Goal: Communication & Community: Answer question/provide support

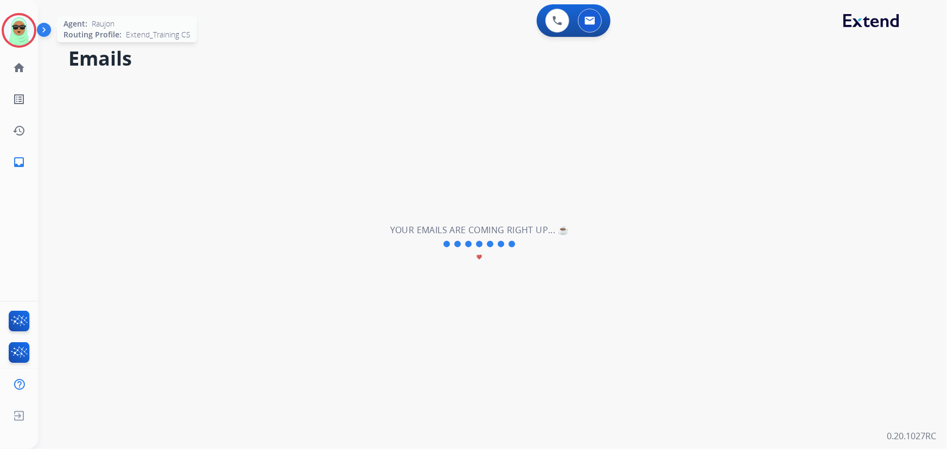
click at [24, 40] on img at bounding box center [19, 30] width 30 height 30
drag, startPoint x: 32, startPoint y: 41, endPoint x: 43, endPoint y: 40, distance: 11.4
click at [31, 41] on div at bounding box center [19, 30] width 35 height 35
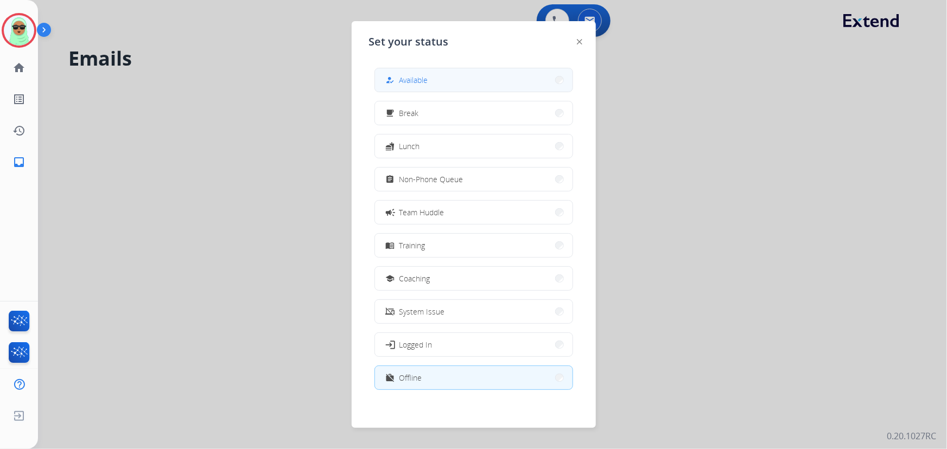
click at [463, 76] on button "how_to_reg Available" at bounding box center [473, 79] width 197 height 23
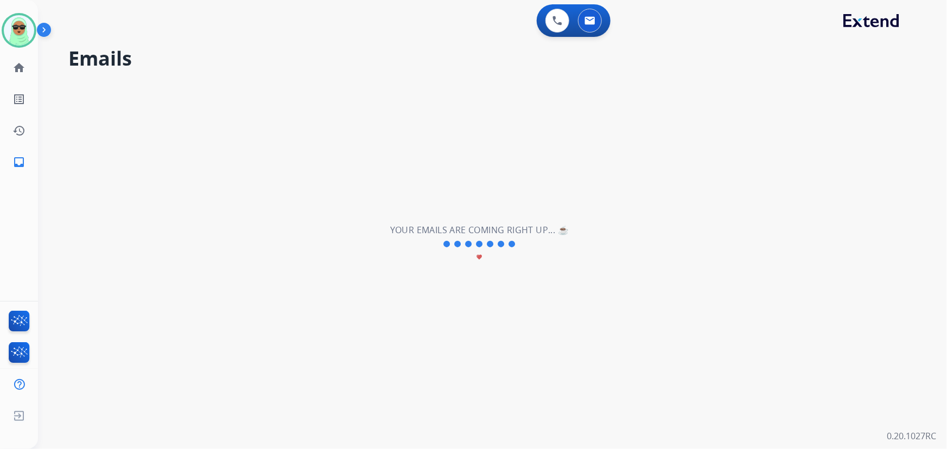
click at [160, 173] on div "**********" at bounding box center [479, 244] width 883 height 410
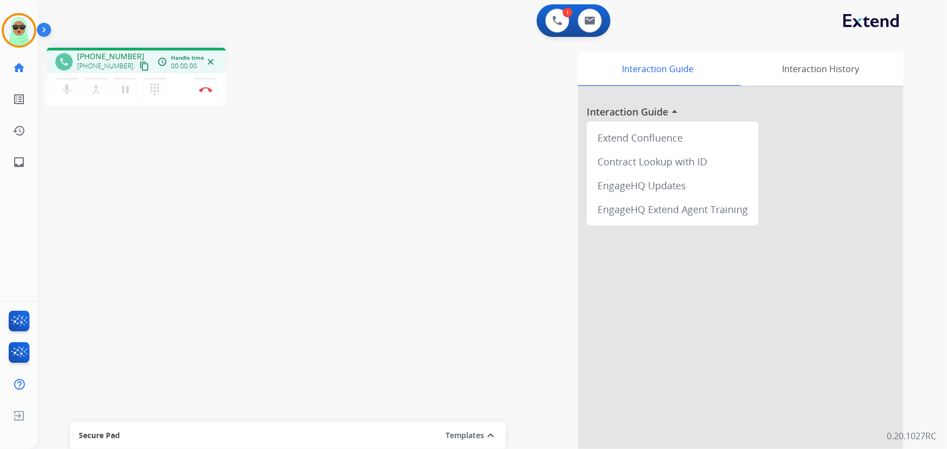
click at [139, 64] on mat-icon "content_copy" at bounding box center [144, 66] width 10 height 10
drag, startPoint x: 452, startPoint y: 176, endPoint x: 214, endPoint y: 109, distance: 247.8
click at [429, 168] on div "Interaction Guide Interaction History Interaction Guide arrow_drop_up Extend Co…" at bounding box center [625, 271] width 555 height 439
click at [139, 65] on mat-icon "content_copy" at bounding box center [144, 66] width 10 height 10
click at [556, 22] on img at bounding box center [557, 21] width 10 height 10
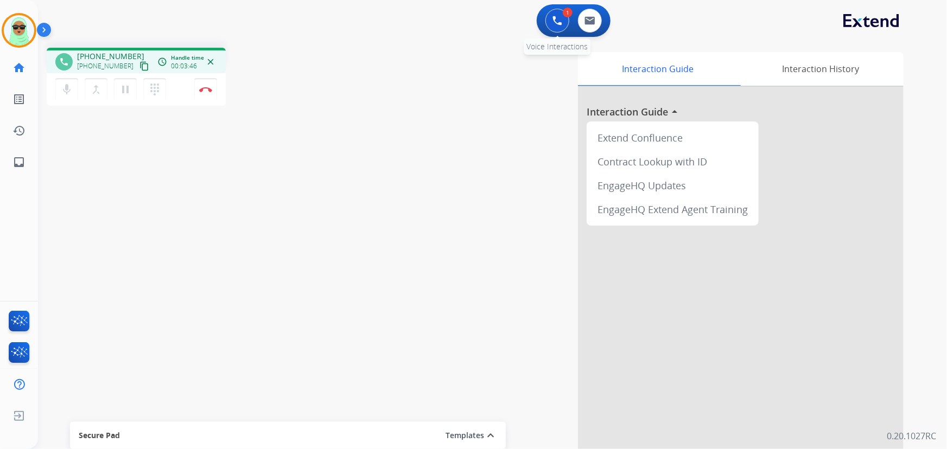
click at [551, 21] on button at bounding box center [557, 21] width 24 height 24
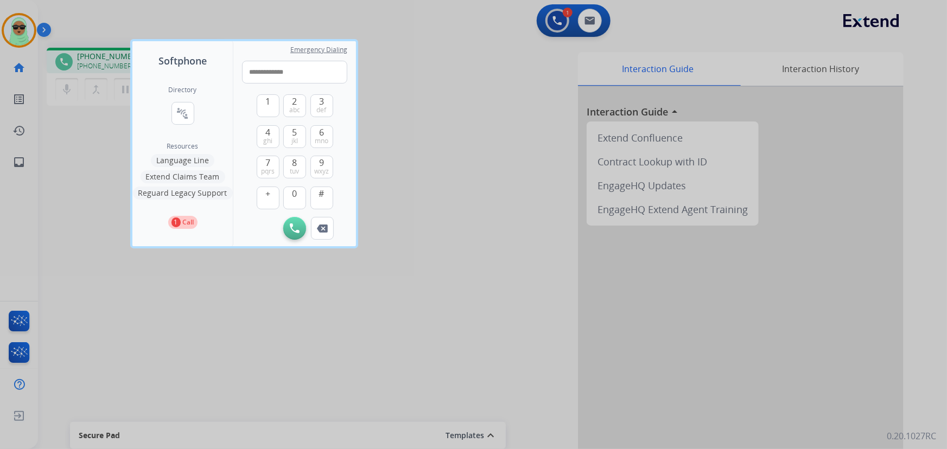
type input "**********"
click at [280, 228] on div "Initiate Call Remove Number" at bounding box center [294, 228] width 105 height 23
click at [292, 232] on img at bounding box center [295, 228] width 10 height 10
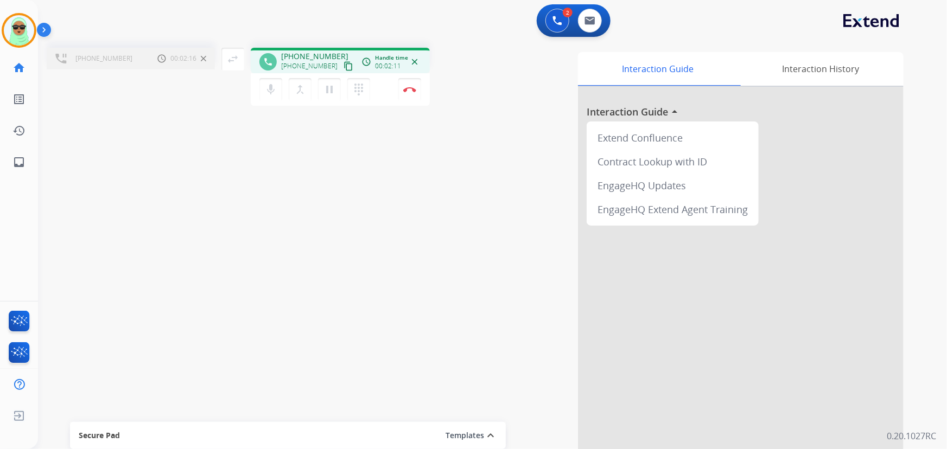
drag, startPoint x: 311, startPoint y: 235, endPoint x: 310, endPoint y: 229, distance: 6.1
click at [311, 235] on div "[PHONE_NUMBER] Call metrics Hold 00:02:16 00:02:16 swap_horiz Break voice bridg…" at bounding box center [479, 265] width 883 height 452
click at [293, 87] on mat-icon "merge_type" at bounding box center [299, 89] width 13 height 13
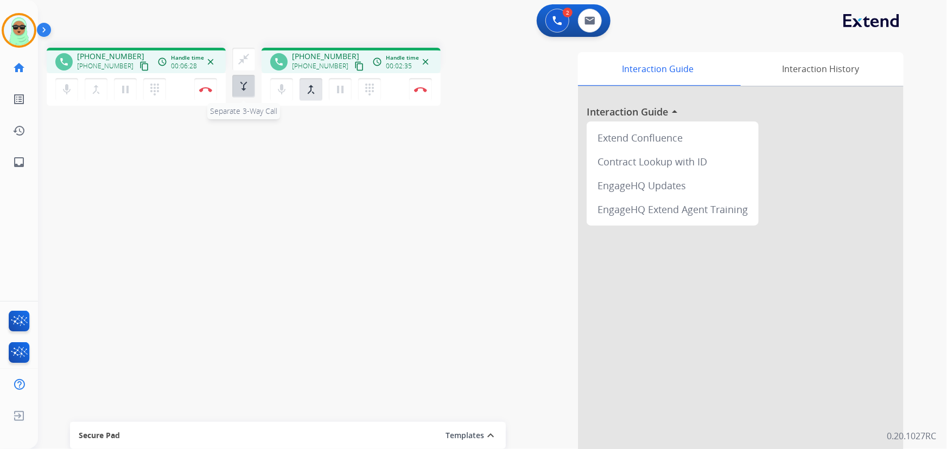
click at [242, 103] on span "Separate 3-Way Call" at bounding box center [243, 111] width 73 height 16
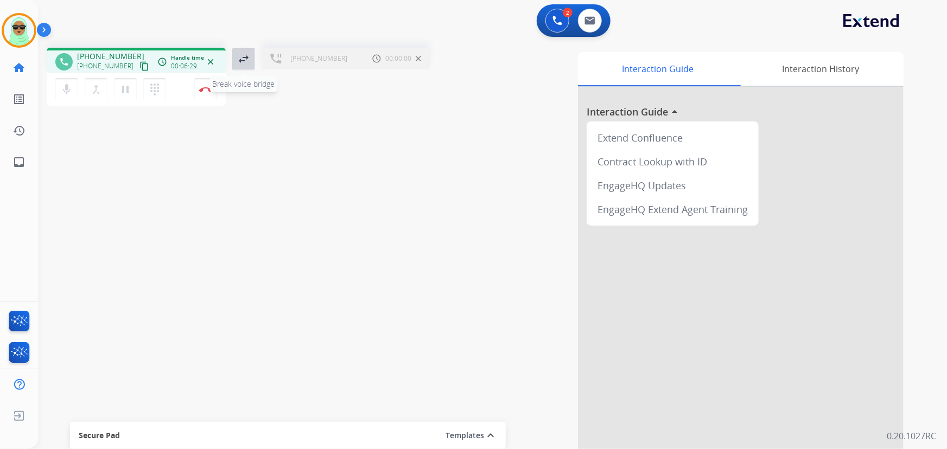
click at [252, 57] on button "swap_horiz Break voice bridge" at bounding box center [243, 59] width 23 height 23
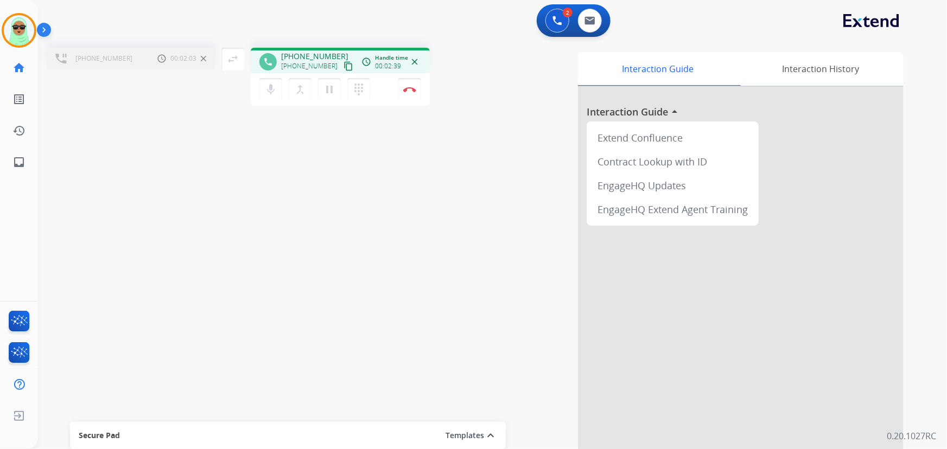
click at [545, 54] on div "Interaction Guide Interaction History Interaction Guide arrow_drop_up Extend Co…" at bounding box center [668, 271] width 469 height 439
click at [295, 93] on mat-icon "merge_type" at bounding box center [299, 89] width 13 height 13
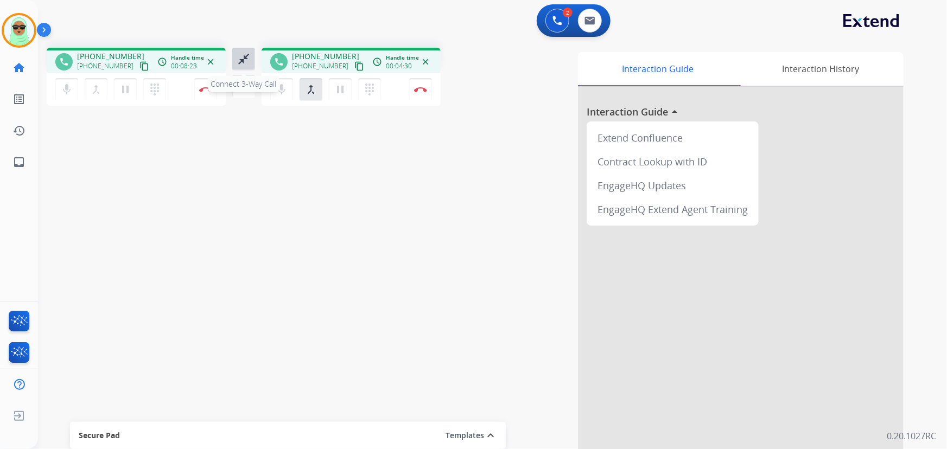
click at [234, 65] on button "close_fullscreen Connect 3-Way Call" at bounding box center [243, 59] width 23 height 23
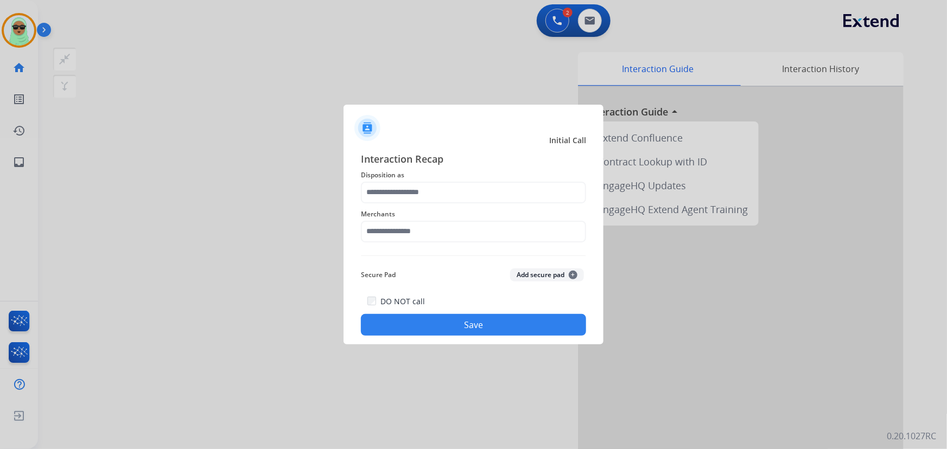
click at [461, 217] on span "Merchants" at bounding box center [473, 214] width 225 height 13
click at [457, 238] on input "text" at bounding box center [473, 232] width 225 height 22
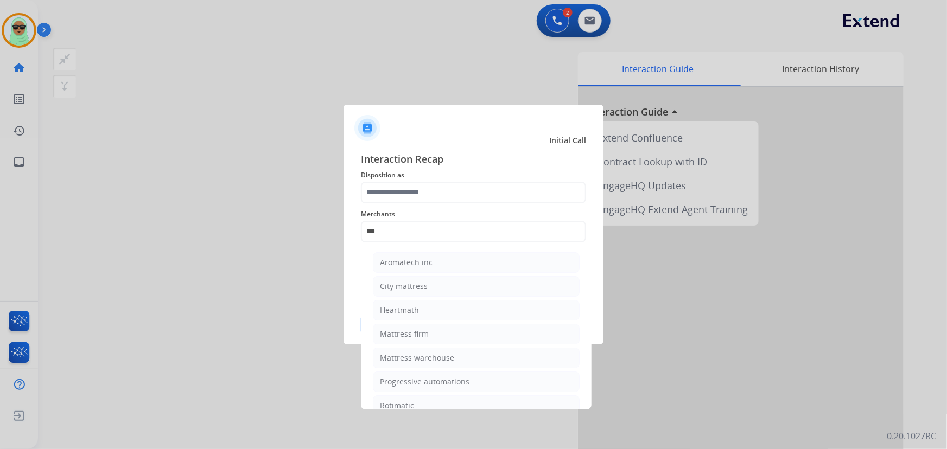
drag, startPoint x: 443, startPoint y: 331, endPoint x: 448, endPoint y: 225, distance: 106.9
click at [444, 331] on li "Mattress firm" at bounding box center [476, 334] width 207 height 21
type input "**********"
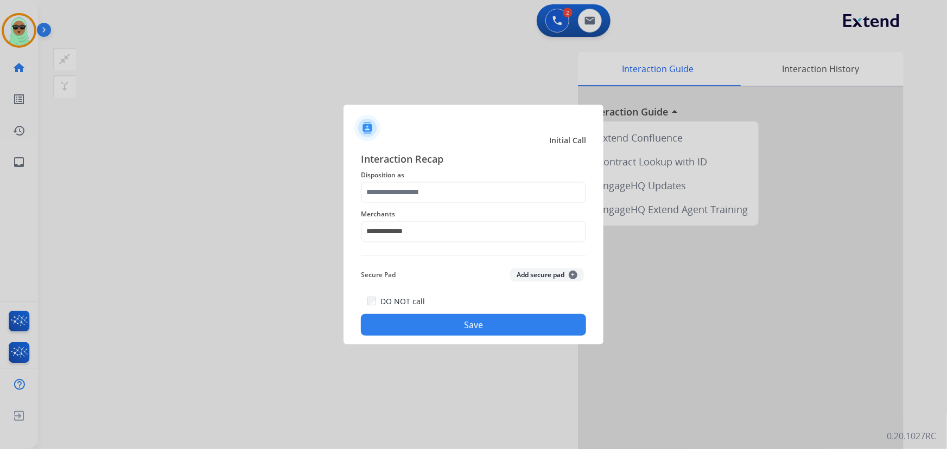
drag, startPoint x: 449, startPoint y: 210, endPoint x: 438, endPoint y: 182, distance: 30.4
click at [445, 200] on div "**********" at bounding box center [473, 243] width 225 height 185
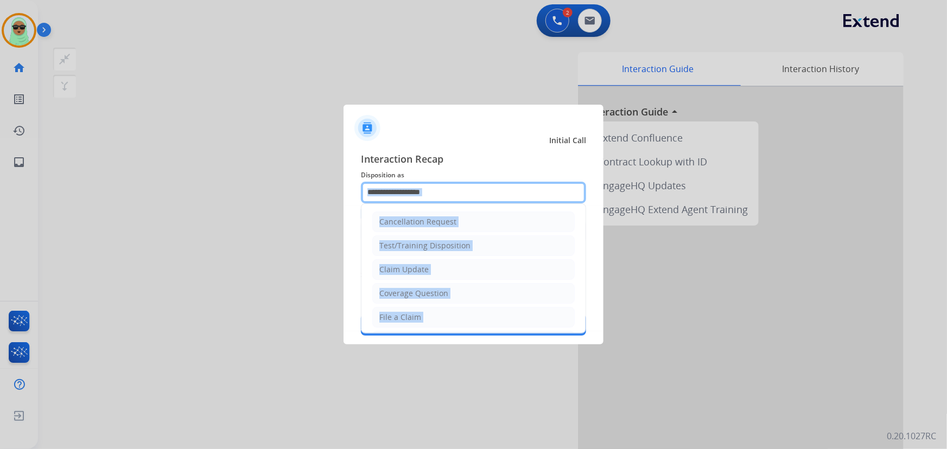
click at [438, 182] on input "text" at bounding box center [473, 193] width 225 height 22
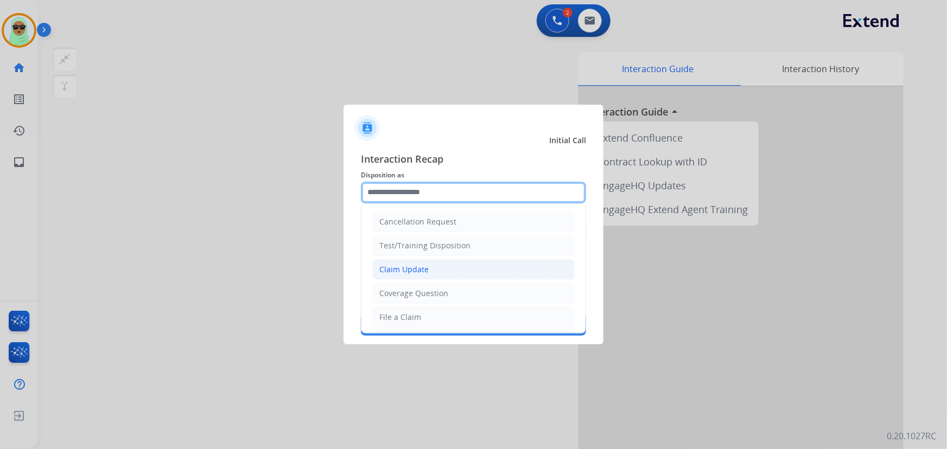
scroll to position [49, 0]
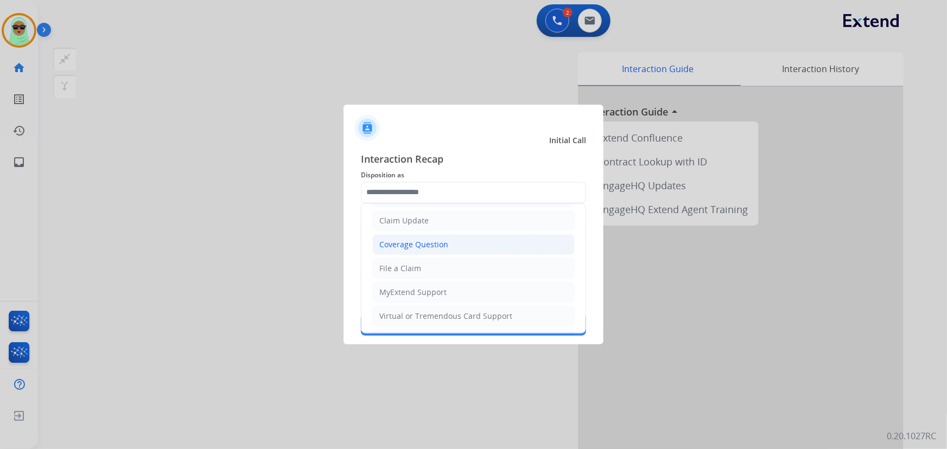
click at [449, 237] on li "Coverage Question" at bounding box center [473, 244] width 202 height 21
type input "**********"
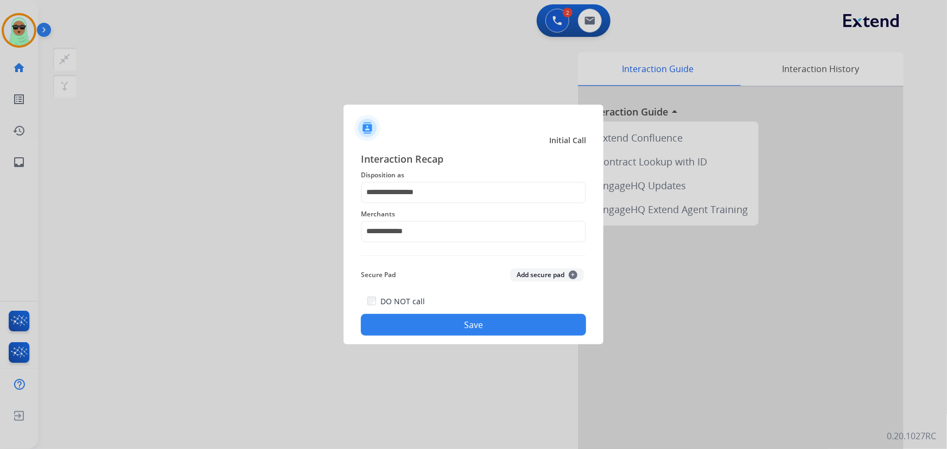
click at [476, 331] on button "Save" at bounding box center [473, 325] width 225 height 22
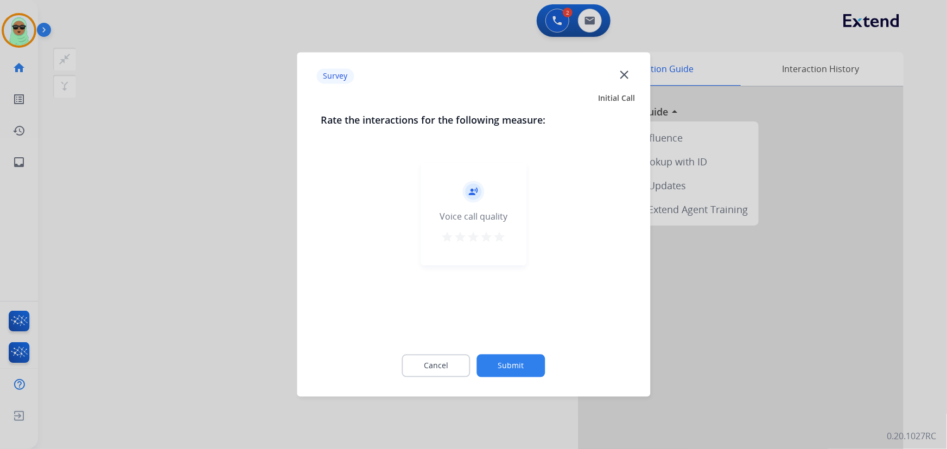
click at [514, 375] on button "Submit" at bounding box center [511, 366] width 68 height 23
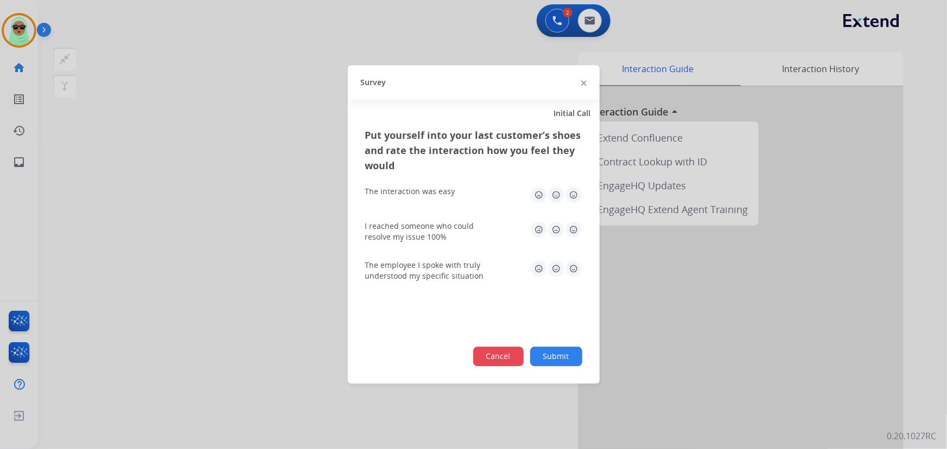
click at [516, 357] on button "Cancel" at bounding box center [498, 357] width 50 height 20
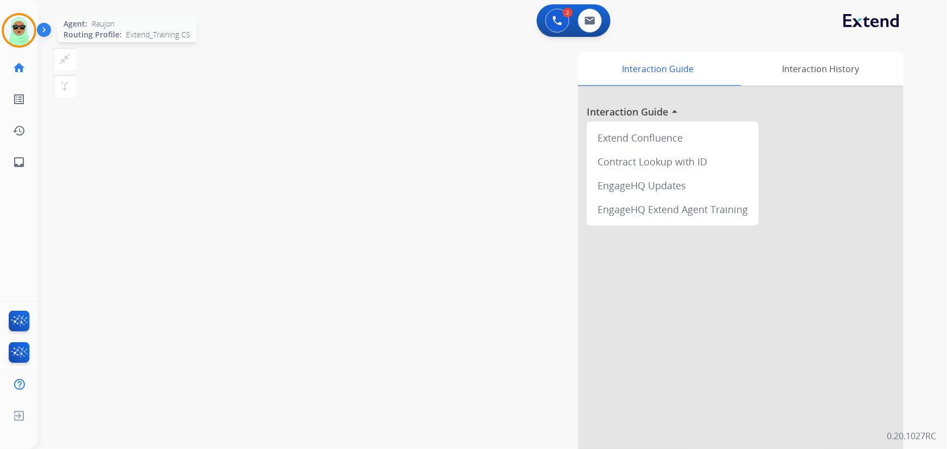
click at [21, 21] on img at bounding box center [19, 30] width 30 height 30
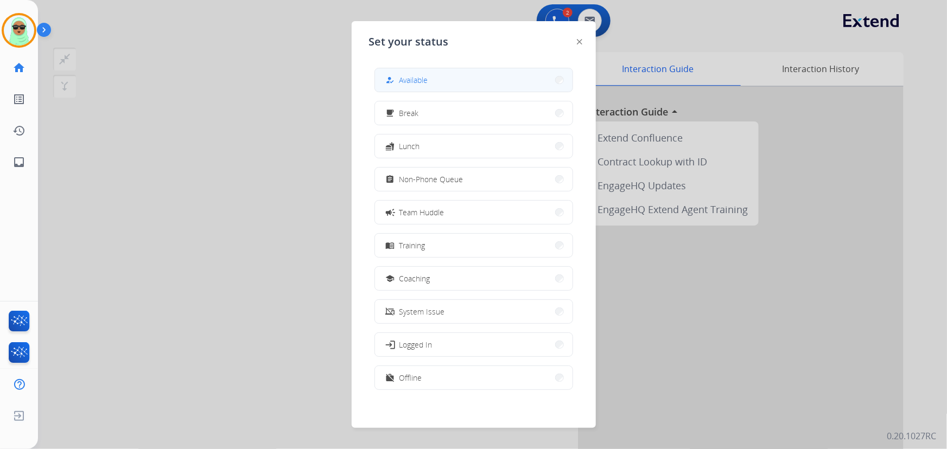
click at [445, 78] on button "how_to_reg Available" at bounding box center [473, 79] width 197 height 23
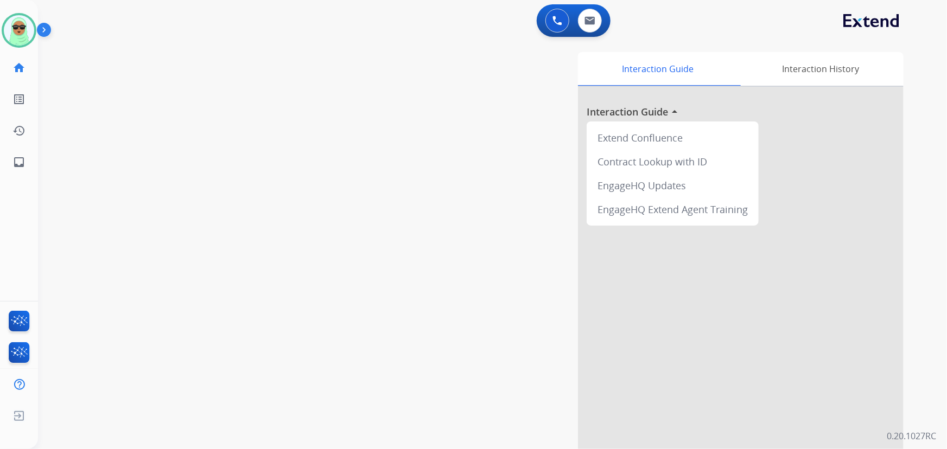
click at [130, 143] on div "swap_horiz Break voice bridge close_fullscreen Connect 3-Way Call merge_type Se…" at bounding box center [479, 265] width 883 height 452
click at [582, 26] on button at bounding box center [590, 21] width 24 height 24
select select "**********"
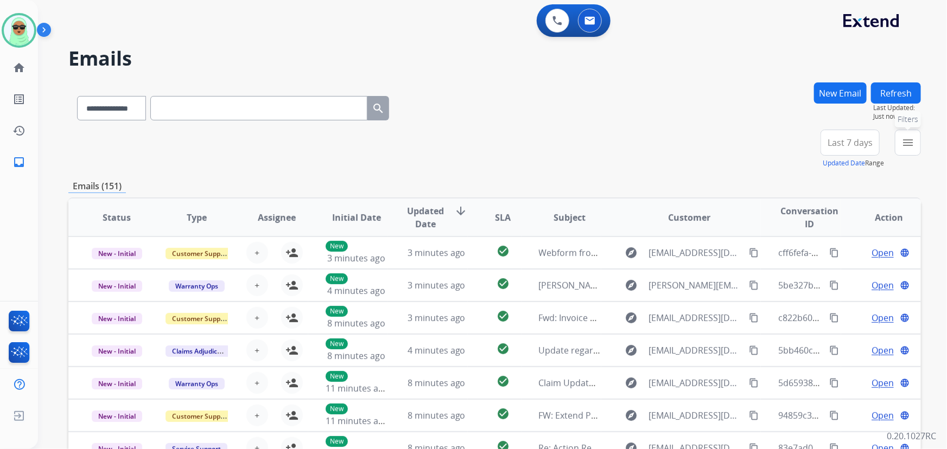
click at [909, 145] on mat-icon "menu" at bounding box center [907, 142] width 13 height 13
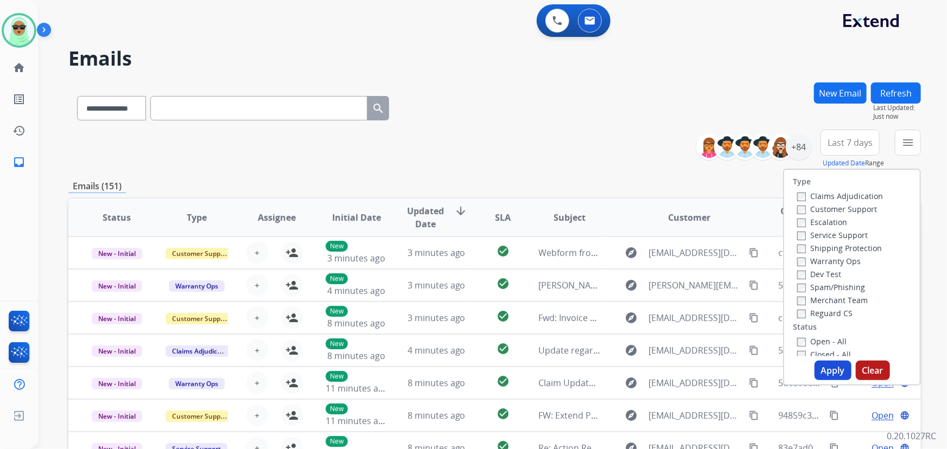
click at [834, 204] on label "Customer Support" at bounding box center [837, 209] width 80 height 10
drag, startPoint x: 836, startPoint y: 247, endPoint x: 829, endPoint y: 265, distance: 19.4
click at [836, 248] on label "Shipping Protection" at bounding box center [839, 248] width 85 height 10
click at [838, 311] on label "Reguard CS" at bounding box center [824, 313] width 55 height 10
click at [832, 332] on div "Type Claims Adjudication Customer Support Escalation Service Support Shipping P…" at bounding box center [852, 263] width 136 height 187
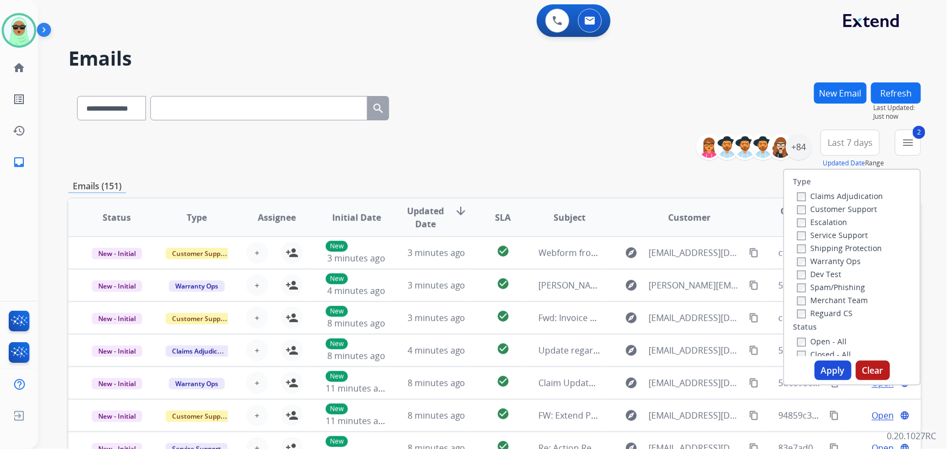
click at [829, 343] on label "Open - All" at bounding box center [821, 341] width 49 height 10
click at [842, 324] on div "Type Claims Adjudication Customer Support Escalation Service Support Shipping P…" at bounding box center [852, 263] width 136 height 187
click at [842, 321] on div "Type Claims Adjudication Customer Support Escalation Service Support Shipping P…" at bounding box center [852, 263] width 136 height 187
click at [842, 317] on div "Reguard CS" at bounding box center [840, 312] width 86 height 13
click at [843, 316] on label "Reguard CS" at bounding box center [824, 313] width 55 height 10
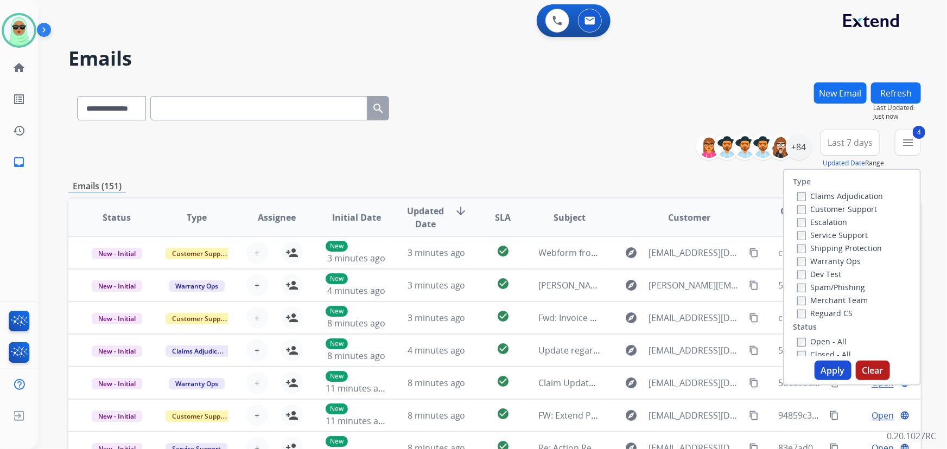
click at [839, 372] on button "Apply" at bounding box center [832, 371] width 37 height 20
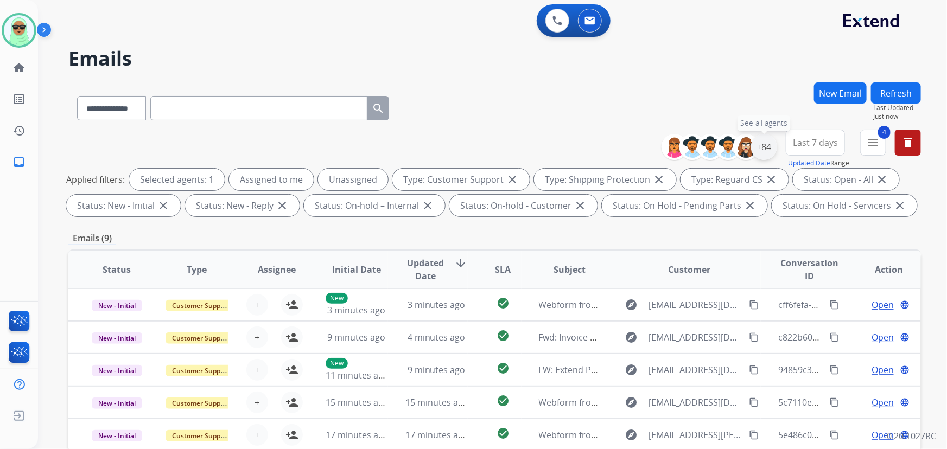
click at [764, 154] on div "+84" at bounding box center [764, 147] width 26 height 26
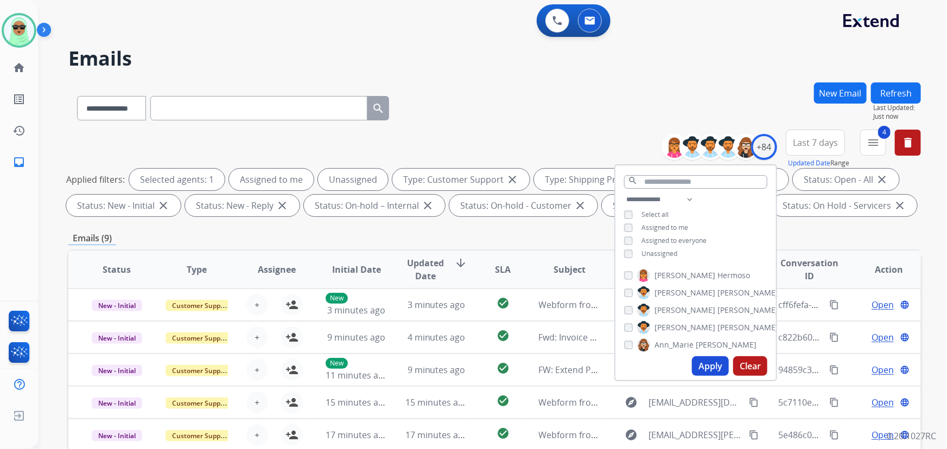
click at [645, 253] on span "Unassigned" at bounding box center [659, 253] width 36 height 9
click at [708, 369] on button "Apply" at bounding box center [710, 366] width 37 height 20
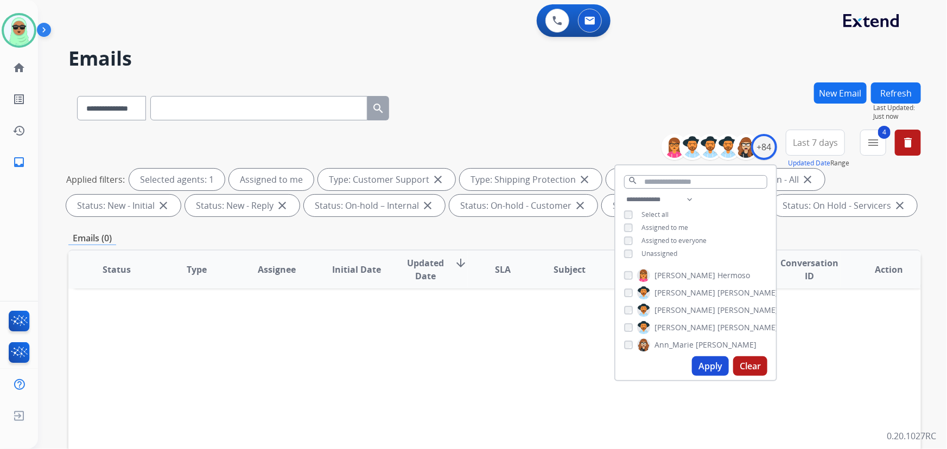
click at [655, 251] on span "Unassigned" at bounding box center [659, 253] width 36 height 9
click at [658, 227] on span "Assigned to me" at bounding box center [664, 227] width 47 height 9
click at [704, 373] on button "Apply" at bounding box center [710, 366] width 37 height 20
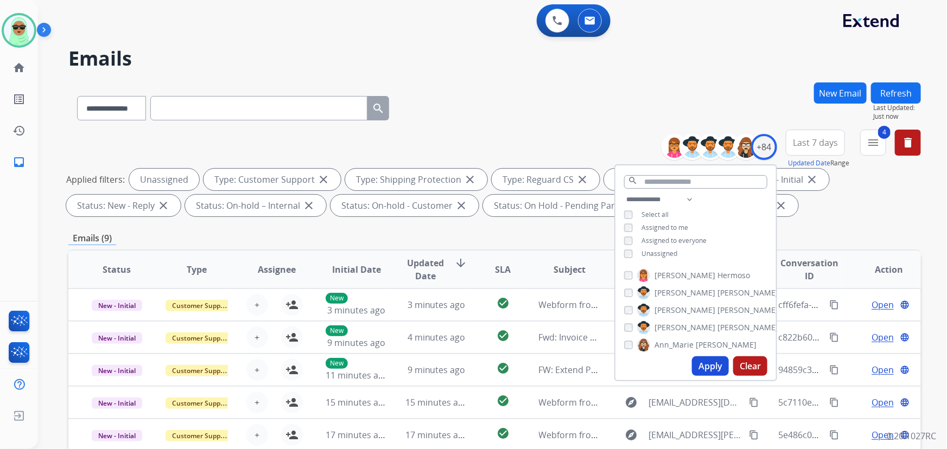
click at [543, 76] on div "**********" at bounding box center [479, 263] width 883 height 449
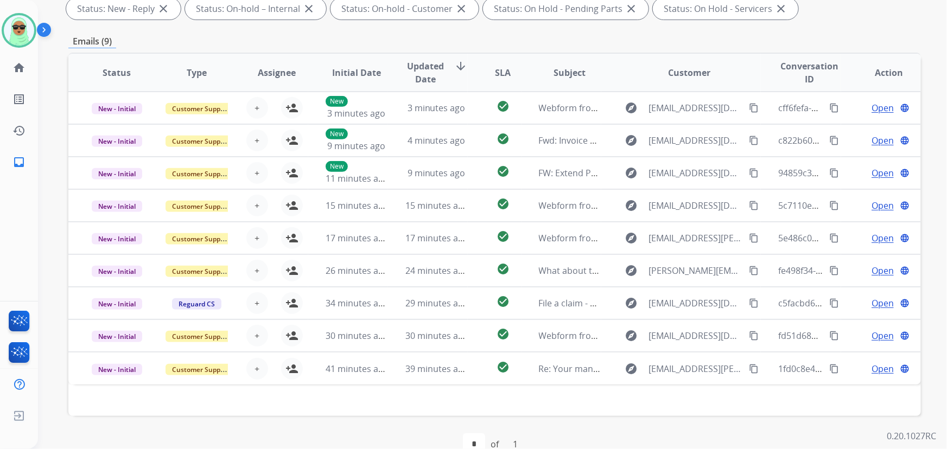
scroll to position [220, 0]
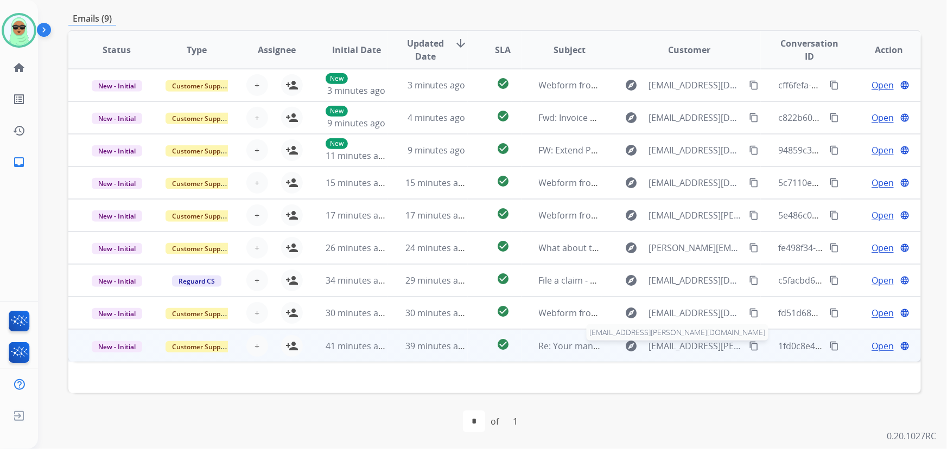
click at [685, 347] on span "[EMAIL_ADDRESS][PERSON_NAME][DOMAIN_NAME]" at bounding box center [696, 346] width 94 height 13
type input "**********"
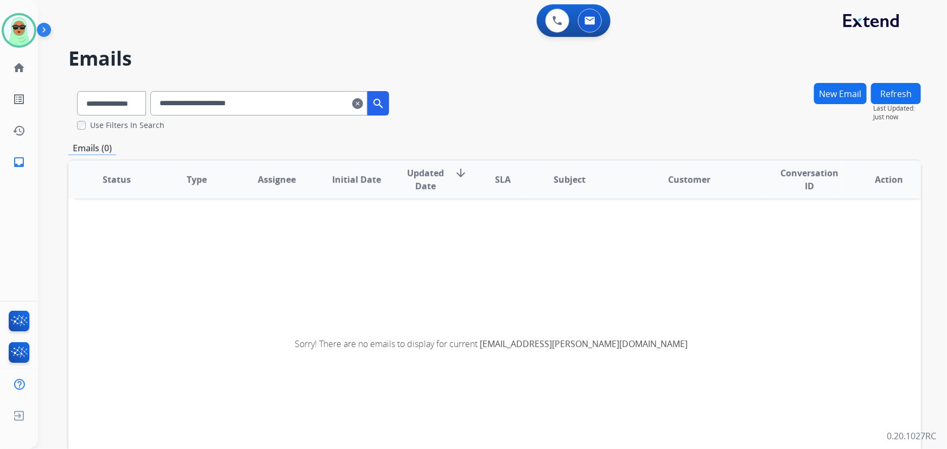
click at [363, 108] on mat-icon "clear" at bounding box center [357, 103] width 11 height 13
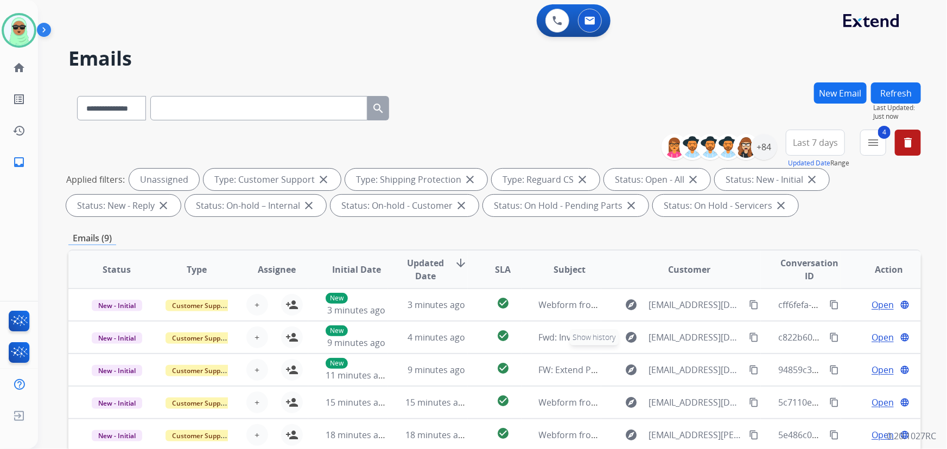
scroll to position [220, 0]
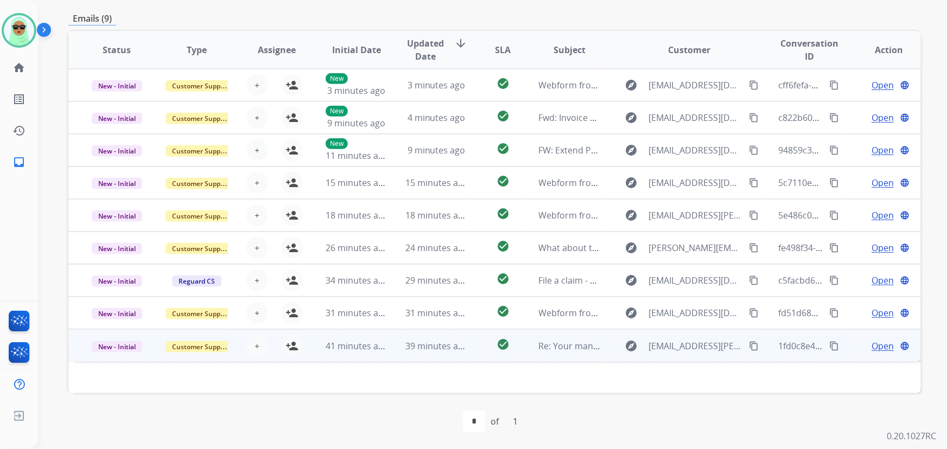
click at [425, 352] on td "39 minutes ago" at bounding box center [428, 345] width 80 height 33
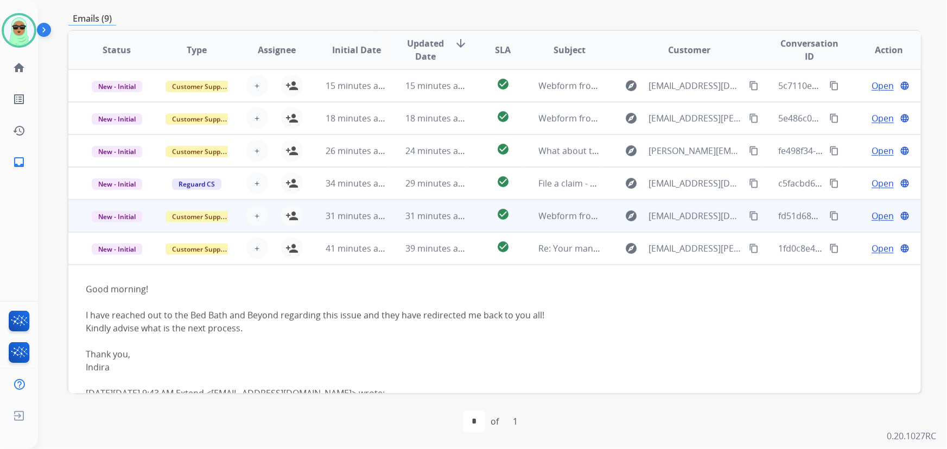
scroll to position [49, 0]
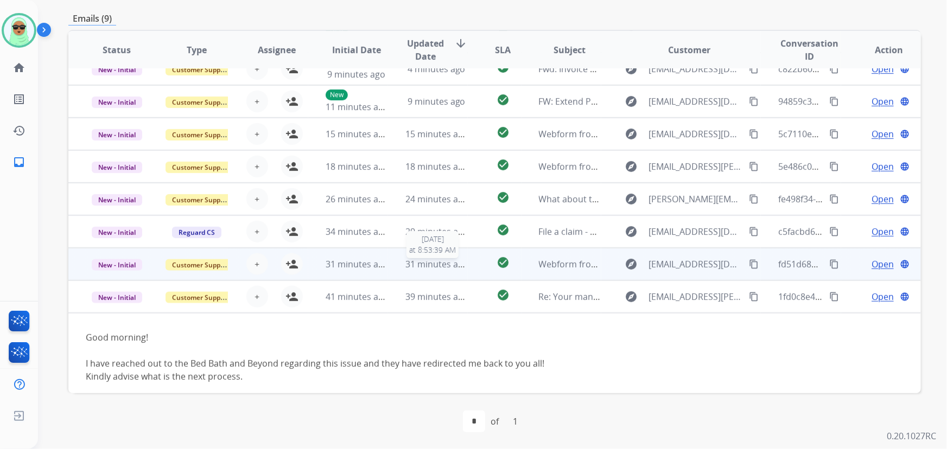
click at [439, 258] on span "31 minutes ago" at bounding box center [436, 264] width 63 height 12
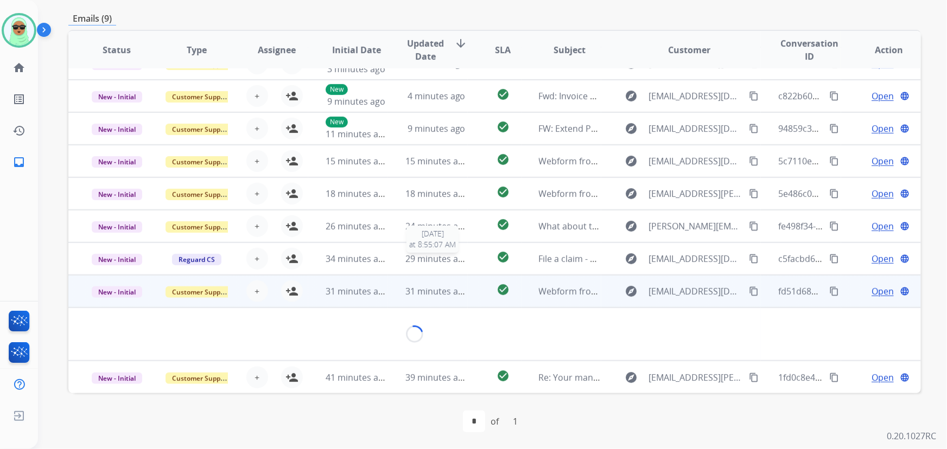
scroll to position [17, 0]
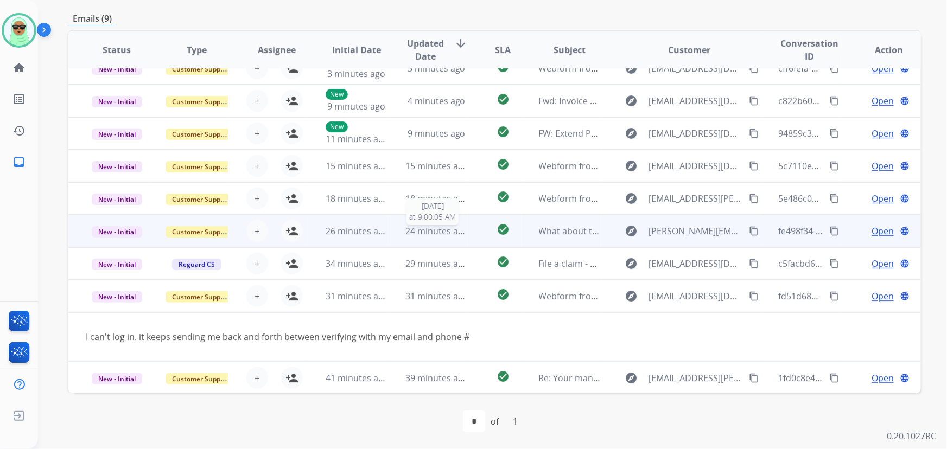
click at [420, 227] on span "24 minutes ago" at bounding box center [436, 231] width 63 height 12
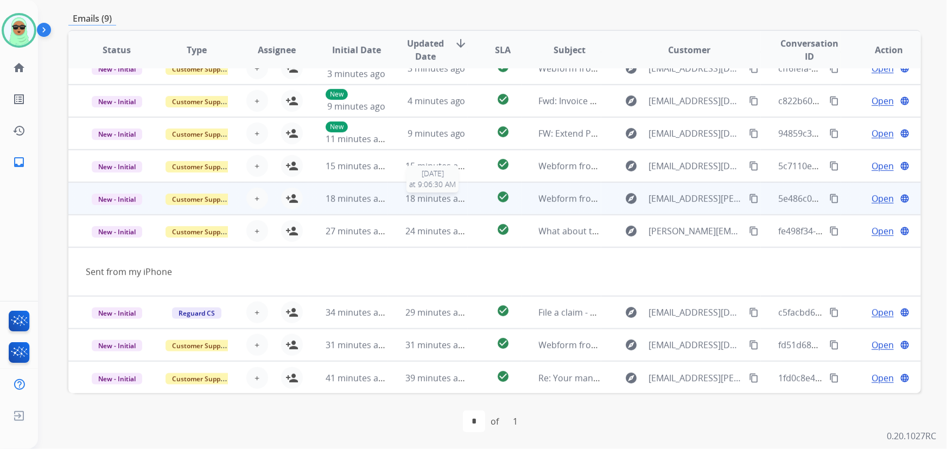
click at [423, 201] on span "18 minutes ago" at bounding box center [436, 199] width 63 height 12
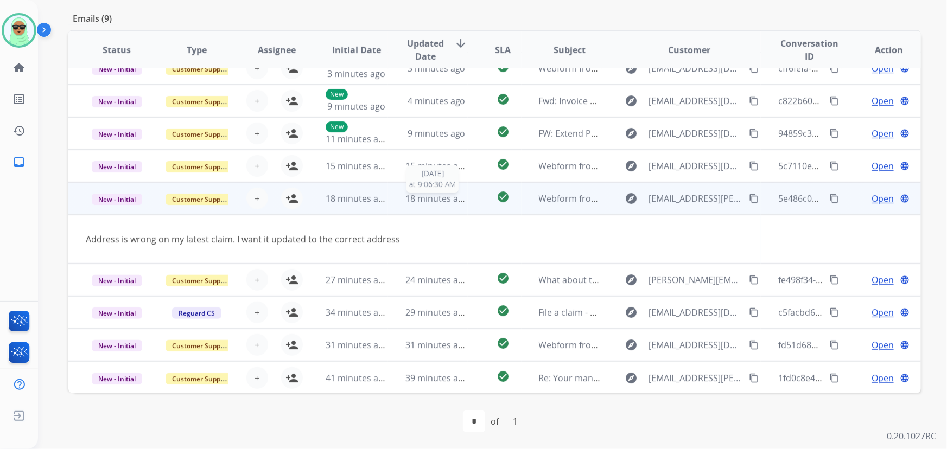
scroll to position [0, 0]
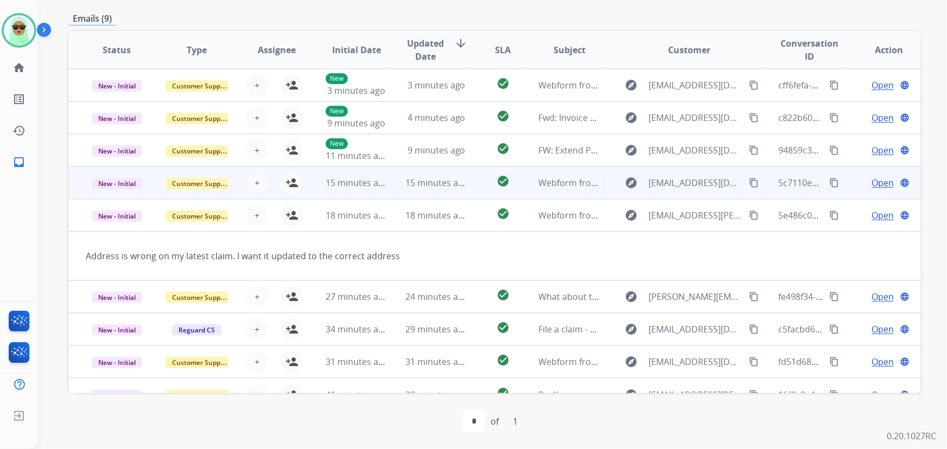
click at [436, 190] on td "15 minutes ago" at bounding box center [428, 183] width 80 height 33
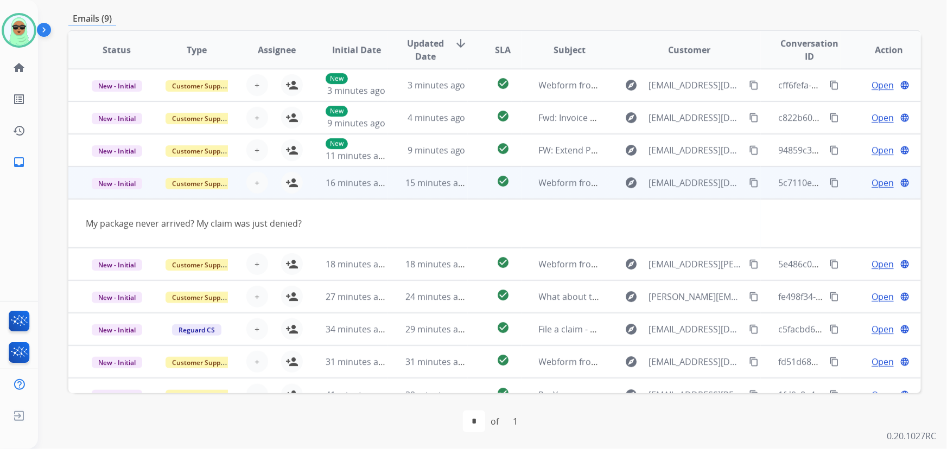
scroll to position [17, 0]
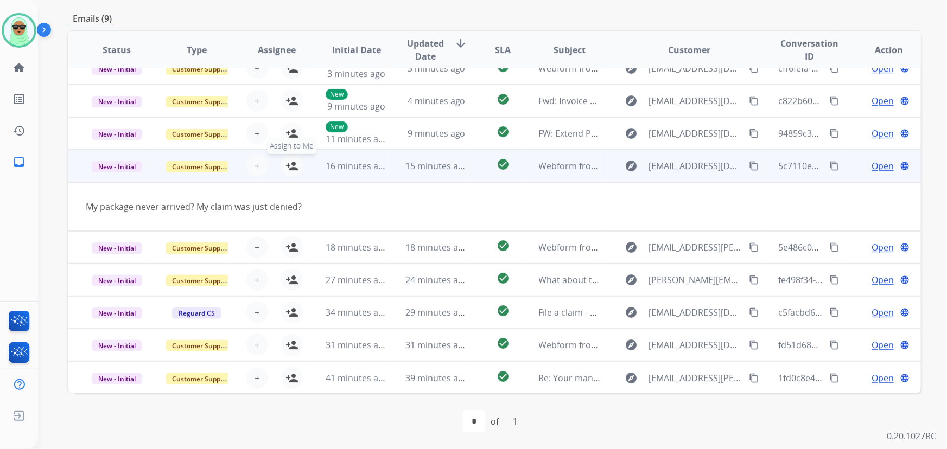
click at [289, 168] on mat-icon "person_add" at bounding box center [291, 165] width 13 height 13
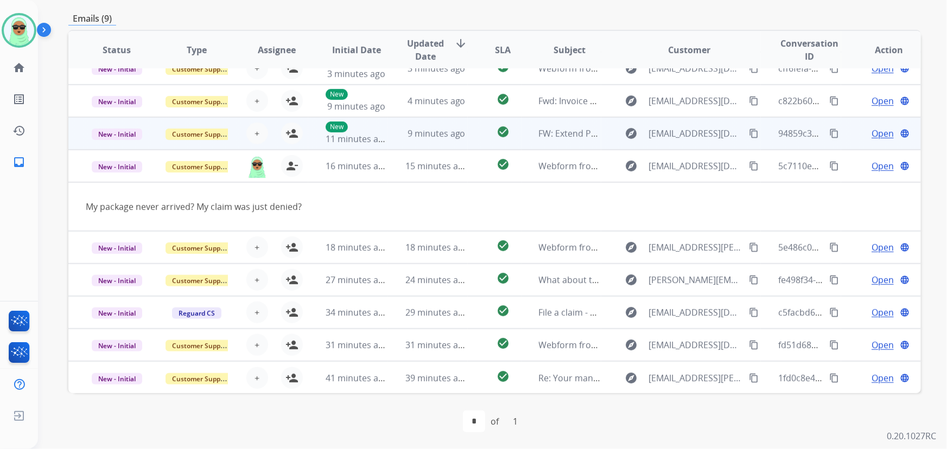
click at [432, 135] on span "9 minutes ago" at bounding box center [436, 133] width 58 height 12
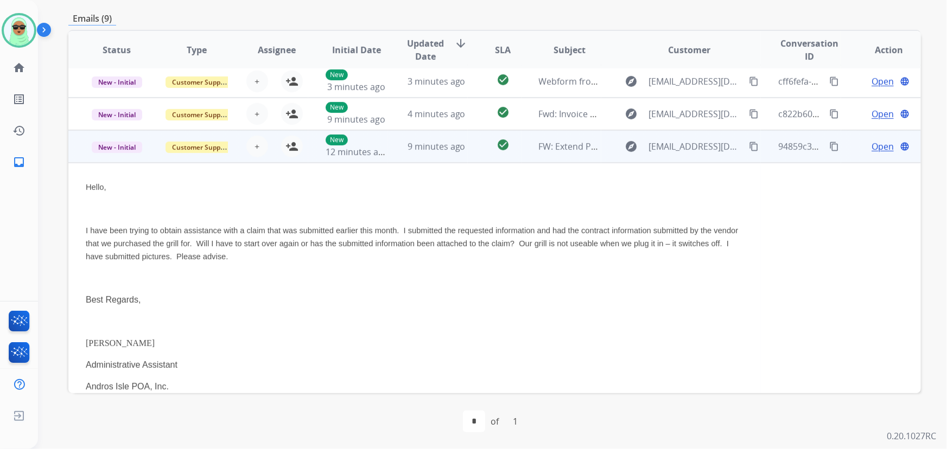
scroll to position [0, 0]
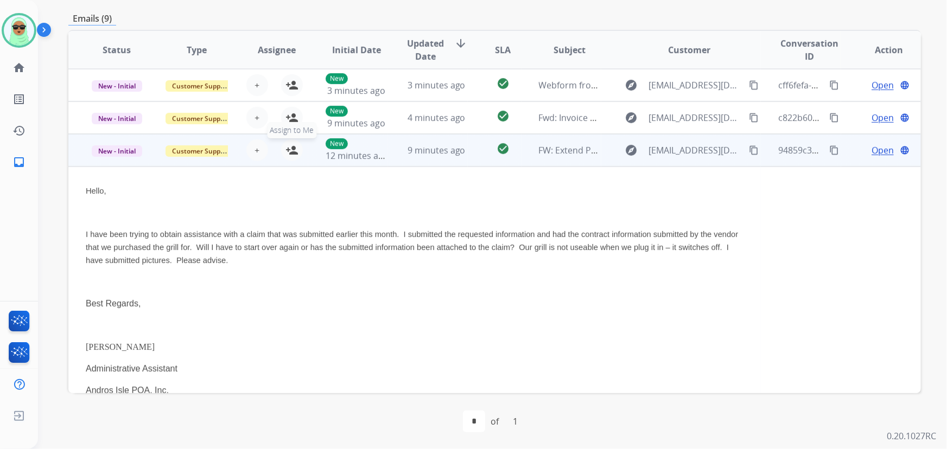
click at [296, 146] on mat-icon "person_add" at bounding box center [291, 150] width 13 height 13
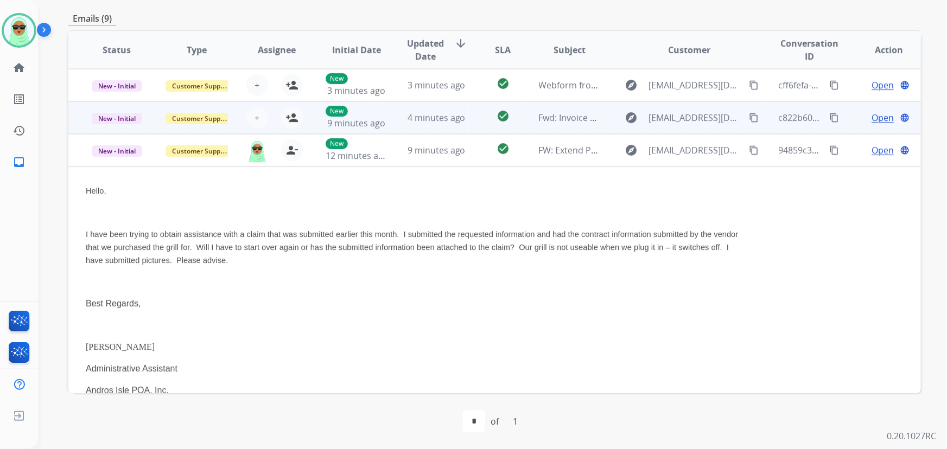
click at [442, 124] on td "4 minutes ago" at bounding box center [428, 117] width 80 height 33
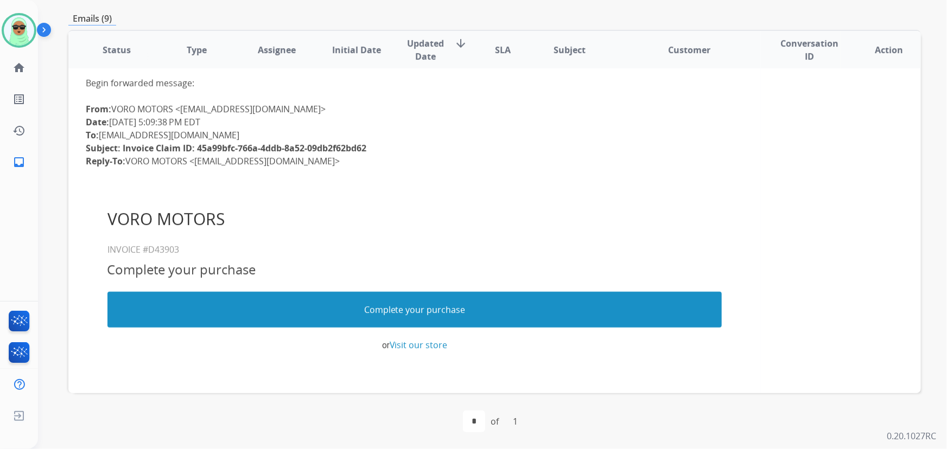
scroll to position [98, 0]
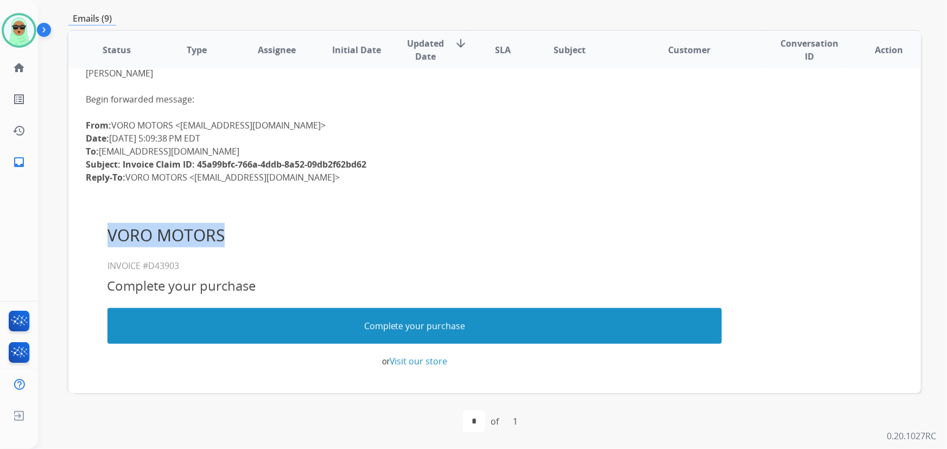
drag, startPoint x: 221, startPoint y: 231, endPoint x: 107, endPoint y: 231, distance: 113.4
click at [107, 231] on h1 "VORO MOTORS" at bounding box center [414, 235] width 614 height 24
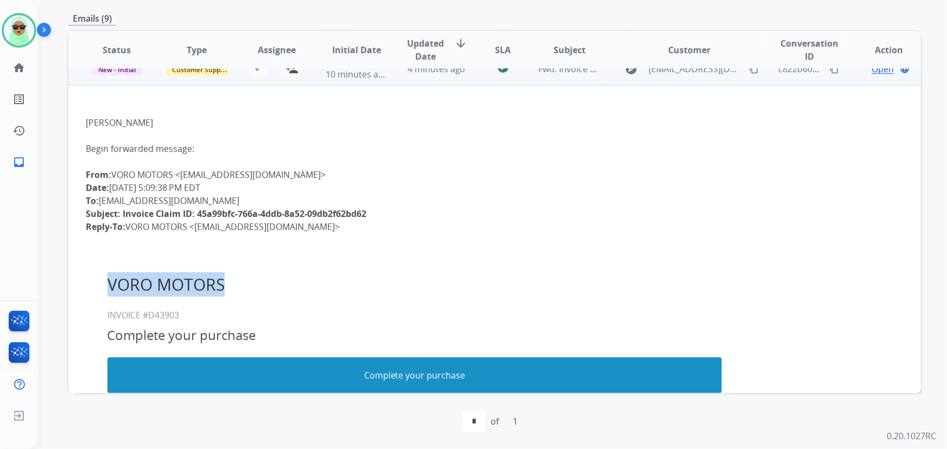
scroll to position [0, 0]
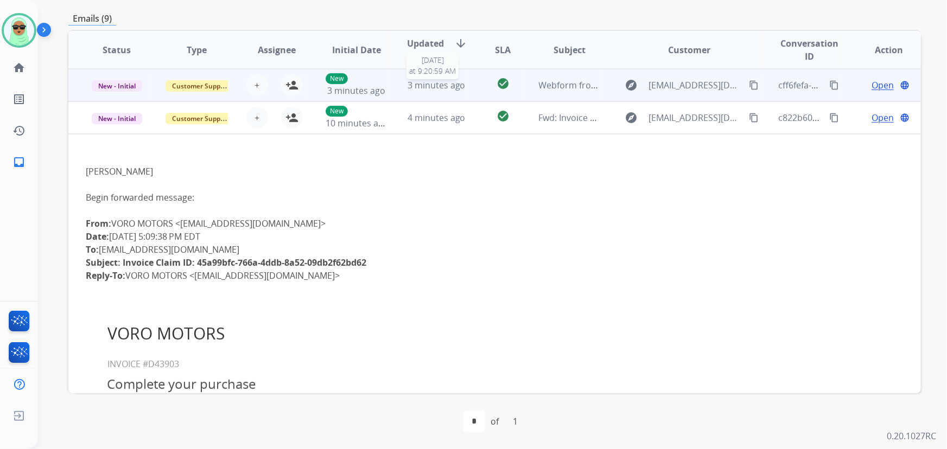
click at [419, 87] on span "3 minutes ago" at bounding box center [436, 85] width 58 height 12
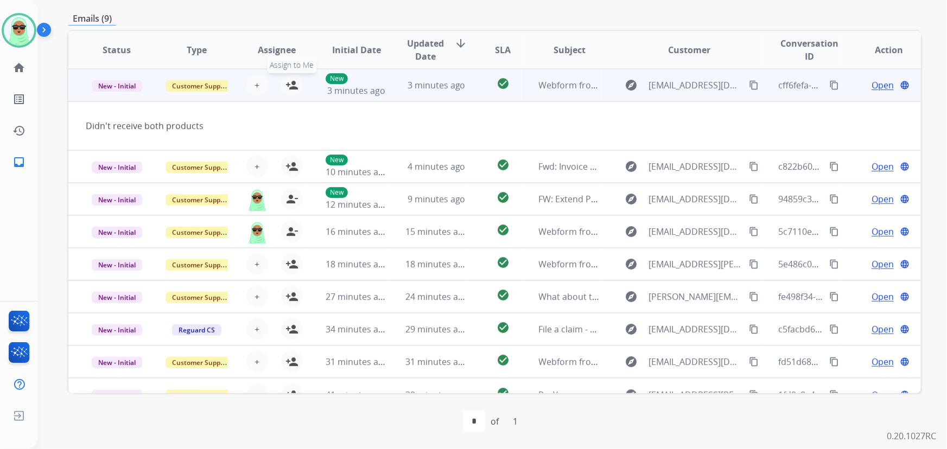
click at [292, 80] on mat-icon "person_add" at bounding box center [291, 85] width 13 height 13
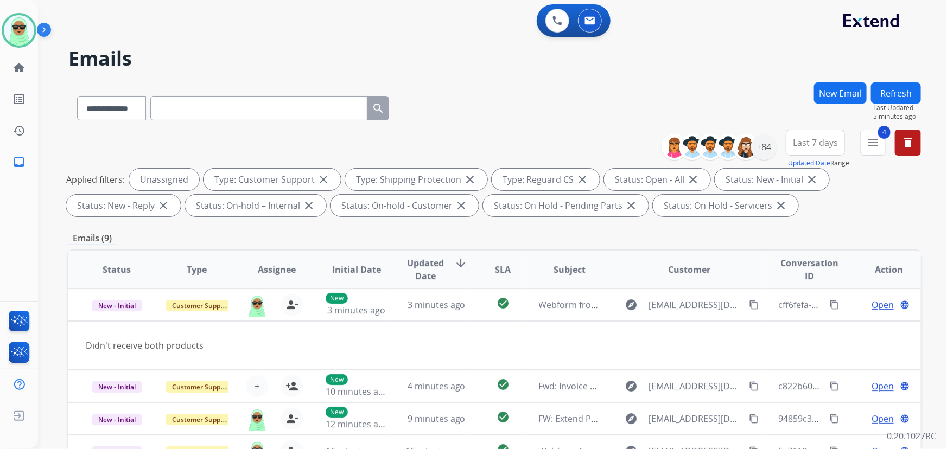
click at [911, 96] on button "Refresh" at bounding box center [896, 92] width 50 height 21
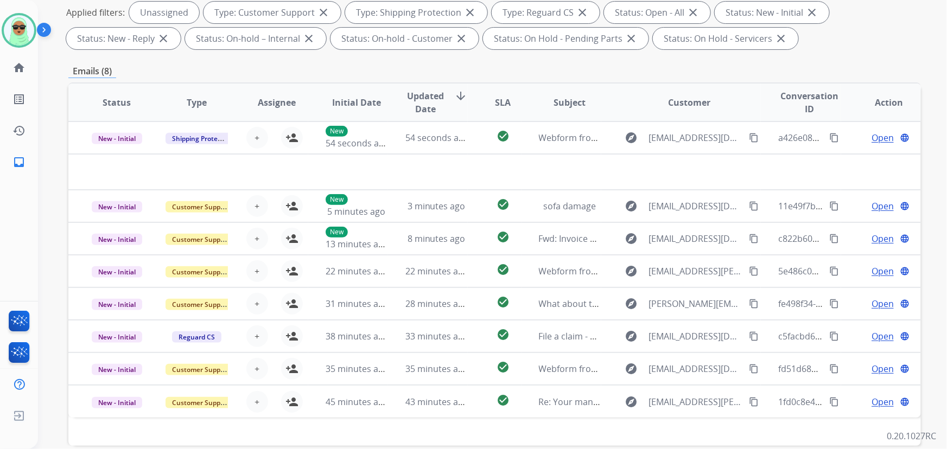
scroll to position [197, 0]
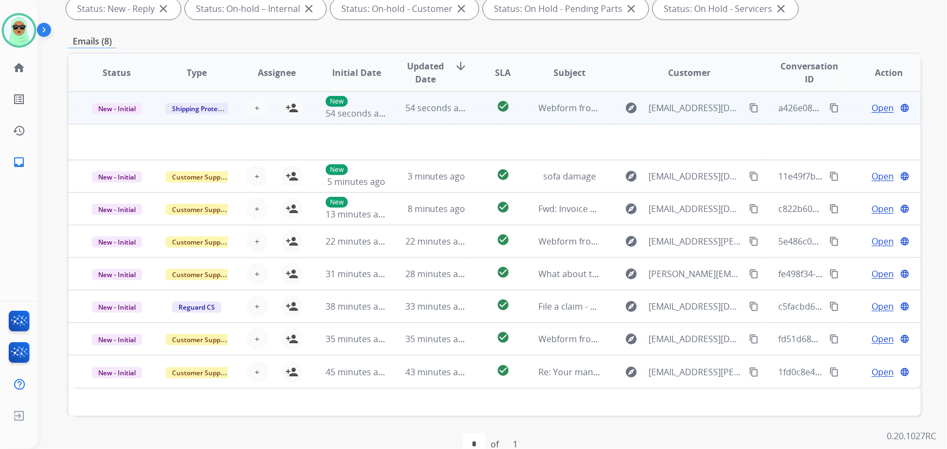
click at [439, 114] on td "54 seconds ago" at bounding box center [428, 108] width 80 height 33
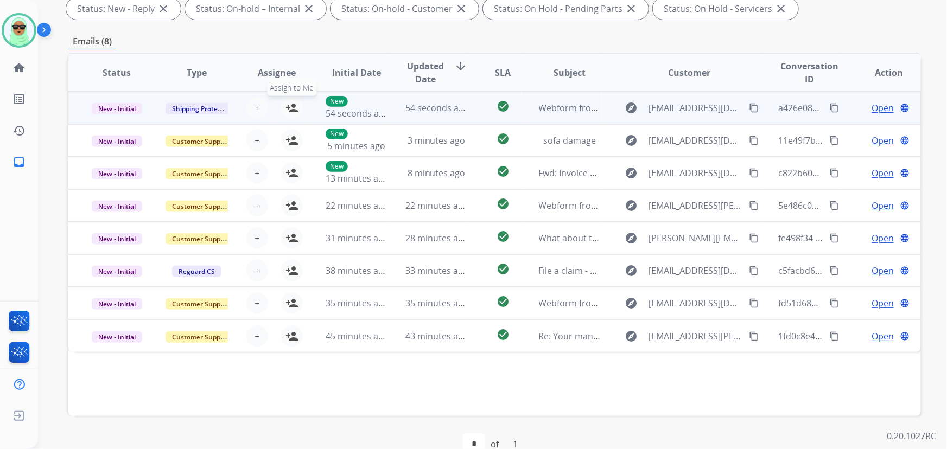
click at [293, 111] on mat-icon "person_add" at bounding box center [291, 107] width 13 height 13
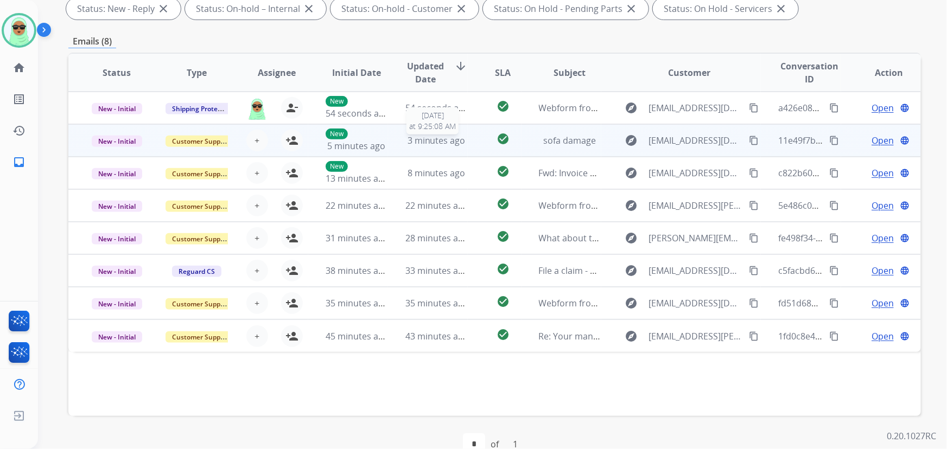
click at [420, 141] on span "3 minutes ago" at bounding box center [436, 141] width 58 height 12
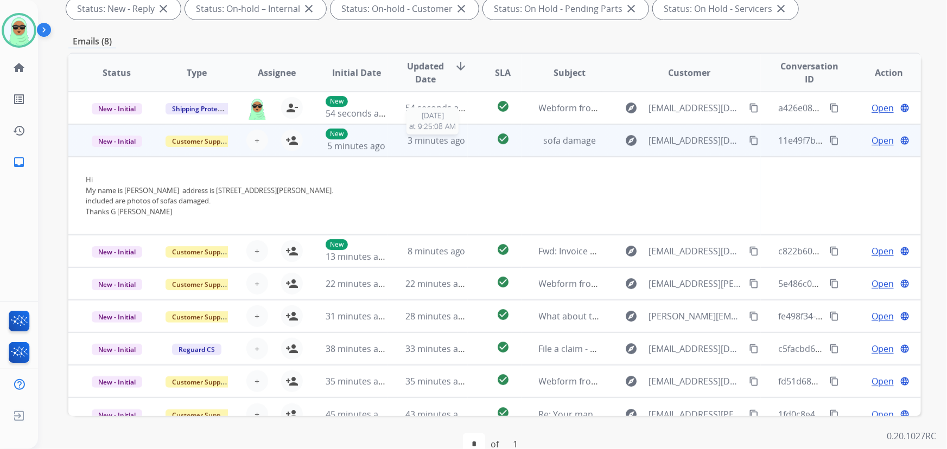
scroll to position [14, 0]
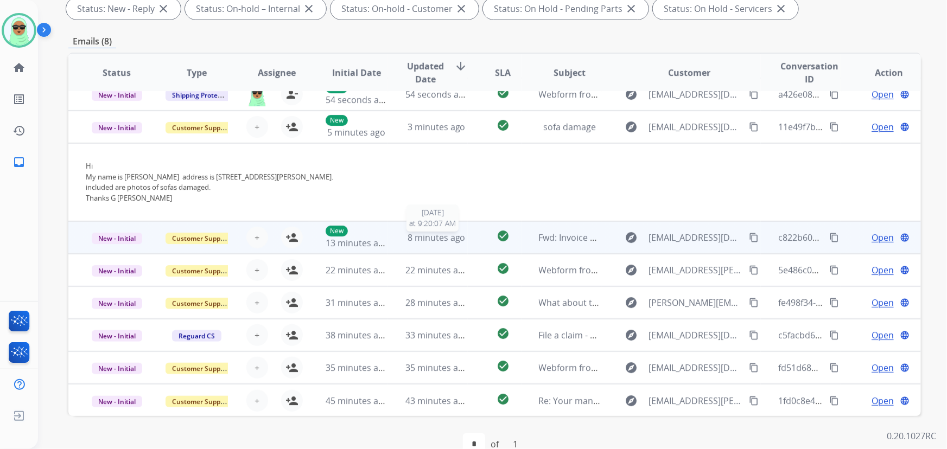
click at [414, 233] on span "8 minutes ago" at bounding box center [436, 238] width 58 height 12
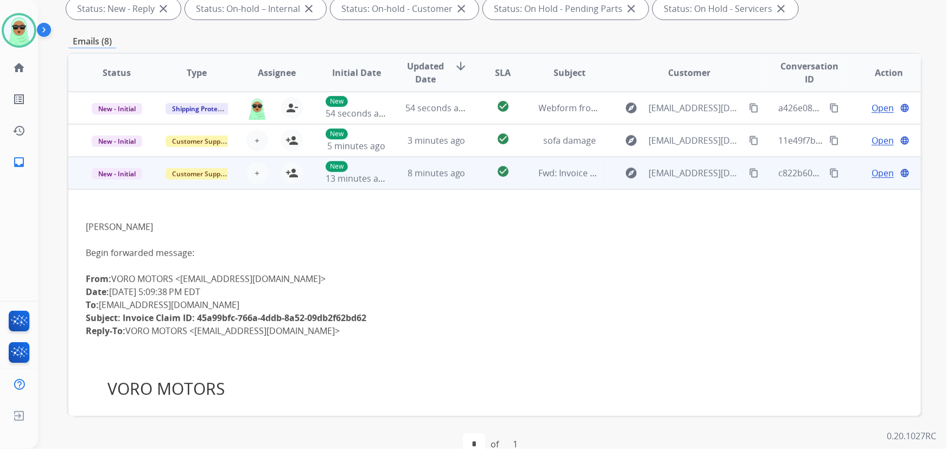
scroll to position [65, 0]
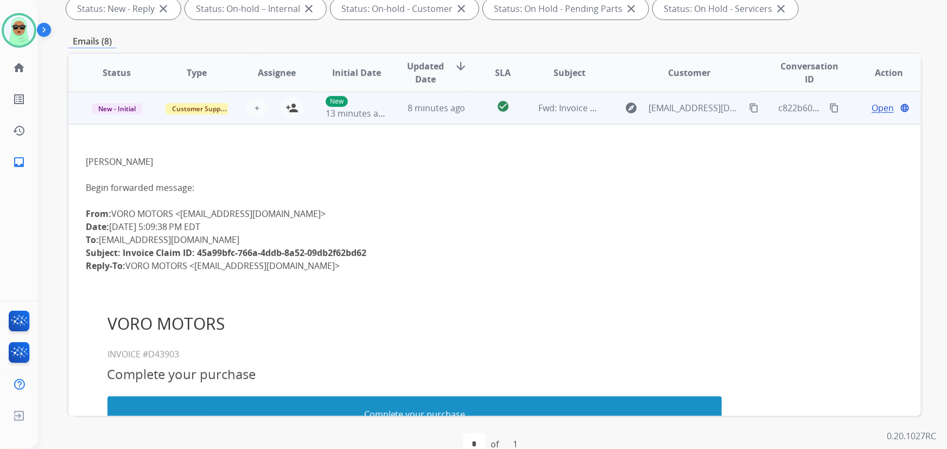
click at [405, 119] on td "8 minutes ago" at bounding box center [428, 108] width 80 height 33
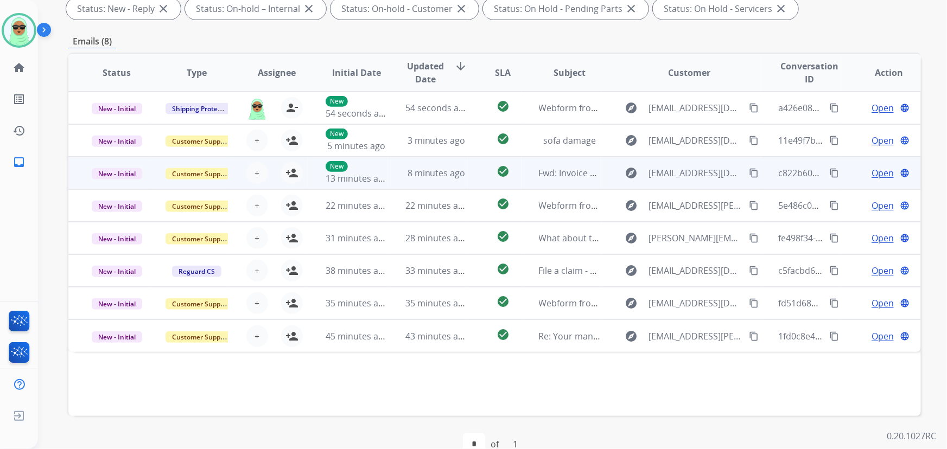
scroll to position [0, 0]
click at [410, 181] on td "8 minutes ago" at bounding box center [428, 173] width 80 height 33
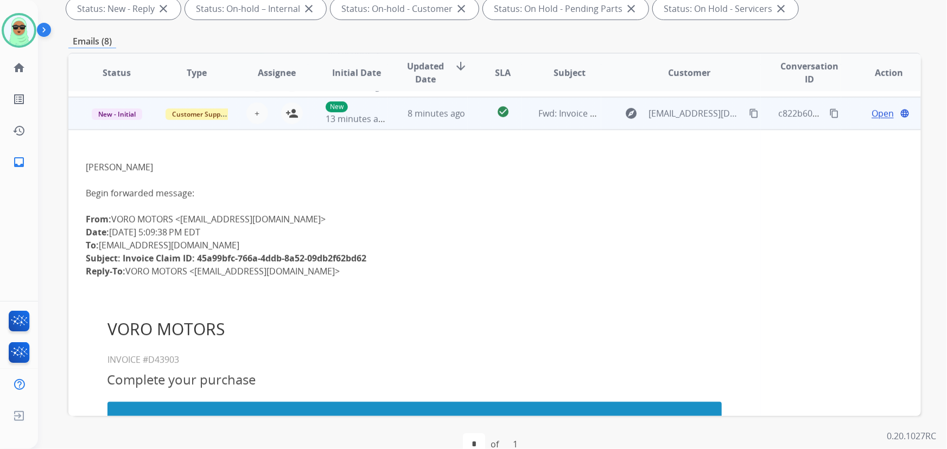
scroll to position [65, 0]
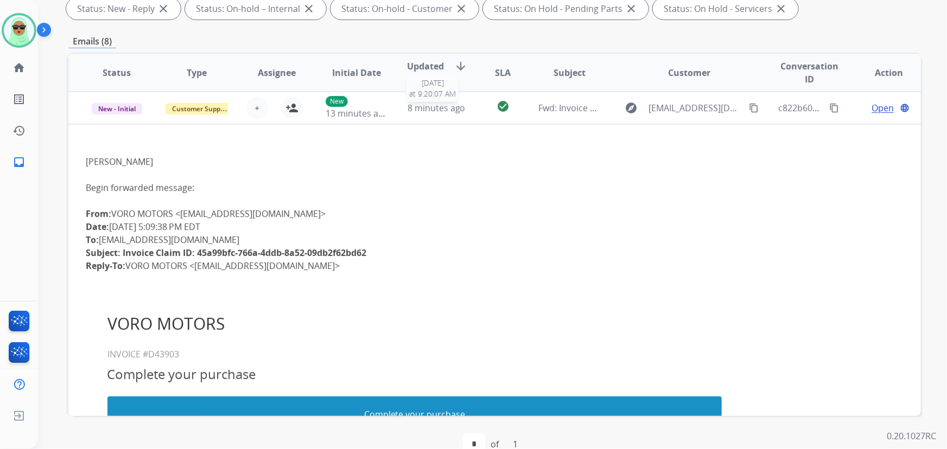
click at [444, 87] on th "Updated Date arrow_downward" at bounding box center [428, 73] width 80 height 38
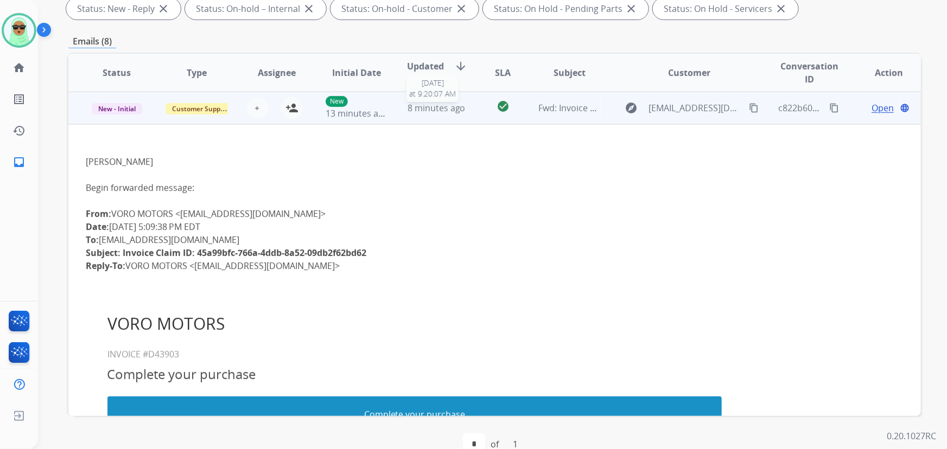
click at [430, 109] on span "8 minutes ago" at bounding box center [436, 108] width 58 height 12
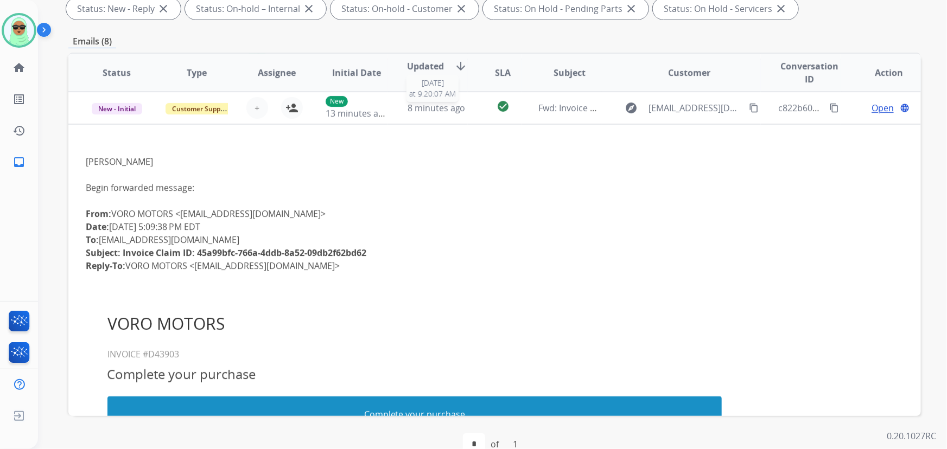
scroll to position [0, 0]
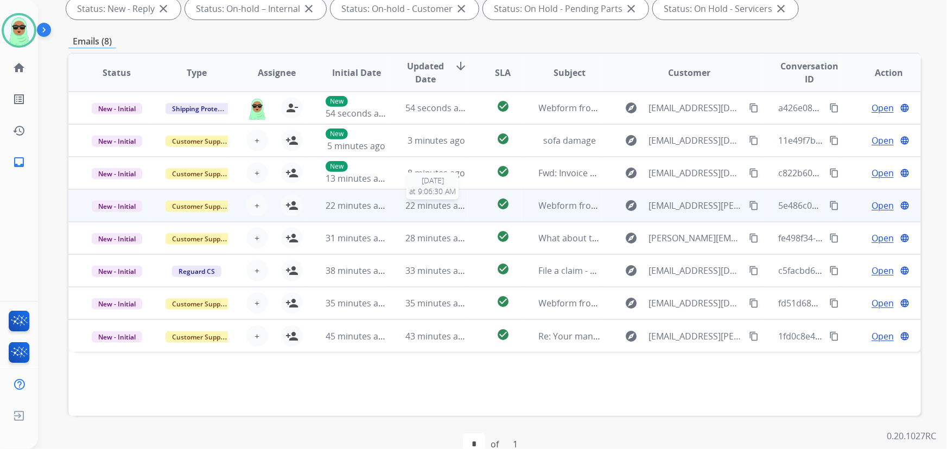
click at [440, 210] on span "22 minutes ago" at bounding box center [436, 206] width 63 height 12
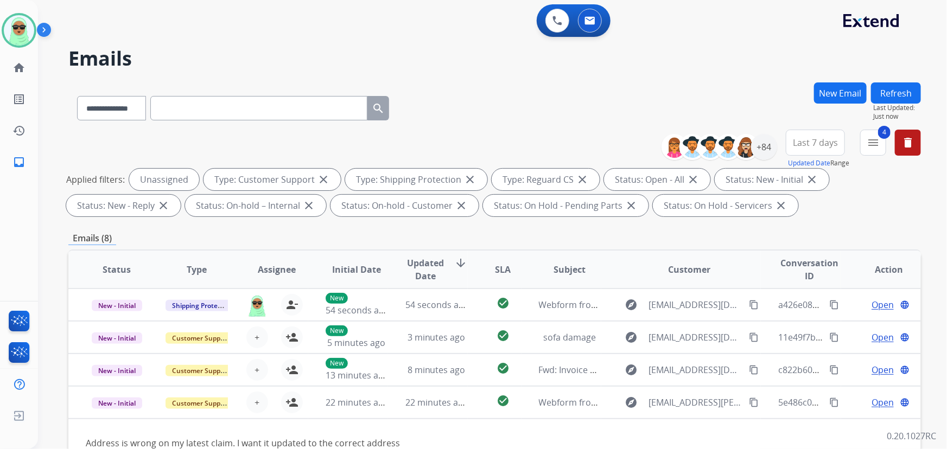
click at [901, 98] on button "Refresh" at bounding box center [896, 92] width 50 height 21
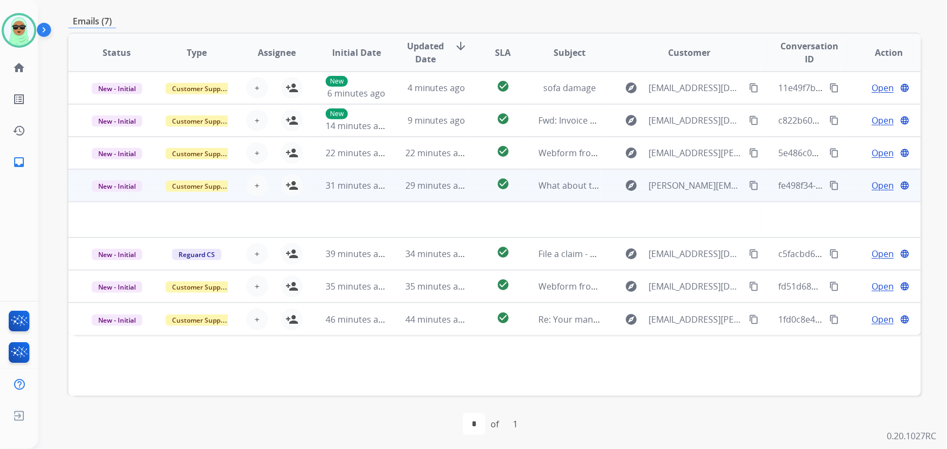
scroll to position [220, 0]
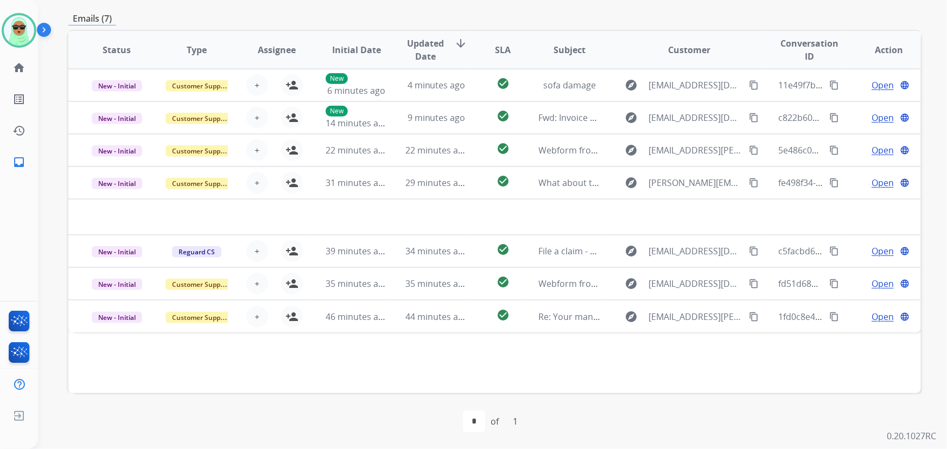
click at [568, 361] on div "Status Type Assignee Initial Date Updated Date arrow_downward SLA Subject Custo…" at bounding box center [494, 211] width 852 height 363
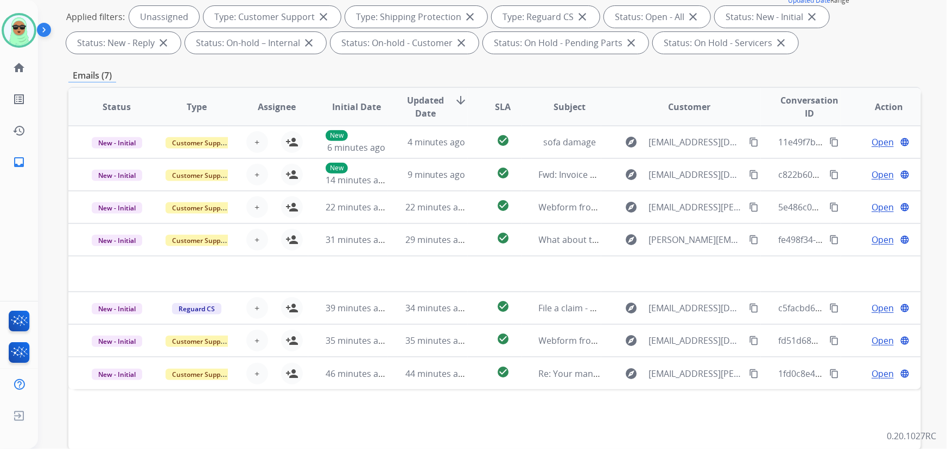
scroll to position [0, 0]
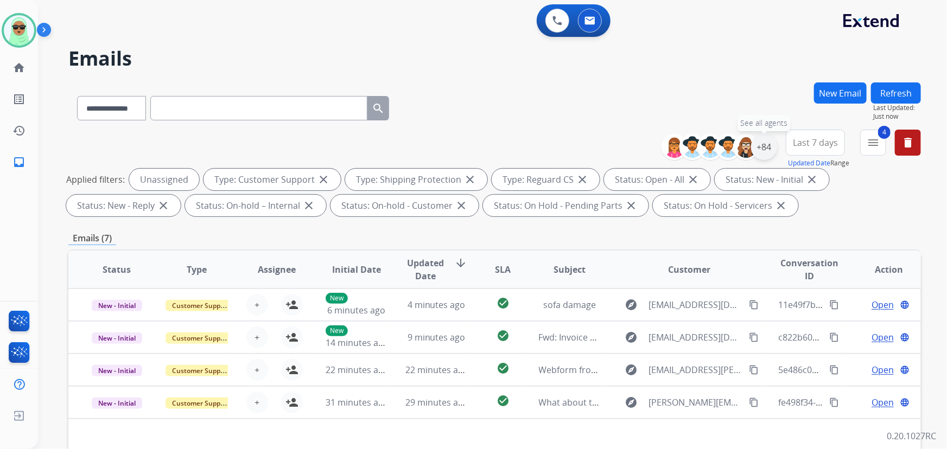
click at [766, 146] on div "+84" at bounding box center [764, 147] width 26 height 26
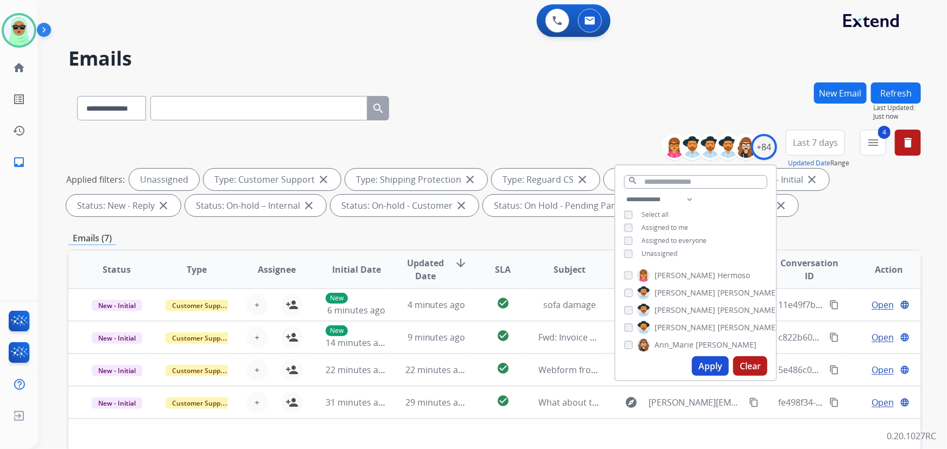
drag, startPoint x: 644, startPoint y: 254, endPoint x: 670, endPoint y: 237, distance: 30.5
click at [644, 254] on span "Unassigned" at bounding box center [659, 253] width 36 height 9
click at [669, 228] on span "Assigned to me" at bounding box center [664, 227] width 47 height 9
drag, startPoint x: 702, startPoint y: 367, endPoint x: 704, endPoint y: 362, distance: 5.8
click at [704, 363] on button "Apply" at bounding box center [710, 366] width 37 height 20
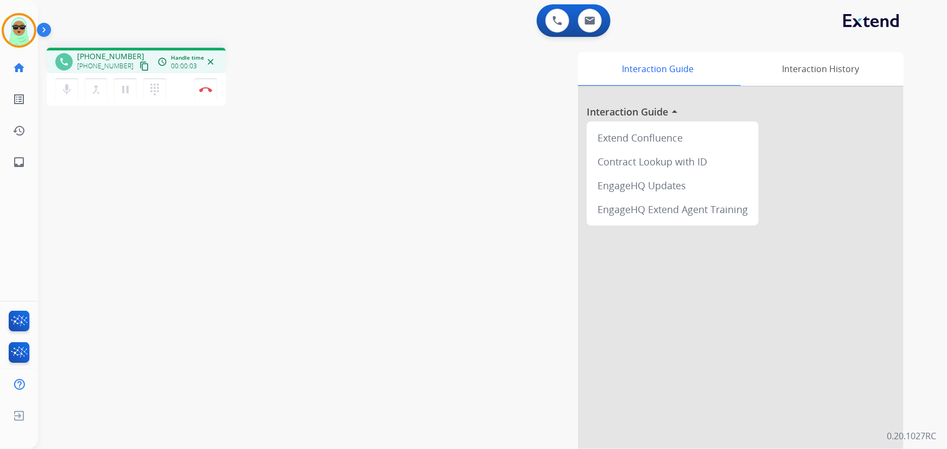
click at [138, 71] on button "content_copy" at bounding box center [144, 66] width 13 height 13
click at [138, 71] on button "content_copy Copied!" at bounding box center [144, 66] width 13 height 13
click at [202, 97] on button "Disconnect" at bounding box center [205, 89] width 23 height 23
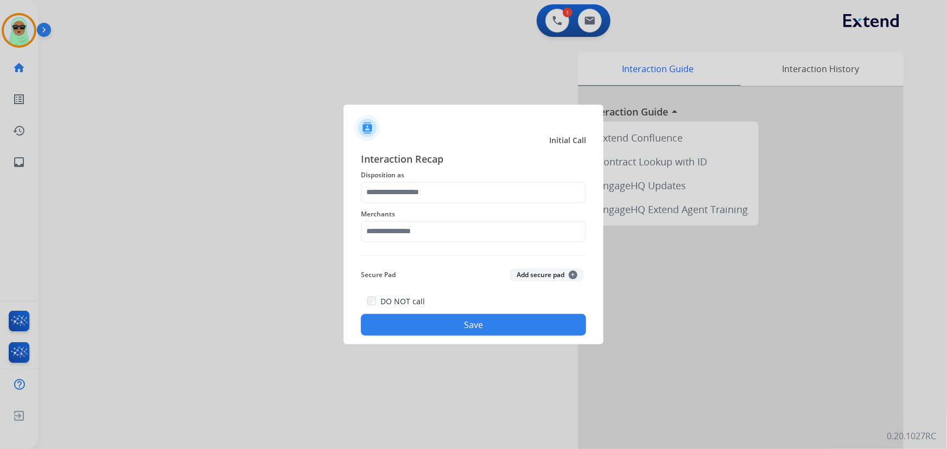
click at [440, 208] on span "Merchants" at bounding box center [473, 214] width 225 height 13
click at [433, 194] on input "text" at bounding box center [473, 193] width 225 height 22
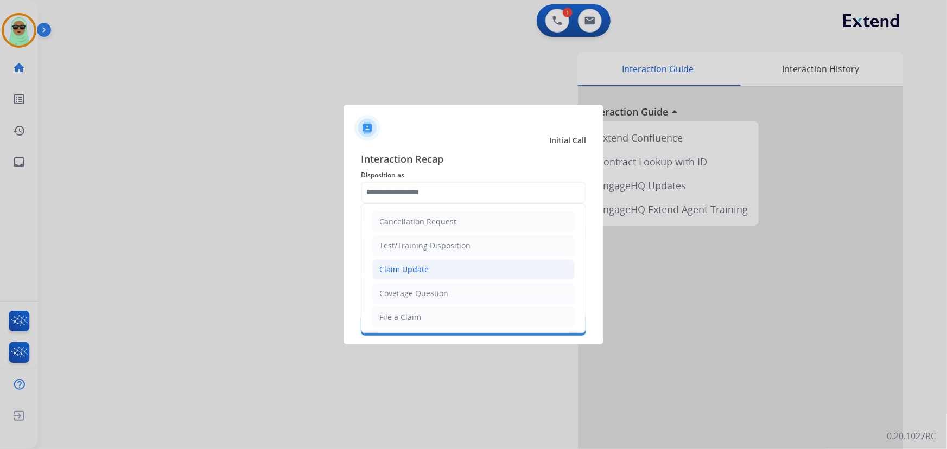
click at [426, 266] on div "Claim Update" at bounding box center [403, 269] width 49 height 11
type input "**********"
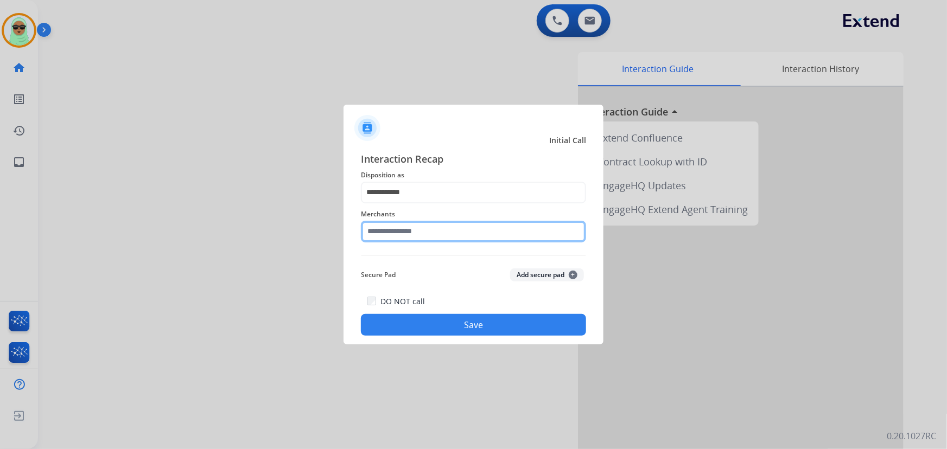
click at [475, 227] on input "text" at bounding box center [473, 232] width 225 height 22
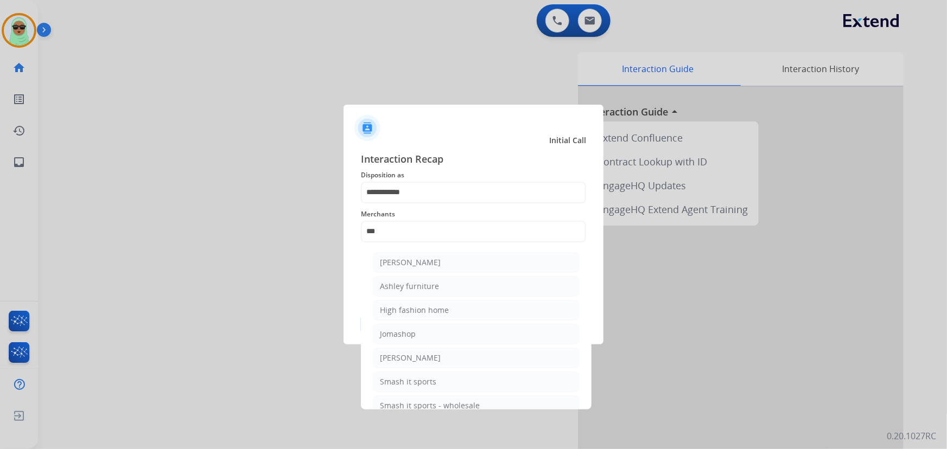
click at [427, 278] on li "Ashley furniture" at bounding box center [476, 286] width 207 height 21
type input "**********"
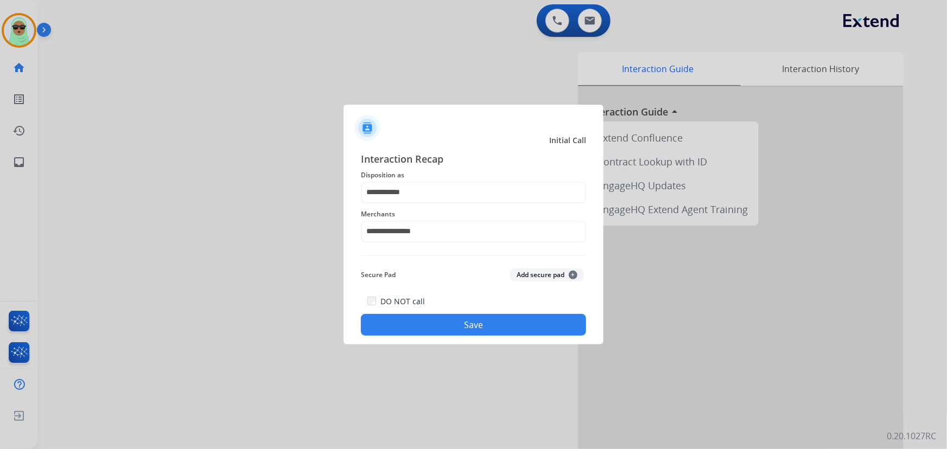
click at [448, 312] on div "DO NOT call Save" at bounding box center [473, 315] width 225 height 41
click at [453, 335] on button "Save" at bounding box center [473, 325] width 225 height 22
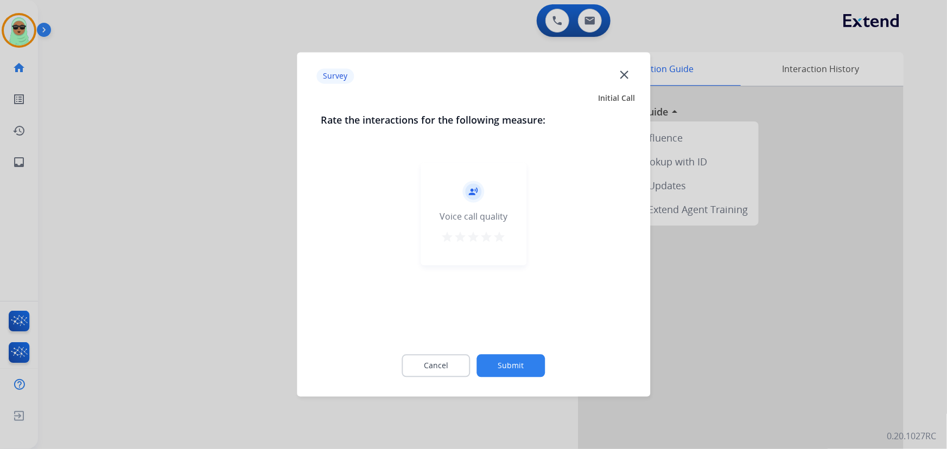
click at [498, 368] on button "Submit" at bounding box center [511, 366] width 68 height 23
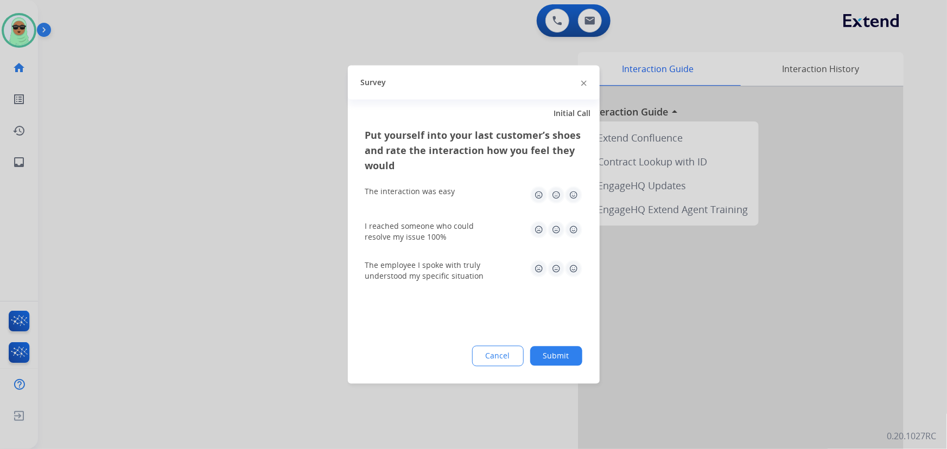
click at [572, 344] on div "Put yourself into your last customer’s shoes and rate the interaction how you f…" at bounding box center [474, 256] width 252 height 256
click at [565, 355] on button "Submit" at bounding box center [556, 357] width 52 height 20
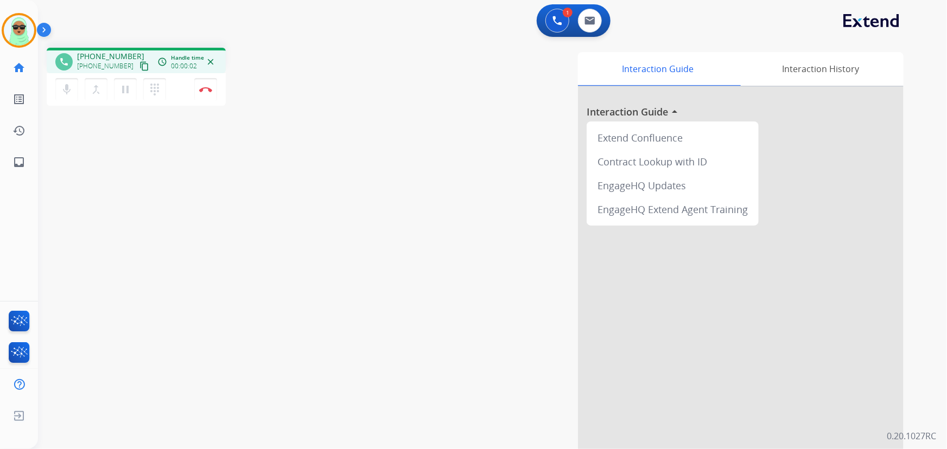
click at [138, 65] on div "[PHONE_NUMBER] content_copy" at bounding box center [114, 66] width 74 height 13
click at [139, 65] on mat-icon "content_copy" at bounding box center [144, 66] width 10 height 10
drag, startPoint x: 107, startPoint y: 151, endPoint x: 116, endPoint y: 150, distance: 8.8
click at [112, 151] on div "phone [PHONE_NUMBER] [PHONE_NUMBER] content_copy access_time Call metrics Queue…" at bounding box center [479, 265] width 883 height 452
click at [212, 87] on button "Disconnect" at bounding box center [205, 89] width 23 height 23
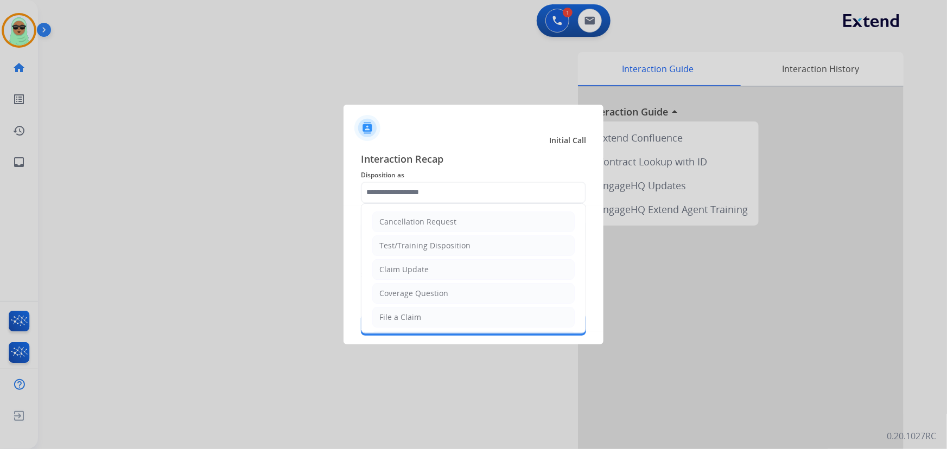
click at [467, 201] on input "text" at bounding box center [473, 193] width 225 height 22
click at [426, 263] on li "Claim Update" at bounding box center [473, 269] width 202 height 21
type input "**********"
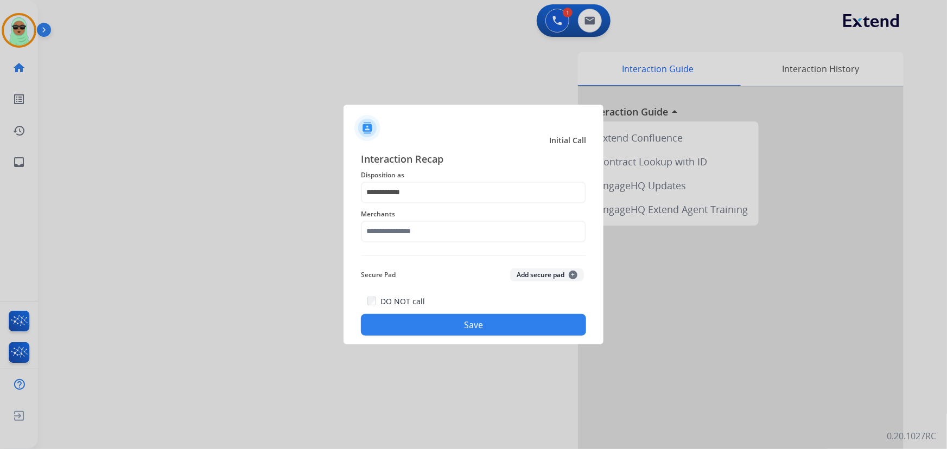
click at [438, 214] on span "Merchants" at bounding box center [473, 214] width 225 height 13
click at [416, 236] on input "text" at bounding box center [473, 232] width 225 height 22
click at [443, 288] on li "Ashley furniture" at bounding box center [476, 286] width 207 height 21
type input "**********"
click at [464, 321] on button "Save" at bounding box center [473, 325] width 225 height 22
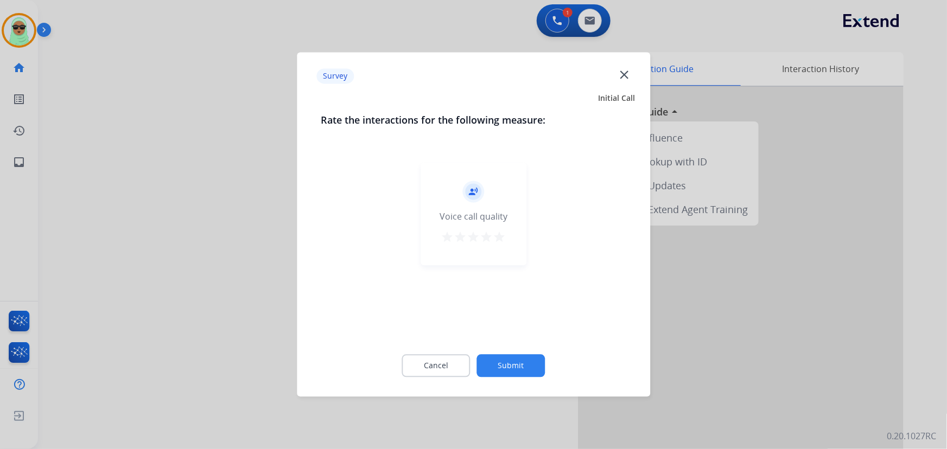
click at [513, 369] on button "Submit" at bounding box center [511, 366] width 68 height 23
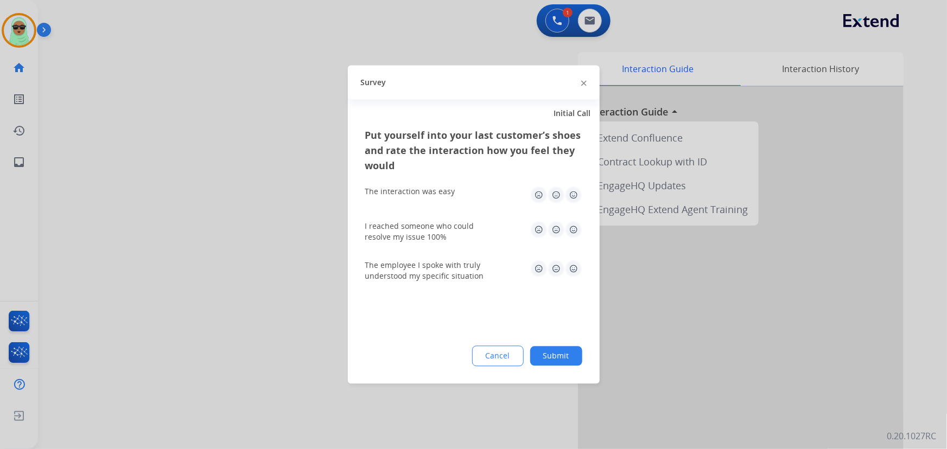
click at [532, 353] on button "Submit" at bounding box center [556, 357] width 52 height 20
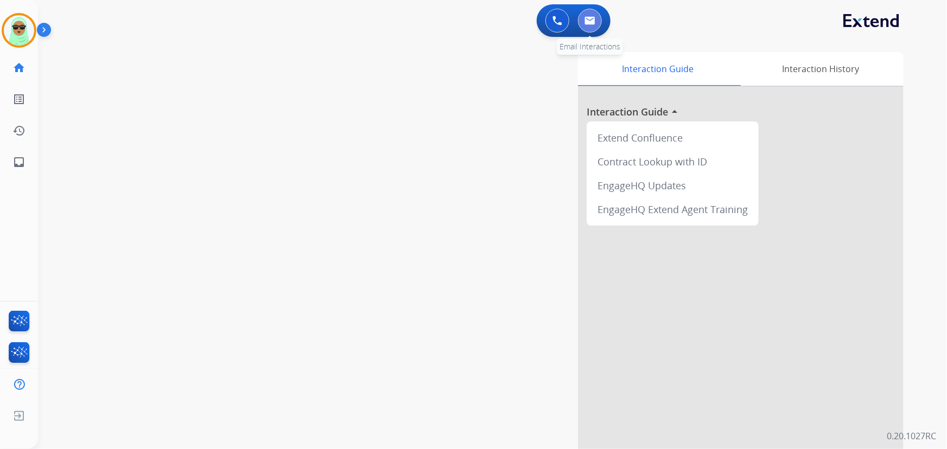
click at [596, 22] on button at bounding box center [590, 21] width 24 height 24
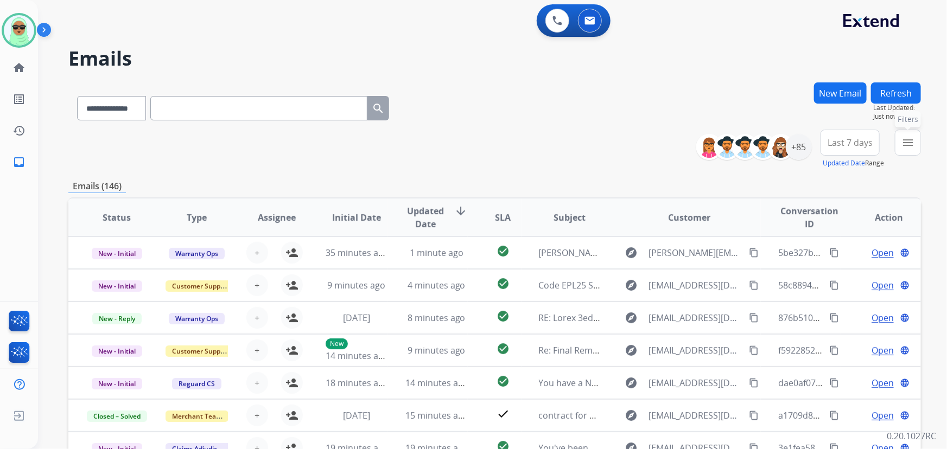
click at [900, 136] on button "menu Filters" at bounding box center [907, 143] width 26 height 26
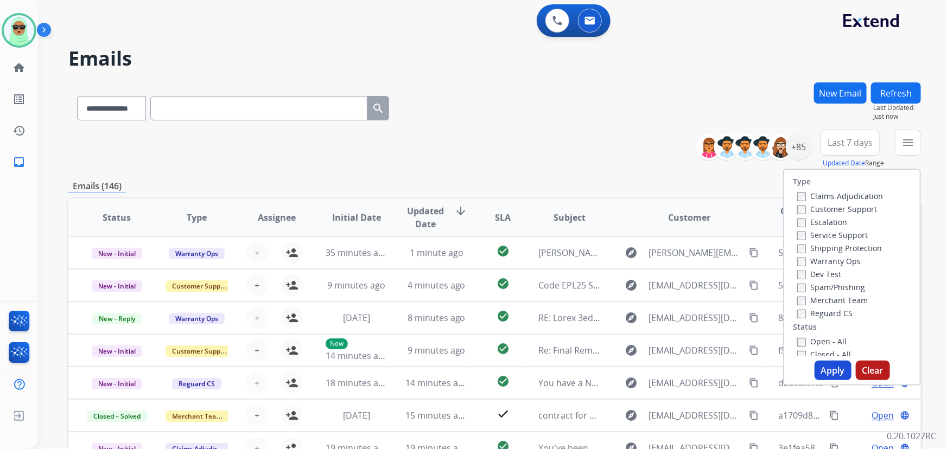
click at [816, 206] on label "Customer Support" at bounding box center [837, 209] width 80 height 10
drag, startPoint x: 812, startPoint y: 244, endPoint x: 816, endPoint y: 218, distance: 26.9
click at [814, 241] on div "Shipping Protection" at bounding box center [840, 247] width 86 height 13
click at [817, 209] on label "Customer Support" at bounding box center [837, 209] width 80 height 10
click at [807, 249] on label "Shipping Protection" at bounding box center [839, 248] width 85 height 10
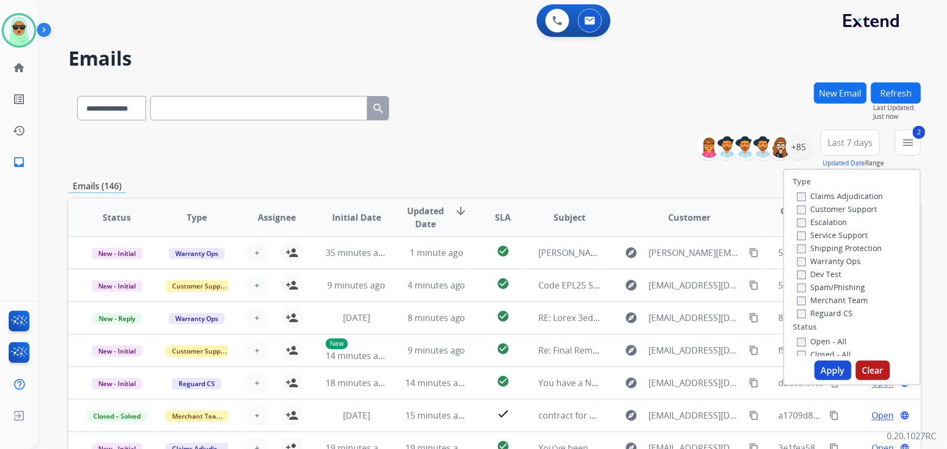
click at [804, 309] on label "Reguard CS" at bounding box center [824, 313] width 55 height 10
click at [802, 340] on label "Open - All" at bounding box center [821, 341] width 49 height 10
click at [833, 377] on button "Apply" at bounding box center [832, 371] width 37 height 20
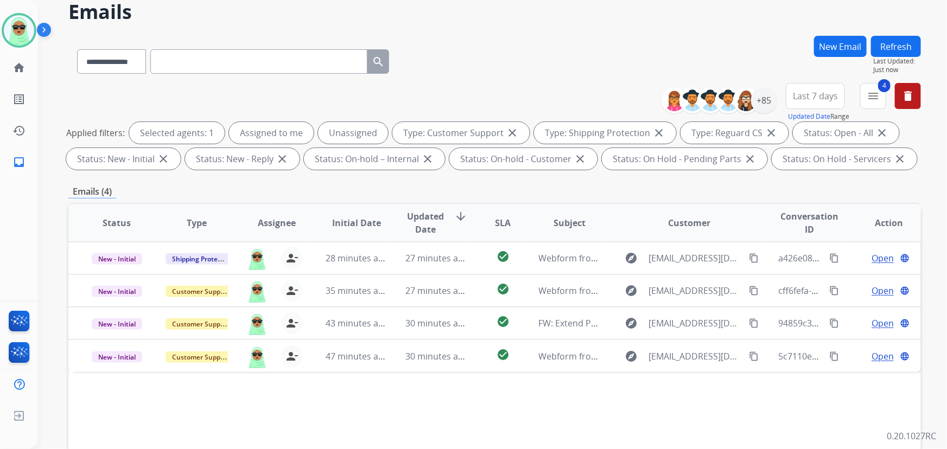
scroll to position [49, 0]
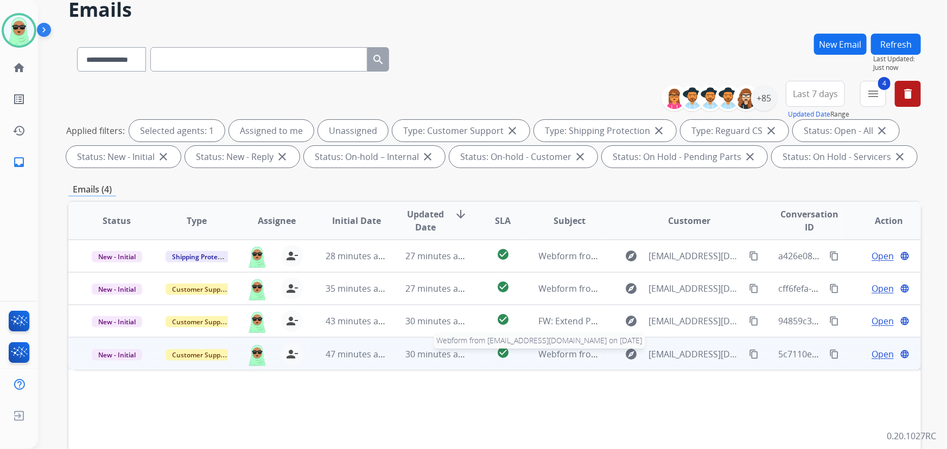
click at [573, 350] on span "Webform from [EMAIL_ADDRESS][DOMAIN_NAME] on [DATE]" at bounding box center [662, 354] width 246 height 12
click at [749, 354] on mat-icon "content_copy" at bounding box center [754, 354] width 10 height 10
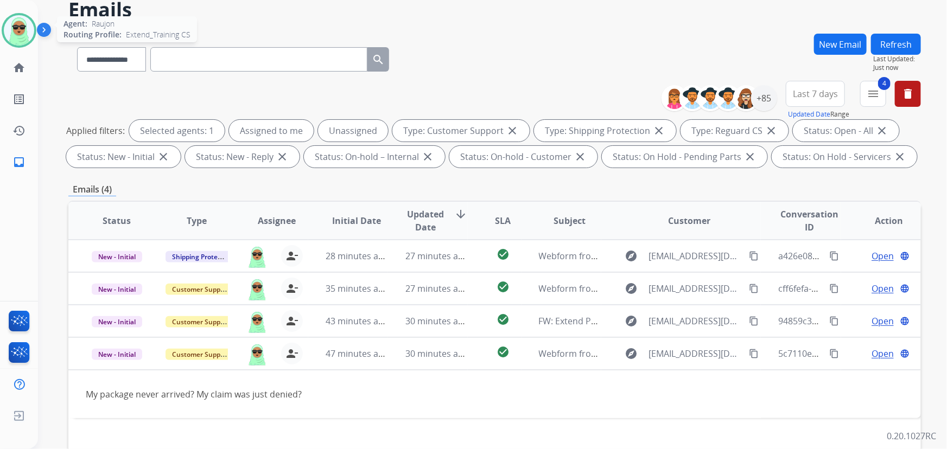
drag, startPoint x: 27, startPoint y: 29, endPoint x: 36, endPoint y: 25, distance: 10.5
click at [24, 28] on div at bounding box center [19, 30] width 35 height 35
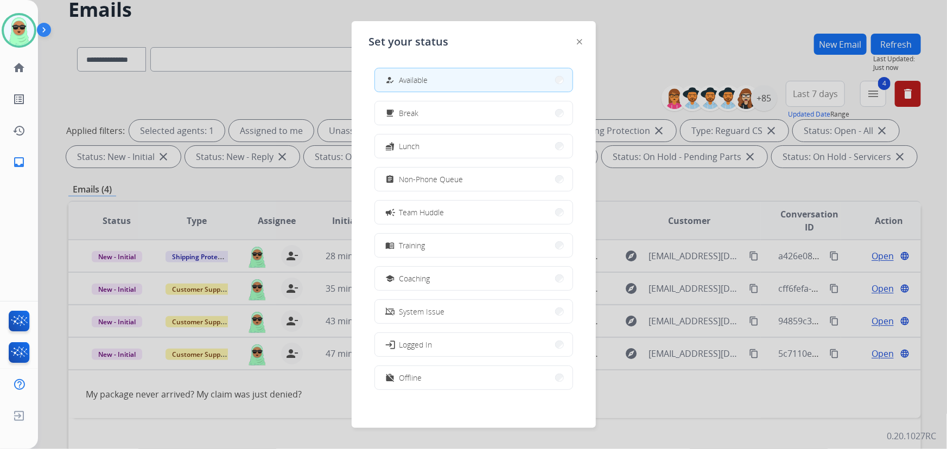
click at [37, 22] on div at bounding box center [48, 33] width 22 height 22
click at [500, 187] on button "assignment Non-Phone Queue" at bounding box center [473, 179] width 197 height 23
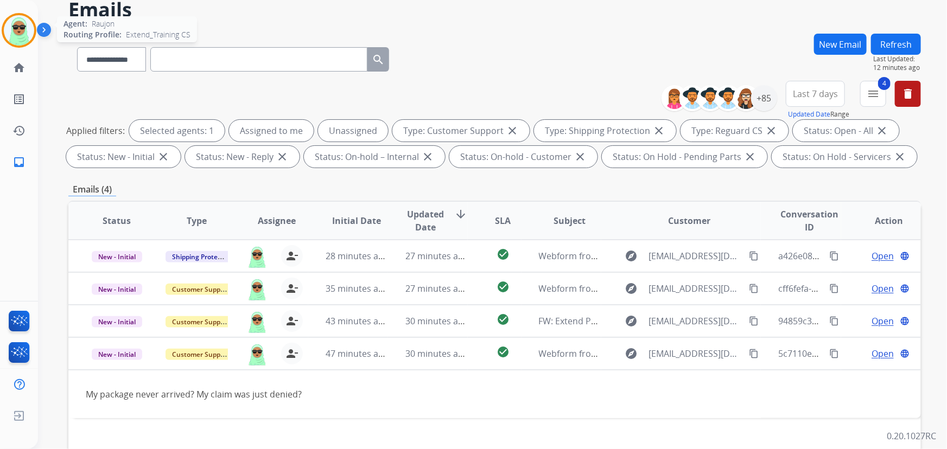
click at [15, 42] on img at bounding box center [19, 30] width 30 height 30
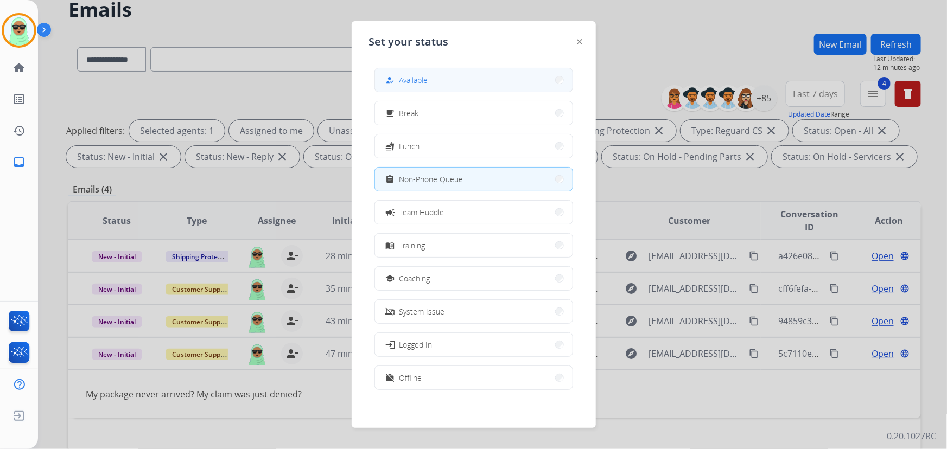
click at [470, 80] on button "how_to_reg Available" at bounding box center [473, 79] width 197 height 23
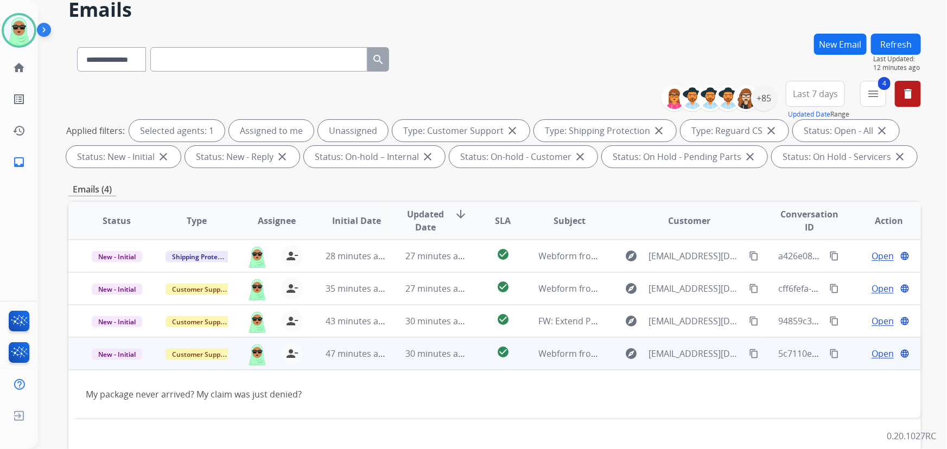
click at [873, 350] on span "Open" at bounding box center [882, 353] width 22 height 13
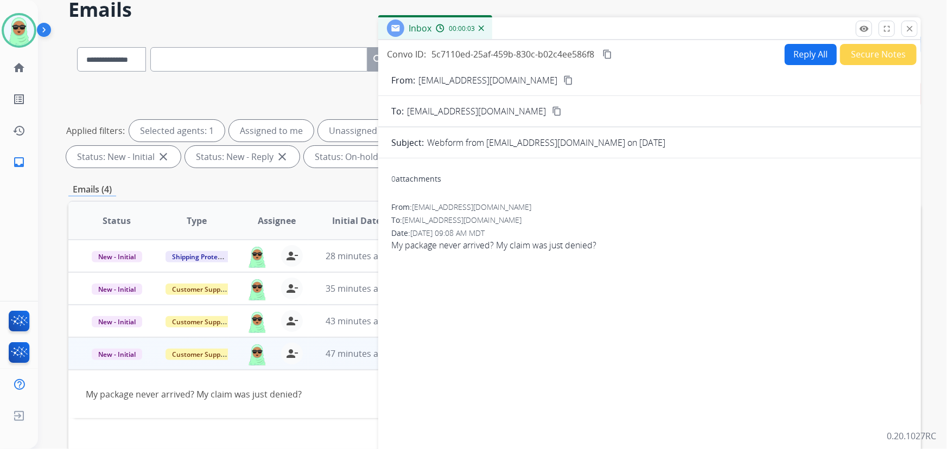
click at [803, 63] on div "Reply All Secure Notes" at bounding box center [848, 54] width 135 height 21
click at [858, 62] on button "Secure Notes" at bounding box center [878, 54] width 76 height 21
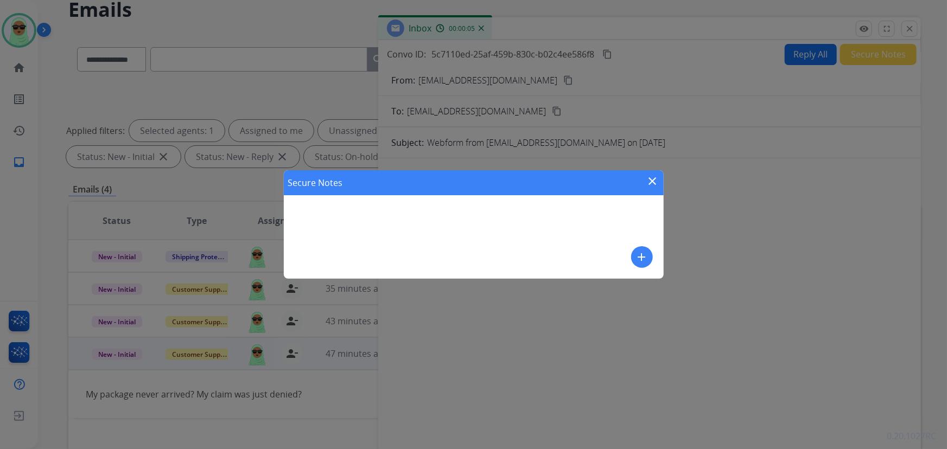
drag, startPoint x: 666, startPoint y: 259, endPoint x: 644, endPoint y: 256, distance: 21.9
click at [664, 259] on div "Secure Notes close add" at bounding box center [473, 224] width 947 height 449
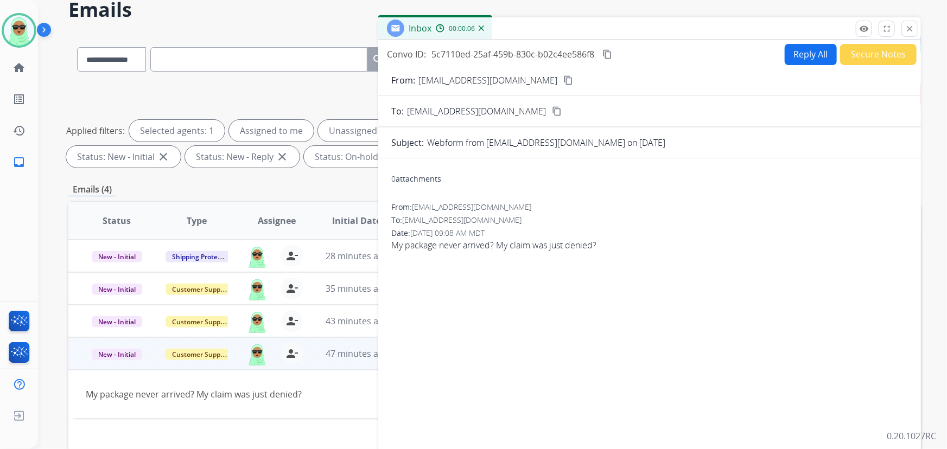
click at [644, 256] on div "From: [EMAIL_ADDRESS][DOMAIN_NAME] To: [EMAIL_ADDRESS][DOMAIN_NAME] Date: [DATE…" at bounding box center [649, 231] width 516 height 59
click at [811, 52] on button "Reply All" at bounding box center [810, 54] width 52 height 21
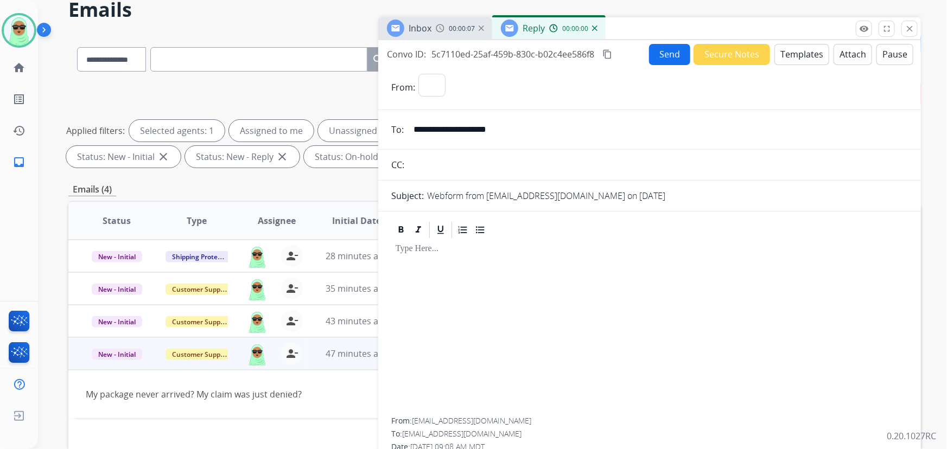
select select "**********"
click at [593, 29] on img at bounding box center [594, 27] width 5 height 5
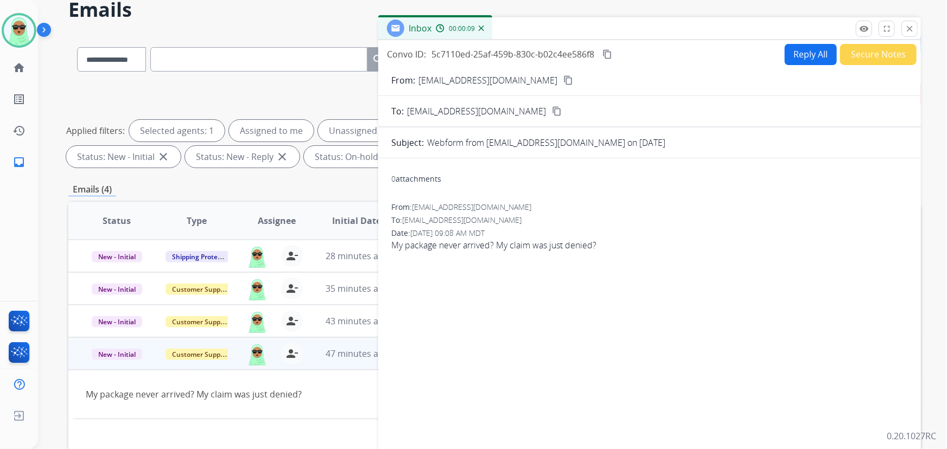
click at [867, 55] on button "Secure Notes" at bounding box center [878, 54] width 76 height 21
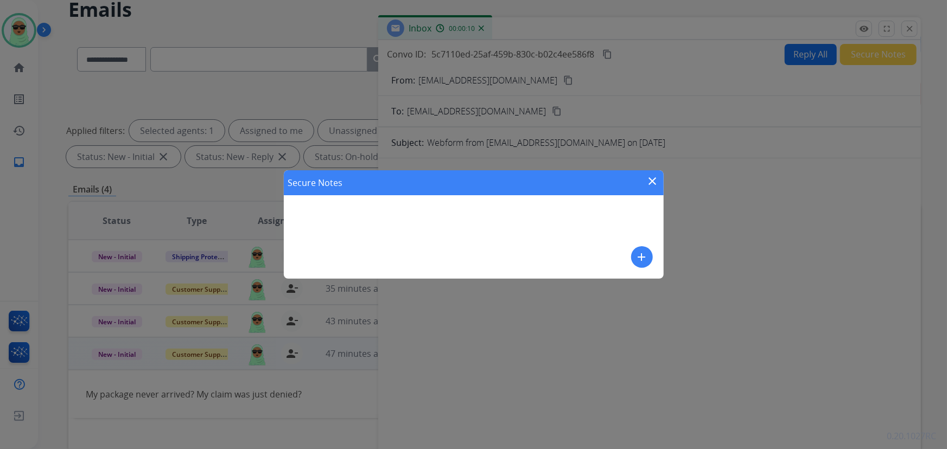
click at [640, 254] on mat-icon "add" at bounding box center [641, 257] width 13 height 13
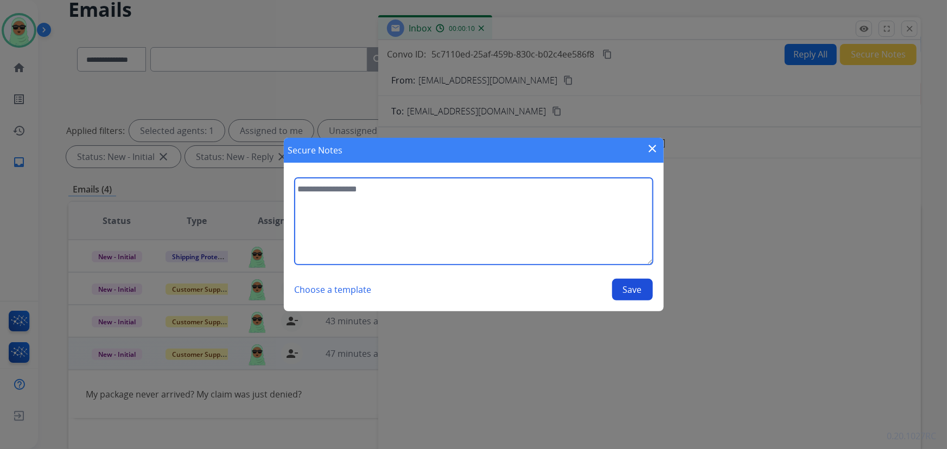
click at [522, 229] on textarea at bounding box center [474, 221] width 358 height 87
drag, startPoint x: 503, startPoint y: 189, endPoint x: 515, endPoint y: 188, distance: 12.0
click at [503, 189] on textarea "**********" at bounding box center [474, 221] width 358 height 87
click at [523, 189] on textarea "**********" at bounding box center [474, 221] width 358 height 87
click at [542, 189] on textarea "**********" at bounding box center [474, 221] width 358 height 87
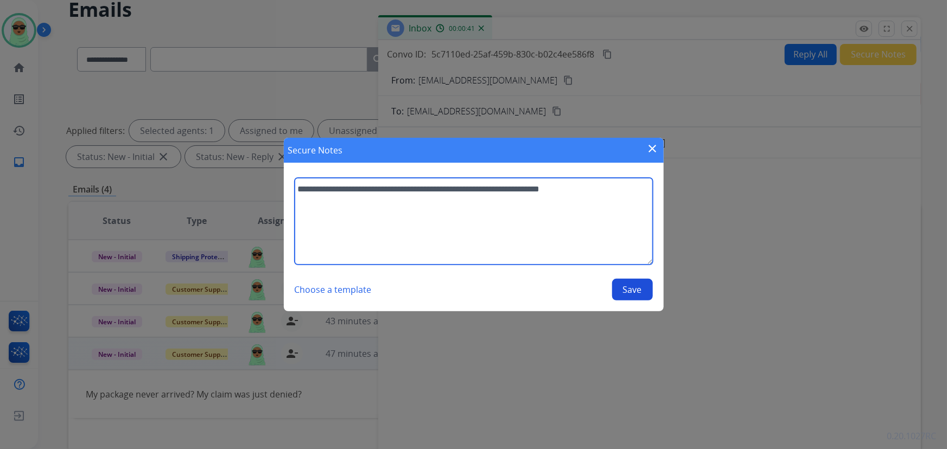
type textarea "**********"
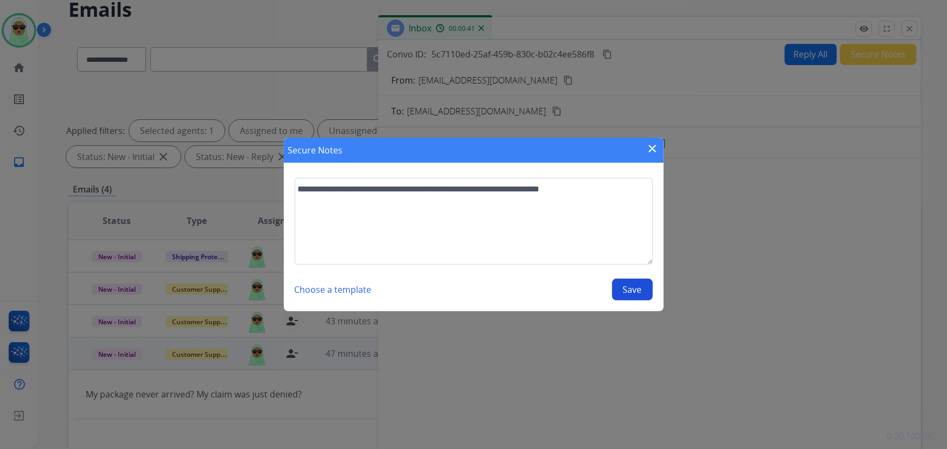
click at [624, 284] on button "Save" at bounding box center [632, 290] width 41 height 22
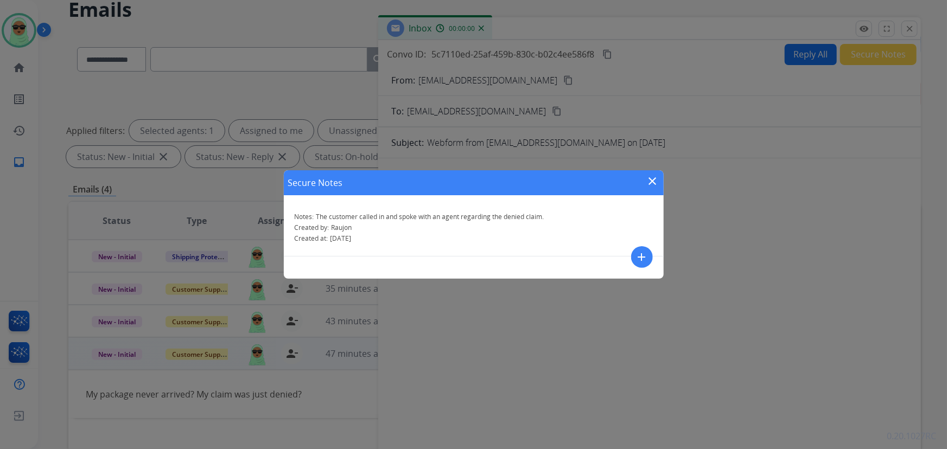
click at [866, 48] on div "Secure Notes close Notes: The customer called in and spoke with an agent regard…" at bounding box center [473, 224] width 947 height 449
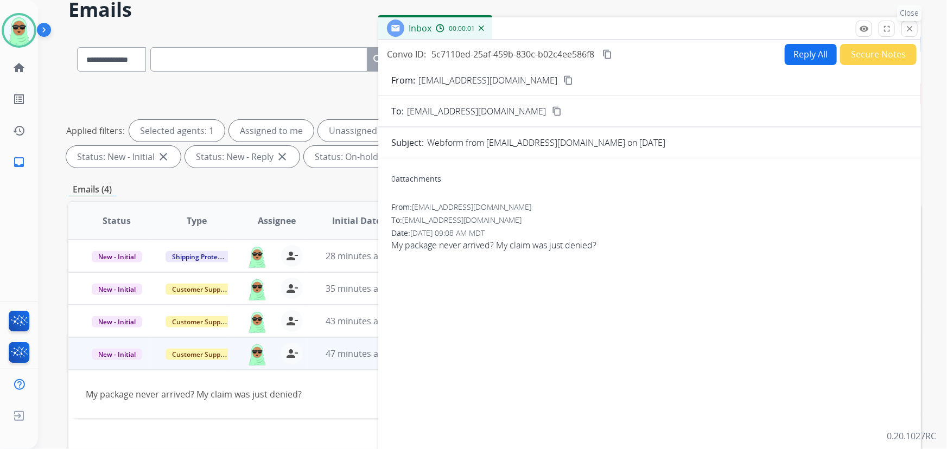
click at [913, 24] on mat-icon "close" at bounding box center [909, 29] width 10 height 10
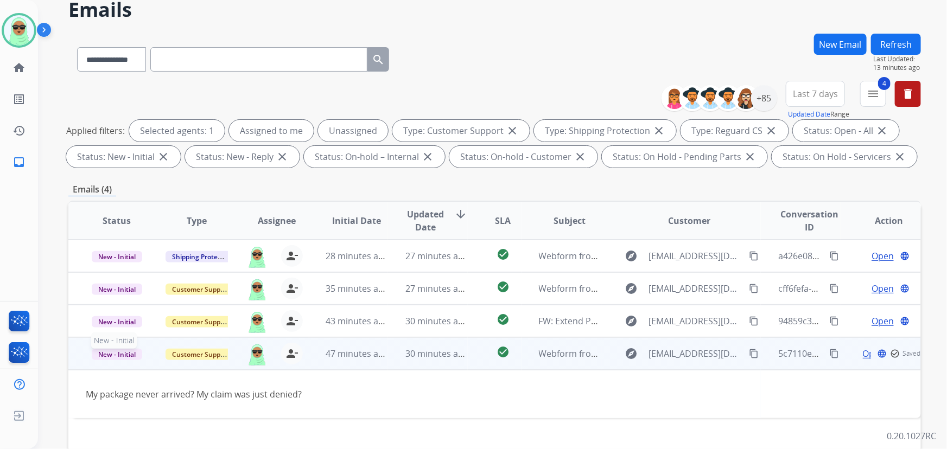
click at [135, 351] on p "New - Initial" at bounding box center [117, 353] width 62 height 13
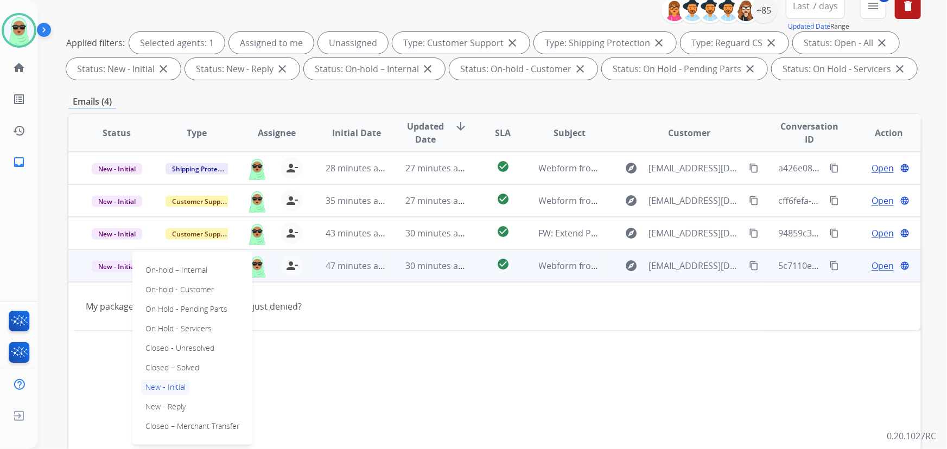
scroll to position [148, 0]
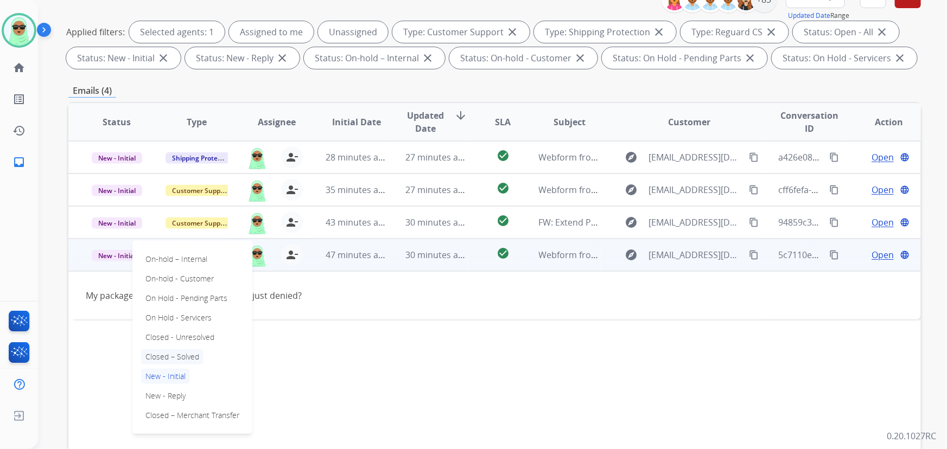
click at [187, 357] on p "Closed – Solved" at bounding box center [172, 356] width 62 height 15
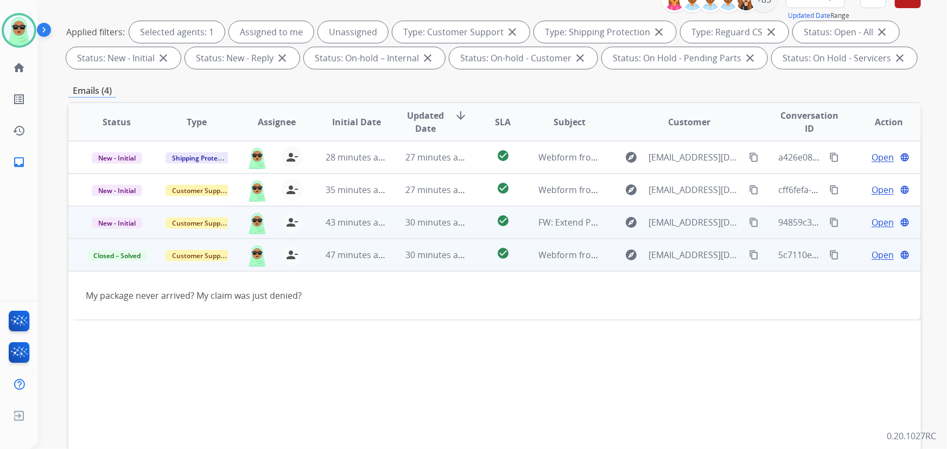
click at [749, 221] on mat-icon "content_copy" at bounding box center [754, 223] width 10 height 10
click at [871, 219] on span "Open" at bounding box center [882, 222] width 22 height 13
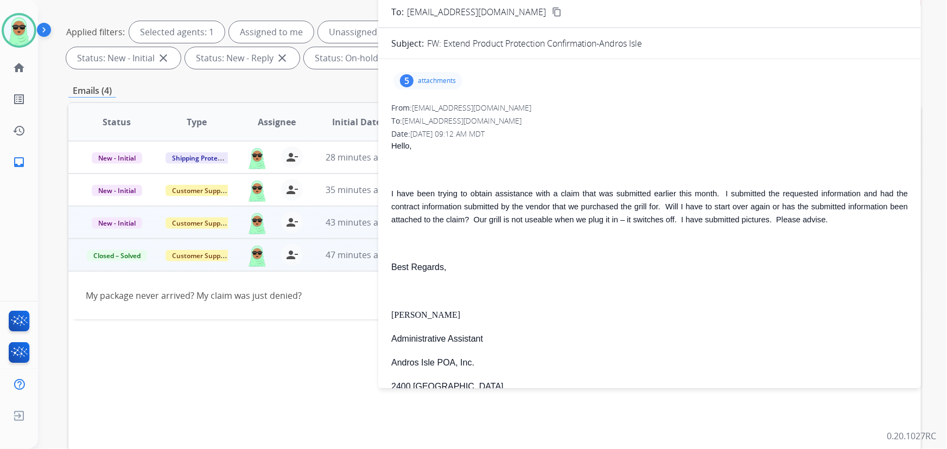
click at [429, 80] on p "attachments" at bounding box center [437, 80] width 38 height 9
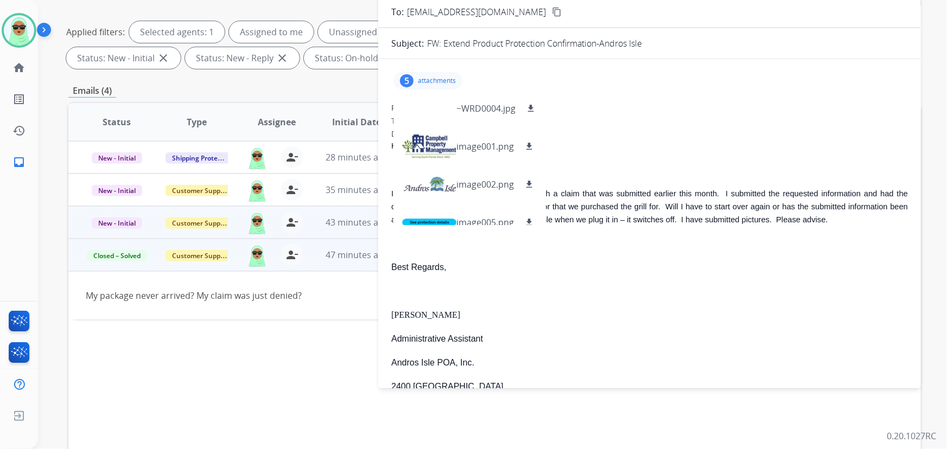
click at [418, 76] on p "attachments" at bounding box center [437, 80] width 38 height 9
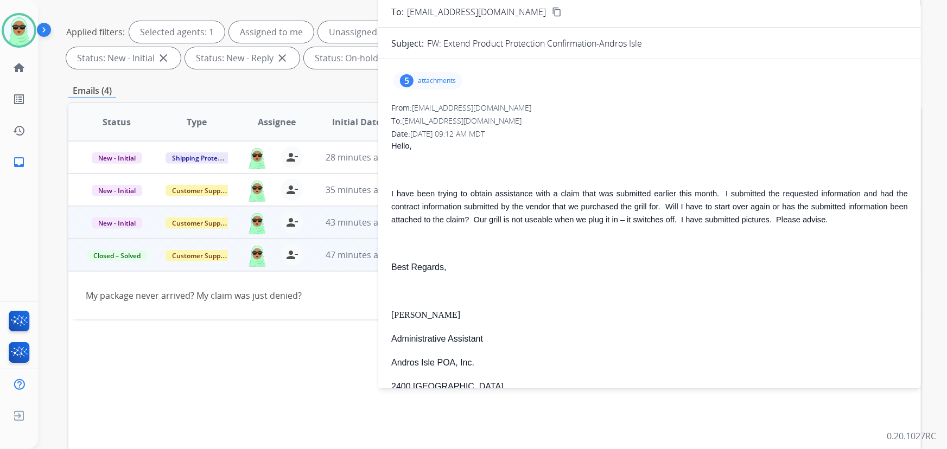
click at [417, 90] on div "5 attachments" at bounding box center [649, 81] width 516 height 26
click at [435, 83] on p "attachments" at bounding box center [437, 80] width 38 height 9
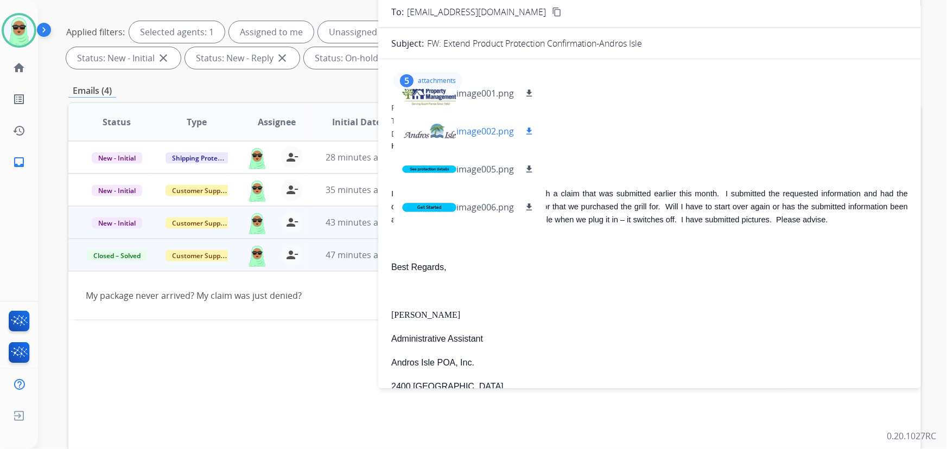
scroll to position [54, 0]
click at [417, 72] on div "5 attachments ~WRD0004.jpg download image001.png download image002.png download…" at bounding box center [427, 80] width 69 height 17
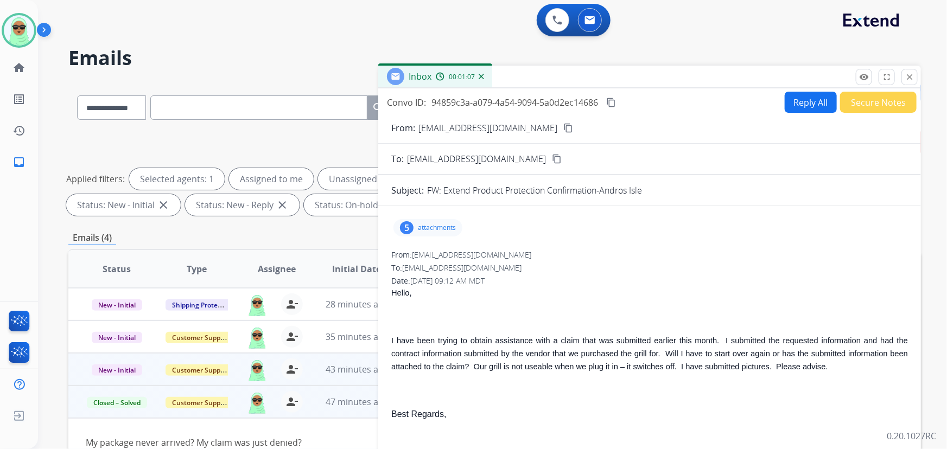
scroll to position [0, 0]
drag, startPoint x: 809, startPoint y: 85, endPoint x: 809, endPoint y: 97, distance: 11.9
click at [810, 87] on div "Inbox 00:01:08" at bounding box center [649, 77] width 542 height 23
click at [809, 97] on button "Reply All" at bounding box center [810, 102] width 52 height 21
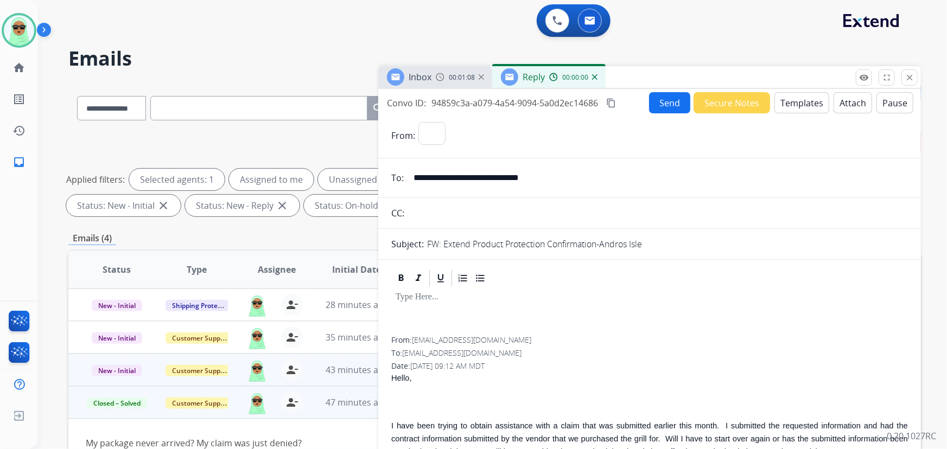
select select "**********"
click at [816, 105] on button "Templates" at bounding box center [801, 102] width 55 height 21
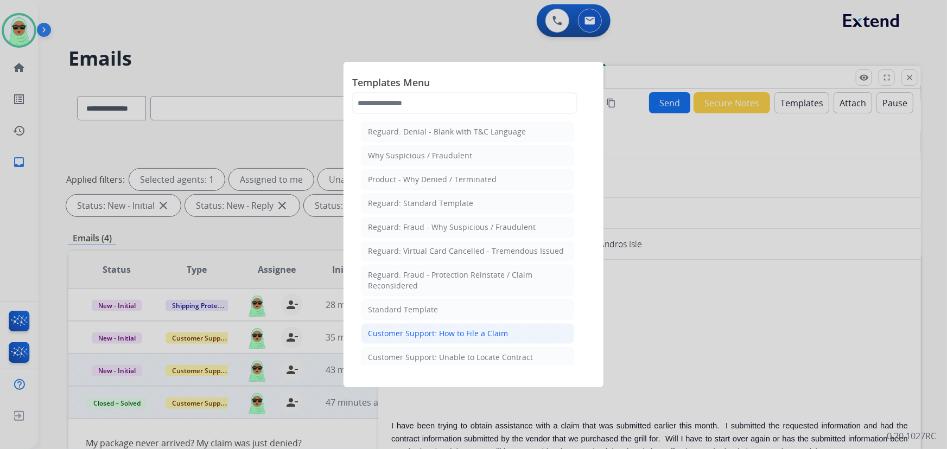
click at [500, 330] on div "Customer Support: How to File a Claim" at bounding box center [438, 333] width 140 height 11
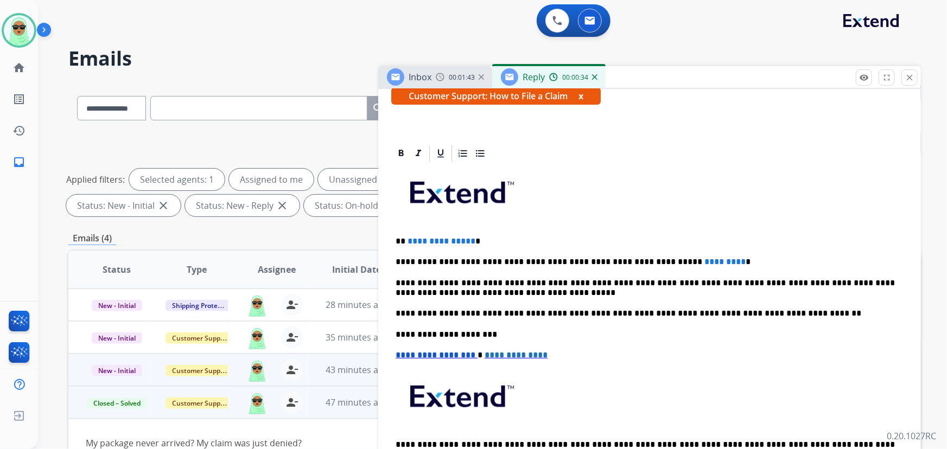
scroll to position [197, 0]
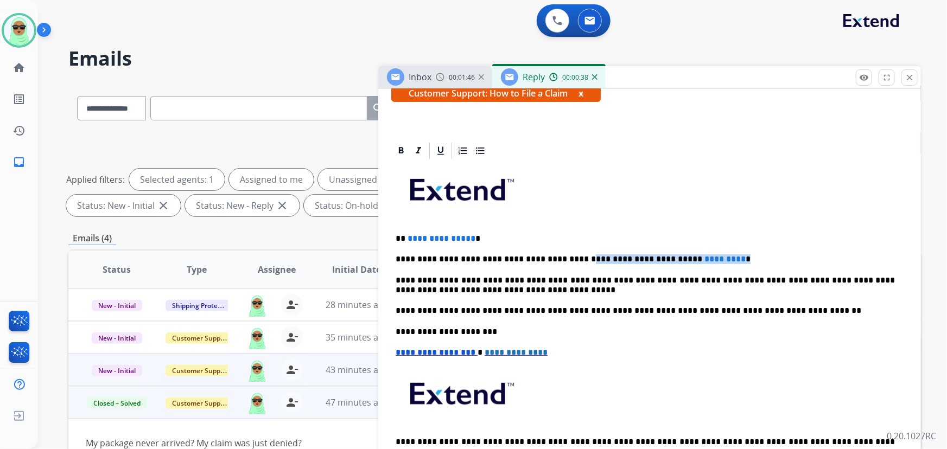
drag, startPoint x: 700, startPoint y: 259, endPoint x: 577, endPoint y: 253, distance: 123.8
click at [557, 254] on p "**********" at bounding box center [645, 259] width 500 height 10
drag, startPoint x: 509, startPoint y: 235, endPoint x: 405, endPoint y: 233, distance: 103.6
click at [403, 234] on p "**********" at bounding box center [645, 239] width 500 height 10
click at [589, 260] on p "**********" at bounding box center [645, 259] width 500 height 10
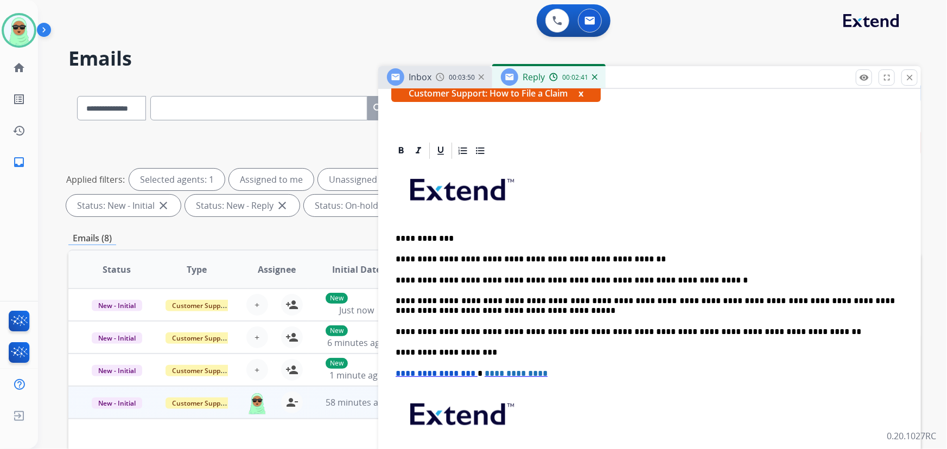
click at [660, 280] on p "**********" at bounding box center [645, 281] width 500 height 10
click at [683, 276] on p "**********" at bounding box center [645, 281] width 500 height 10
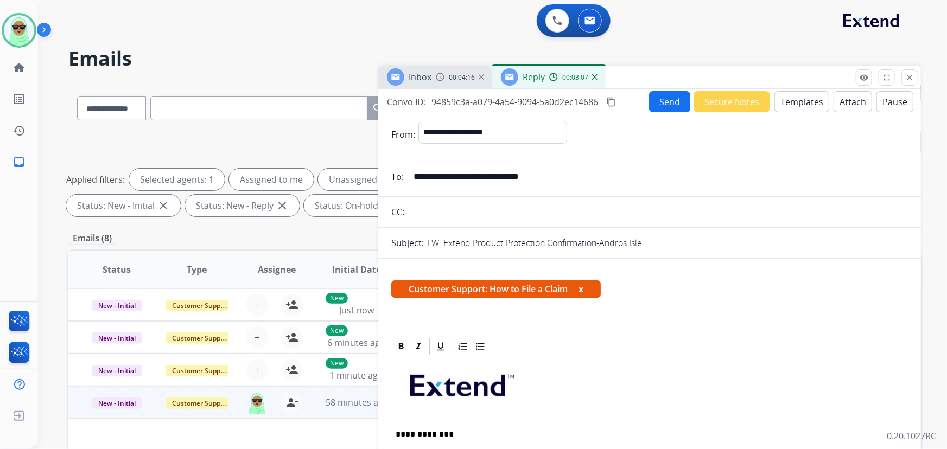
scroll to position [0, 0]
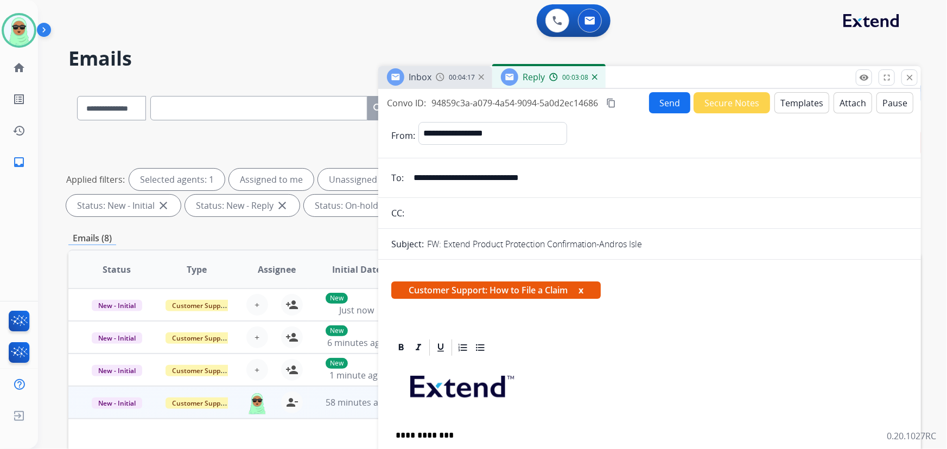
click at [659, 109] on button "Send" at bounding box center [669, 102] width 41 height 21
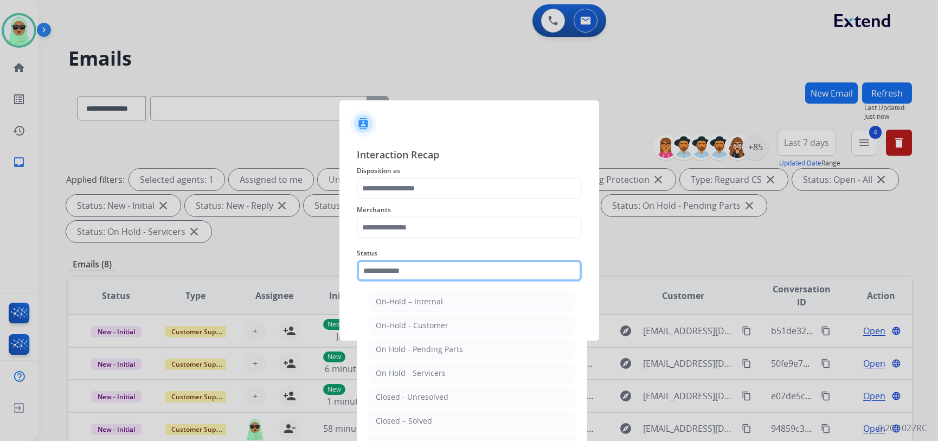
click at [418, 282] on div "Status On-Hold – Internal On-Hold - Customer On Hold - Pending Parts On Hold - …" at bounding box center [469, 263] width 225 height 43
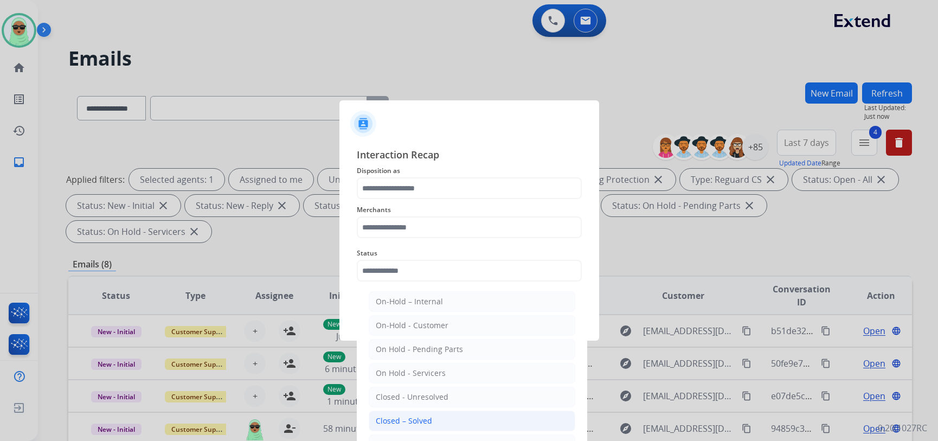
click at [410, 410] on ul "On-Hold – Internal On-Hold - Customer On Hold - Pending Parts On Hold - Service…" at bounding box center [472, 400] width 213 height 228
click at [410, 412] on li "Closed – Solved" at bounding box center [472, 421] width 207 height 21
type input "**********"
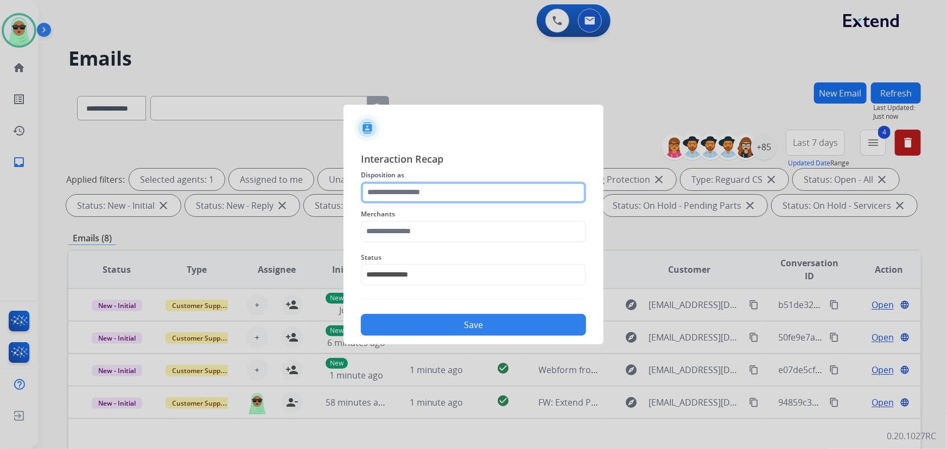
click at [412, 201] on input "text" at bounding box center [473, 193] width 225 height 22
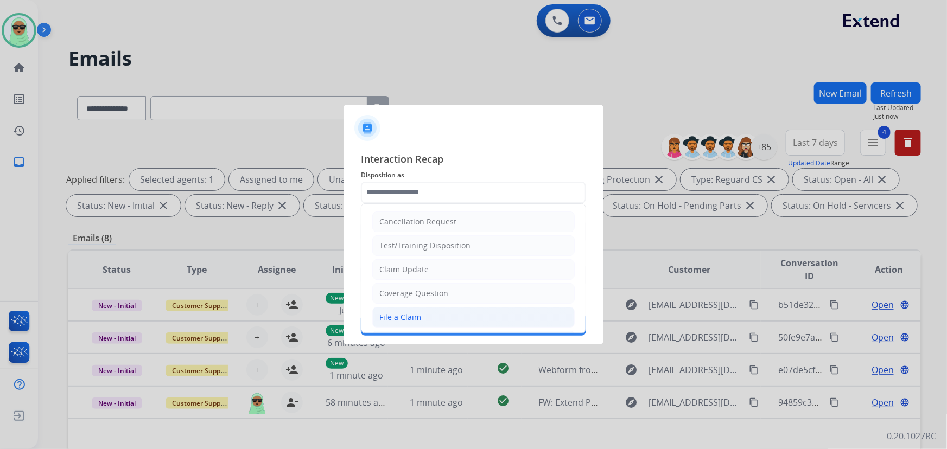
drag, startPoint x: 402, startPoint y: 309, endPoint x: 401, endPoint y: 302, distance: 7.6
click at [401, 309] on li "File a Claim" at bounding box center [473, 317] width 202 height 21
type input "**********"
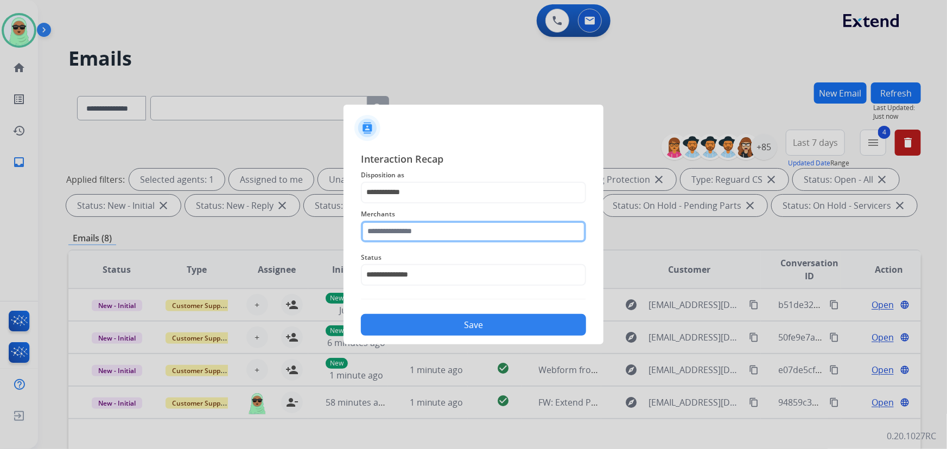
click at [426, 236] on input "text" at bounding box center [473, 232] width 225 height 22
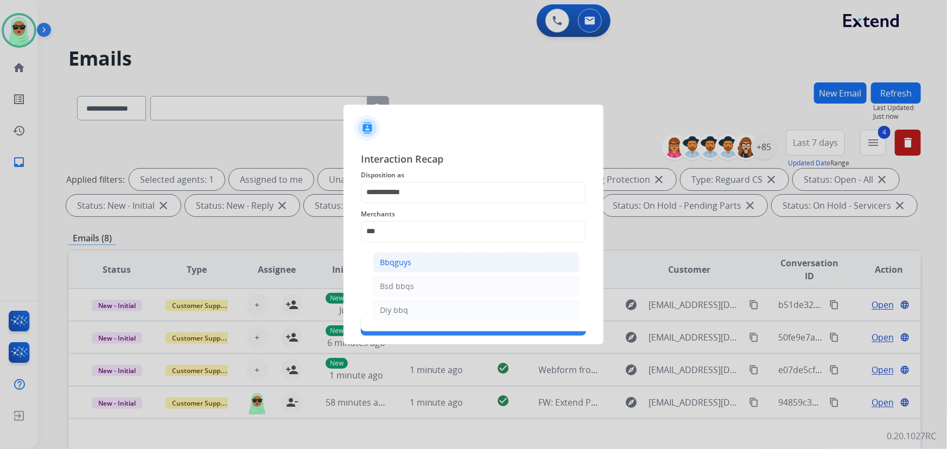
click at [450, 259] on li "Bbqguys" at bounding box center [476, 262] width 207 height 21
type input "*******"
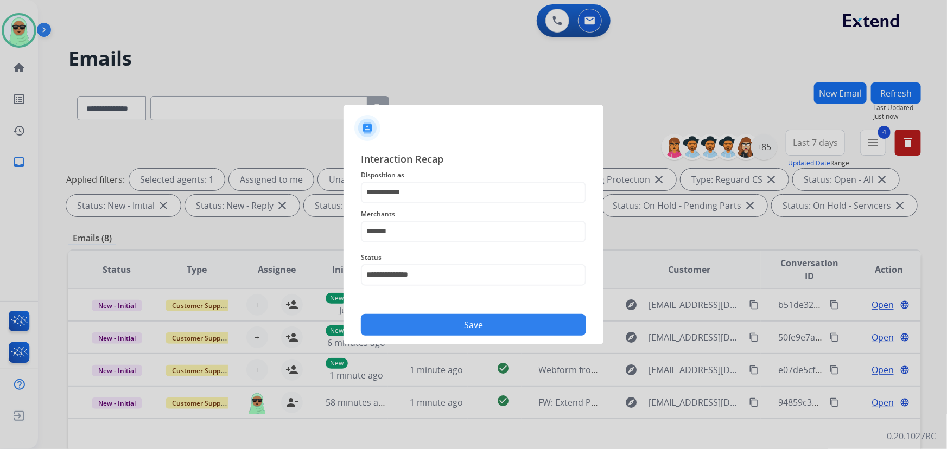
click at [417, 311] on div "Save" at bounding box center [473, 322] width 225 height 28
click at [421, 320] on button "Save" at bounding box center [473, 325] width 225 height 22
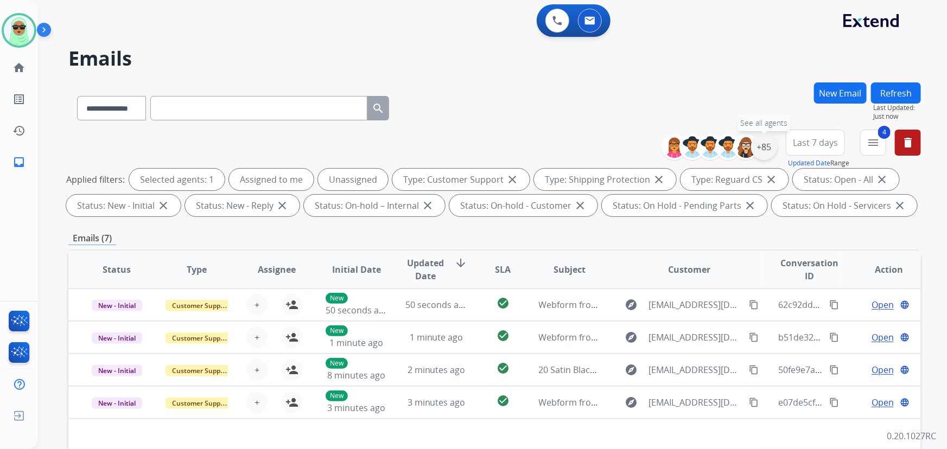
click at [765, 157] on div "+85" at bounding box center [764, 147] width 26 height 26
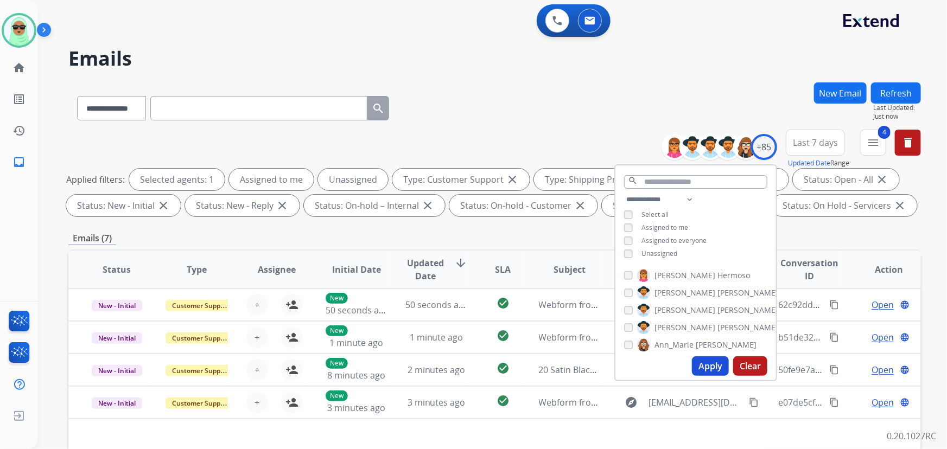
click at [653, 249] on span "Unassigned" at bounding box center [659, 253] width 36 height 9
click at [654, 252] on span "Unassigned" at bounding box center [659, 253] width 36 height 9
click at [656, 258] on div "**********" at bounding box center [695, 227] width 161 height 69
click at [669, 252] on span "Unassigned" at bounding box center [659, 253] width 36 height 9
click at [706, 365] on button "Apply" at bounding box center [710, 366] width 37 height 20
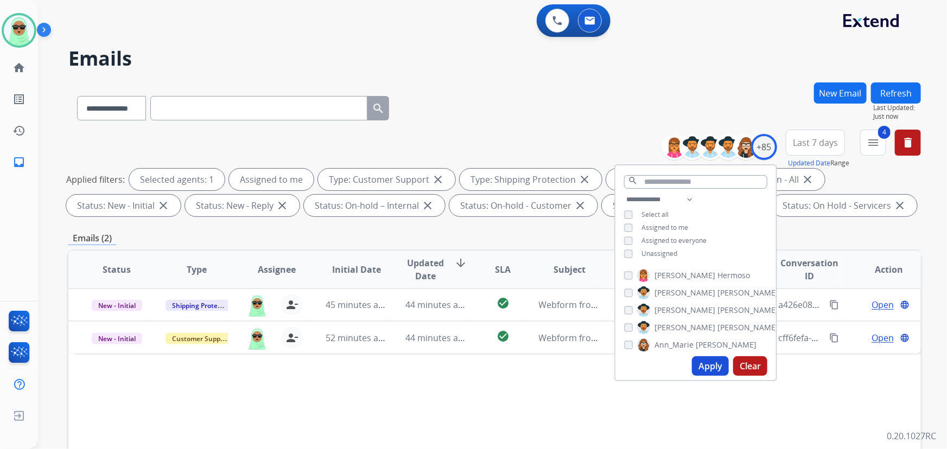
click at [527, 361] on div "Status Type Assignee Initial Date Updated Date arrow_downward SLA Subject Custo…" at bounding box center [494, 431] width 852 height 363
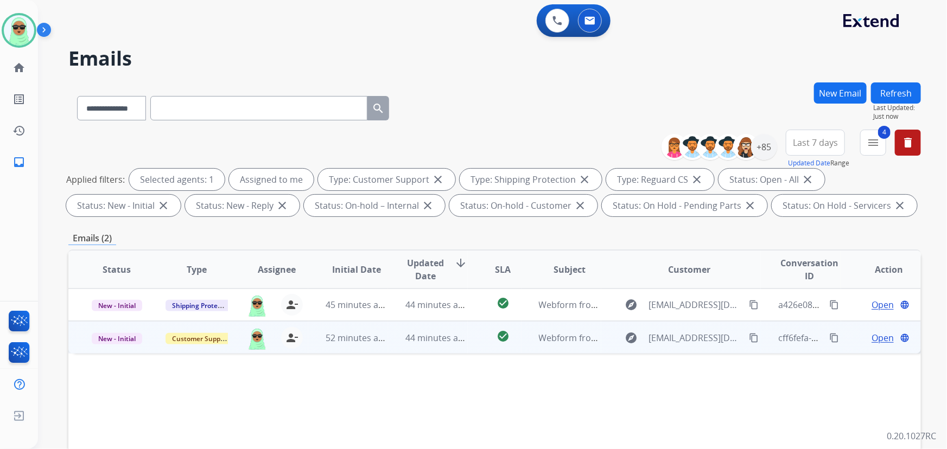
click at [749, 337] on mat-icon "content_copy" at bounding box center [754, 338] width 10 height 10
drag, startPoint x: 876, startPoint y: 342, endPoint x: 881, endPoint y: 340, distance: 5.8
click at [881, 340] on span "Open" at bounding box center [882, 337] width 22 height 13
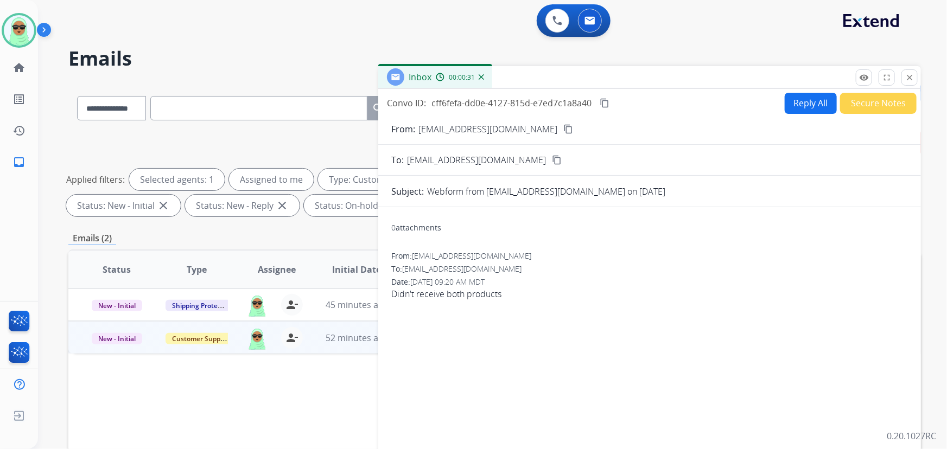
click at [798, 97] on button "Reply All" at bounding box center [810, 103] width 52 height 21
select select "**********"
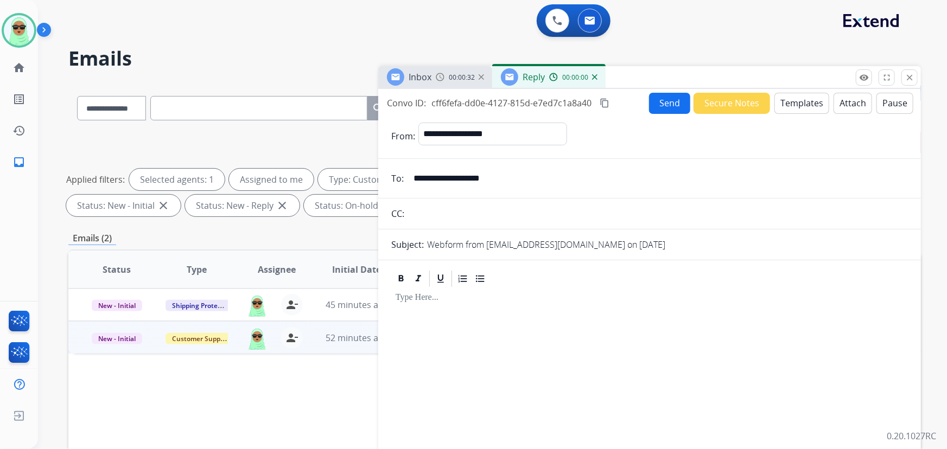
drag, startPoint x: 803, startPoint y: 85, endPoint x: 787, endPoint y: 100, distance: 22.7
click at [801, 90] on div "**********" at bounding box center [649, 301] width 542 height 470
click at [788, 100] on button "Templates" at bounding box center [801, 103] width 55 height 21
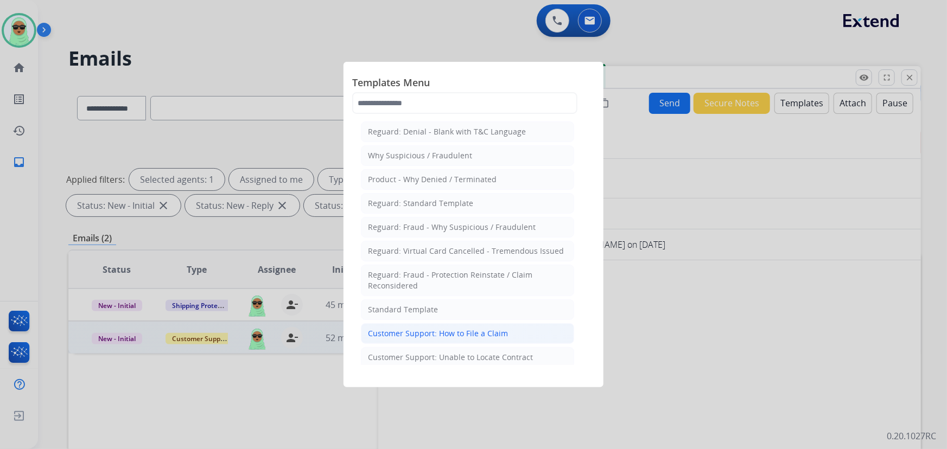
click at [482, 334] on div "Customer Support: How to File a Claim" at bounding box center [438, 333] width 140 height 11
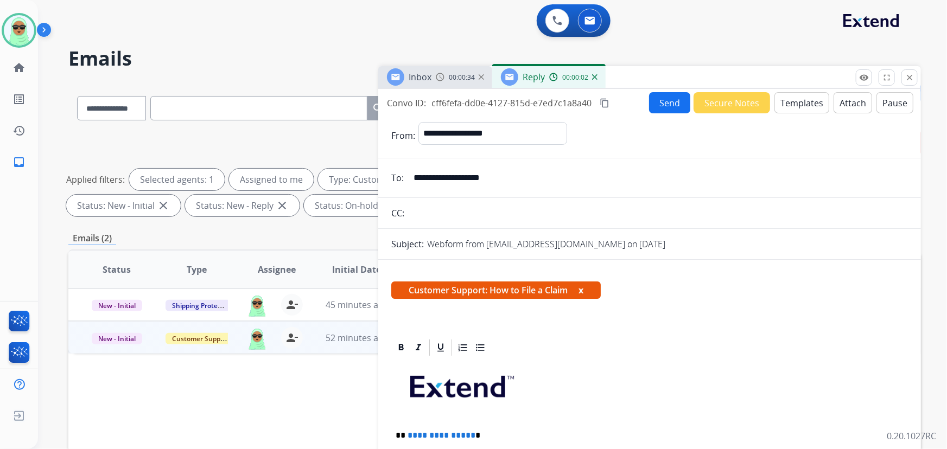
scroll to position [216, 0]
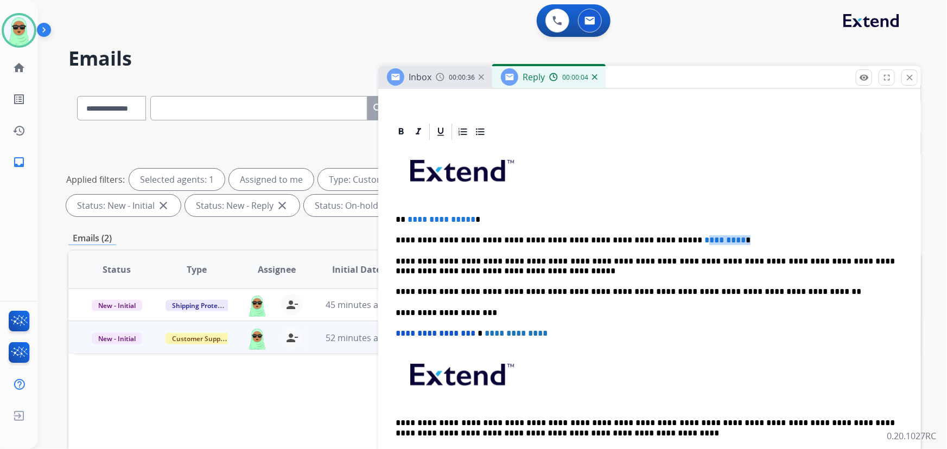
drag, startPoint x: 687, startPoint y: 241, endPoint x: 645, endPoint y: 242, distance: 41.8
click at [645, 241] on p "**********" at bounding box center [645, 240] width 500 height 10
drag, startPoint x: 685, startPoint y: 236, endPoint x: 617, endPoint y: 239, distance: 67.3
click at [617, 239] on p "**********" at bounding box center [645, 240] width 500 height 10
drag, startPoint x: 541, startPoint y: 221, endPoint x: 405, endPoint y: 221, distance: 135.6
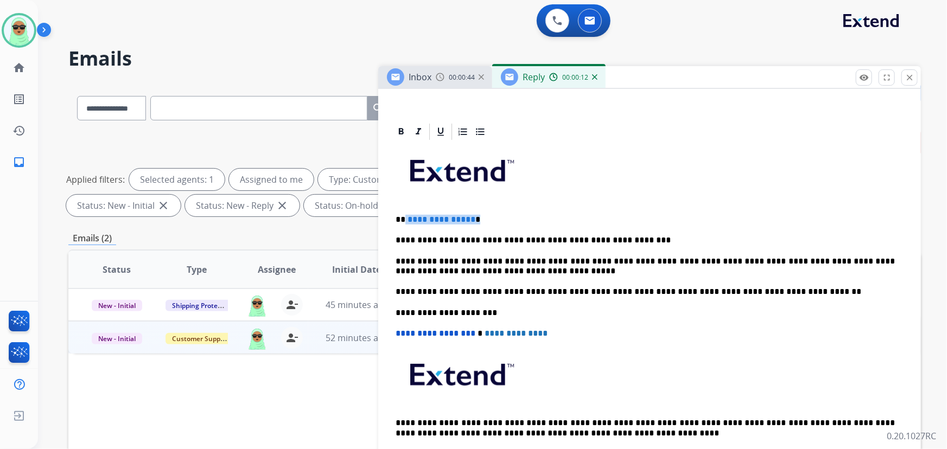
click at [405, 221] on p "**********" at bounding box center [645, 220] width 500 height 10
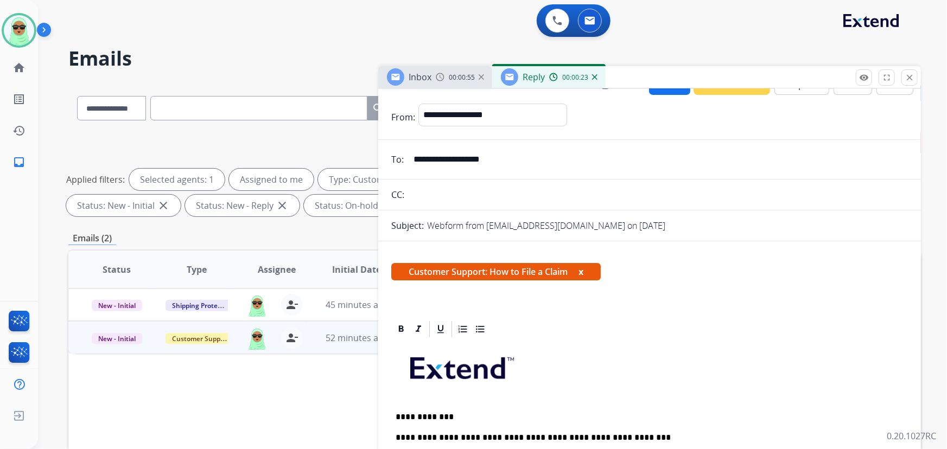
scroll to position [0, 0]
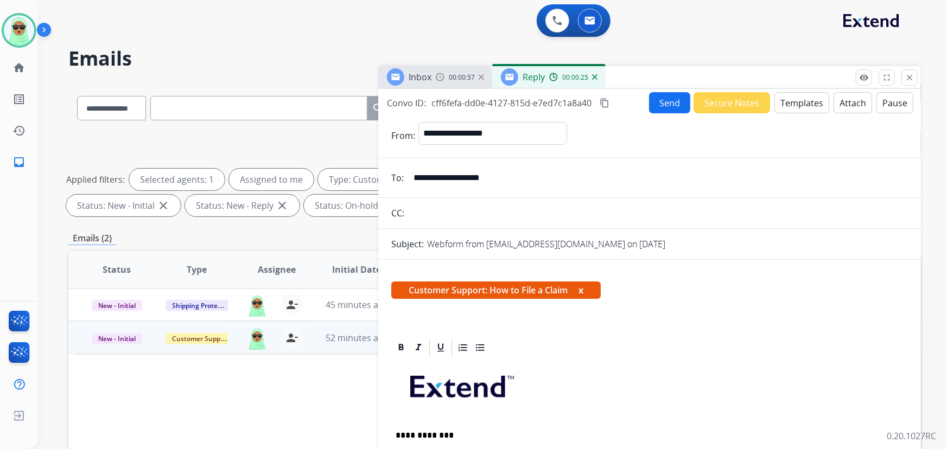
click at [677, 107] on button "Send" at bounding box center [669, 102] width 41 height 21
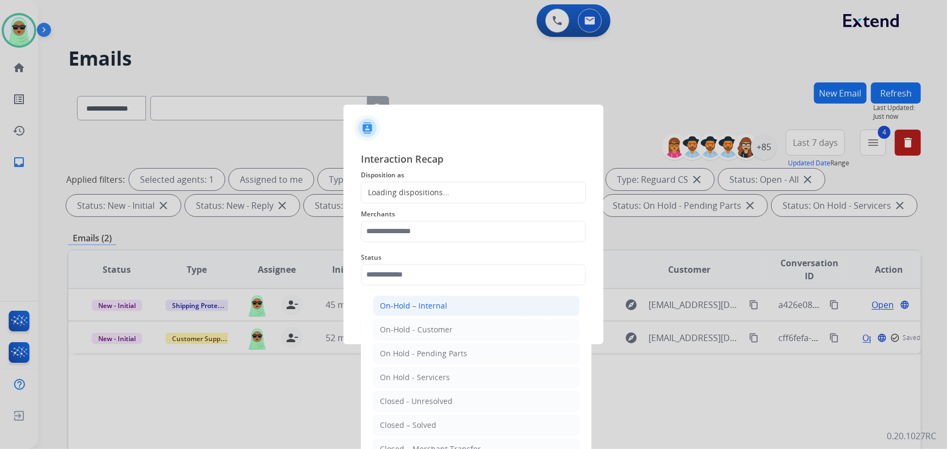
click at [453, 279] on input "text" at bounding box center [473, 275] width 225 height 22
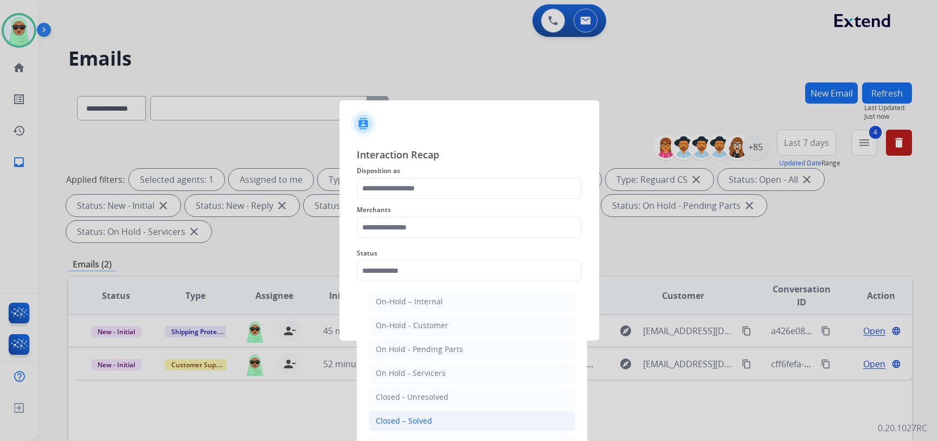
drag, startPoint x: 437, startPoint y: 417, endPoint x: 459, endPoint y: 283, distance: 136.3
click at [437, 416] on li "Closed – Solved" at bounding box center [472, 421] width 207 height 21
type input "**********"
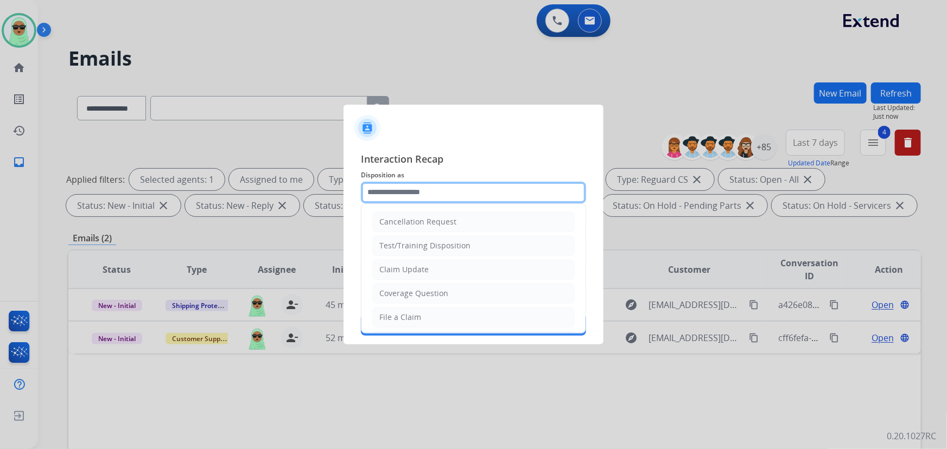
drag, startPoint x: 456, startPoint y: 185, endPoint x: 455, endPoint y: 194, distance: 8.7
click at [457, 187] on input "text" at bounding box center [473, 193] width 225 height 22
drag, startPoint x: 429, startPoint y: 322, endPoint x: 431, endPoint y: 308, distance: 13.8
click at [429, 320] on li "File a Claim" at bounding box center [473, 317] width 202 height 21
type input "**********"
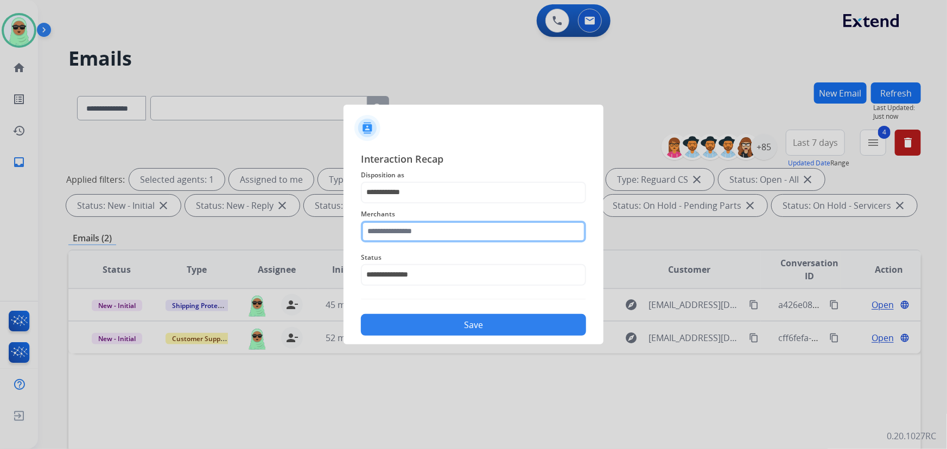
click at [450, 231] on input "text" at bounding box center [473, 232] width 225 height 22
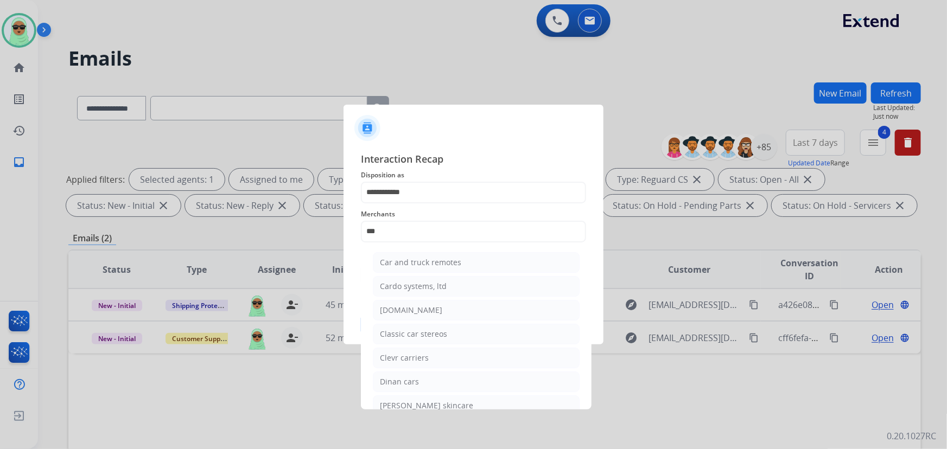
click at [411, 315] on li "[DOMAIN_NAME]" at bounding box center [476, 310] width 207 height 21
type input "**********"
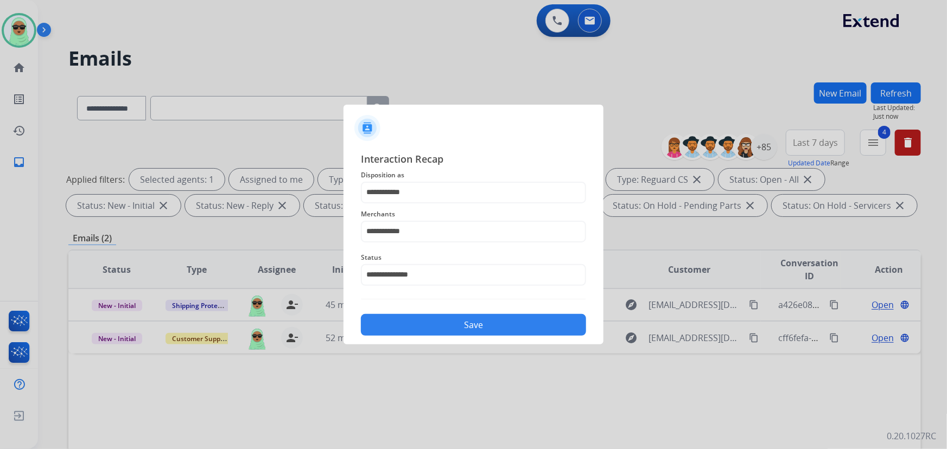
click at [433, 325] on button "Save" at bounding box center [473, 325] width 225 height 22
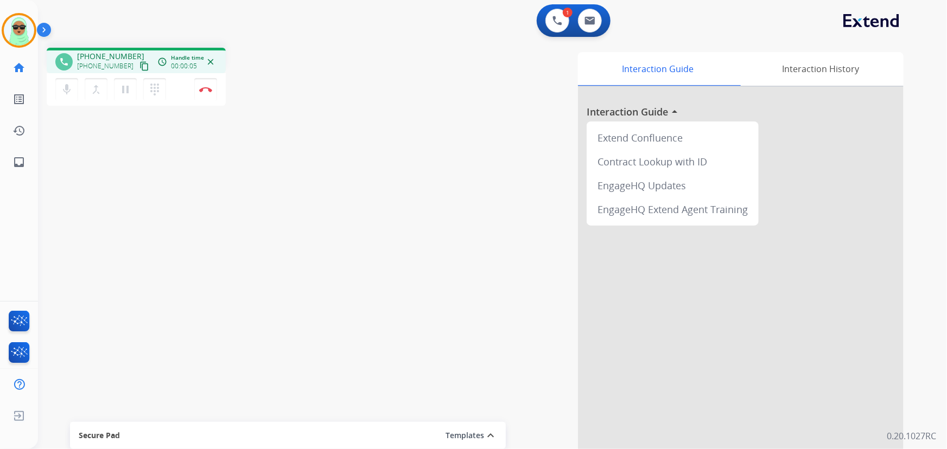
drag, startPoint x: 146, startPoint y: 195, endPoint x: 138, endPoint y: 152, distance: 43.6
click at [146, 195] on div "phone [PHONE_NUMBER] [PHONE_NUMBER] content_copy access_time Call metrics Queue…" at bounding box center [479, 265] width 883 height 452
click at [204, 91] on img at bounding box center [205, 89] width 13 height 5
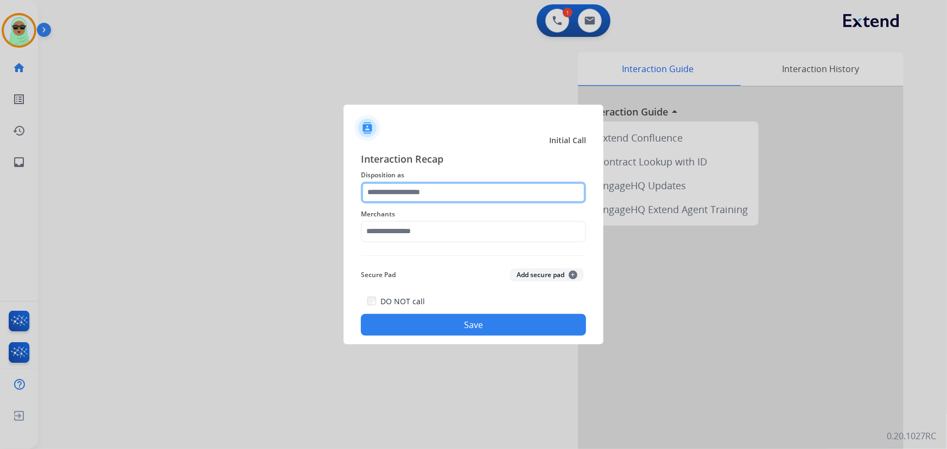
click at [487, 193] on input "text" at bounding box center [473, 193] width 225 height 22
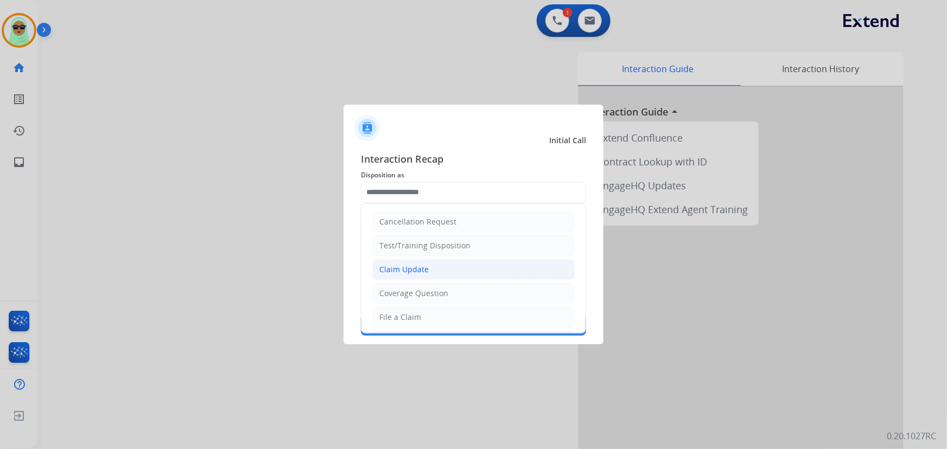
click at [422, 275] on li "Claim Update" at bounding box center [473, 269] width 202 height 21
type input "**********"
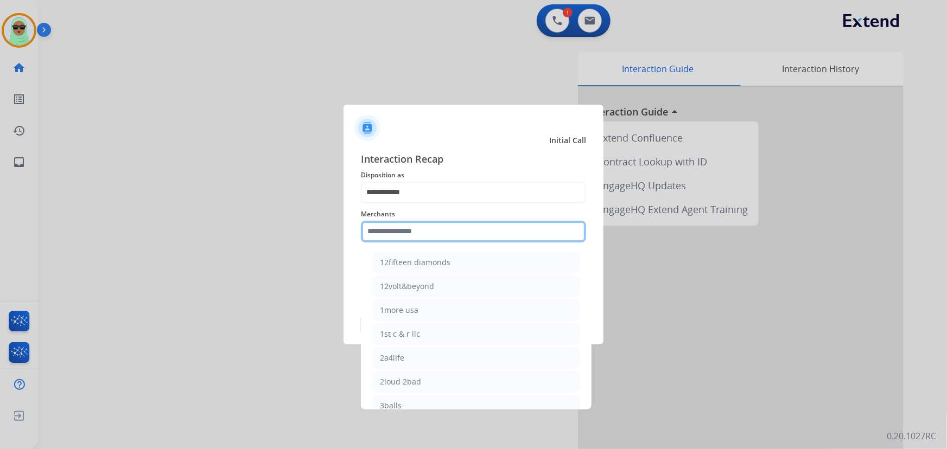
click at [430, 228] on input "text" at bounding box center [473, 232] width 225 height 22
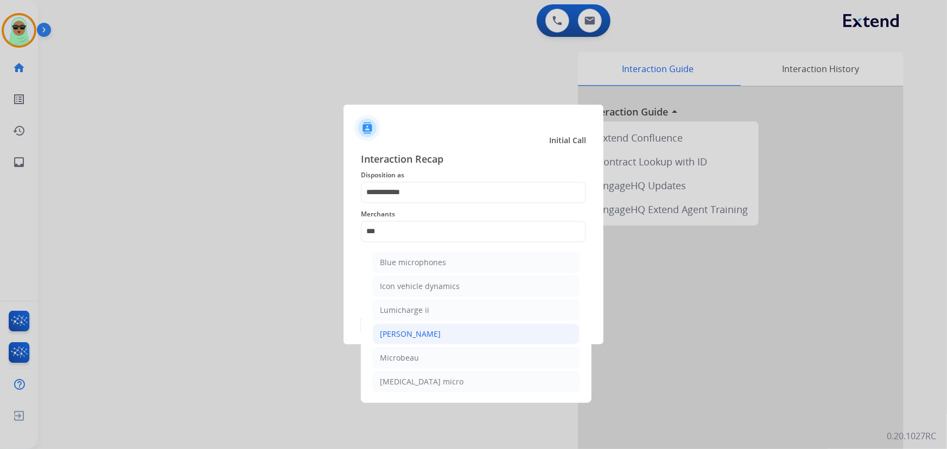
click at [431, 340] on li "[PERSON_NAME]" at bounding box center [476, 334] width 207 height 21
type input "********"
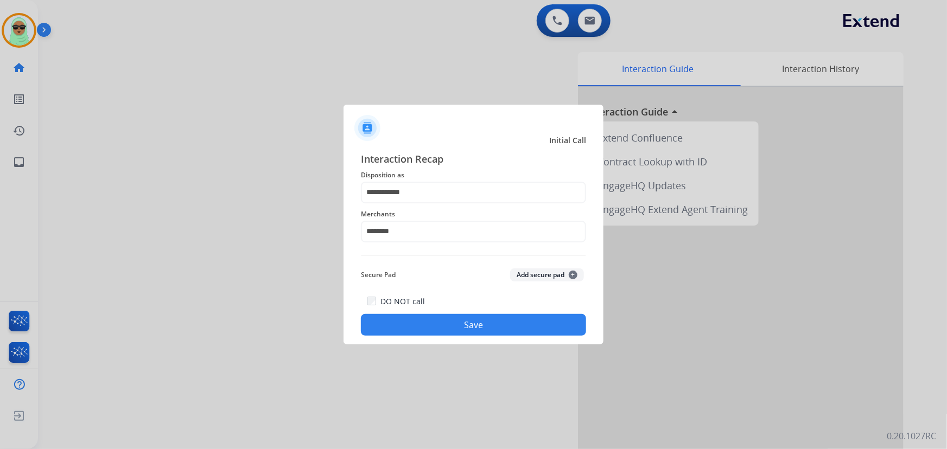
click at [461, 307] on div "DO NOT call Save" at bounding box center [473, 315] width 225 height 41
click at [453, 320] on button "Save" at bounding box center [473, 325] width 225 height 22
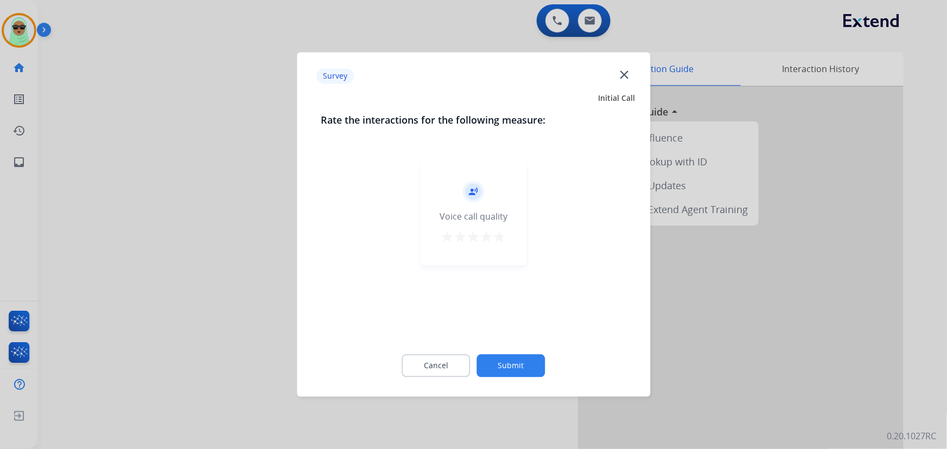
click at [536, 358] on button "Submit" at bounding box center [511, 366] width 68 height 23
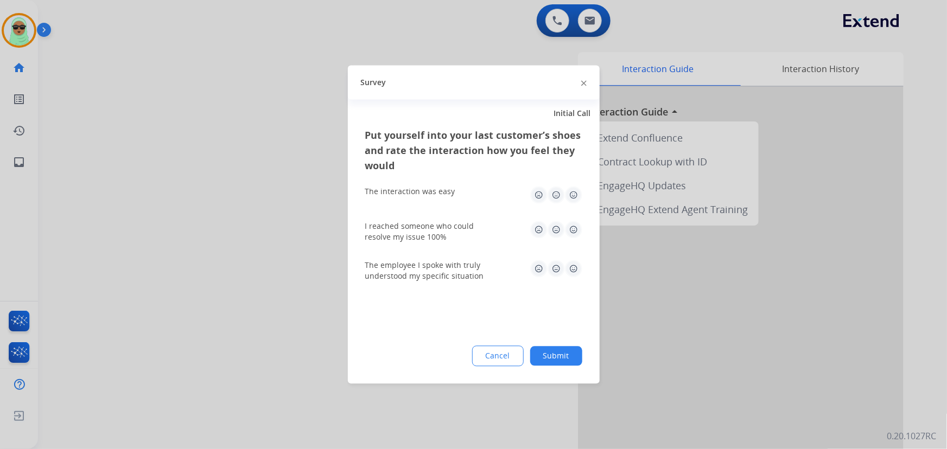
click at [536, 354] on button "Submit" at bounding box center [556, 357] width 52 height 20
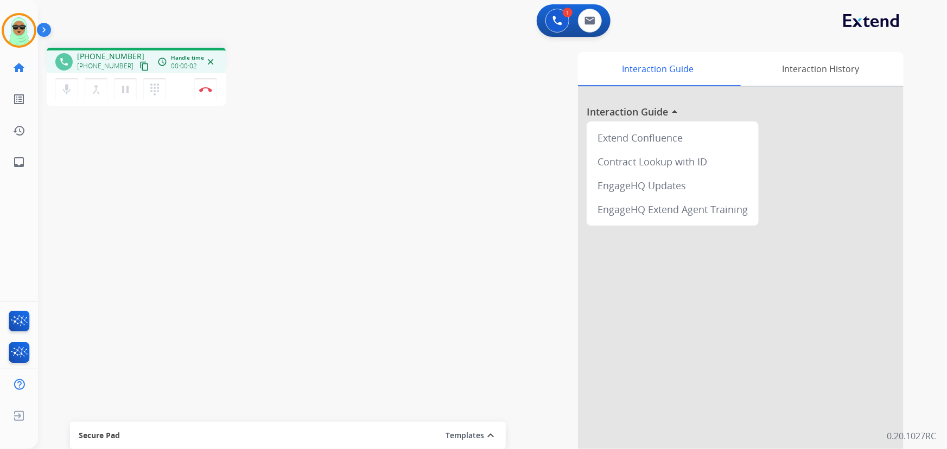
click at [146, 146] on div "phone [PHONE_NUMBER] [PHONE_NUMBER] content_copy access_time Call metrics Queue…" at bounding box center [479, 265] width 883 height 452
click at [139, 63] on mat-icon "content_copy" at bounding box center [144, 66] width 10 height 10
click at [138, 60] on button "content_copy" at bounding box center [144, 66] width 13 height 13
click at [220, 91] on div "mic Mute merge_type Bridge pause Hold dialpad Dialpad Disconnect" at bounding box center [136, 89] width 179 height 33
click at [218, 99] on div "mic Mute merge_type Bridge pause Hold dialpad Dialpad Disconnect" at bounding box center [136, 89] width 179 height 33
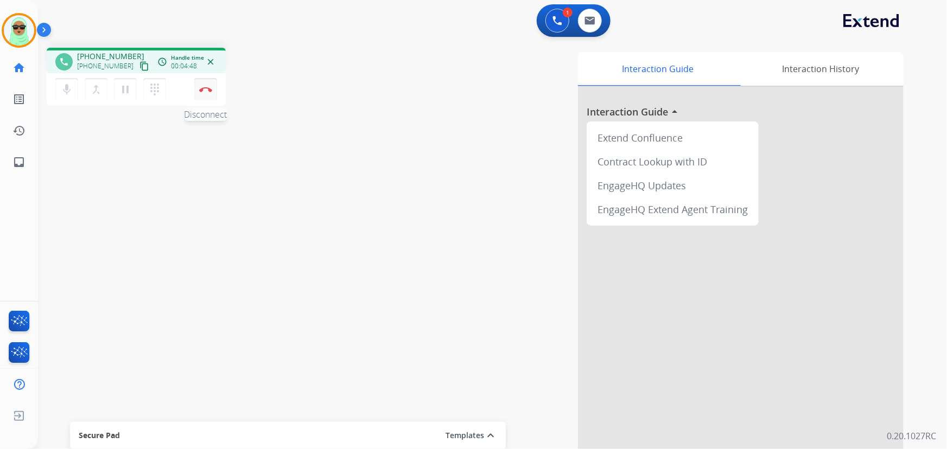
click at [209, 82] on button "Disconnect" at bounding box center [205, 89] width 23 height 23
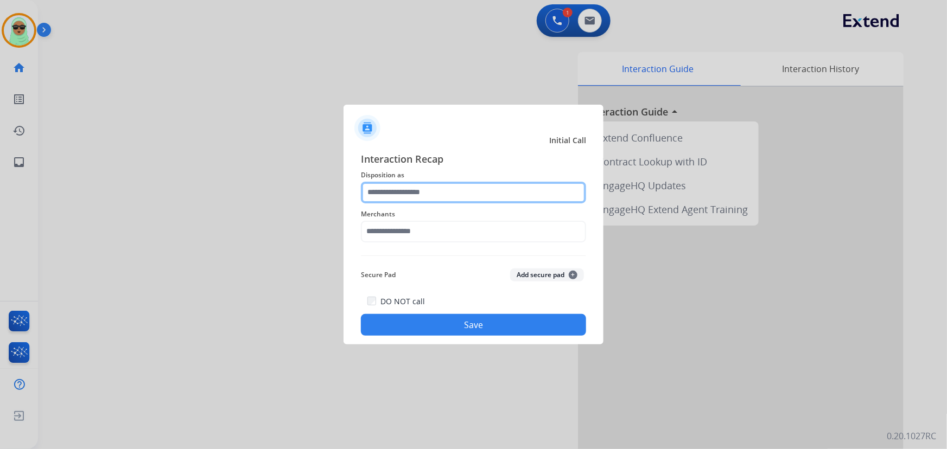
click at [464, 201] on input "text" at bounding box center [473, 193] width 225 height 22
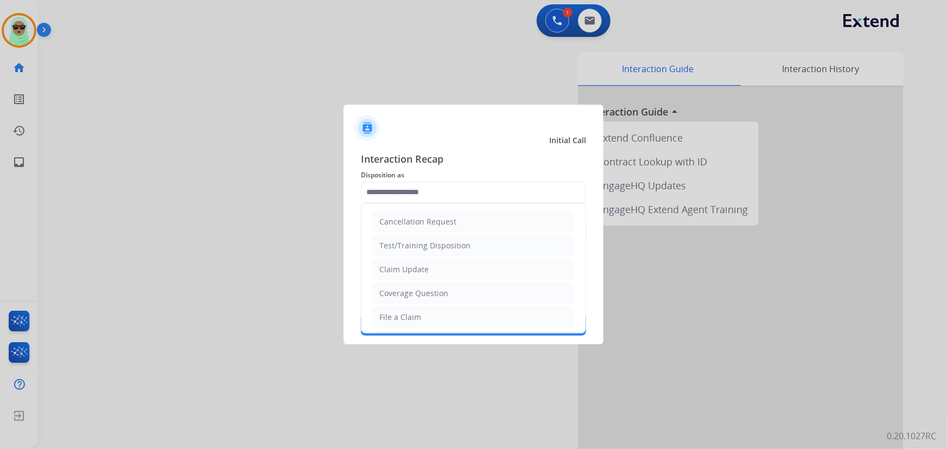
click at [424, 267] on div "Claim Update" at bounding box center [403, 269] width 49 height 11
type input "**********"
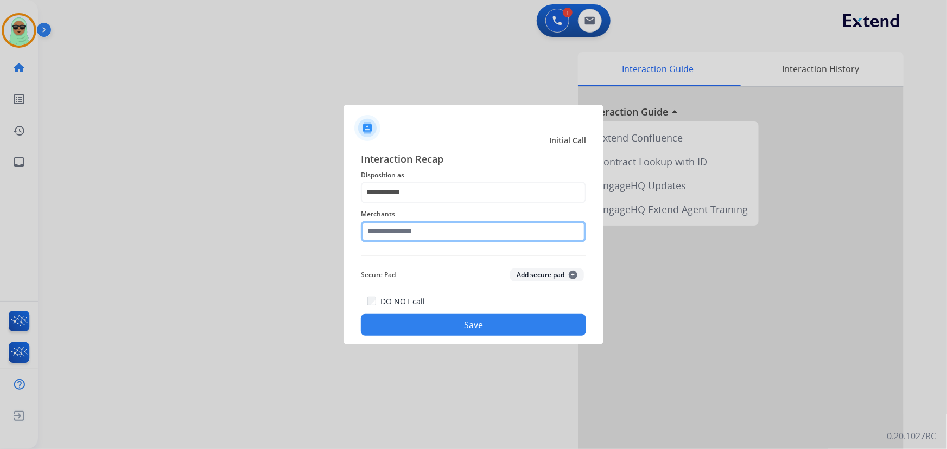
click at [433, 224] on input "text" at bounding box center [473, 232] width 225 height 22
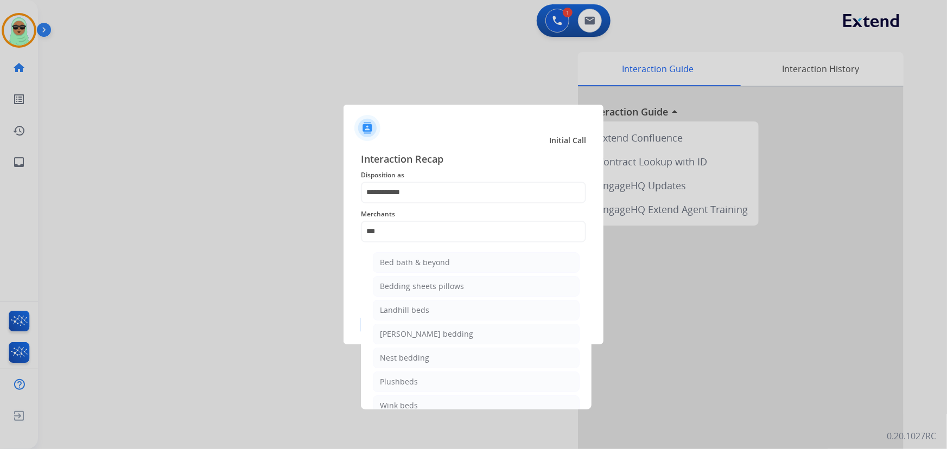
drag, startPoint x: 431, startPoint y: 259, endPoint x: 427, endPoint y: 203, distance: 56.6
click at [431, 255] on li "Bed bath & beyond" at bounding box center [476, 262] width 207 height 21
type input "**********"
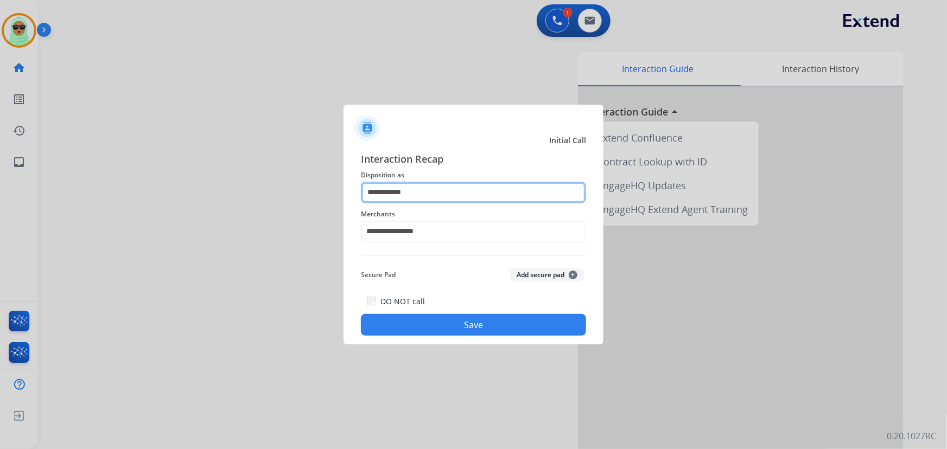
click at [427, 187] on input "**********" at bounding box center [473, 193] width 225 height 22
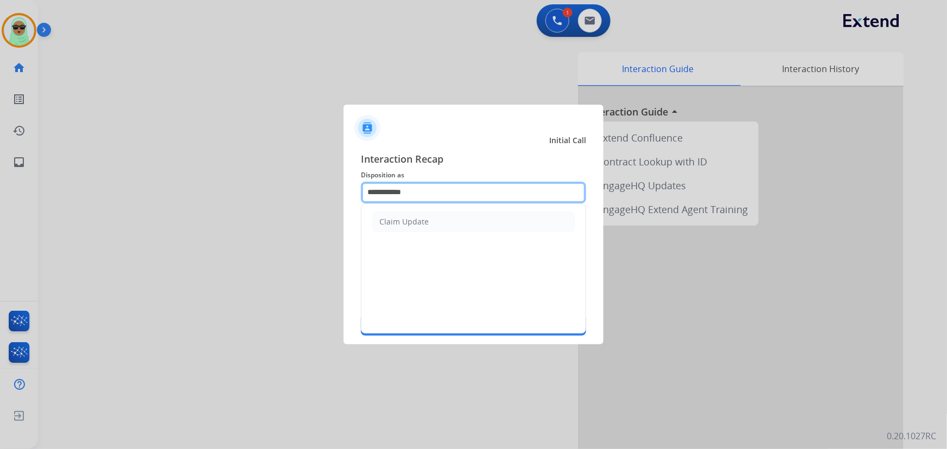
click at [425, 187] on input "**********" at bounding box center [473, 193] width 225 height 22
click at [424, 189] on input "**********" at bounding box center [473, 193] width 225 height 22
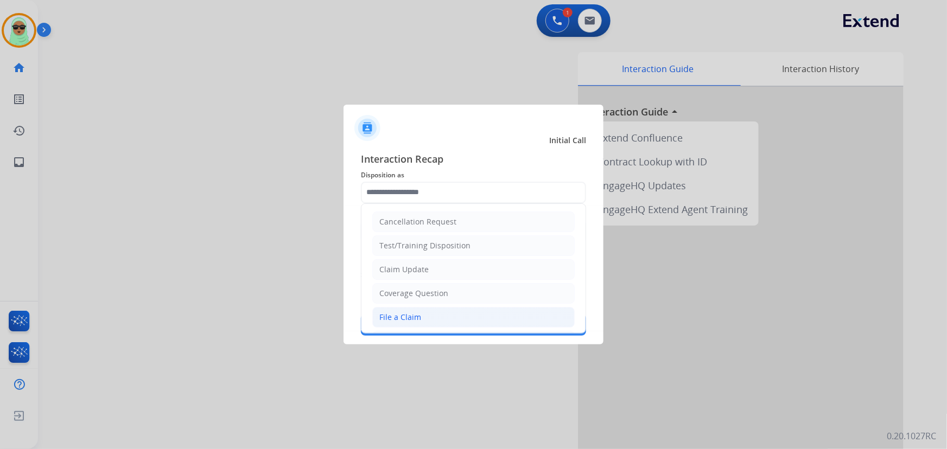
click at [446, 315] on li "File a Claim" at bounding box center [473, 317] width 202 height 21
type input "**********"
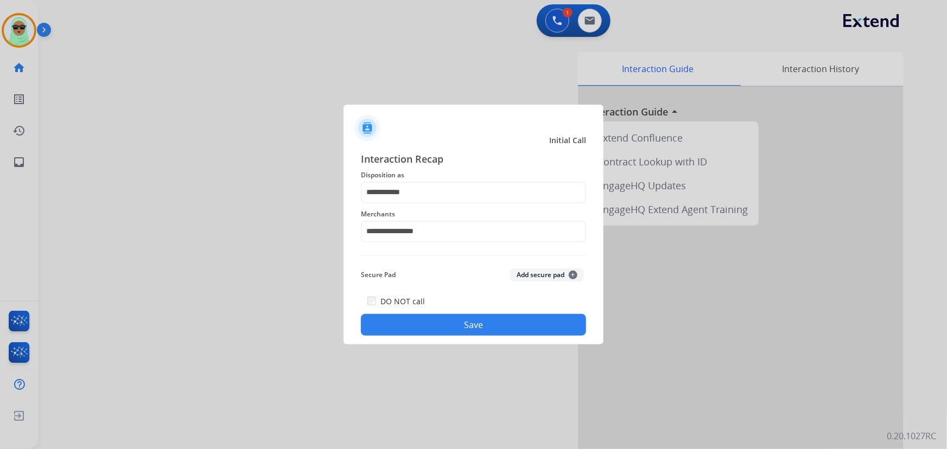
click at [496, 325] on button "Save" at bounding box center [473, 325] width 225 height 22
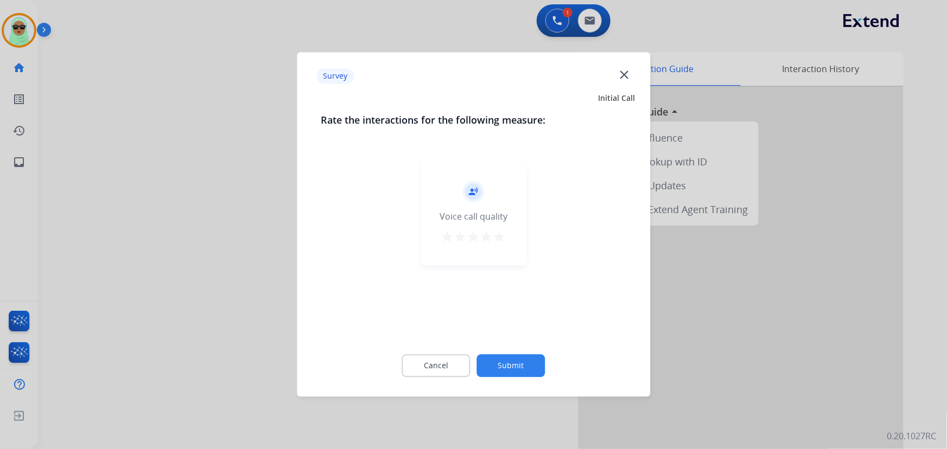
click at [523, 365] on button "Submit" at bounding box center [511, 366] width 68 height 23
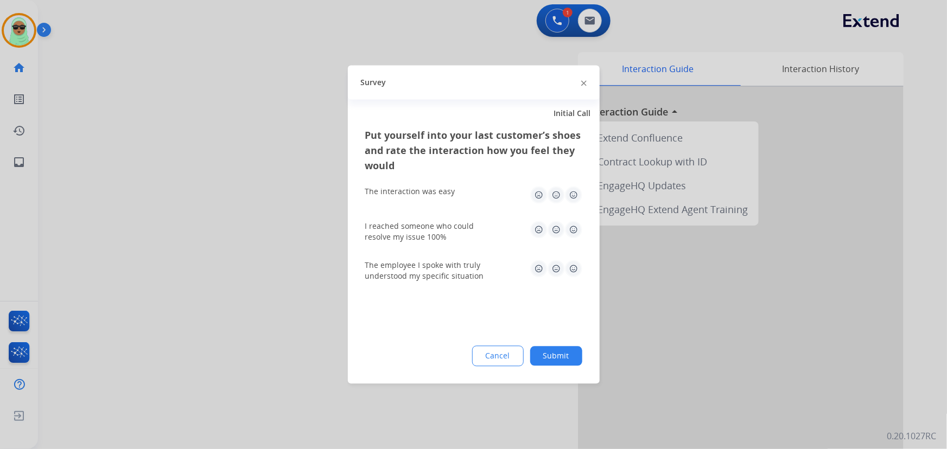
click at [554, 360] on button "Submit" at bounding box center [556, 357] width 52 height 20
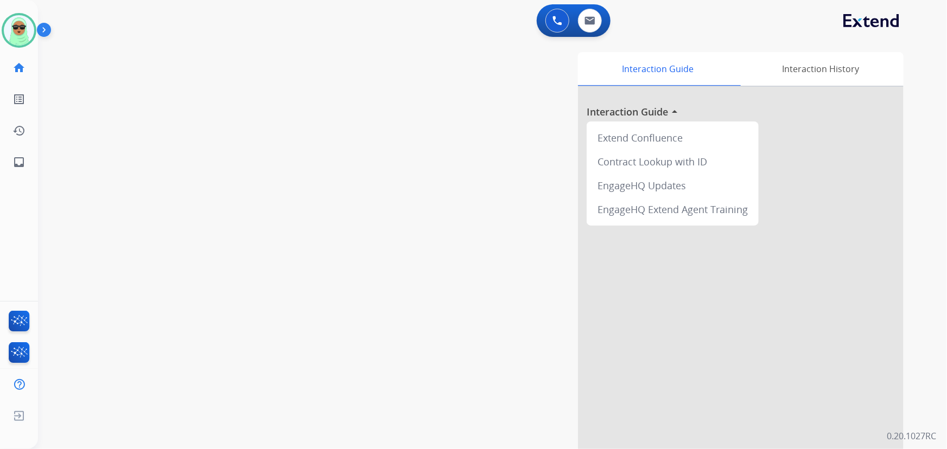
drag, startPoint x: 946, startPoint y: 407, endPoint x: 937, endPoint y: 396, distance: 13.9
click at [942, 402] on div "0 Voice Interactions 0 Email Interactions swap_horiz Break voice bridge close_f…" at bounding box center [492, 224] width 909 height 449
click at [11, 33] on img at bounding box center [19, 30] width 30 height 30
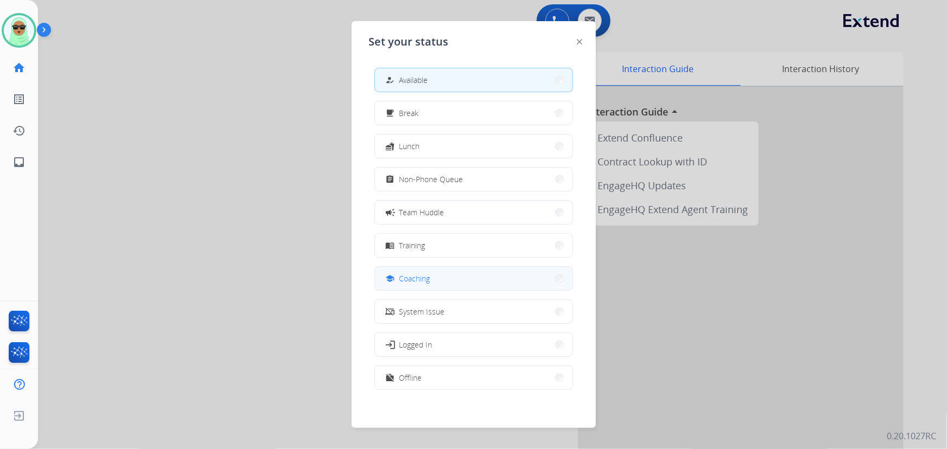
click at [437, 279] on button "school Coaching" at bounding box center [473, 278] width 197 height 23
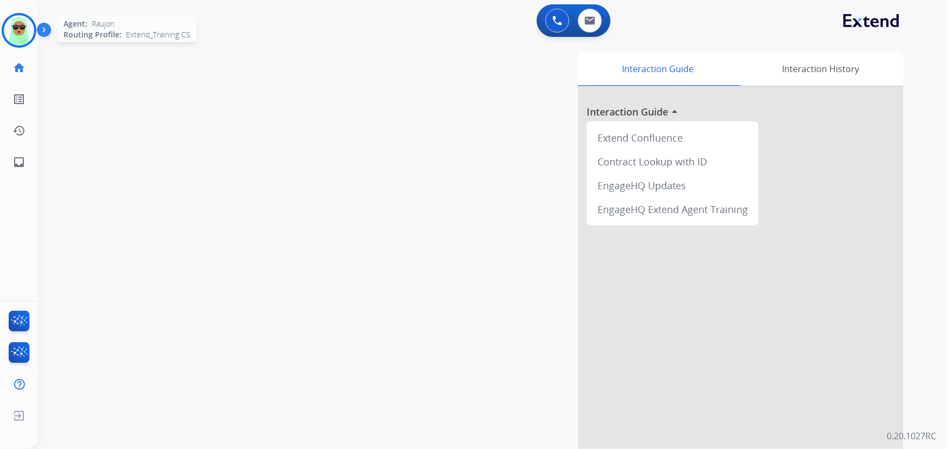
click at [19, 24] on img at bounding box center [19, 30] width 30 height 30
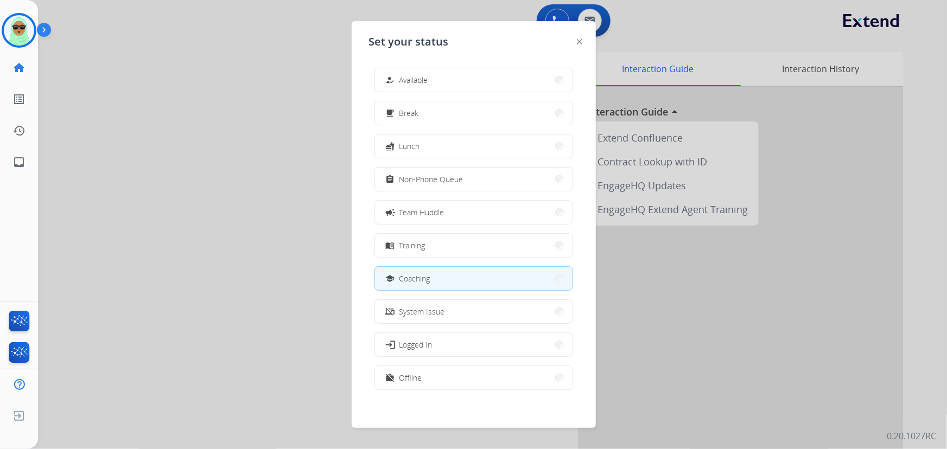
click at [534, 77] on button "how_to_reg Available" at bounding box center [473, 79] width 197 height 23
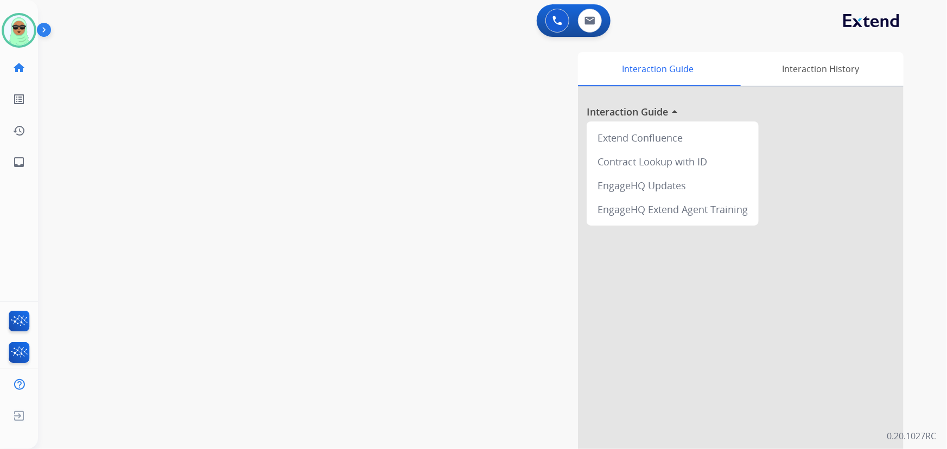
click at [919, 50] on div "Interaction Guide Interaction History Interaction Guide arrow_drop_up Extend Co…" at bounding box center [634, 270] width 572 height 444
click at [72, 136] on div at bounding box center [473, 224] width 947 height 449
click at [589, 151] on div "Queue Reguard Support timer 00:01 Inbound call Wait time at ring: 00:02 Reject …" at bounding box center [473, 224] width 255 height 208
click at [575, 139] on img at bounding box center [579, 140] width 8 height 8
drag, startPoint x: 109, startPoint y: 148, endPoint x: 330, endPoint y: 158, distance: 221.0
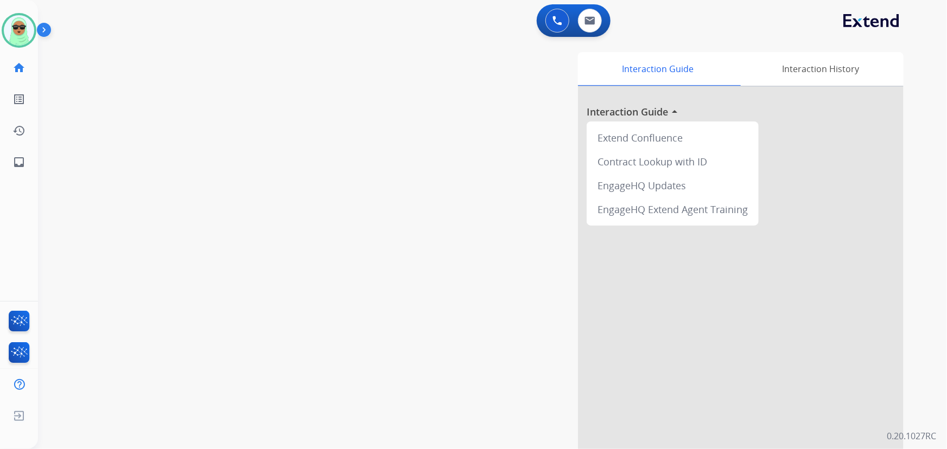
click at [109, 148] on div "swap_horiz Break voice bridge close_fullscreen Connect 3-Way Call merge_type Se…" at bounding box center [479, 265] width 883 height 452
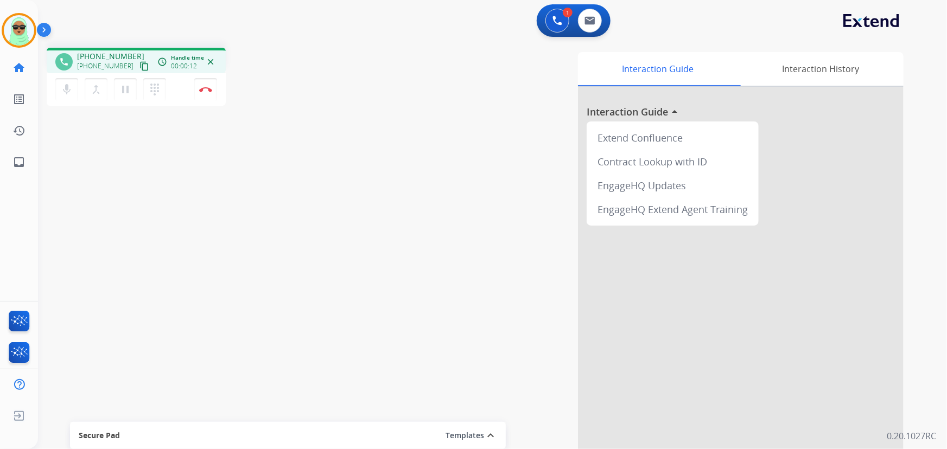
click at [139, 67] on mat-icon "content_copy" at bounding box center [144, 66] width 10 height 10
click at [139, 65] on mat-icon "content_copy" at bounding box center [144, 66] width 10 height 10
click at [139, 63] on mat-icon "content_copy" at bounding box center [144, 66] width 10 height 10
click at [139, 61] on mat-icon "content_copy" at bounding box center [144, 66] width 10 height 10
click at [207, 93] on button "Disconnect" at bounding box center [205, 89] width 23 height 23
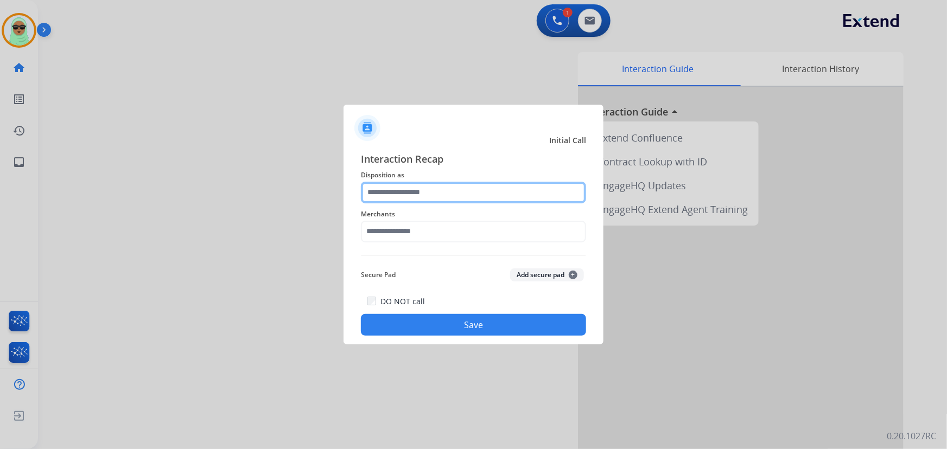
click at [427, 196] on input "text" at bounding box center [473, 193] width 225 height 22
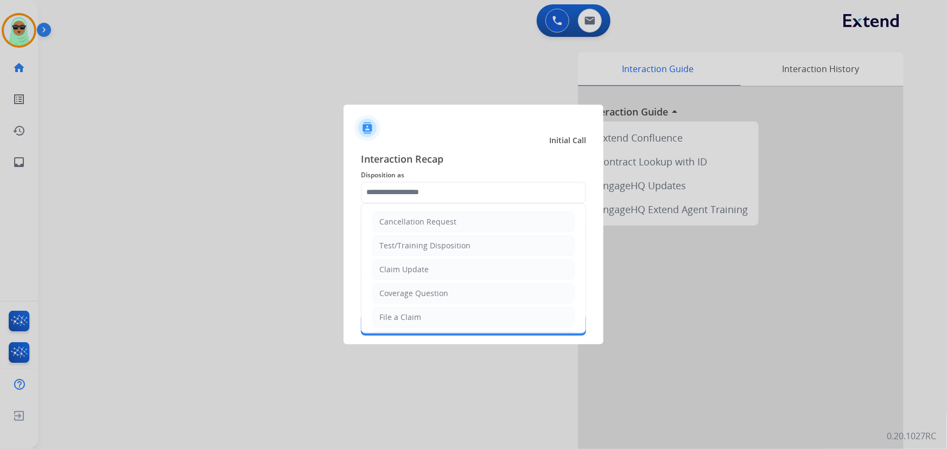
click at [446, 309] on li "File a Claim" at bounding box center [473, 317] width 202 height 21
type input "**********"
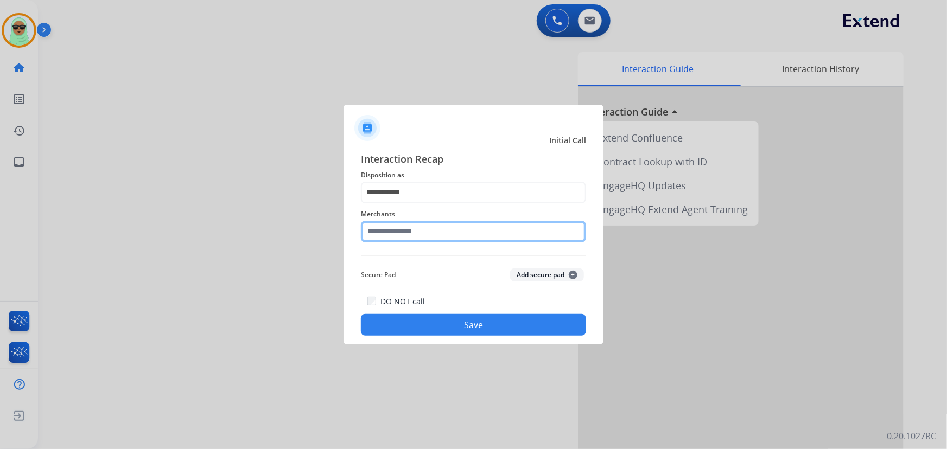
click at [419, 228] on input "text" at bounding box center [473, 232] width 225 height 22
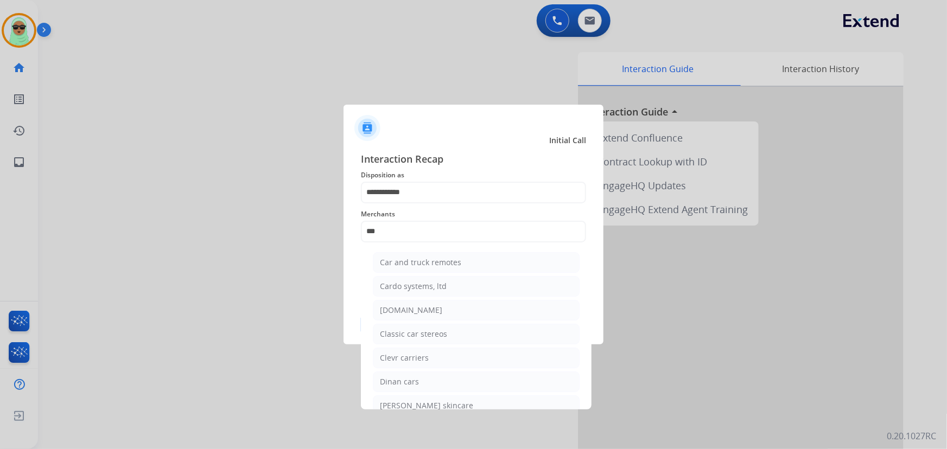
click at [440, 308] on li "[DOMAIN_NAME]" at bounding box center [476, 310] width 207 height 21
type input "**********"
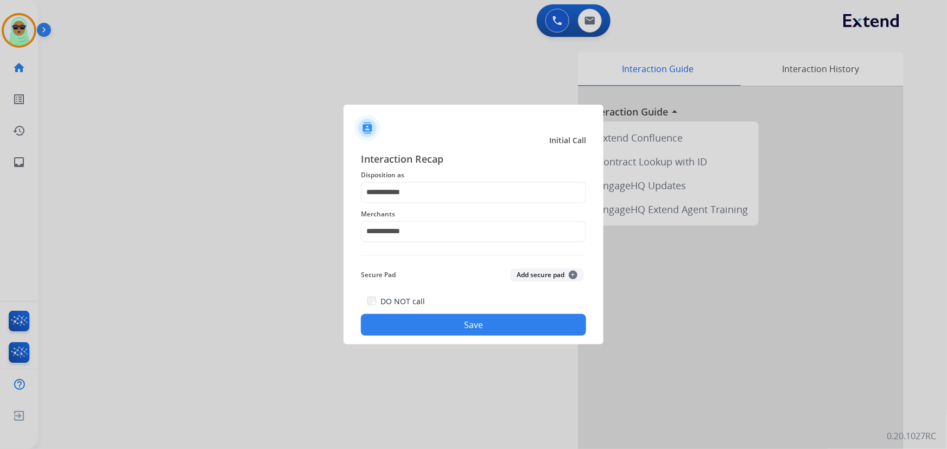
click at [458, 326] on button "Save" at bounding box center [473, 325] width 225 height 22
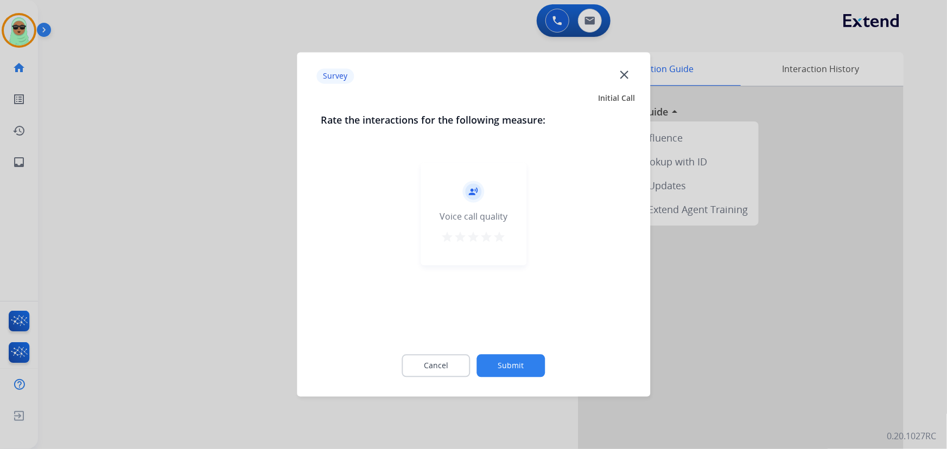
click at [517, 367] on button "Submit" at bounding box center [511, 366] width 68 height 23
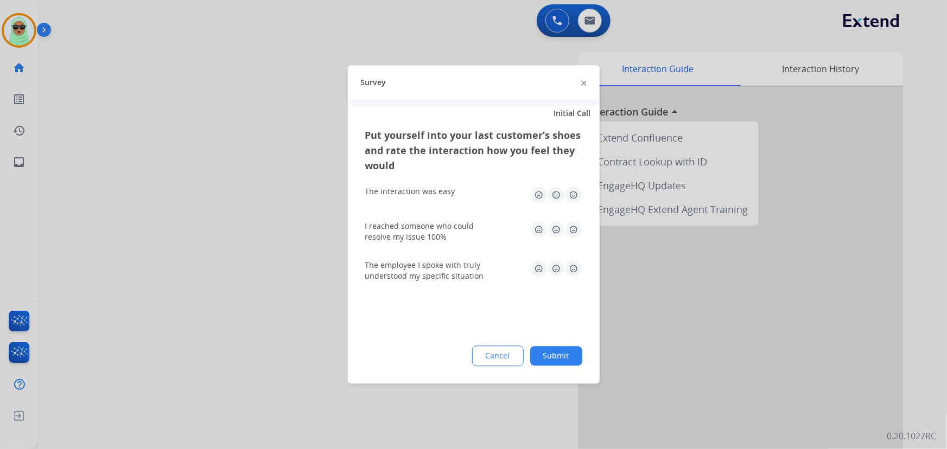
click at [549, 364] on button "Submit" at bounding box center [556, 357] width 52 height 20
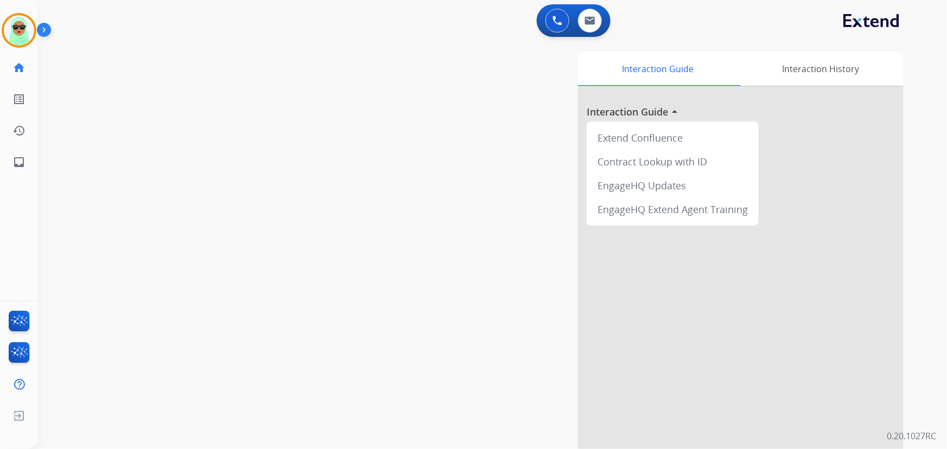
click at [553, 352] on div "Interaction Guide Interaction History Interaction Guide arrow_drop_up Extend Co…" at bounding box center [625, 271] width 555 height 439
drag, startPoint x: 119, startPoint y: 119, endPoint x: 201, endPoint y: 73, distance: 93.5
click at [119, 119] on div "swap_horiz Break voice bridge close_fullscreen Connect 3-Way Call merge_type Se…" at bounding box center [479, 265] width 883 height 452
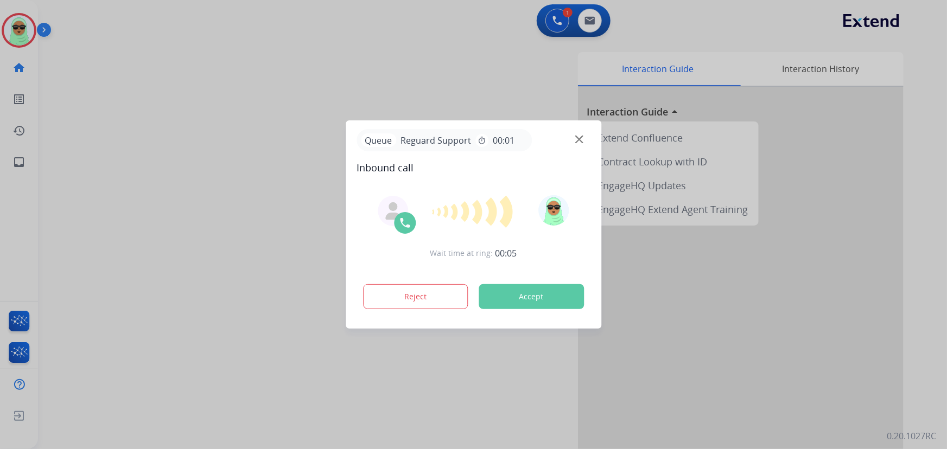
drag, startPoint x: 123, startPoint y: 146, endPoint x: 241, endPoint y: 156, distance: 119.2
click at [121, 147] on div at bounding box center [473, 224] width 947 height 449
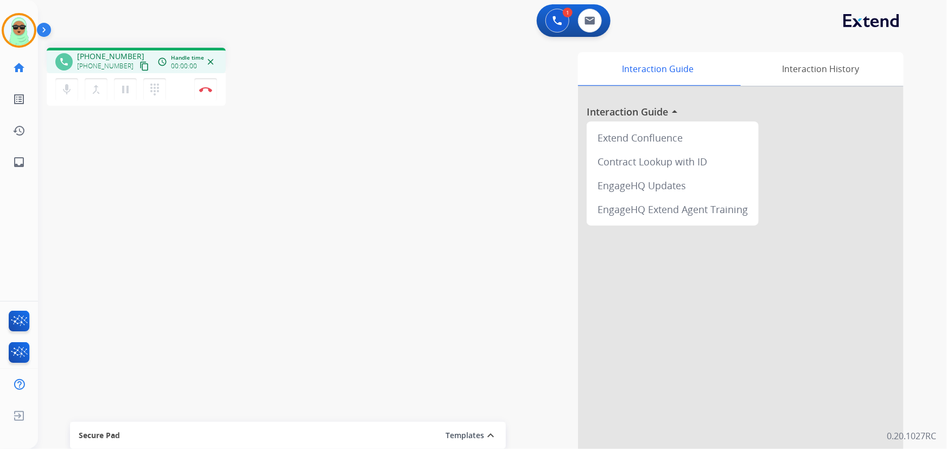
click at [139, 66] on mat-icon "content_copy" at bounding box center [144, 66] width 10 height 10
drag, startPoint x: 169, startPoint y: 144, endPoint x: 91, endPoint y: 145, distance: 78.1
click at [168, 145] on div "phone [PHONE_NUMBER] [PHONE_NUMBER] content_copy access_time Call metrics Queue…" at bounding box center [479, 265] width 883 height 452
click at [117, 97] on button "pause Hold" at bounding box center [125, 89] width 23 height 23
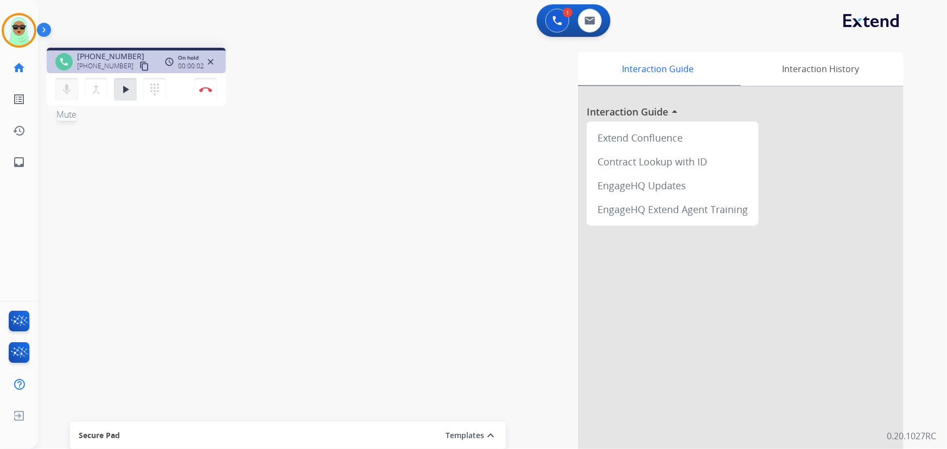
click at [73, 93] on button "mic Mute" at bounding box center [66, 89] width 23 height 23
click at [57, 87] on button "mic_off Mute" at bounding box center [66, 89] width 23 height 23
click at [122, 87] on mat-icon "play_arrow" at bounding box center [125, 89] width 13 height 13
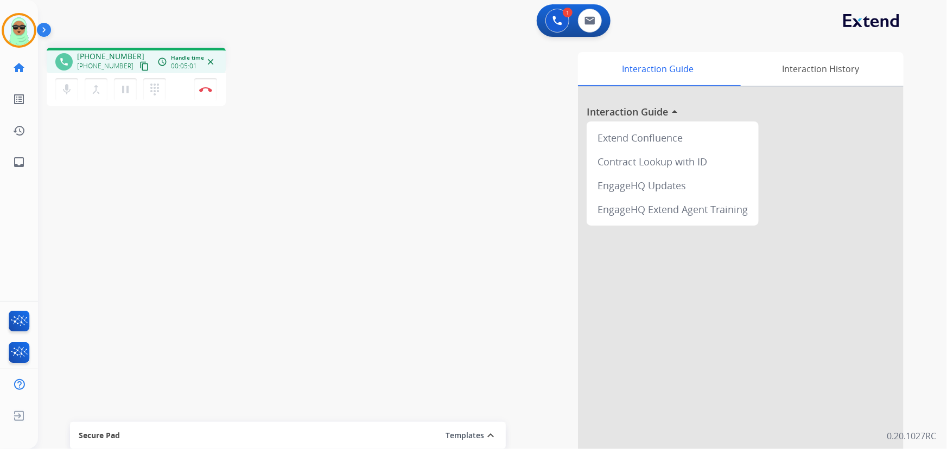
drag, startPoint x: 132, startPoint y: 292, endPoint x: 157, endPoint y: 301, distance: 26.9
click at [130, 292] on div "phone [PHONE_NUMBER] [PHONE_NUMBER] content_copy access_time Call metrics Queue…" at bounding box center [479, 265] width 883 height 452
drag, startPoint x: 412, startPoint y: 108, endPoint x: 294, endPoint y: 79, distance: 122.0
click at [399, 100] on div "Interaction Guide Interaction History Interaction Guide arrow_drop_up Extend Co…" at bounding box center [625, 271] width 555 height 439
click at [210, 89] on img at bounding box center [205, 89] width 13 height 5
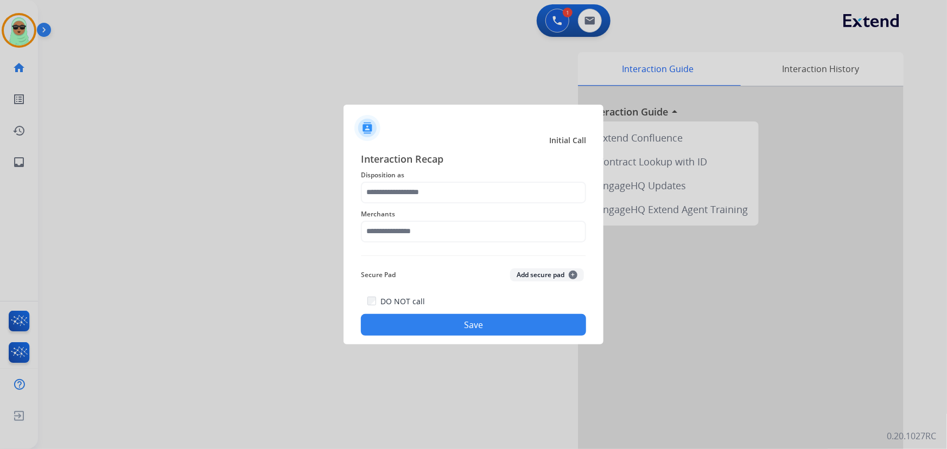
drag, startPoint x: 499, startPoint y: 177, endPoint x: 497, endPoint y: 186, distance: 8.9
click at [500, 179] on span "Disposition as" at bounding box center [473, 175] width 225 height 13
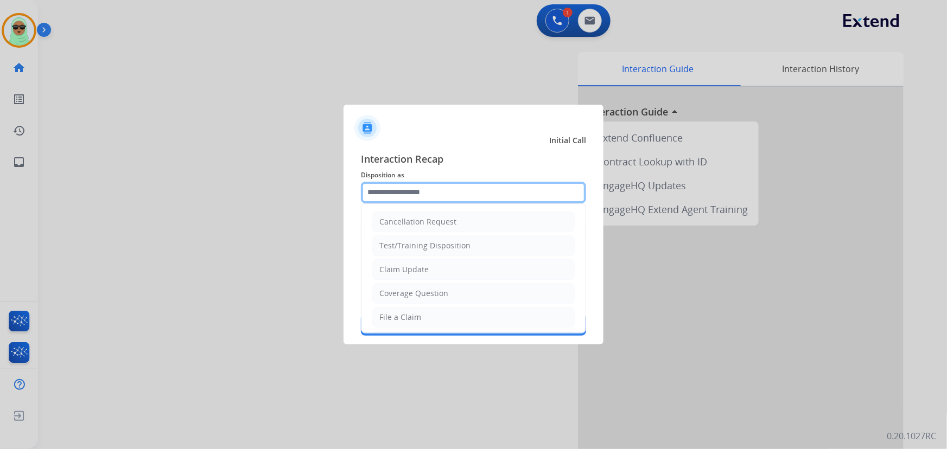
drag, startPoint x: 488, startPoint y: 191, endPoint x: 478, endPoint y: 201, distance: 13.8
click at [488, 191] on input "text" at bounding box center [473, 193] width 225 height 22
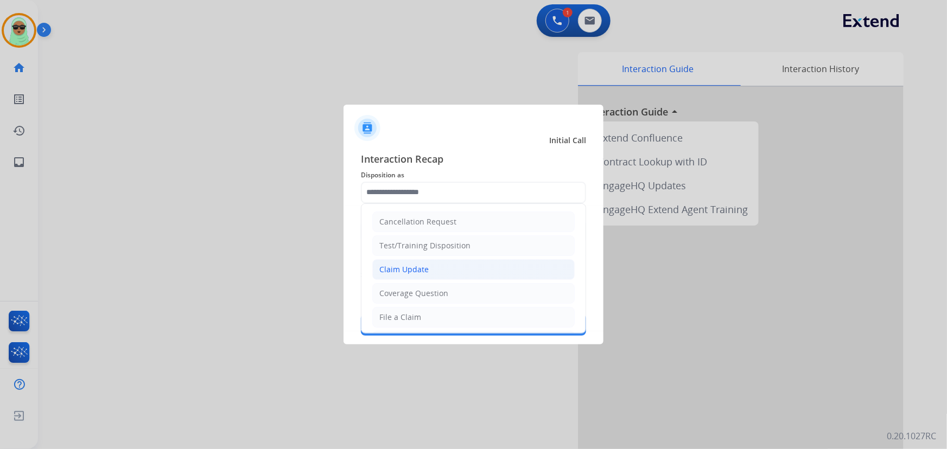
drag, startPoint x: 423, startPoint y: 270, endPoint x: 427, endPoint y: 254, distance: 16.2
click at [424, 269] on div "Claim Update" at bounding box center [403, 269] width 49 height 11
type input "**********"
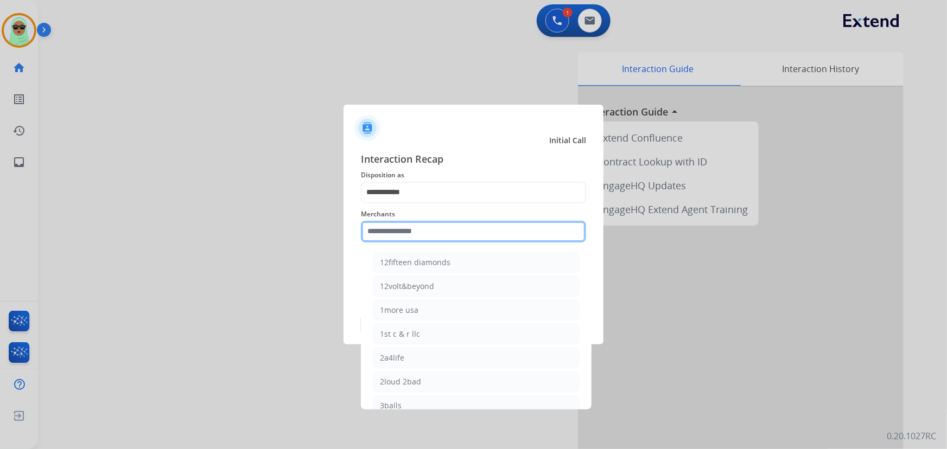
click at [432, 229] on input "text" at bounding box center [473, 232] width 225 height 22
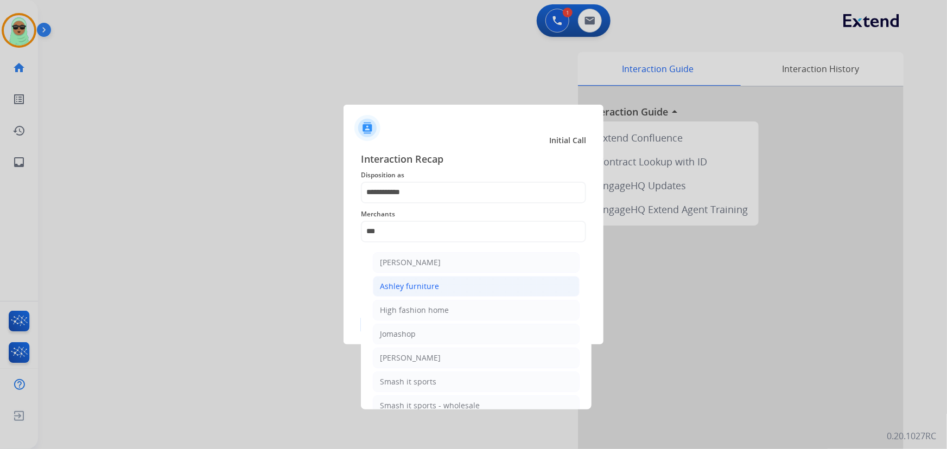
click at [445, 284] on li "Ashley furniture" at bounding box center [476, 286] width 207 height 21
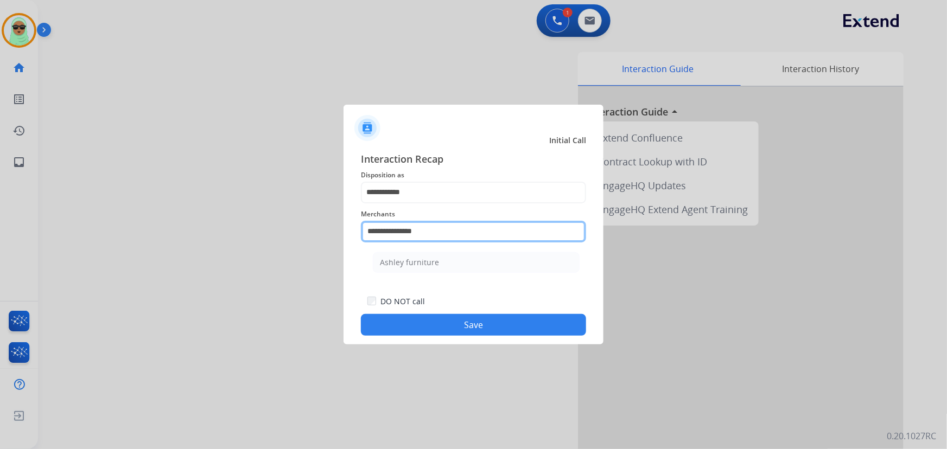
click at [447, 227] on input "**********" at bounding box center [473, 232] width 225 height 22
click at [448, 227] on input "**********" at bounding box center [473, 232] width 225 height 22
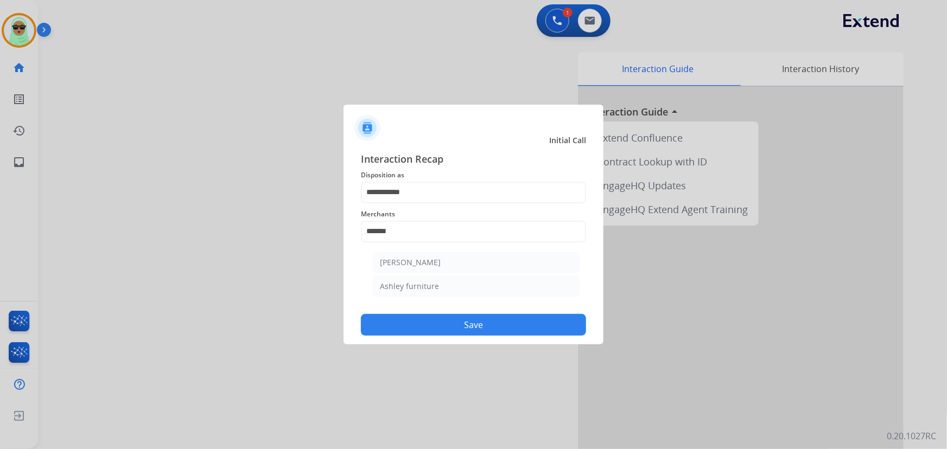
click at [430, 261] on div "[PERSON_NAME]" at bounding box center [410, 262] width 61 height 11
type input "**********"
click at [441, 313] on div "DO NOT call Save" at bounding box center [473, 315] width 225 height 41
click at [474, 328] on button "Save" at bounding box center [473, 325] width 225 height 22
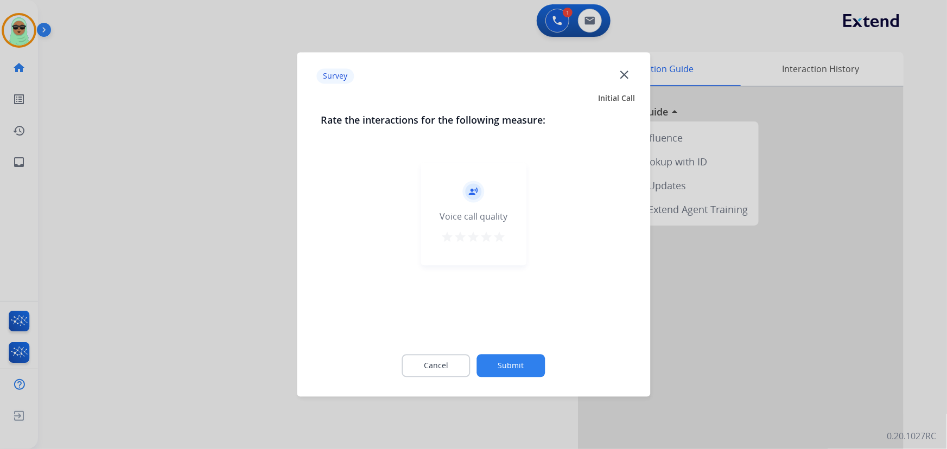
click at [508, 338] on div "record_voice_over Voice call quality star star star star star" at bounding box center [473, 248] width 305 height 188
click at [508, 361] on button "Submit" at bounding box center [511, 366] width 68 height 23
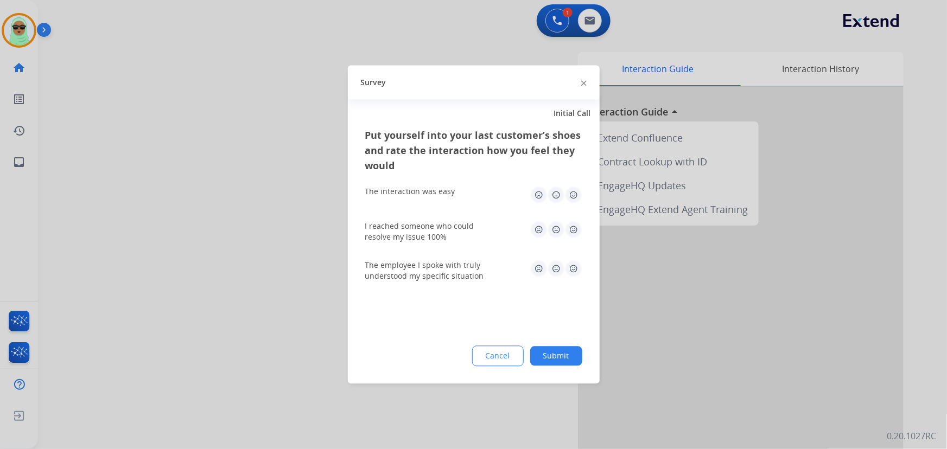
click at [566, 351] on button "Submit" at bounding box center [556, 357] width 52 height 20
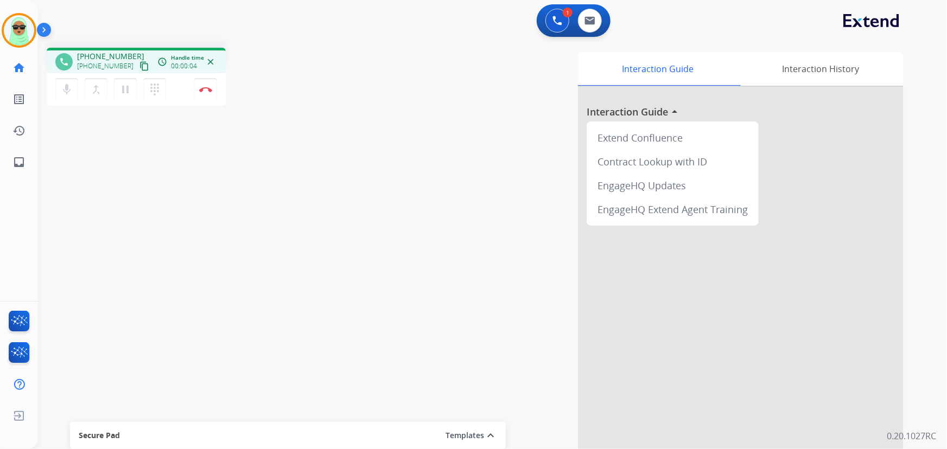
click at [139, 68] on mat-icon "content_copy" at bounding box center [144, 66] width 10 height 10
click at [204, 92] on button "Disconnect" at bounding box center [205, 89] width 23 height 23
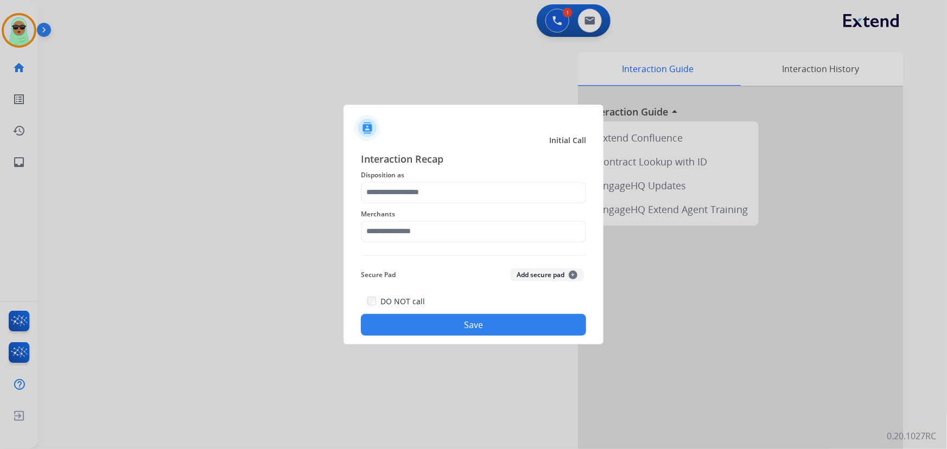
drag, startPoint x: 400, startPoint y: 210, endPoint x: 402, endPoint y: 188, distance: 22.3
click at [400, 208] on span "Merchants" at bounding box center [473, 214] width 225 height 13
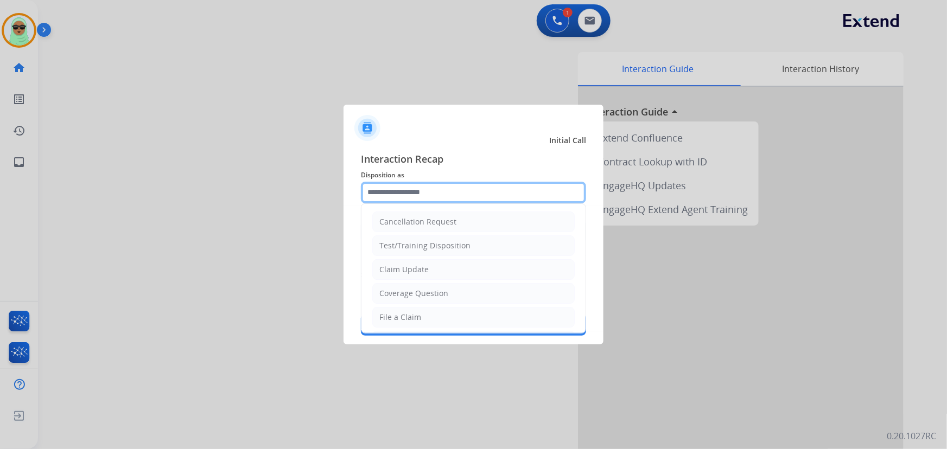
click at [402, 188] on input "text" at bounding box center [473, 193] width 225 height 22
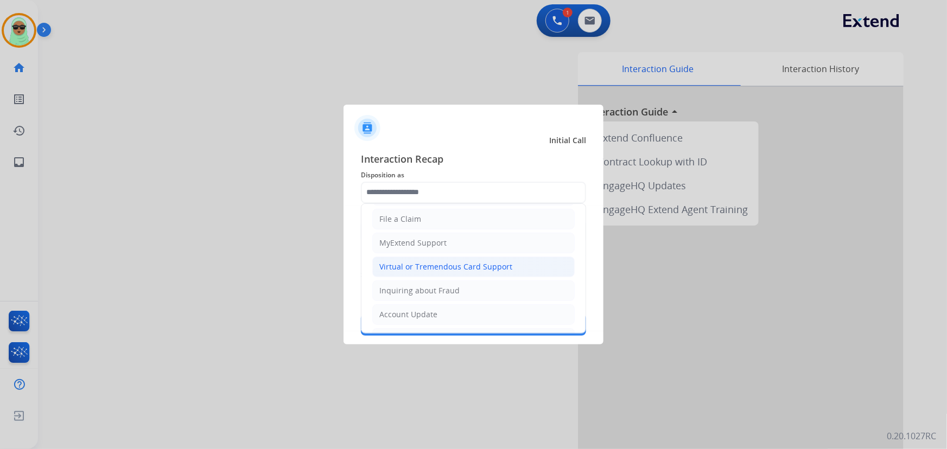
click at [442, 261] on div "Virtual or Tremendous Card Support" at bounding box center [445, 266] width 133 height 11
type input "**********"
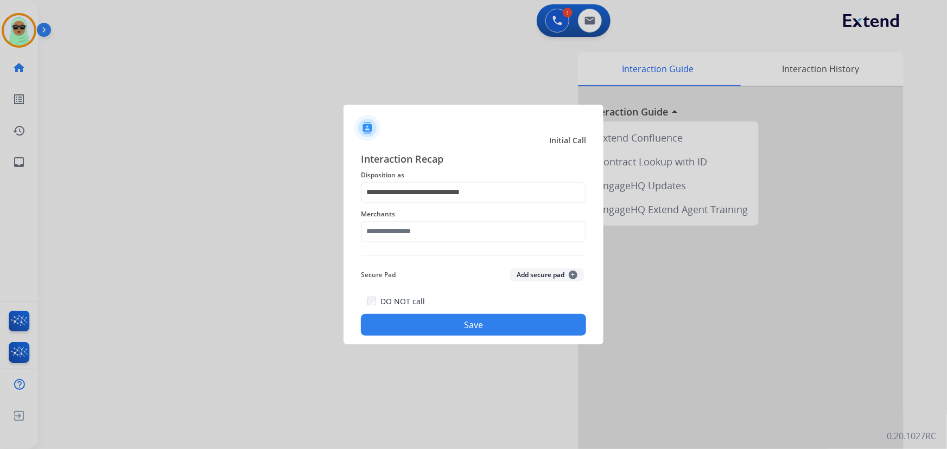
click at [436, 213] on span "Merchants" at bounding box center [473, 214] width 225 height 13
click at [431, 227] on input "text" at bounding box center [473, 232] width 225 height 22
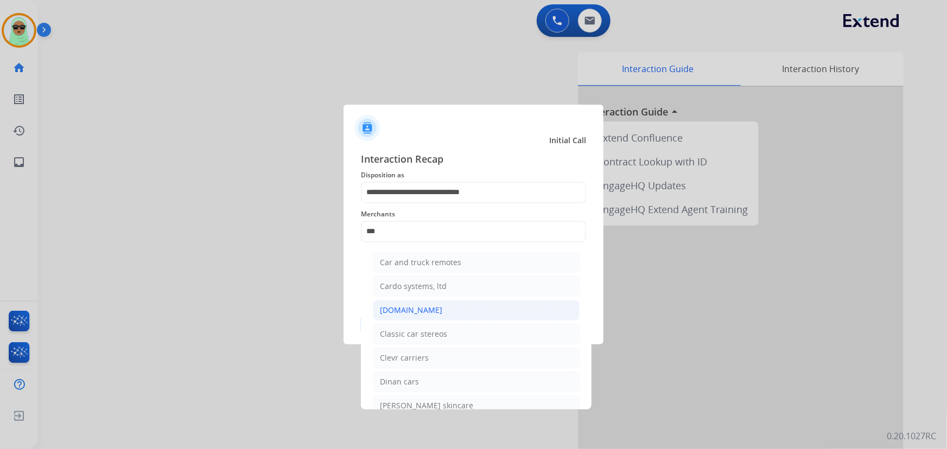
click at [435, 309] on li "[DOMAIN_NAME]" at bounding box center [476, 310] width 207 height 21
type input "**********"
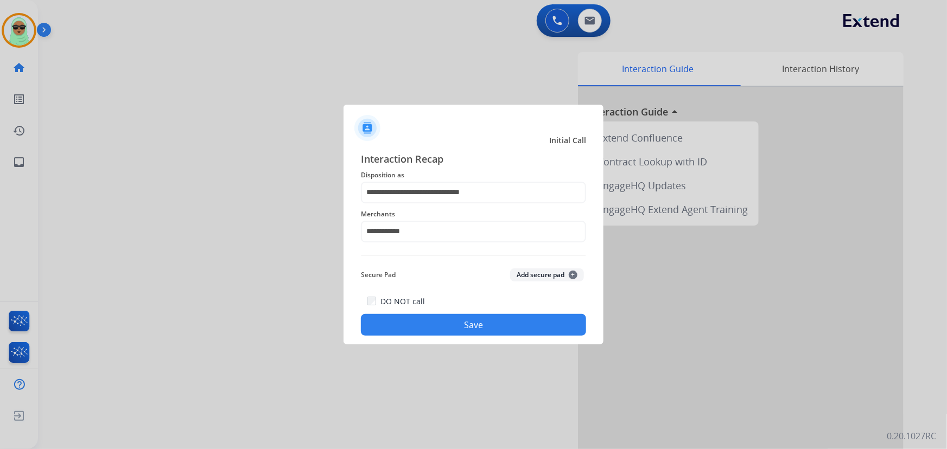
click at [456, 354] on div at bounding box center [473, 224] width 947 height 449
click at [476, 335] on div "DO NOT call Save" at bounding box center [473, 315] width 225 height 41
drag, startPoint x: 521, startPoint y: 352, endPoint x: 526, endPoint y: 346, distance: 7.8
click at [524, 350] on div at bounding box center [473, 224] width 947 height 449
click at [536, 325] on button "Save" at bounding box center [473, 325] width 225 height 22
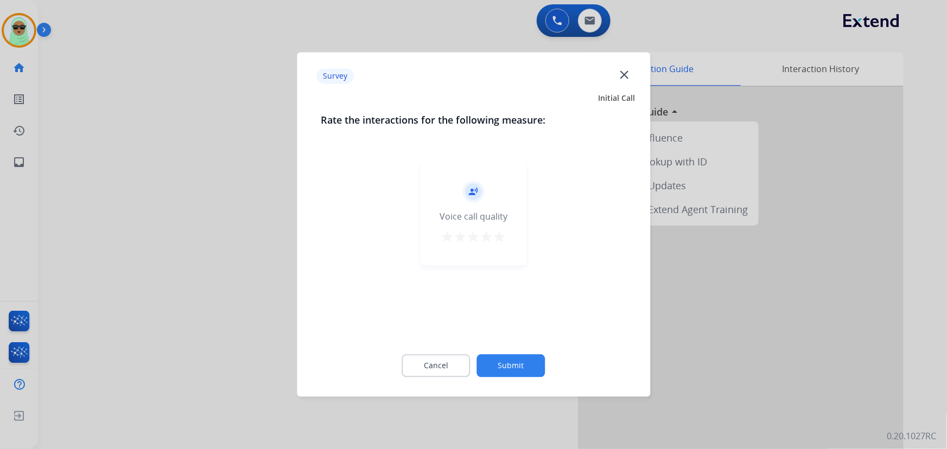
click at [527, 376] on div "Cancel Submit" at bounding box center [473, 366] width 305 height 49
click at [526, 360] on button "Submit" at bounding box center [511, 366] width 68 height 23
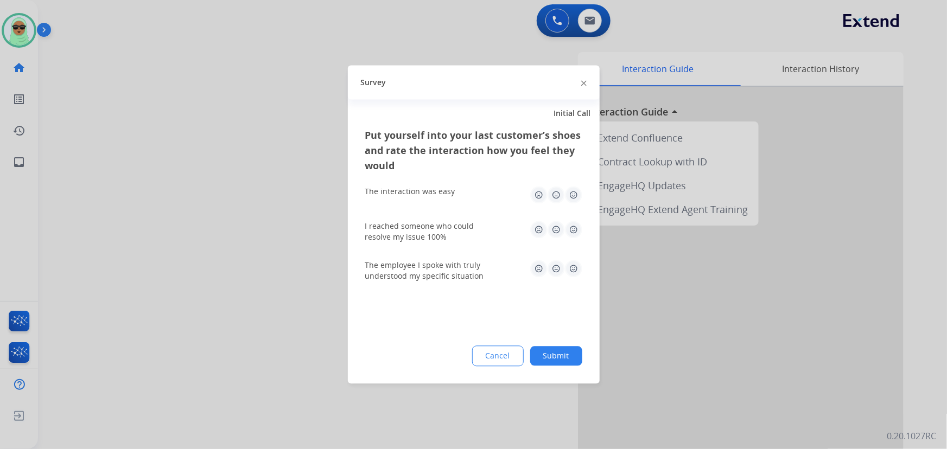
click at [548, 349] on button "Submit" at bounding box center [556, 357] width 52 height 20
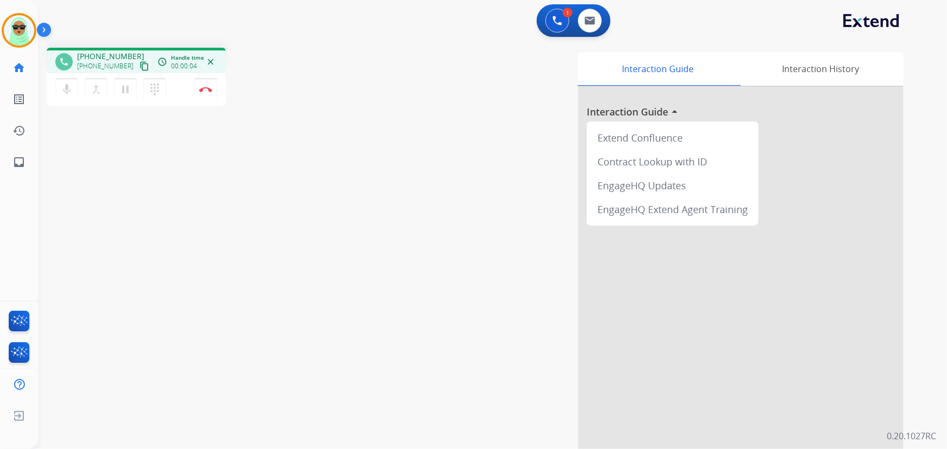
click at [138, 67] on button "content_copy" at bounding box center [144, 66] width 13 height 13
click at [593, 18] on img at bounding box center [589, 20] width 11 height 9
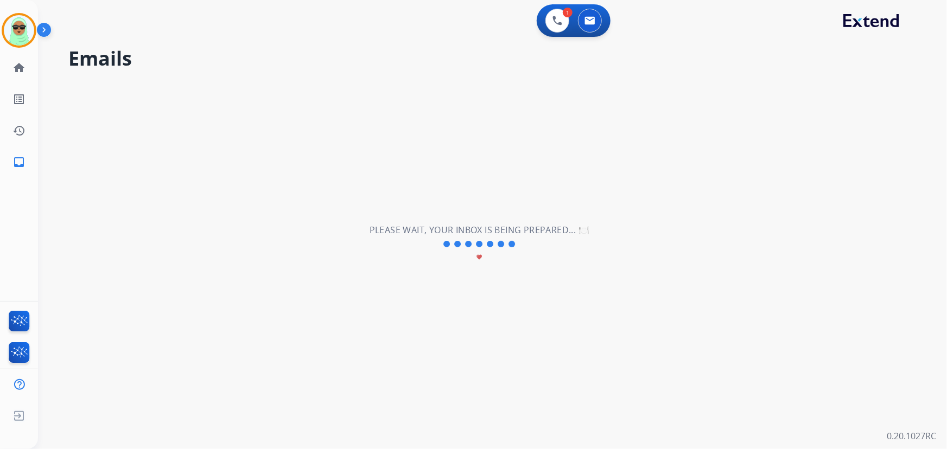
click at [843, 189] on div "**********" at bounding box center [479, 244] width 883 height 410
click at [546, 21] on button at bounding box center [557, 21] width 24 height 24
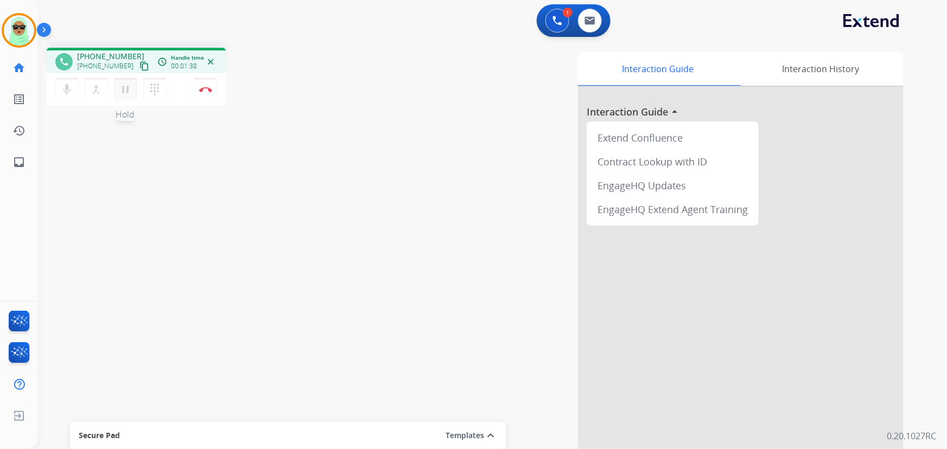
click at [120, 83] on mat-icon "pause" at bounding box center [125, 89] width 13 height 13
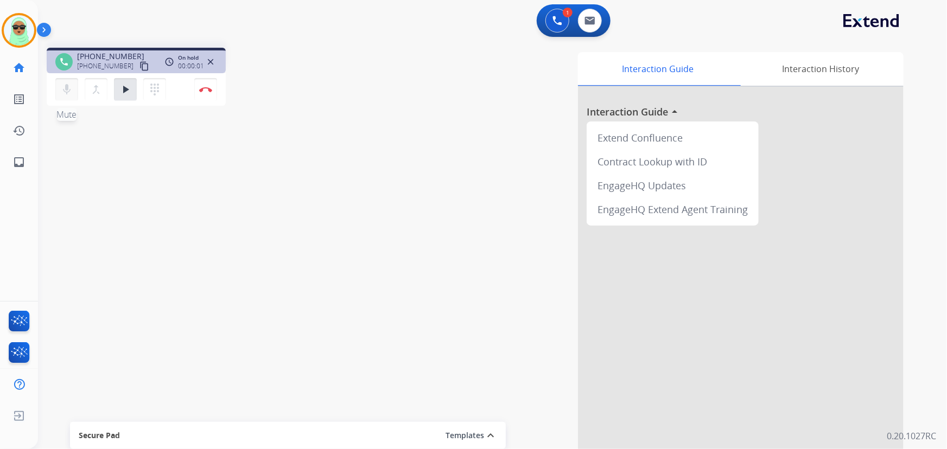
click at [65, 87] on mat-icon "mic" at bounding box center [66, 89] width 13 height 13
click at [69, 86] on mat-icon "mic_off" at bounding box center [66, 89] width 13 height 13
click at [128, 87] on mat-icon "play_arrow" at bounding box center [125, 89] width 13 height 13
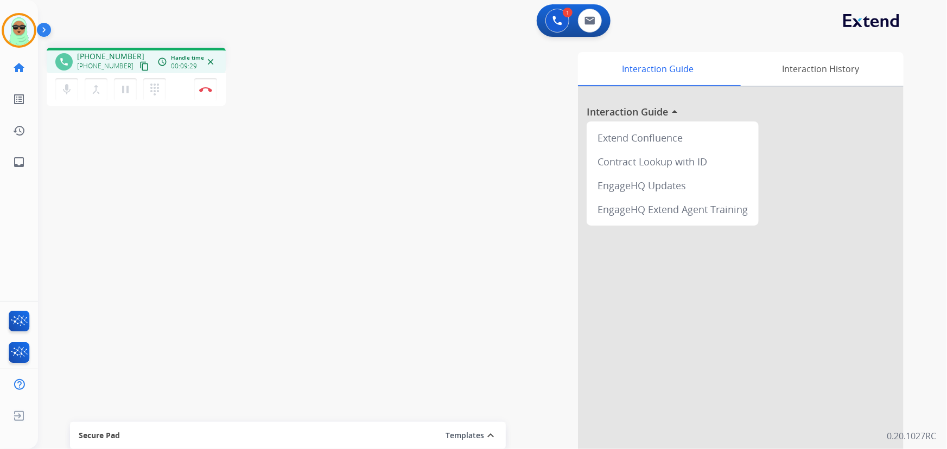
click at [127, 16] on div "1 Voice Interactions 0 Email Interactions" at bounding box center [486, 21] width 870 height 35
click at [194, 82] on div "mic Mute merge_type Bridge pause Hold dialpad Dialpad Disconnect" at bounding box center [136, 89] width 179 height 33
click at [195, 84] on button "Disconnect" at bounding box center [205, 89] width 23 height 23
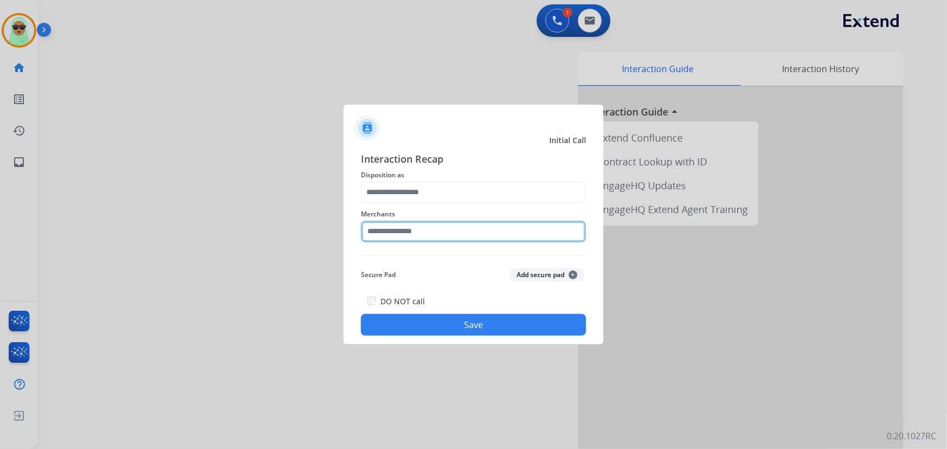
click at [493, 230] on input "text" at bounding box center [473, 232] width 225 height 22
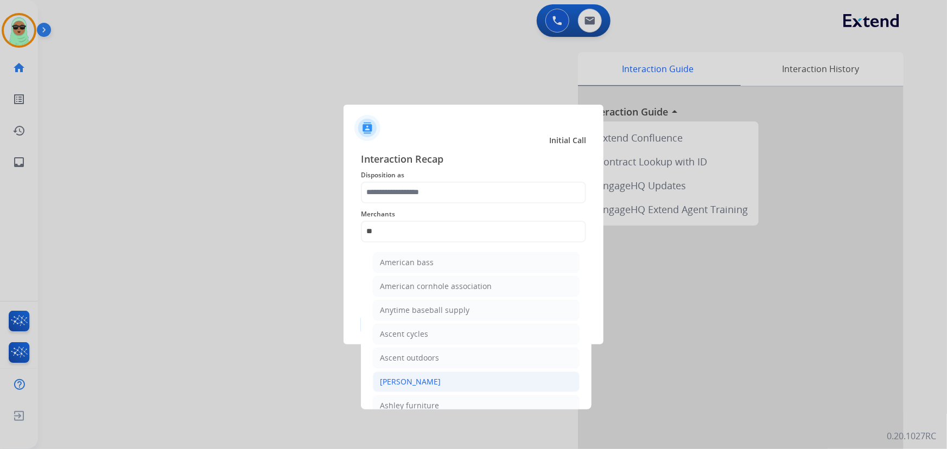
drag, startPoint x: 467, startPoint y: 379, endPoint x: 491, endPoint y: 375, distance: 24.8
click at [466, 379] on li "[PERSON_NAME]" at bounding box center [476, 382] width 207 height 21
type input "**********"
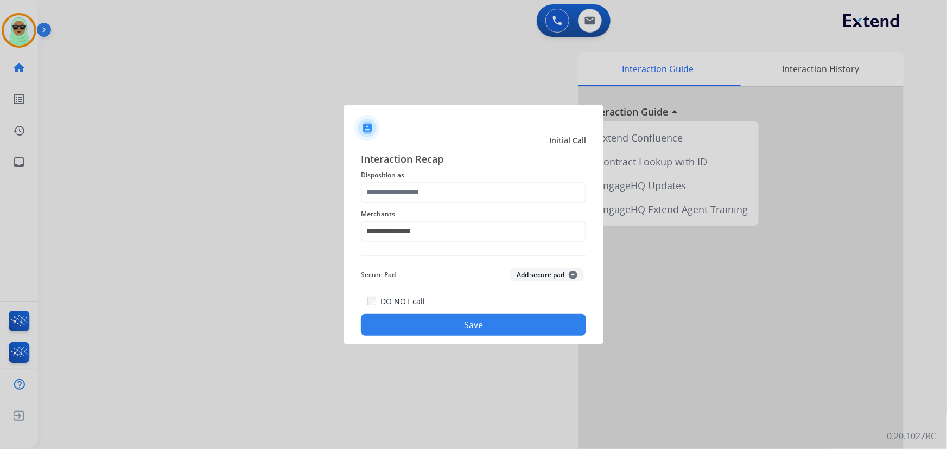
drag, startPoint x: 524, startPoint y: 334, endPoint x: 521, endPoint y: 328, distance: 6.3
click at [522, 335] on button "Save" at bounding box center [473, 325] width 225 height 22
click at [461, 197] on input "text" at bounding box center [473, 193] width 225 height 22
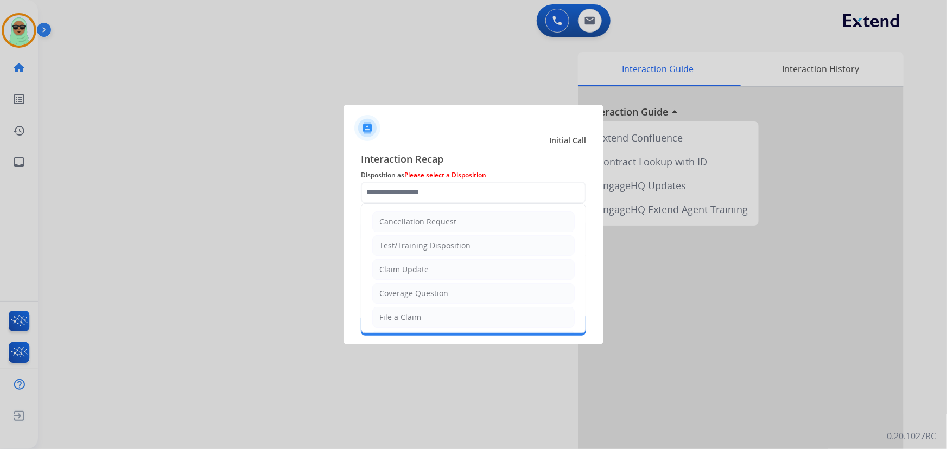
click at [420, 266] on div "Claim Update" at bounding box center [403, 269] width 49 height 11
type input "**********"
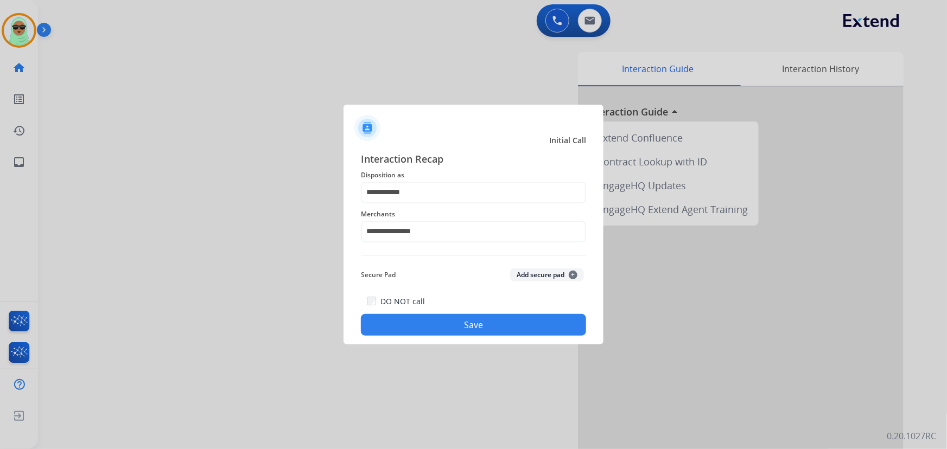
click at [460, 319] on button "Save" at bounding box center [473, 325] width 225 height 22
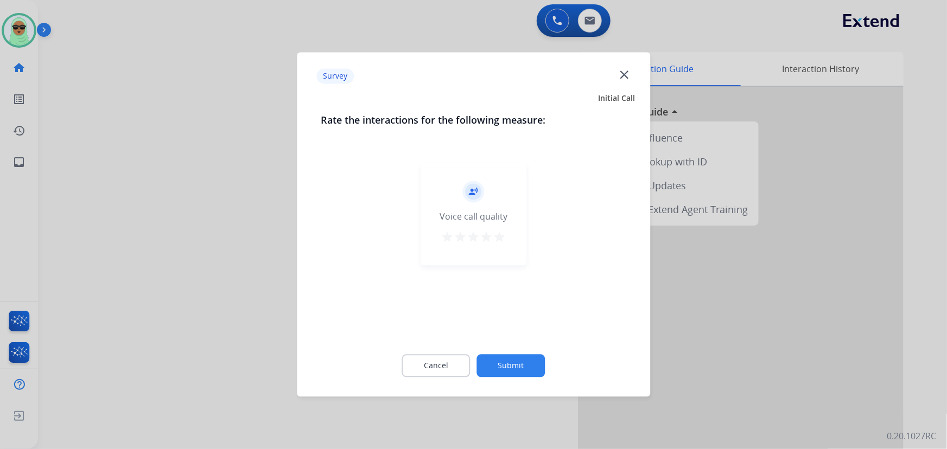
drag, startPoint x: 528, startPoint y: 346, endPoint x: 524, endPoint y: 357, distance: 12.2
click at [528, 346] on div "Cancel Submit" at bounding box center [473, 366] width 305 height 49
click at [524, 357] on button "Submit" at bounding box center [511, 366] width 68 height 23
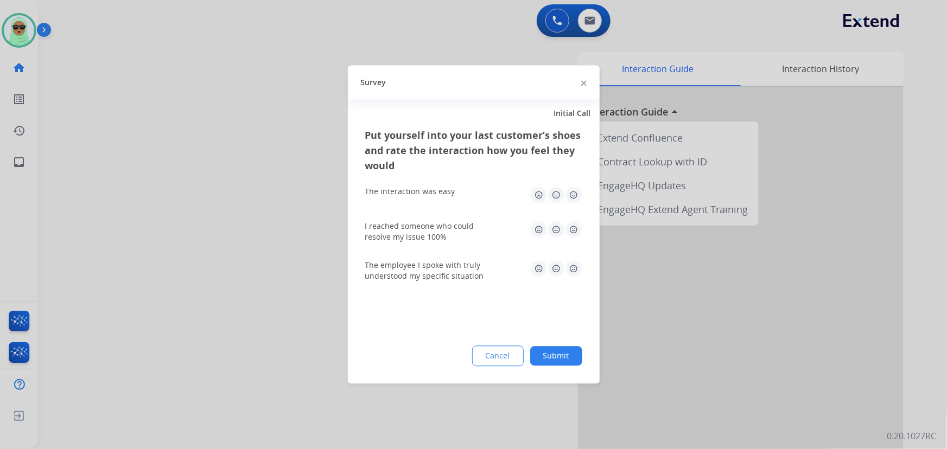
click at [137, 71] on div at bounding box center [473, 224] width 947 height 449
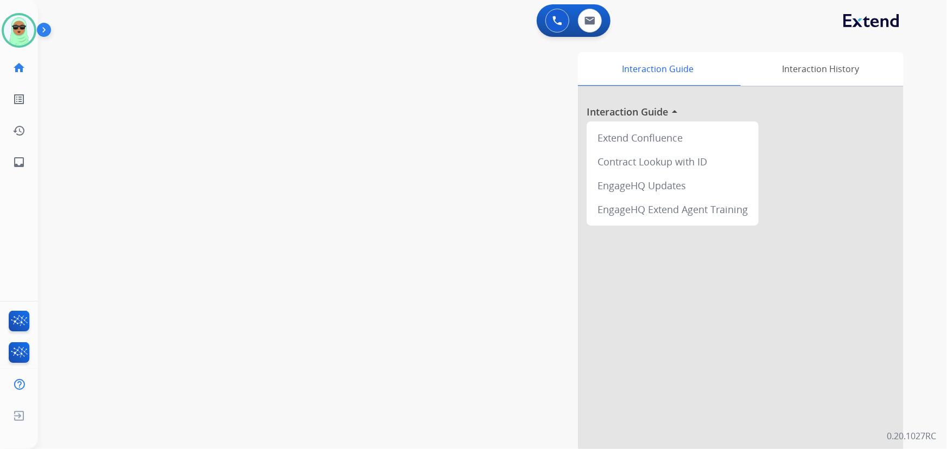
click at [146, 116] on div "swap_horiz Break voice bridge close_fullscreen Connect 3-Way Call merge_type Se…" at bounding box center [479, 265] width 883 height 452
drag, startPoint x: 414, startPoint y: 44, endPoint x: 187, endPoint y: 54, distance: 227.5
click at [400, 48] on div "swap_horiz Break voice bridge close_fullscreen Connect 3-Way Call merge_type Se…" at bounding box center [479, 265] width 883 height 452
drag, startPoint x: 5, startPoint y: 24, endPoint x: 47, endPoint y: 24, distance: 42.3
click at [5, 23] on img at bounding box center [19, 30] width 30 height 30
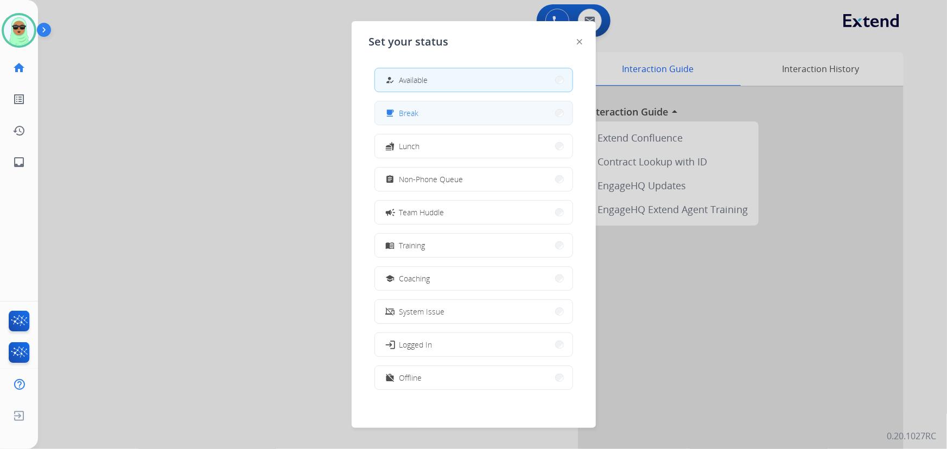
click at [471, 111] on button "free_breakfast Break" at bounding box center [473, 112] width 197 height 23
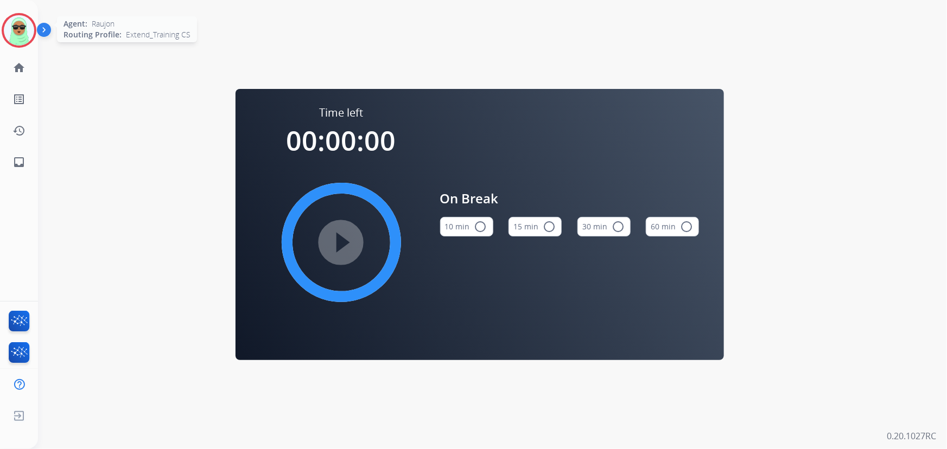
click at [2, 25] on div "Agent: Raujon Routing Profile: Extend_Training CS" at bounding box center [19, 30] width 35 height 35
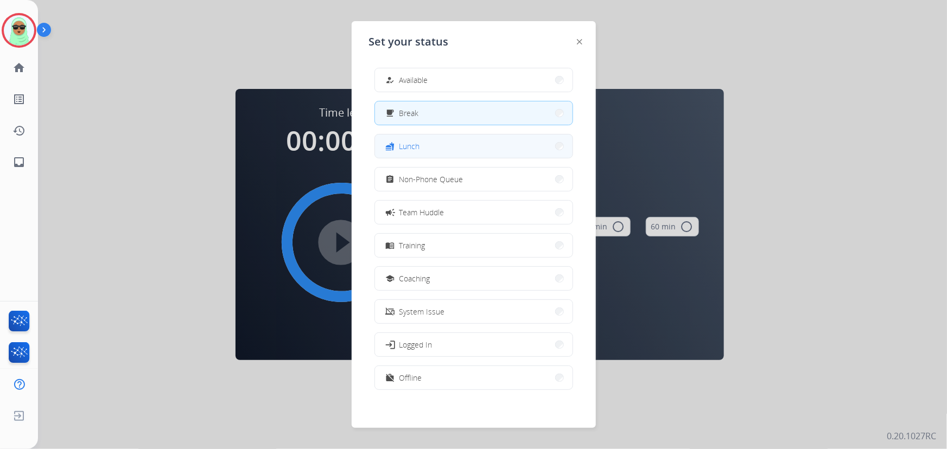
click at [509, 148] on button "fastfood Lunch" at bounding box center [473, 146] width 197 height 23
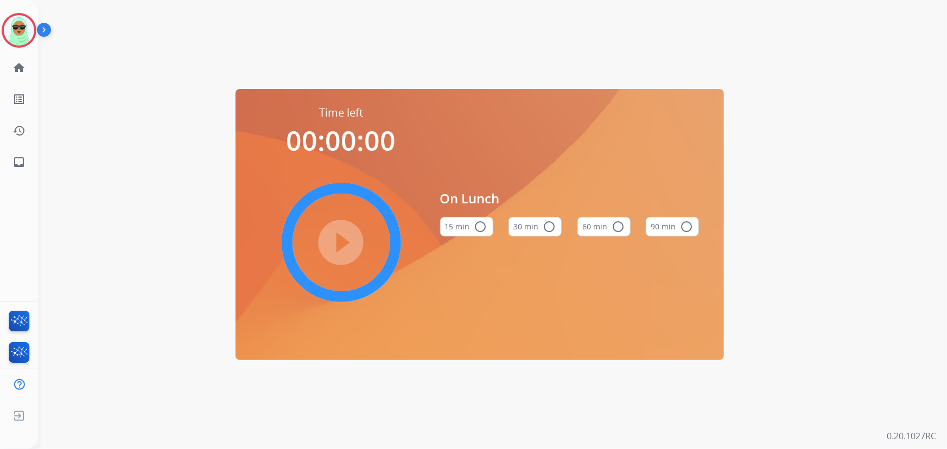
drag, startPoint x: 173, startPoint y: 48, endPoint x: 44, endPoint y: 40, distance: 129.4
click at [172, 48] on div "Time left 00:00:00 play_circle_filled On Lunch 15 min radio_button_unchecked 30…" at bounding box center [479, 224] width 883 height 449
click at [22, 30] on img at bounding box center [19, 30] width 30 height 30
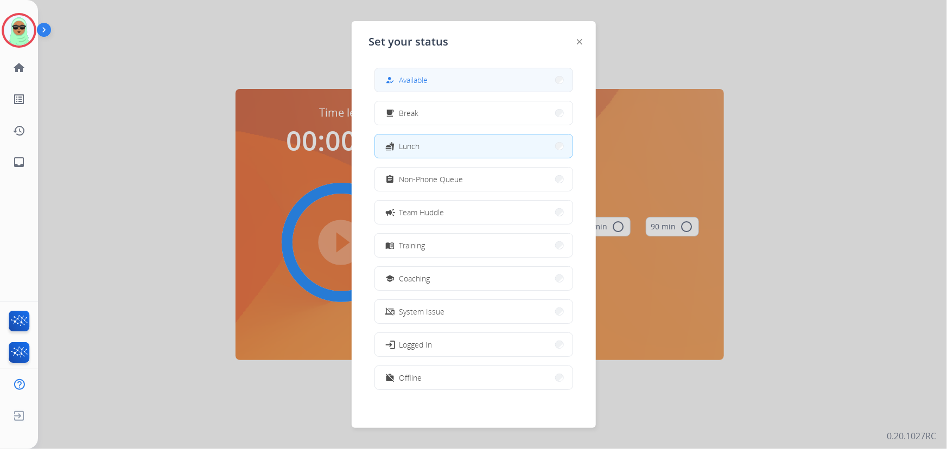
click at [418, 81] on span "Available" at bounding box center [413, 79] width 29 height 11
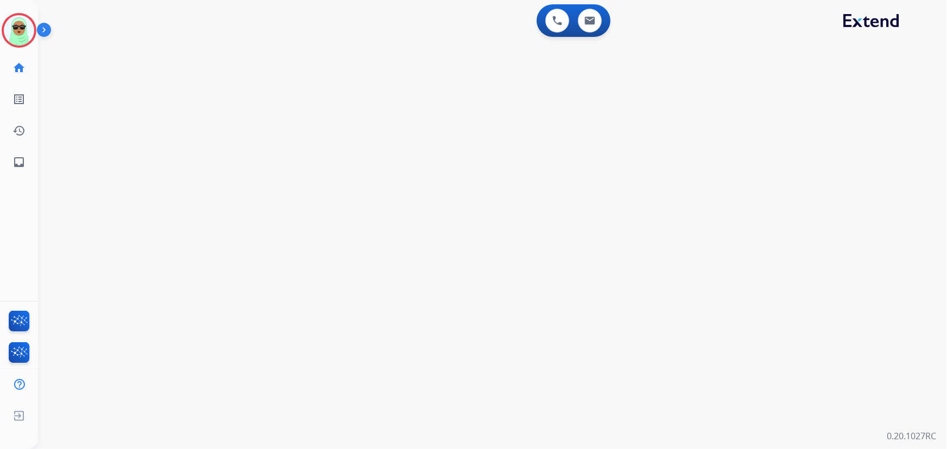
drag, startPoint x: 311, startPoint y: 79, endPoint x: 332, endPoint y: 76, distance: 21.3
click at [315, 76] on div "swap_horiz Break voice bridge close_fullscreen Connect 3-Way Call merge_type Se…" at bounding box center [479, 65] width 883 height 52
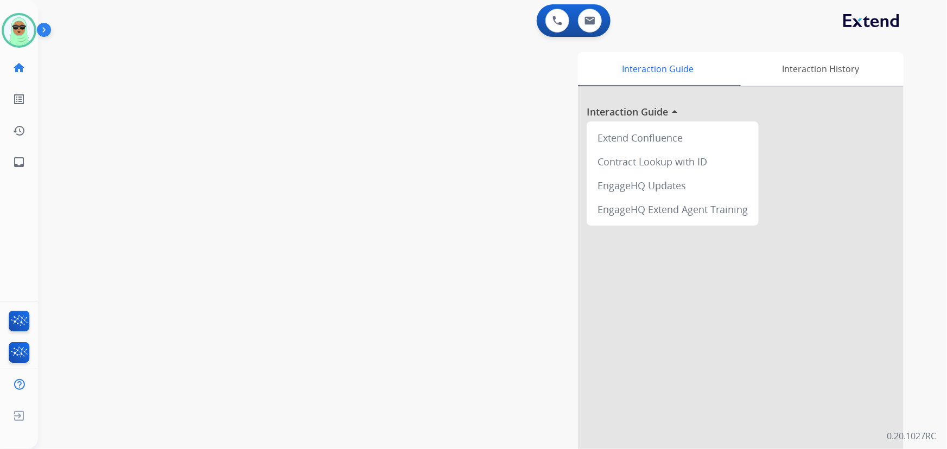
drag, startPoint x: 305, startPoint y: 63, endPoint x: 461, endPoint y: 55, distance: 156.4
click at [306, 63] on div "swap_horiz Break voice bridge close_fullscreen Connect 3-Way Call merge_type Se…" at bounding box center [479, 265] width 883 height 452
click at [573, 20] on div "0 Email Interactions" at bounding box center [589, 21] width 33 height 24
click at [583, 16] on button at bounding box center [590, 21] width 24 height 24
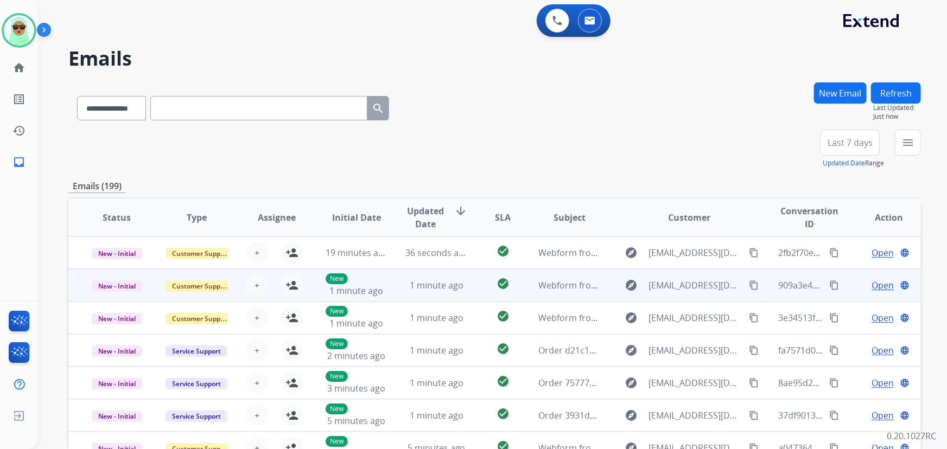
scroll to position [1, 0]
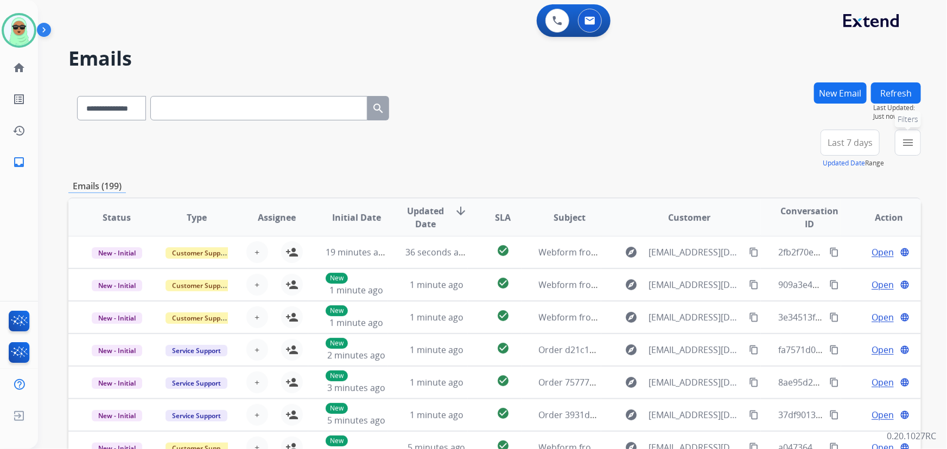
click at [914, 142] on button "menu Filters" at bounding box center [907, 143] width 26 height 26
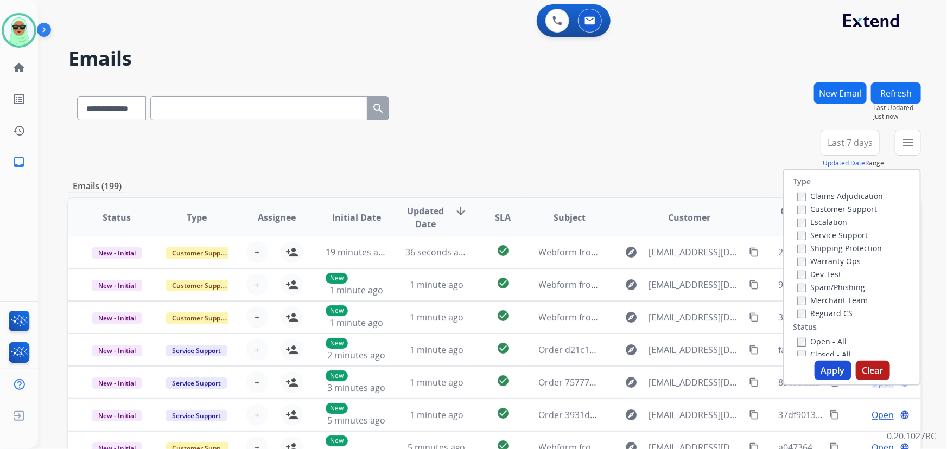
click at [843, 208] on label "Customer Support" at bounding box center [837, 209] width 80 height 10
click at [842, 246] on label "Shipping Protection" at bounding box center [839, 248] width 85 height 10
click at [830, 310] on label "Reguard CS" at bounding box center [824, 313] width 55 height 10
drag, startPoint x: 829, startPoint y: 343, endPoint x: 830, endPoint y: 354, distance: 10.9
click at [830, 343] on label "Open - All" at bounding box center [821, 341] width 49 height 10
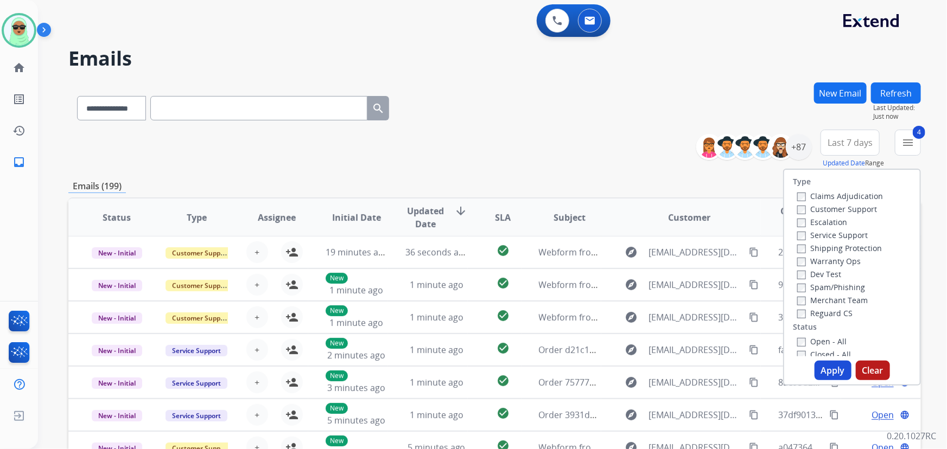
click at [832, 368] on button "Apply" at bounding box center [832, 371] width 37 height 20
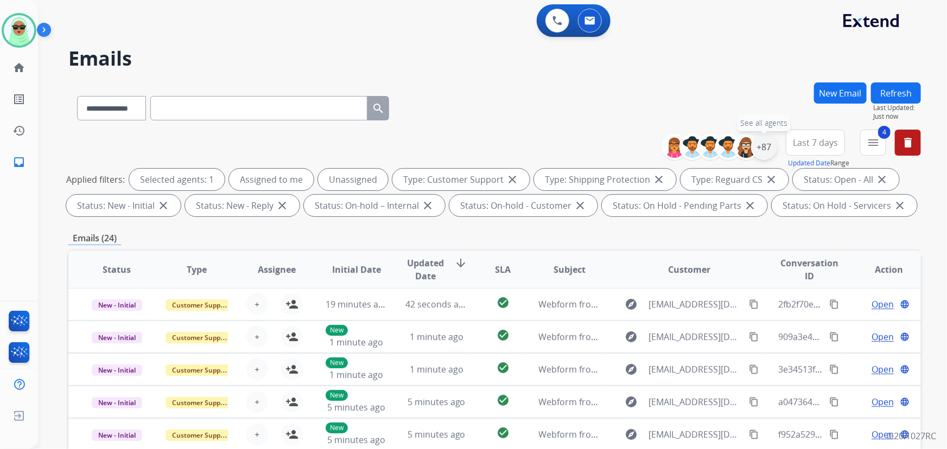
click at [763, 152] on div "+87" at bounding box center [764, 147] width 26 height 26
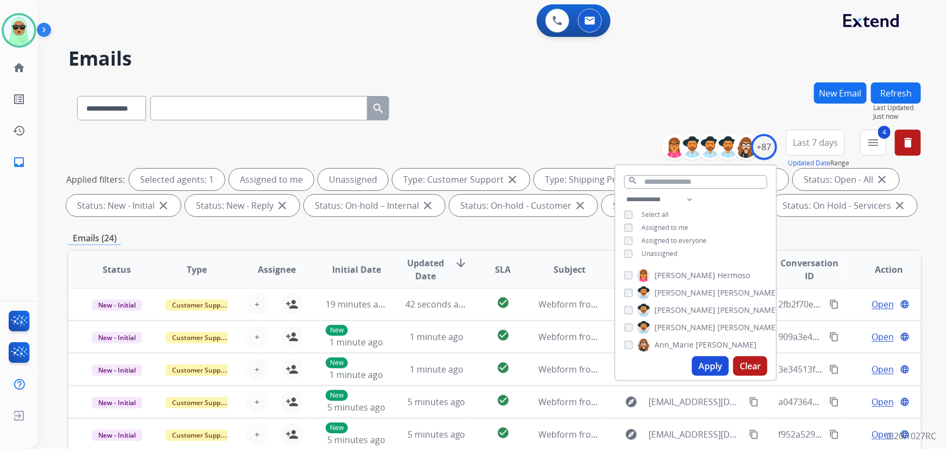
click at [646, 251] on span "Unassigned" at bounding box center [659, 253] width 36 height 9
click at [712, 356] on div "Apply Clear" at bounding box center [695, 366] width 161 height 28
click at [714, 363] on button "Apply" at bounding box center [710, 366] width 37 height 20
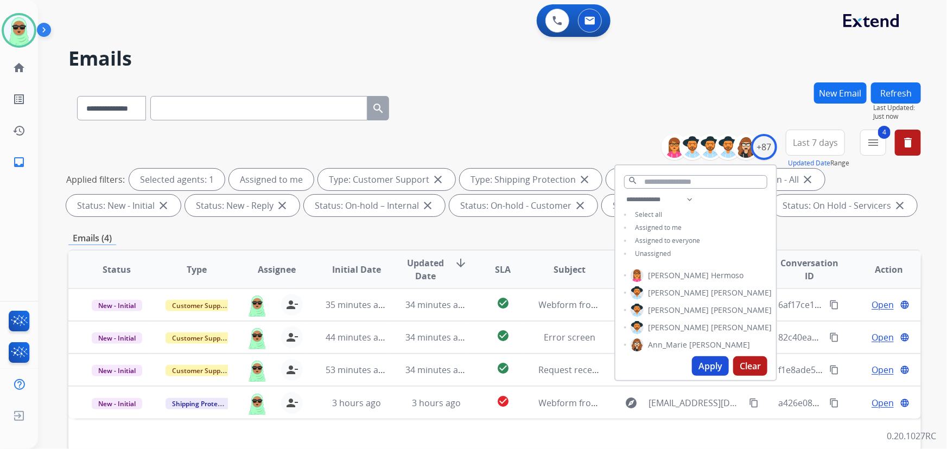
scroll to position [0, 0]
click at [760, 139] on div "+87" at bounding box center [764, 147] width 26 height 26
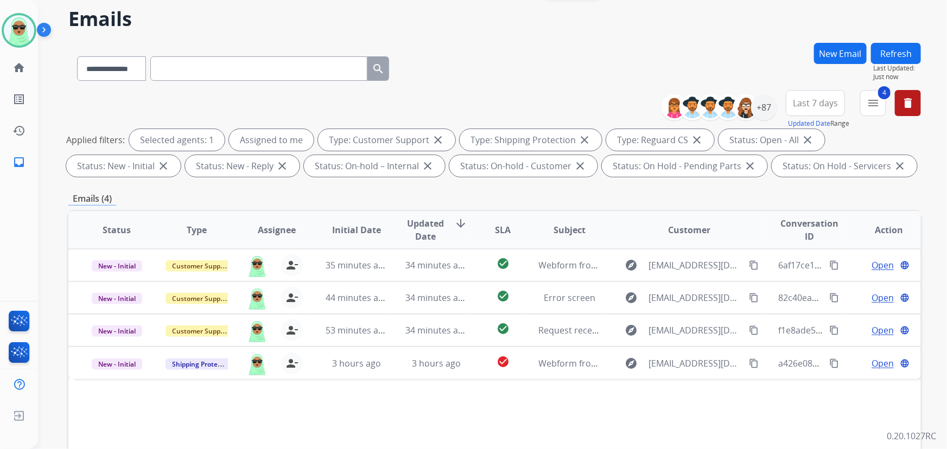
scroll to position [98, 0]
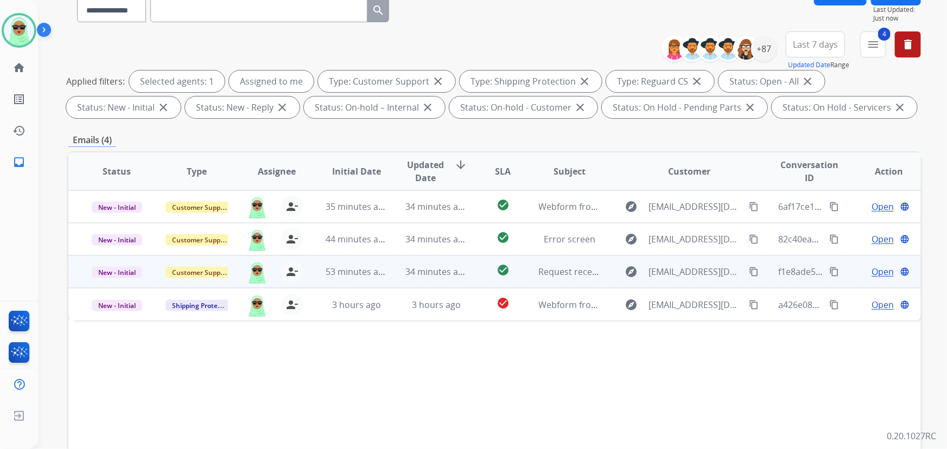
click at [871, 270] on span "Open" at bounding box center [882, 271] width 22 height 13
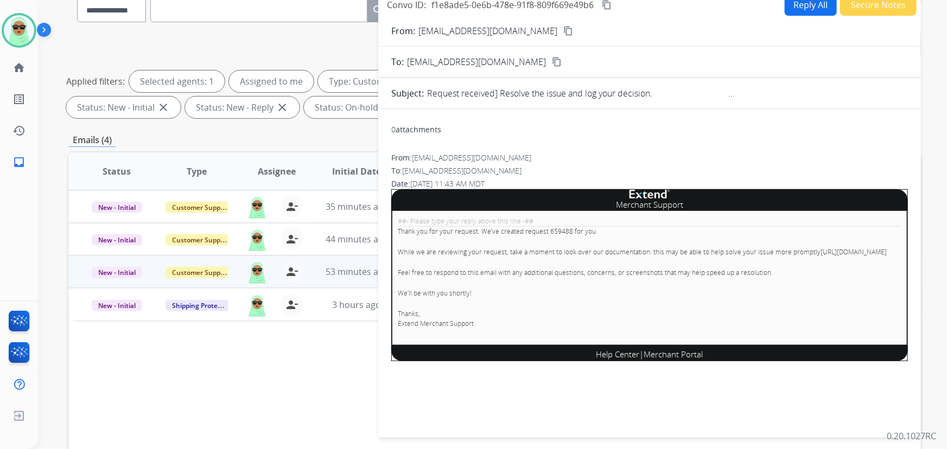
click at [851, 8] on button "Secure Notes" at bounding box center [878, 5] width 76 height 21
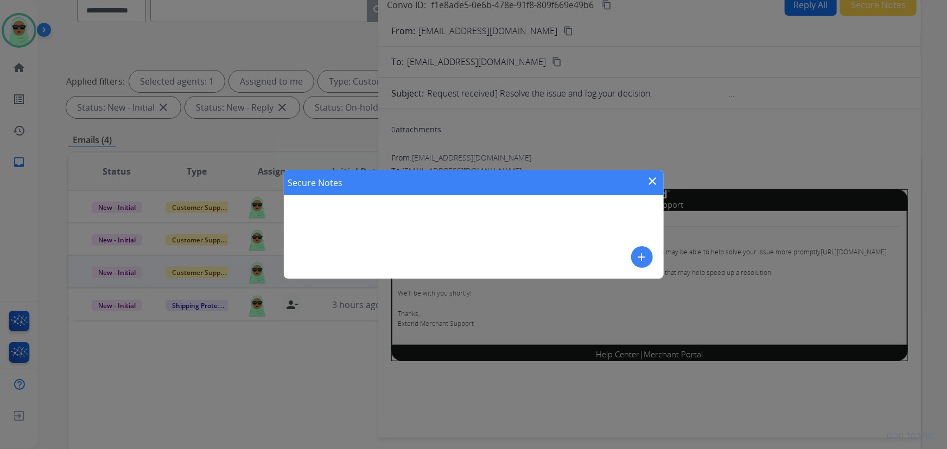
click at [651, 181] on mat-icon "close" at bounding box center [652, 181] width 13 height 13
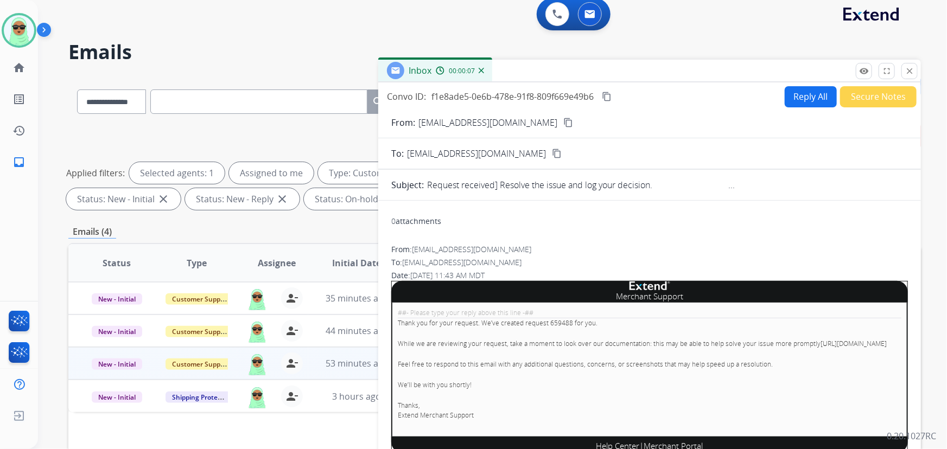
scroll to position [0, 0]
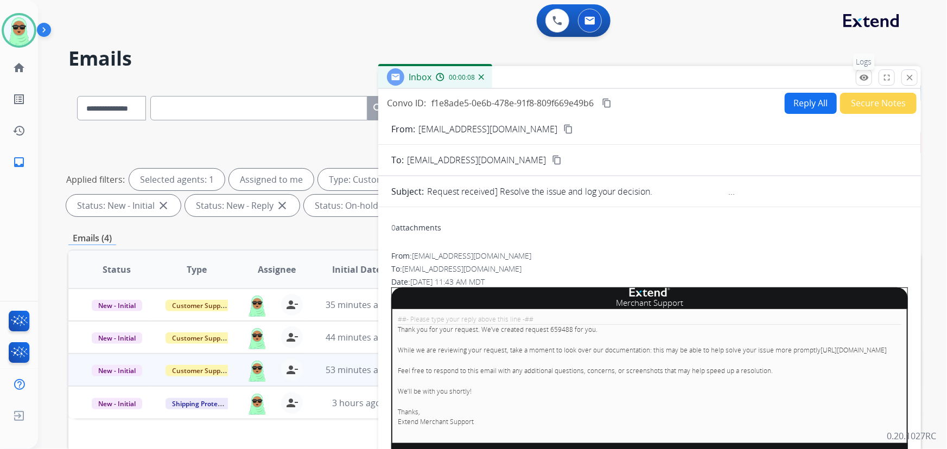
click at [868, 80] on button "remove_red_eye Logs" at bounding box center [863, 77] width 16 height 16
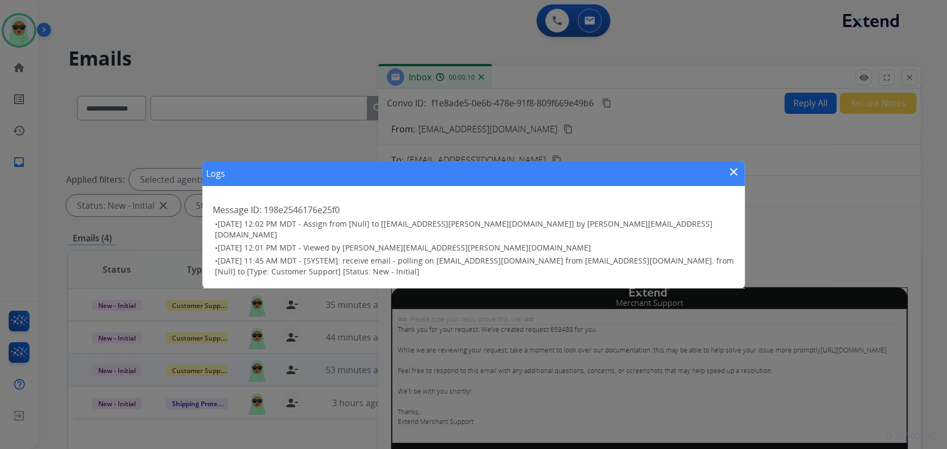
click at [737, 176] on mat-icon "close" at bounding box center [733, 171] width 13 height 13
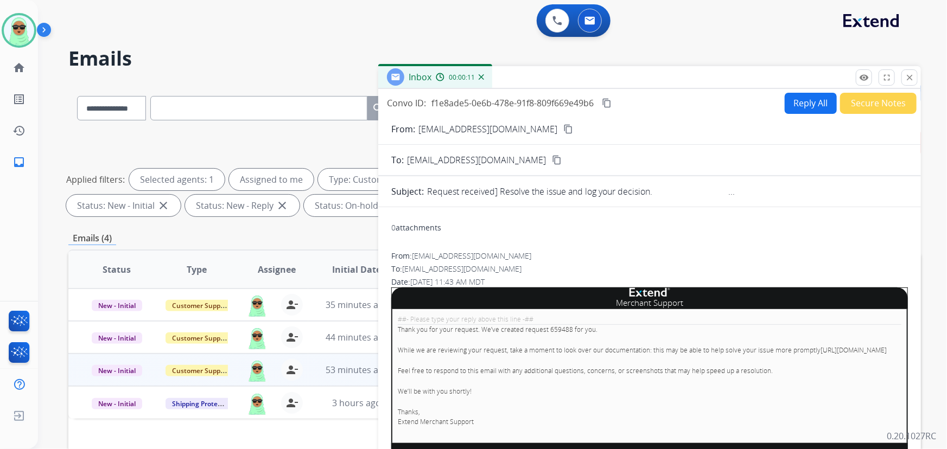
scroll to position [49, 0]
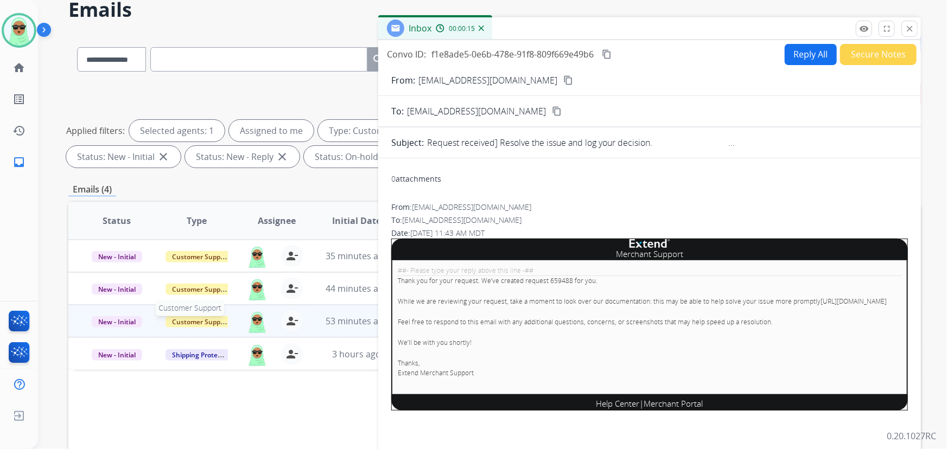
click at [189, 318] on span "Customer Support" at bounding box center [200, 321] width 71 height 11
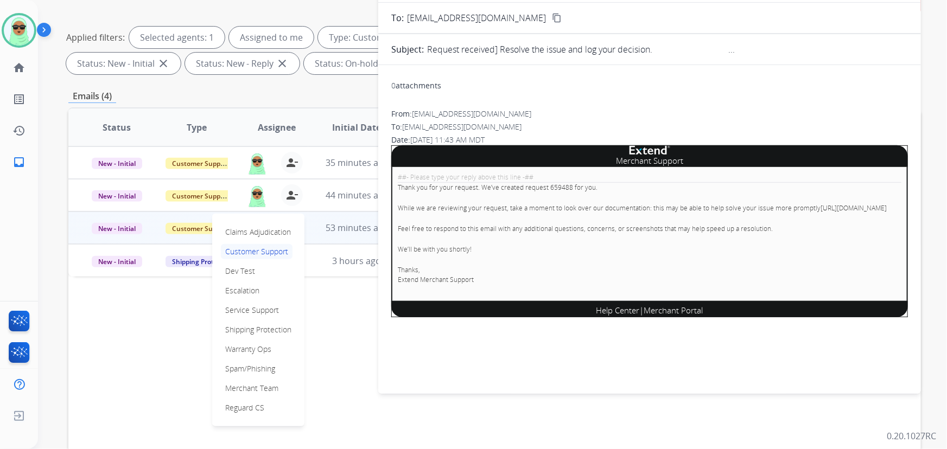
scroll to position [148, 0]
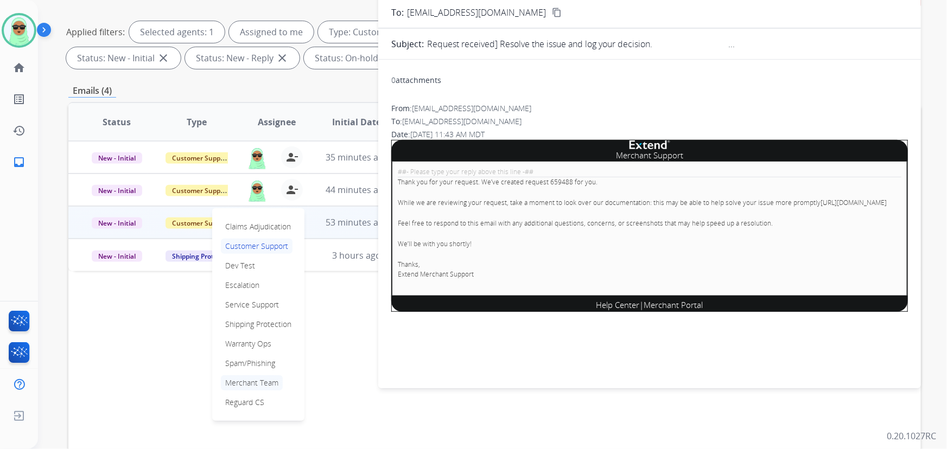
click at [274, 381] on p "Merchant Team" at bounding box center [252, 382] width 62 height 15
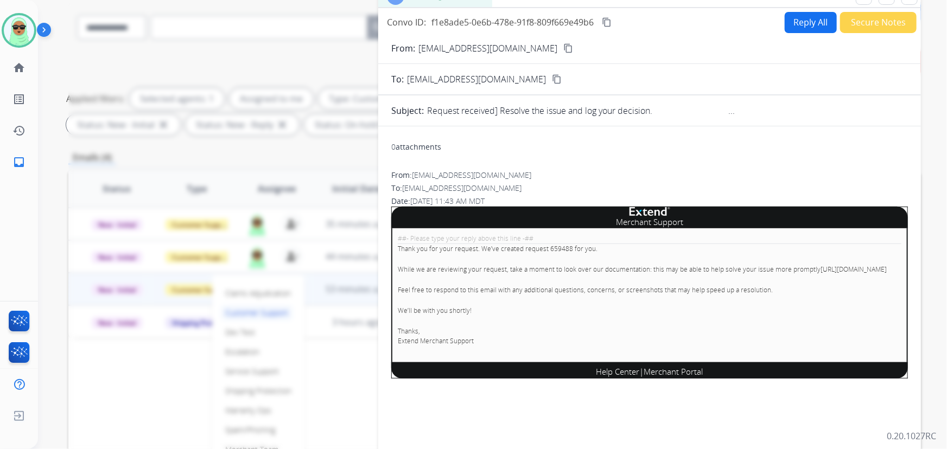
scroll to position [0, 0]
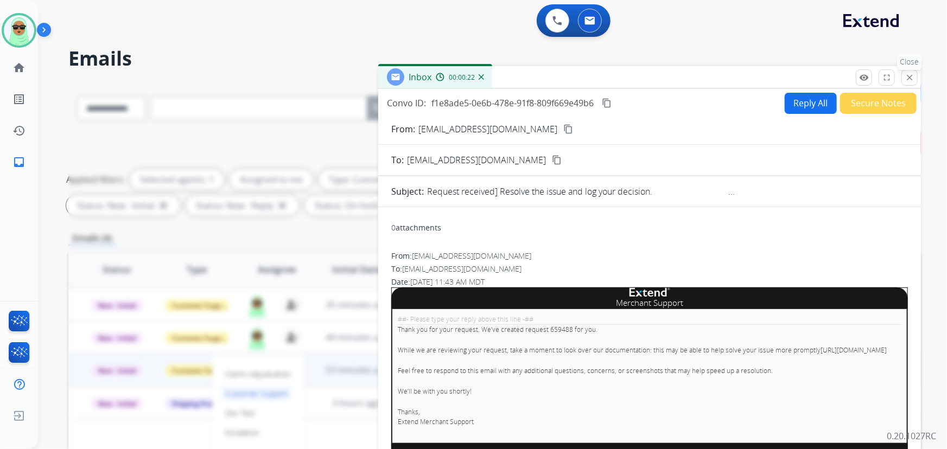
click at [908, 80] on mat-icon "close" at bounding box center [909, 78] width 10 height 10
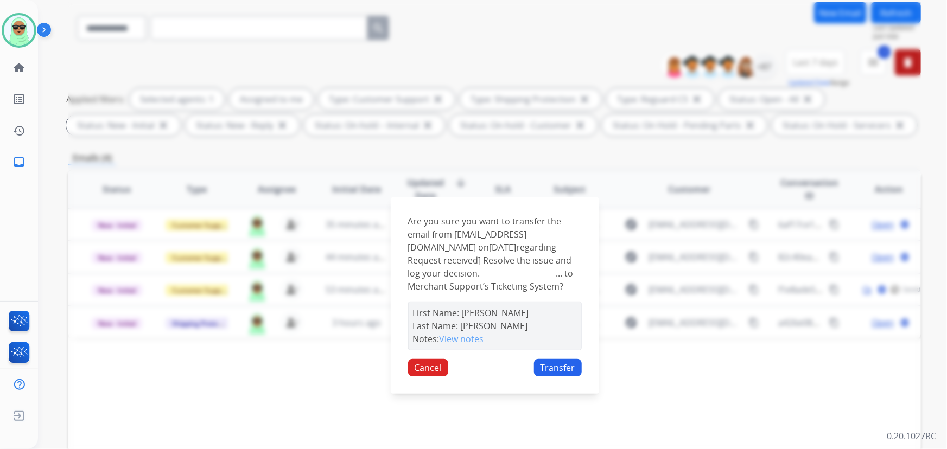
scroll to position [98, 0]
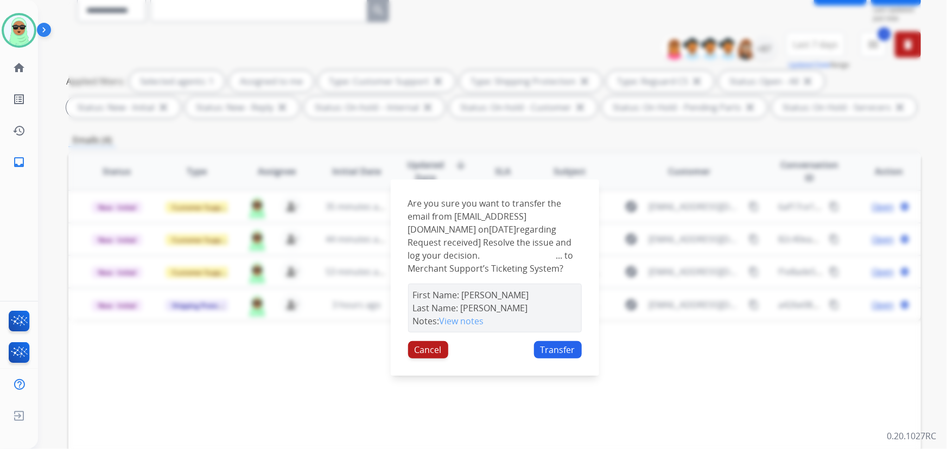
click at [430, 349] on button "Cancel" at bounding box center [428, 349] width 40 height 17
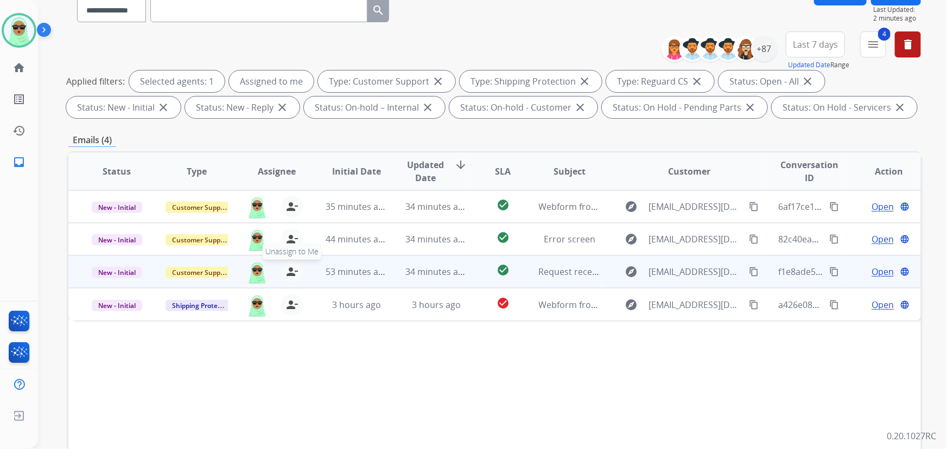
click at [293, 270] on mat-icon "person_remove" at bounding box center [291, 271] width 13 height 13
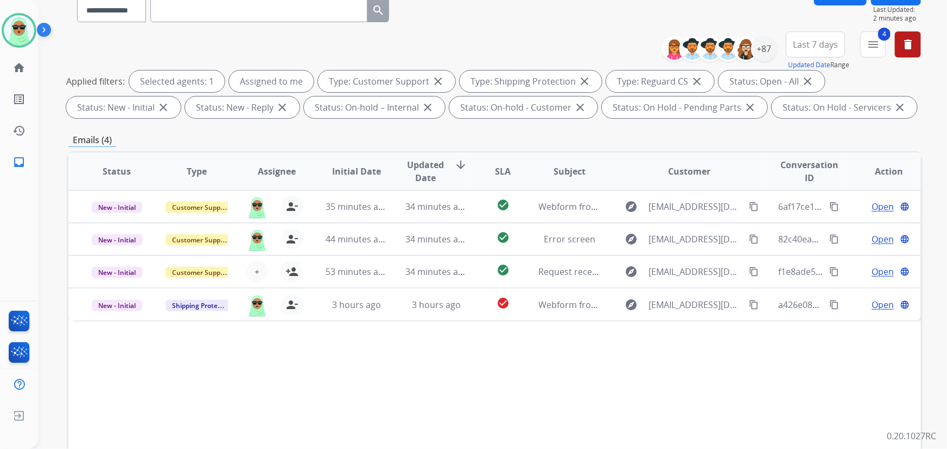
click at [808, 381] on div "Status Type Assignee Initial Date Updated Date arrow_downward SLA Subject Custo…" at bounding box center [494, 332] width 852 height 363
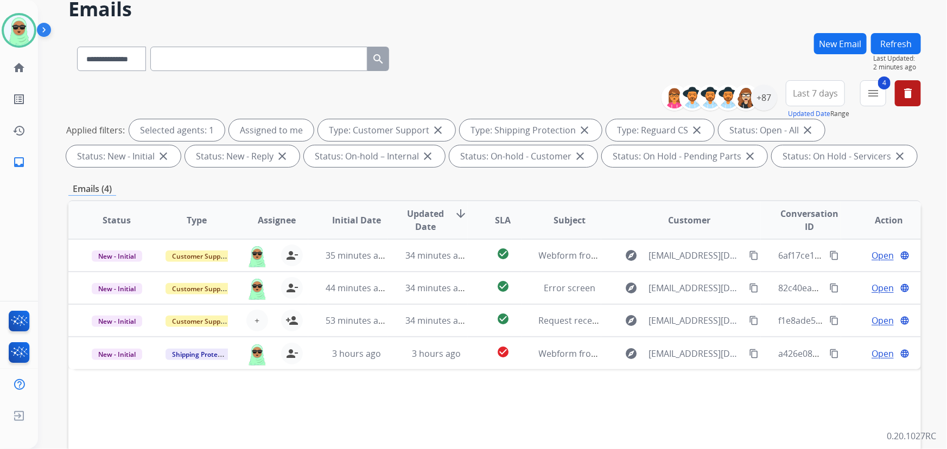
scroll to position [49, 0]
click at [883, 53] on button "Refresh" at bounding box center [896, 44] width 50 height 21
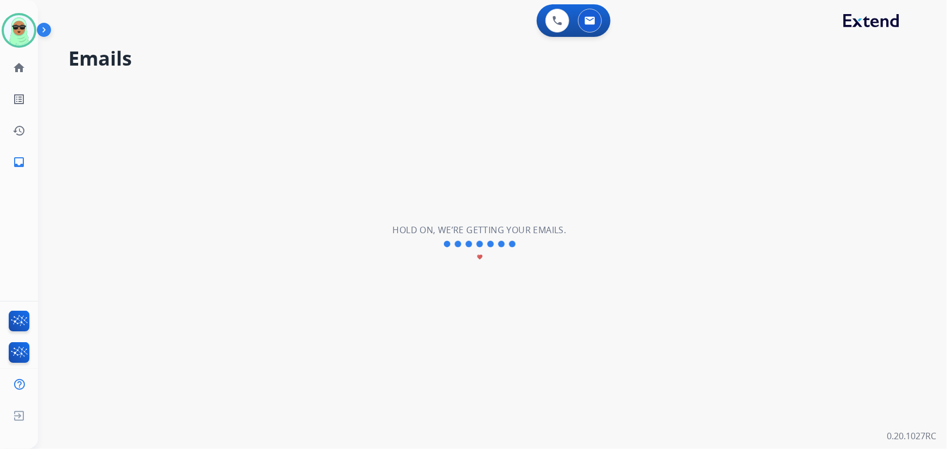
scroll to position [0, 0]
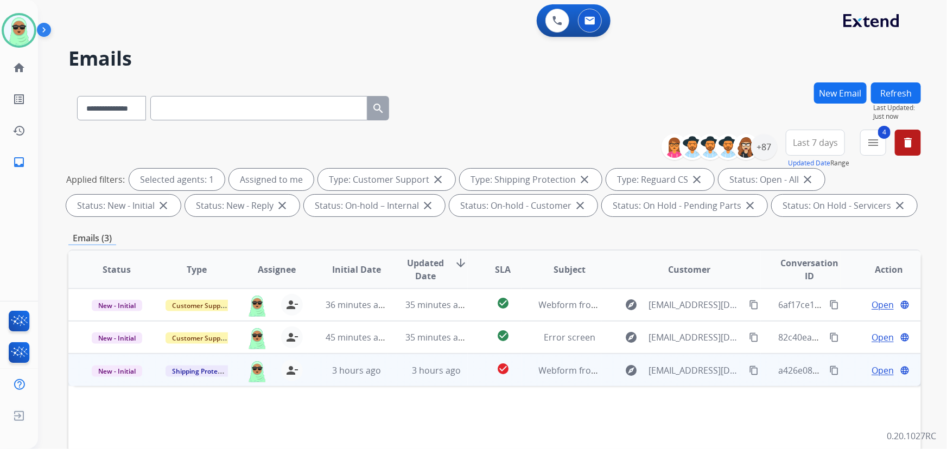
click at [872, 367] on span "Open" at bounding box center [882, 370] width 22 height 13
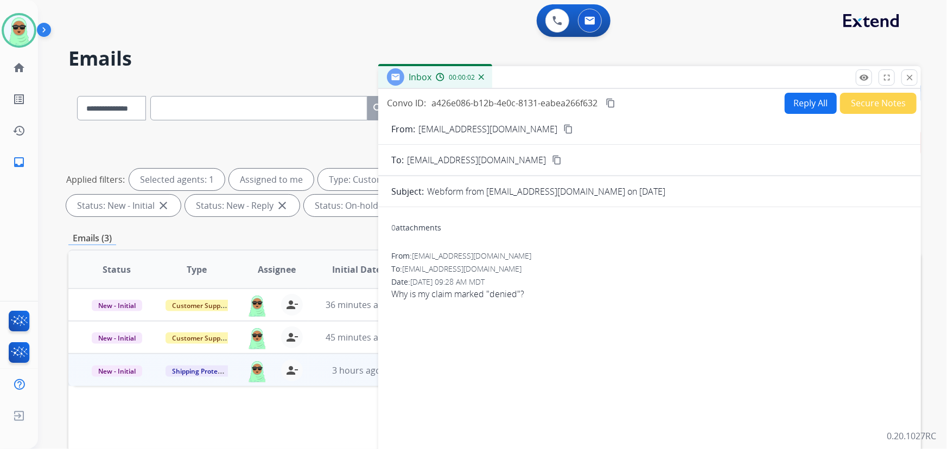
click at [563, 127] on mat-icon "content_copy" at bounding box center [568, 129] width 10 height 10
click at [520, 135] on form "From: [EMAIL_ADDRESS][DOMAIN_NAME] content_copy To: [EMAIL_ADDRESS][DOMAIN_NAME…" at bounding box center [649, 323] width 542 height 418
click at [563, 130] on mat-icon "content_copy" at bounding box center [568, 129] width 10 height 10
drag, startPoint x: 205, startPoint y: 108, endPoint x: 119, endPoint y: 112, distance: 86.3
click at [118, 110] on select "**********" at bounding box center [111, 108] width 68 height 24
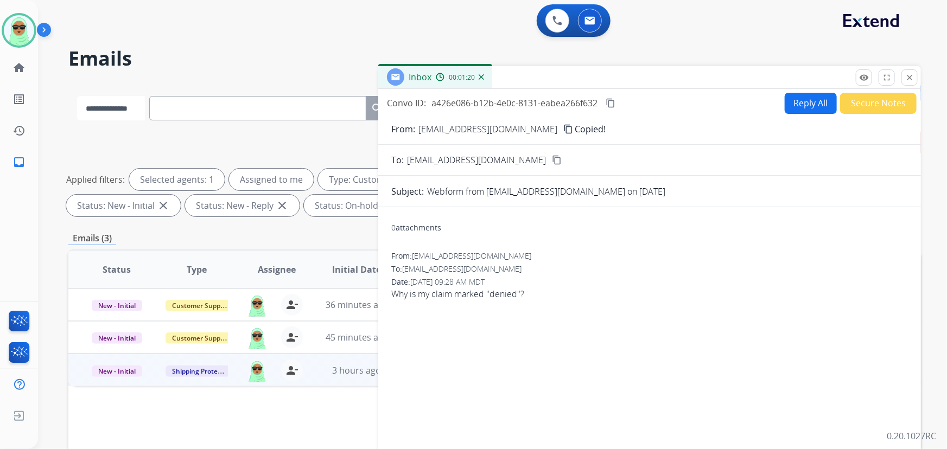
select select "**********"
click at [77, 96] on select "**********" at bounding box center [111, 108] width 68 height 24
paste input "**********"
type input "**********"
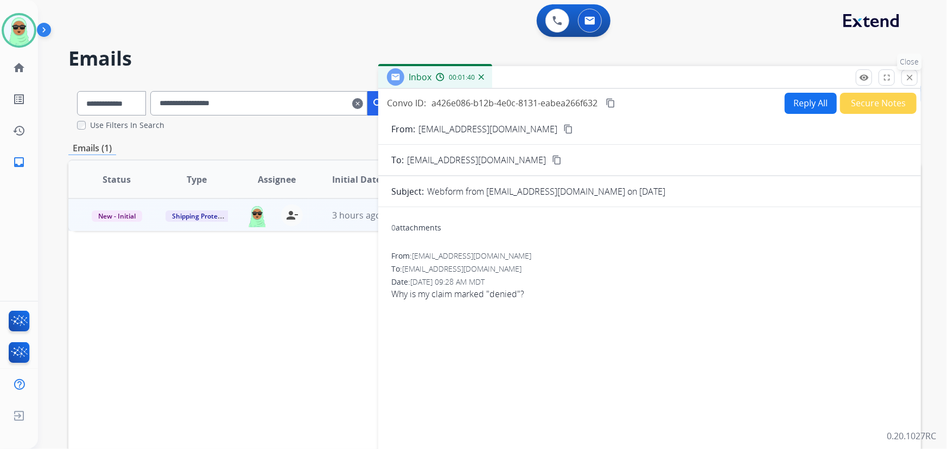
click at [908, 79] on mat-icon "close" at bounding box center [909, 78] width 10 height 10
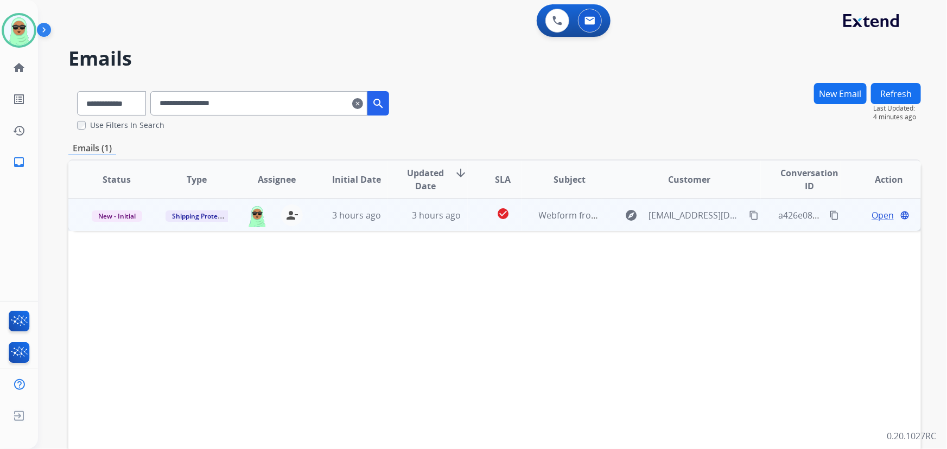
click at [871, 212] on span "Open" at bounding box center [882, 215] width 22 height 13
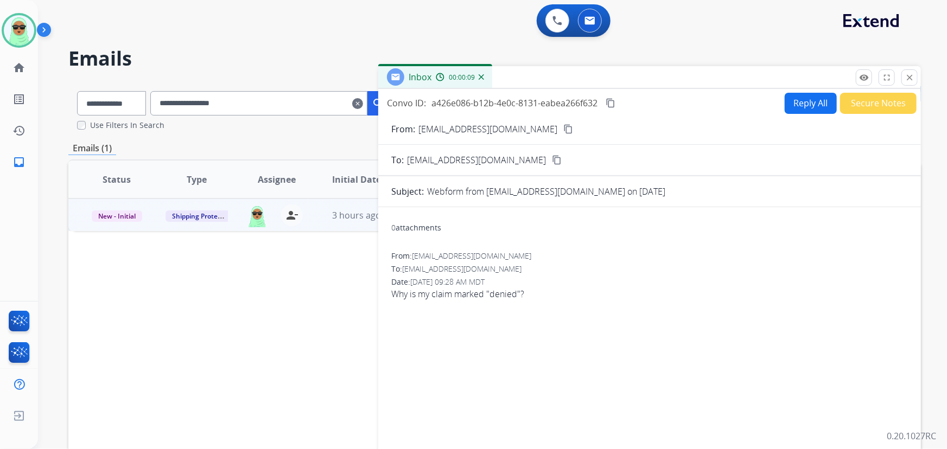
click at [842, 110] on button "Secure Notes" at bounding box center [878, 103] width 76 height 21
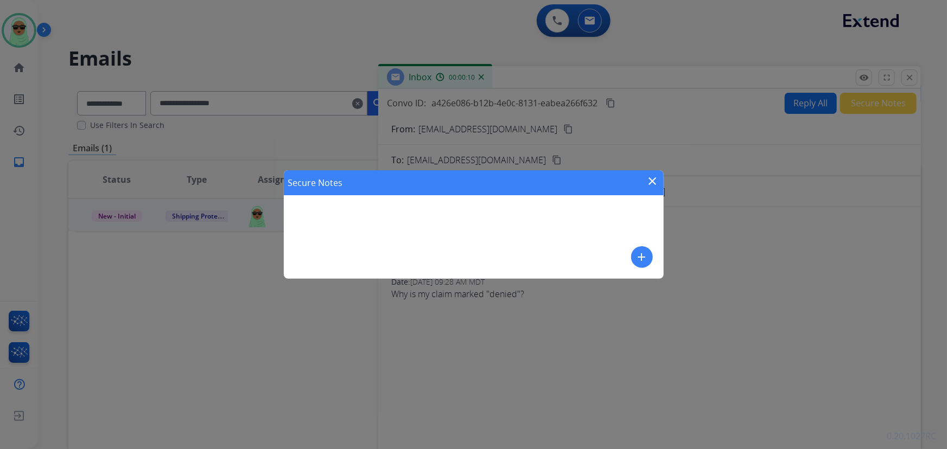
click at [648, 260] on button "add" at bounding box center [642, 257] width 22 height 22
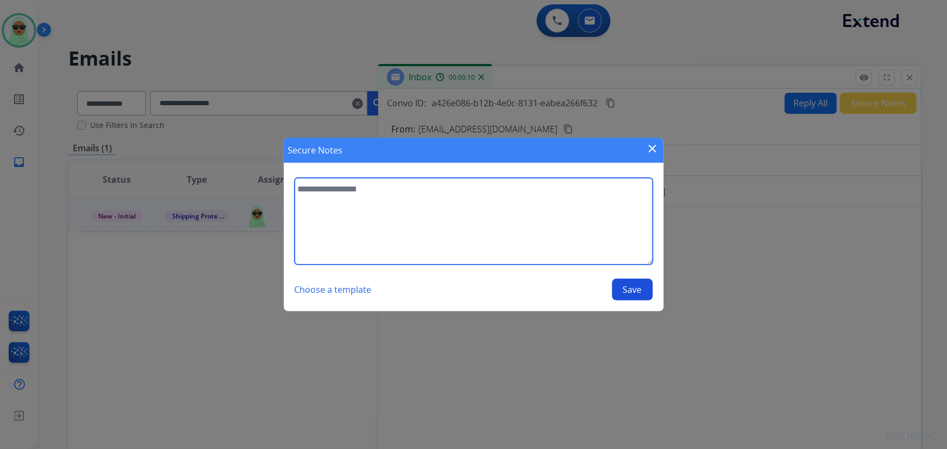
drag, startPoint x: 365, startPoint y: 197, endPoint x: 357, endPoint y: 198, distance: 7.7
click at [363, 196] on textarea at bounding box center [474, 221] width 358 height 87
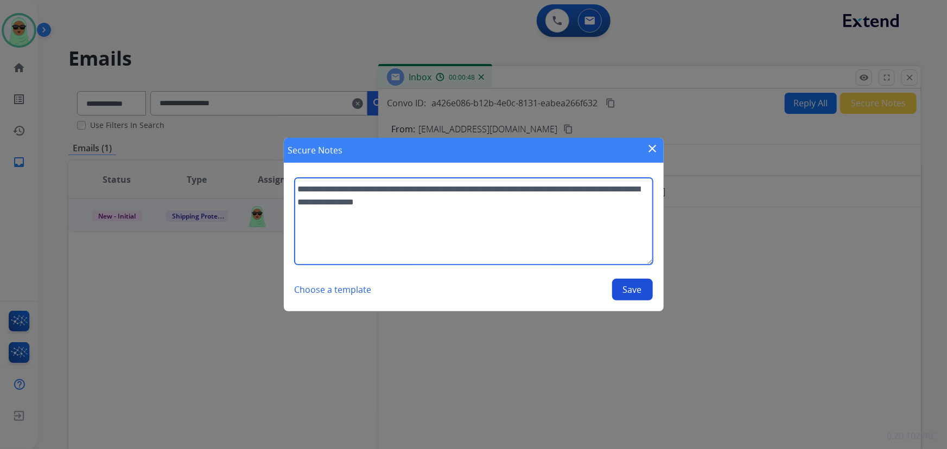
type textarea "**********"
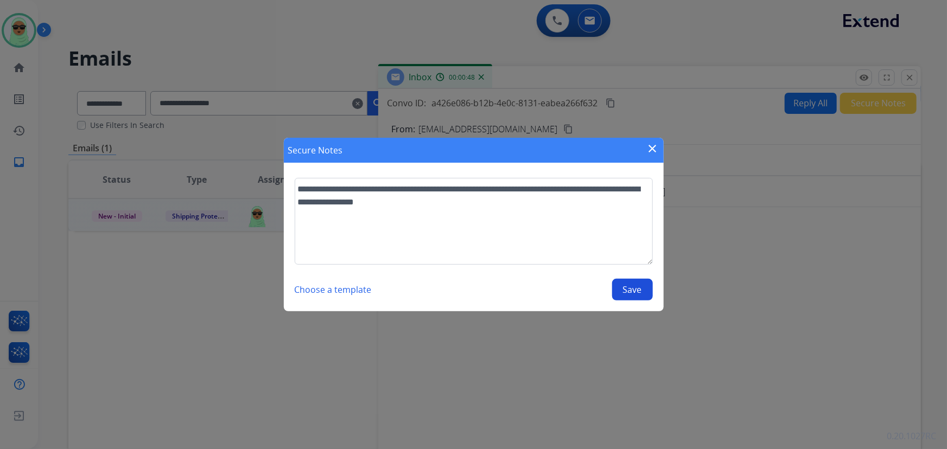
click at [629, 286] on button "Save" at bounding box center [632, 290] width 41 height 22
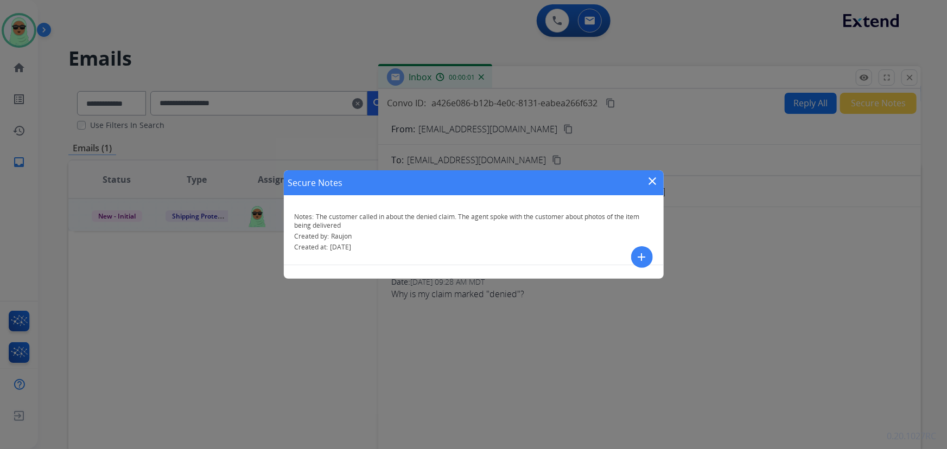
click at [656, 184] on mat-icon "close" at bounding box center [652, 181] width 13 height 13
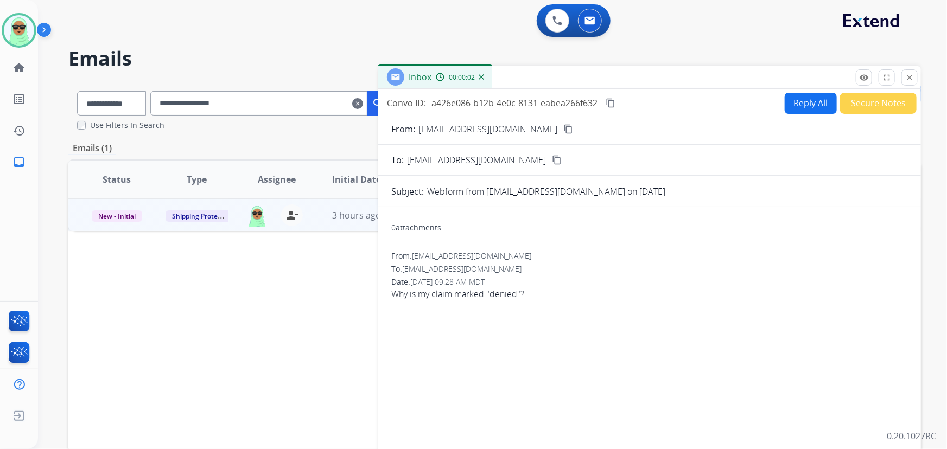
click at [911, 81] on mat-icon "close" at bounding box center [909, 78] width 10 height 10
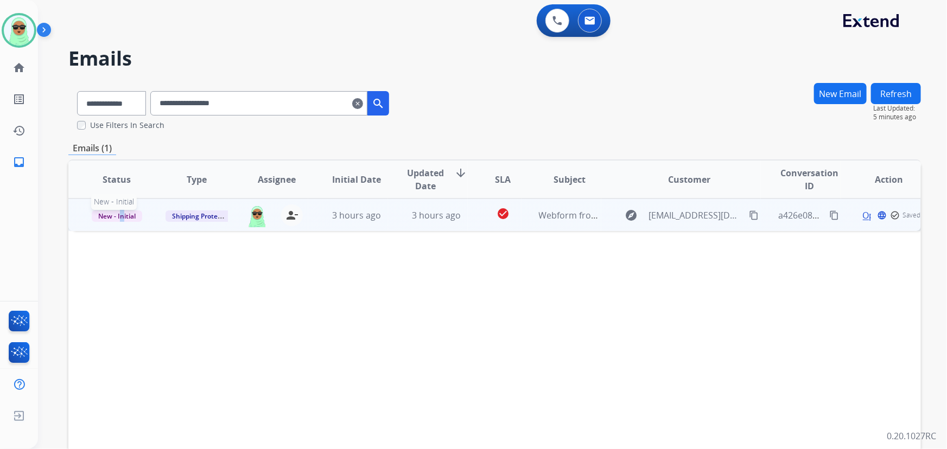
click at [123, 212] on span "New - Initial" at bounding box center [117, 215] width 50 height 11
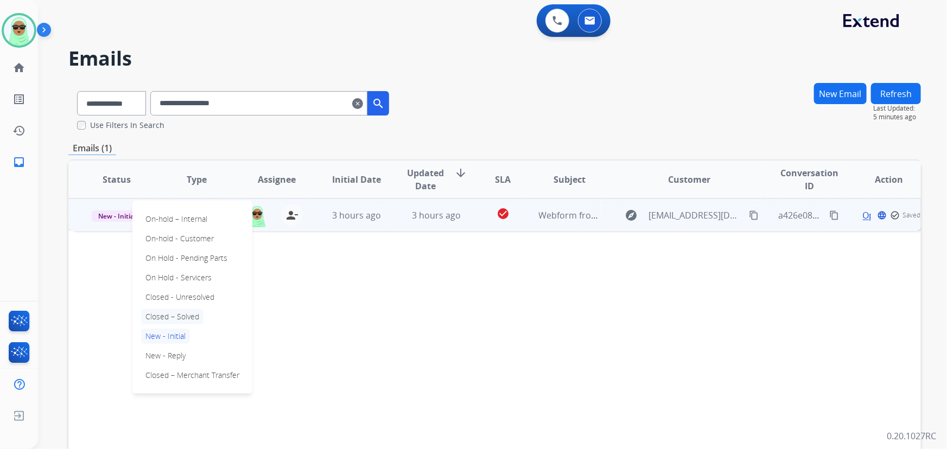
click at [181, 320] on p "Closed – Solved" at bounding box center [172, 316] width 62 height 15
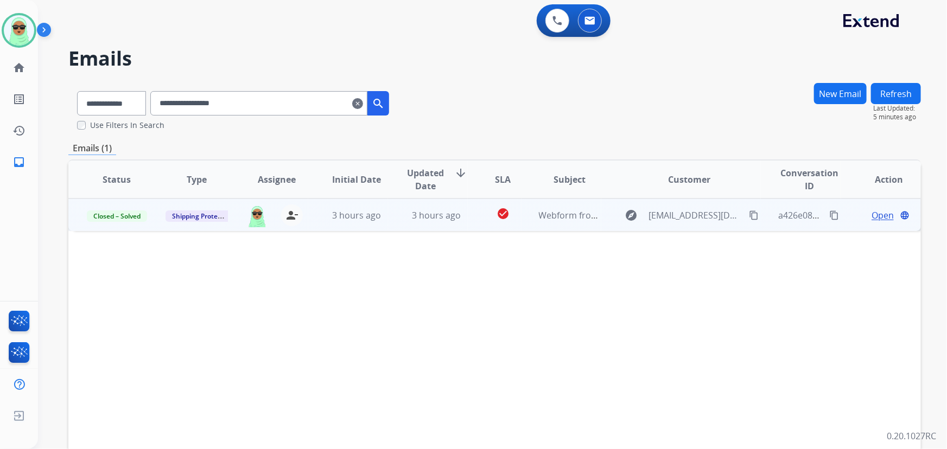
click at [909, 95] on button "Refresh" at bounding box center [896, 93] width 50 height 21
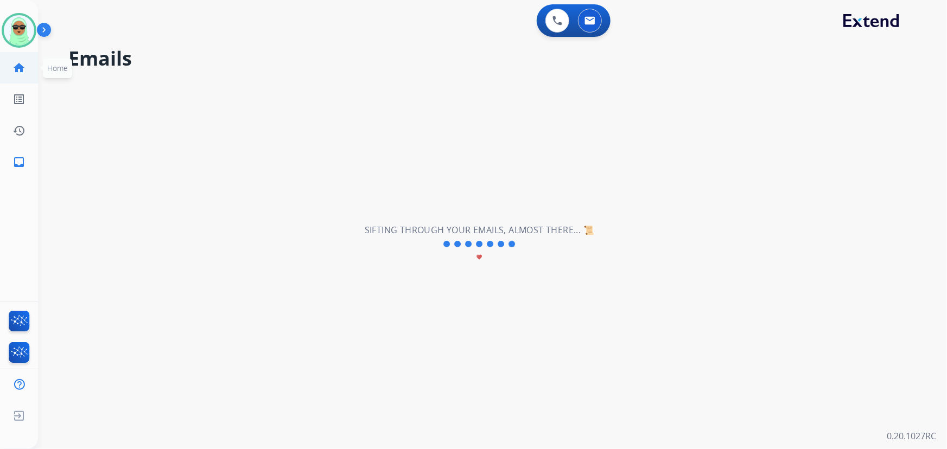
click at [29, 71] on link "home Home" at bounding box center [19, 68] width 30 height 30
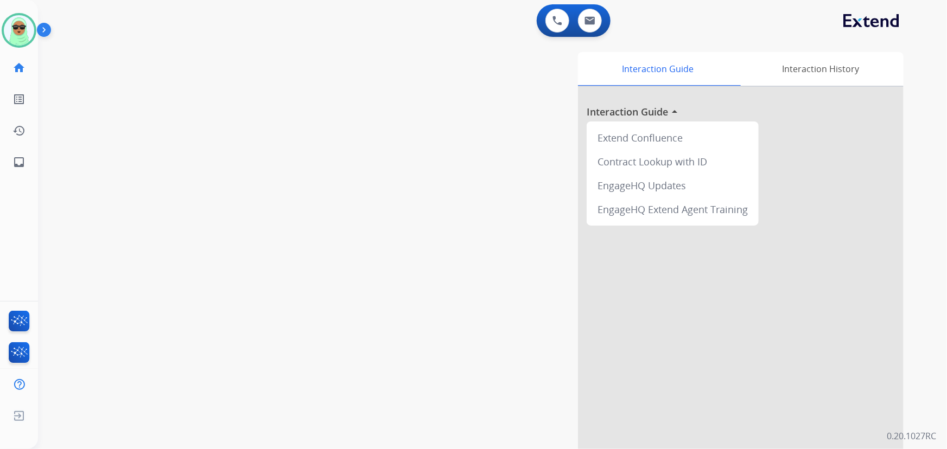
click at [29, 71] on link "home Home" at bounding box center [19, 68] width 30 height 30
click at [596, 25] on button at bounding box center [590, 21] width 24 height 24
select select "**********"
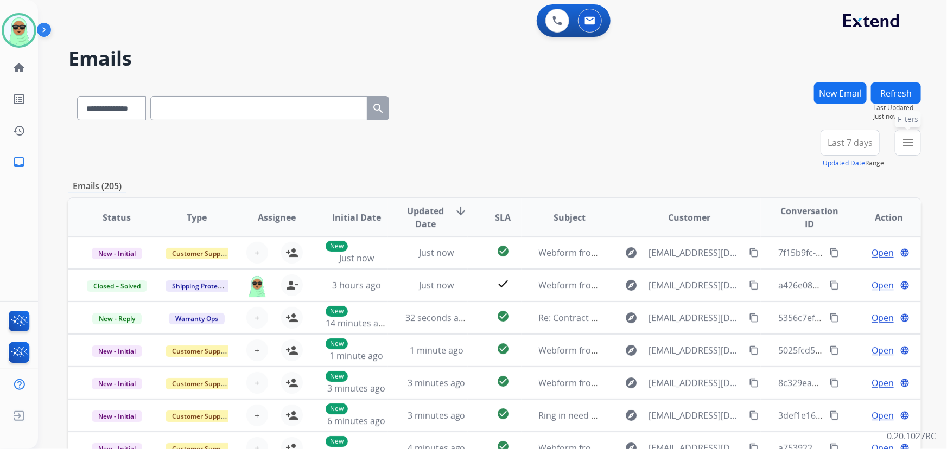
click at [912, 139] on mat-icon "menu" at bounding box center [907, 142] width 13 height 13
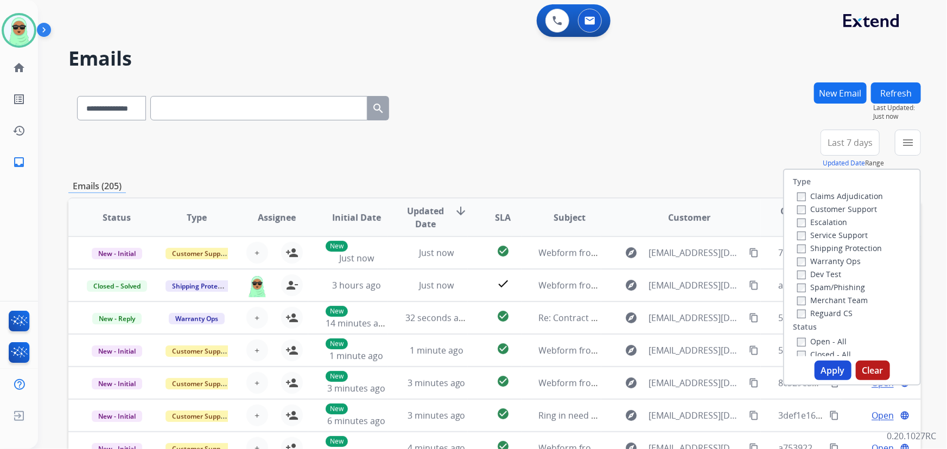
click at [858, 212] on label "Customer Support" at bounding box center [837, 209] width 80 height 10
click at [853, 253] on label "Shipping Protection" at bounding box center [839, 248] width 85 height 10
click at [834, 314] on label "Reguard CS" at bounding box center [824, 313] width 55 height 10
click at [830, 342] on label "Open - All" at bounding box center [821, 341] width 49 height 10
click at [828, 368] on button "Apply" at bounding box center [832, 371] width 37 height 20
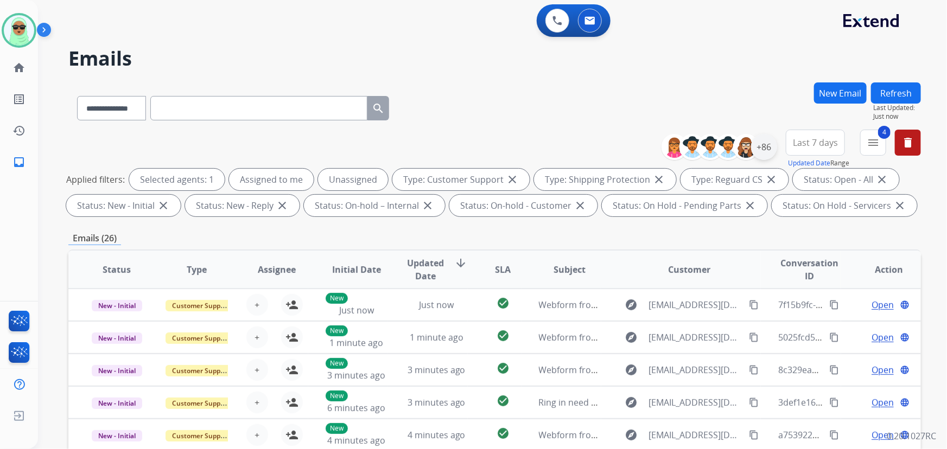
click at [771, 151] on div "+86" at bounding box center [764, 147] width 26 height 26
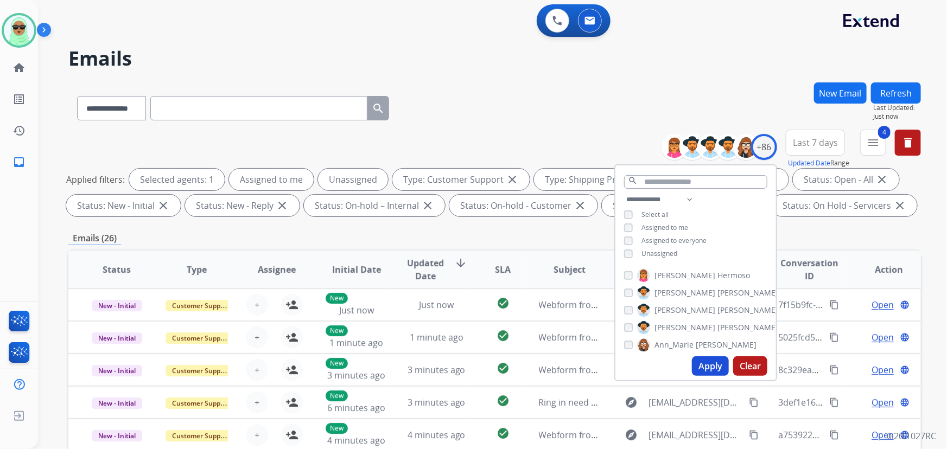
click at [674, 225] on span "Assigned to me" at bounding box center [664, 227] width 47 height 9
click at [707, 367] on button "Apply" at bounding box center [710, 366] width 37 height 20
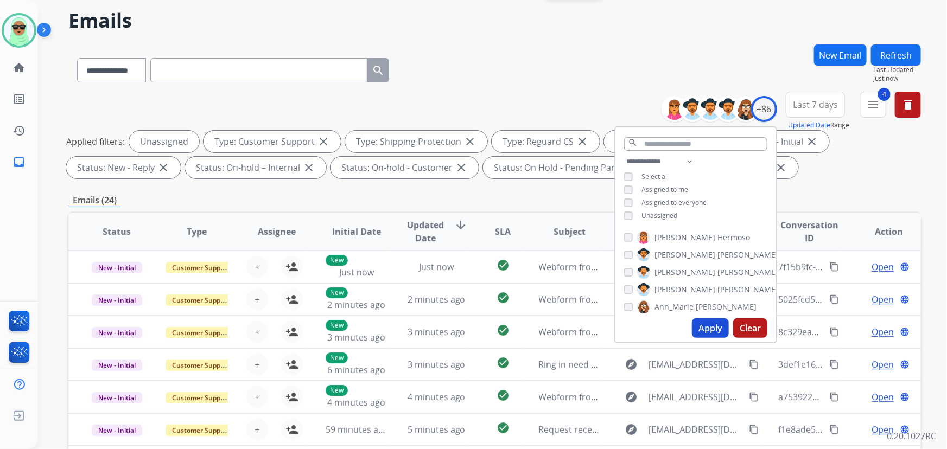
scroll to position [49, 0]
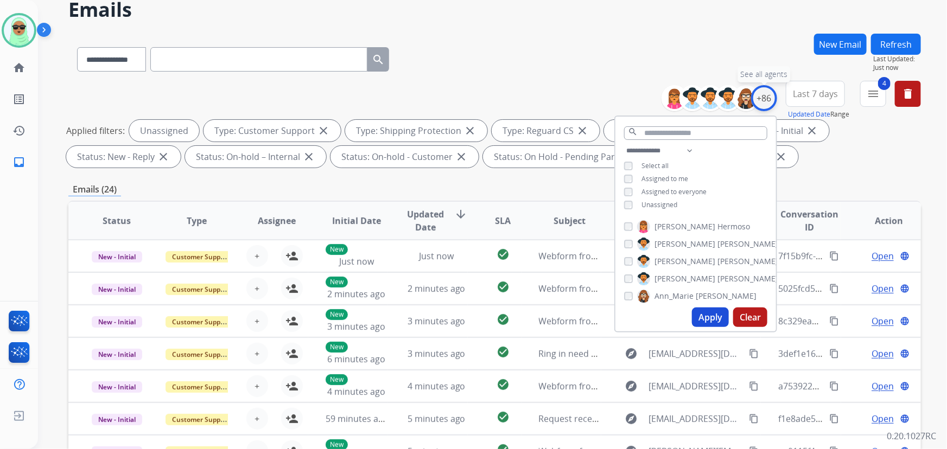
click at [757, 107] on div "+86" at bounding box center [764, 98] width 26 height 26
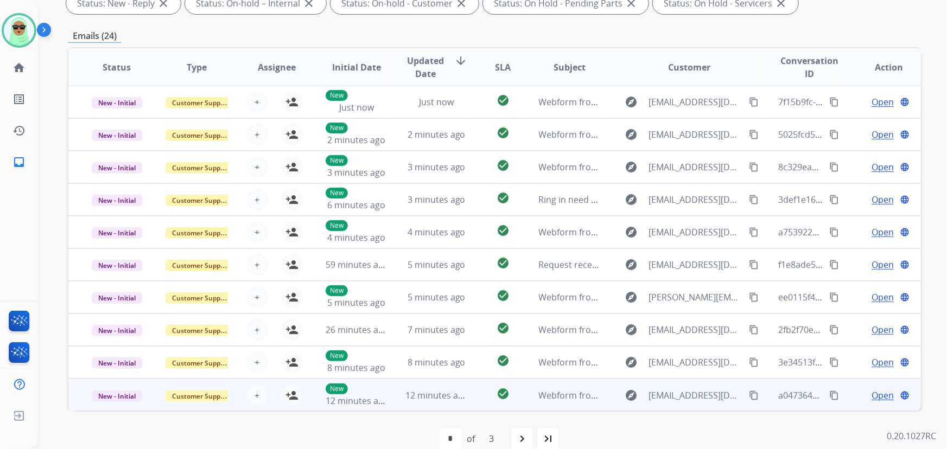
scroll to position [220, 0]
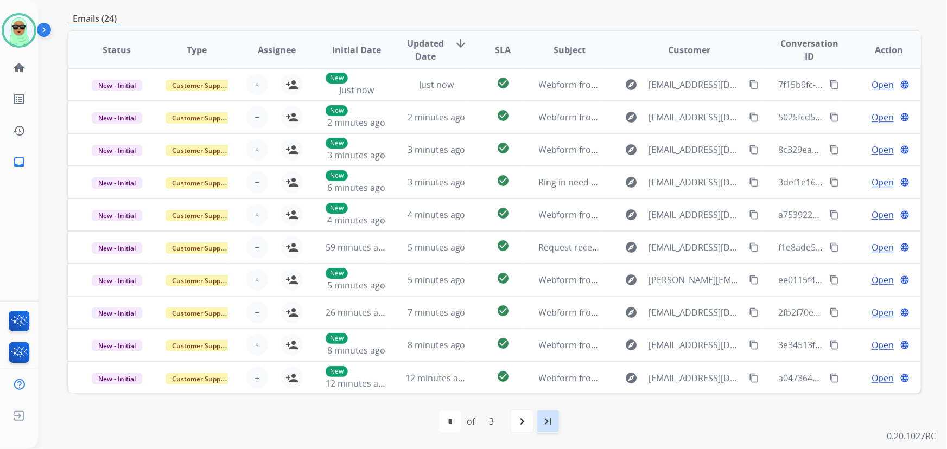
click at [540, 420] on div "last_page" at bounding box center [548, 422] width 24 height 24
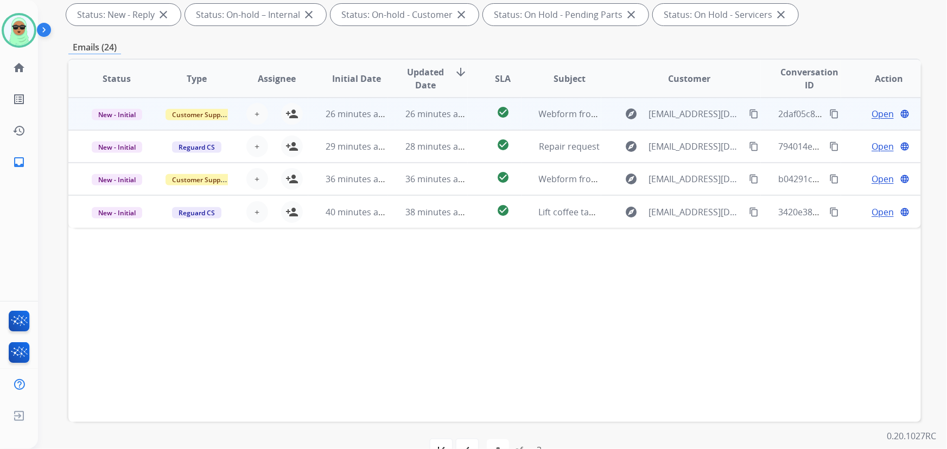
scroll to position [197, 0]
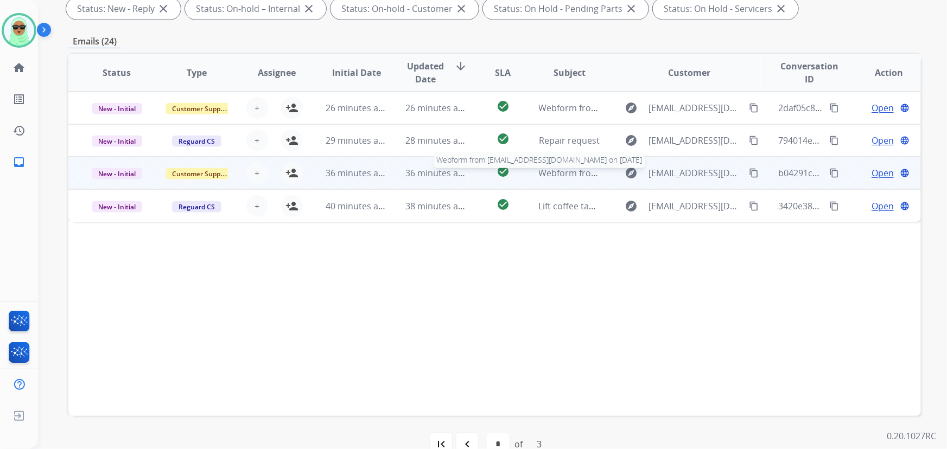
click at [568, 177] on span "Webform from [EMAIL_ADDRESS][DOMAIN_NAME] on [DATE]" at bounding box center [662, 173] width 246 height 12
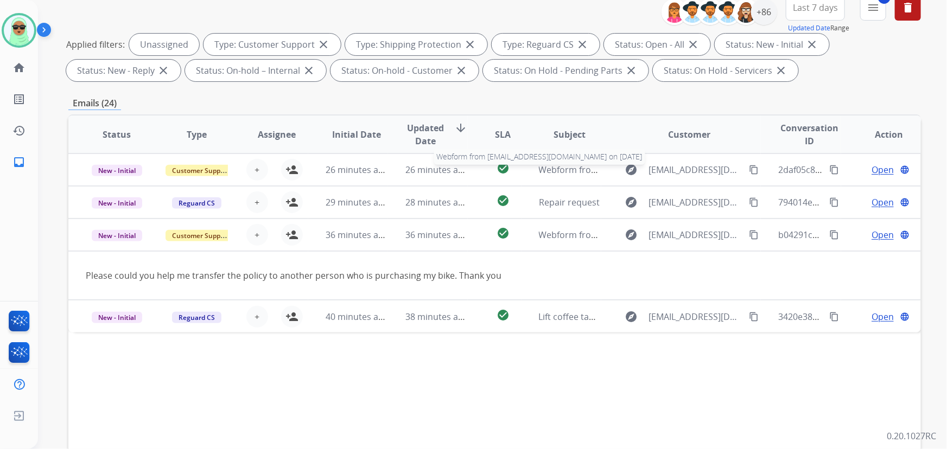
scroll to position [98, 0]
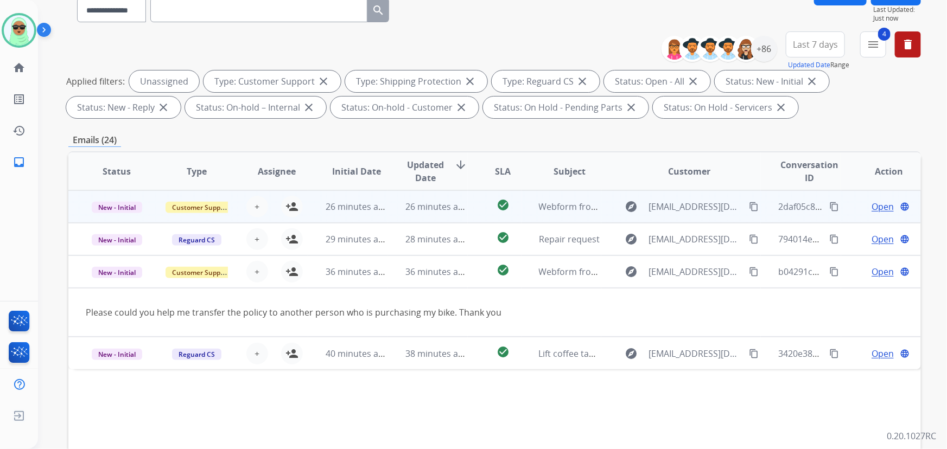
click at [555, 199] on td "Webform from [EMAIL_ADDRESS][DOMAIN_NAME] on [DATE]" at bounding box center [561, 206] width 80 height 33
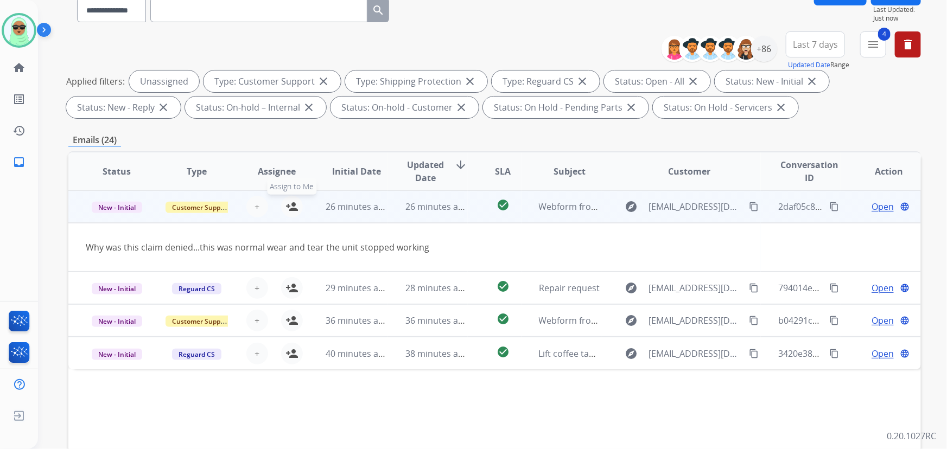
click at [294, 206] on mat-icon "person_add" at bounding box center [291, 206] width 13 height 13
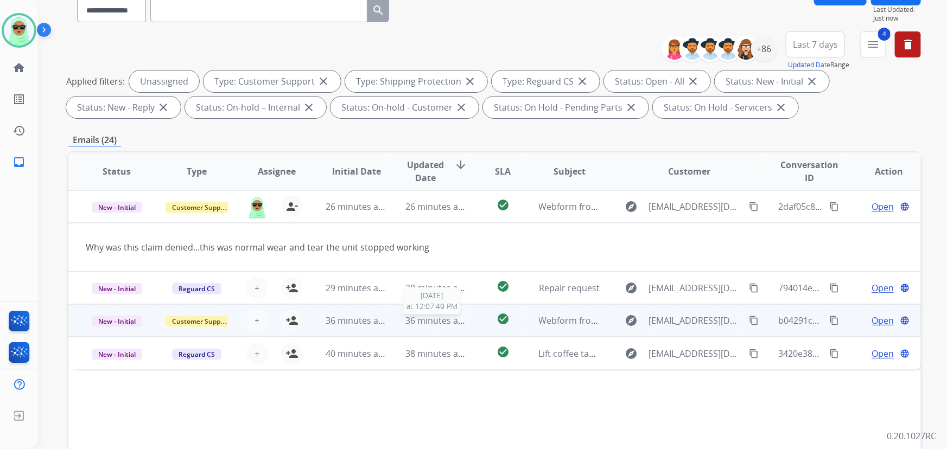
click at [434, 316] on span "36 minutes ago" at bounding box center [436, 321] width 63 height 12
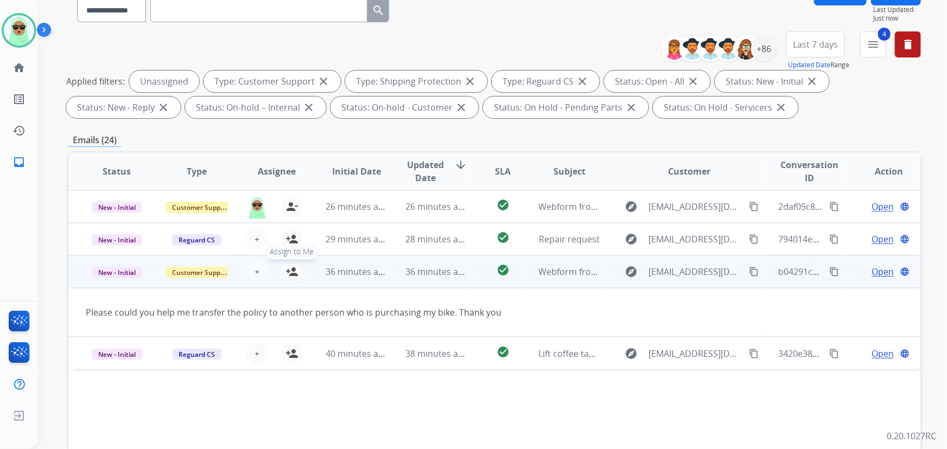
click at [293, 273] on mat-icon "person_add" at bounding box center [291, 271] width 13 height 13
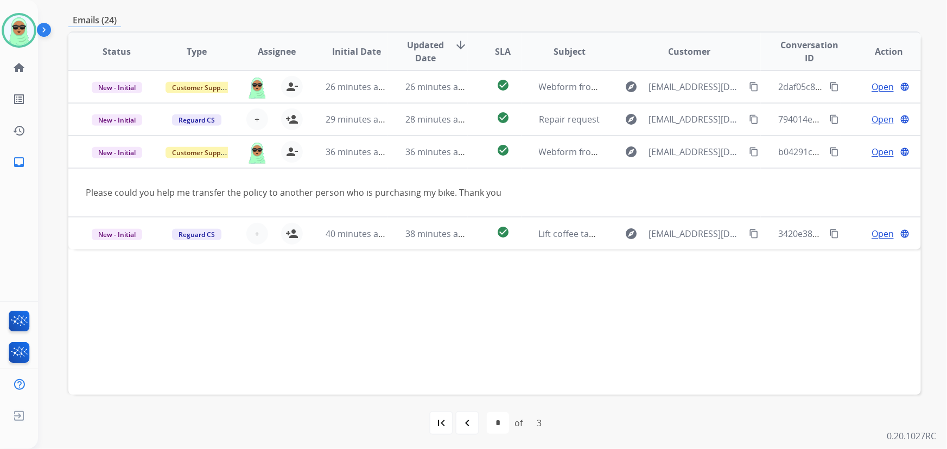
scroll to position [220, 0]
drag, startPoint x: 468, startPoint y: 422, endPoint x: 474, endPoint y: 419, distance: 6.1
click at [469, 421] on mat-icon "navigate_before" at bounding box center [467, 421] width 13 height 13
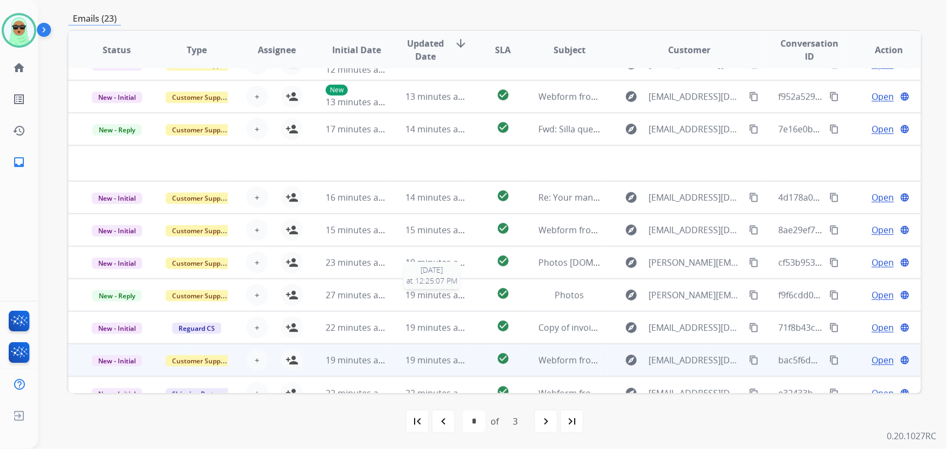
scroll to position [36, 0]
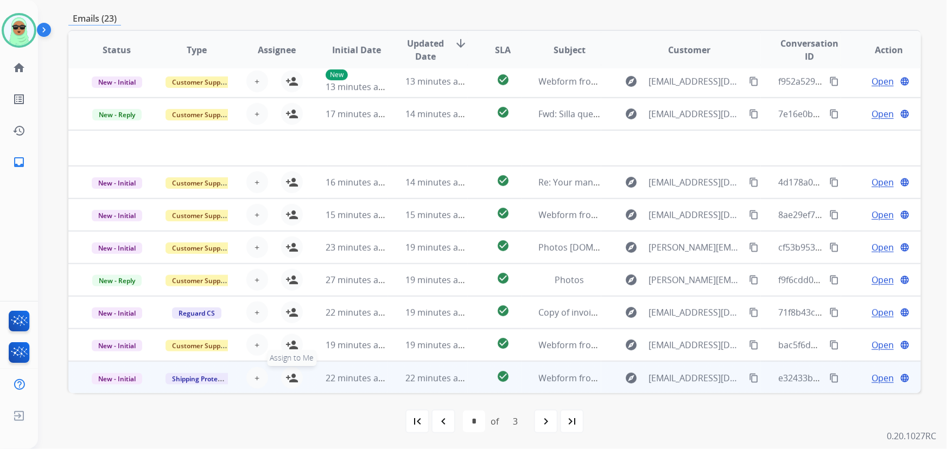
click at [292, 382] on mat-icon "person_add" at bounding box center [291, 378] width 13 height 13
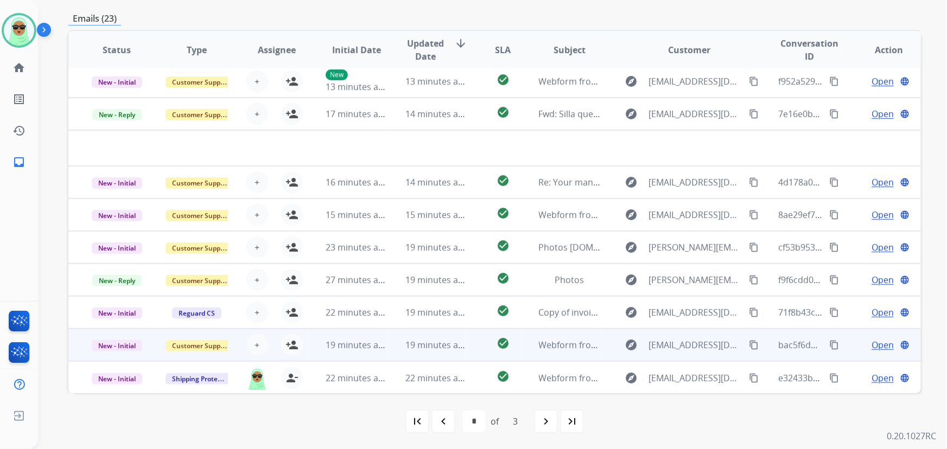
click at [359, 358] on td "19 minutes ago" at bounding box center [348, 345] width 80 height 33
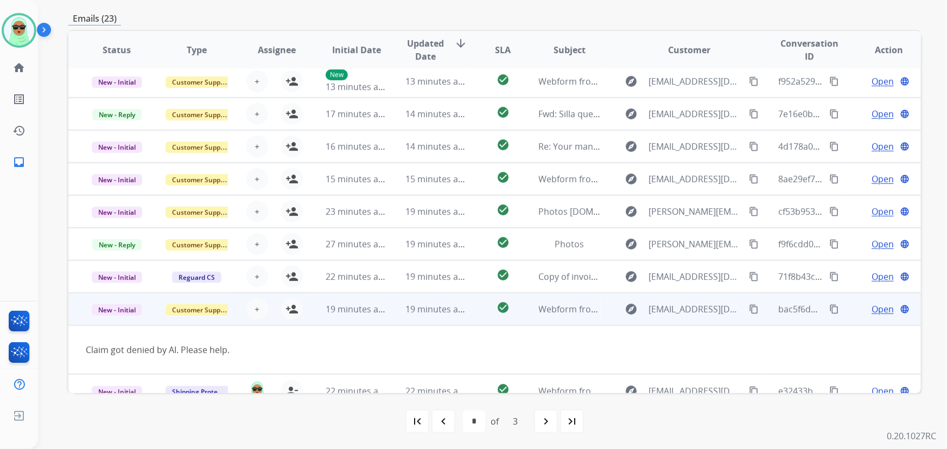
scroll to position [49, 0]
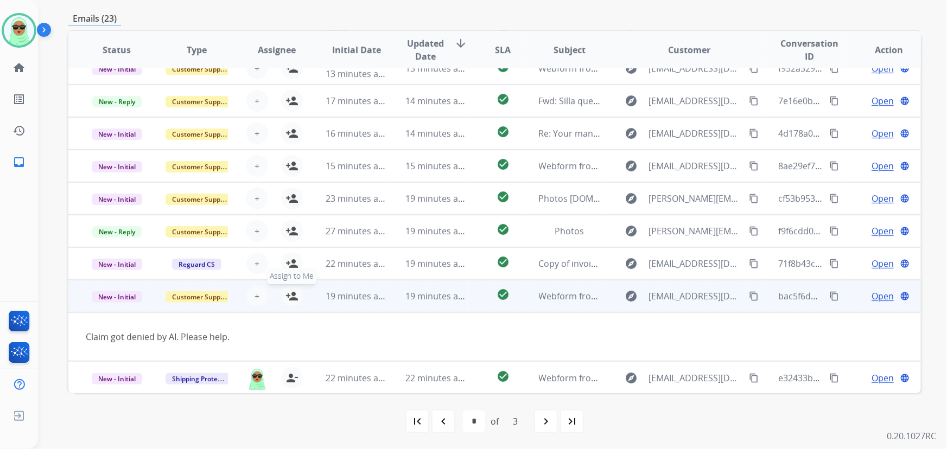
click at [293, 296] on mat-icon "person_add" at bounding box center [291, 296] width 13 height 13
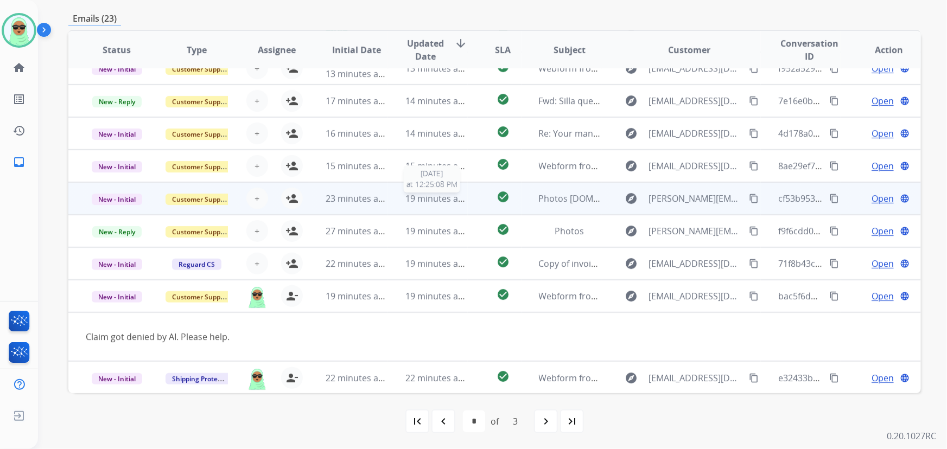
click at [439, 203] on span "19 minutes ago" at bounding box center [436, 199] width 63 height 12
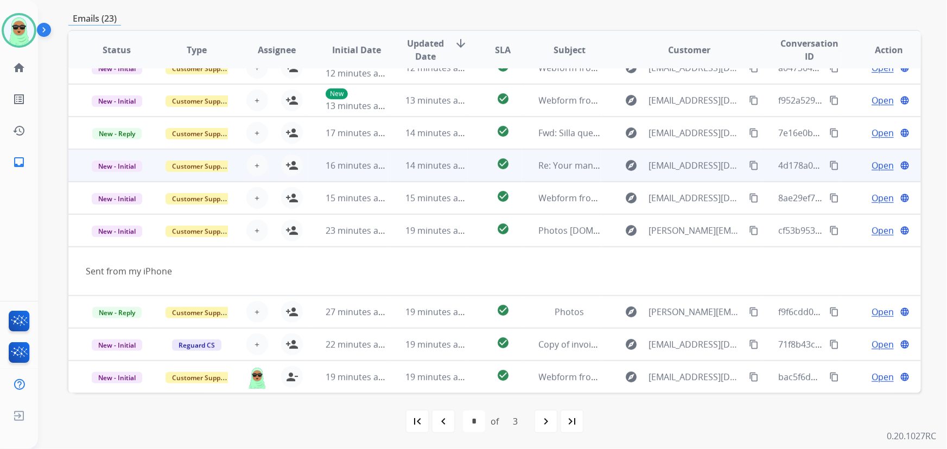
scroll to position [0, 0]
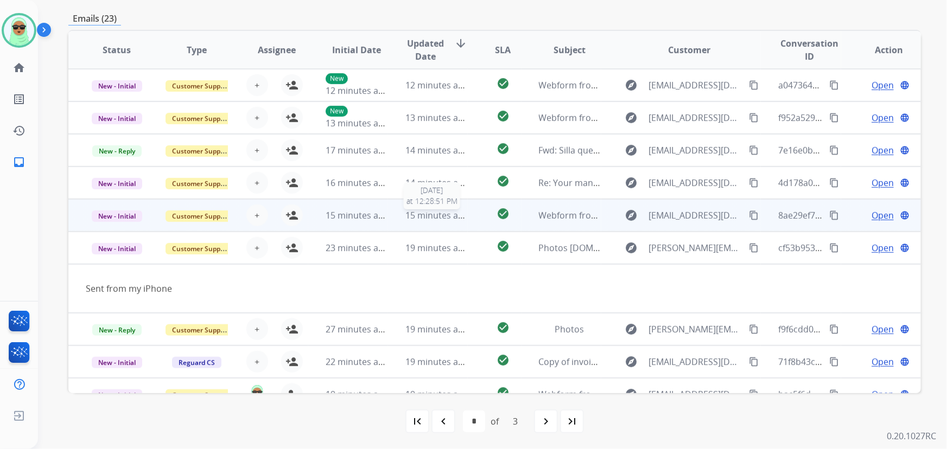
click at [420, 218] on span "15 minutes ago" at bounding box center [436, 215] width 63 height 12
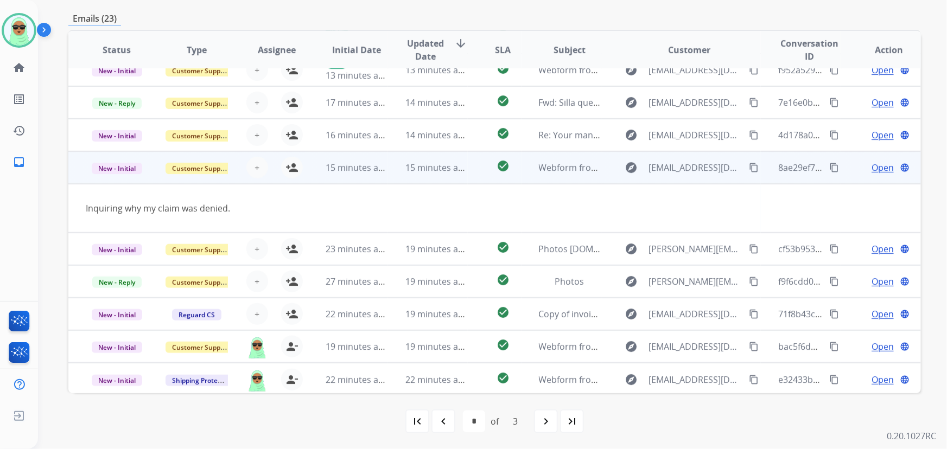
scroll to position [49, 0]
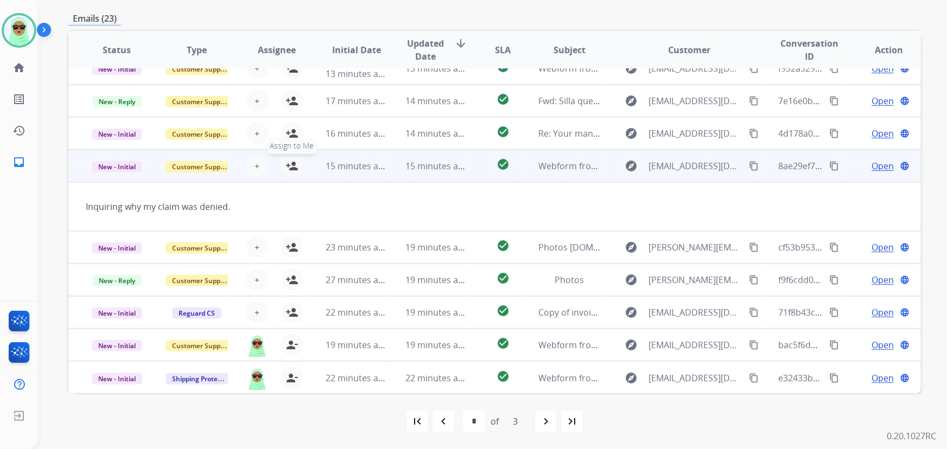
click at [285, 171] on mat-icon "person_add" at bounding box center [291, 165] width 13 height 13
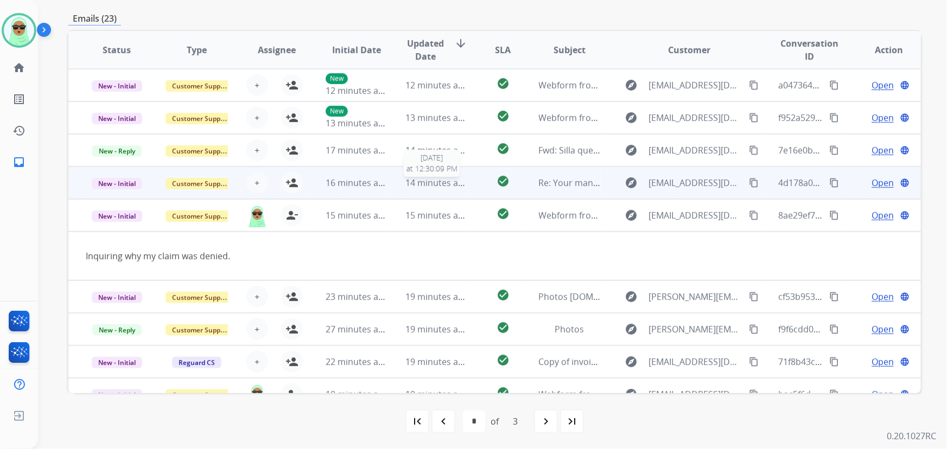
scroll to position [0, 0]
click at [424, 181] on span "14 minutes ago" at bounding box center [436, 183] width 63 height 12
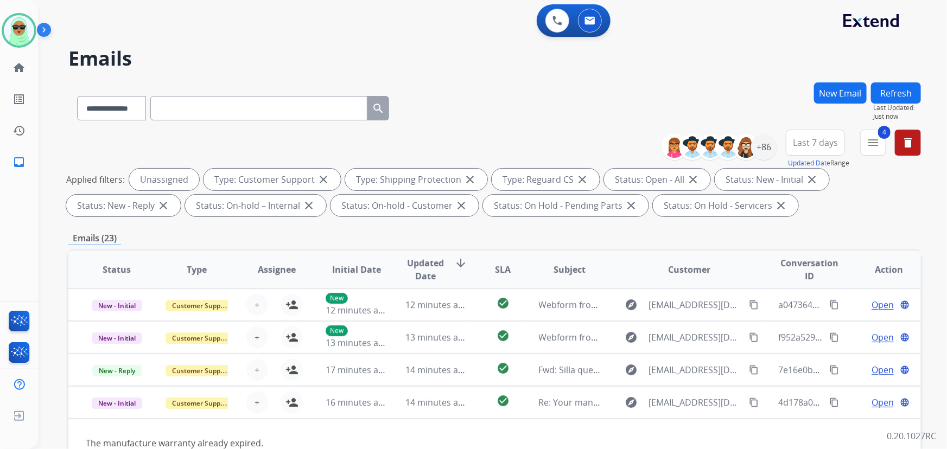
click at [899, 102] on button "Refresh" at bounding box center [896, 92] width 50 height 21
click at [873, 143] on mat-icon "menu" at bounding box center [872, 142] width 13 height 13
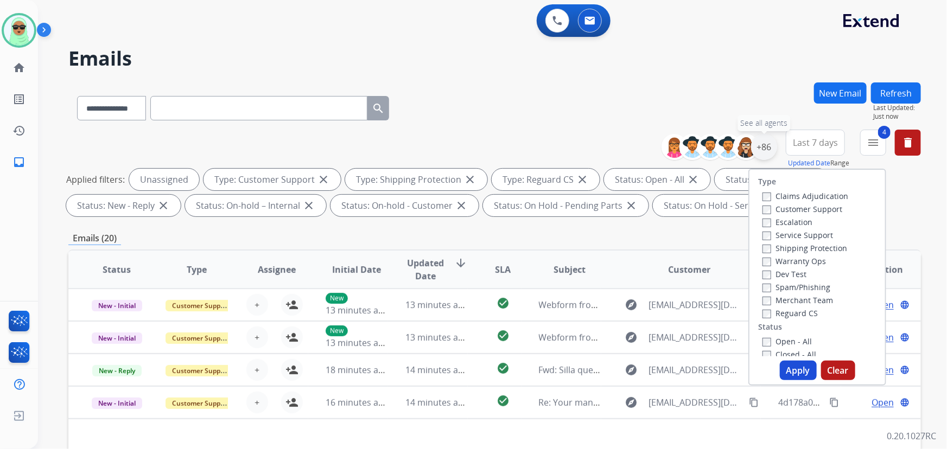
click at [760, 155] on div "+86" at bounding box center [764, 147] width 26 height 26
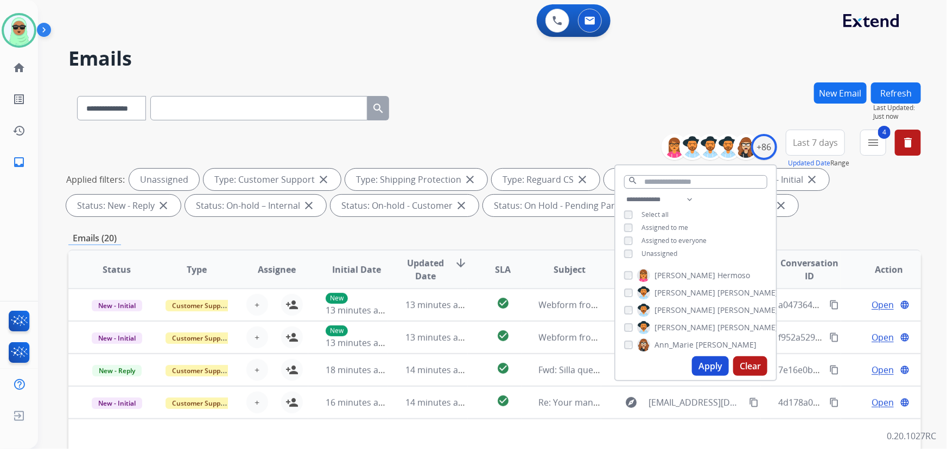
click at [645, 225] on span "Assigned to me" at bounding box center [664, 227] width 47 height 9
click at [644, 248] on div "**********" at bounding box center [695, 227] width 161 height 69
click at [644, 249] on span "Unassigned" at bounding box center [659, 253] width 36 height 9
click at [704, 359] on button "Apply" at bounding box center [710, 366] width 37 height 20
select select "*"
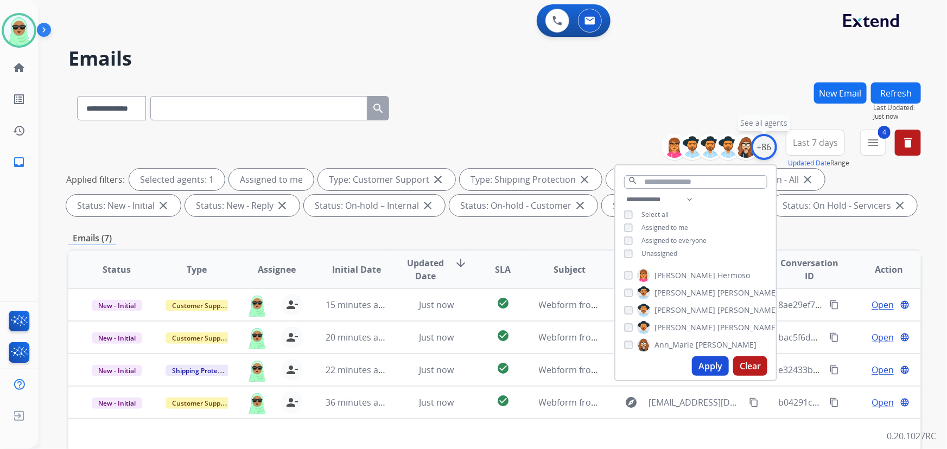
click at [760, 137] on div "+86" at bounding box center [764, 147] width 26 height 26
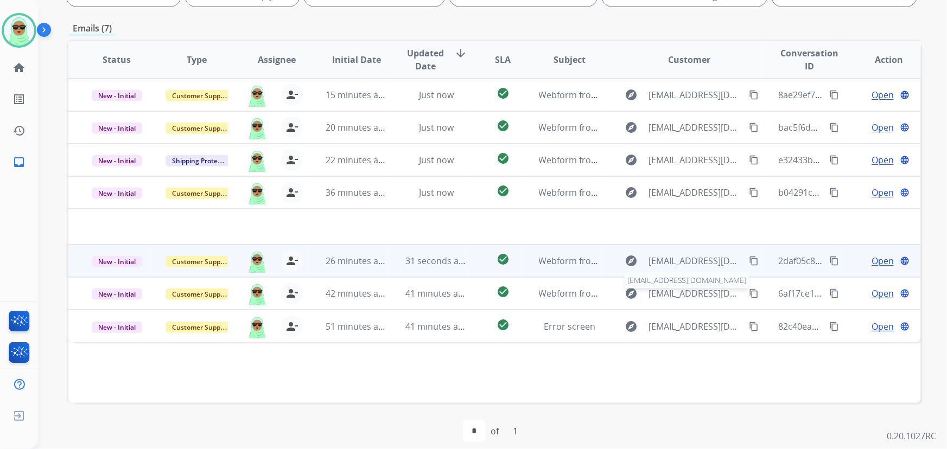
scroll to position [220, 0]
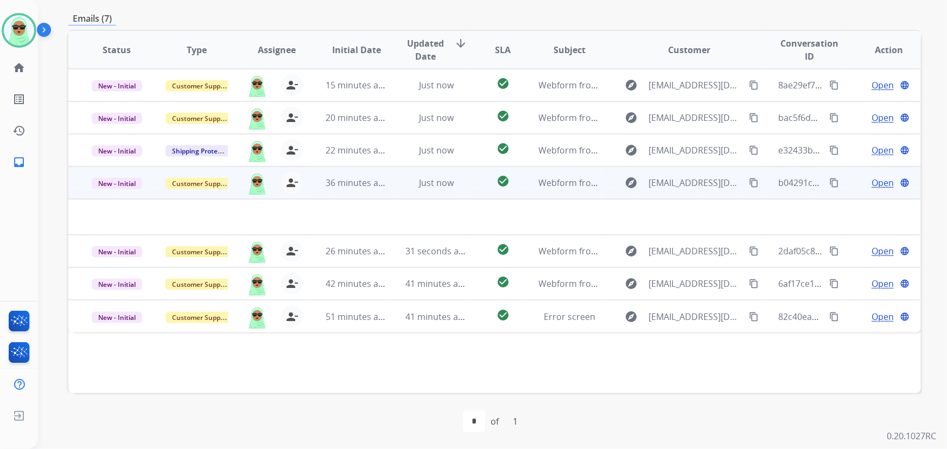
click at [397, 189] on td "Just now" at bounding box center [428, 183] width 80 height 33
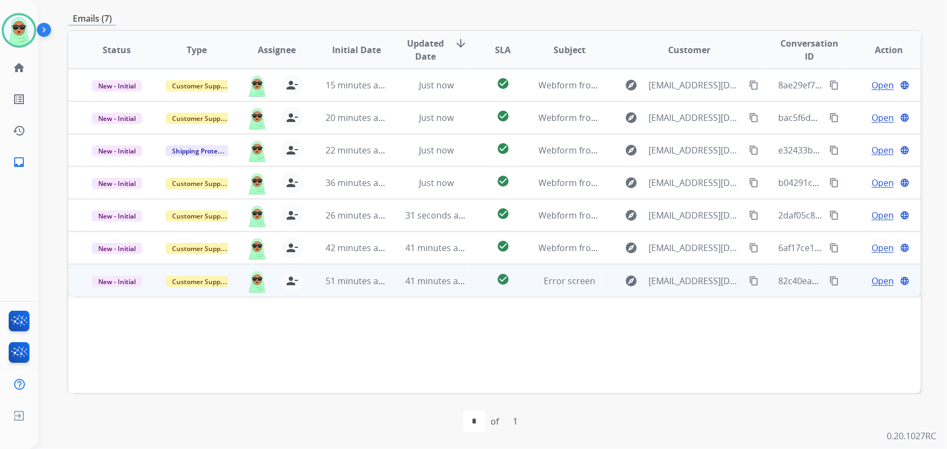
click at [749, 278] on mat-icon "content_copy" at bounding box center [754, 281] width 10 height 10
click at [419, 284] on span "41 minutes ago" at bounding box center [436, 281] width 63 height 12
click at [877, 285] on span "Open" at bounding box center [882, 280] width 22 height 13
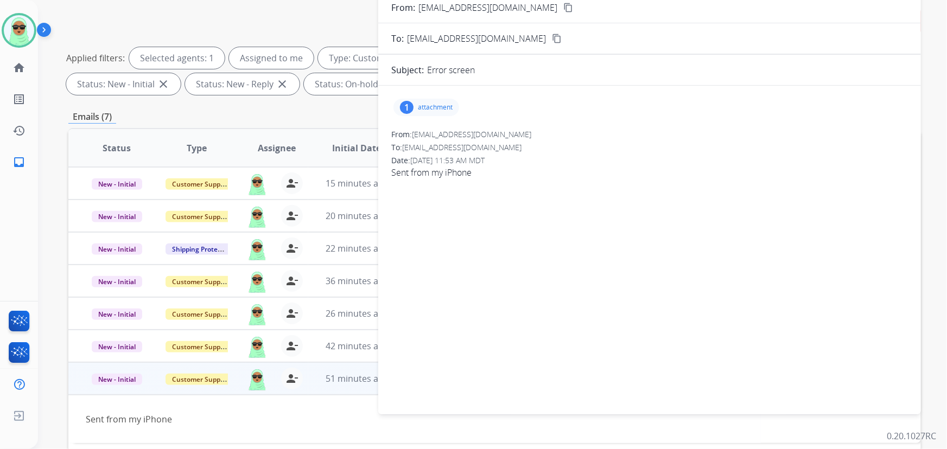
scroll to position [72, 0]
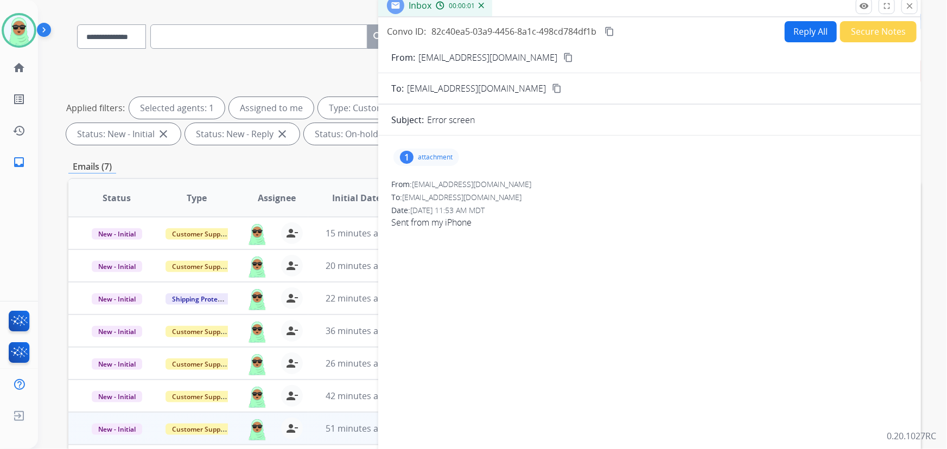
click at [443, 156] on p "attachment" at bounding box center [435, 157] width 35 height 9
click at [442, 188] on div at bounding box center [429, 185] width 54 height 38
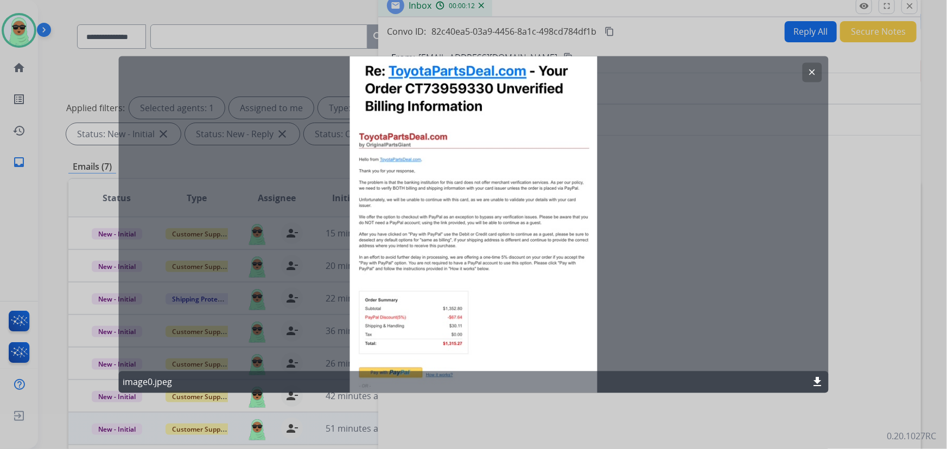
drag, startPoint x: 822, startPoint y: 71, endPoint x: 816, endPoint y: 71, distance: 6.0
click at [822, 72] on div "clear image0.jpeg download" at bounding box center [473, 224] width 710 height 337
click at [811, 71] on mat-icon "clear" at bounding box center [812, 73] width 10 height 10
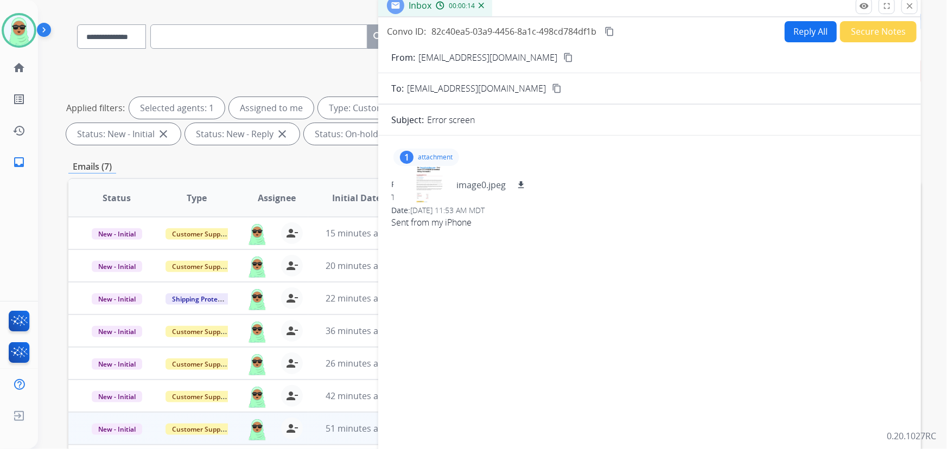
click at [563, 60] on mat-icon "content_copy" at bounding box center [568, 58] width 10 height 10
click at [423, 182] on div at bounding box center [429, 185] width 54 height 38
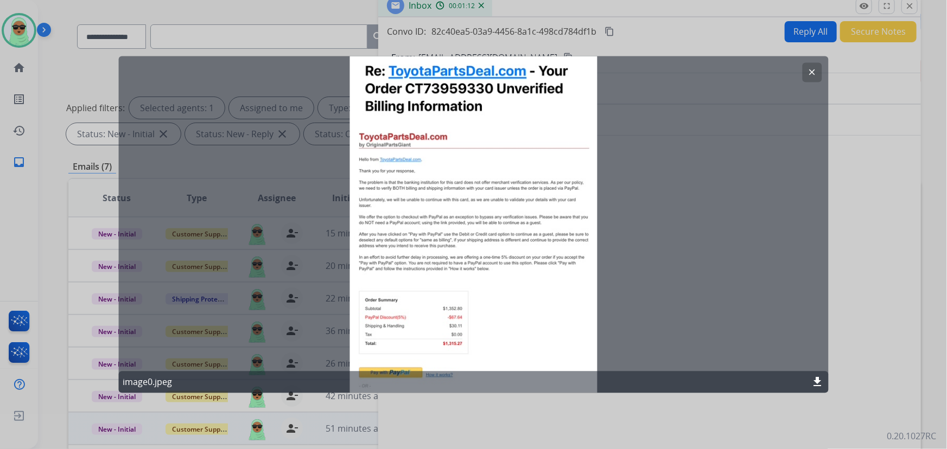
click at [815, 74] on mat-icon "clear" at bounding box center [812, 73] width 10 height 10
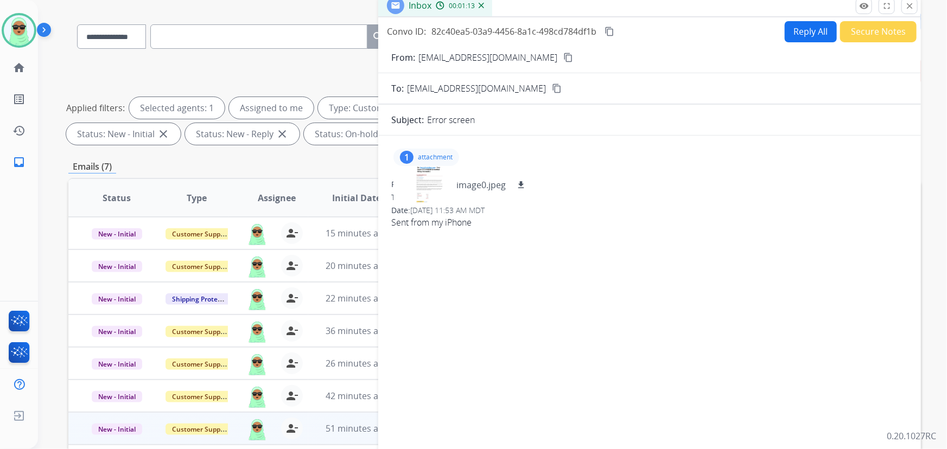
click at [886, 35] on button "Secure Notes" at bounding box center [878, 31] width 76 height 21
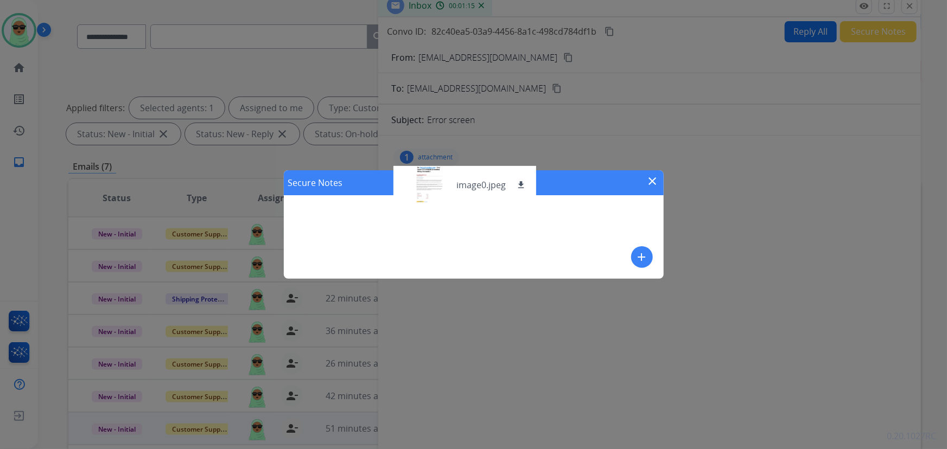
click at [609, 137] on div "Secure Notes close add" at bounding box center [473, 224] width 947 height 449
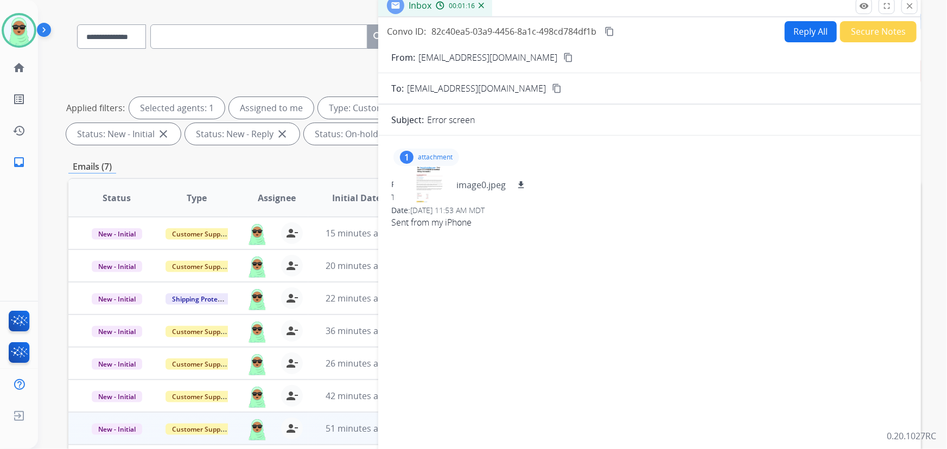
click at [885, 22] on button "Secure Notes" at bounding box center [878, 31] width 76 height 21
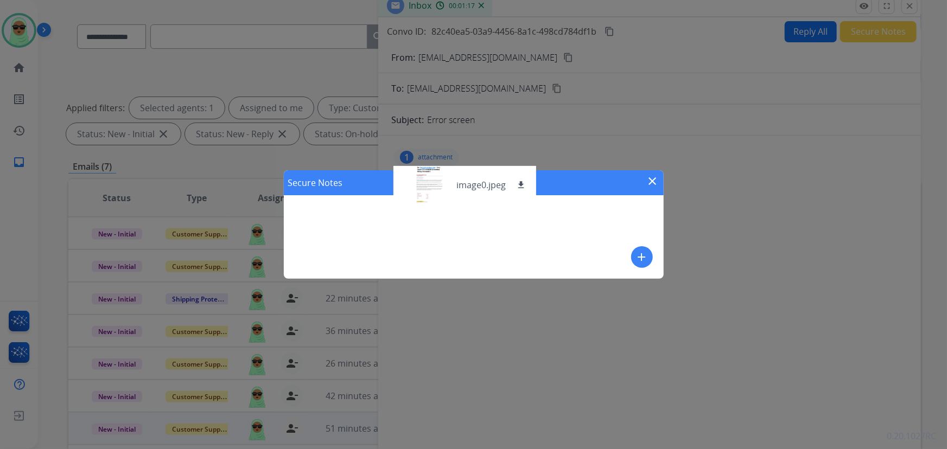
drag, startPoint x: 624, startPoint y: 177, endPoint x: 635, endPoint y: 178, distance: 10.9
click at [627, 177] on div "Secure Notes close" at bounding box center [474, 182] width 380 height 25
click at [653, 180] on mat-icon "close" at bounding box center [652, 181] width 13 height 13
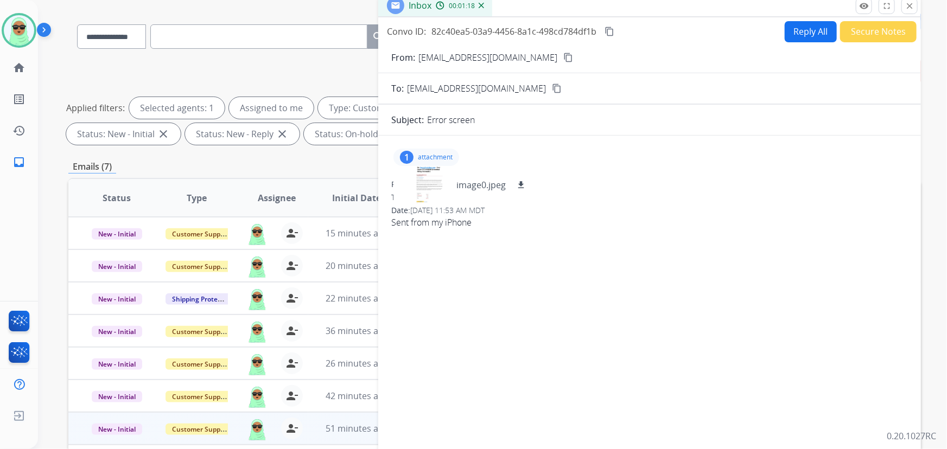
drag, startPoint x: 418, startPoint y: 157, endPoint x: 426, endPoint y: 157, distance: 8.1
click at [418, 156] on p "attachment" at bounding box center [435, 157] width 35 height 9
click at [867, 21] on div "Convo ID: 82c40ea5-03a9-4456-8a1c-498cd784df1b content_copy Reply All Secure No…" at bounding box center [649, 32] width 542 height 22
click at [864, 25] on button "Secure Notes" at bounding box center [878, 31] width 76 height 21
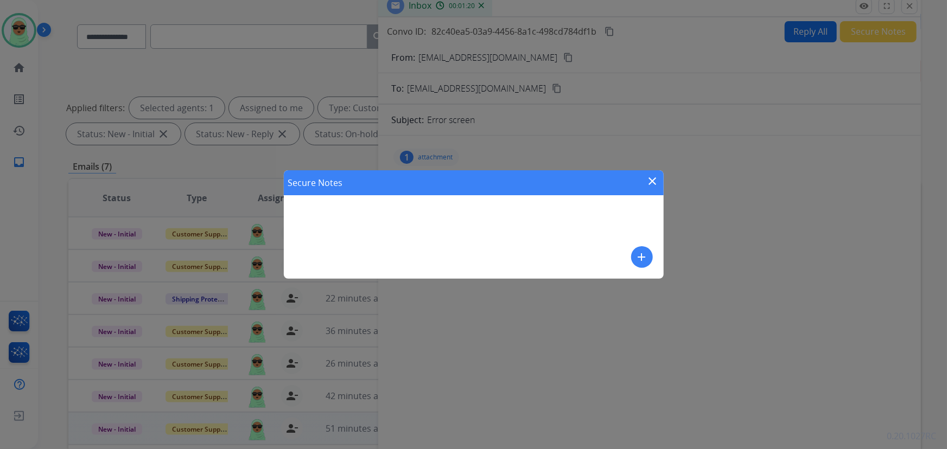
click at [637, 248] on button "add" at bounding box center [642, 257] width 22 height 22
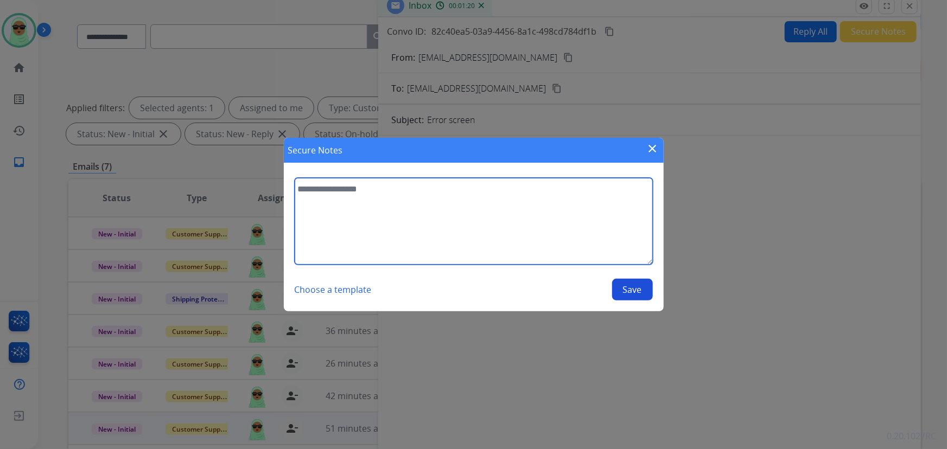
click at [515, 229] on textarea at bounding box center [474, 221] width 358 height 87
type textarea "**********"
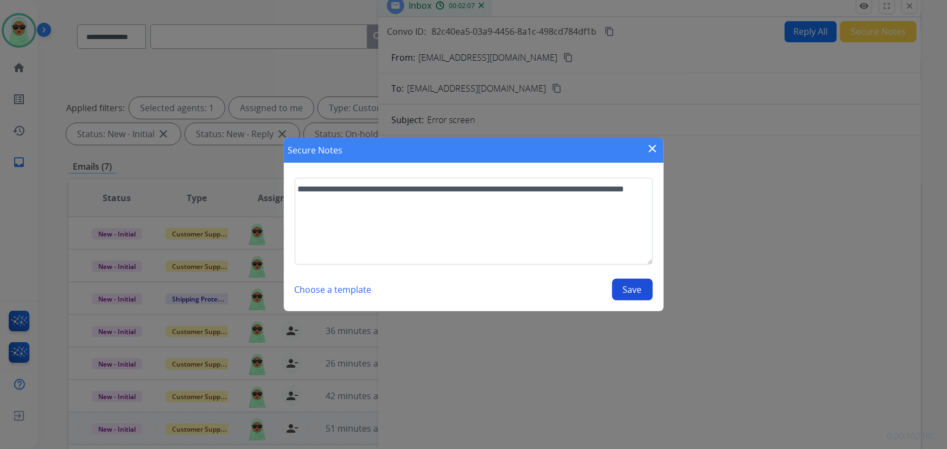
click at [625, 289] on button "Save" at bounding box center [632, 290] width 41 height 22
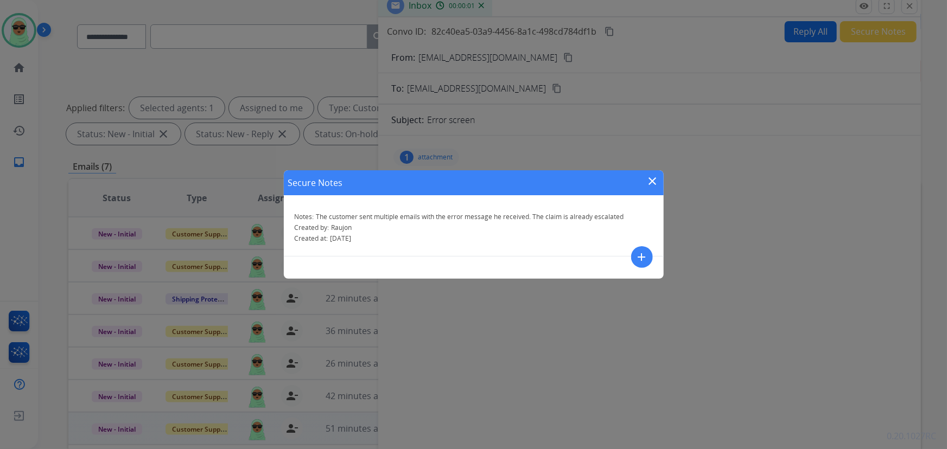
click at [894, 18] on div "Secure Notes close Notes: The customer sent multiple emails with the error mess…" at bounding box center [473, 224] width 947 height 449
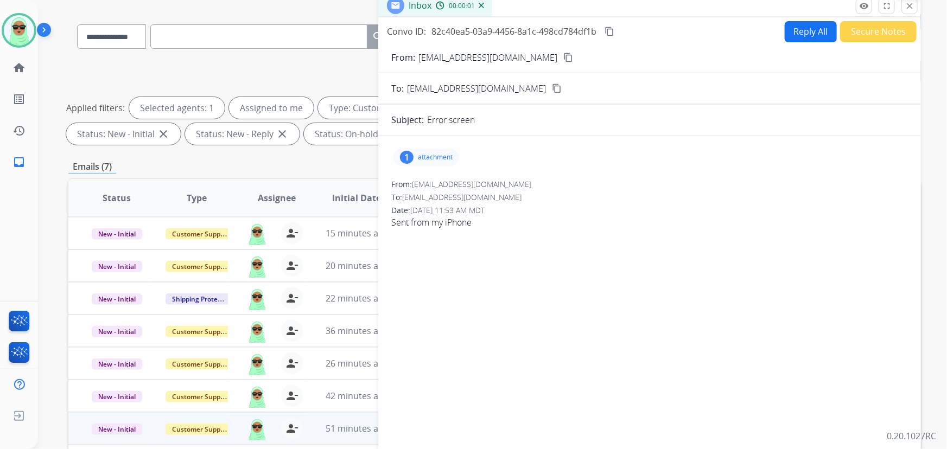
click at [901, 4] on div "remove_red_eye Logs fullscreen Expand close Close" at bounding box center [886, 6] width 62 height 16
click at [904, 3] on mat-icon "close" at bounding box center [909, 6] width 10 height 10
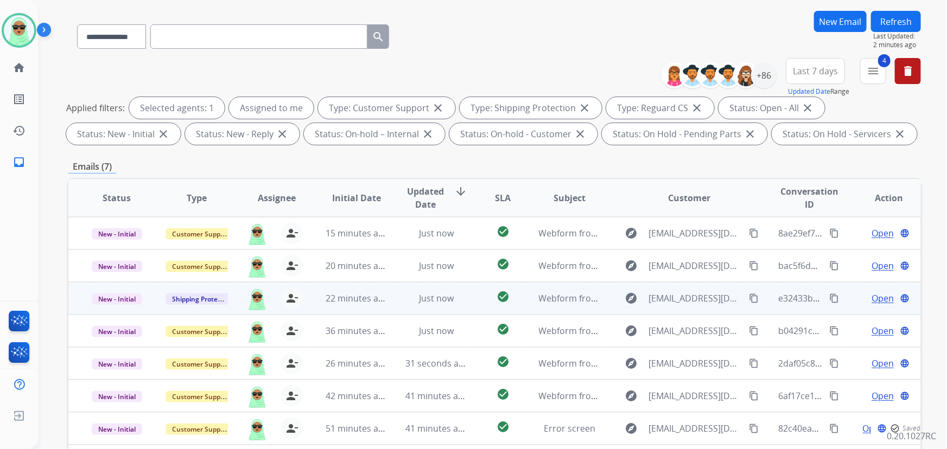
scroll to position [220, 0]
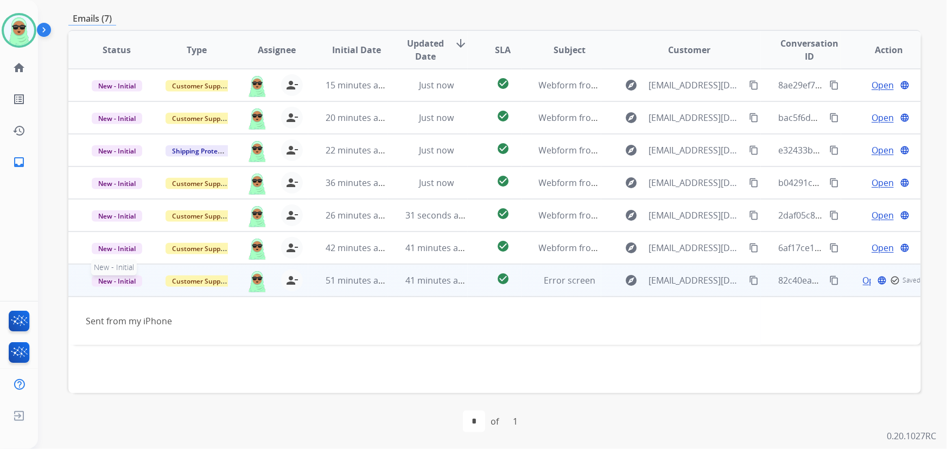
click at [106, 282] on span "New - Initial" at bounding box center [117, 281] width 50 height 11
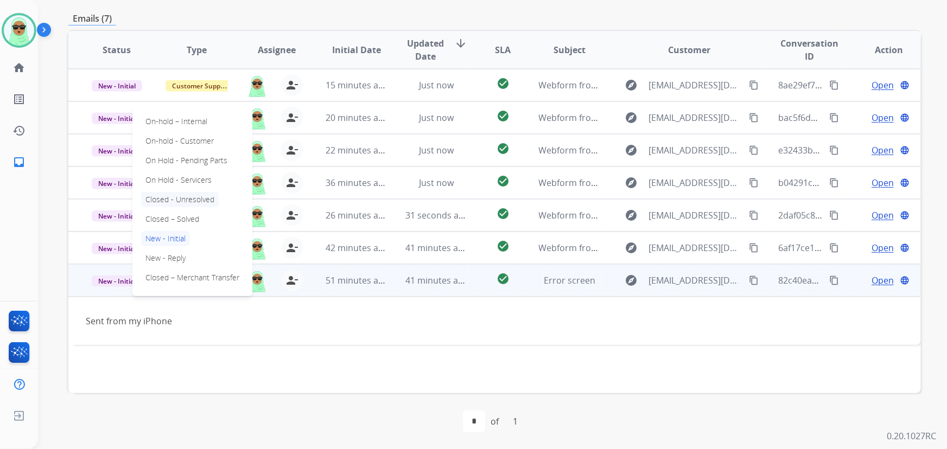
click at [170, 206] on p "Closed - Unresolved" at bounding box center [180, 199] width 78 height 15
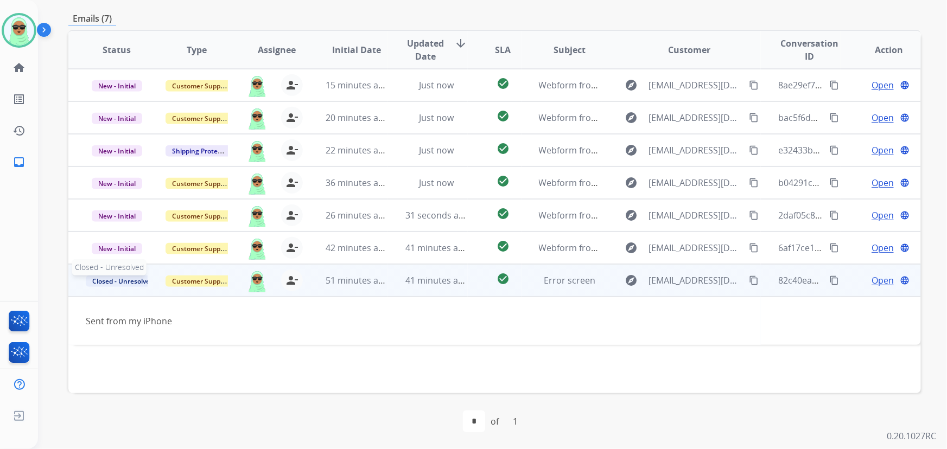
click at [137, 279] on span "Closed - Unresolved" at bounding box center [123, 281] width 74 height 11
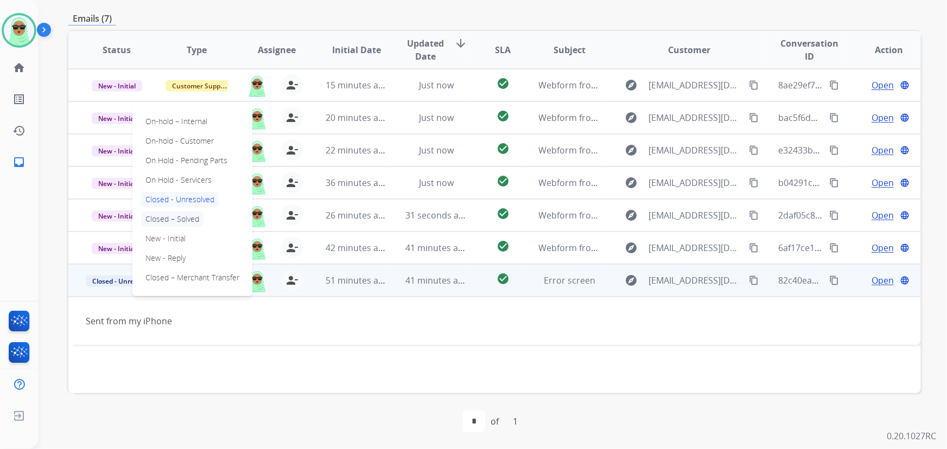
click at [184, 220] on p "Closed – Solved" at bounding box center [172, 219] width 62 height 15
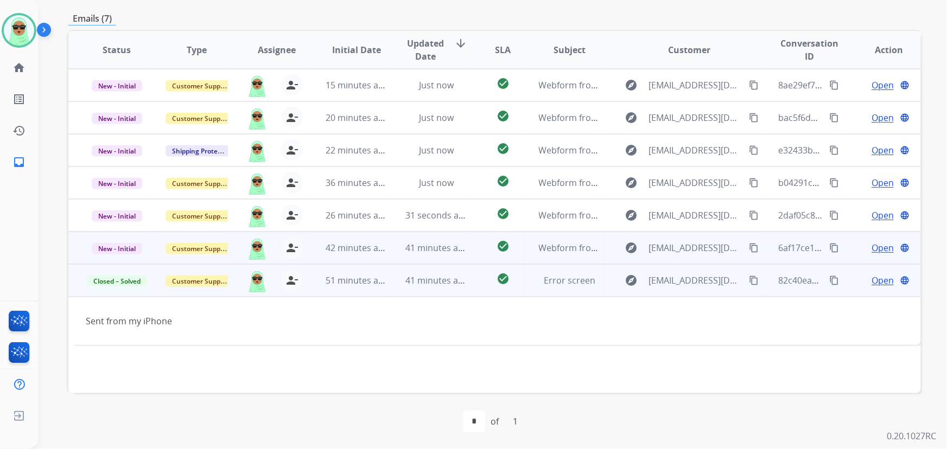
click at [749, 248] on mat-icon "content_copy" at bounding box center [754, 248] width 10 height 10
click at [873, 244] on span "Open" at bounding box center [882, 247] width 22 height 13
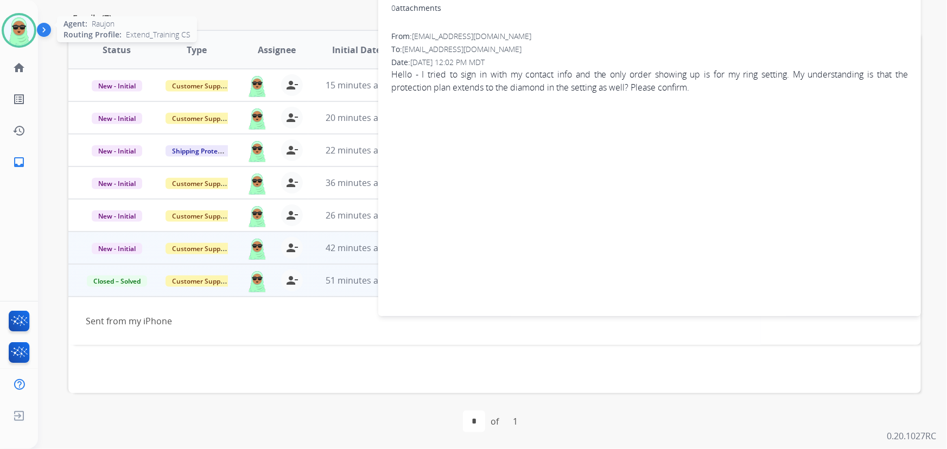
drag, startPoint x: 45, startPoint y: 62, endPoint x: 22, endPoint y: 36, distance: 35.4
click at [45, 61] on div "**********" at bounding box center [479, 43] width 883 height 449
click at [22, 35] on img at bounding box center [19, 30] width 30 height 30
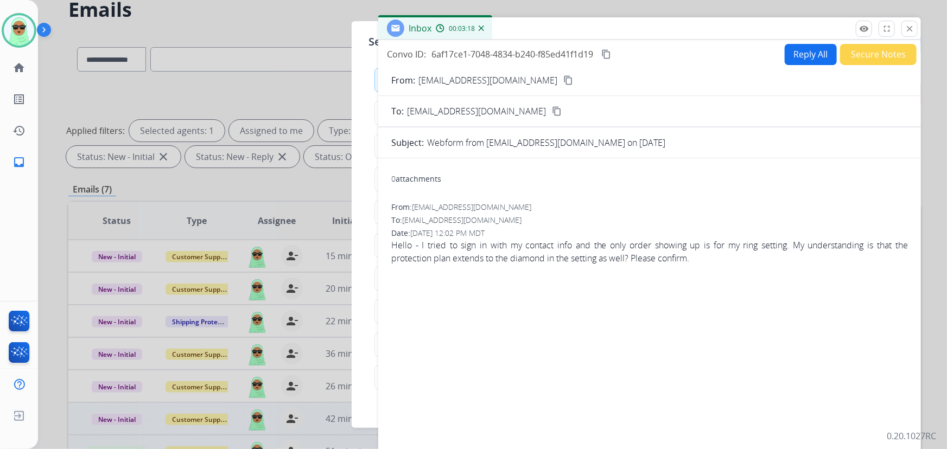
scroll to position [0, 0]
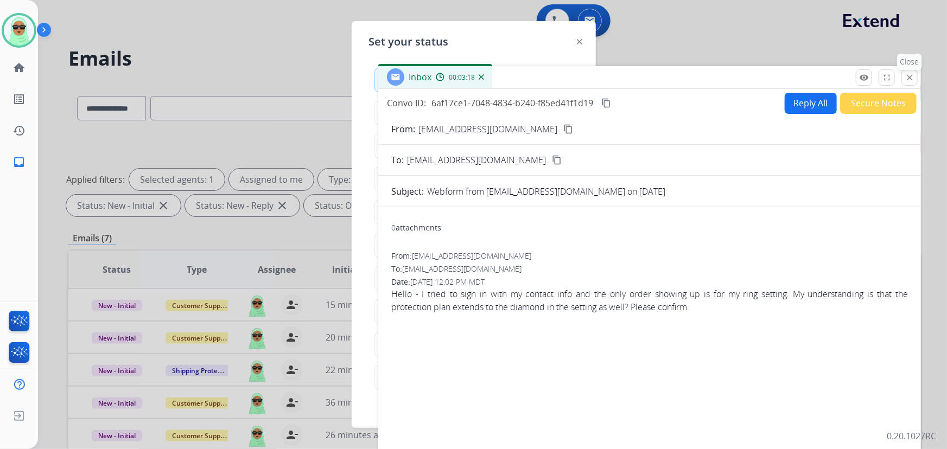
click at [909, 73] on mat-icon "close" at bounding box center [909, 78] width 10 height 10
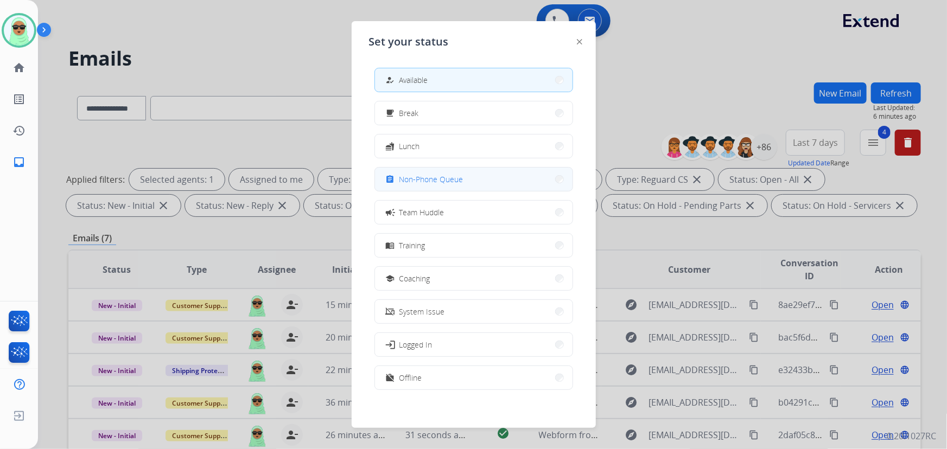
click at [426, 176] on span "Non-Phone Queue" at bounding box center [431, 179] width 64 height 11
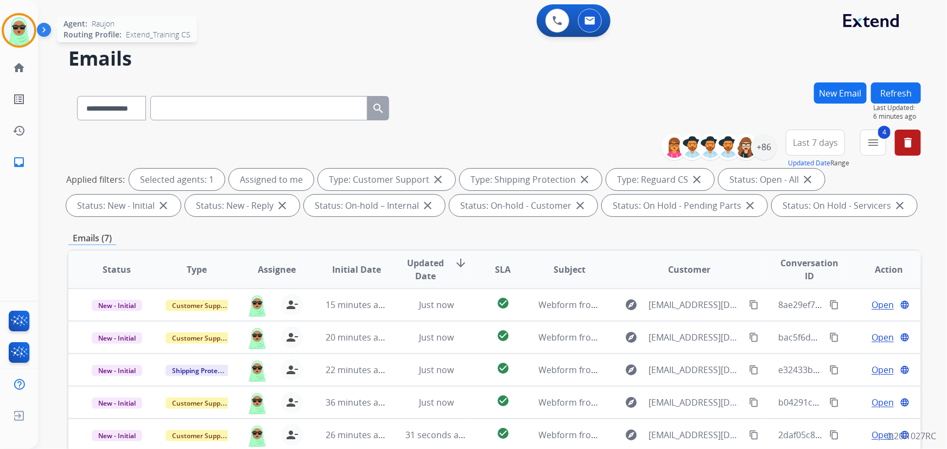
click at [10, 33] on img at bounding box center [19, 30] width 30 height 30
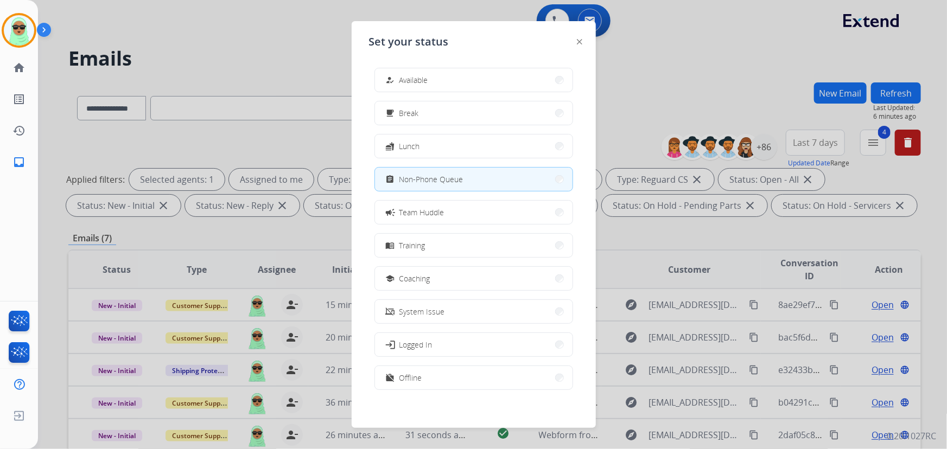
click at [417, 72] on button "how_to_reg Available" at bounding box center [473, 79] width 197 height 23
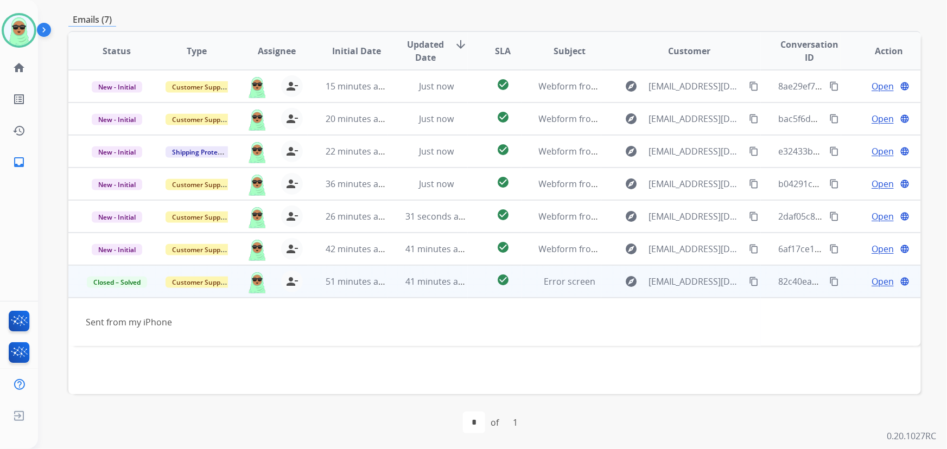
scroll to position [220, 0]
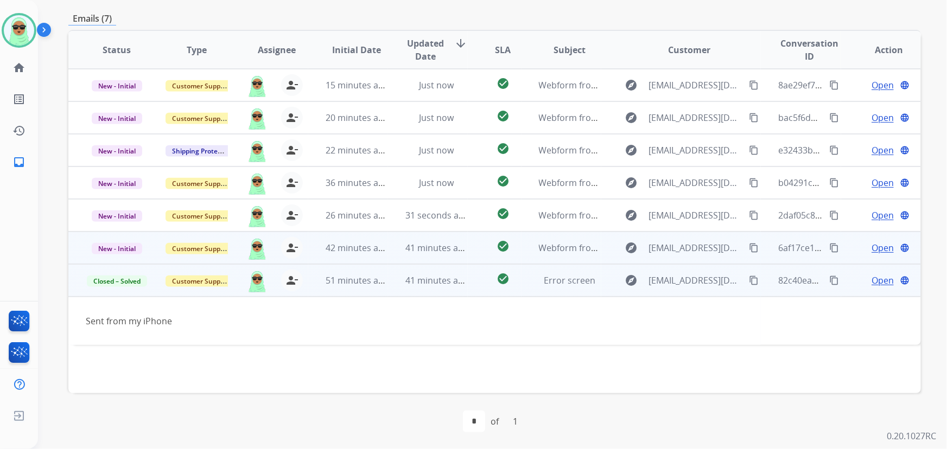
click at [749, 249] on mat-icon "content_copy" at bounding box center [754, 248] width 10 height 10
click at [872, 251] on span "Open" at bounding box center [882, 247] width 22 height 13
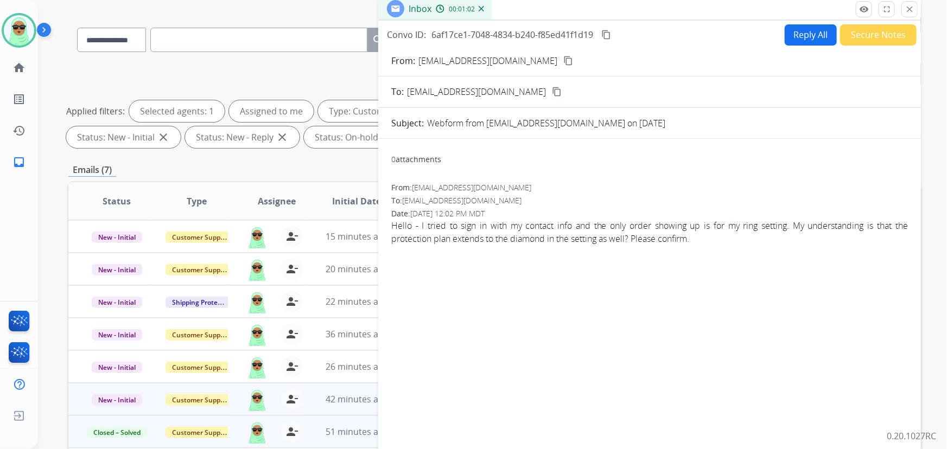
scroll to position [0, 0]
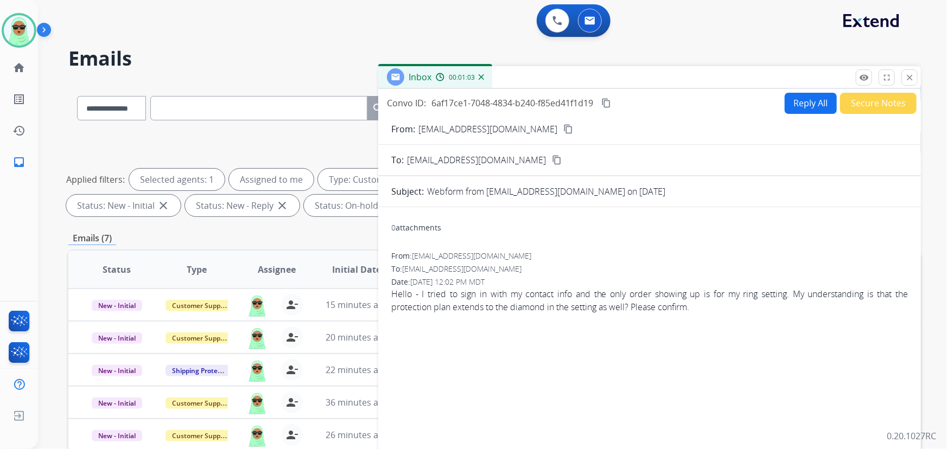
click at [798, 103] on button "Reply All" at bounding box center [810, 103] width 52 height 21
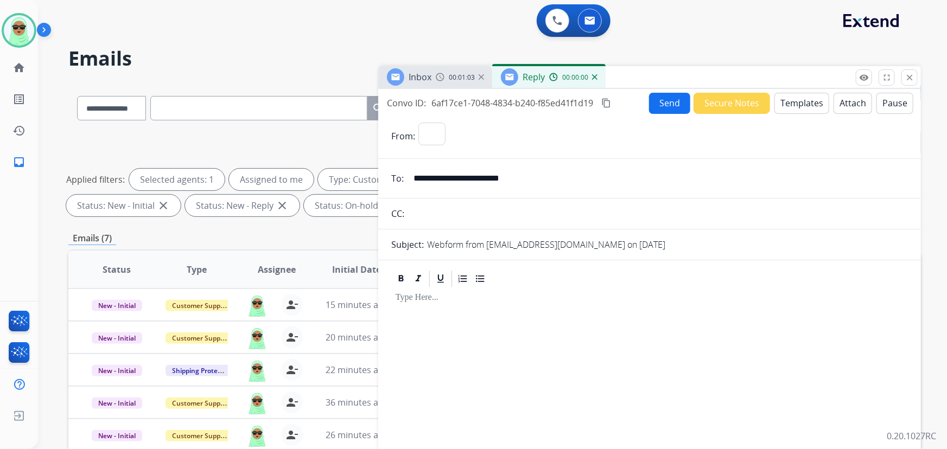
select select "**********"
click at [806, 100] on button "Templates" at bounding box center [801, 103] width 55 height 21
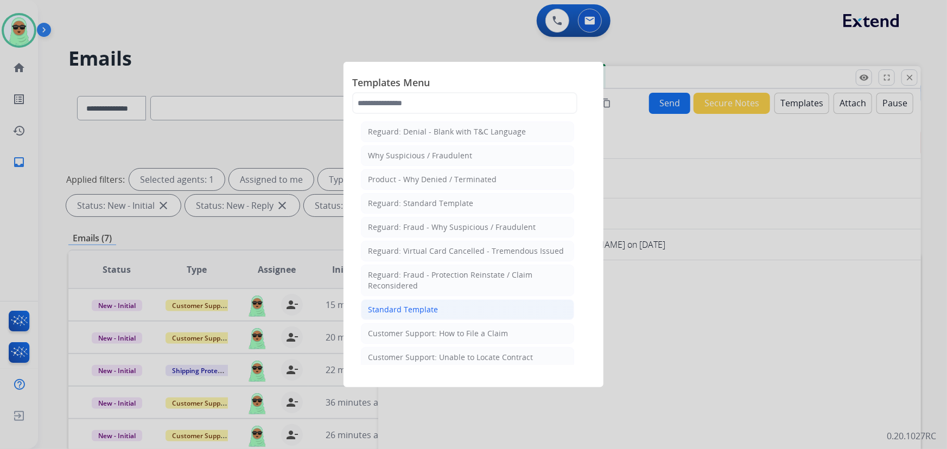
click at [398, 314] on div "Standard Template" at bounding box center [403, 309] width 70 height 11
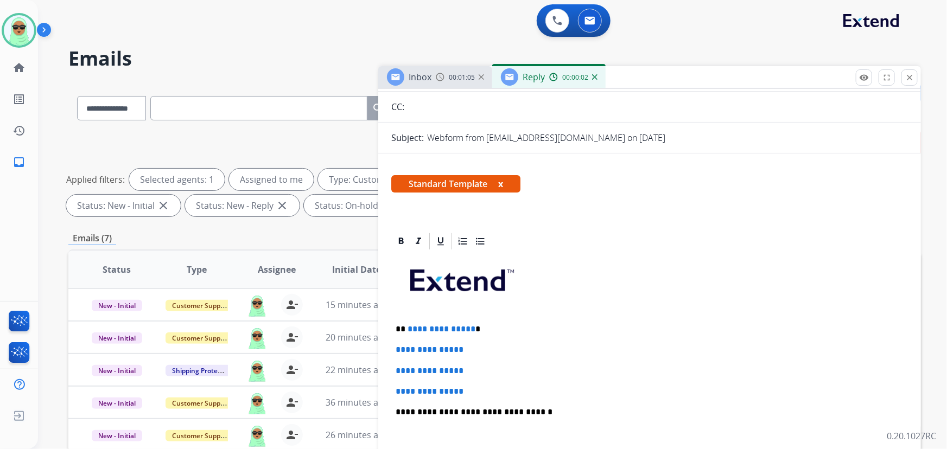
scroll to position [271, 0]
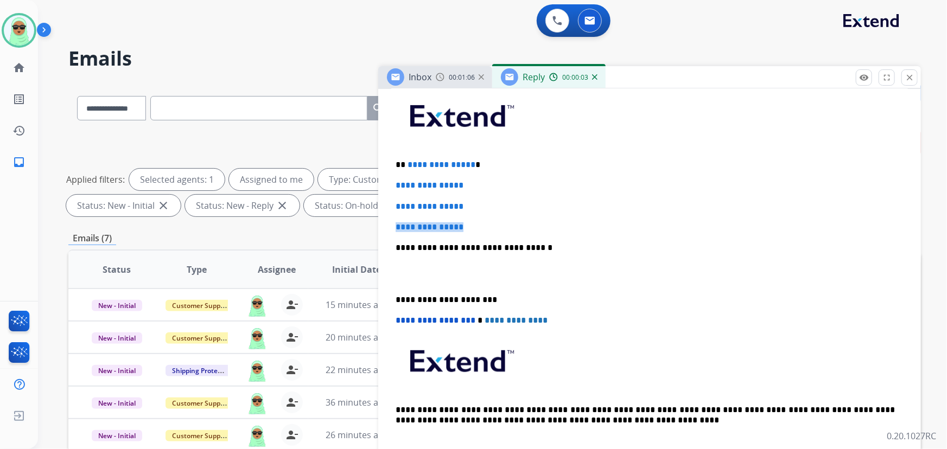
click at [477, 221] on div "**********" at bounding box center [649, 273] width 516 height 373
click at [474, 222] on p "**********" at bounding box center [649, 227] width 508 height 10
click at [491, 220] on div "**********" at bounding box center [649, 273] width 516 height 373
click at [509, 213] on div "**********" at bounding box center [649, 273] width 516 height 373
click at [504, 219] on div "**********" at bounding box center [649, 273] width 516 height 373
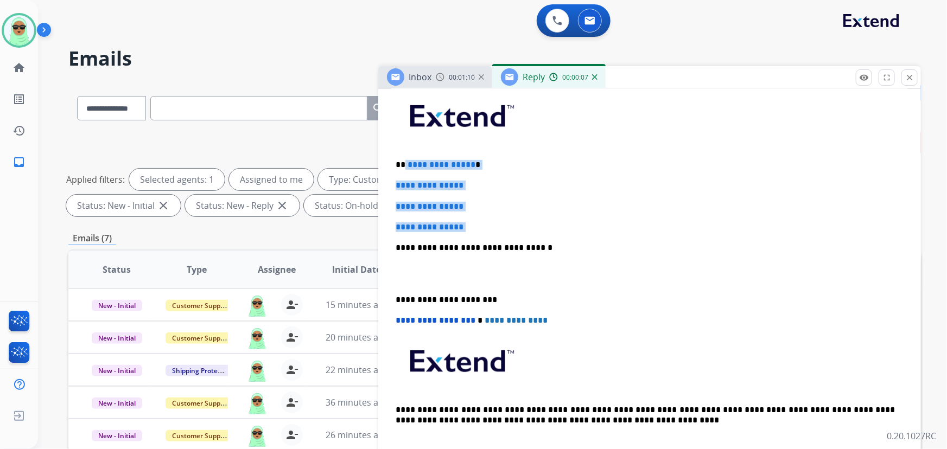
drag, startPoint x: 503, startPoint y: 220, endPoint x: 408, endPoint y: 157, distance: 114.3
click at [407, 158] on app-office-email-editor "**********" at bounding box center [649, 253] width 516 height 373
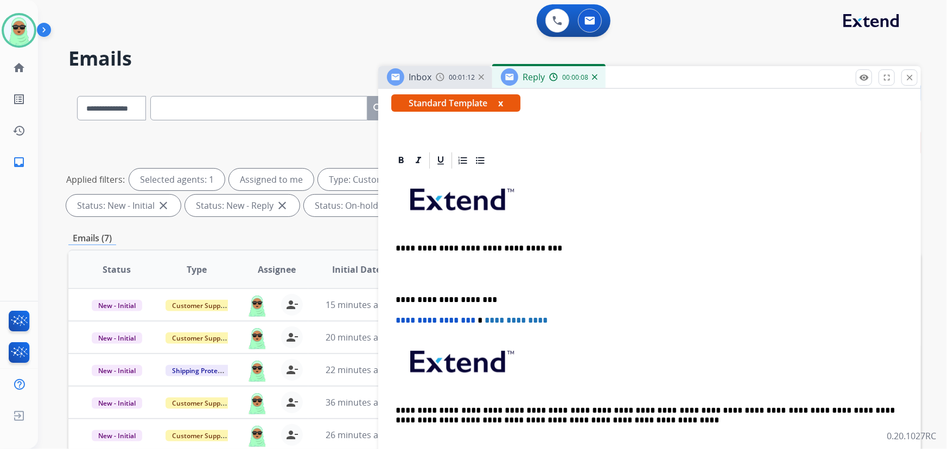
click at [526, 192] on span at bounding box center [460, 197] width 130 height 45
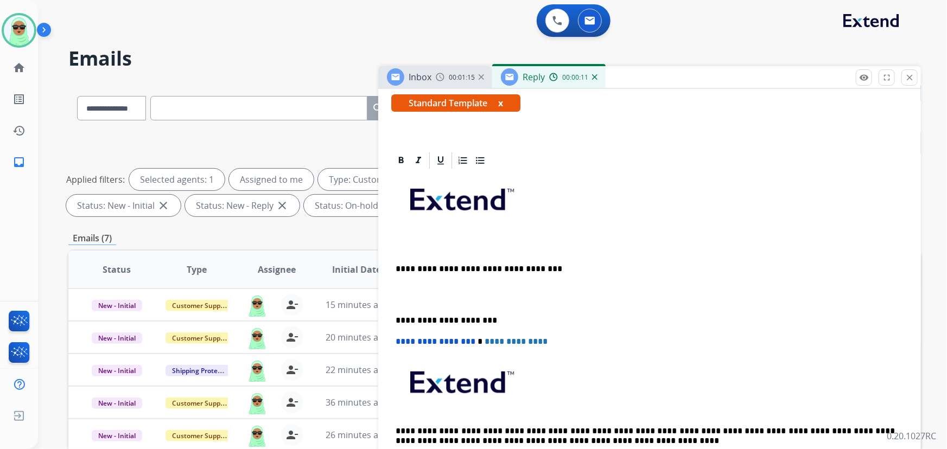
scroll to position [208, 0]
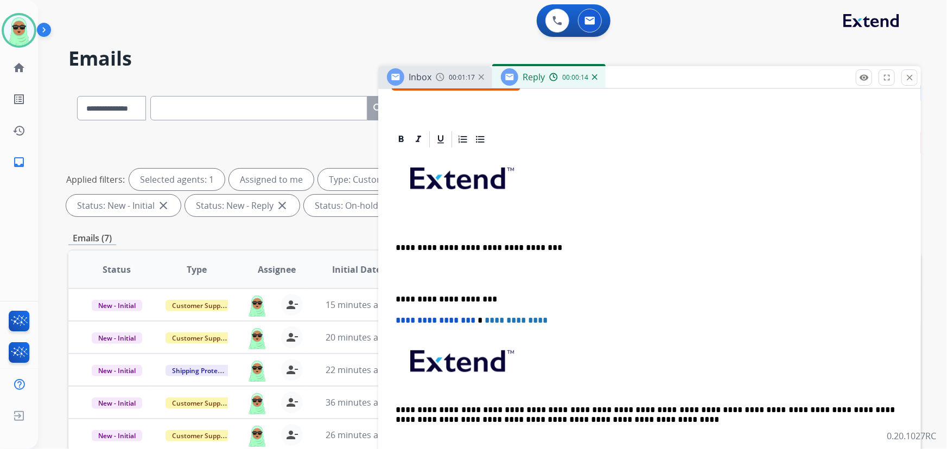
drag, startPoint x: 403, startPoint y: 244, endPoint x: 409, endPoint y: 242, distance: 6.2
click at [404, 244] on p "**********" at bounding box center [645, 248] width 500 height 10
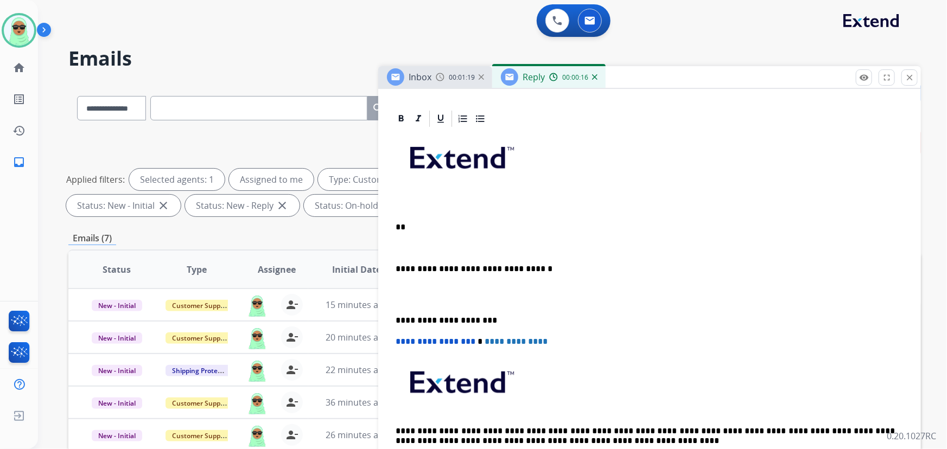
scroll to position [250, 0]
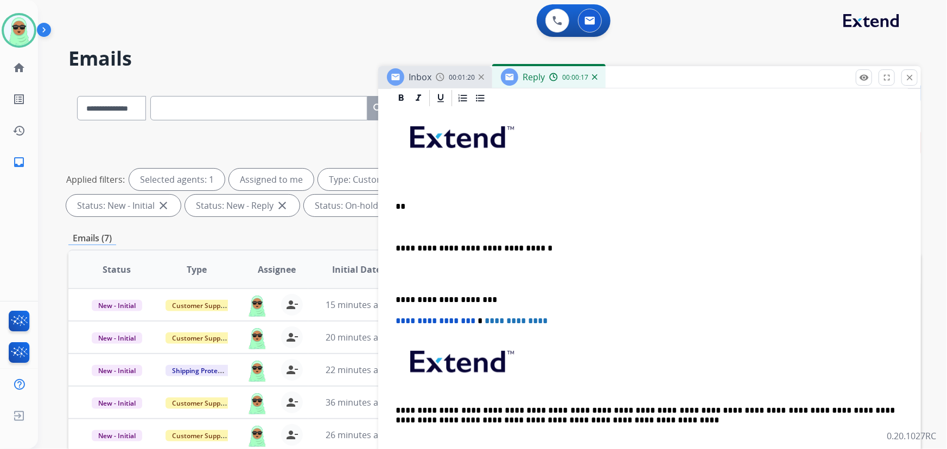
click at [418, 199] on div "**********" at bounding box center [649, 284] width 516 height 353
click at [440, 204] on p "*****" at bounding box center [645, 207] width 500 height 10
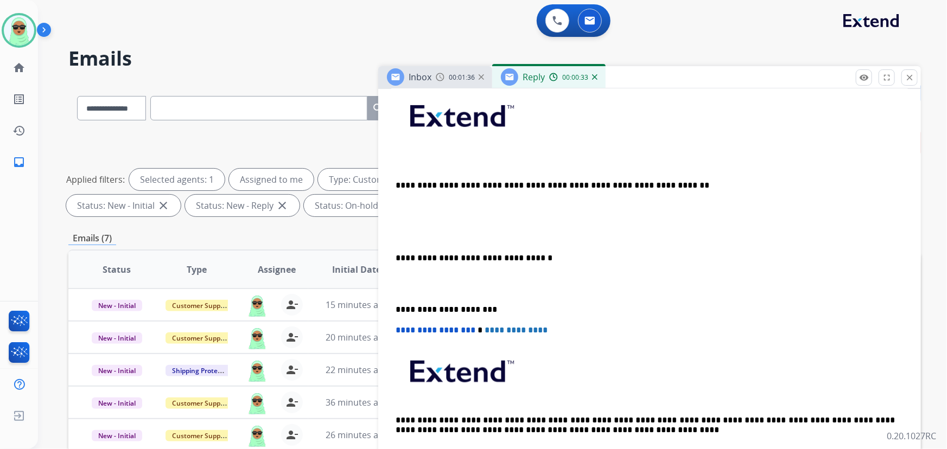
drag, startPoint x: 417, startPoint y: 182, endPoint x: 422, endPoint y: 178, distance: 6.6
click at [417, 181] on p "**********" at bounding box center [645, 186] width 500 height 10
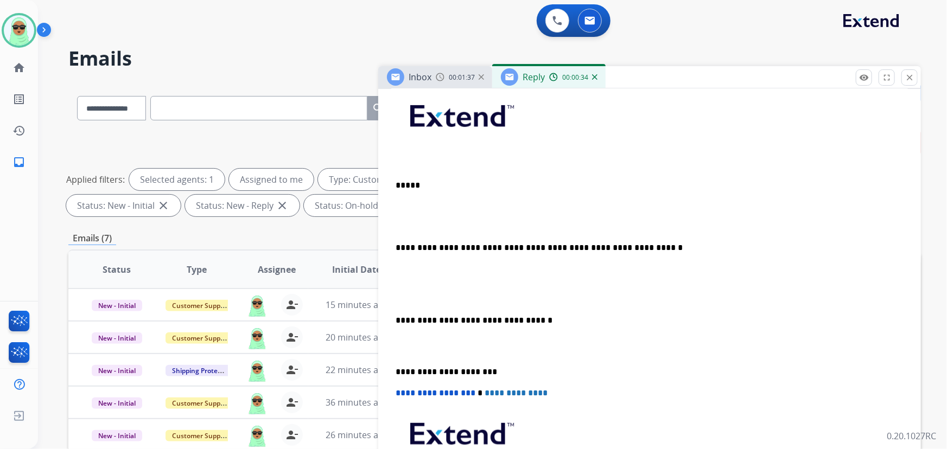
click at [436, 178] on div "**********" at bounding box center [649, 310] width 516 height 446
click at [395, 247] on p "**********" at bounding box center [645, 248] width 500 height 10
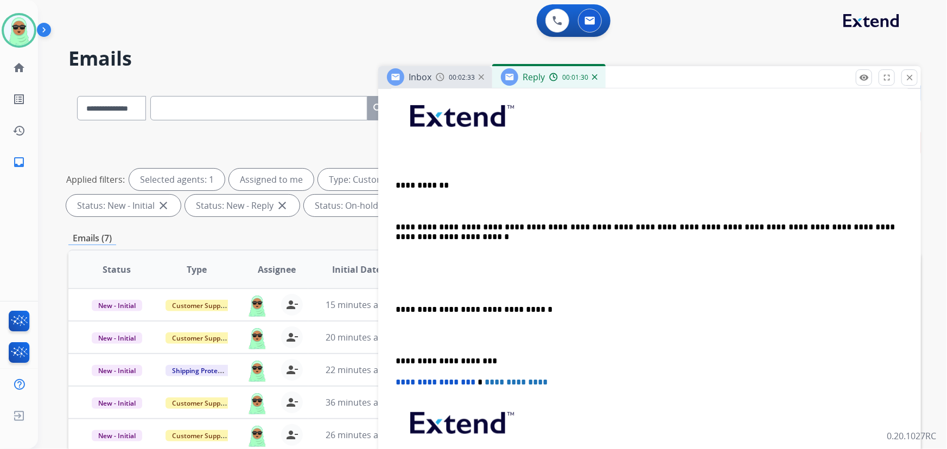
click at [613, 238] on p "**********" at bounding box center [645, 232] width 500 height 20
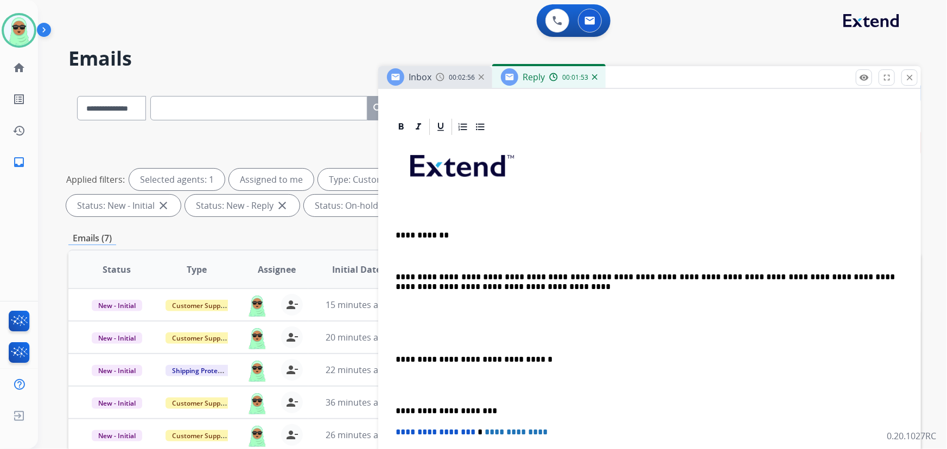
click at [421, 373] on div "**********" at bounding box center [649, 354] width 516 height 435
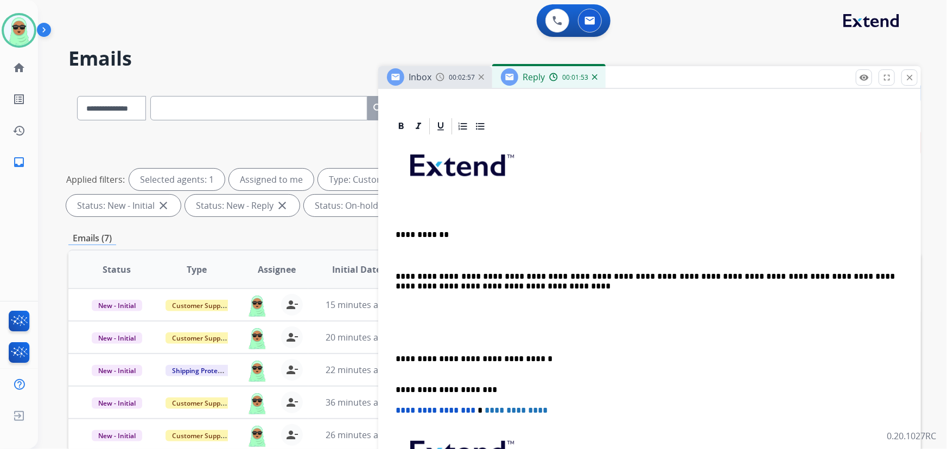
click at [412, 328] on div "**********" at bounding box center [649, 343] width 516 height 414
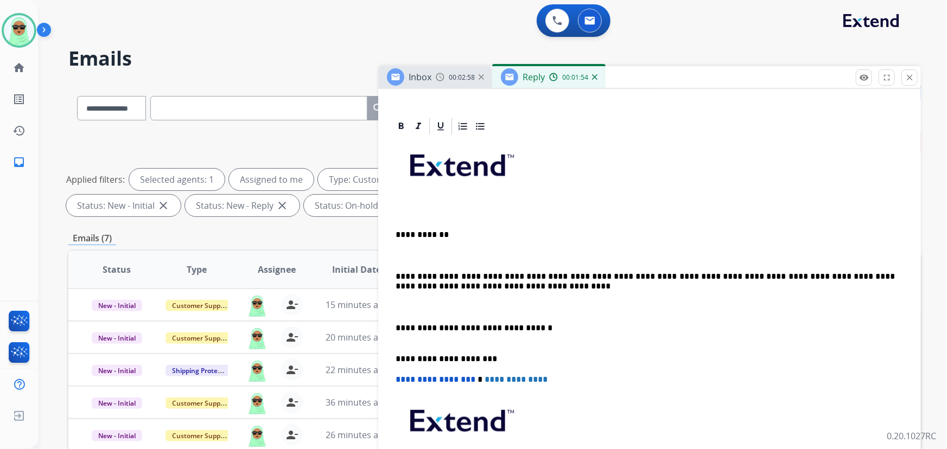
click at [408, 254] on p at bounding box center [645, 256] width 500 height 10
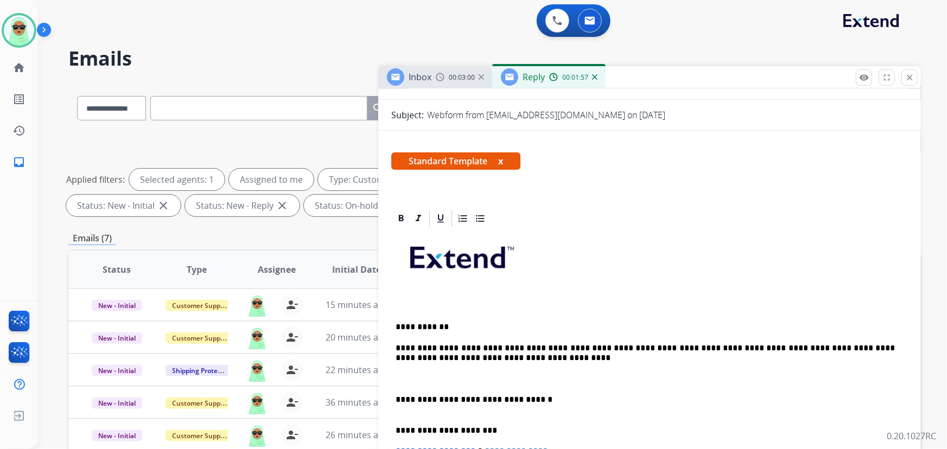
scroll to position [0, 0]
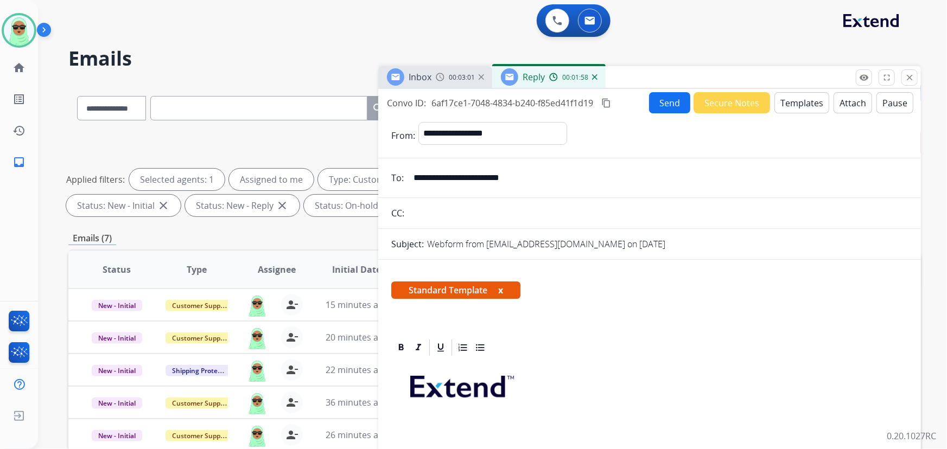
click at [664, 110] on button "Send" at bounding box center [669, 102] width 41 height 21
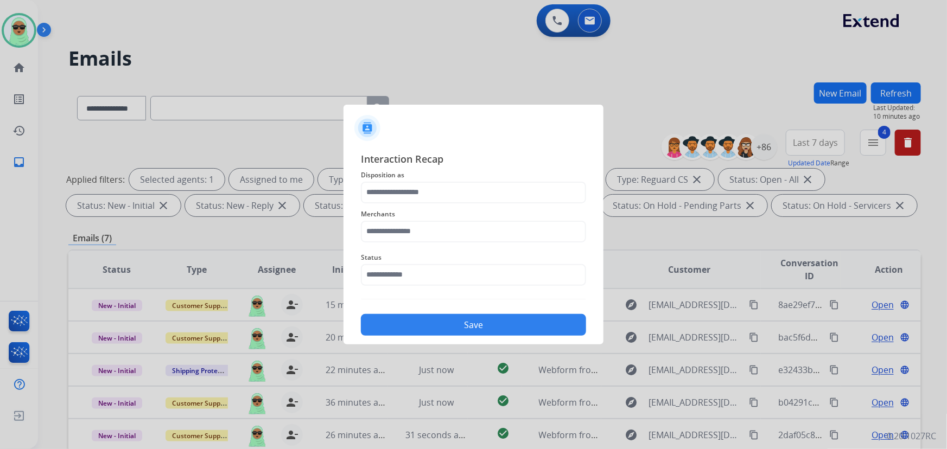
click at [454, 287] on div "Status" at bounding box center [473, 268] width 225 height 43
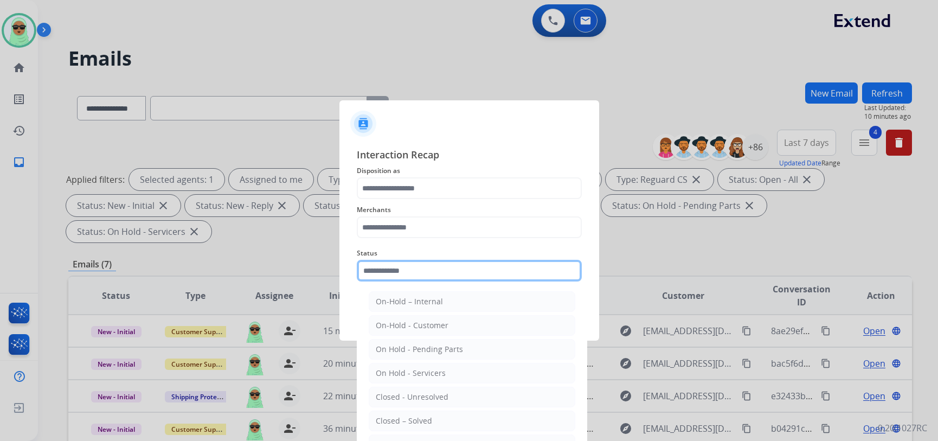
click at [442, 282] on div "Status On-Hold – Internal On-Hold - Customer On Hold - Pending Parts On Hold - …" at bounding box center [469, 263] width 225 height 43
click at [416, 418] on div "Closed – Solved" at bounding box center [404, 420] width 56 height 11
type input "**********"
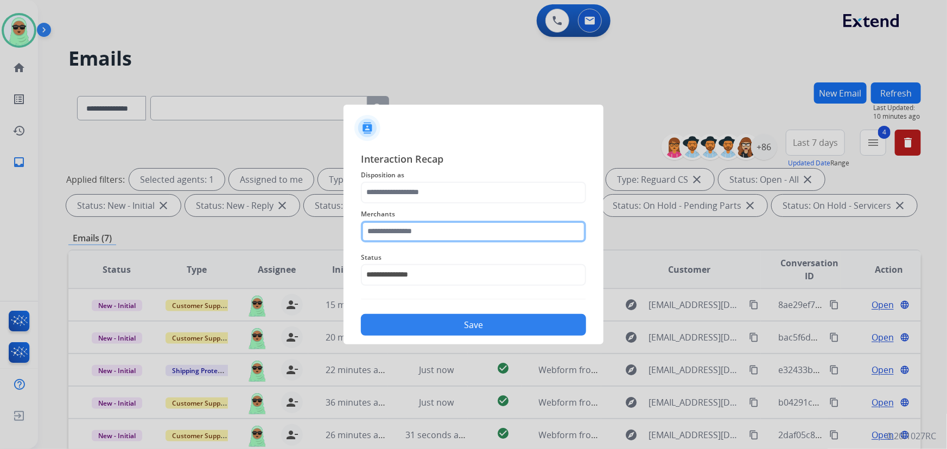
click at [417, 238] on input "text" at bounding box center [473, 232] width 225 height 22
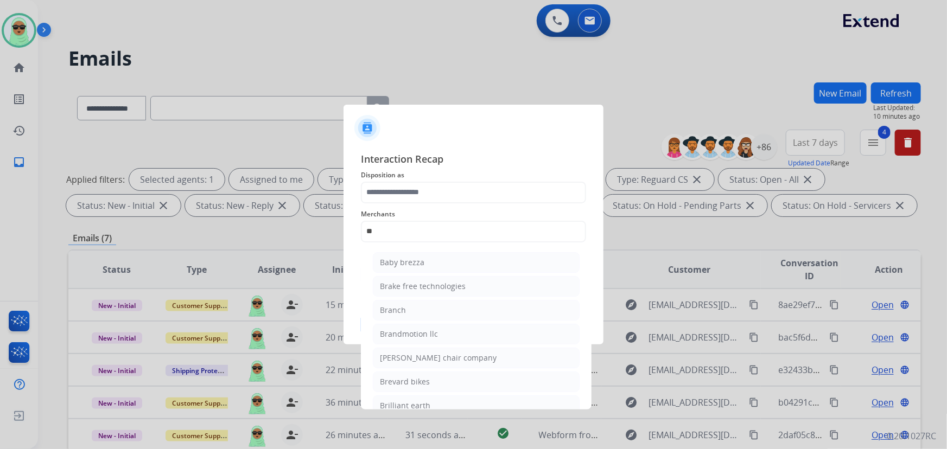
drag, startPoint x: 415, startPoint y: 402, endPoint x: 438, endPoint y: 292, distance: 112.3
click at [415, 402] on div "Brilliant earth" at bounding box center [405, 405] width 50 height 11
type input "**********"
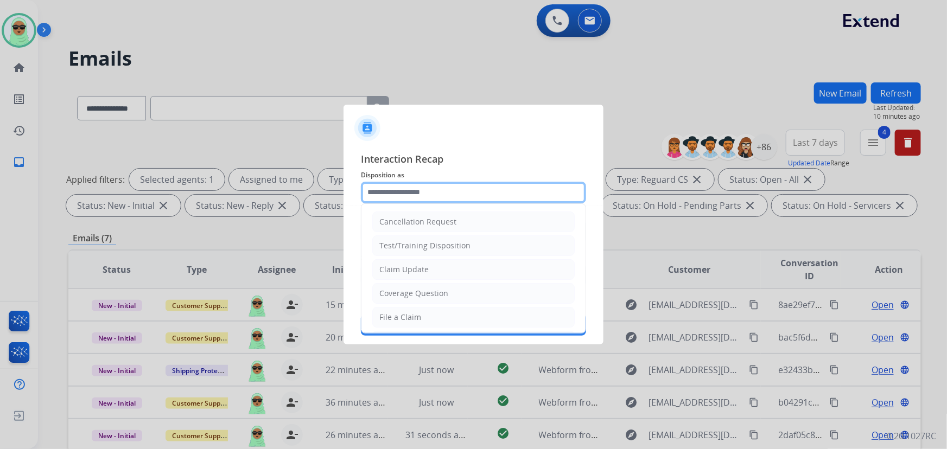
click at [438, 188] on input "text" at bounding box center [473, 193] width 225 height 22
click at [443, 295] on div "Coverage Question" at bounding box center [413, 293] width 69 height 11
type input "**********"
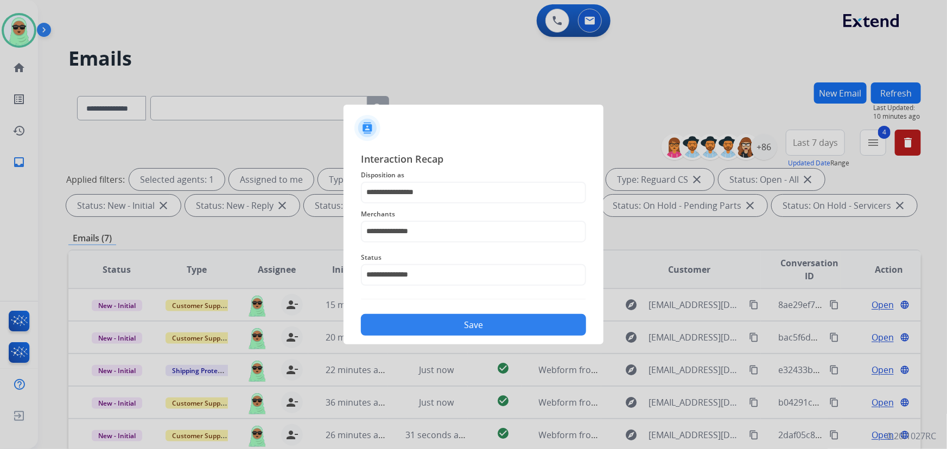
drag, startPoint x: 450, startPoint y: 306, endPoint x: 452, endPoint y: 322, distance: 15.9
click at [451, 315] on div "**********" at bounding box center [473, 243] width 225 height 185
click at [453, 322] on button "Save" at bounding box center [473, 325] width 225 height 22
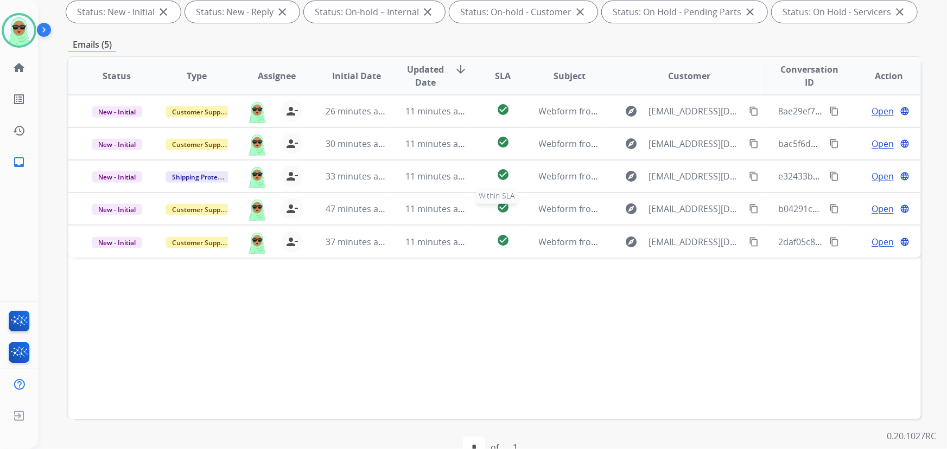
scroll to position [197, 0]
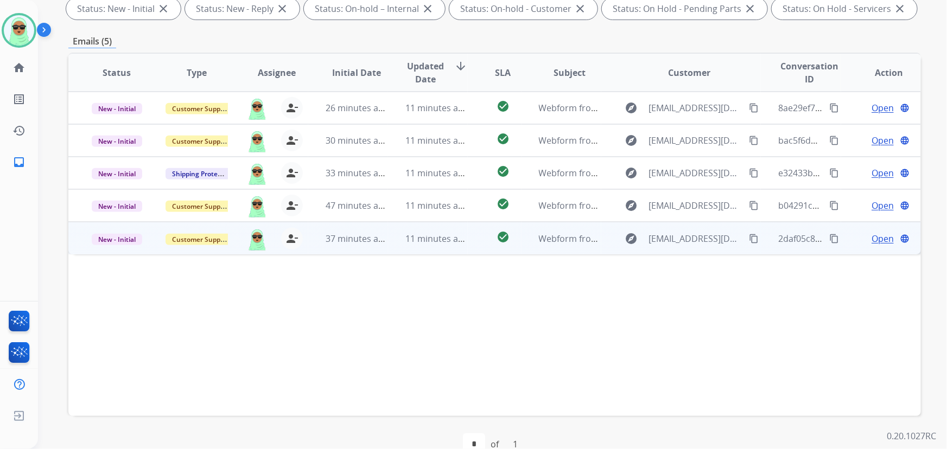
click at [749, 239] on mat-icon "content_copy" at bounding box center [754, 239] width 10 height 10
click at [871, 238] on span "Open" at bounding box center [882, 238] width 22 height 13
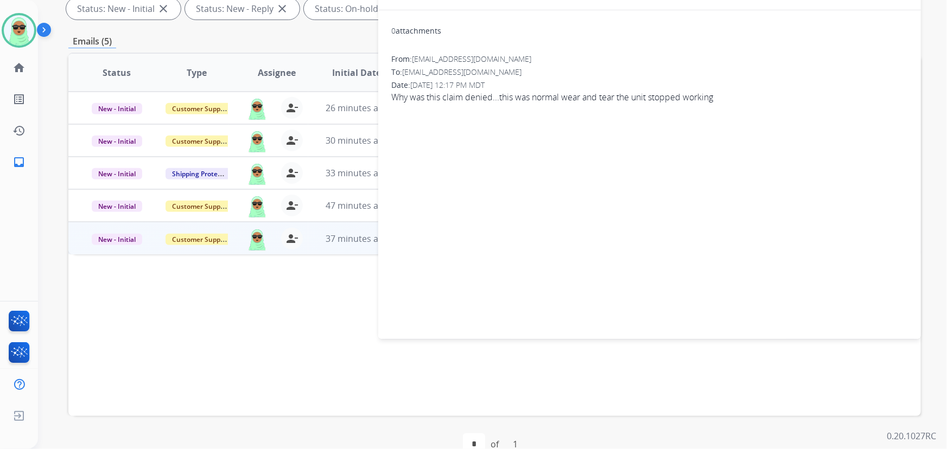
click at [105, 298] on div "Status Type Assignee Initial Date Updated Date arrow_downward SLA Subject Custo…" at bounding box center [494, 234] width 852 height 363
click at [299, 45] on div "Emails (5)" at bounding box center [494, 42] width 852 height 14
click at [17, 20] on img at bounding box center [19, 30] width 30 height 30
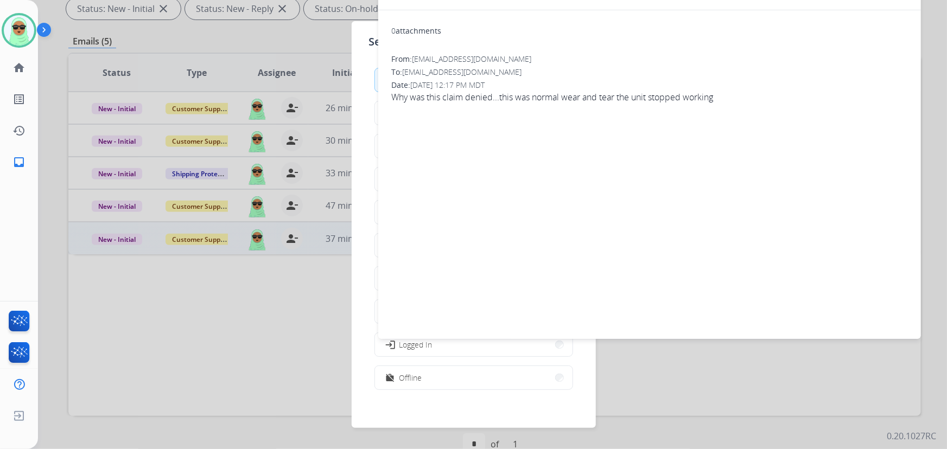
click at [368, 143] on div "Set your status how_to_reg Available free_breakfast Break fastfood Lunch assign…" at bounding box center [473, 224] width 244 height 407
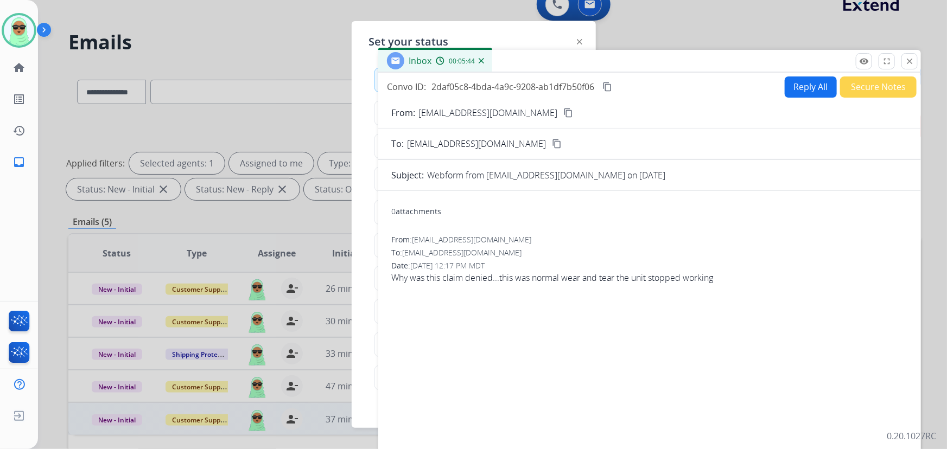
scroll to position [0, 0]
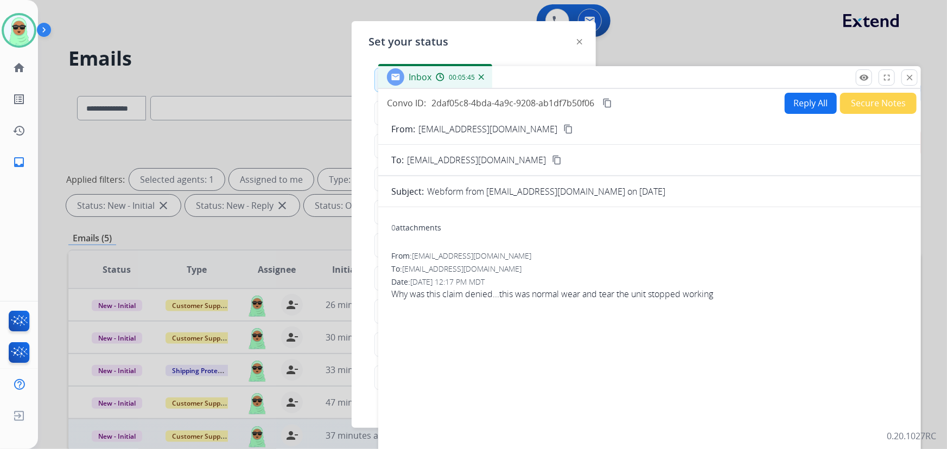
drag, startPoint x: 907, startPoint y: 84, endPoint x: 889, endPoint y: 90, distance: 18.7
click at [907, 84] on button "close Close" at bounding box center [909, 77] width 16 height 16
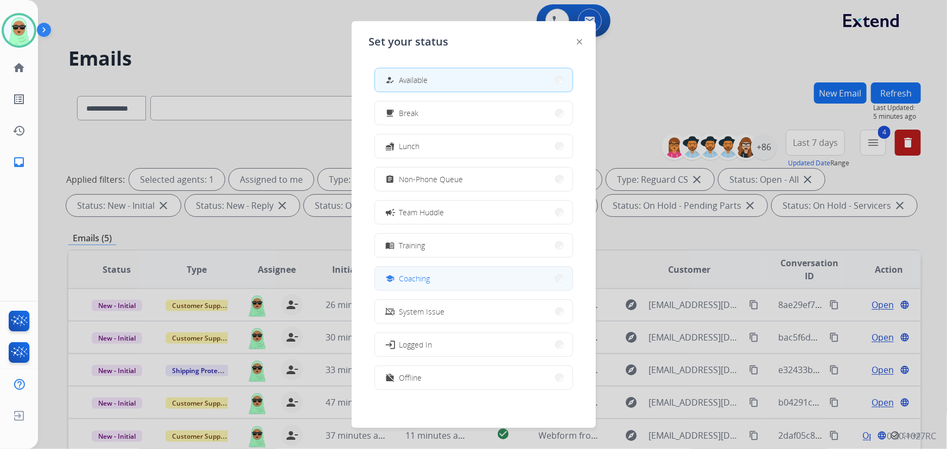
click at [469, 279] on button "school Coaching" at bounding box center [473, 278] width 197 height 23
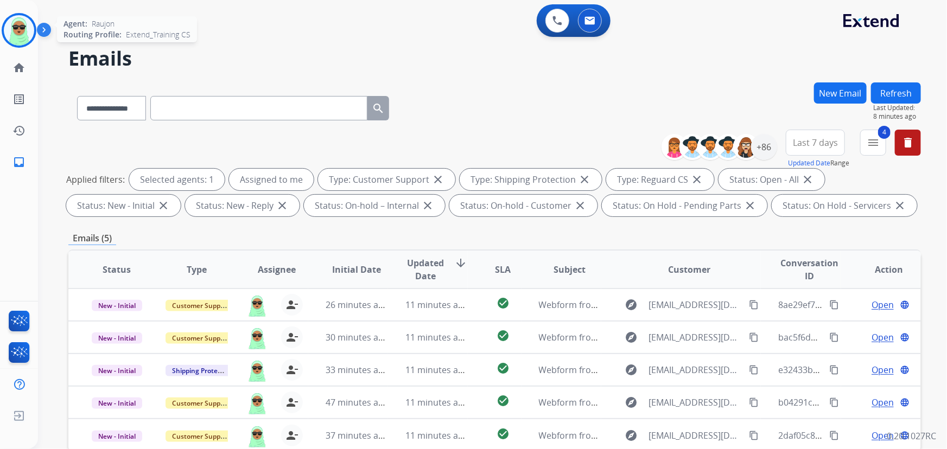
click at [28, 29] on img at bounding box center [19, 30] width 30 height 30
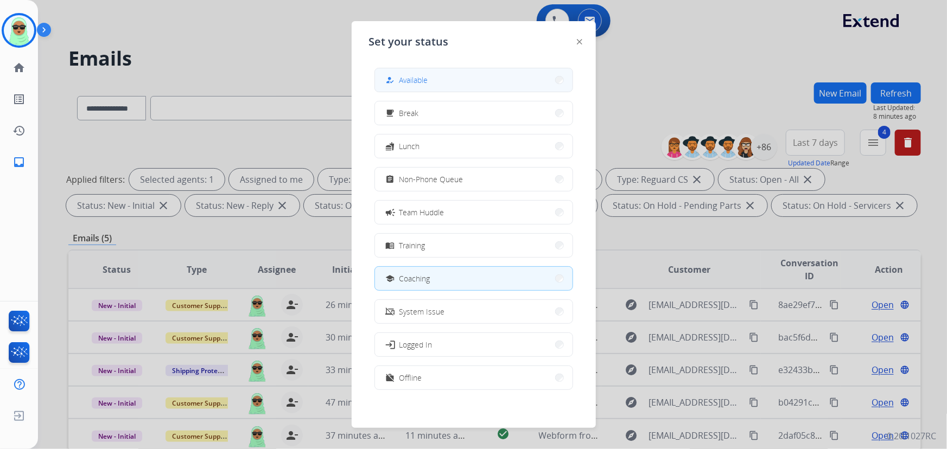
click at [423, 78] on span "Available" at bounding box center [413, 79] width 29 height 11
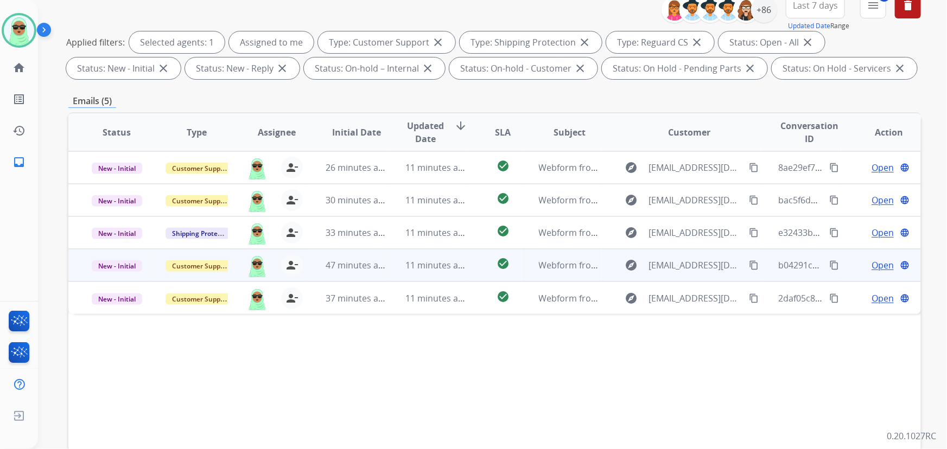
scroll to position [197, 0]
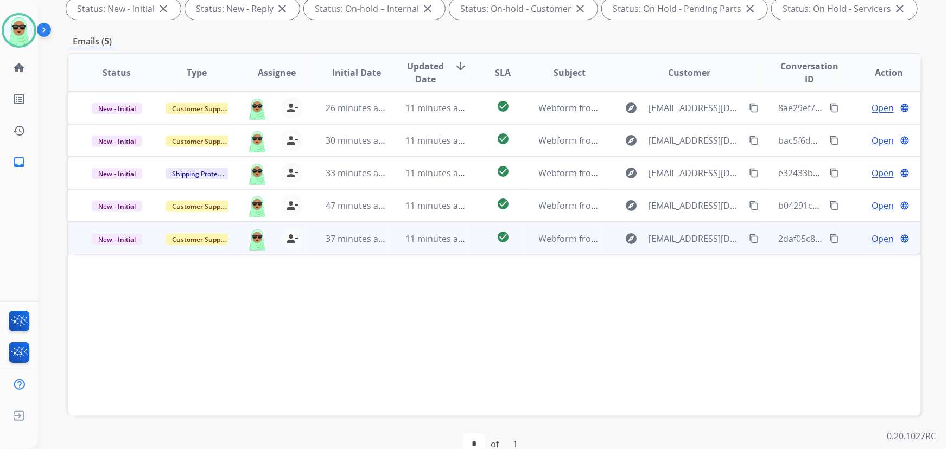
click at [871, 240] on span "Open" at bounding box center [882, 238] width 22 height 13
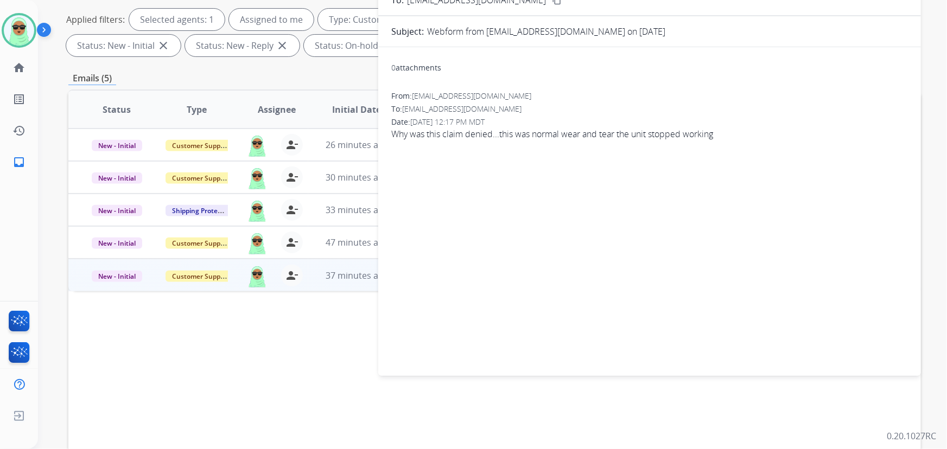
scroll to position [49, 0]
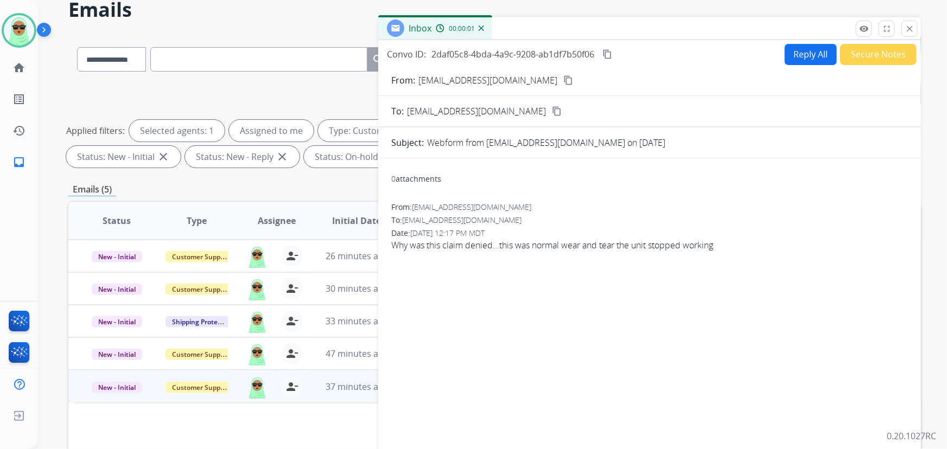
click at [807, 48] on button "Reply All" at bounding box center [810, 54] width 52 height 21
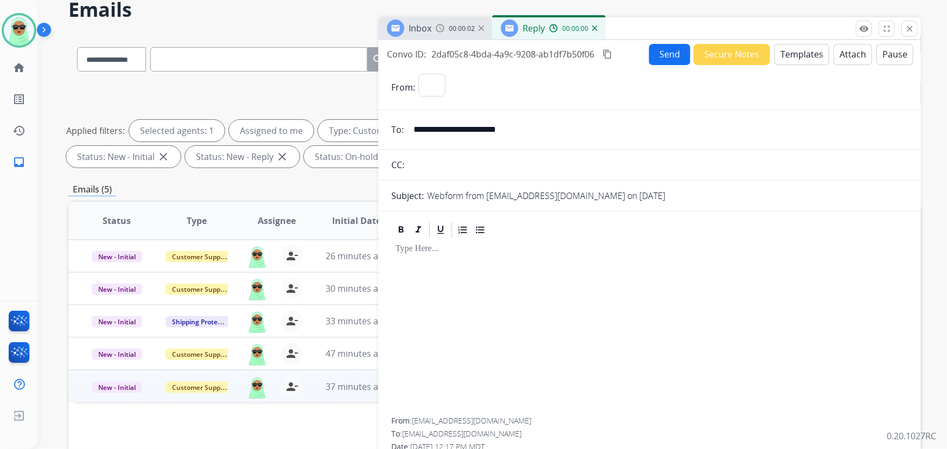
select select "**********"
click at [803, 53] on button "Templates" at bounding box center [801, 54] width 55 height 21
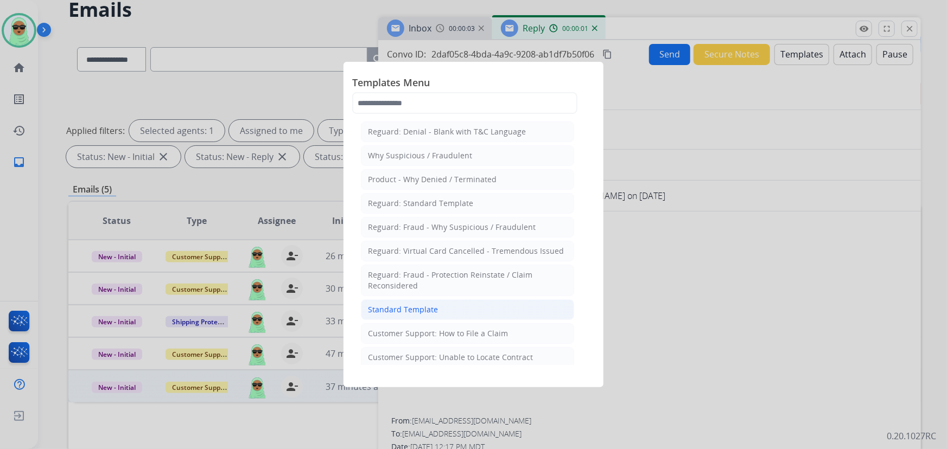
click at [442, 313] on li "Standard Template" at bounding box center [467, 309] width 213 height 21
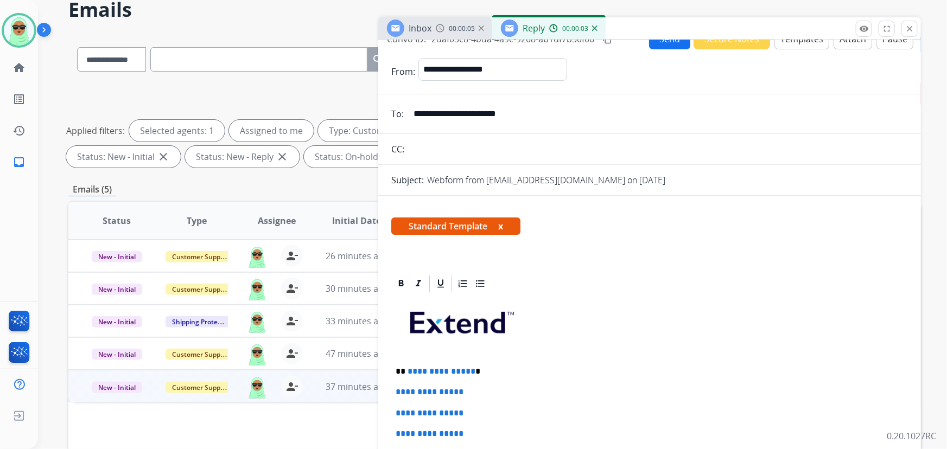
scroll to position [0, 0]
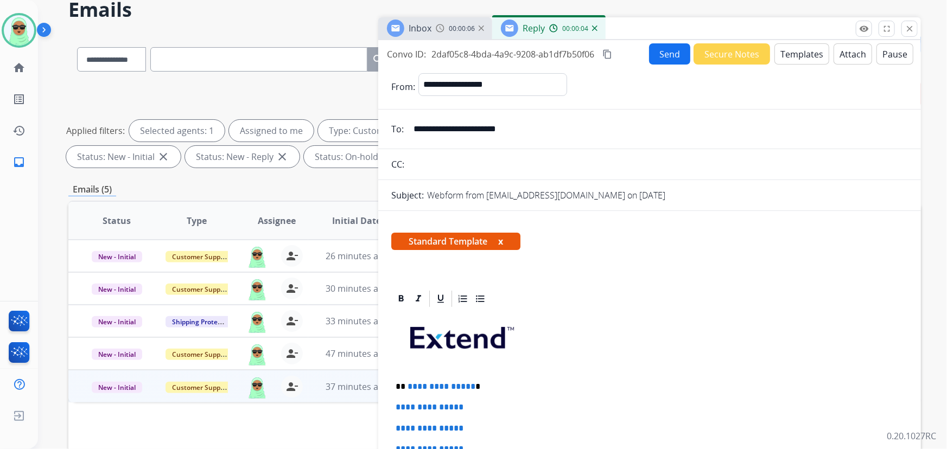
click at [779, 61] on button "Templates" at bounding box center [801, 53] width 55 height 21
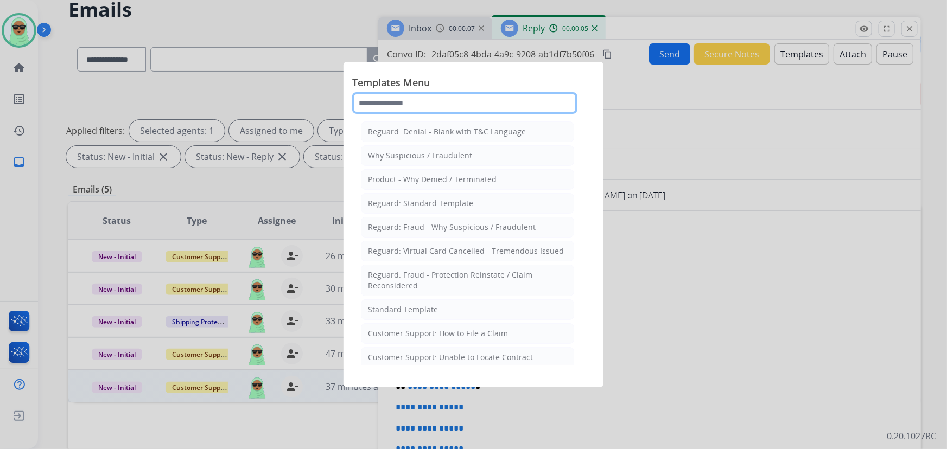
click at [446, 96] on input "text" at bounding box center [464, 103] width 225 height 22
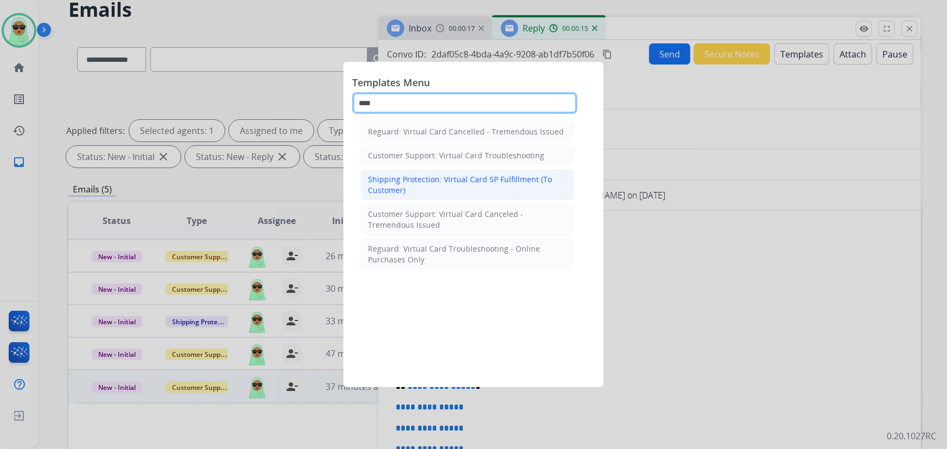
type input "****"
click at [498, 187] on div "Shipping Protection: Virtual Card SP Fulfillment (To Customer)" at bounding box center [467, 185] width 199 height 22
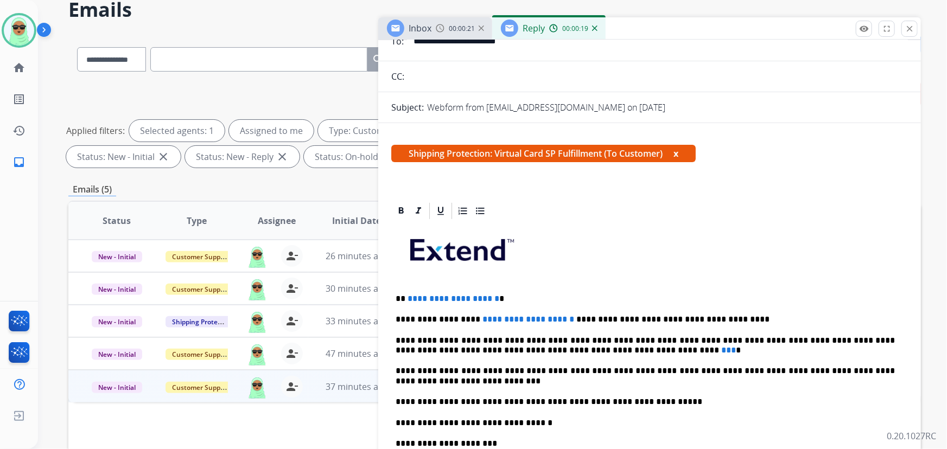
scroll to position [98, 0]
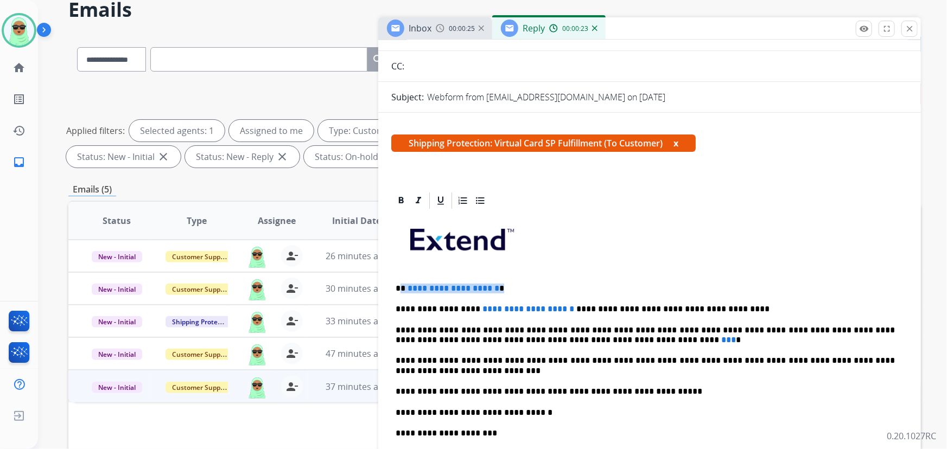
drag, startPoint x: 525, startPoint y: 283, endPoint x: 401, endPoint y: 282, distance: 123.7
click at [401, 284] on p "**********" at bounding box center [645, 289] width 500 height 10
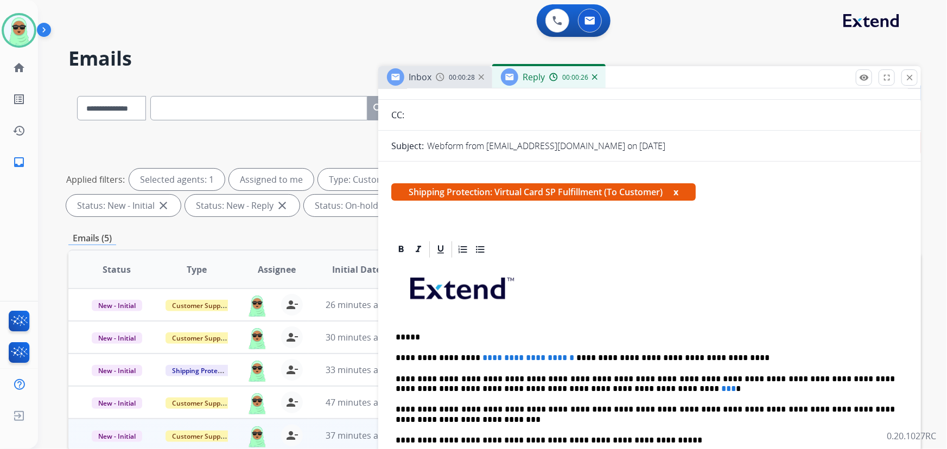
scroll to position [0, 0]
drag, startPoint x: 734, startPoint y: 358, endPoint x: 476, endPoint y: 354, distance: 258.2
click at [469, 354] on p "**********" at bounding box center [645, 358] width 500 height 10
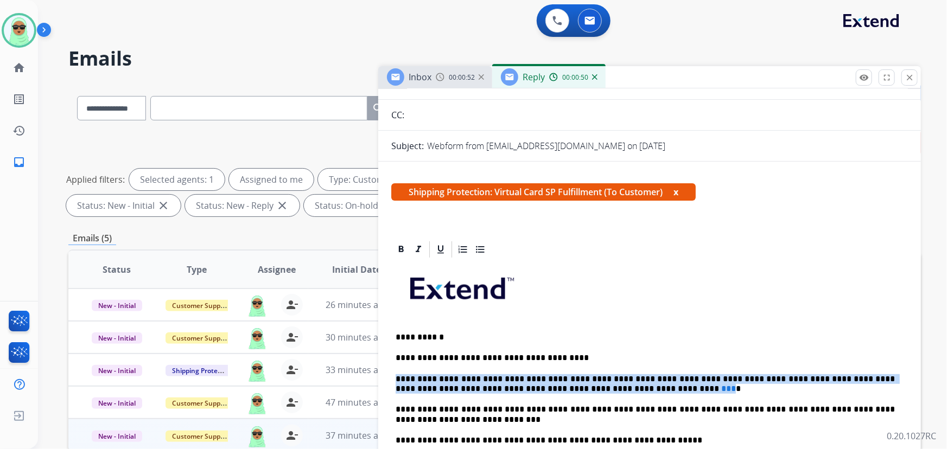
drag, startPoint x: 574, startPoint y: 385, endPoint x: 385, endPoint y: 381, distance: 189.4
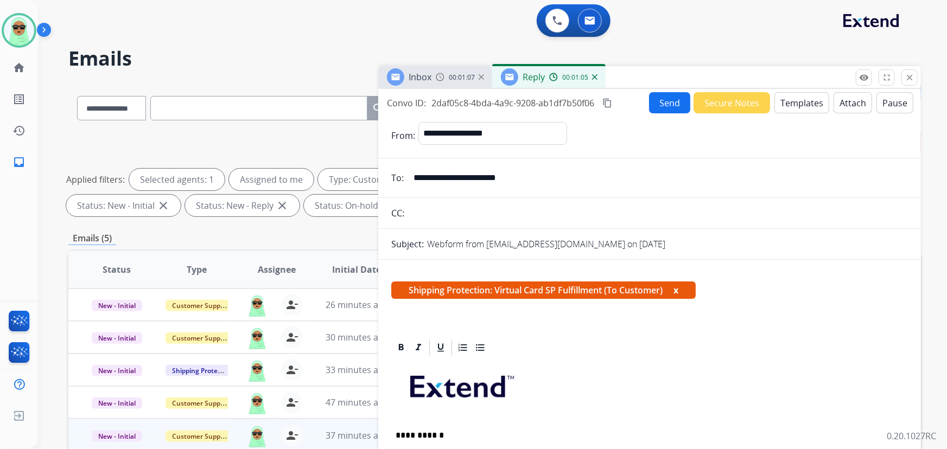
click at [653, 106] on button "Send" at bounding box center [669, 102] width 41 height 21
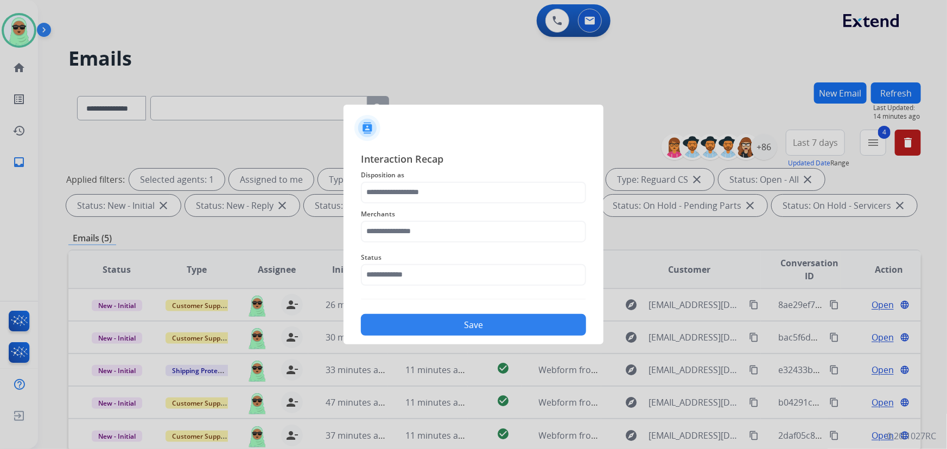
click at [448, 262] on span "Status" at bounding box center [473, 257] width 225 height 13
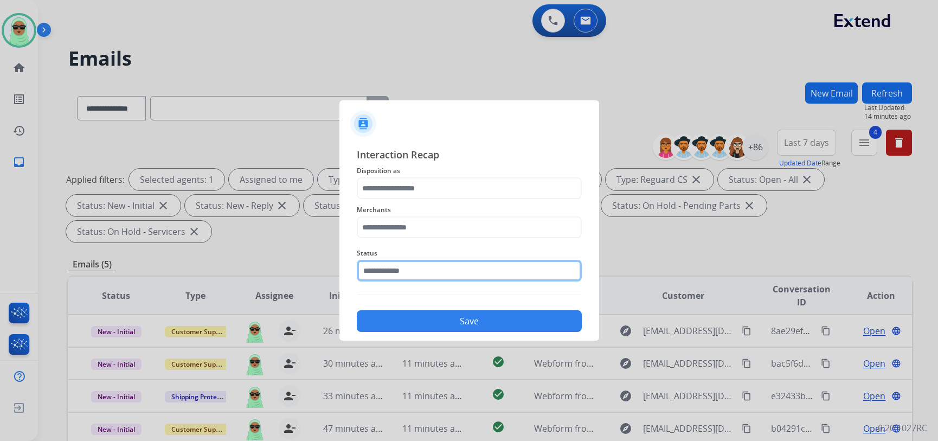
click at [445, 276] on input "text" at bounding box center [469, 271] width 225 height 22
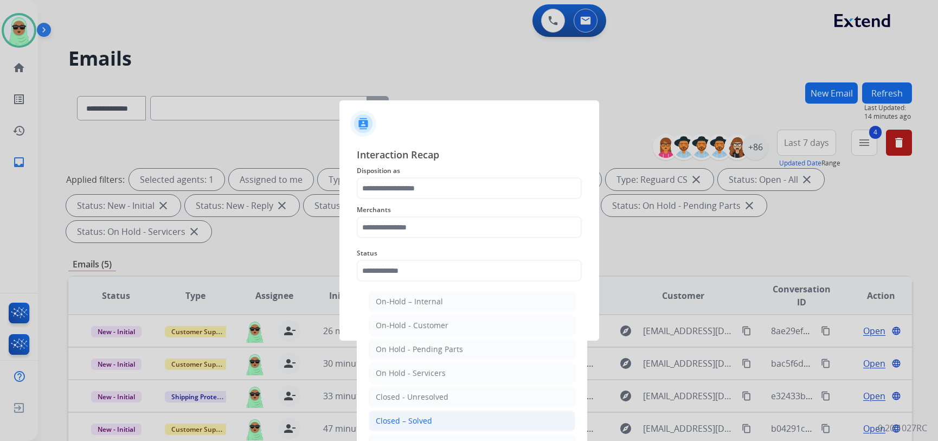
click at [443, 418] on li "Closed – Solved" at bounding box center [472, 421] width 207 height 21
type input "**********"
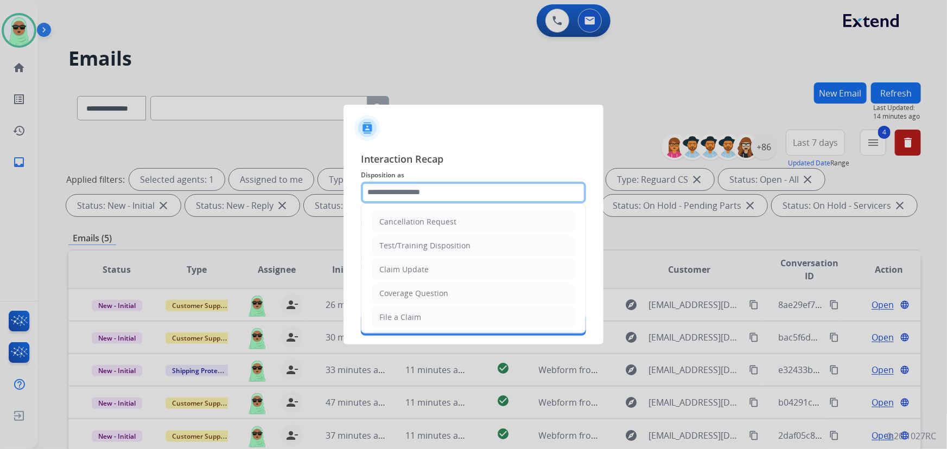
click at [419, 192] on input "text" at bounding box center [473, 193] width 225 height 22
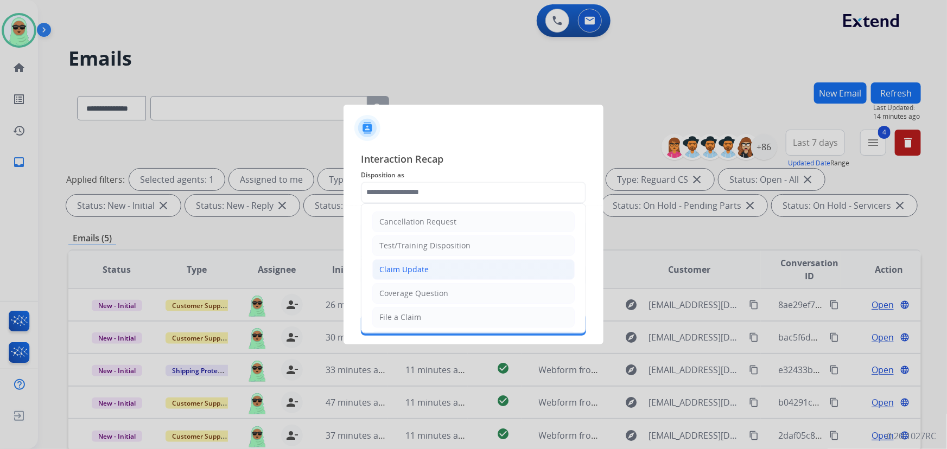
click at [419, 271] on div "Claim Update" at bounding box center [403, 269] width 49 height 11
type input "**********"
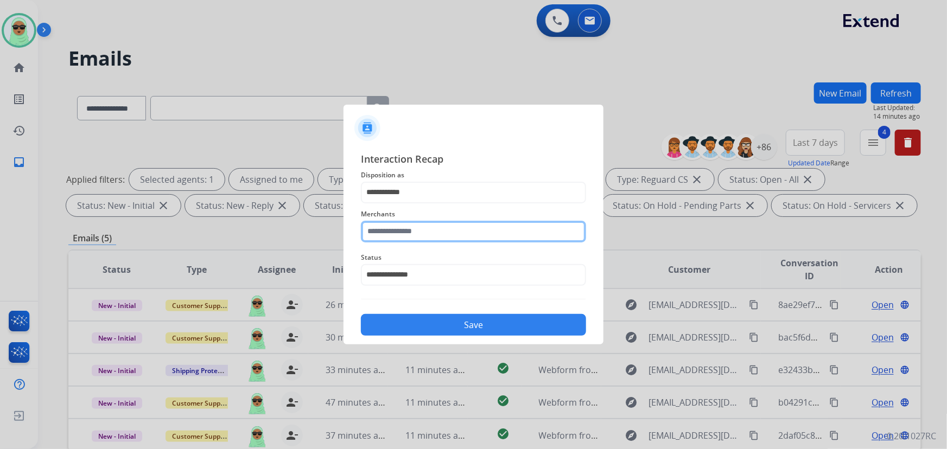
click at [419, 235] on input "text" at bounding box center [473, 232] width 225 height 22
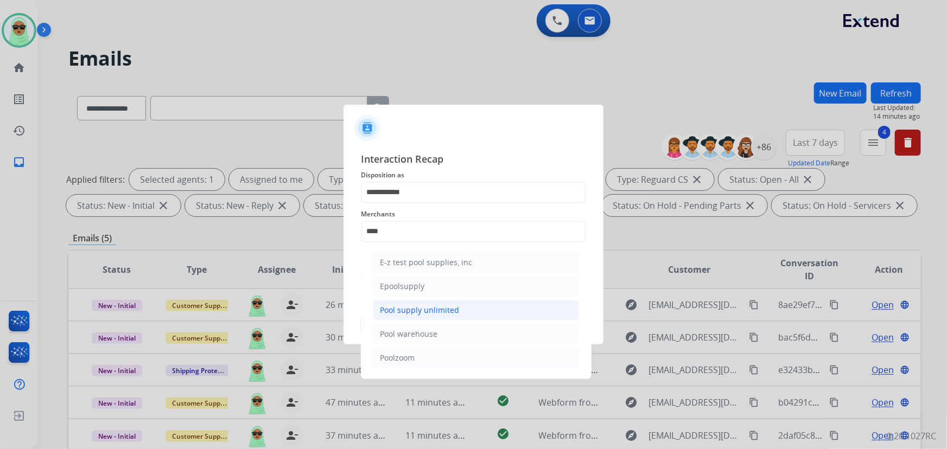
click at [440, 314] on div "Pool supply unlimited" at bounding box center [419, 310] width 79 height 11
type input "**********"
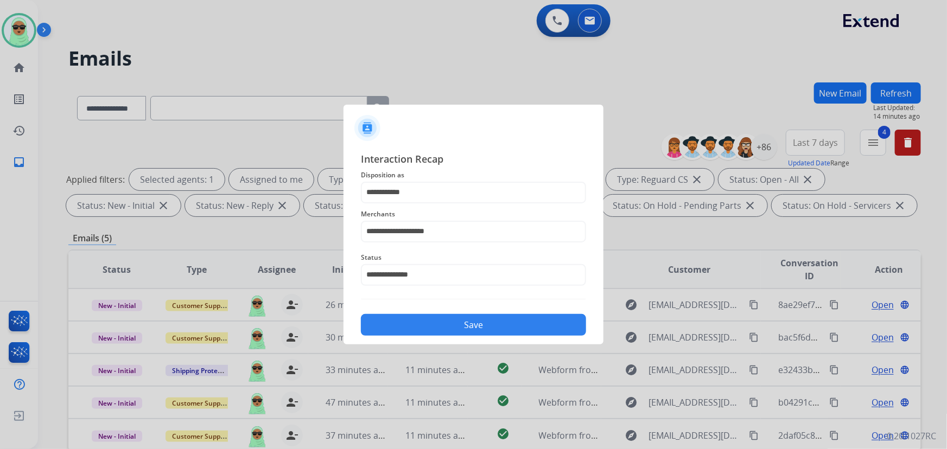
click at [453, 330] on button "Save" at bounding box center [473, 325] width 225 height 22
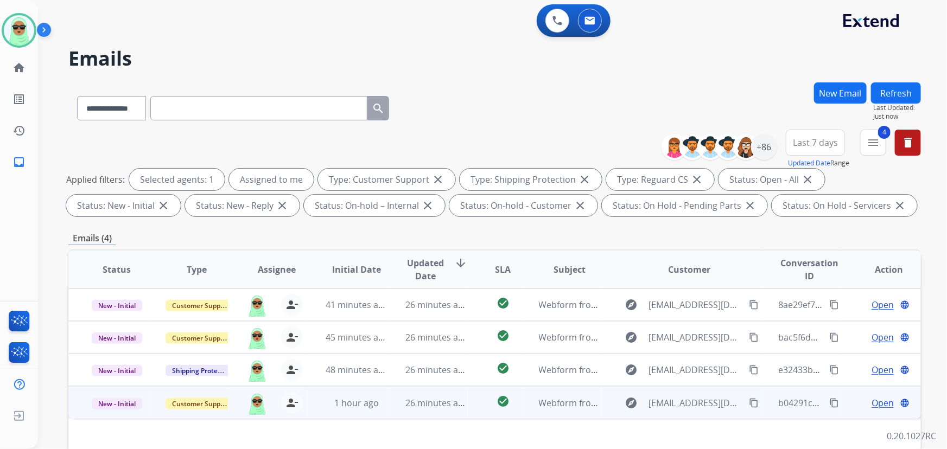
click at [749, 404] on mat-icon "content_copy" at bounding box center [754, 403] width 10 height 10
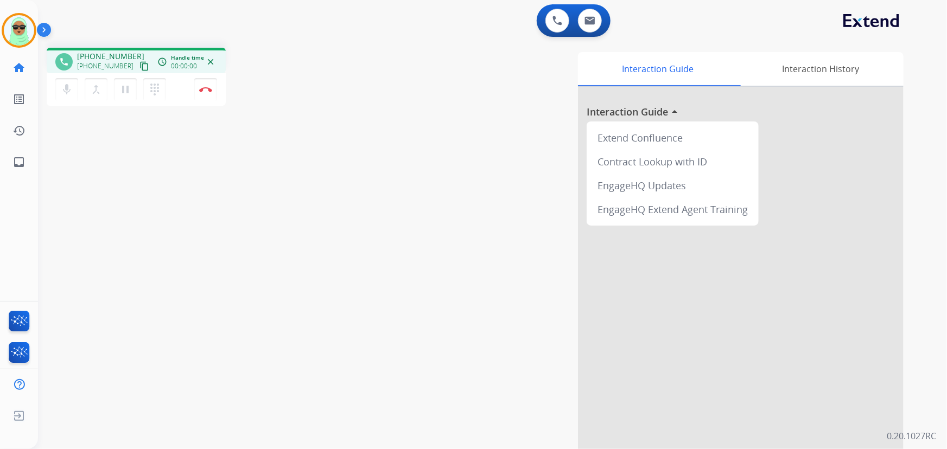
click at [139, 62] on mat-icon "content_copy" at bounding box center [144, 66] width 10 height 10
click at [632, 449] on html "Outbound call Quit Outbound call Quit Schedule interaction + Add to my list Cus…" at bounding box center [473, 224] width 947 height 449
drag, startPoint x: 158, startPoint y: 176, endPoint x: 190, endPoint y: 113, distance: 70.6
click at [164, 169] on div "phone [PHONE_NUMBER] [PHONE_NUMBER] content_copy access_time Call metrics Queue…" at bounding box center [479, 265] width 883 height 452
click at [198, 86] on button "Disconnect" at bounding box center [205, 89] width 23 height 23
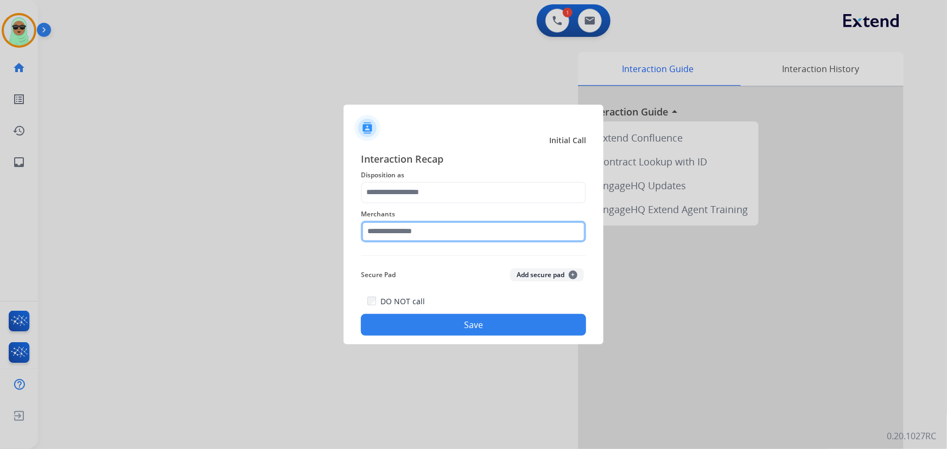
click at [453, 238] on input "text" at bounding box center [473, 232] width 225 height 22
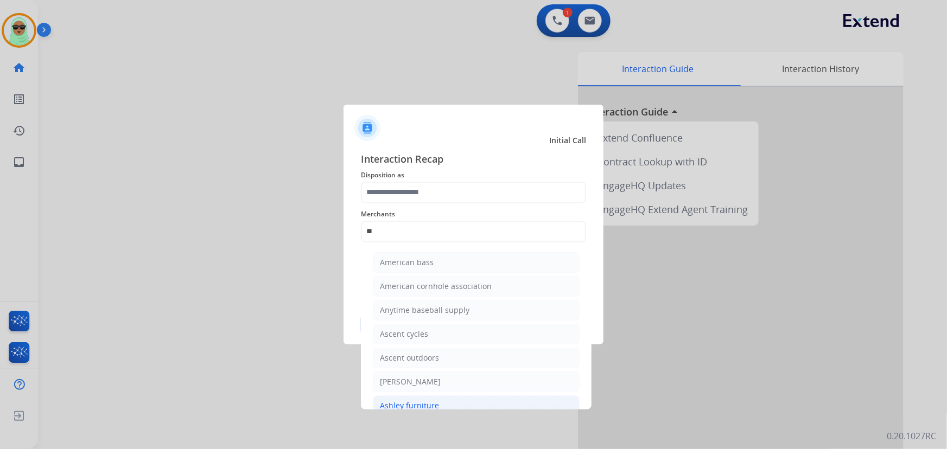
click at [418, 402] on div "Ashley furniture" at bounding box center [409, 405] width 59 height 11
type input "**********"
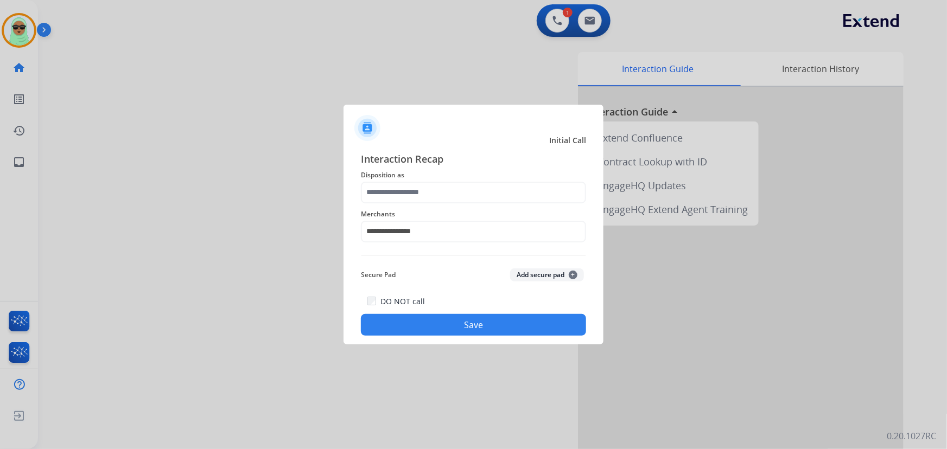
click at [436, 204] on div "**********" at bounding box center [473, 224] width 225 height 43
click at [436, 191] on input "text" at bounding box center [473, 193] width 225 height 22
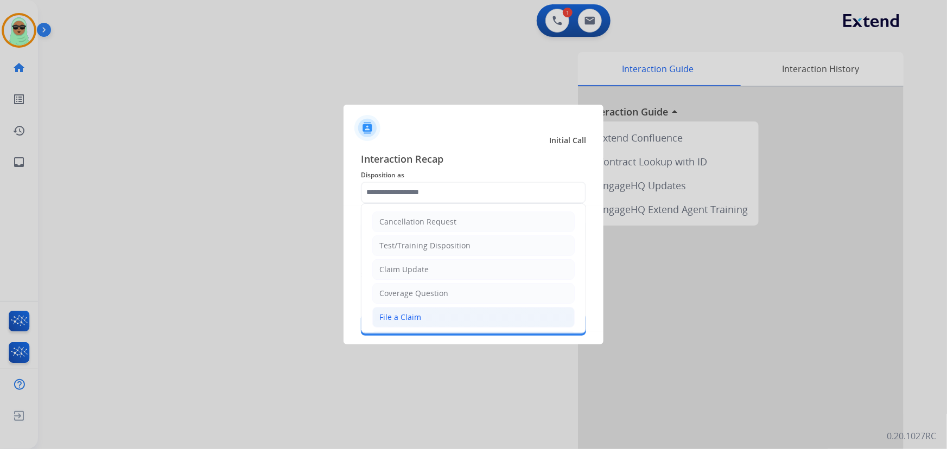
click at [419, 317] on li "File a Claim" at bounding box center [473, 317] width 202 height 21
type input "**********"
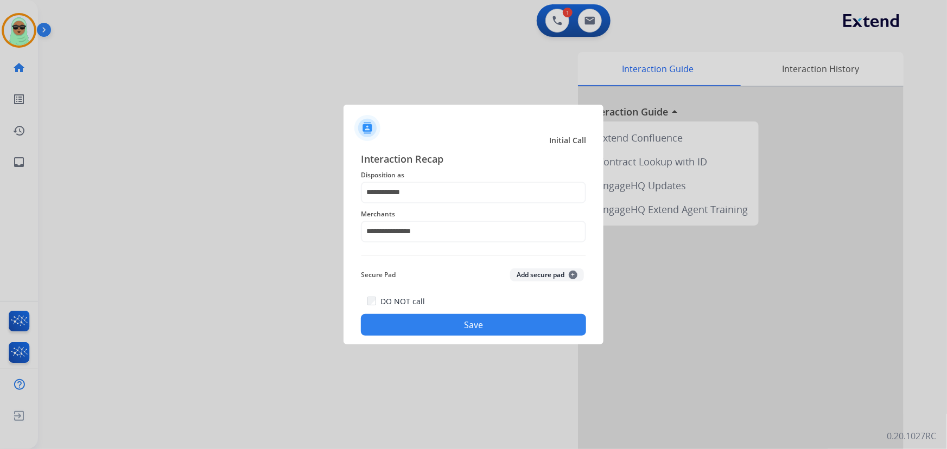
click at [458, 314] on div "DO NOT call Save" at bounding box center [473, 315] width 225 height 41
click at [0, 338] on app-contact-recap-modal "**********" at bounding box center [0, 224] width 0 height 449
click at [536, 330] on button "Save" at bounding box center [473, 325] width 225 height 22
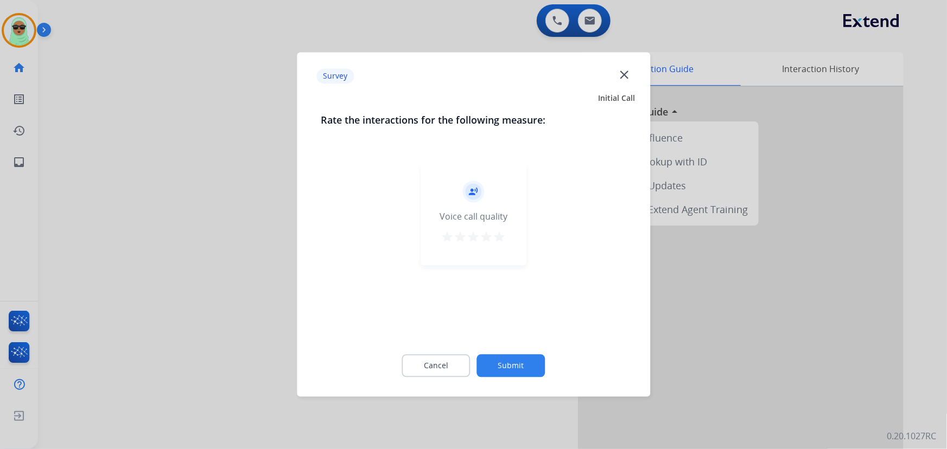
click at [529, 353] on div "Cancel Submit" at bounding box center [473, 366] width 305 height 49
click at [526, 369] on button "Submit" at bounding box center [511, 366] width 68 height 23
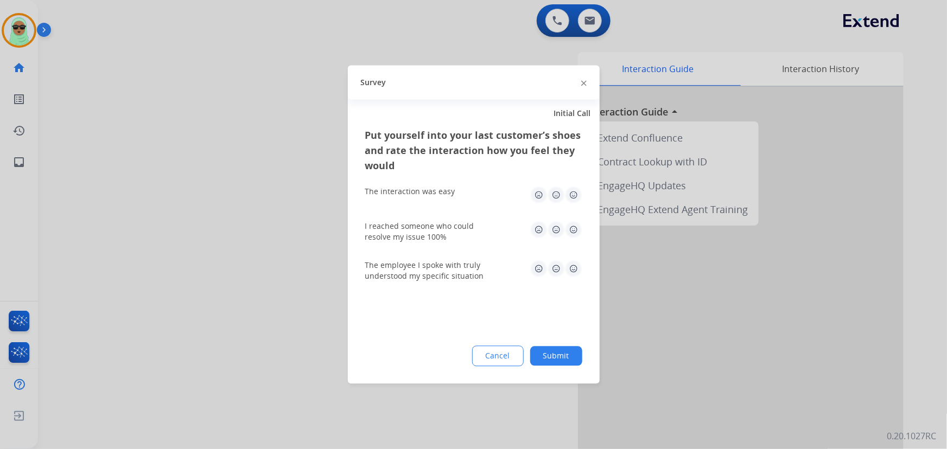
click at [549, 349] on button "Submit" at bounding box center [556, 357] width 52 height 20
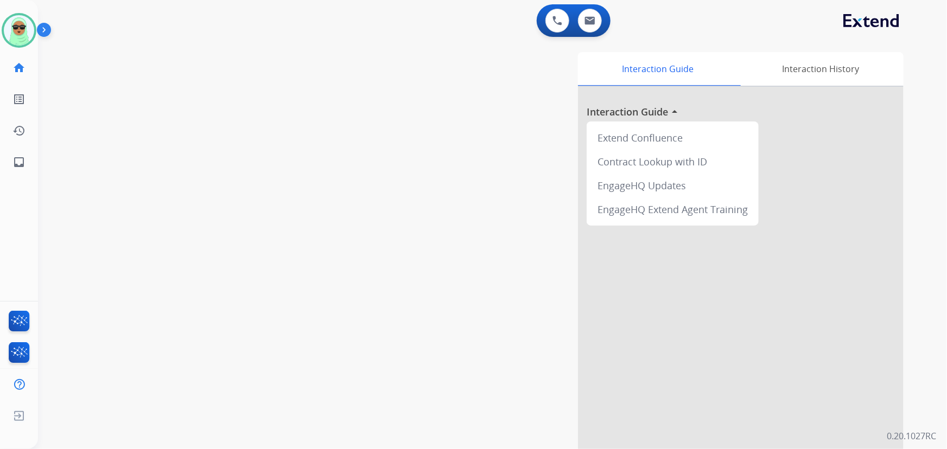
click at [163, 183] on div "swap_horiz Break voice bridge close_fullscreen Connect 3-Way Call merge_type Se…" at bounding box center [479, 265] width 883 height 452
click at [131, 238] on div "swap_horiz Break voice bridge close_fullscreen Connect 3-Way Call merge_type Se…" at bounding box center [479, 265] width 883 height 452
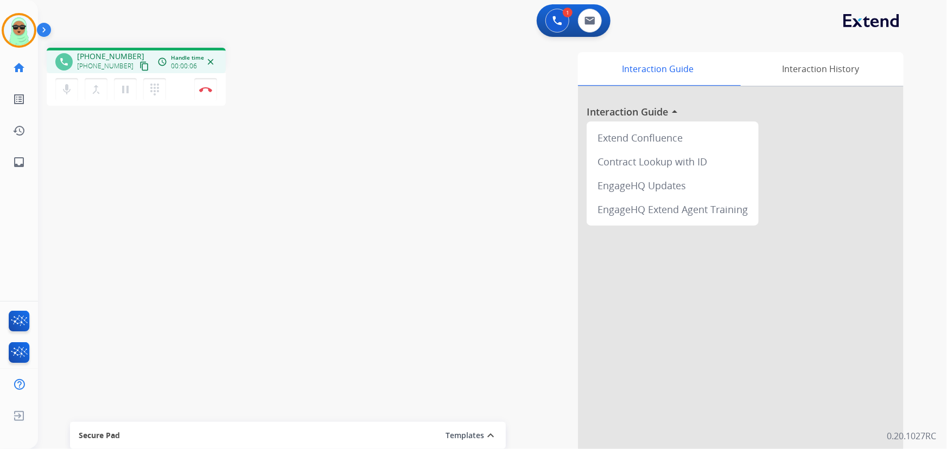
click at [139, 65] on mat-icon "content_copy" at bounding box center [144, 66] width 10 height 10
click at [83, 168] on div "phone [PHONE_NUMBER] [PHONE_NUMBER] content_copy access_time Call metrics Queue…" at bounding box center [479, 265] width 883 height 452
click at [210, 87] on img at bounding box center [205, 89] width 13 height 5
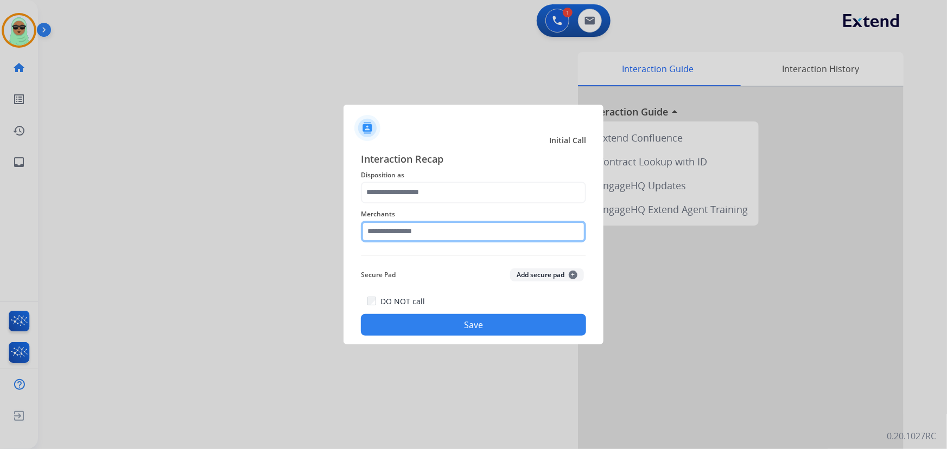
click at [490, 221] on input "text" at bounding box center [473, 232] width 225 height 22
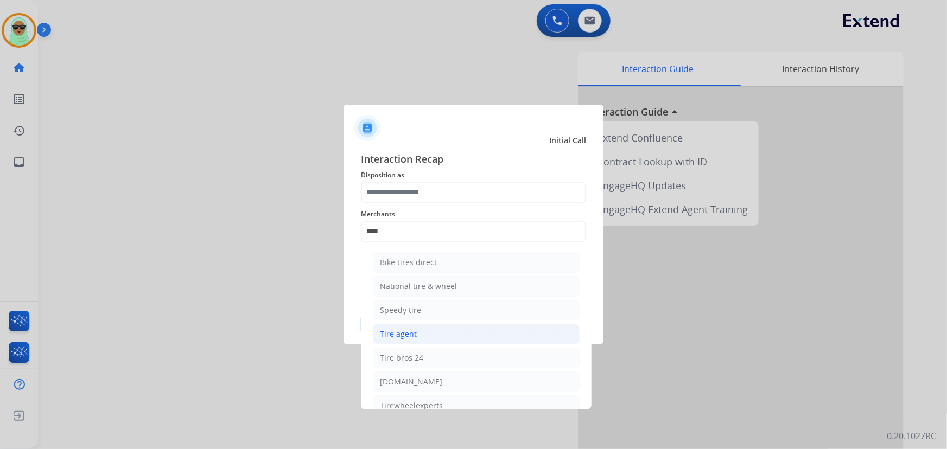
click at [450, 337] on li "Tire agent" at bounding box center [476, 334] width 207 height 21
type input "**********"
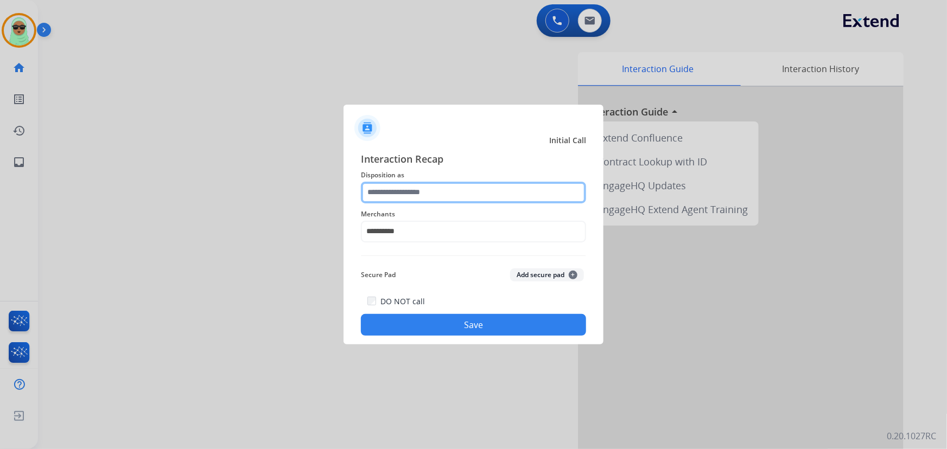
click at [441, 187] on input "text" at bounding box center [473, 193] width 225 height 22
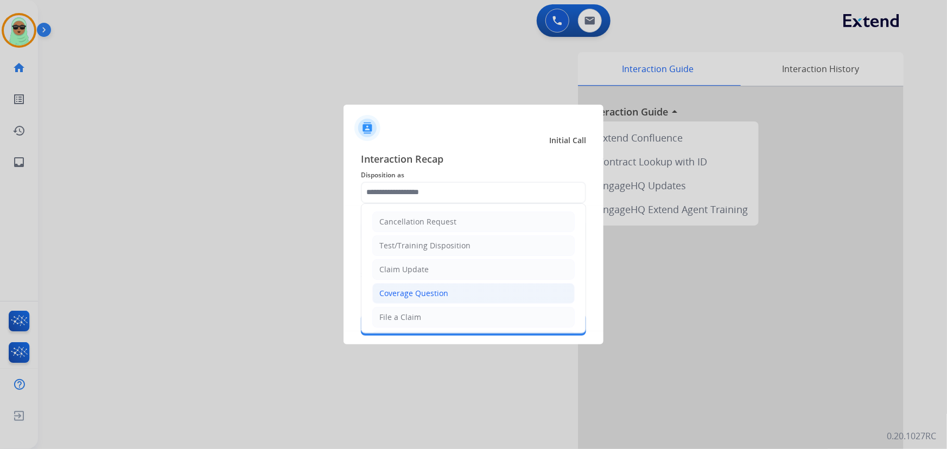
click at [421, 291] on div "Coverage Question" at bounding box center [413, 293] width 69 height 11
type input "**********"
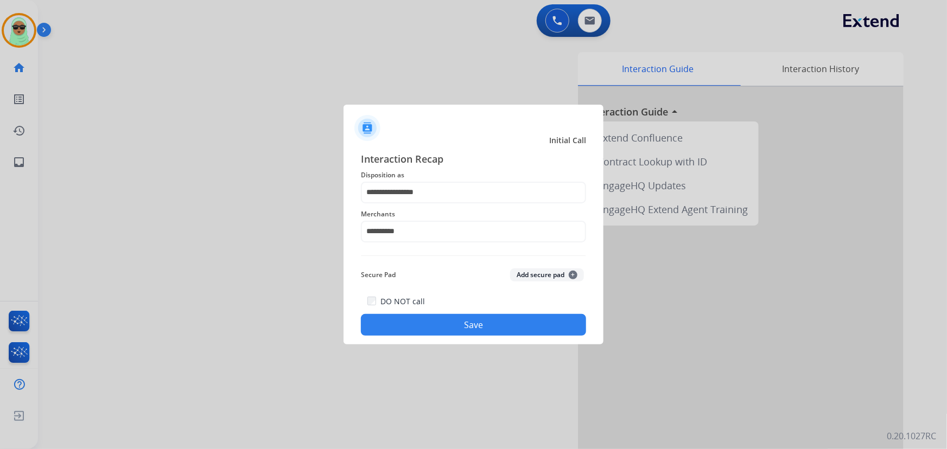
click at [438, 319] on button "Save" at bounding box center [473, 325] width 225 height 22
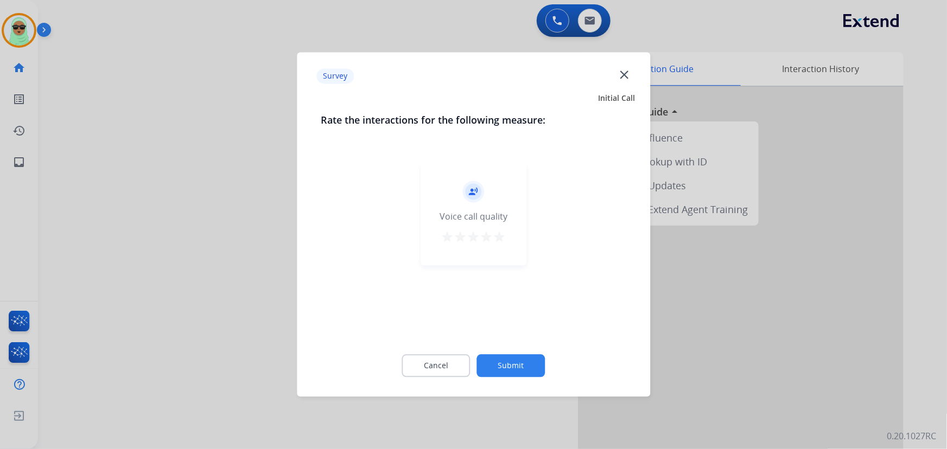
drag, startPoint x: 542, startPoint y: 373, endPoint x: 540, endPoint y: 367, distance: 6.3
click at [540, 367] on button "Submit" at bounding box center [511, 366] width 68 height 23
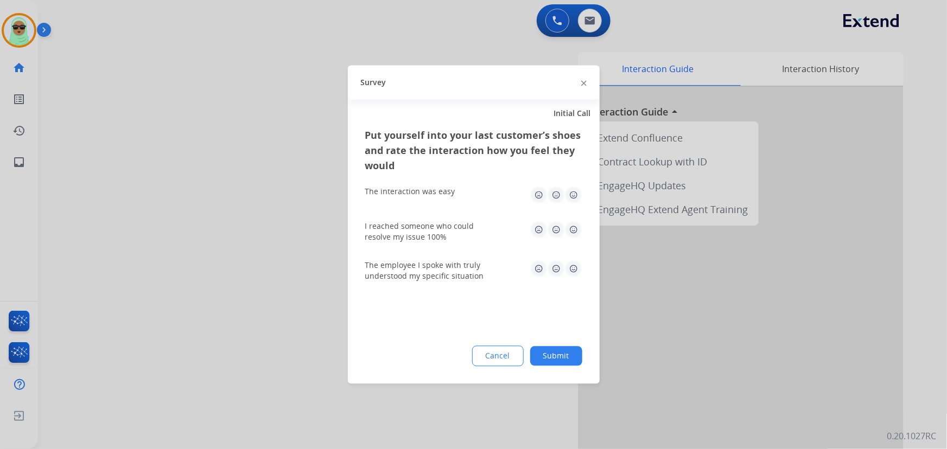
click at [552, 357] on button "Submit" at bounding box center [556, 357] width 52 height 20
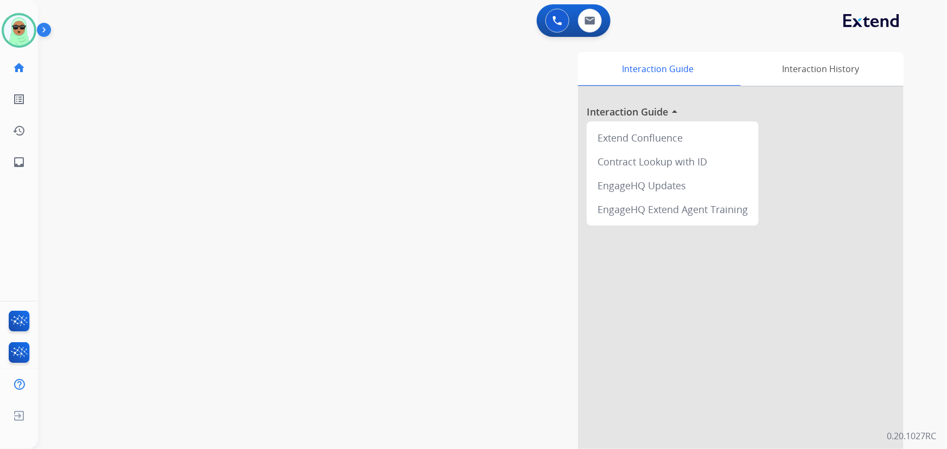
click at [141, 202] on div "swap_horiz Break voice bridge close_fullscreen Connect 3-Way Call merge_type Se…" at bounding box center [479, 265] width 883 height 452
click at [586, 23] on img at bounding box center [589, 20] width 11 height 9
select select "**********"
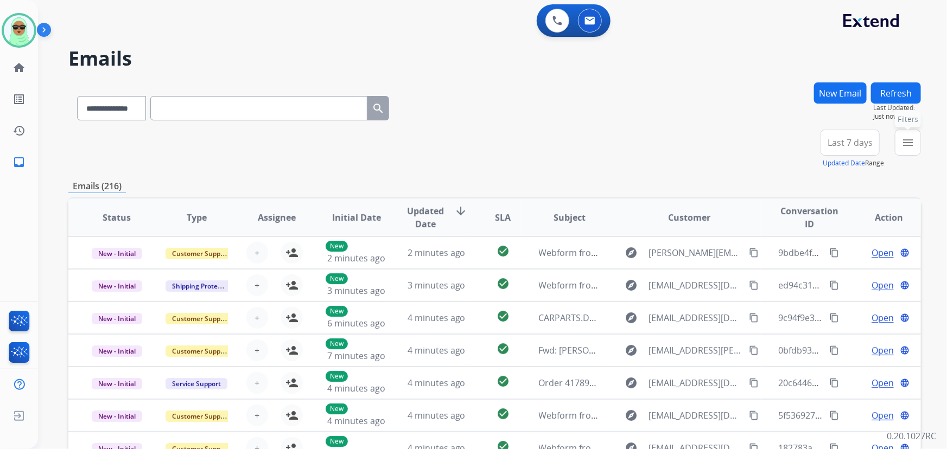
click at [899, 134] on button "menu Filters" at bounding box center [907, 143] width 26 height 26
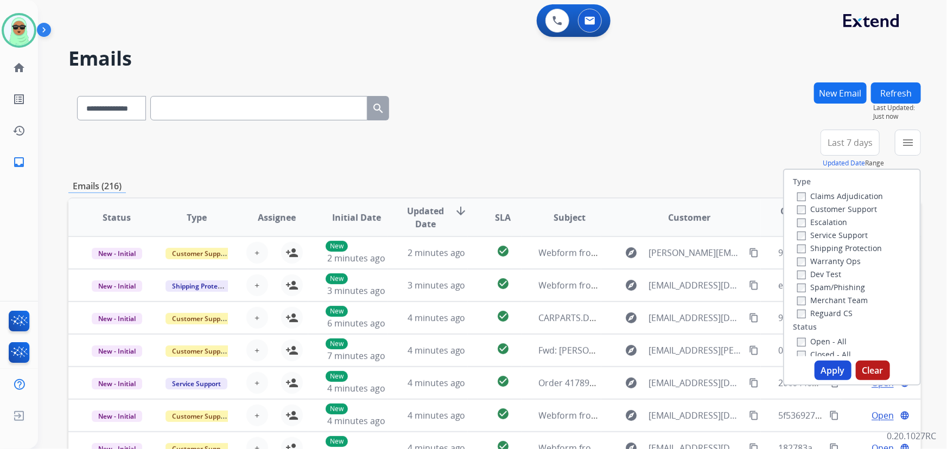
click at [840, 213] on label "Customer Support" at bounding box center [837, 209] width 80 height 10
click at [843, 252] on label "Shipping Protection" at bounding box center [839, 248] width 85 height 10
click at [834, 313] on label "Reguard CS" at bounding box center [824, 313] width 55 height 10
click at [824, 346] on label "Open - All" at bounding box center [821, 341] width 49 height 10
click at [824, 365] on button "Apply" at bounding box center [832, 371] width 37 height 20
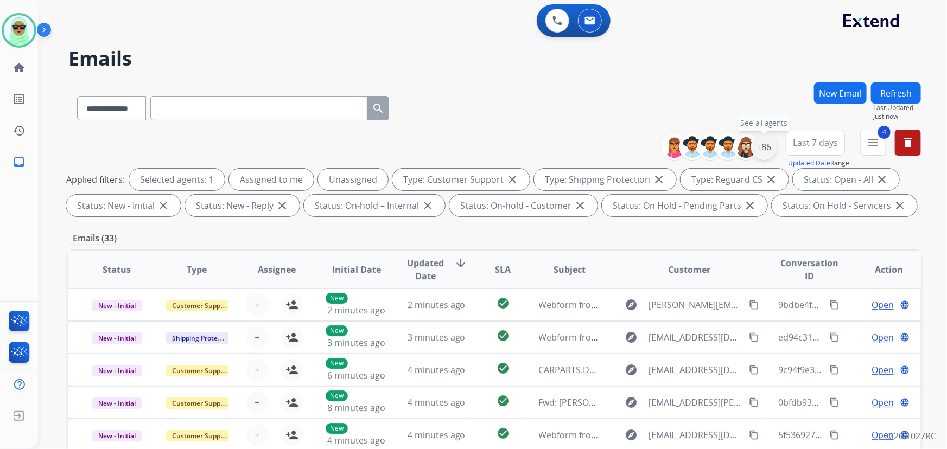
click at [763, 140] on div "+86" at bounding box center [764, 147] width 26 height 26
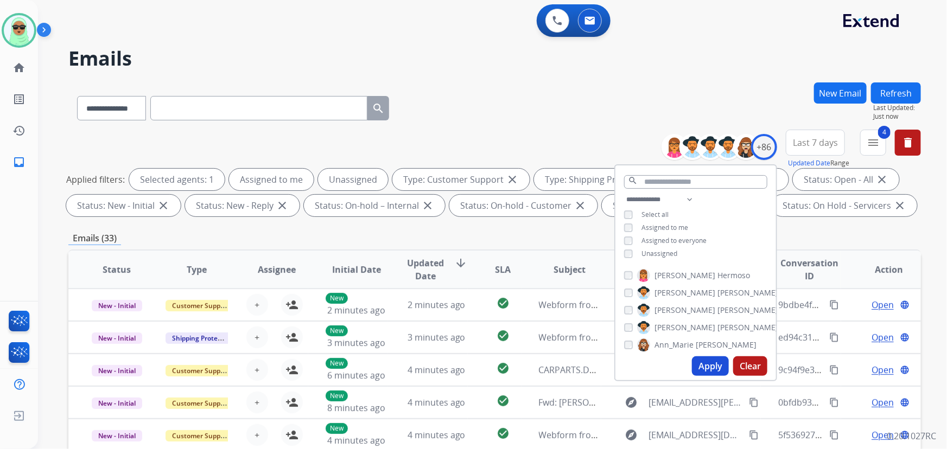
click at [648, 247] on div "**********" at bounding box center [695, 227] width 161 height 69
click at [661, 250] on span "Unassigned" at bounding box center [659, 253] width 36 height 9
click at [717, 364] on button "Apply" at bounding box center [710, 366] width 37 height 20
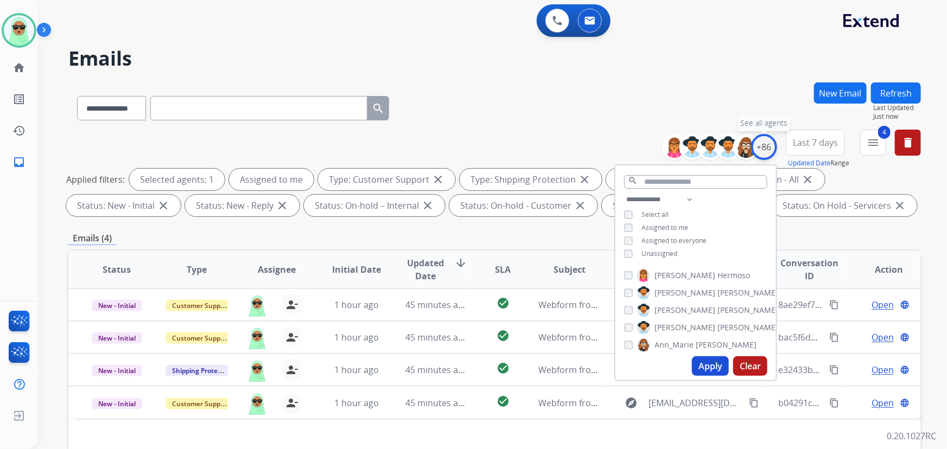
click at [756, 148] on div "+86" at bounding box center [764, 147] width 26 height 26
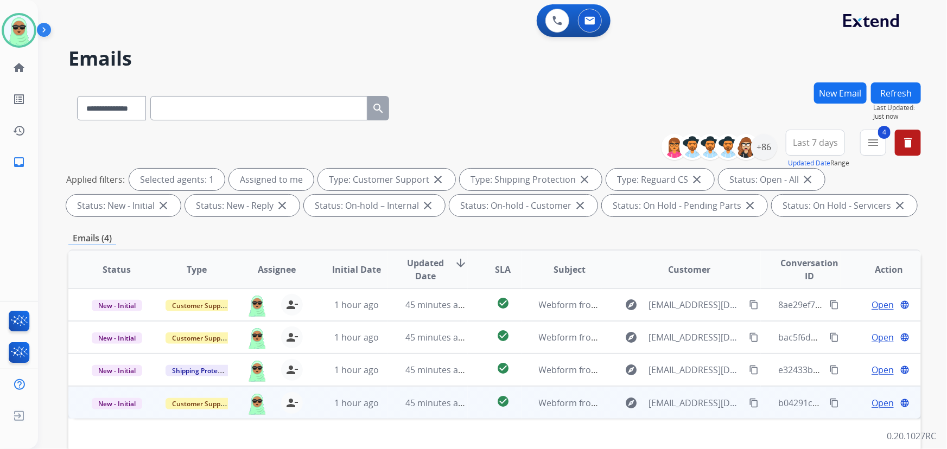
click at [749, 400] on mat-icon "content_copy" at bounding box center [754, 403] width 10 height 10
click at [871, 398] on span "Open" at bounding box center [882, 403] width 22 height 13
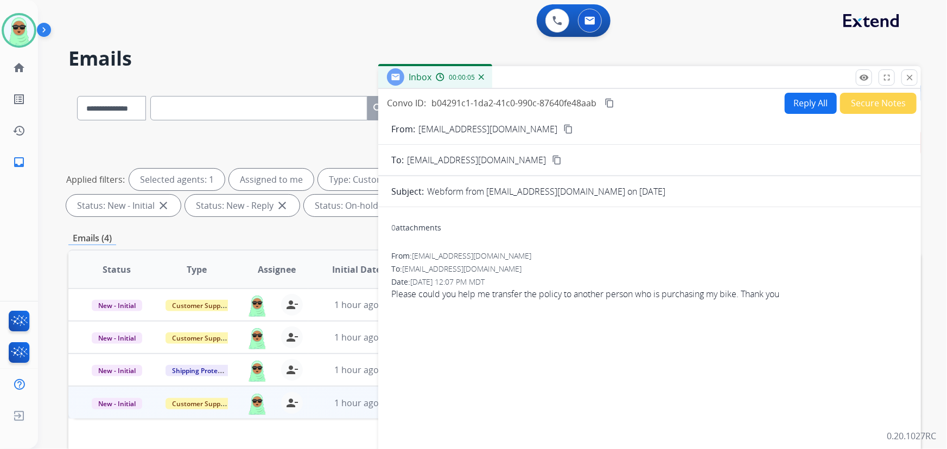
click at [796, 94] on button "Reply All" at bounding box center [810, 103] width 52 height 21
select select "**********"
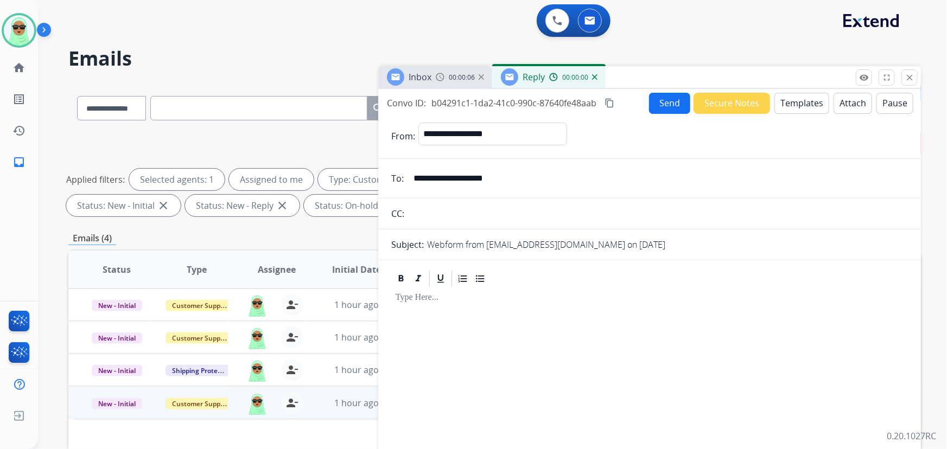
click at [796, 94] on button "Templates" at bounding box center [801, 103] width 55 height 21
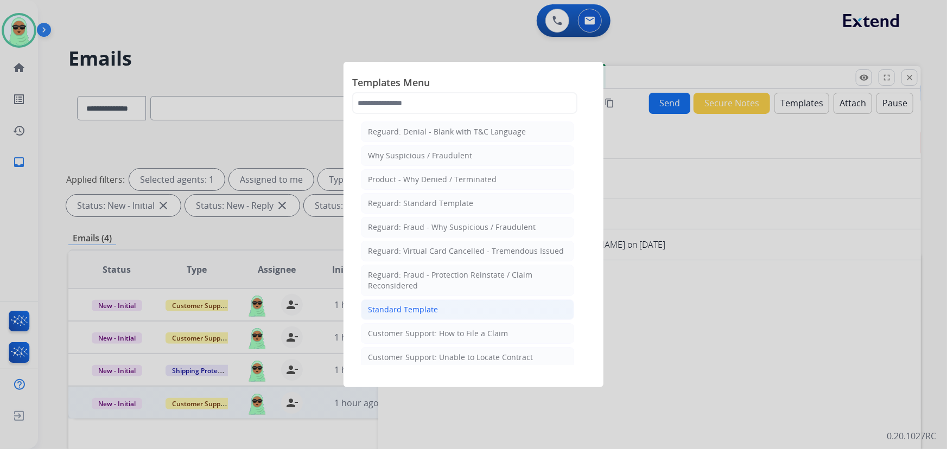
click at [421, 304] on div "Standard Template" at bounding box center [403, 309] width 70 height 11
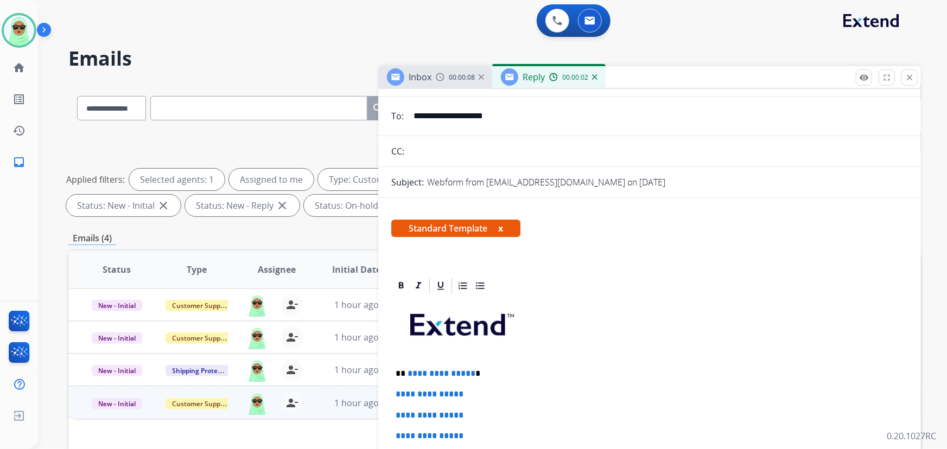
scroll to position [246, 0]
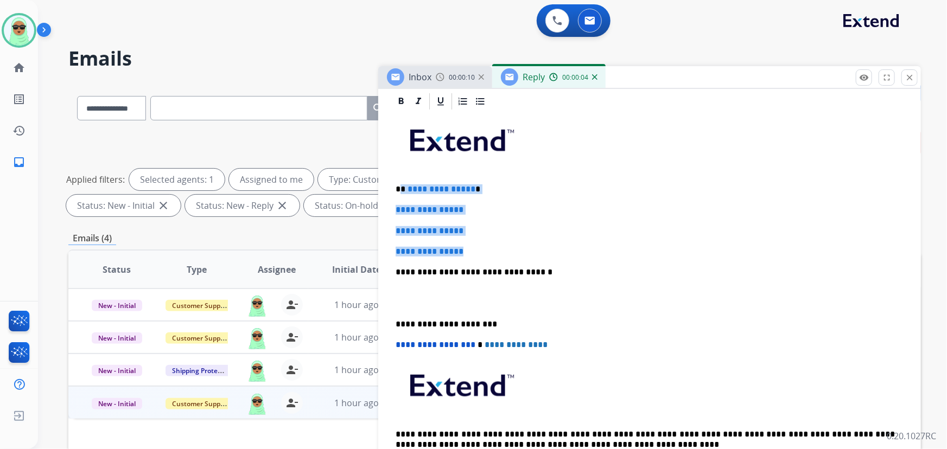
drag, startPoint x: 491, startPoint y: 244, endPoint x: 402, endPoint y: 190, distance: 104.1
click at [402, 190] on div "**********" at bounding box center [649, 297] width 516 height 373
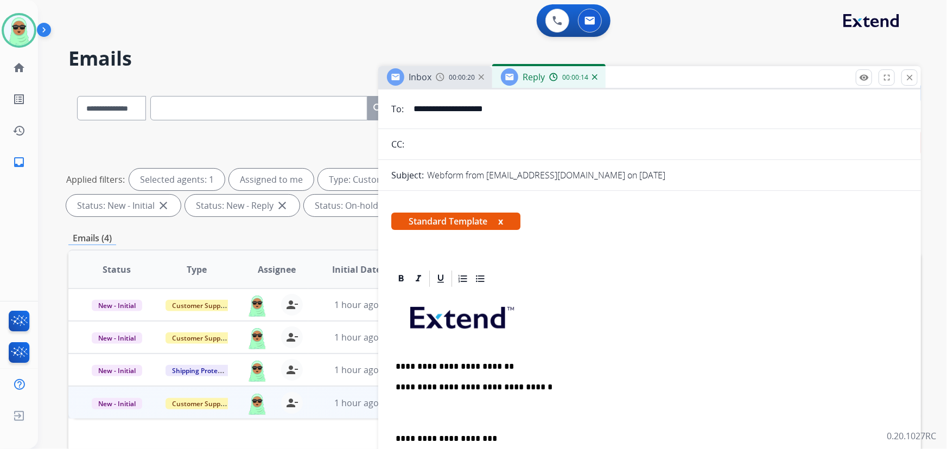
scroll to position [98, 0]
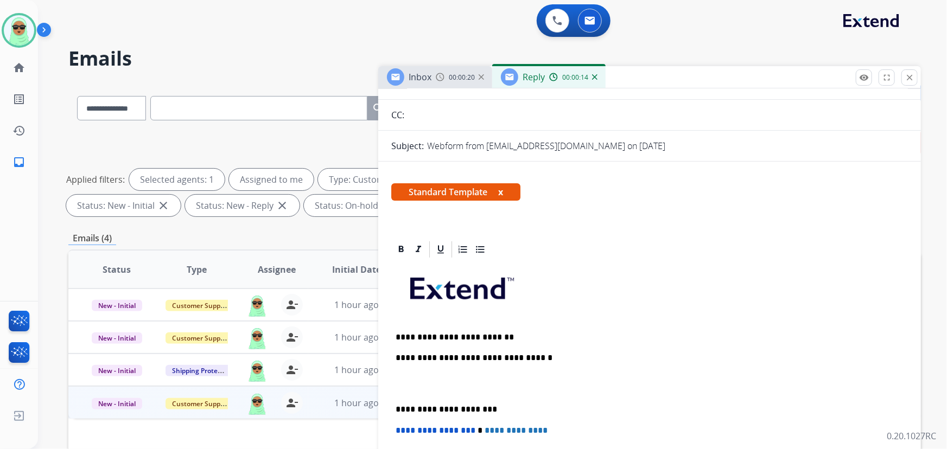
drag, startPoint x: 500, startPoint y: 317, endPoint x: 513, endPoint y: 322, distance: 14.1
click at [500, 318] on p at bounding box center [649, 293] width 508 height 58
drag, startPoint x: 521, startPoint y: 329, endPoint x: 416, endPoint y: 334, distance: 104.8
click at [416, 334] on div "**********" at bounding box center [649, 414] width 516 height 311
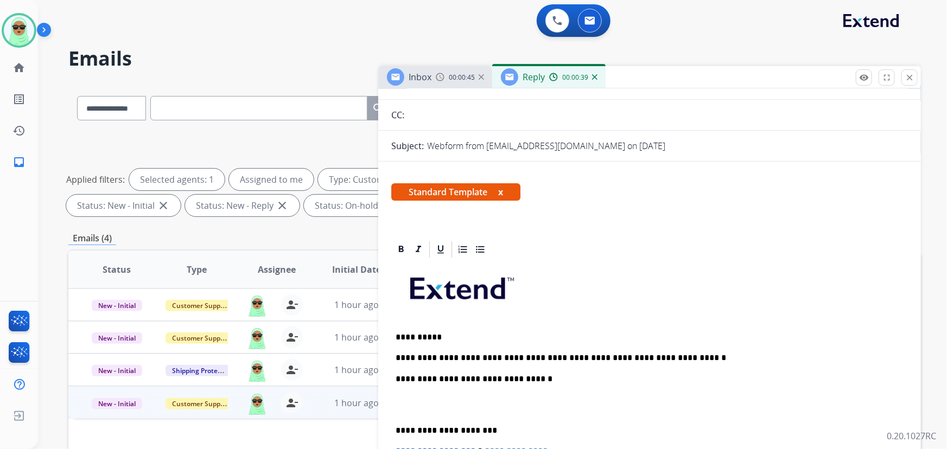
click at [458, 357] on p "**********" at bounding box center [645, 358] width 500 height 10
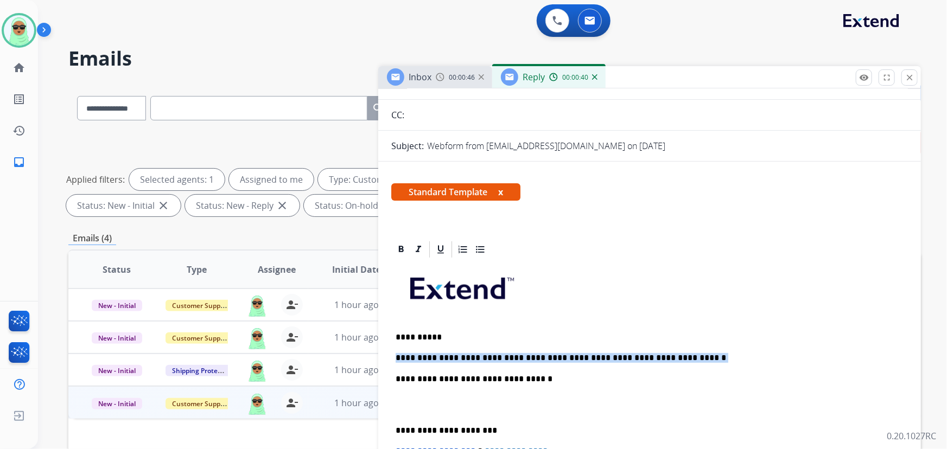
click at [458, 357] on p "**********" at bounding box center [645, 358] width 500 height 10
copy p "*****"
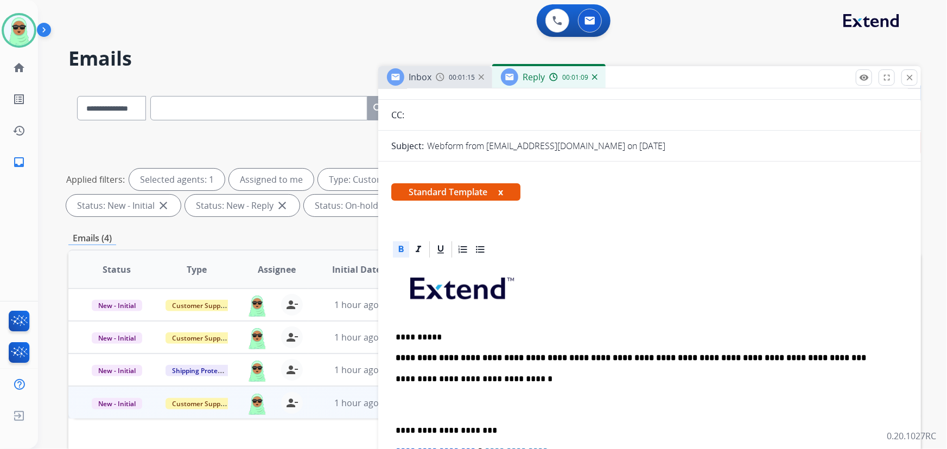
click at [639, 350] on div "**********" at bounding box center [649, 424] width 516 height 331
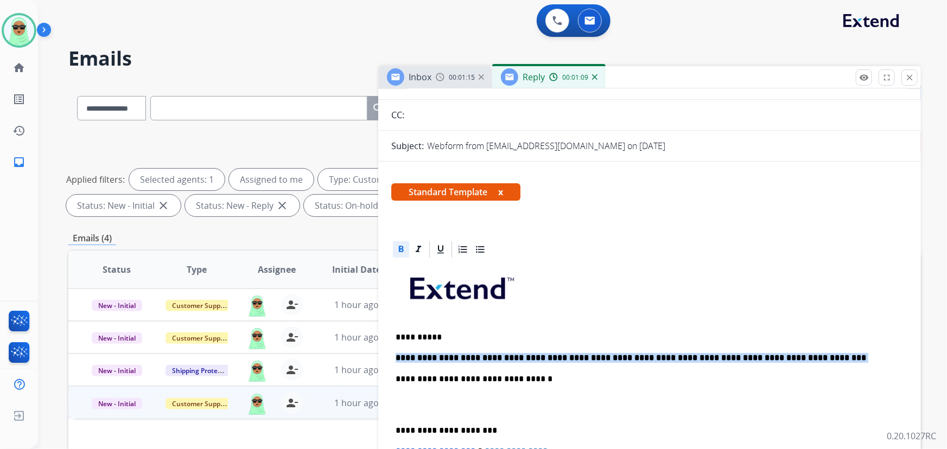
click at [639, 350] on div "**********" at bounding box center [649, 424] width 516 height 331
click at [401, 244] on icon at bounding box center [400, 249] width 11 height 11
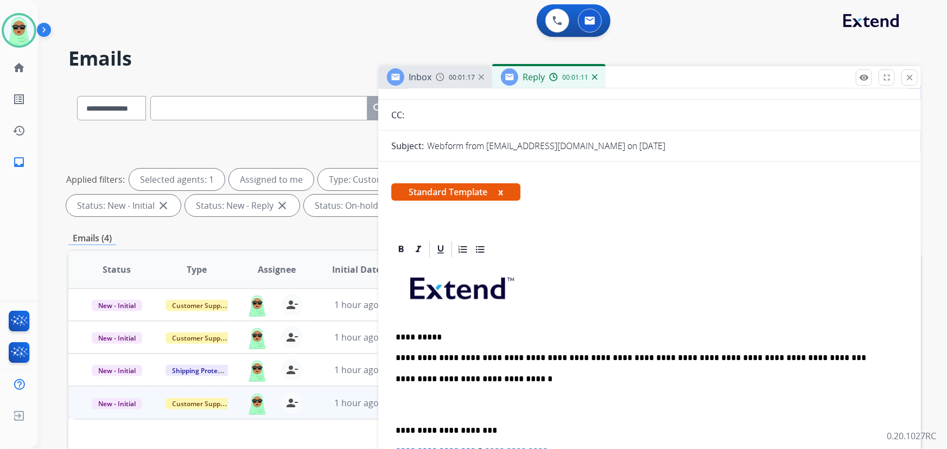
click at [627, 314] on p at bounding box center [649, 293] width 508 height 58
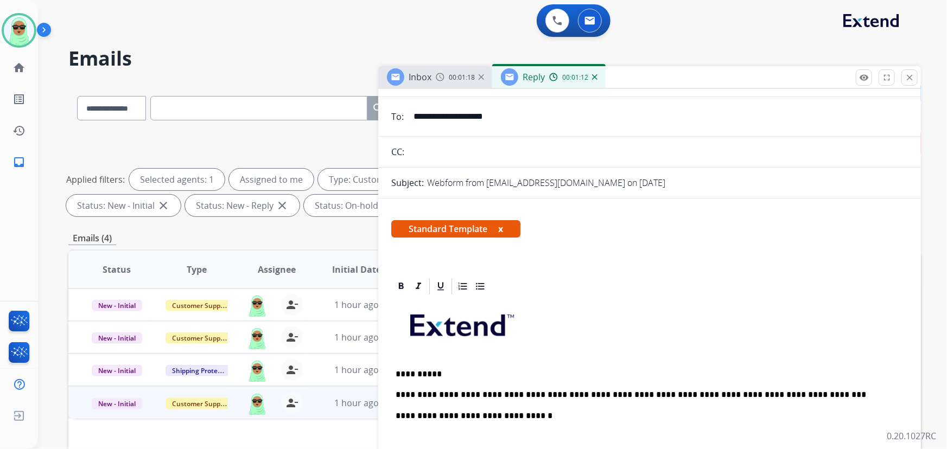
scroll to position [0, 0]
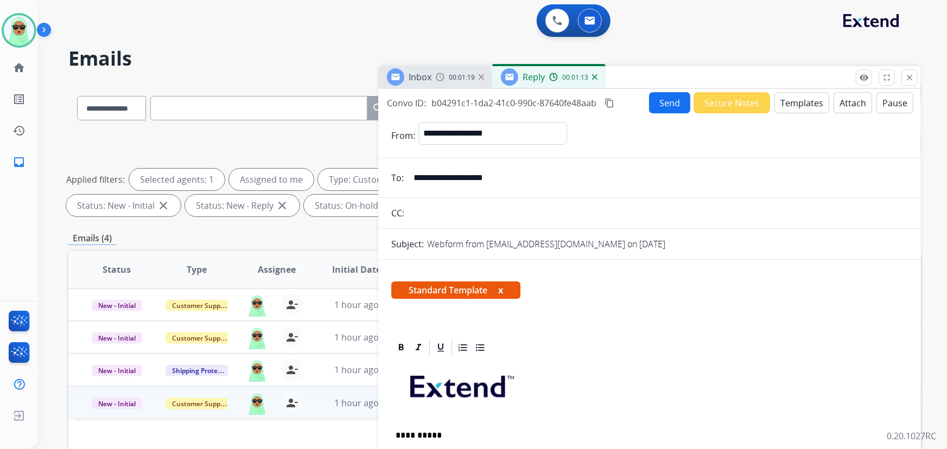
click at [659, 101] on button "Send" at bounding box center [669, 102] width 41 height 21
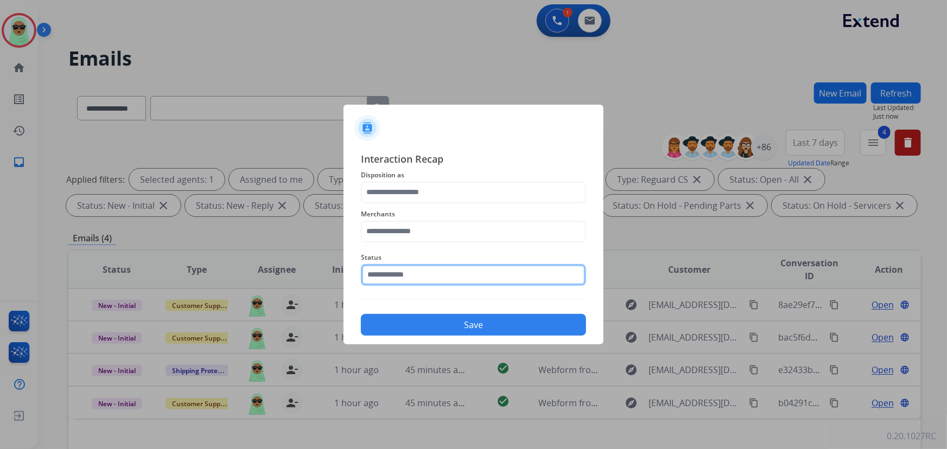
click at [455, 267] on input "text" at bounding box center [473, 275] width 225 height 22
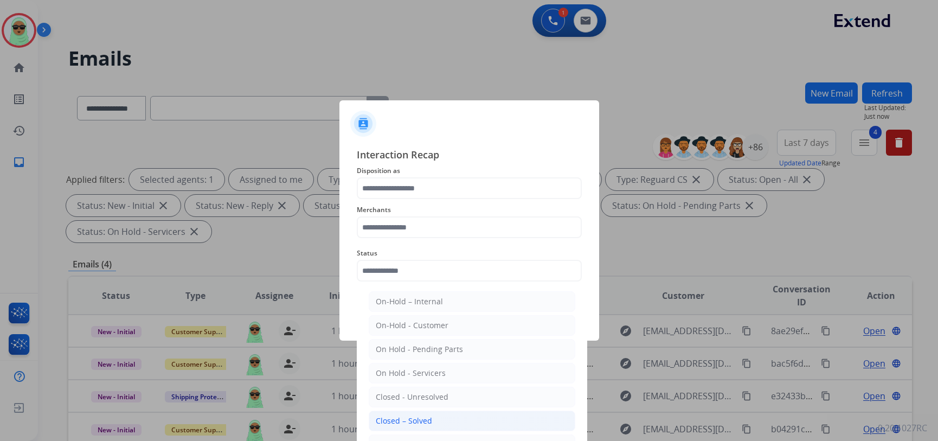
click at [459, 424] on li "Closed – Solved" at bounding box center [472, 421] width 207 height 21
type input "**********"
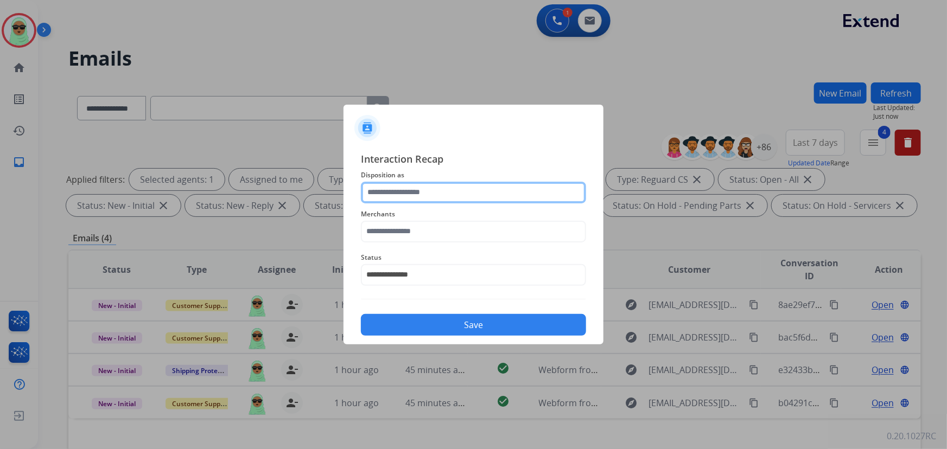
click at [385, 182] on input "text" at bounding box center [473, 193] width 225 height 22
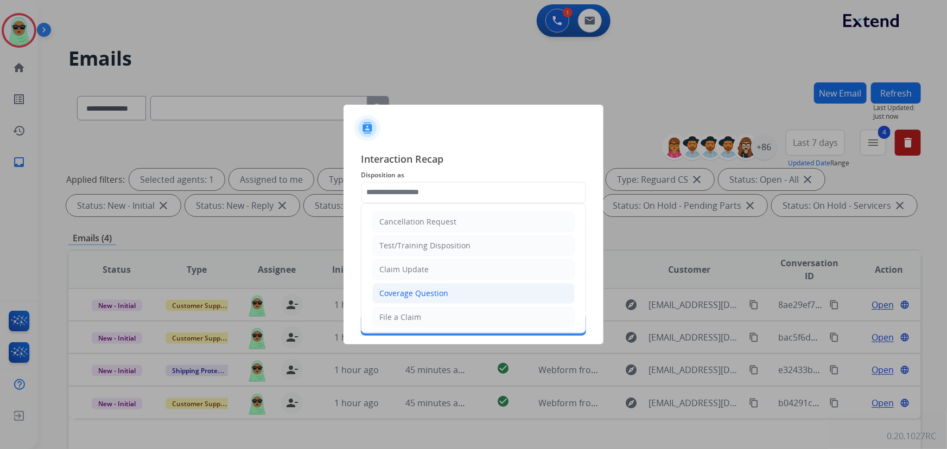
click at [436, 294] on div "Coverage Question" at bounding box center [413, 293] width 69 height 11
type input "**********"
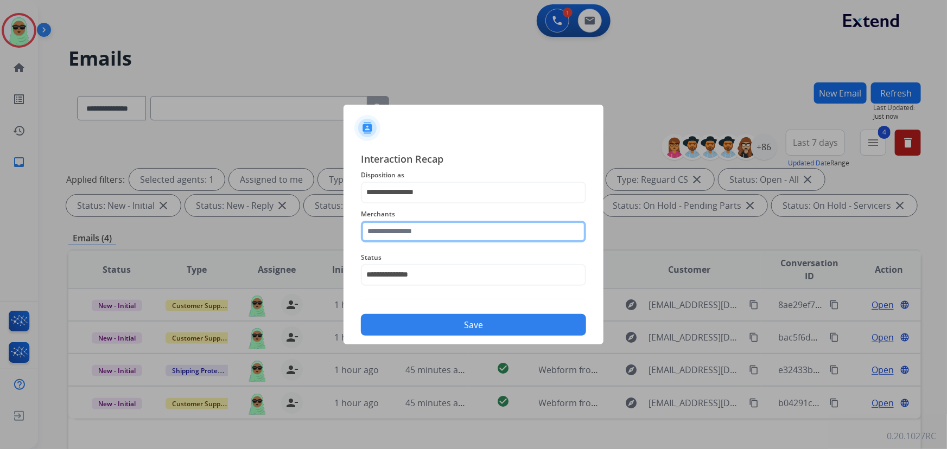
click at [456, 232] on input "text" at bounding box center [473, 232] width 225 height 22
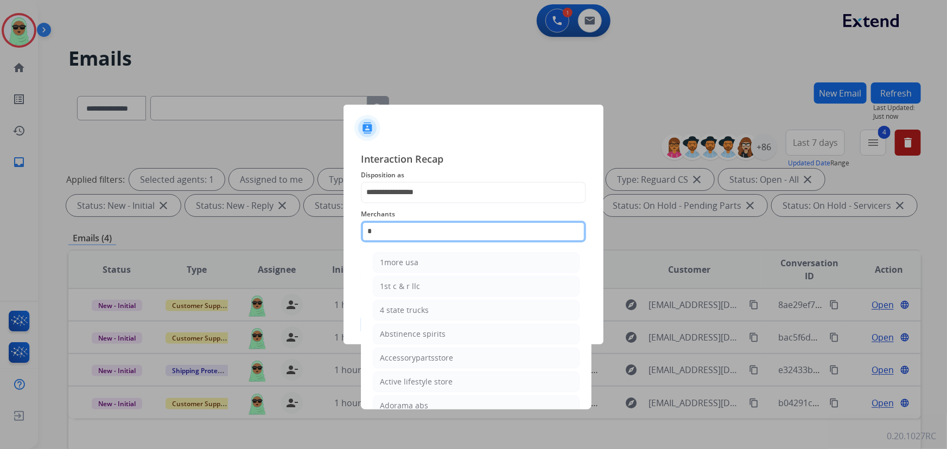
type input "**"
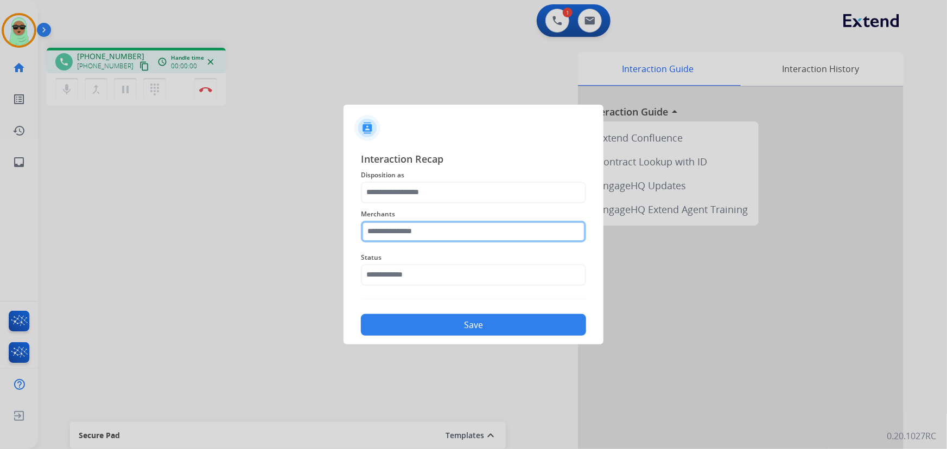
click at [434, 234] on input "text" at bounding box center [473, 232] width 225 height 22
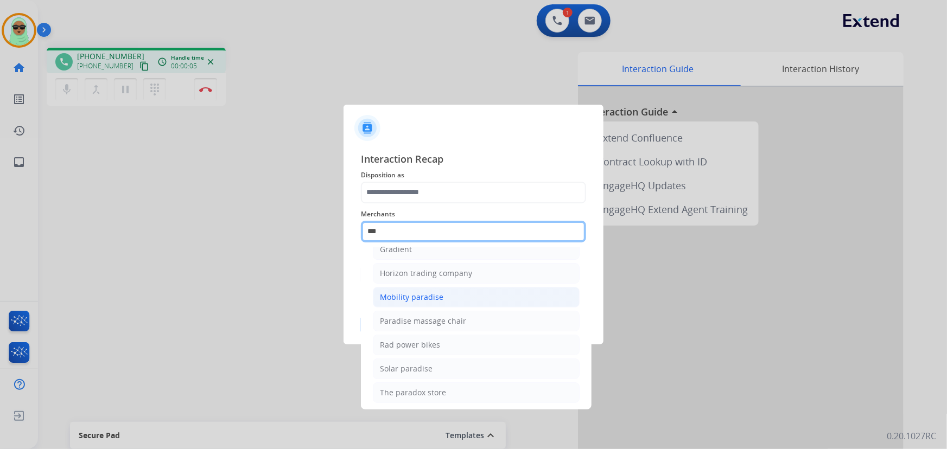
scroll to position [87, 0]
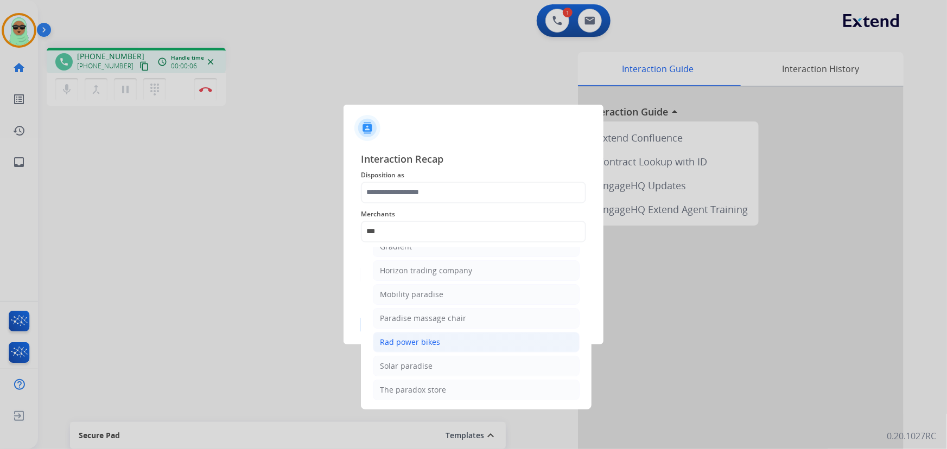
click at [439, 347] on li "Rad power bikes" at bounding box center [476, 342] width 207 height 21
type input "**********"
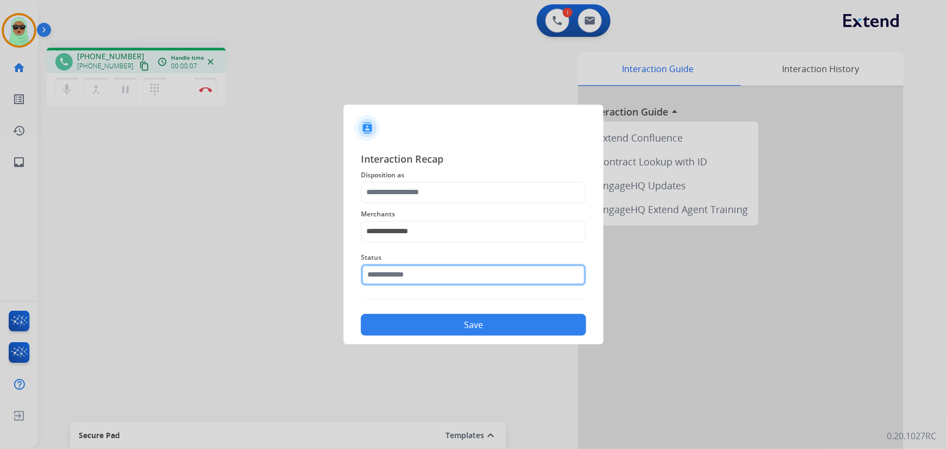
click at [444, 279] on input "text" at bounding box center [473, 275] width 225 height 22
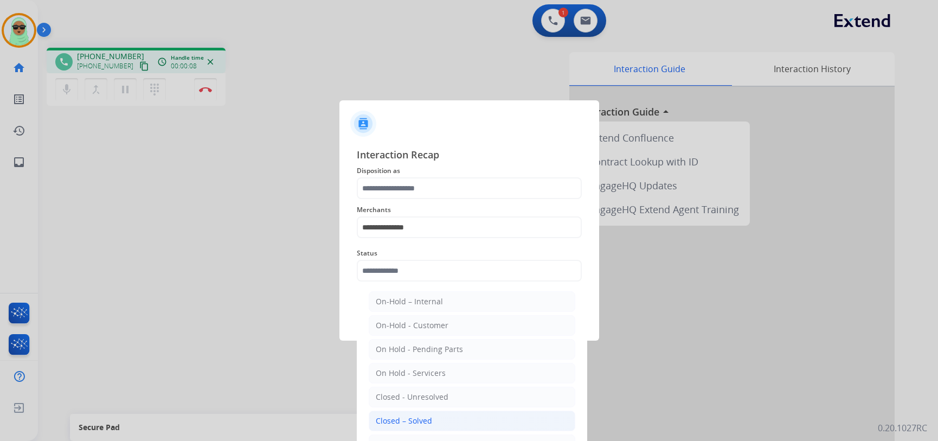
click at [430, 415] on div "Closed – Solved" at bounding box center [404, 420] width 56 height 11
type input "**********"
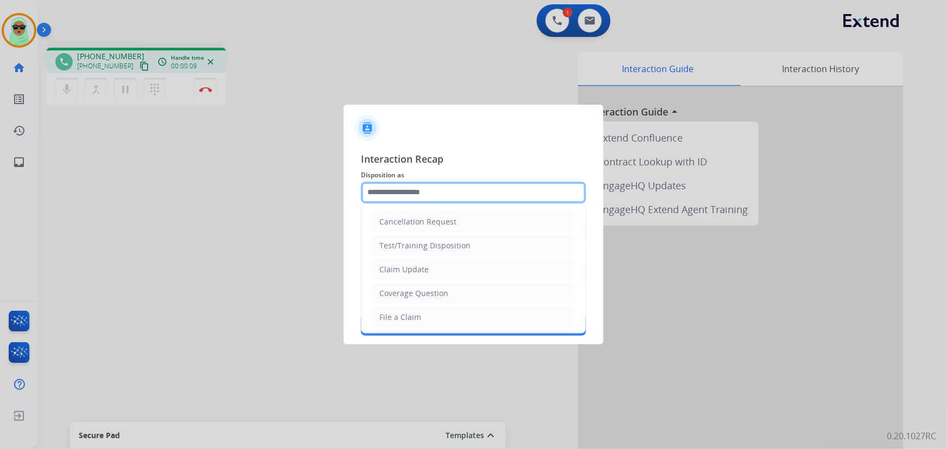
click at [431, 186] on input "text" at bounding box center [473, 193] width 225 height 22
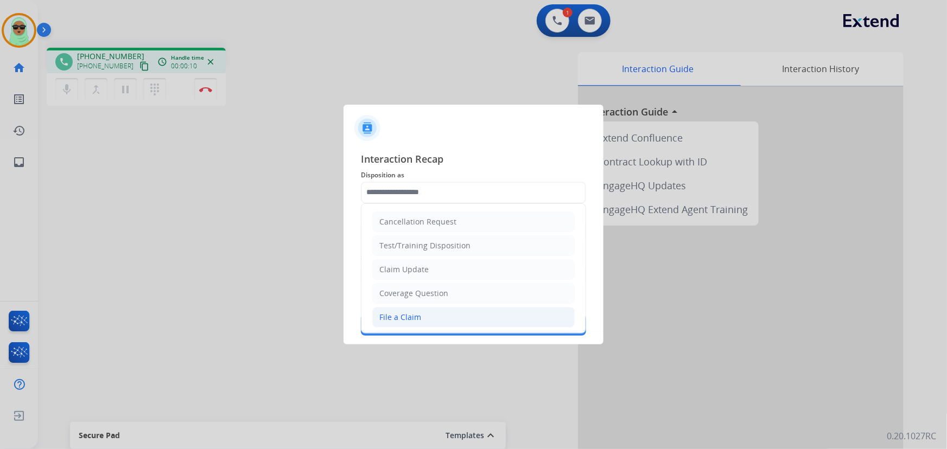
click at [430, 314] on li "File a Claim" at bounding box center [473, 317] width 202 height 21
type input "**********"
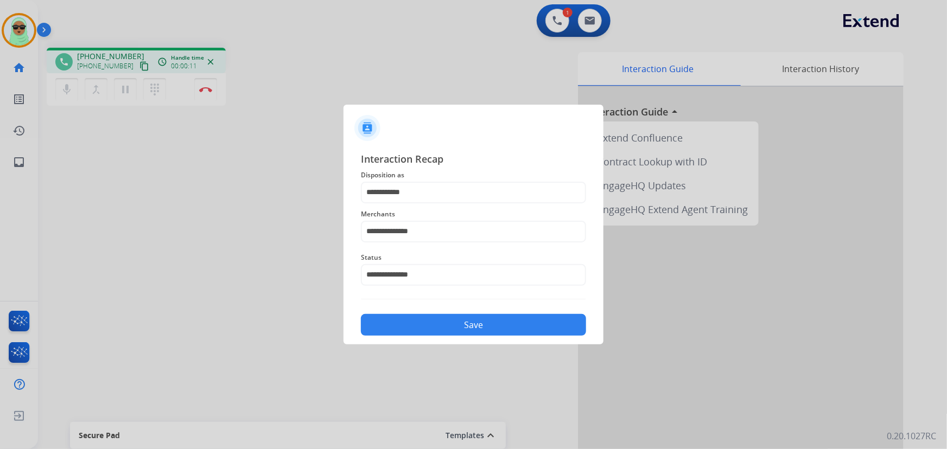
click at [452, 325] on button "Save" at bounding box center [473, 325] width 225 height 22
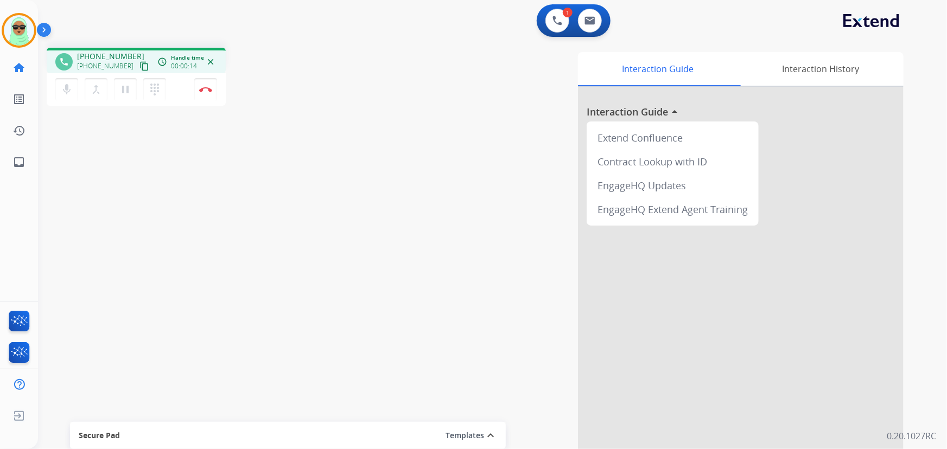
click at [139, 65] on mat-icon "content_copy" at bounding box center [144, 66] width 10 height 10
click at [219, 92] on div "mic Mute merge_type Bridge pause Hold dialpad Dialpad Disconnect" at bounding box center [136, 89] width 179 height 33
click at [212, 91] on button "Disconnect" at bounding box center [205, 89] width 23 height 23
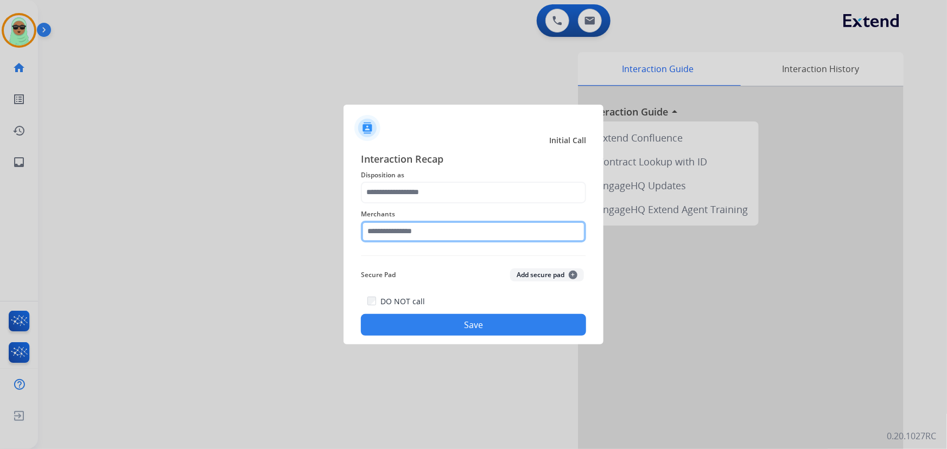
click at [423, 228] on input "text" at bounding box center [473, 232] width 225 height 22
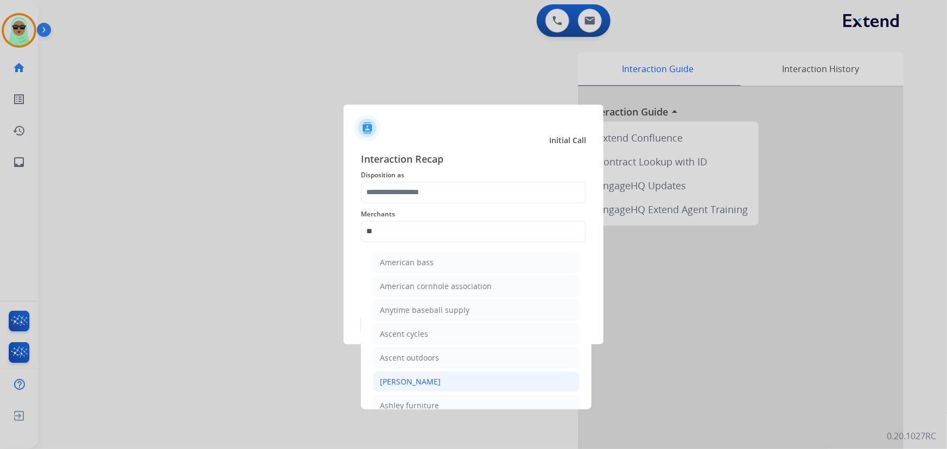
click at [463, 382] on li "[PERSON_NAME]" at bounding box center [476, 382] width 207 height 21
type input "**********"
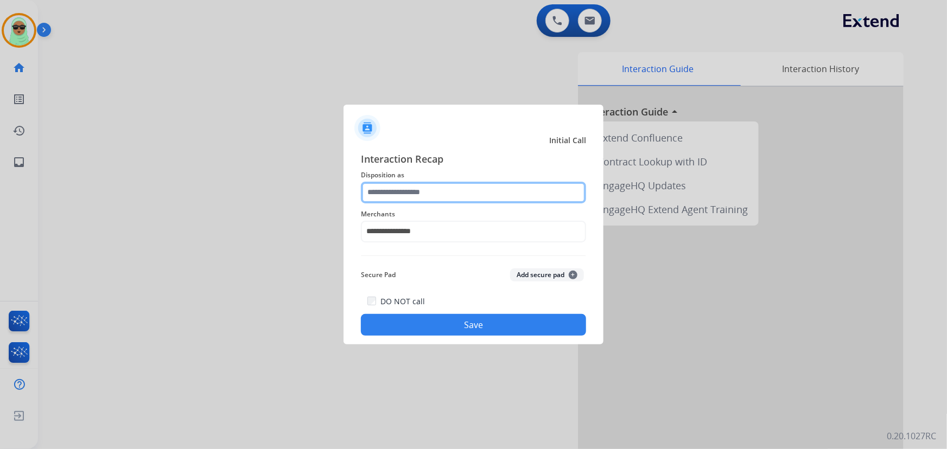
click at [425, 200] on input "text" at bounding box center [473, 193] width 225 height 22
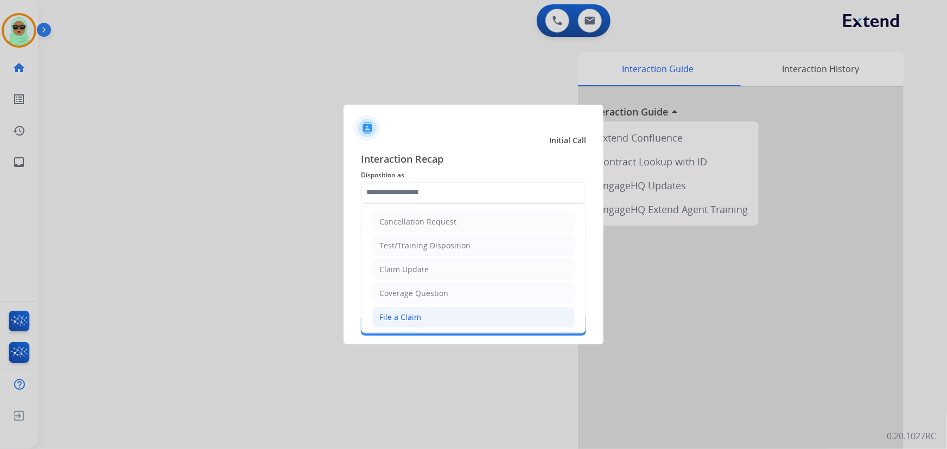
click at [435, 312] on li "File a Claim" at bounding box center [473, 317] width 202 height 21
type input "**********"
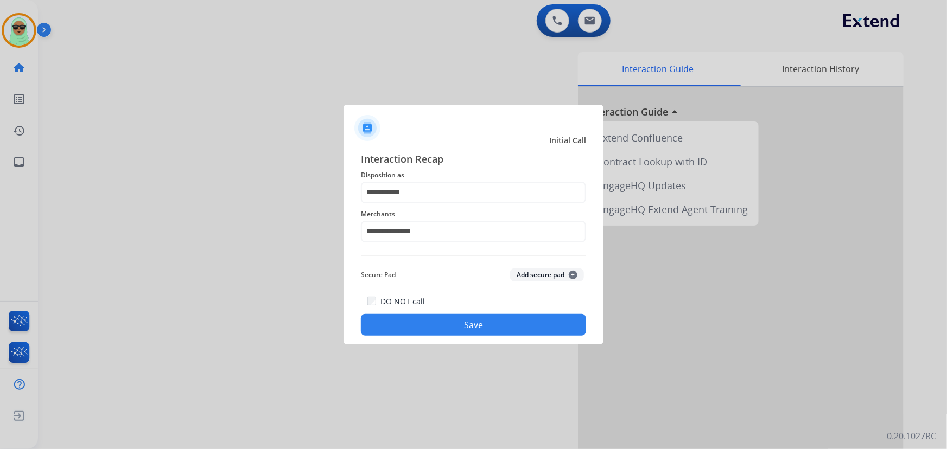
click at [442, 319] on button "Save" at bounding box center [473, 325] width 225 height 22
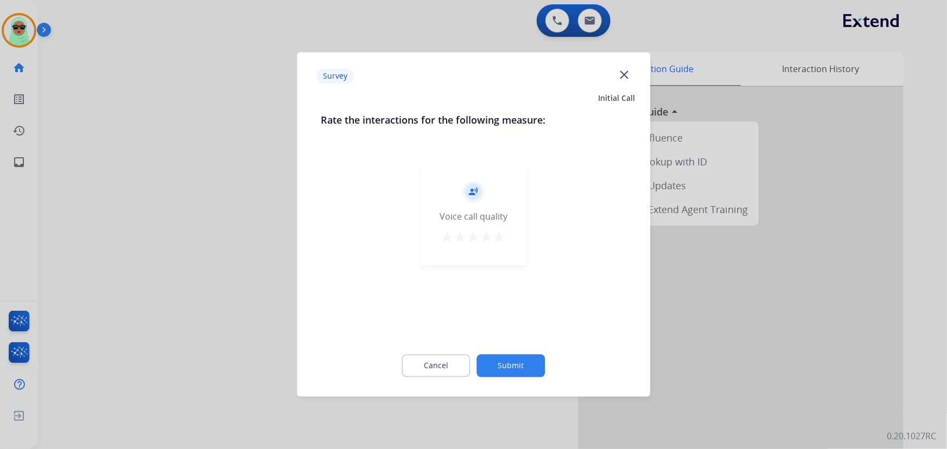
drag, startPoint x: 462, startPoint y: 336, endPoint x: 474, endPoint y: 358, distance: 25.2
click at [470, 351] on div "Rate the interactions for the following measure: record_voice_over Voice call q…" at bounding box center [473, 252] width 340 height 278
click at [515, 369] on button "Submit" at bounding box center [511, 366] width 68 height 23
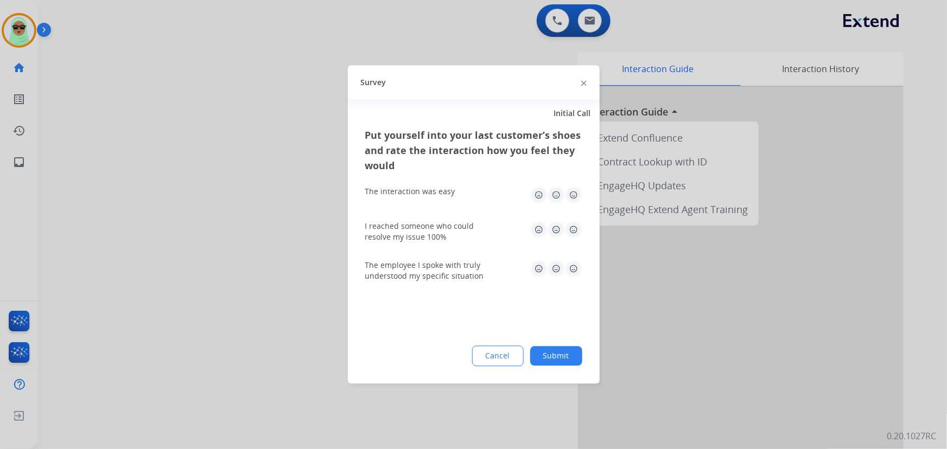
click at [515, 363] on button "Cancel" at bounding box center [498, 356] width 52 height 21
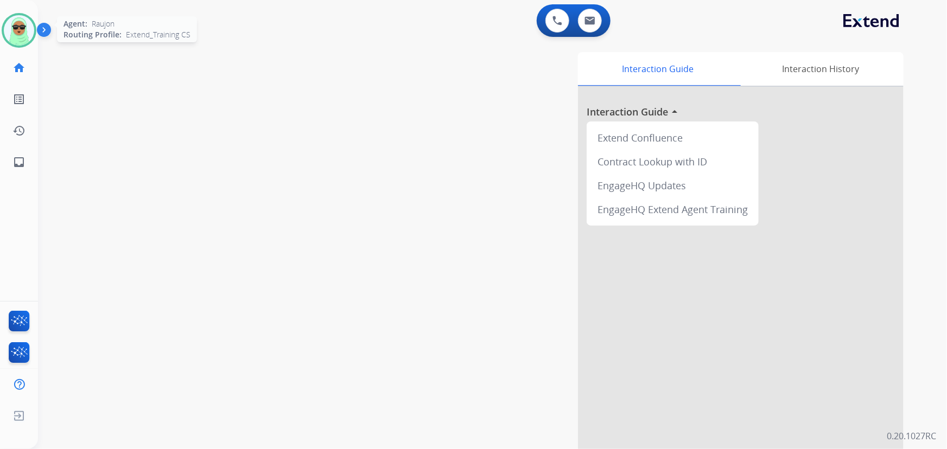
click at [24, 29] on img at bounding box center [19, 30] width 30 height 30
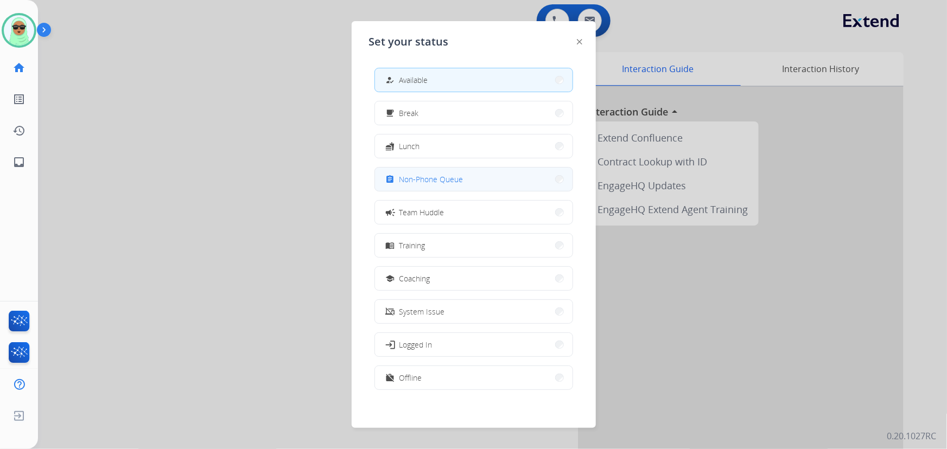
click at [441, 174] on span "Non-Phone Queue" at bounding box center [431, 179] width 64 height 11
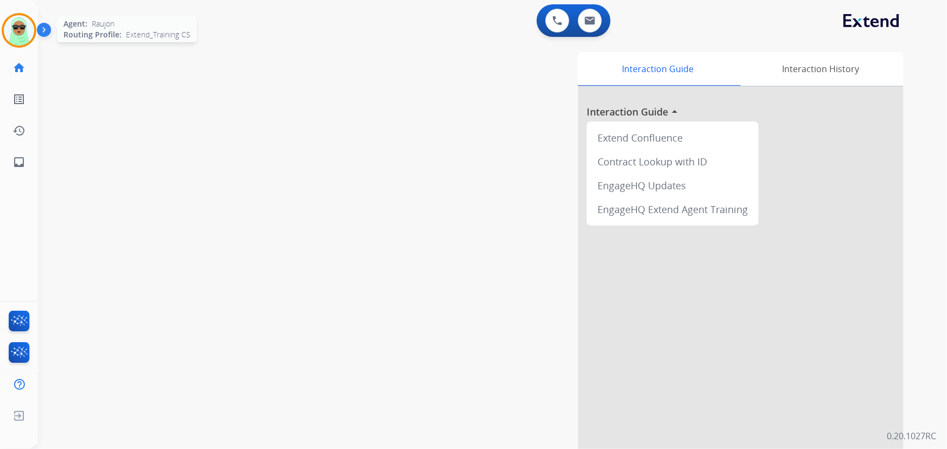
click at [27, 22] on img at bounding box center [19, 30] width 30 height 30
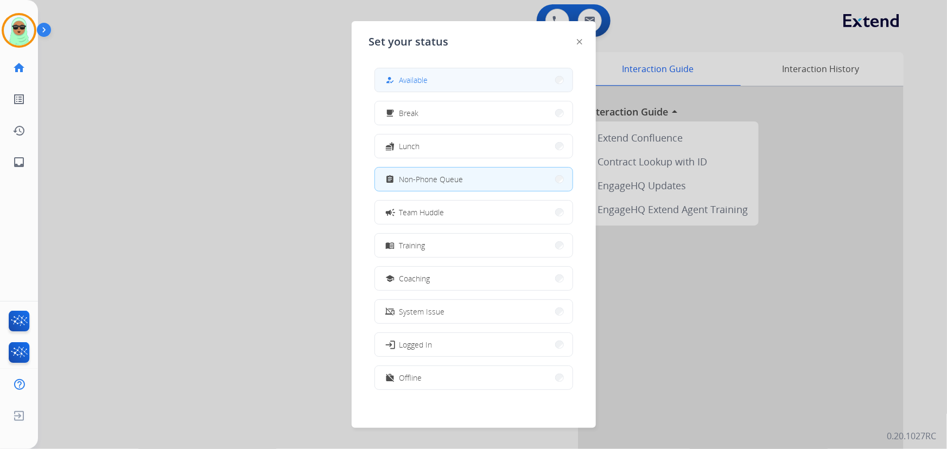
click at [447, 68] on button "how_to_reg Available" at bounding box center [473, 79] width 197 height 23
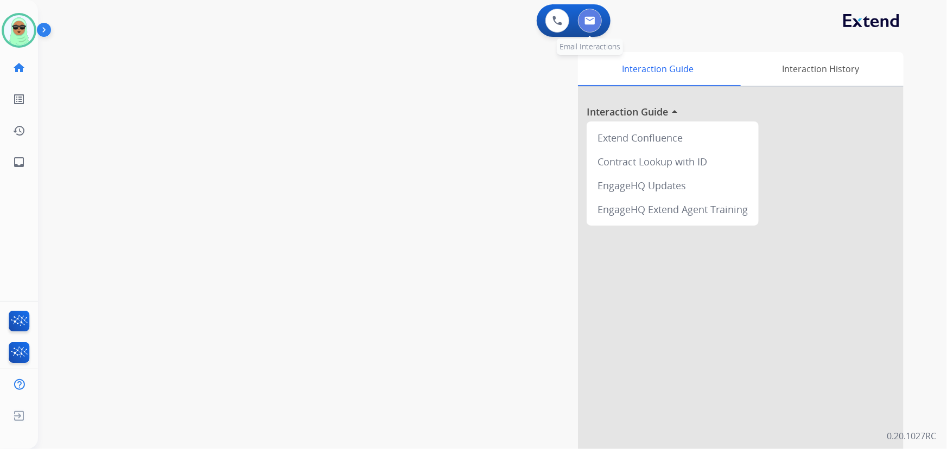
click at [589, 27] on button at bounding box center [590, 21] width 24 height 24
select select "**********"
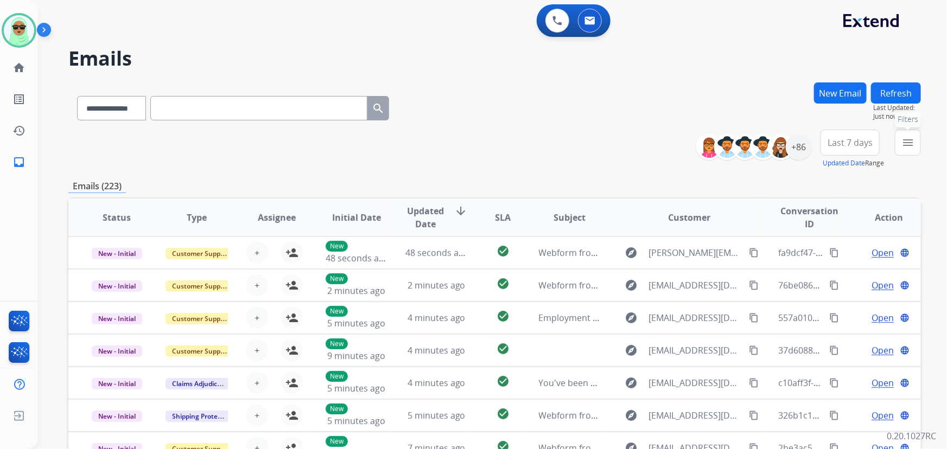
click at [906, 138] on mat-icon "menu" at bounding box center [907, 142] width 13 height 13
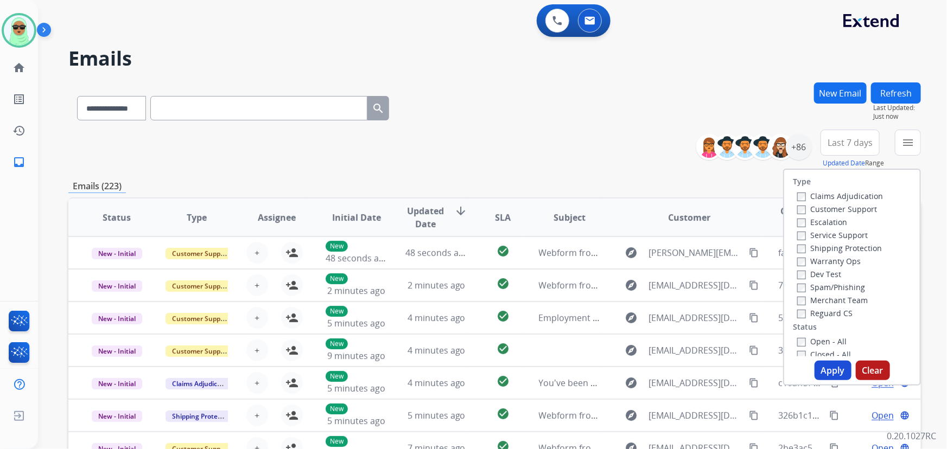
click at [819, 209] on label "Customer Support" at bounding box center [837, 209] width 80 height 10
click at [816, 246] on label "Shipping Protection" at bounding box center [839, 248] width 85 height 10
click at [818, 311] on label "Reguard CS" at bounding box center [824, 313] width 55 height 10
click at [816, 337] on label "Open - All" at bounding box center [821, 341] width 49 height 10
click at [827, 374] on button "Apply" at bounding box center [832, 371] width 37 height 20
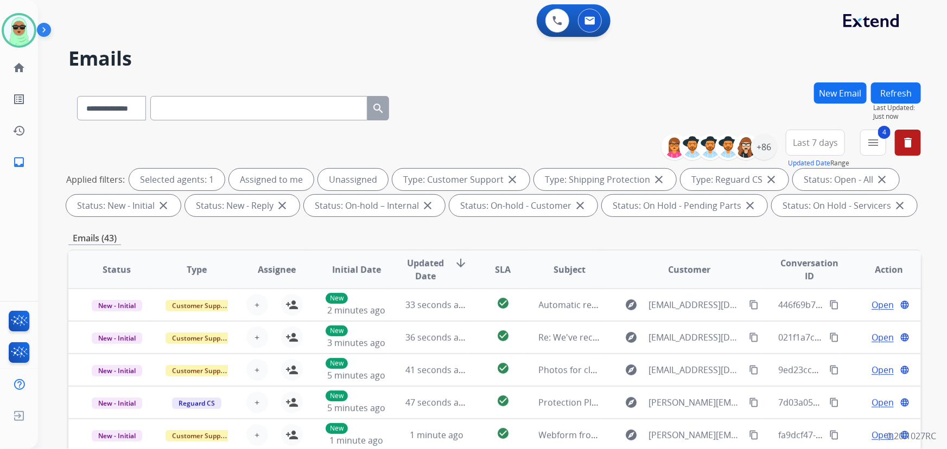
click at [785, 93] on div "**********" at bounding box center [494, 105] width 852 height 47
click at [773, 143] on div "+86" at bounding box center [764, 147] width 26 height 26
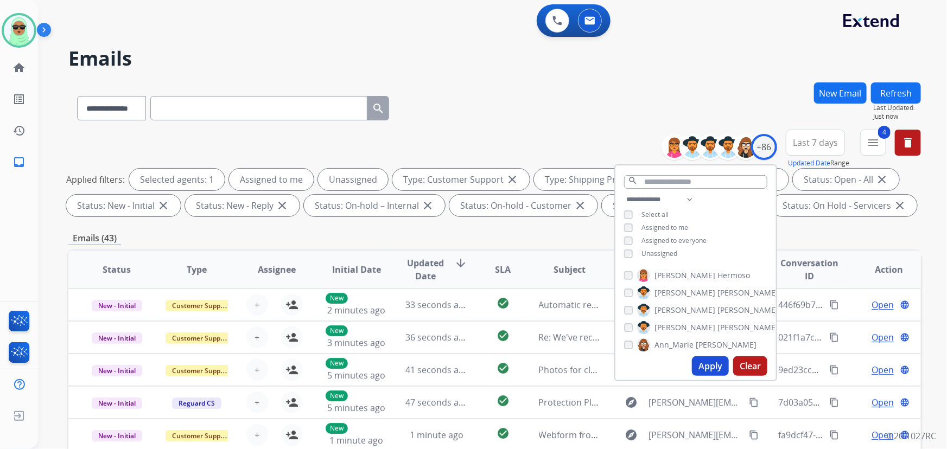
click at [648, 242] on span "Assigned to everyone" at bounding box center [673, 240] width 65 height 9
click at [667, 238] on span "Assigned to everyone" at bounding box center [673, 240] width 65 height 9
click at [666, 227] on span "Assigned to me" at bounding box center [664, 227] width 47 height 9
click at [716, 364] on button "Apply" at bounding box center [710, 366] width 37 height 20
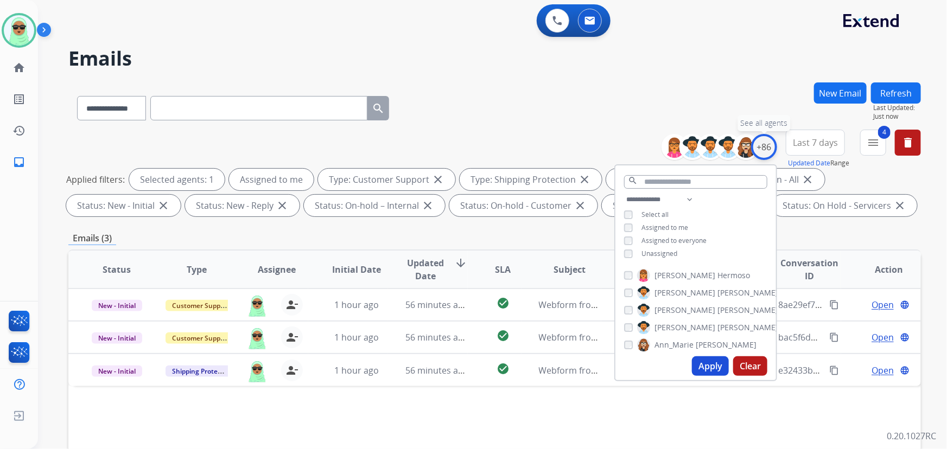
click at [769, 148] on div "+86" at bounding box center [764, 147] width 26 height 26
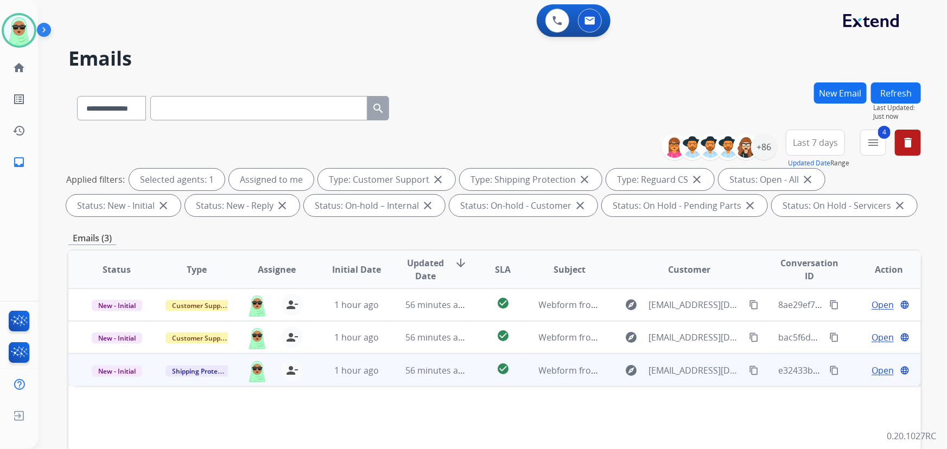
click at [749, 367] on mat-icon "content_copy" at bounding box center [754, 371] width 10 height 10
click at [871, 372] on span "Open" at bounding box center [882, 370] width 22 height 13
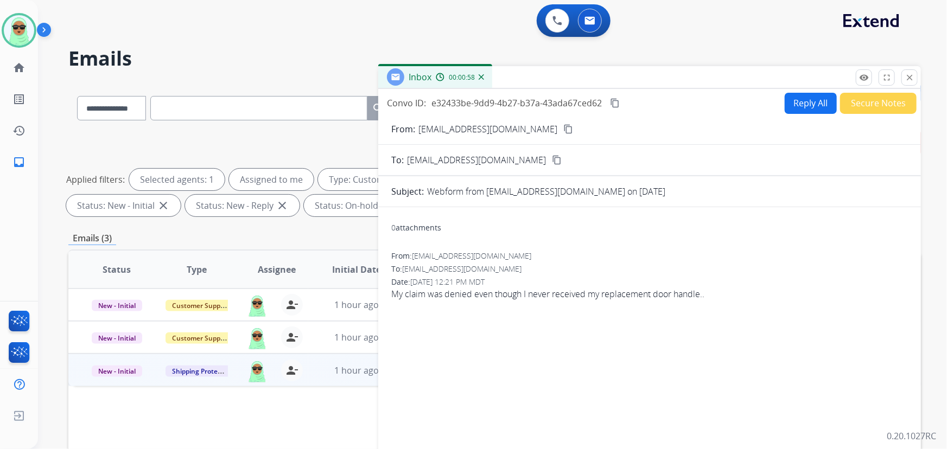
click at [803, 119] on form "From: [EMAIL_ADDRESS][DOMAIN_NAME] content_copy To: [EMAIL_ADDRESS][DOMAIN_NAME…" at bounding box center [649, 323] width 542 height 418
click at [797, 103] on button "Reply All" at bounding box center [810, 103] width 52 height 21
select select "**********"
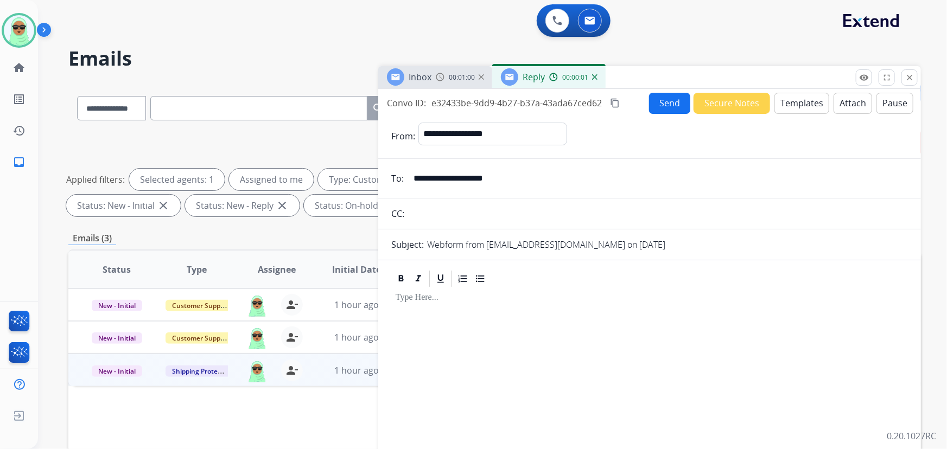
click at [793, 110] on button "Templates" at bounding box center [801, 103] width 55 height 21
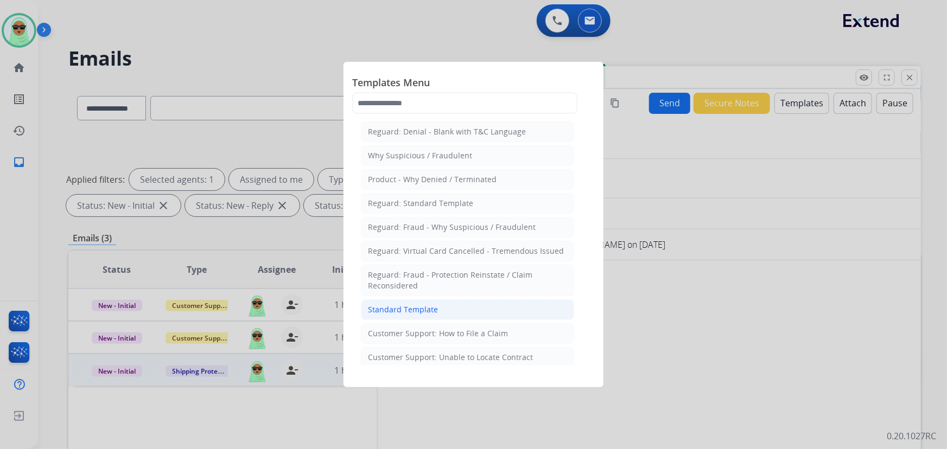
click at [408, 313] on div "Standard Template" at bounding box center [403, 309] width 70 height 11
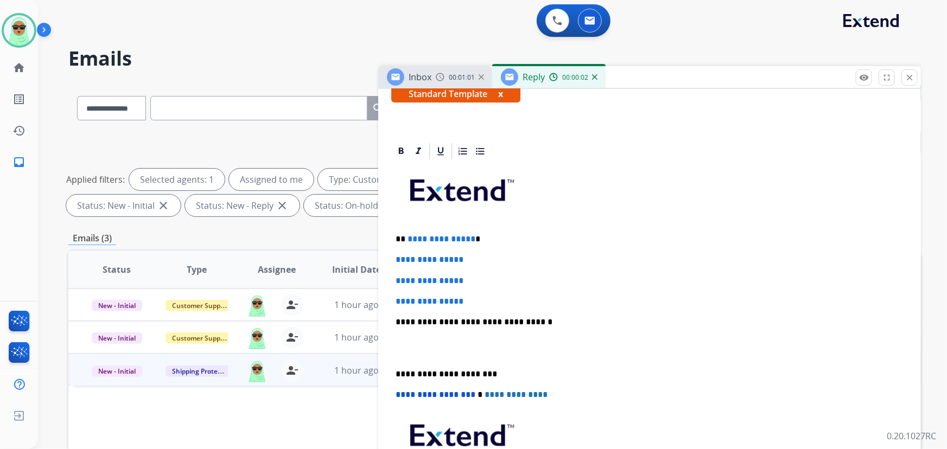
scroll to position [197, 0]
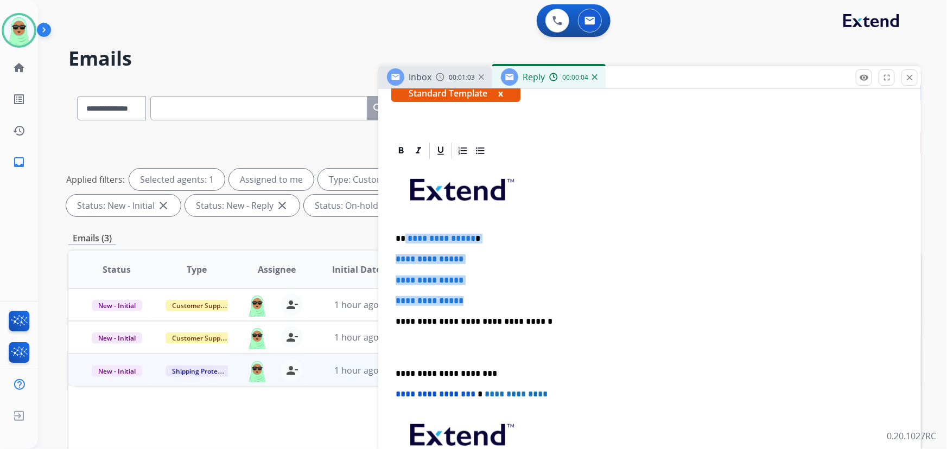
drag, startPoint x: 485, startPoint y: 292, endPoint x: 405, endPoint y: 232, distance: 99.9
click at [405, 232] on div "**********" at bounding box center [649, 347] width 516 height 373
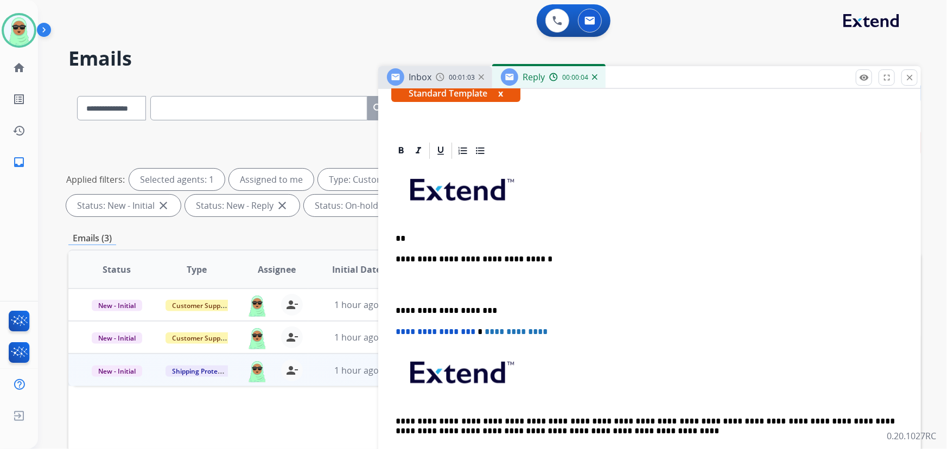
scroll to position [195, 0]
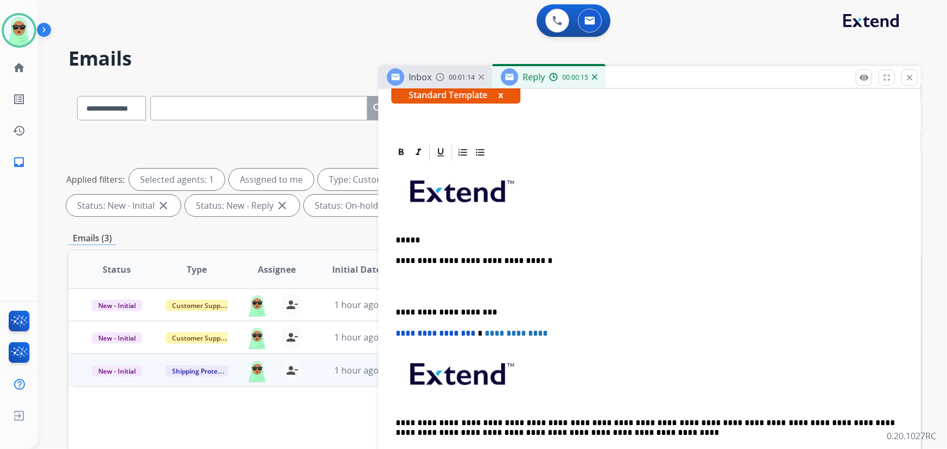
click at [437, 233] on div "**********" at bounding box center [649, 317] width 516 height 311
click at [399, 149] on icon at bounding box center [401, 152] width 5 height 7
click at [430, 238] on strong "********" at bounding box center [438, 240] width 36 height 8
click at [403, 152] on icon at bounding box center [401, 152] width 5 height 7
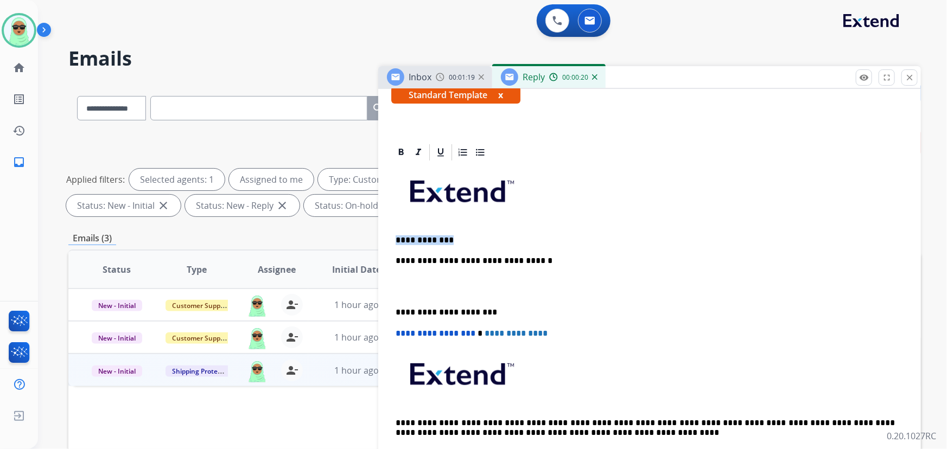
click at [462, 235] on p "**********" at bounding box center [645, 240] width 500 height 10
click at [414, 239] on p "**********" at bounding box center [645, 240] width 500 height 10
click at [459, 238] on p "**********" at bounding box center [645, 240] width 500 height 10
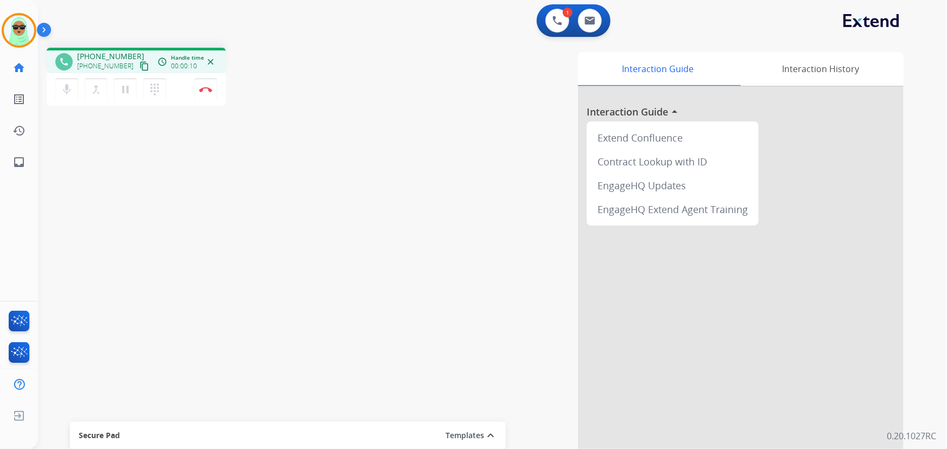
click at [139, 66] on mat-icon "content_copy" at bounding box center [144, 66] width 10 height 10
click at [207, 86] on button "Disconnect" at bounding box center [205, 89] width 23 height 23
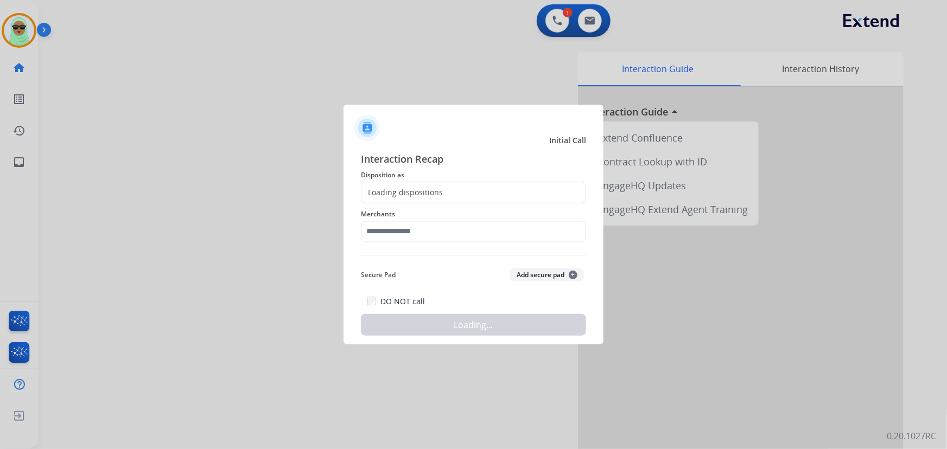
click at [445, 214] on span "Merchants" at bounding box center [473, 214] width 225 height 13
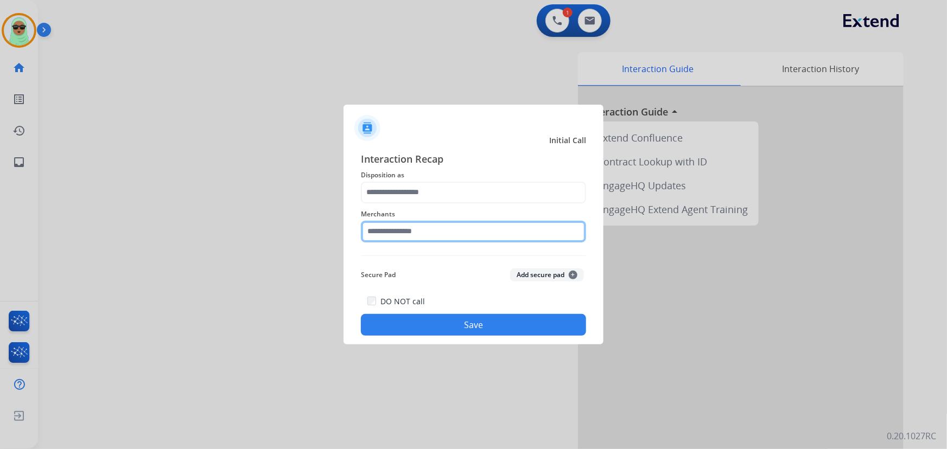
click at [443, 227] on input "text" at bounding box center [473, 232] width 225 height 22
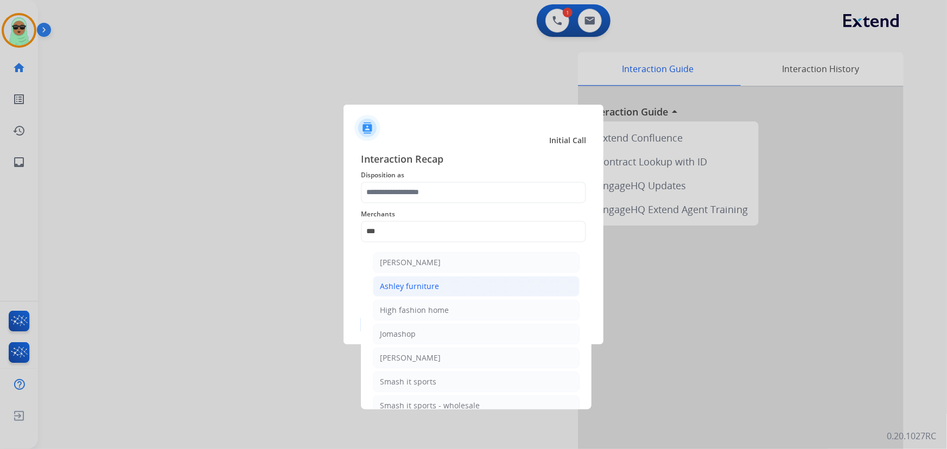
click at [432, 289] on div "Ashley furniture" at bounding box center [409, 286] width 59 height 11
type input "**********"
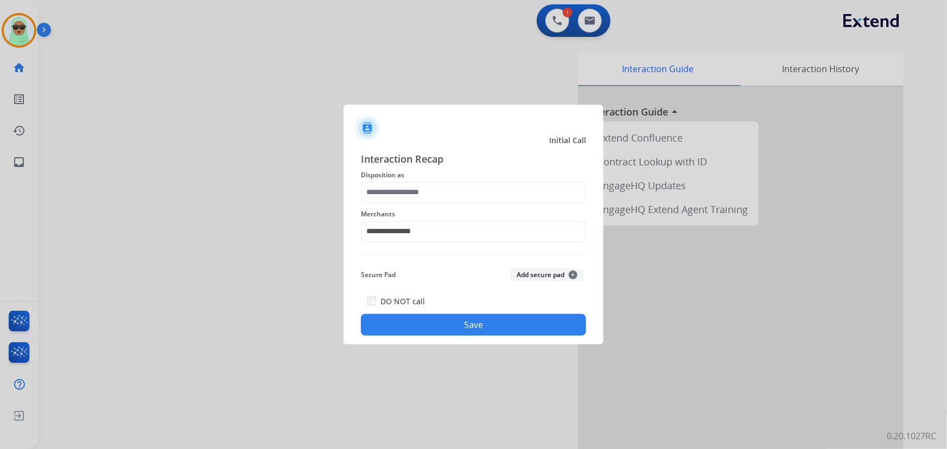
click at [432, 203] on div "**********" at bounding box center [473, 224] width 225 height 43
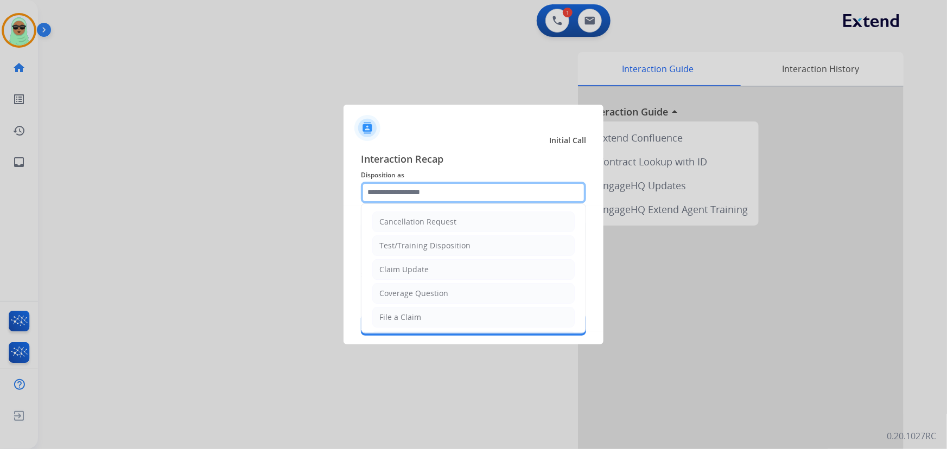
click at [429, 188] on input "text" at bounding box center [473, 193] width 225 height 22
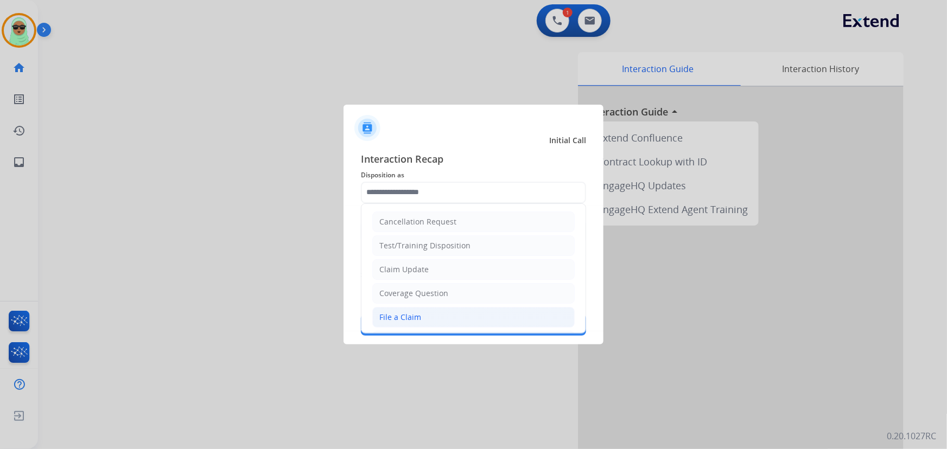
click at [401, 325] on li "File a Claim" at bounding box center [473, 317] width 202 height 21
type input "**********"
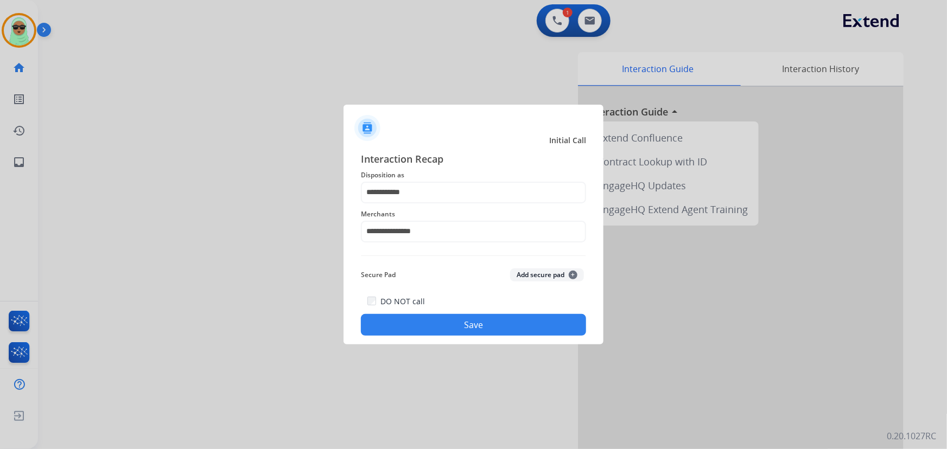
click at [413, 309] on div "DO NOT call Save" at bounding box center [473, 315] width 225 height 41
click at [429, 333] on button "Save" at bounding box center [473, 325] width 225 height 22
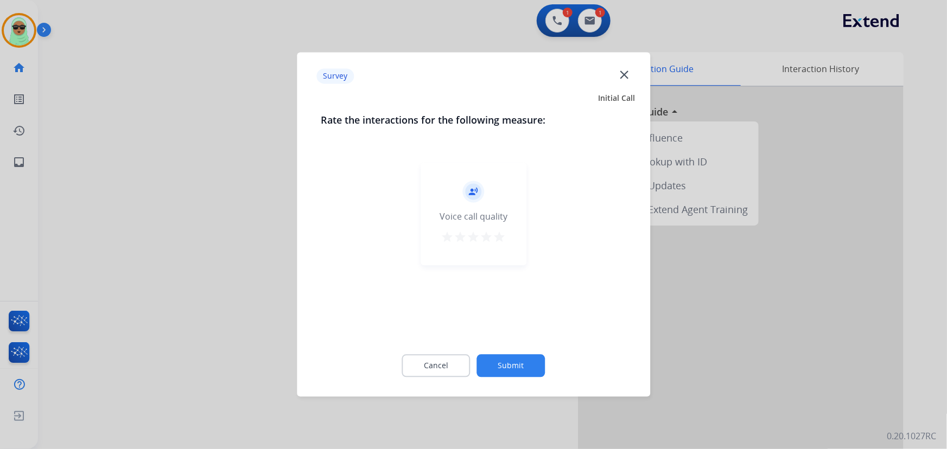
click at [480, 329] on div "record_voice_over Voice call quality star star star star star" at bounding box center [473, 248] width 305 height 188
click at [509, 363] on button "Submit" at bounding box center [511, 366] width 68 height 23
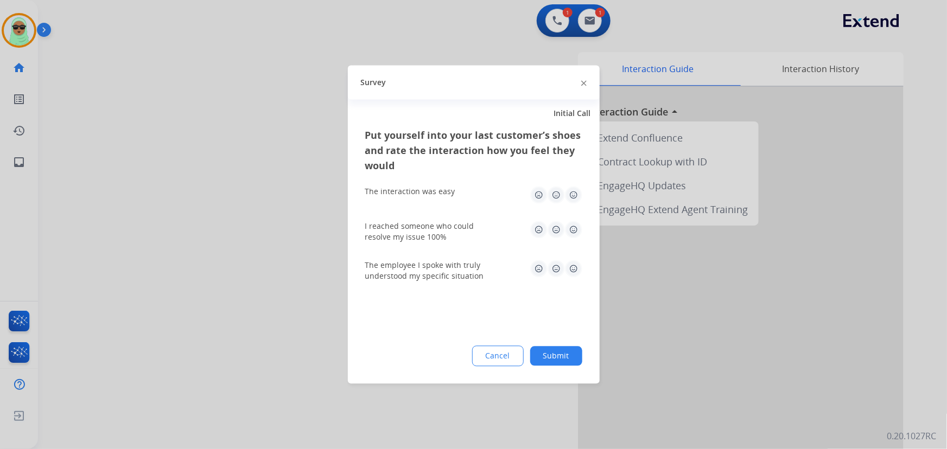
drag, startPoint x: 536, startPoint y: 366, endPoint x: 570, endPoint y: 356, distance: 34.9
click at [539, 364] on button "Submit" at bounding box center [556, 357] width 52 height 20
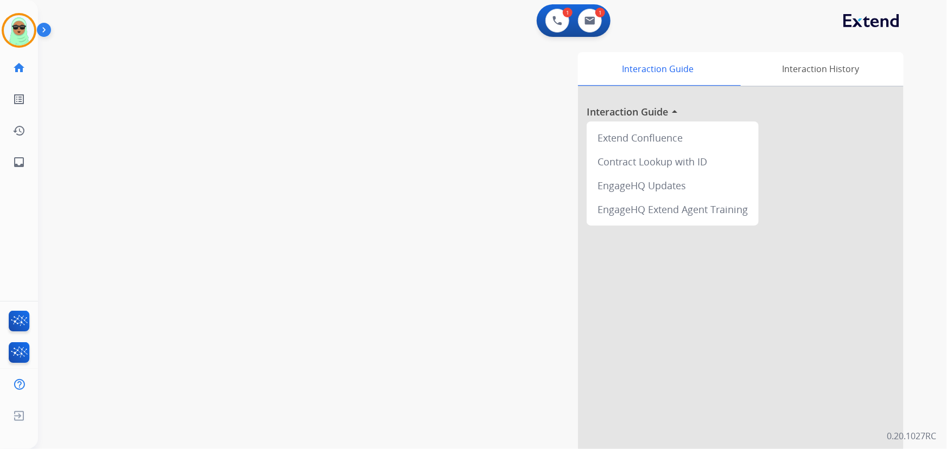
click at [570, 356] on div "Interaction Guide Interaction History Interaction Guide arrow_drop_up Extend Co…" at bounding box center [625, 271] width 555 height 439
click at [584, 24] on img at bounding box center [589, 20] width 11 height 9
select select "**********"
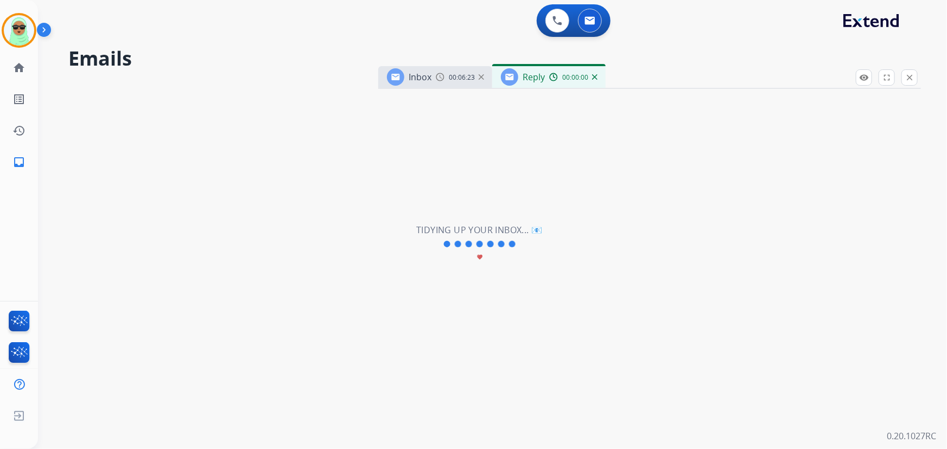
select select "**********"
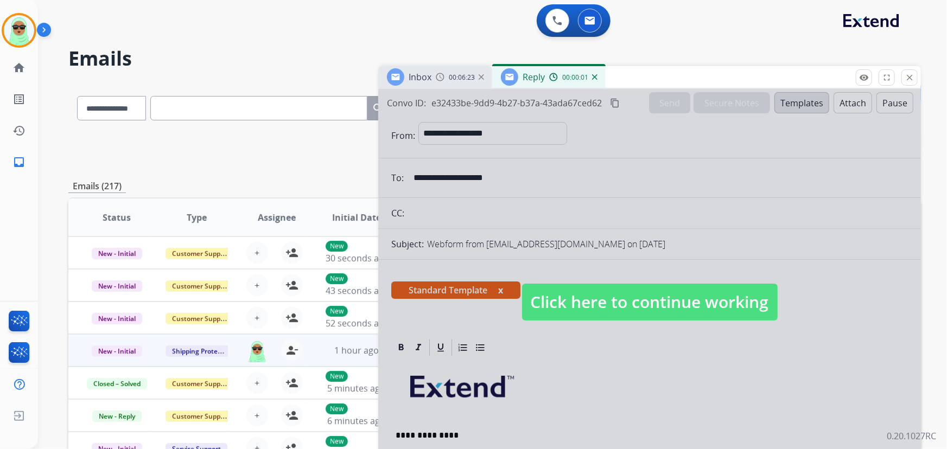
click at [709, 309] on span "Click here to continue working" at bounding box center [649, 302] width 255 height 37
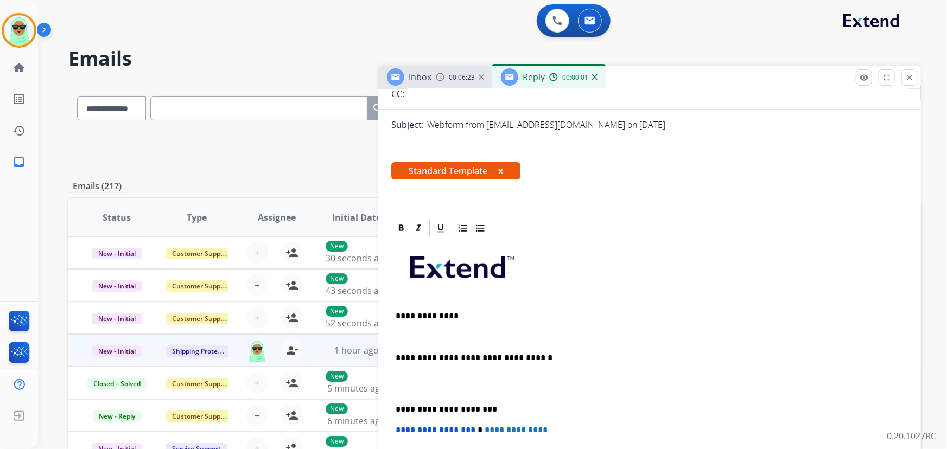
scroll to position [197, 0]
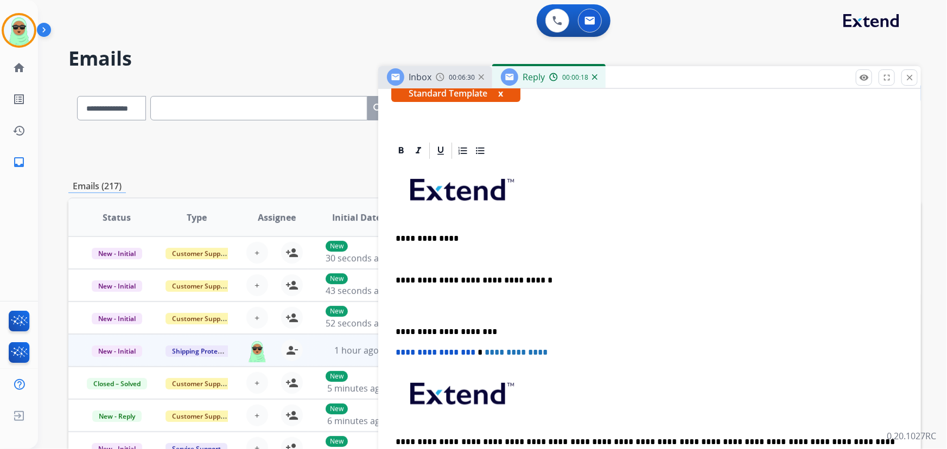
click at [498, 259] on p at bounding box center [649, 259] width 508 height 10
paste div
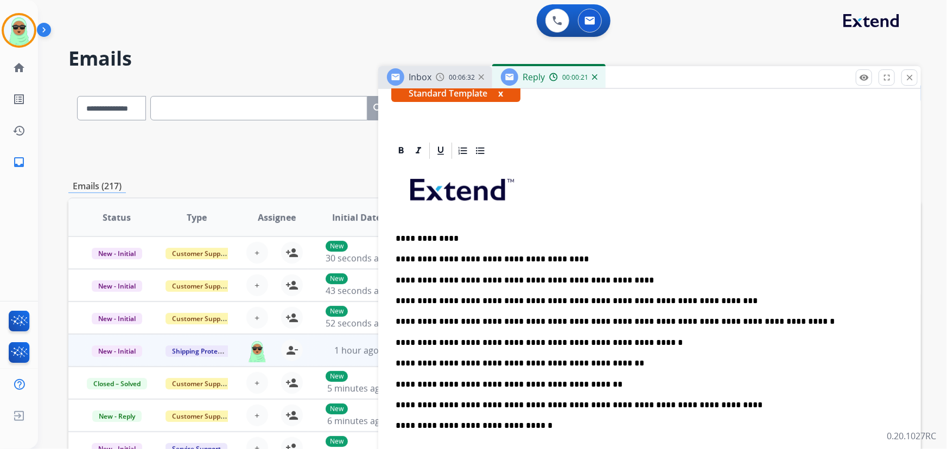
click at [597, 362] on p "**********" at bounding box center [645, 364] width 500 height 10
click at [515, 381] on p "**********" at bounding box center [645, 385] width 500 height 10
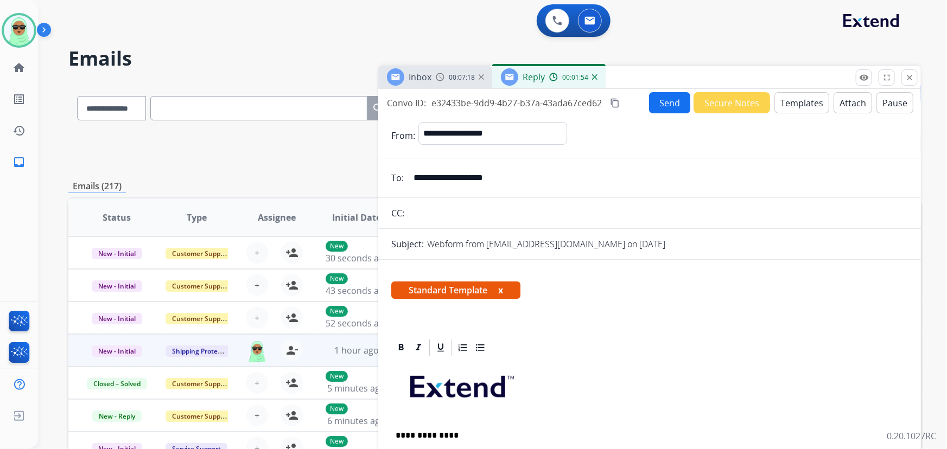
click at [662, 96] on button "Send" at bounding box center [669, 102] width 41 height 21
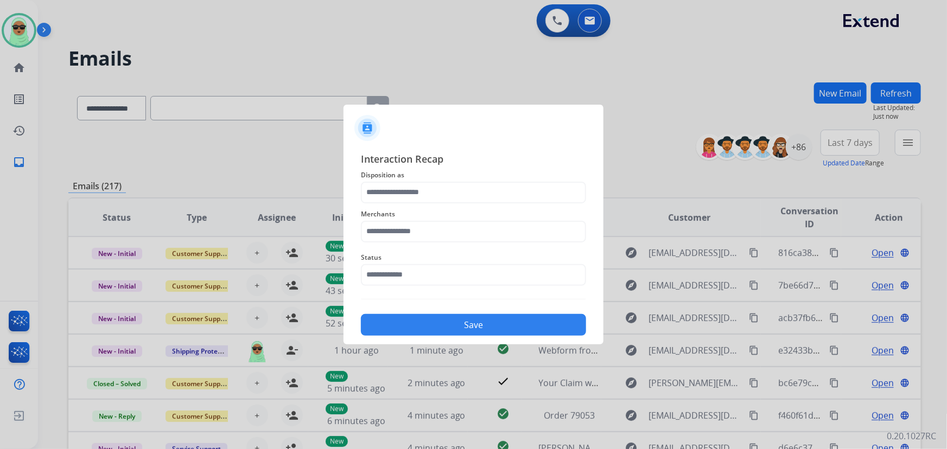
drag, startPoint x: 372, startPoint y: 260, endPoint x: 392, endPoint y: 287, distance: 33.4
click at [373, 262] on span "Status" at bounding box center [473, 257] width 225 height 13
click at [392, 287] on div "Status" at bounding box center [473, 268] width 225 height 43
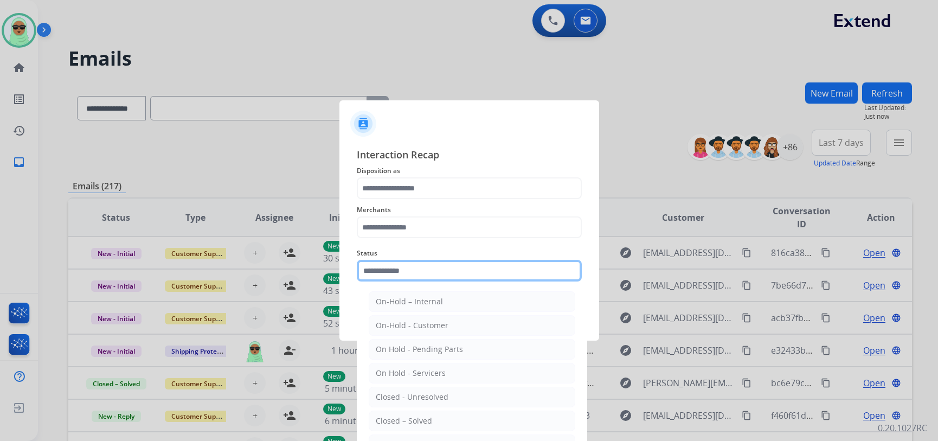
click at [394, 271] on input "text" at bounding box center [469, 271] width 225 height 22
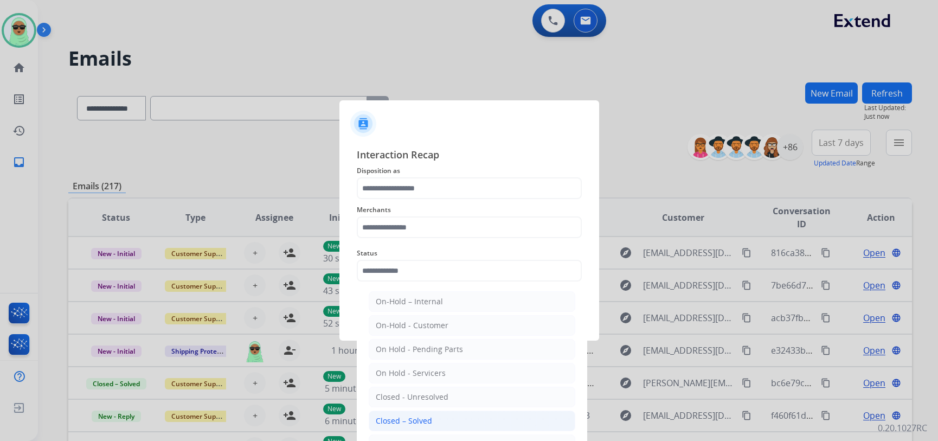
click at [417, 414] on li "Closed – Solved" at bounding box center [472, 421] width 207 height 21
type input "**********"
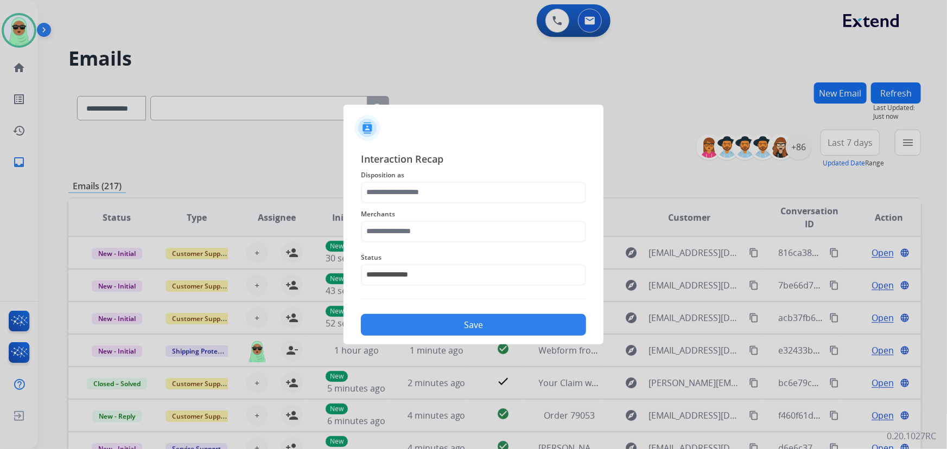
click at [376, 218] on span "Merchants" at bounding box center [473, 214] width 225 height 13
click at [382, 236] on input "text" at bounding box center [473, 232] width 225 height 22
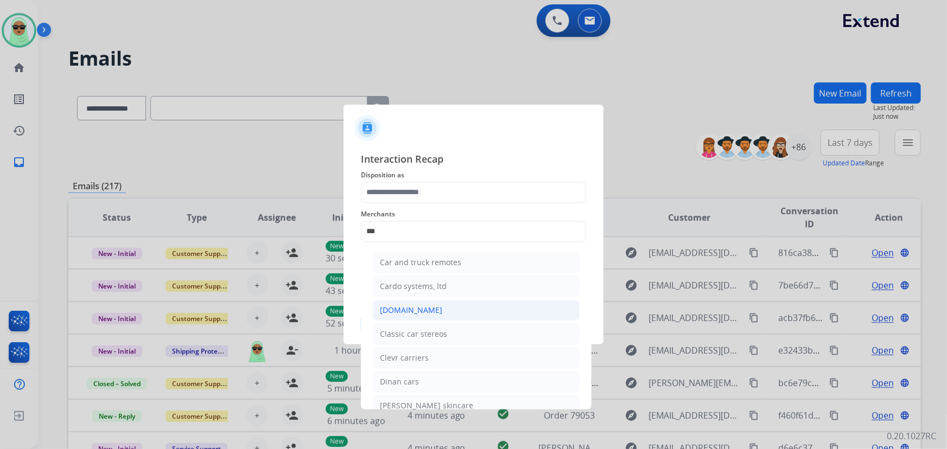
click at [400, 301] on li "[DOMAIN_NAME]" at bounding box center [476, 310] width 207 height 21
type input "**********"
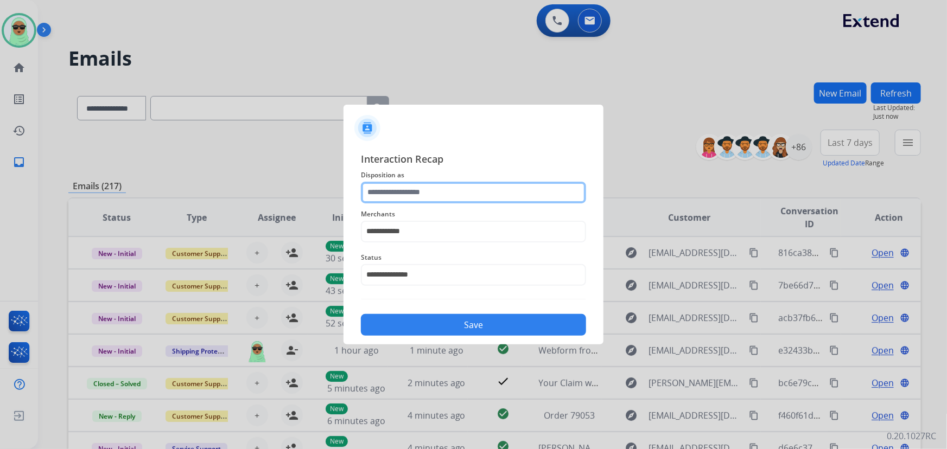
click at [390, 191] on input "text" at bounding box center [473, 193] width 225 height 22
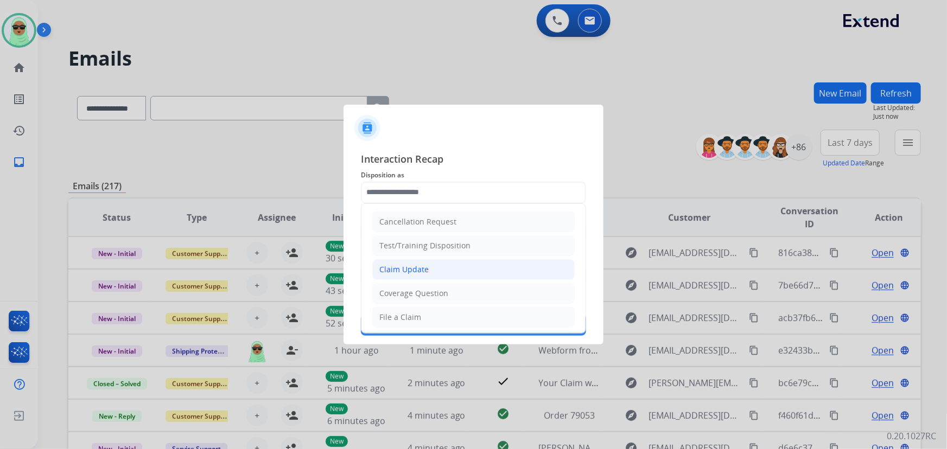
click at [410, 266] on div "Claim Update" at bounding box center [403, 269] width 49 height 11
type input "**********"
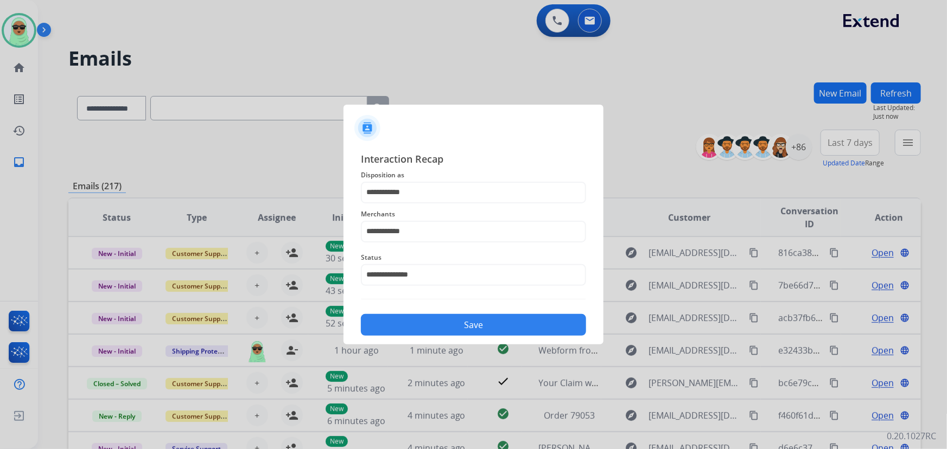
click at [462, 320] on button "Save" at bounding box center [473, 325] width 225 height 22
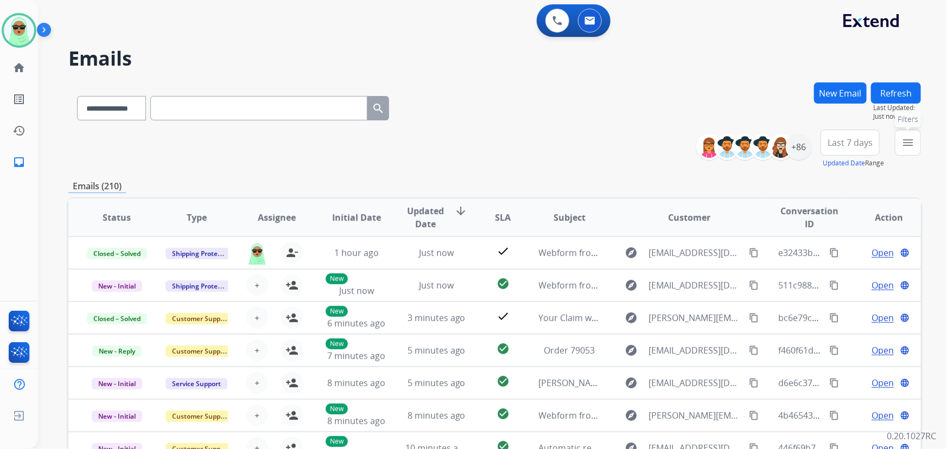
drag, startPoint x: 904, startPoint y: 146, endPoint x: 897, endPoint y: 148, distance: 7.2
click at [904, 146] on mat-icon "menu" at bounding box center [907, 142] width 13 height 13
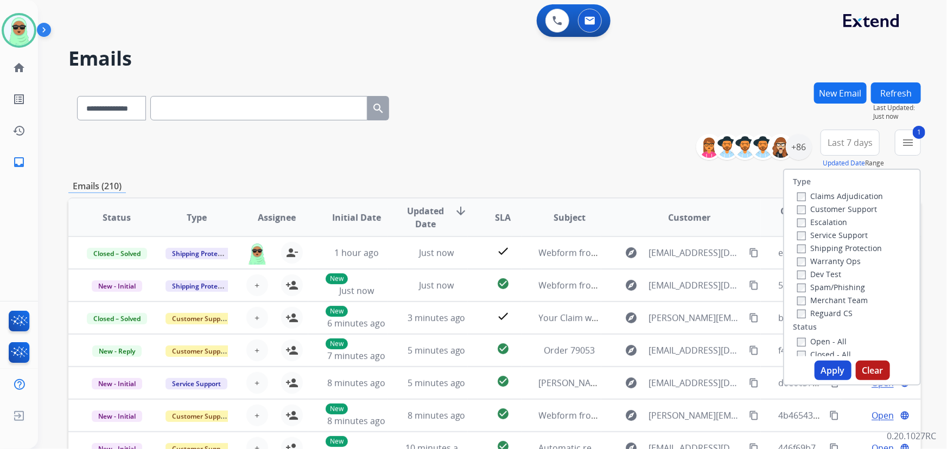
click at [810, 315] on label "Reguard CS" at bounding box center [824, 313] width 55 height 10
click at [809, 251] on label "Shipping Protection" at bounding box center [839, 248] width 85 height 10
click at [819, 340] on label "Open - All" at bounding box center [821, 341] width 49 height 10
click at [822, 374] on button "Apply" at bounding box center [832, 371] width 37 height 20
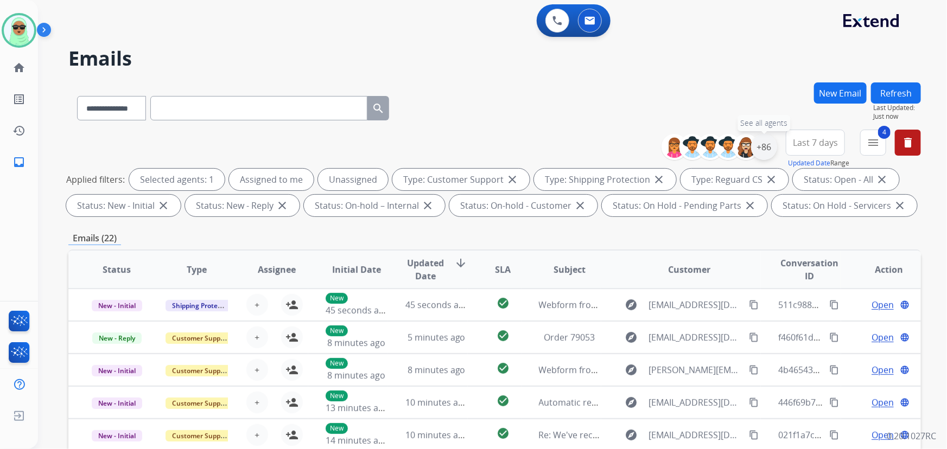
click at [758, 146] on div "+86" at bounding box center [764, 147] width 26 height 26
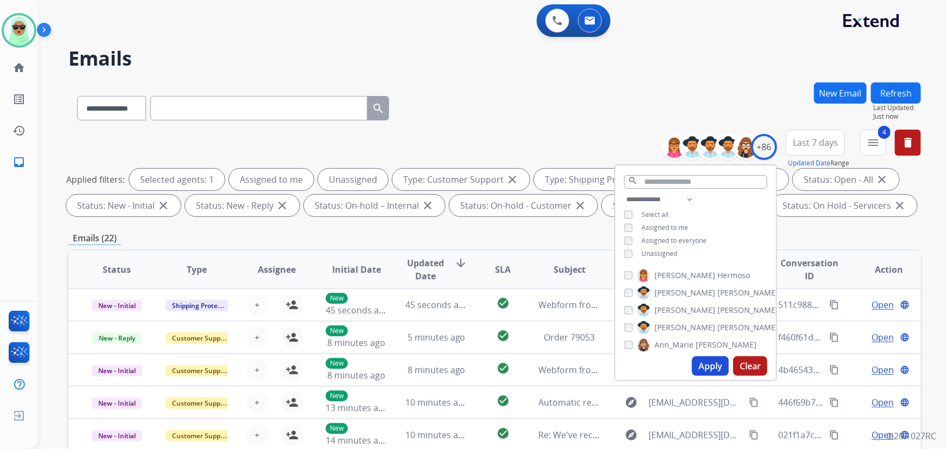
drag, startPoint x: 661, startPoint y: 253, endPoint x: 662, endPoint y: 247, distance: 6.0
click at [662, 249] on span "Unassigned" at bounding box center [659, 253] width 36 height 9
click at [709, 359] on button "Apply" at bounding box center [710, 366] width 37 height 20
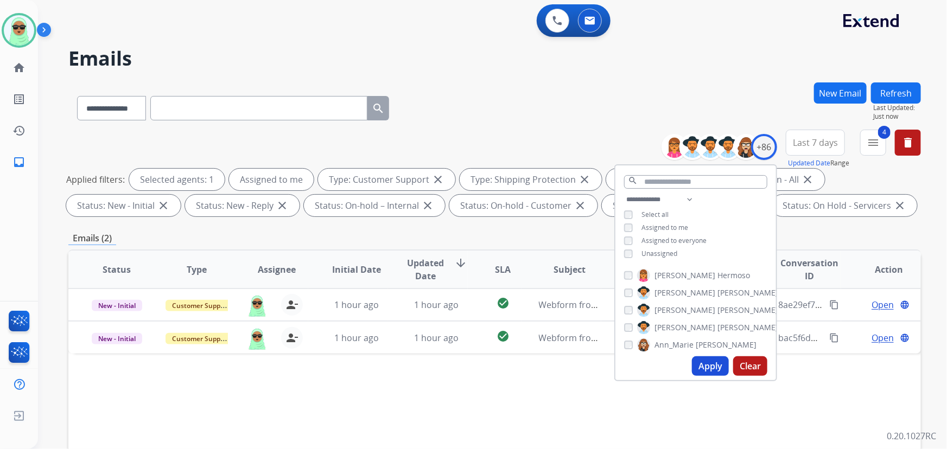
click at [447, 375] on div "Status Type Assignee Initial Date Updated Date arrow_downward SLA Subject Custo…" at bounding box center [494, 431] width 852 height 363
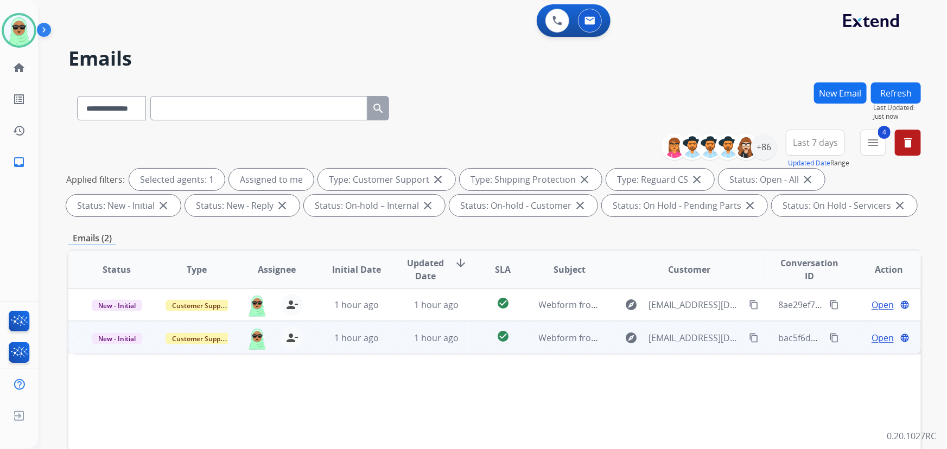
click at [753, 336] on button "content_copy" at bounding box center [753, 337] width 13 height 13
click at [862, 340] on div "Open language" at bounding box center [889, 337] width 62 height 13
click at [872, 335] on span "Open" at bounding box center [882, 337] width 22 height 13
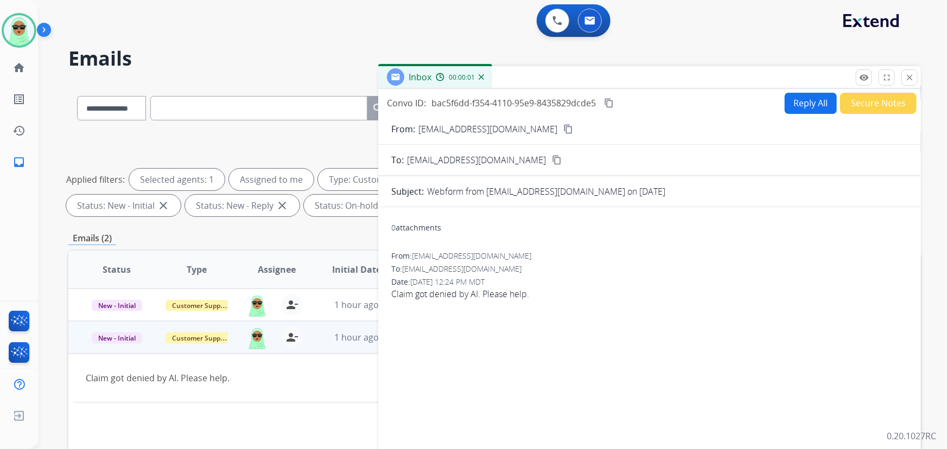
click at [784, 102] on button "Reply All" at bounding box center [810, 103] width 52 height 21
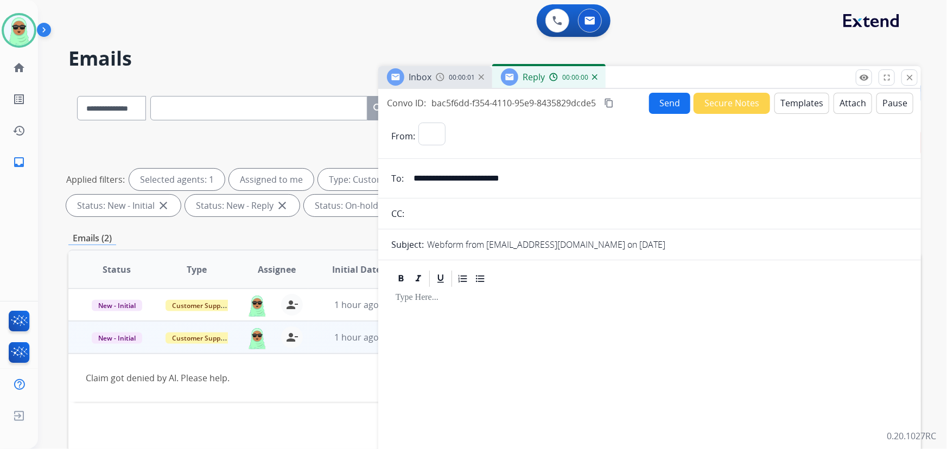
select select "**********"
click at [780, 99] on button "Templates" at bounding box center [801, 103] width 55 height 21
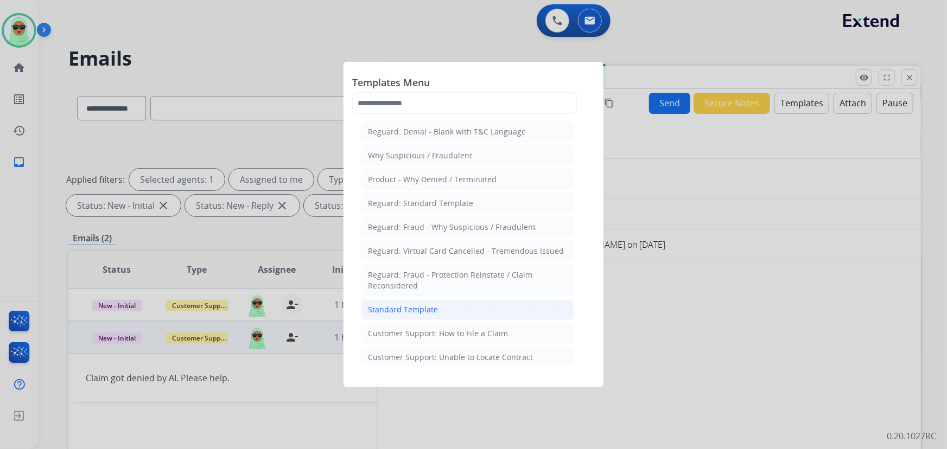
click at [487, 307] on li "Standard Template" at bounding box center [467, 309] width 213 height 21
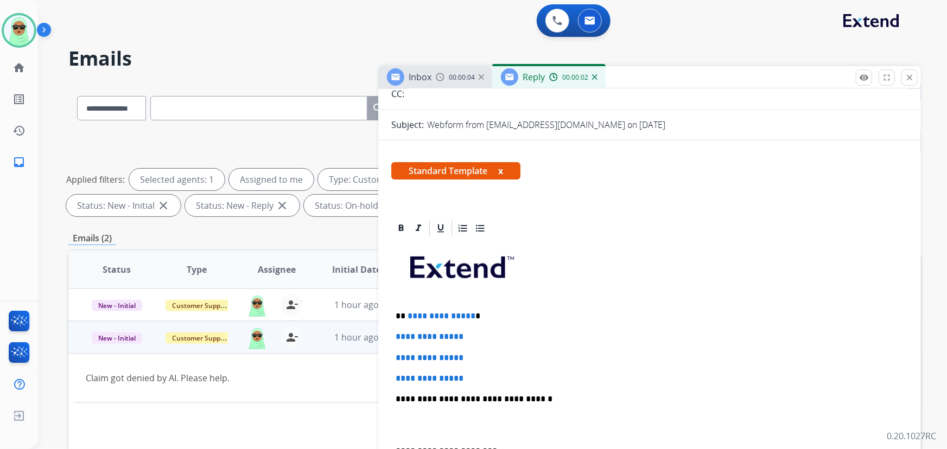
scroll to position [197, 0]
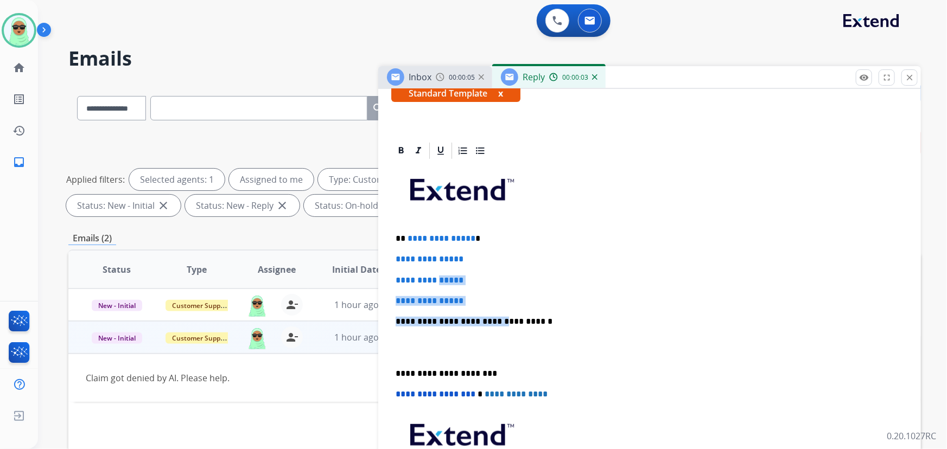
drag, startPoint x: 490, startPoint y: 305, endPoint x: 442, endPoint y: 278, distance: 56.1
click at [441, 277] on div "**********" at bounding box center [649, 347] width 516 height 373
click at [508, 296] on p "**********" at bounding box center [649, 301] width 508 height 10
drag, startPoint x: 488, startPoint y: 297, endPoint x: 405, endPoint y: 241, distance: 99.3
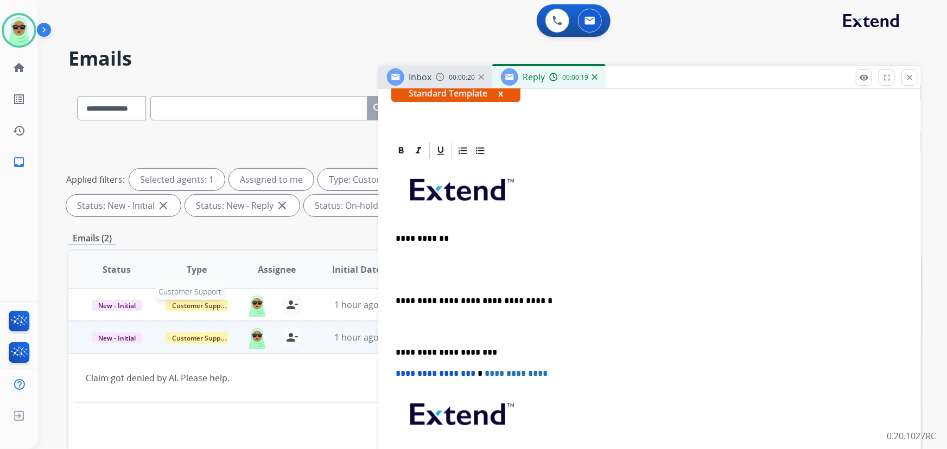
scroll to position [49, 0]
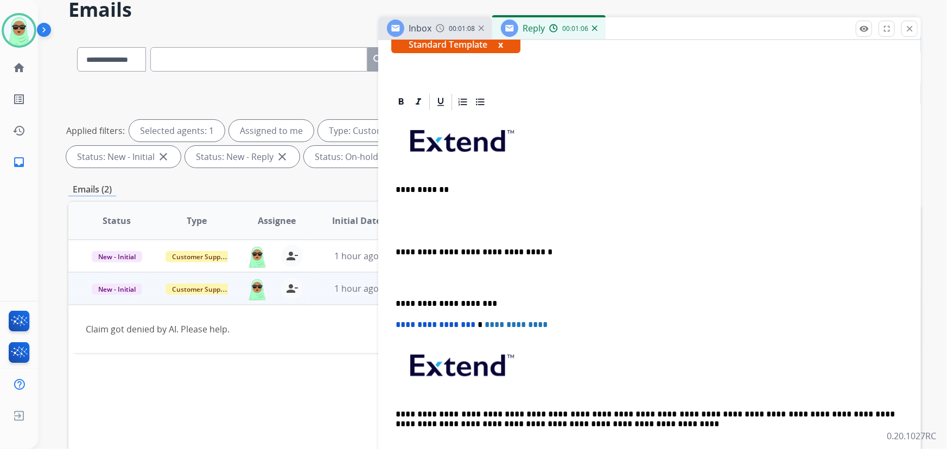
click at [432, 212] on p at bounding box center [649, 211] width 508 height 10
click at [554, 228] on p at bounding box center [649, 232] width 508 height 10
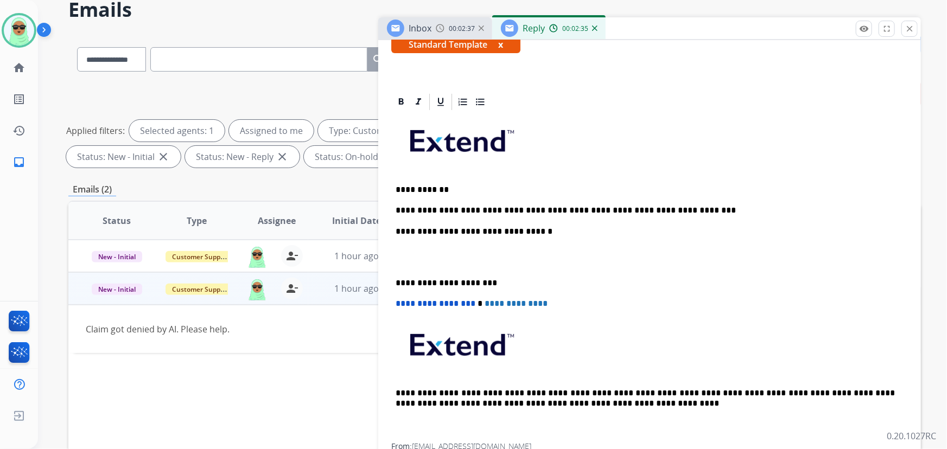
click at [694, 200] on div "**********" at bounding box center [649, 277] width 516 height 331
click at [705, 206] on p "**********" at bounding box center [645, 211] width 500 height 10
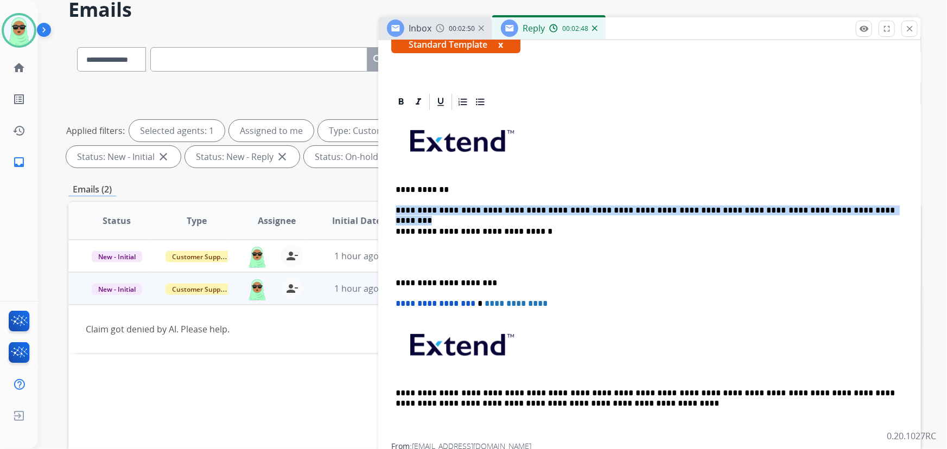
click at [705, 206] on p "**********" at bounding box center [645, 211] width 500 height 10
copy p "**********"
click at [552, 199] on div "**********" at bounding box center [649, 277] width 516 height 331
click at [553, 206] on p "**********" at bounding box center [645, 211] width 500 height 10
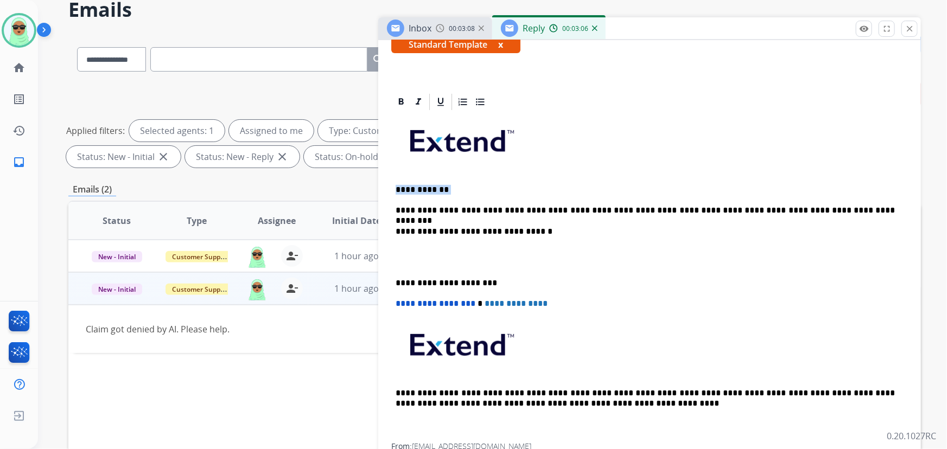
click at [553, 206] on p "**********" at bounding box center [645, 211] width 500 height 10
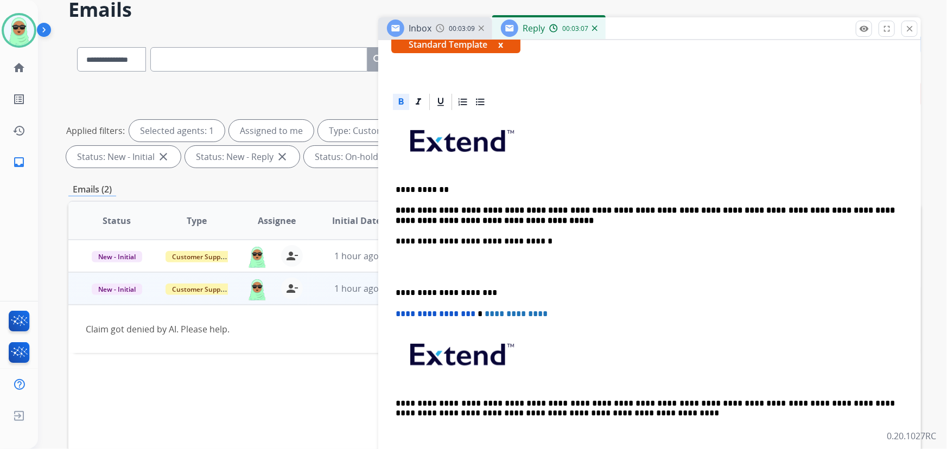
click at [550, 206] on strong "**********" at bounding box center [646, 215] width 502 height 18
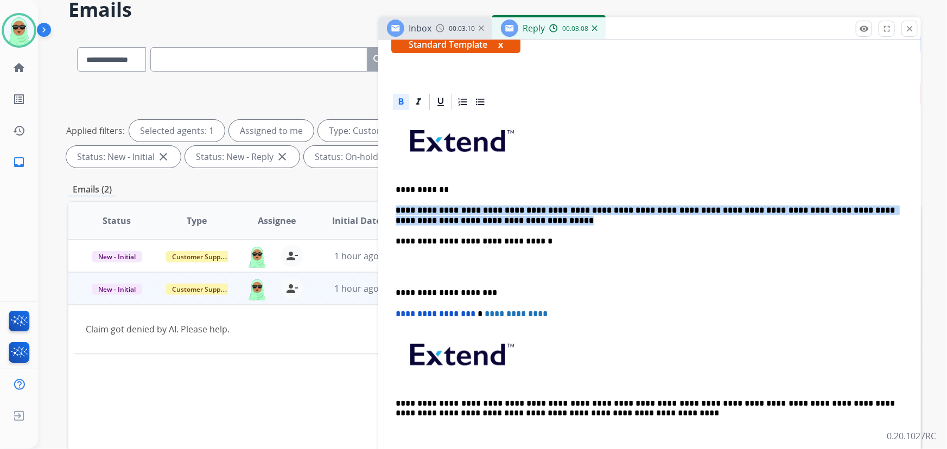
click at [550, 206] on strong "**********" at bounding box center [646, 215] width 502 height 18
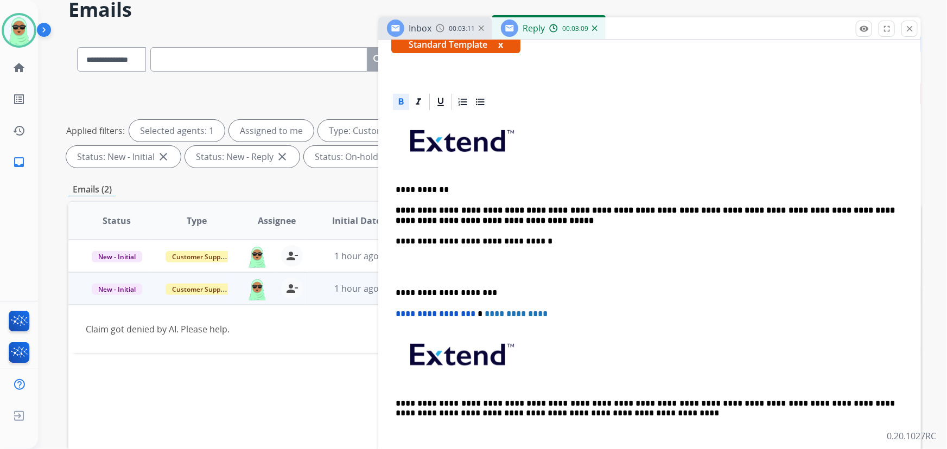
click at [404, 98] on icon at bounding box center [400, 102] width 11 height 11
click at [636, 178] on div "**********" at bounding box center [649, 283] width 516 height 342
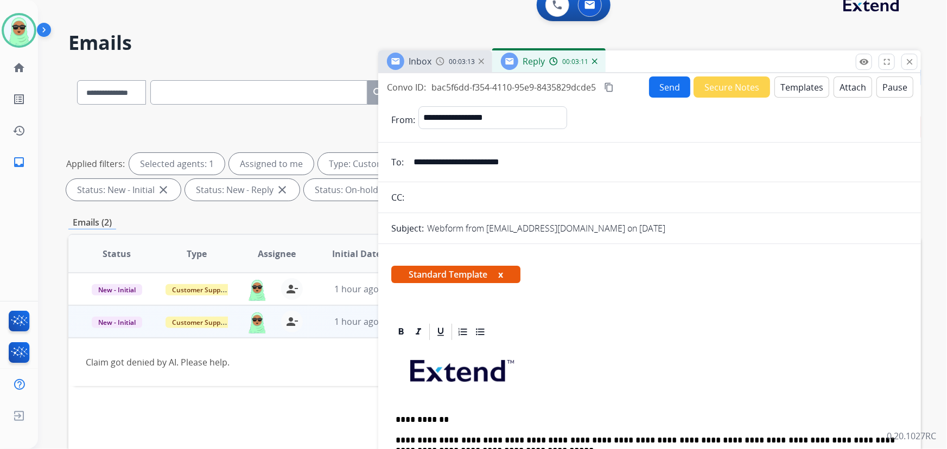
scroll to position [0, 0]
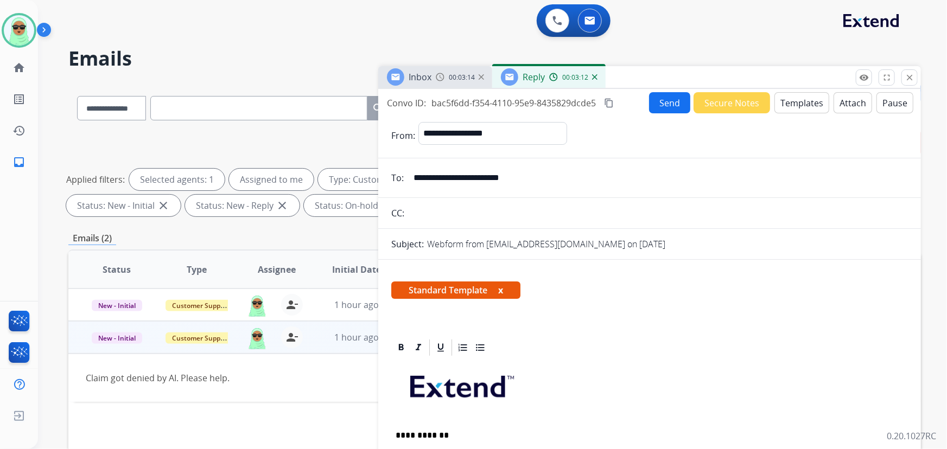
click at [666, 110] on button "Send" at bounding box center [669, 102] width 41 height 21
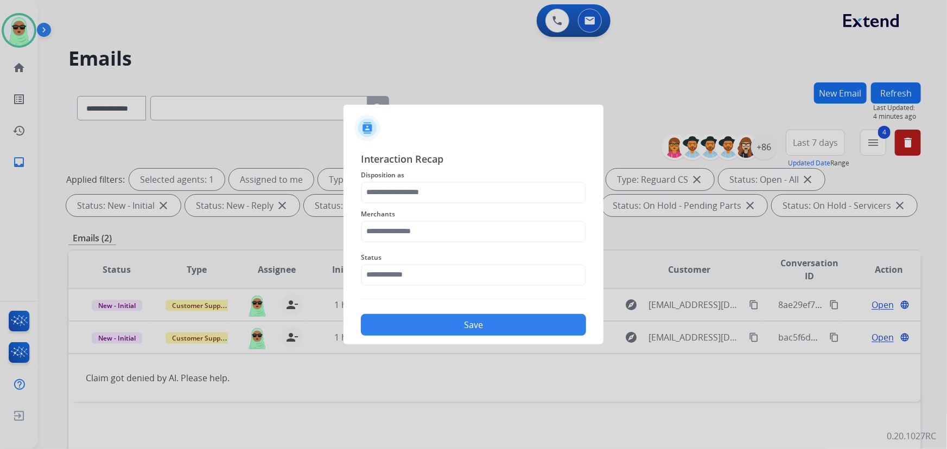
click at [454, 296] on div "Interaction Recap Disposition as Merchants Status Save" at bounding box center [473, 243] width 225 height 185
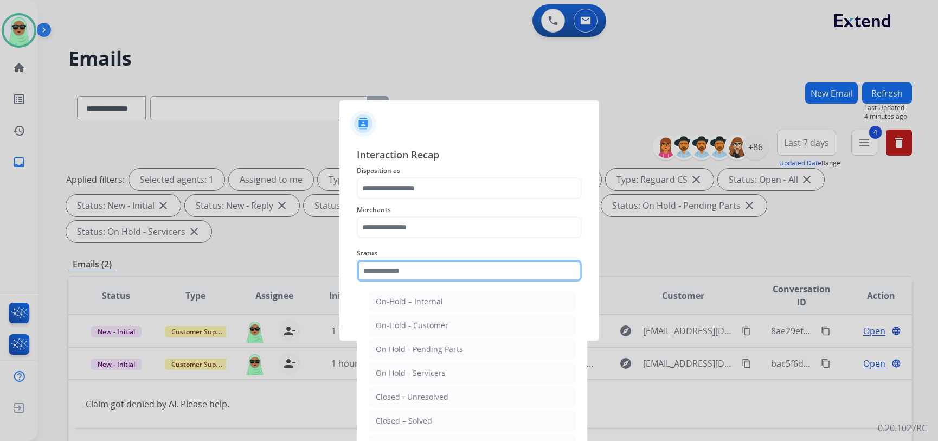
click at [451, 284] on div "Status On-Hold – Internal On-Hold - Customer On Hold - Pending Parts On Hold - …" at bounding box center [469, 263] width 225 height 43
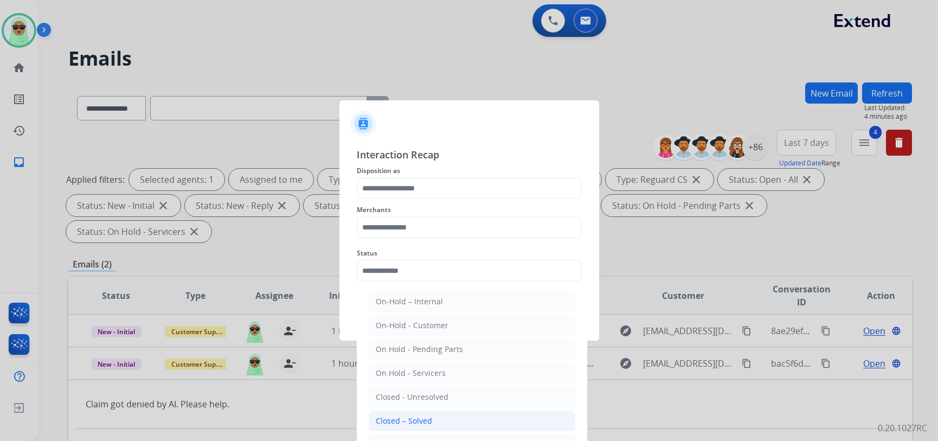
click at [434, 415] on li "Closed – Solved" at bounding box center [472, 421] width 207 height 21
type input "**********"
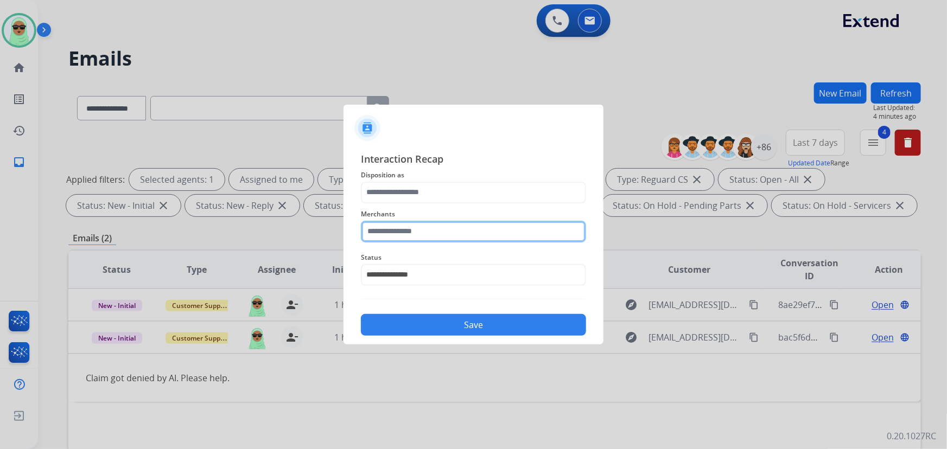
click at [439, 238] on input "text" at bounding box center [473, 232] width 225 height 22
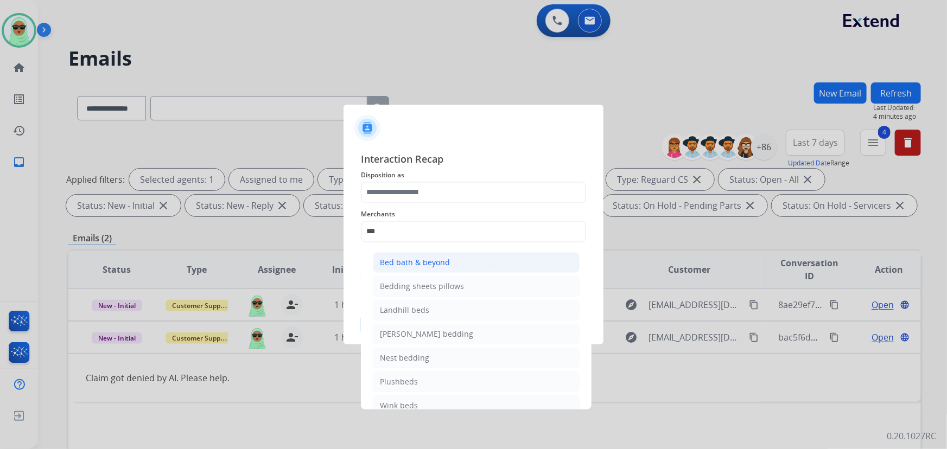
click at [417, 263] on div "Bed bath & beyond" at bounding box center [415, 262] width 70 height 11
type input "**********"
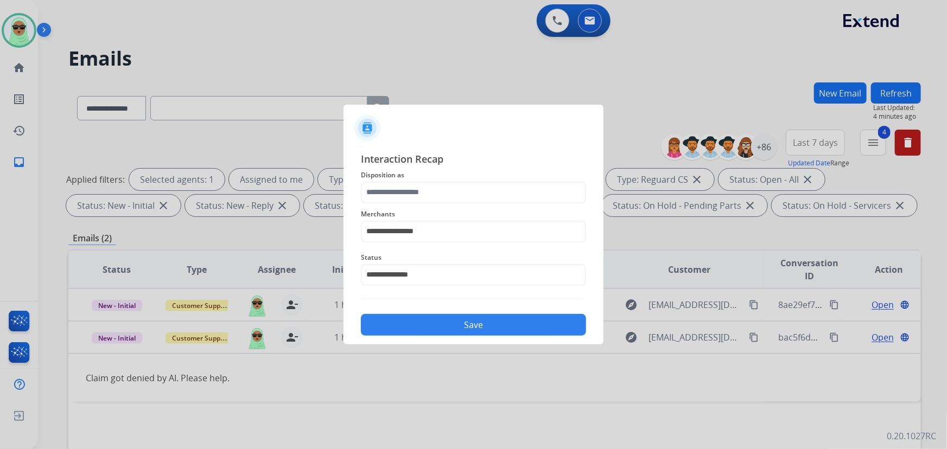
click at [432, 206] on div "**********" at bounding box center [473, 224] width 225 height 43
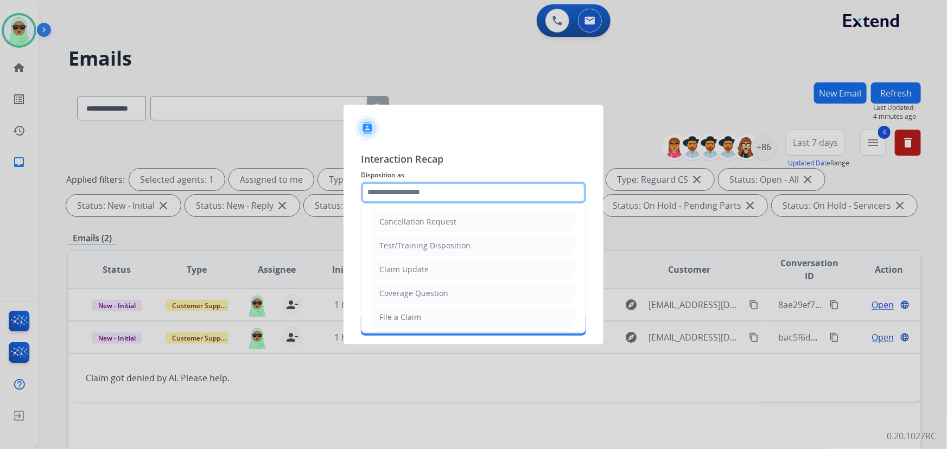
click at [432, 195] on input "text" at bounding box center [473, 193] width 225 height 22
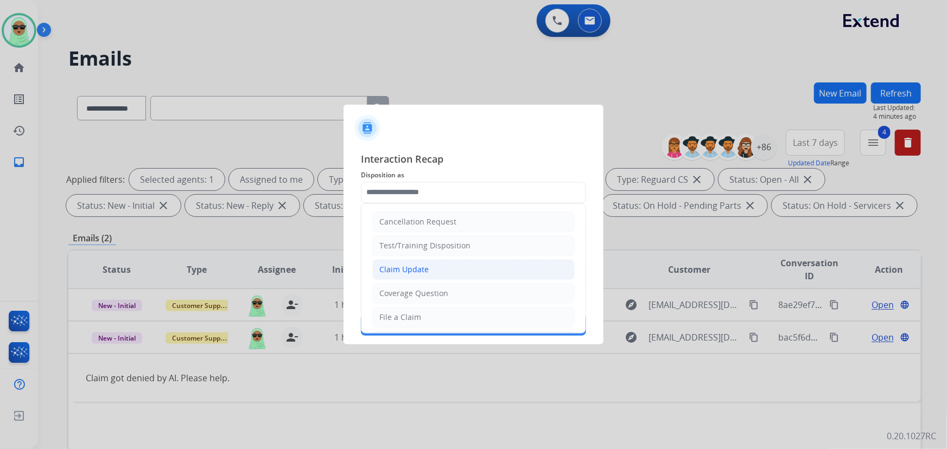
click at [410, 271] on div "Claim Update" at bounding box center [403, 269] width 49 height 11
type input "**********"
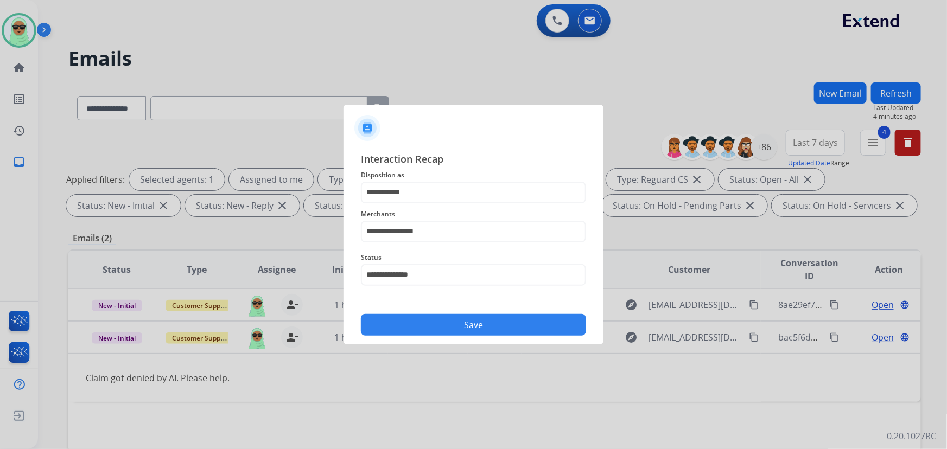
click at [448, 301] on div "**********" at bounding box center [473, 243] width 225 height 185
drag, startPoint x: 468, startPoint y: 333, endPoint x: 466, endPoint y: 323, distance: 9.4
click at [468, 331] on button "Save" at bounding box center [473, 325] width 225 height 22
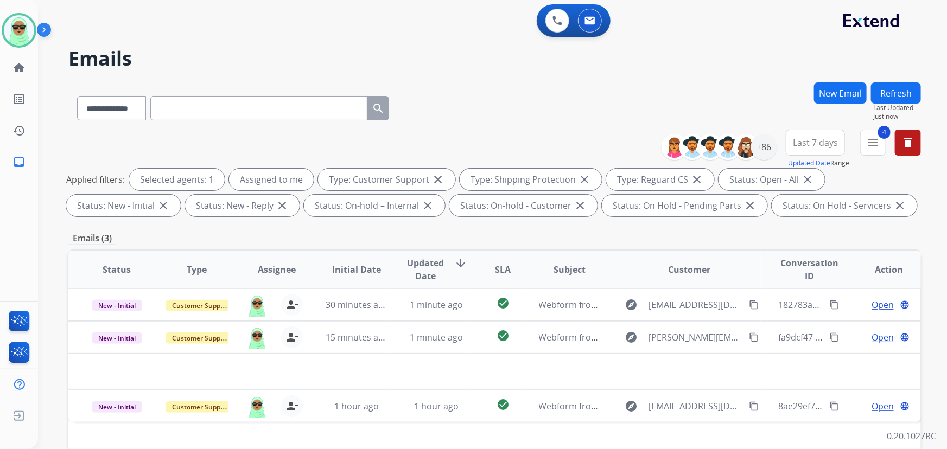
click at [891, 92] on button "Refresh" at bounding box center [896, 92] width 50 height 21
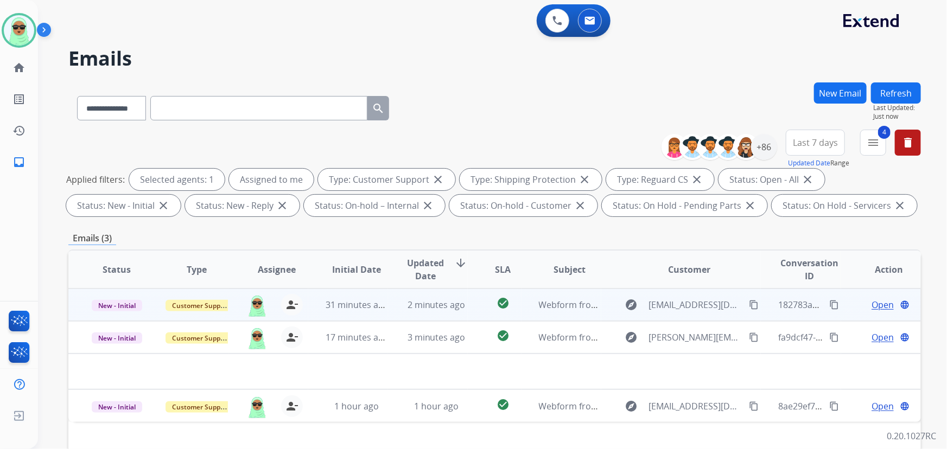
click at [873, 305] on span "Open" at bounding box center [882, 304] width 22 height 13
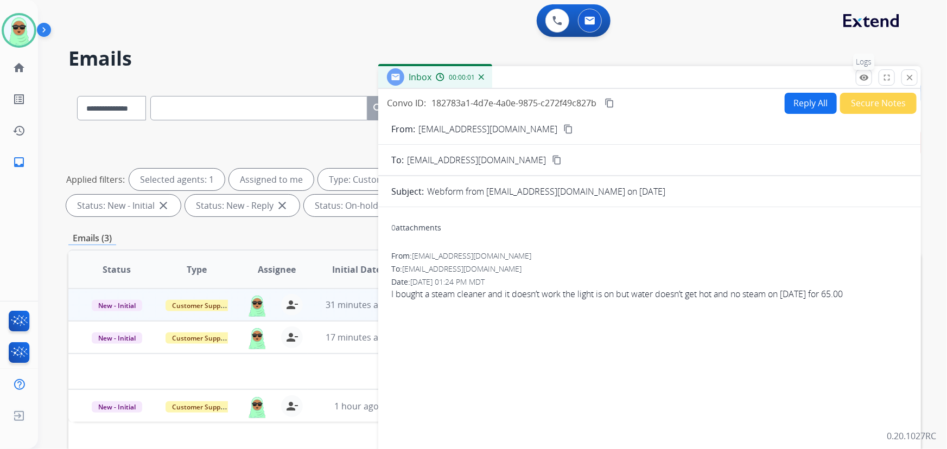
click at [868, 81] on mat-icon "remove_red_eye" at bounding box center [864, 78] width 10 height 10
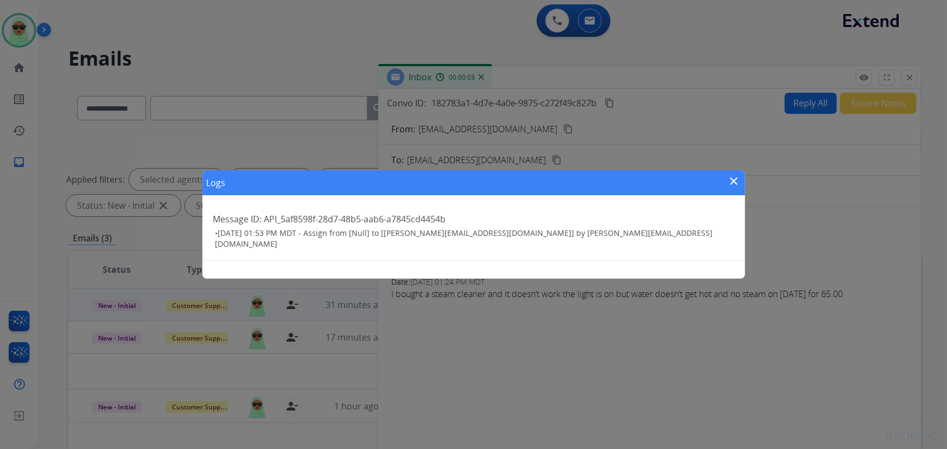
click at [734, 180] on mat-icon "close" at bounding box center [733, 181] width 13 height 13
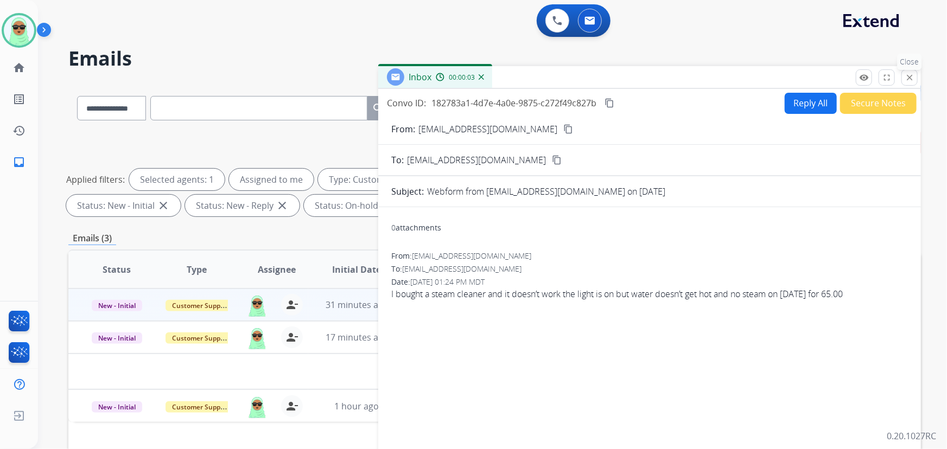
click at [913, 79] on mat-icon "close" at bounding box center [909, 78] width 10 height 10
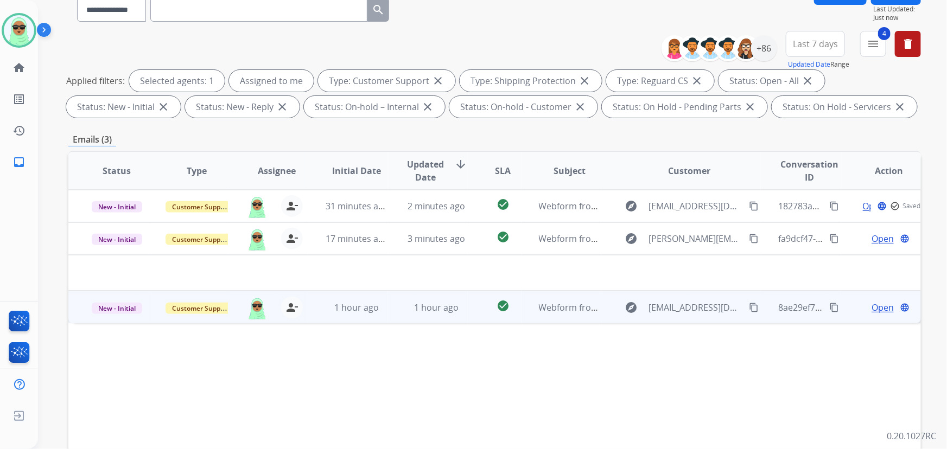
scroll to position [220, 0]
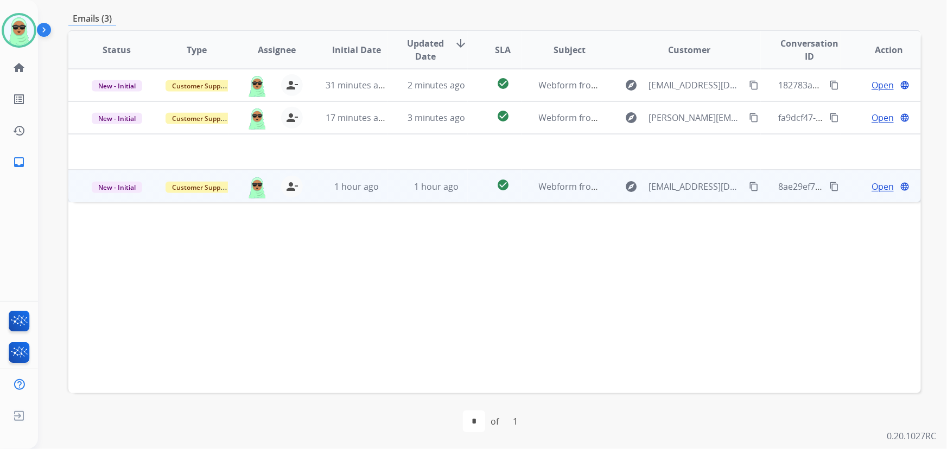
click at [749, 190] on mat-icon "content_copy" at bounding box center [754, 187] width 10 height 10
click at [860, 183] on div "Open language" at bounding box center [889, 186] width 62 height 13
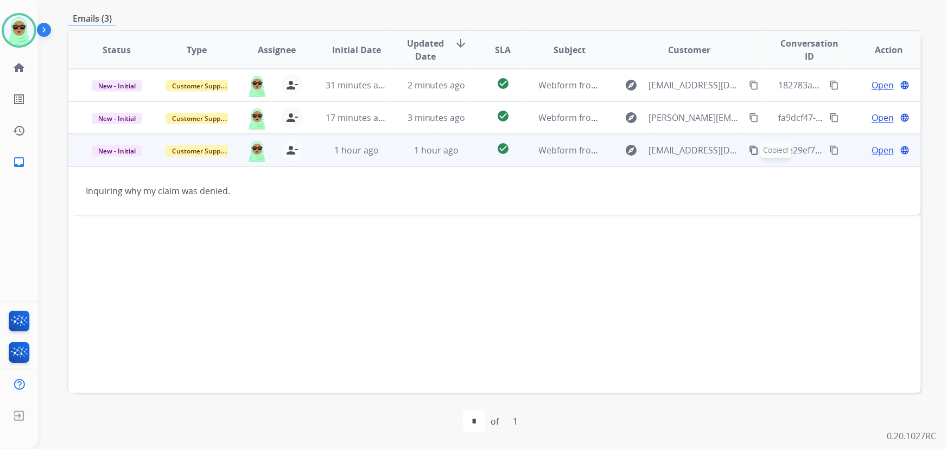
click at [877, 146] on span "Open" at bounding box center [882, 150] width 22 height 13
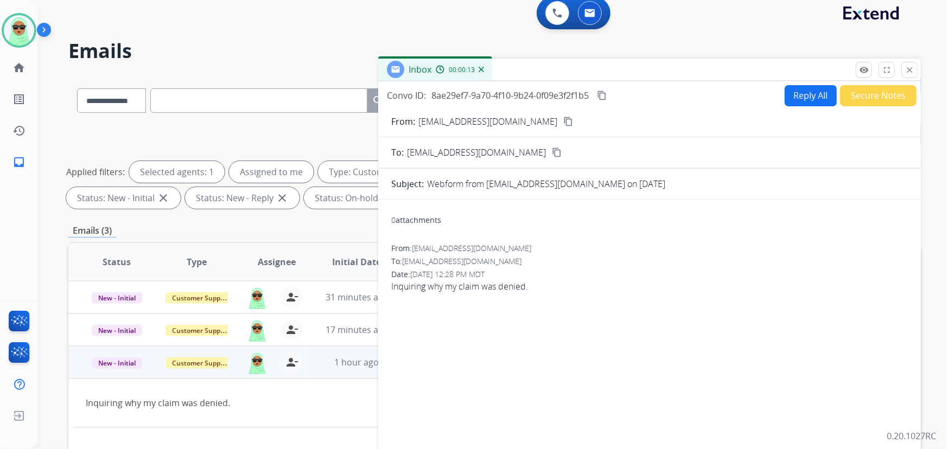
scroll to position [0, 0]
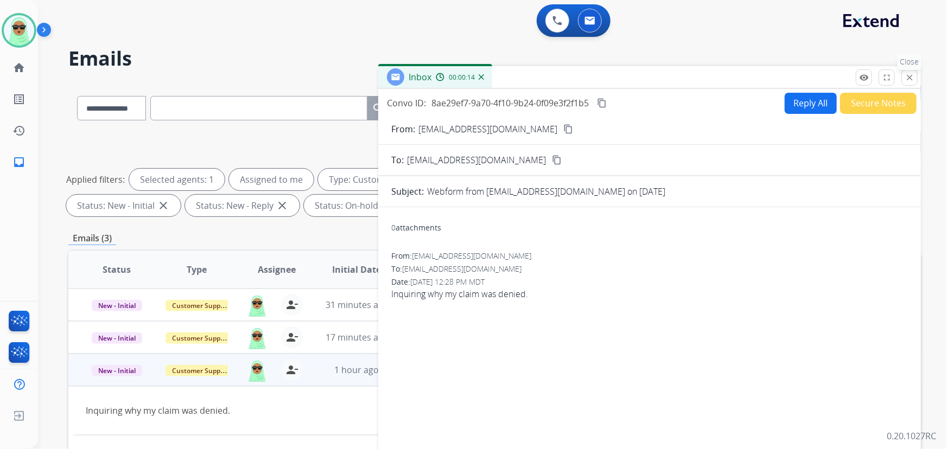
click at [905, 75] on mat-icon "close" at bounding box center [909, 78] width 10 height 10
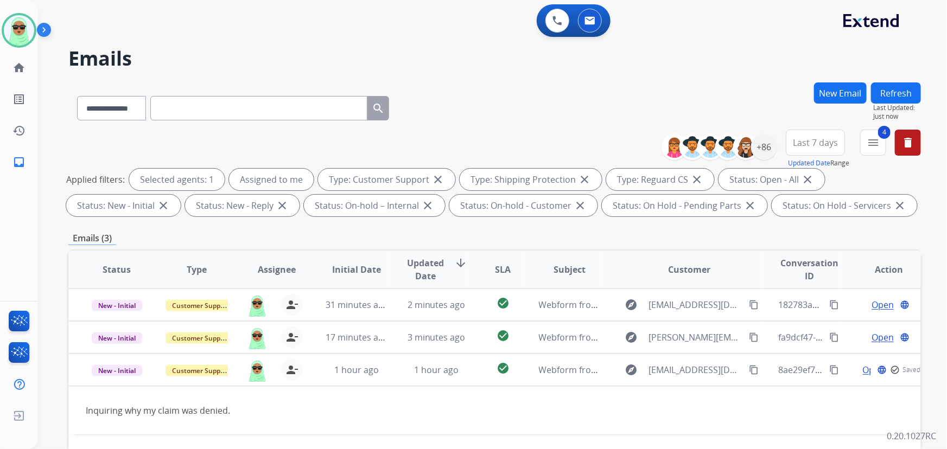
click at [900, 85] on button "Refresh" at bounding box center [896, 92] width 50 height 21
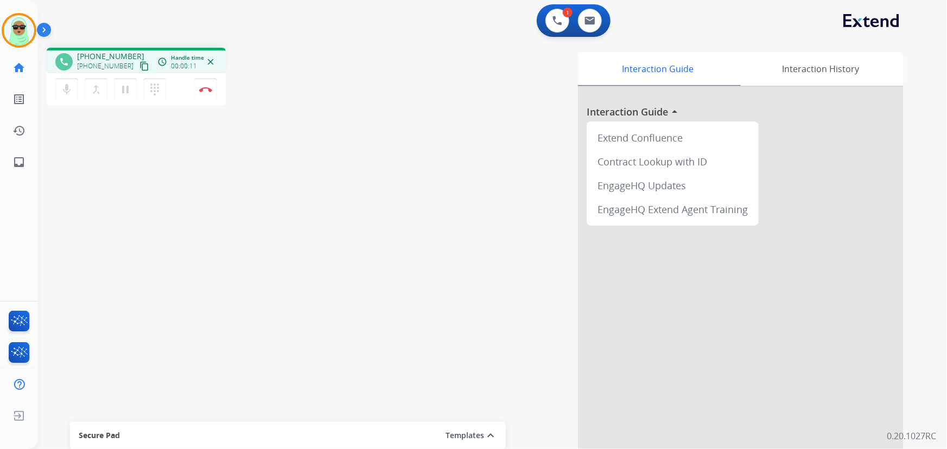
click at [139, 62] on mat-icon "content_copy" at bounding box center [144, 66] width 10 height 10
click at [205, 95] on button "Disconnect" at bounding box center [205, 89] width 23 height 23
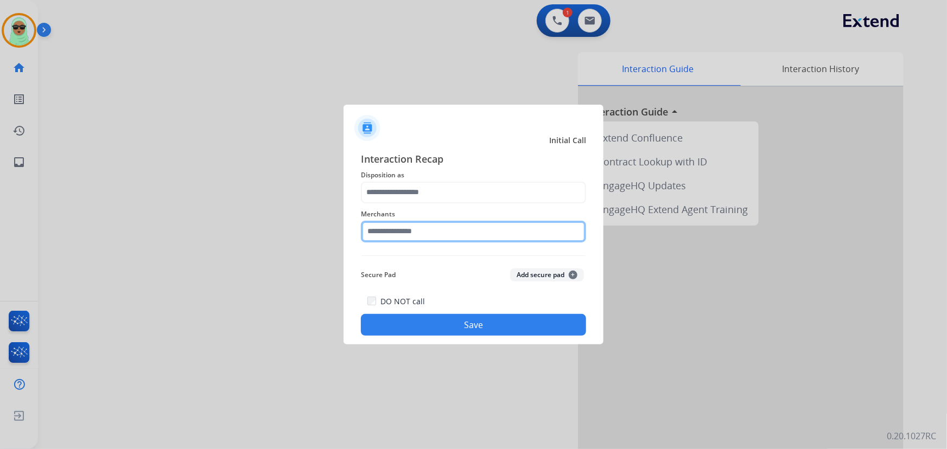
click at [446, 226] on input "text" at bounding box center [473, 232] width 225 height 22
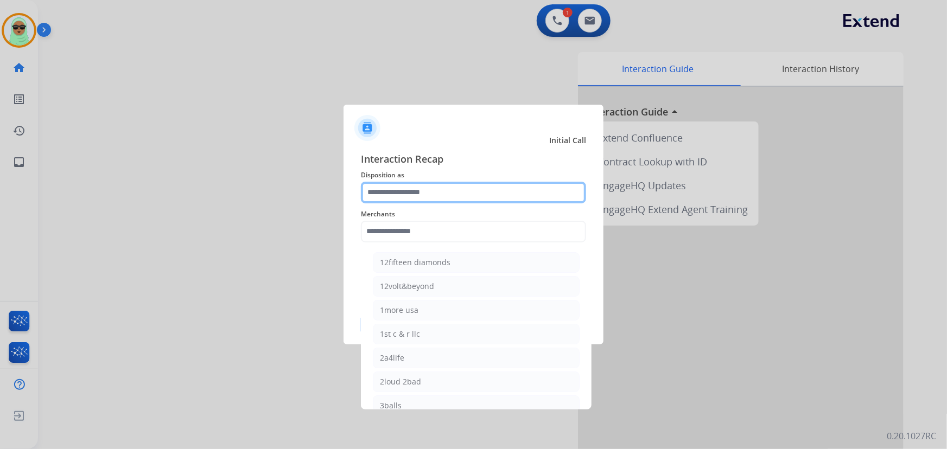
click at [451, 203] on div at bounding box center [473, 193] width 225 height 22
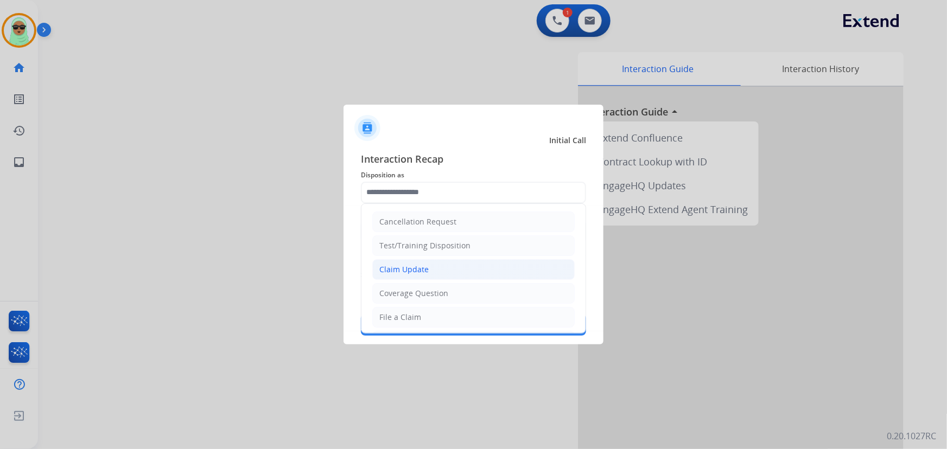
click at [425, 267] on div "Claim Update" at bounding box center [403, 269] width 49 height 11
type input "**********"
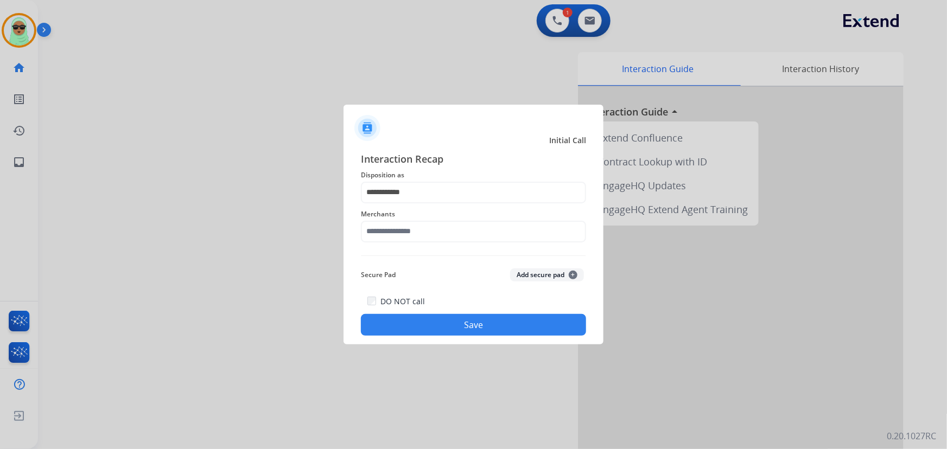
click at [443, 220] on span "Merchants" at bounding box center [473, 214] width 225 height 13
click at [439, 240] on input "text" at bounding box center [473, 232] width 225 height 22
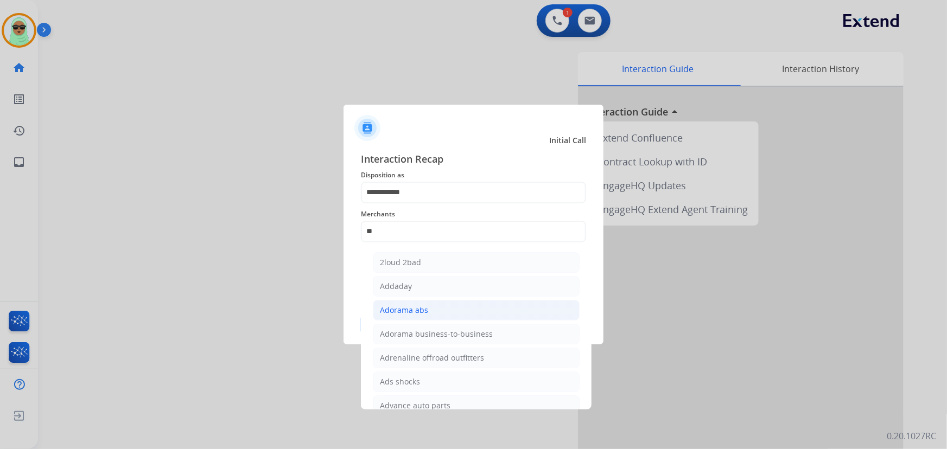
click at [434, 310] on li "Adorama abs" at bounding box center [476, 310] width 207 height 21
type input "**********"
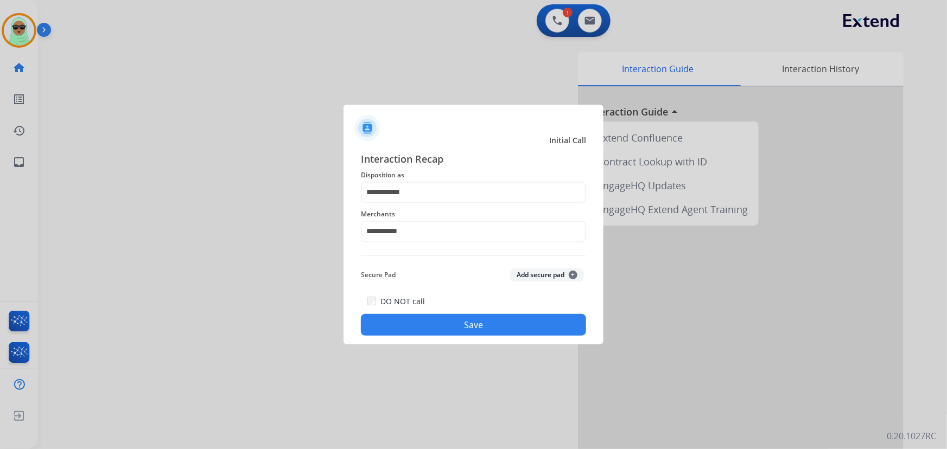
click at [520, 327] on button "Save" at bounding box center [473, 325] width 225 height 22
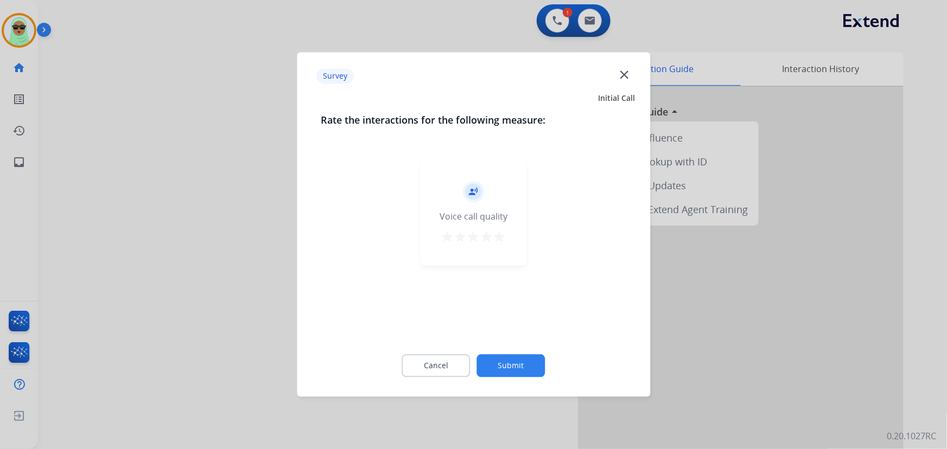
click at [540, 368] on button "Submit" at bounding box center [511, 366] width 68 height 23
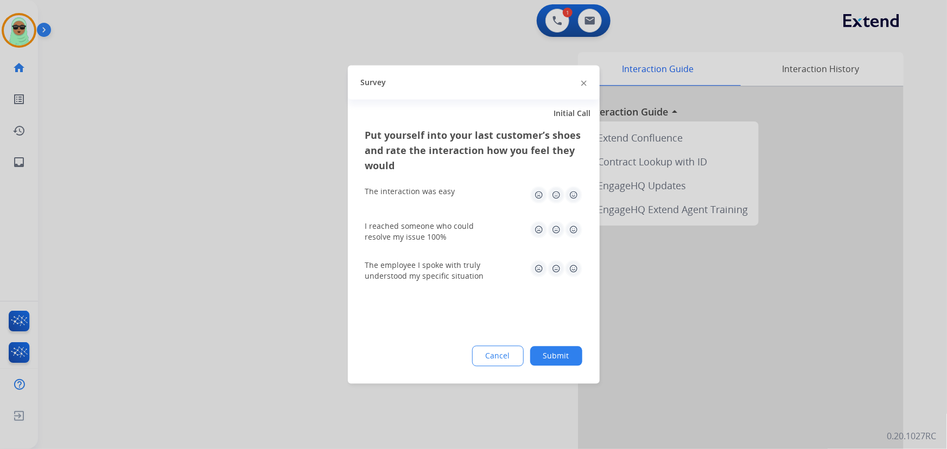
drag, startPoint x: 554, startPoint y: 329, endPoint x: 571, endPoint y: 349, distance: 26.9
click at [555, 336] on div "Put yourself into your last customer’s shoes and rate the interaction how you f…" at bounding box center [474, 256] width 252 height 256
click at [575, 353] on button "Submit" at bounding box center [556, 357] width 52 height 20
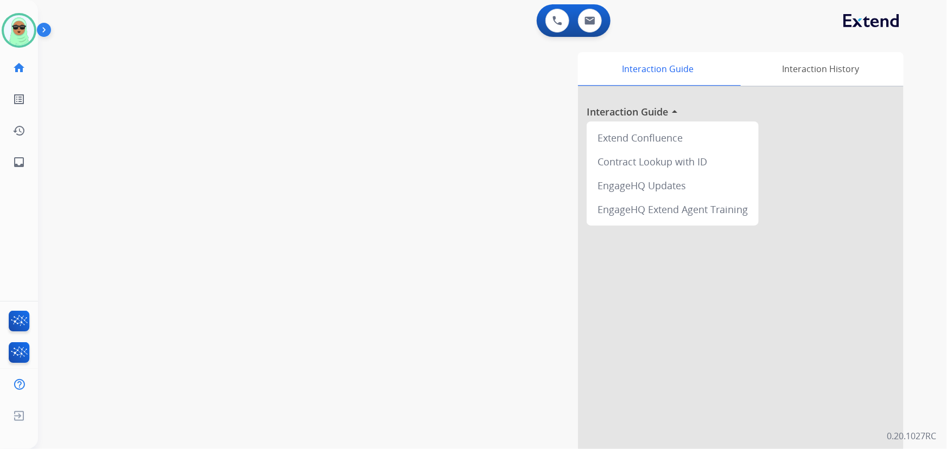
drag, startPoint x: 164, startPoint y: 107, endPoint x: 151, endPoint y: 108, distance: 13.0
click at [164, 107] on div "swap_horiz Break voice bridge close_fullscreen Connect 3-Way Call merge_type Se…" at bounding box center [479, 265] width 883 height 452
drag, startPoint x: 129, startPoint y: 133, endPoint x: 143, endPoint y: 134, distance: 13.6
click at [129, 133] on div "swap_horiz Break voice bridge close_fullscreen Connect 3-Way Call merge_type Se…" at bounding box center [479, 265] width 883 height 452
click at [153, 185] on div "swap_horiz Break voice bridge close_fullscreen Connect 3-Way Call merge_type Se…" at bounding box center [479, 265] width 883 height 452
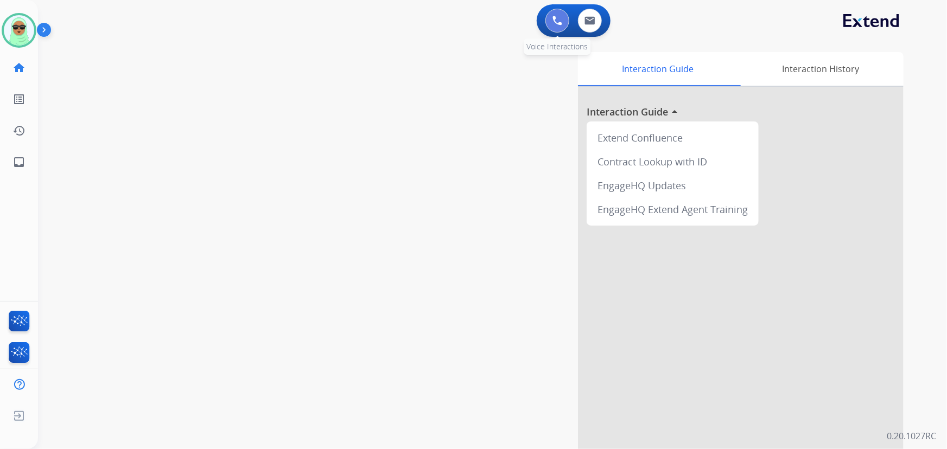
click at [556, 21] on img at bounding box center [557, 21] width 10 height 10
click at [557, 22] on img at bounding box center [557, 21] width 10 height 10
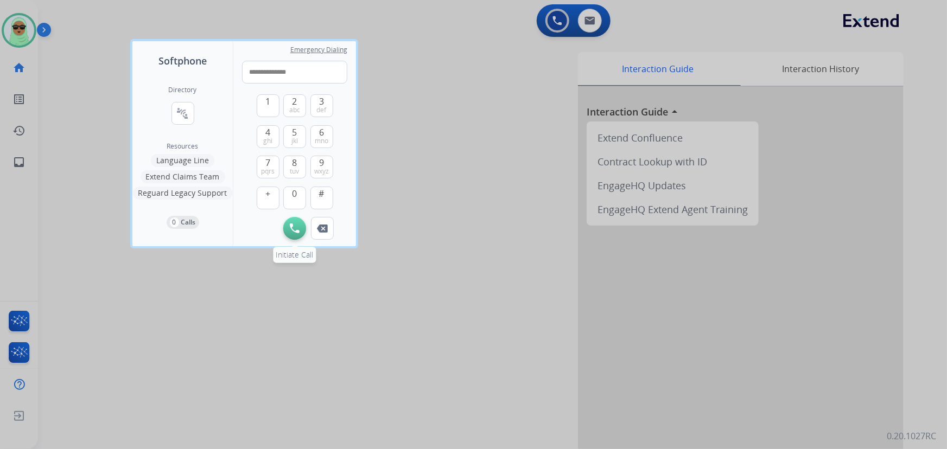
type input "**********"
click at [292, 237] on button "Initiate Call" at bounding box center [294, 228] width 23 height 23
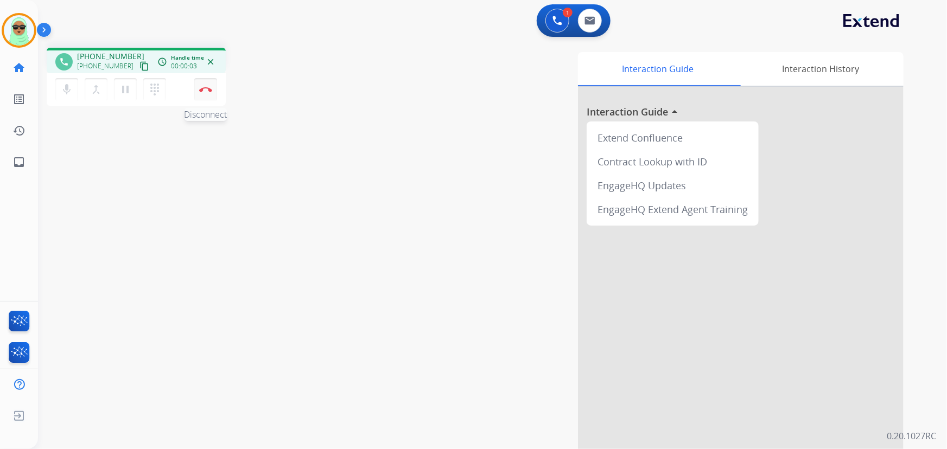
click at [212, 87] on button "Disconnect" at bounding box center [205, 89] width 23 height 23
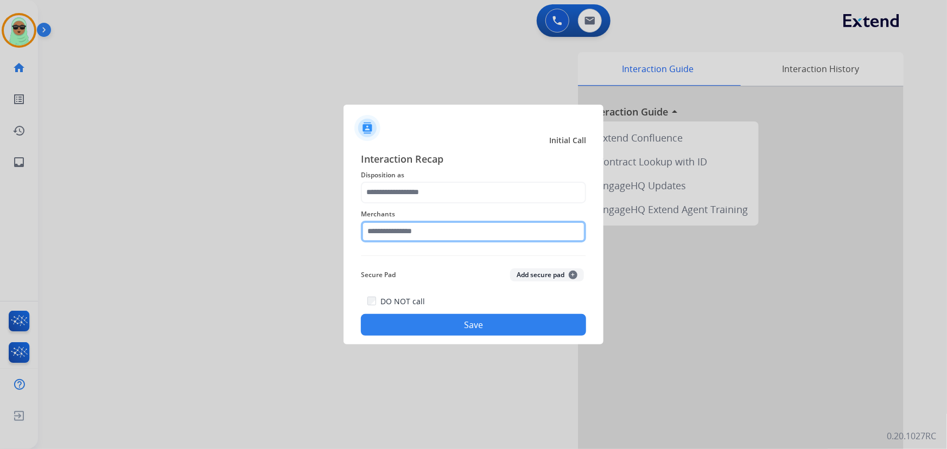
click at [442, 233] on input "text" at bounding box center [473, 232] width 225 height 22
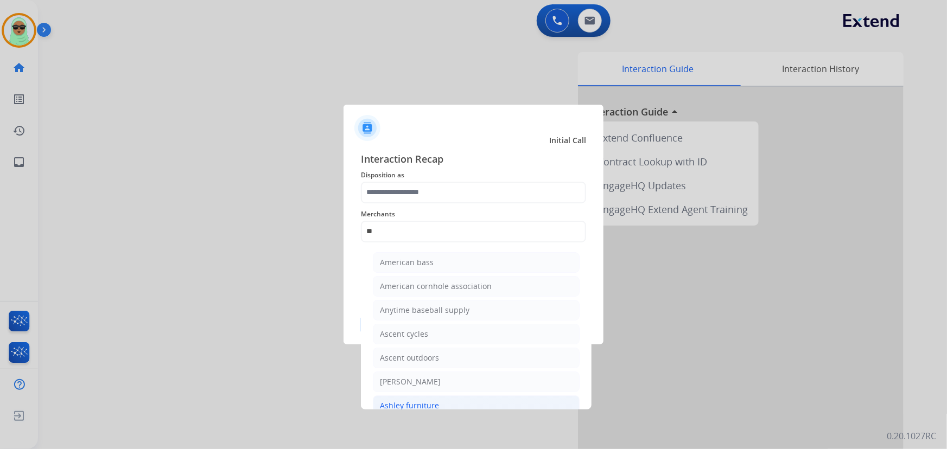
click at [446, 401] on li "Ashley furniture" at bounding box center [476, 405] width 207 height 21
type input "**********"
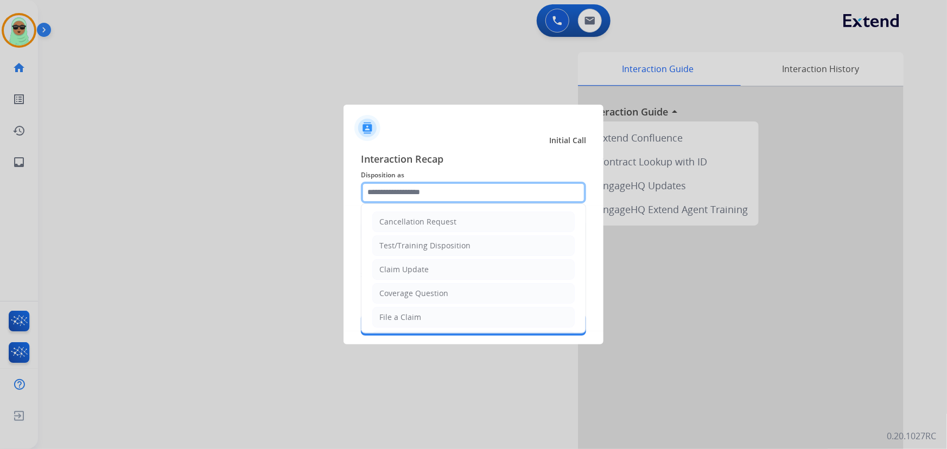
click at [434, 191] on input "text" at bounding box center [473, 193] width 225 height 22
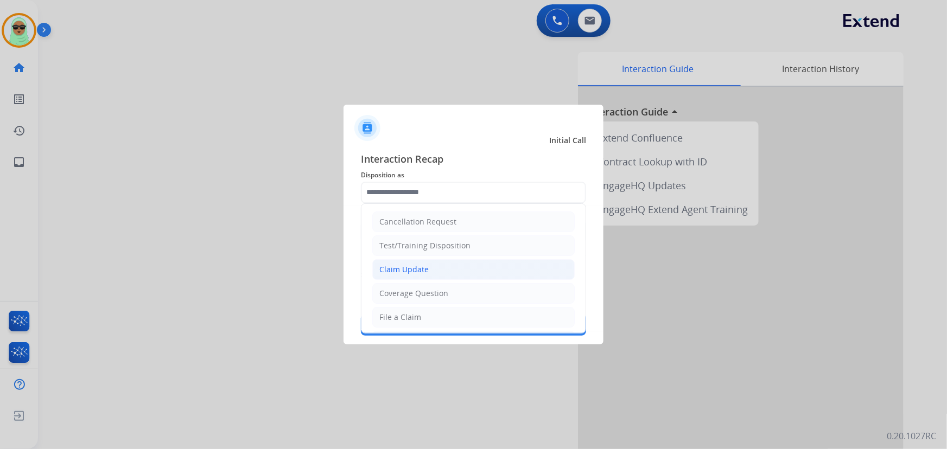
click at [437, 266] on li "Claim Update" at bounding box center [473, 269] width 202 height 21
type input "**********"
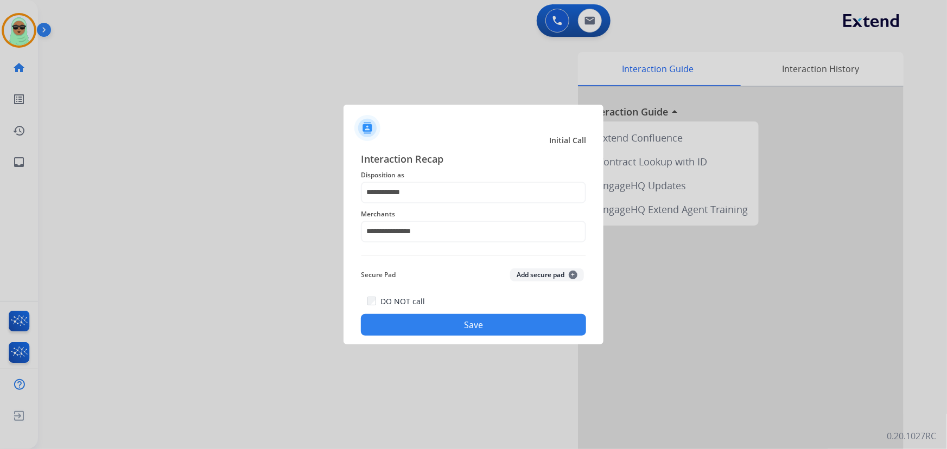
click at [500, 315] on button "Save" at bounding box center [473, 325] width 225 height 22
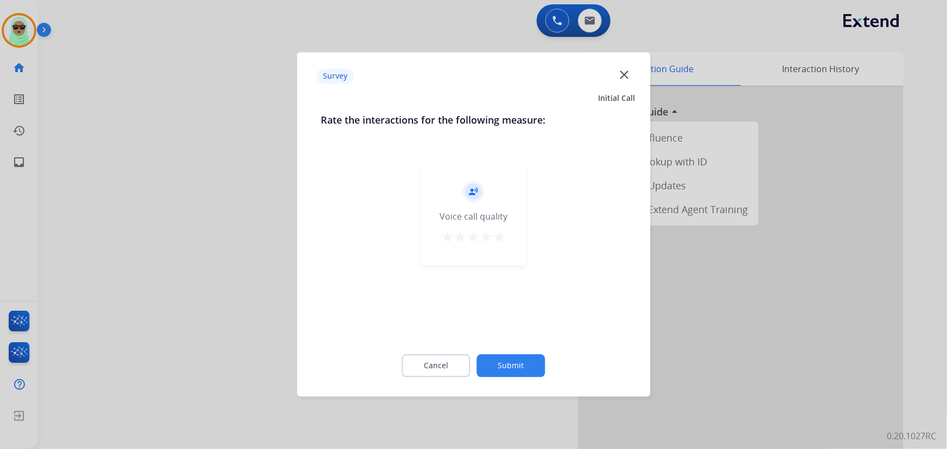
click at [523, 325] on div "record_voice_over Voice call quality star star star star star" at bounding box center [473, 248] width 305 height 188
drag, startPoint x: 515, startPoint y: 346, endPoint x: 522, endPoint y: 336, distance: 11.6
click at [522, 336] on div "Rate the interactions for the following measure: record_voice_over Voice call q…" at bounding box center [473, 252] width 340 height 278
click at [525, 332] on div "record_voice_over Voice call quality star star star star star" at bounding box center [473, 248] width 305 height 188
click at [532, 379] on div "Cancel Submit" at bounding box center [473, 366] width 305 height 49
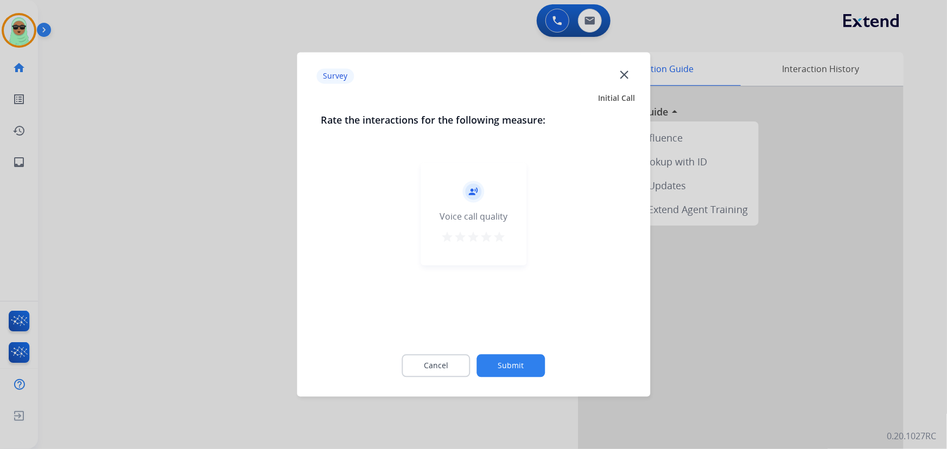
click at [533, 379] on div "Cancel Submit" at bounding box center [473, 366] width 305 height 49
click at [536, 369] on button "Submit" at bounding box center [511, 366] width 68 height 23
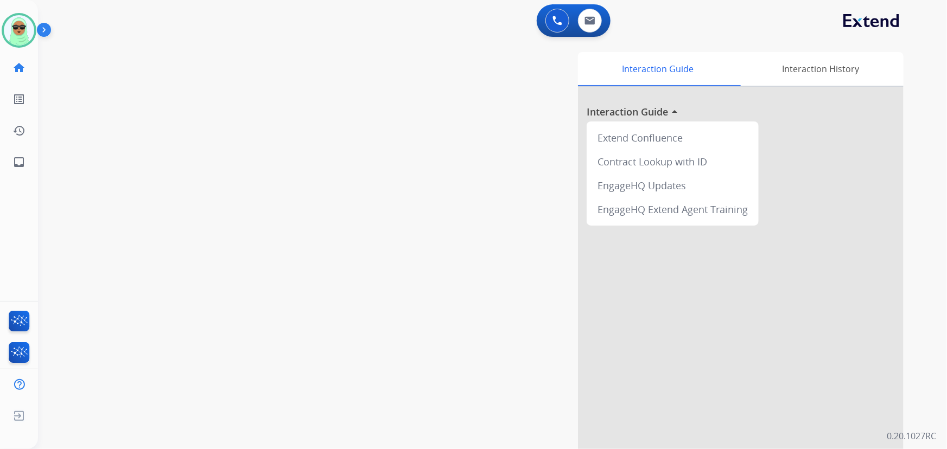
click at [165, 244] on div "swap_horiz Break voice bridge close_fullscreen Connect 3-Way Call merge_type Se…" at bounding box center [479, 265] width 883 height 452
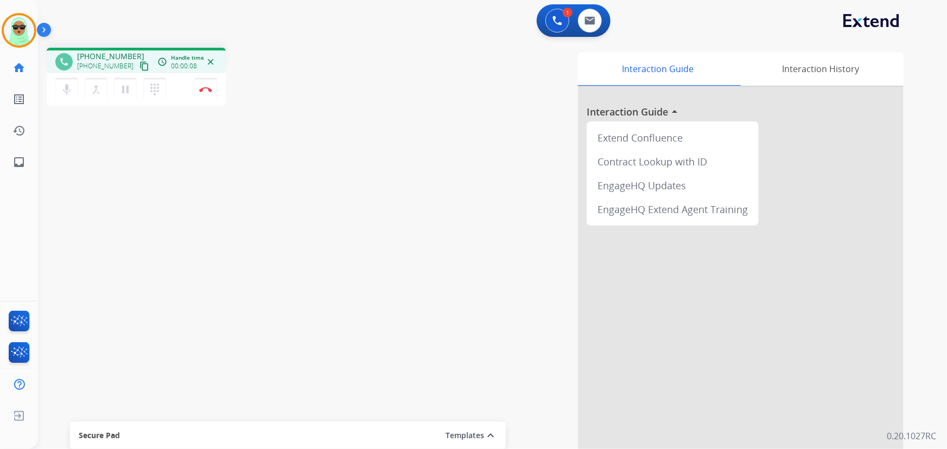
click at [139, 70] on mat-icon "content_copy" at bounding box center [144, 66] width 10 height 10
click at [119, 94] on mat-icon "pause" at bounding box center [125, 89] width 13 height 13
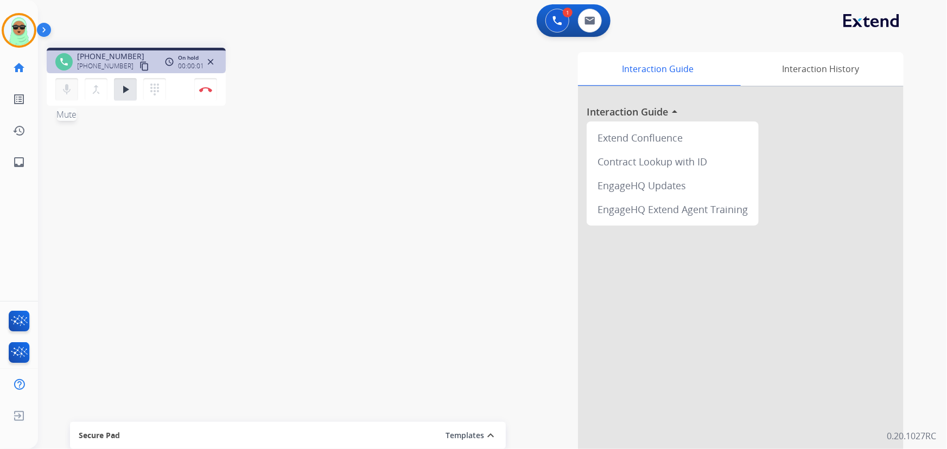
click at [64, 92] on mat-icon "mic" at bounding box center [66, 89] width 13 height 13
click at [120, 82] on button "play_arrow Hold" at bounding box center [125, 89] width 23 height 23
click at [76, 98] on button "mic_off Mute" at bounding box center [66, 89] width 23 height 23
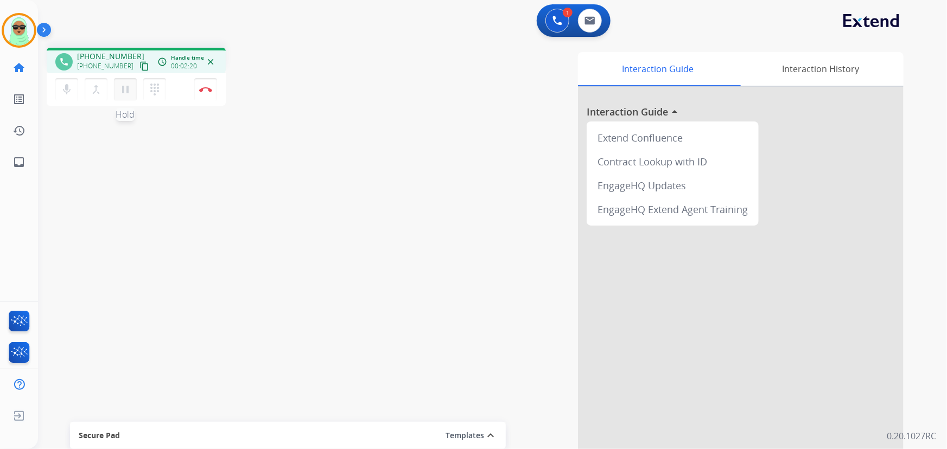
click at [129, 86] on mat-icon "pause" at bounding box center [125, 89] width 13 height 13
click at [62, 88] on mat-icon "mic" at bounding box center [66, 89] width 13 height 13
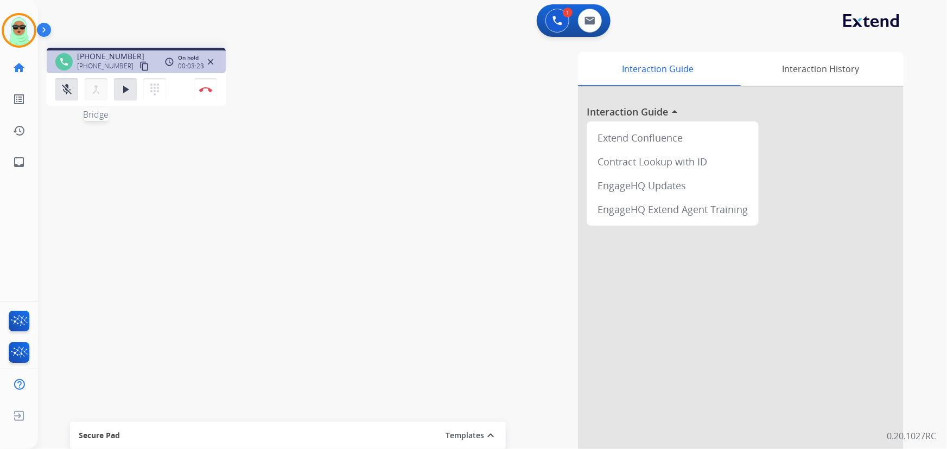
drag, startPoint x: 62, startPoint y: 86, endPoint x: 92, endPoint y: 84, distance: 30.4
click at [62, 86] on mat-icon "mic_off" at bounding box center [66, 89] width 13 height 13
click at [124, 98] on button "play_arrow Hold" at bounding box center [125, 89] width 23 height 23
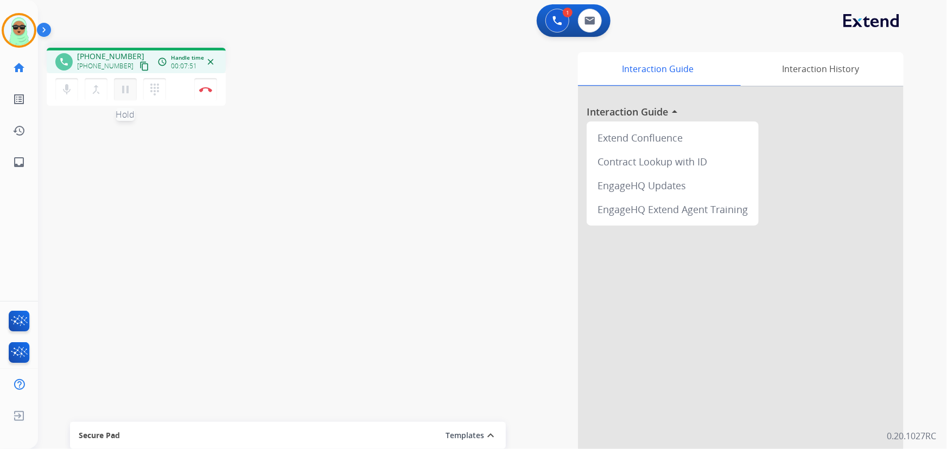
click at [131, 93] on button "pause Hold" at bounding box center [125, 89] width 23 height 23
click at [67, 84] on mat-icon "mic" at bounding box center [66, 89] width 13 height 13
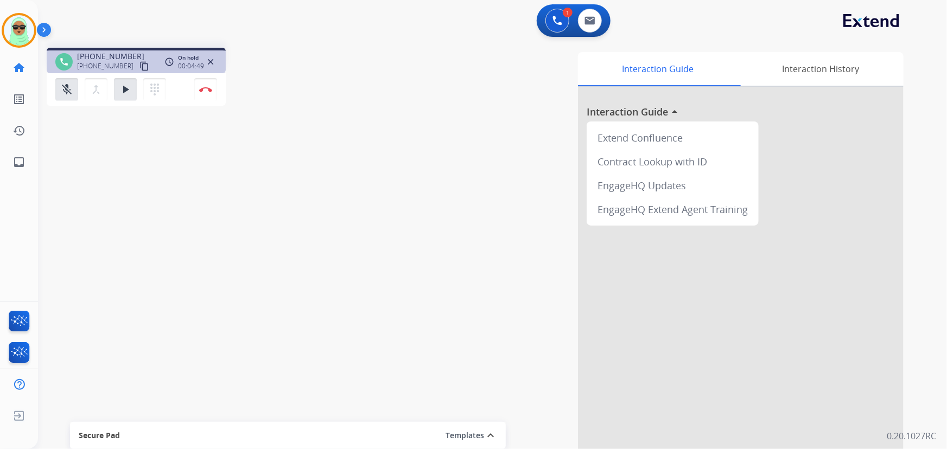
click at [107, 189] on div "phone +17146065895 +17146065895 content_copy access_time Call metrics Queue 00:…" at bounding box center [479, 265] width 883 height 452
click at [560, 16] on img at bounding box center [557, 21] width 10 height 10
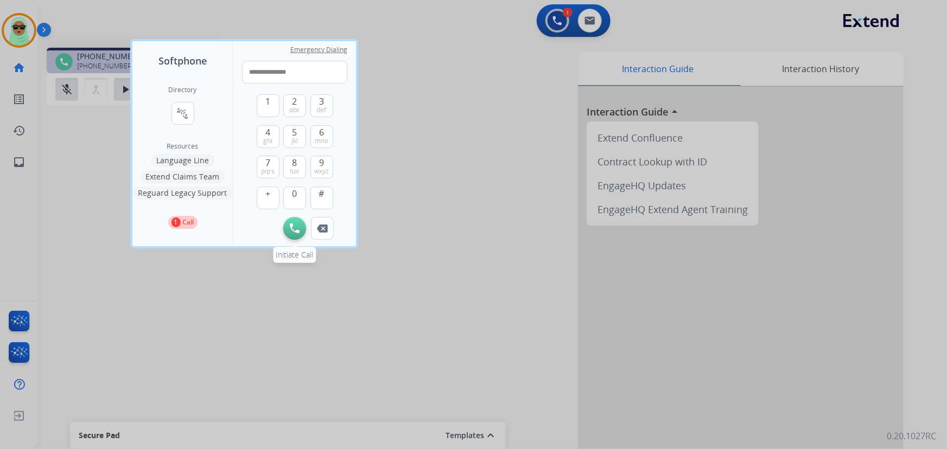
type input "**********"
click at [287, 219] on div "Initiate Call Remove Number" at bounding box center [294, 228] width 105 height 23
click at [293, 227] on img at bounding box center [295, 228] width 10 height 10
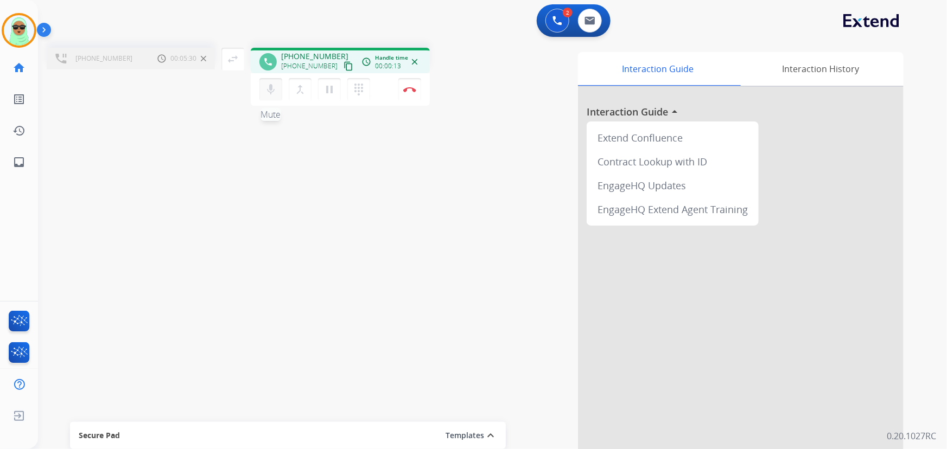
click at [272, 95] on mat-icon "mic" at bounding box center [270, 89] width 13 height 13
click at [272, 95] on mat-icon "mic_off" at bounding box center [270, 89] width 13 height 13
click at [122, 231] on div "+17146065895 Call metrics Hold 00:06:58 00:06:58 swap_horiz Break voice bridge …" at bounding box center [479, 265] width 883 height 452
click at [304, 90] on mat-icon "merge_type" at bounding box center [299, 89] width 13 height 13
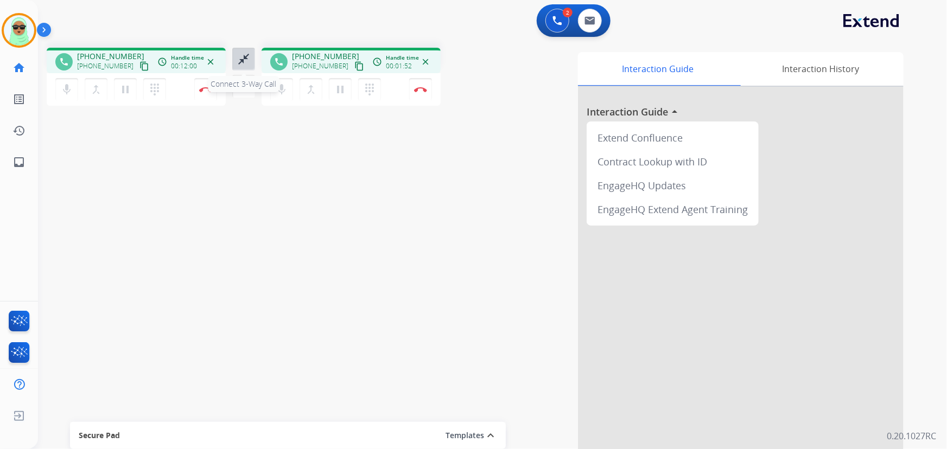
click at [236, 66] on button "close_fullscreen Connect 3-Way Call" at bounding box center [243, 59] width 23 height 23
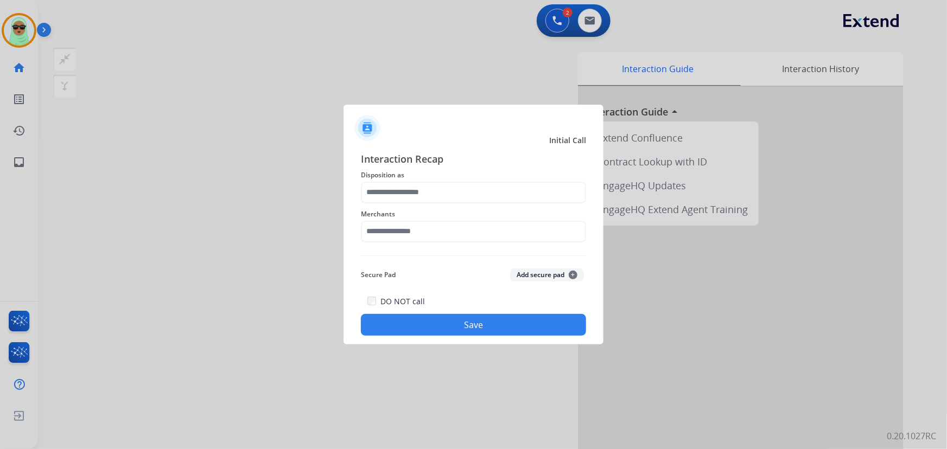
click at [431, 169] on span "Disposition as" at bounding box center [473, 175] width 225 height 13
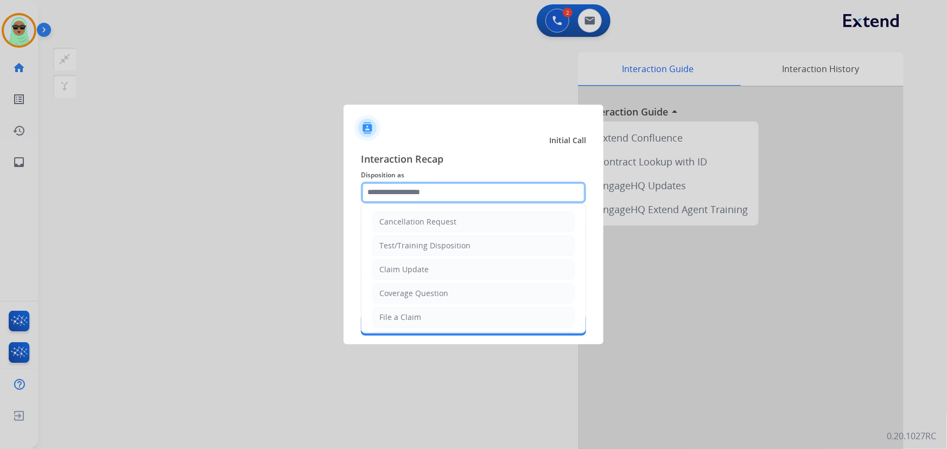
click at [428, 188] on input "text" at bounding box center [473, 193] width 225 height 22
click at [448, 282] on ul "Cancellation Request Test/Training Disposition Claim Update Coverage Question F…" at bounding box center [473, 353] width 224 height 298
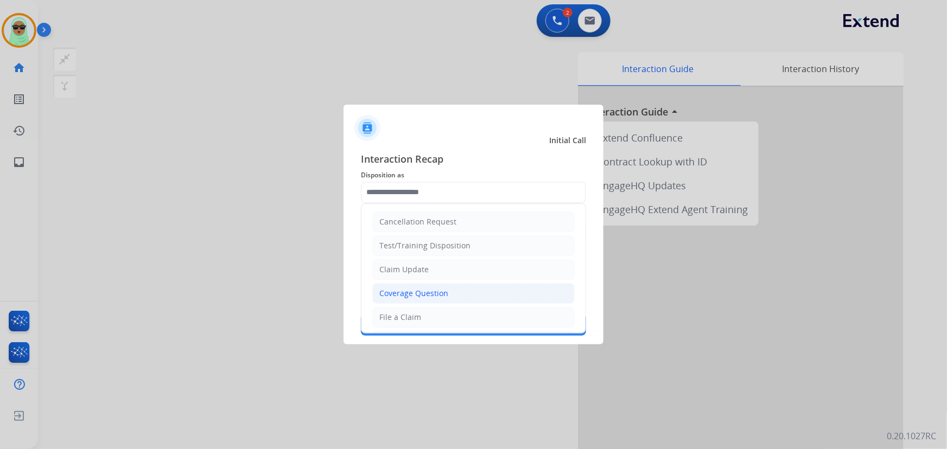
drag, startPoint x: 448, startPoint y: 282, endPoint x: 448, endPoint y: 296, distance: 14.6
click at [448, 287] on ul "Cancellation Request Test/Training Disposition Claim Update Coverage Question F…" at bounding box center [473, 353] width 224 height 298
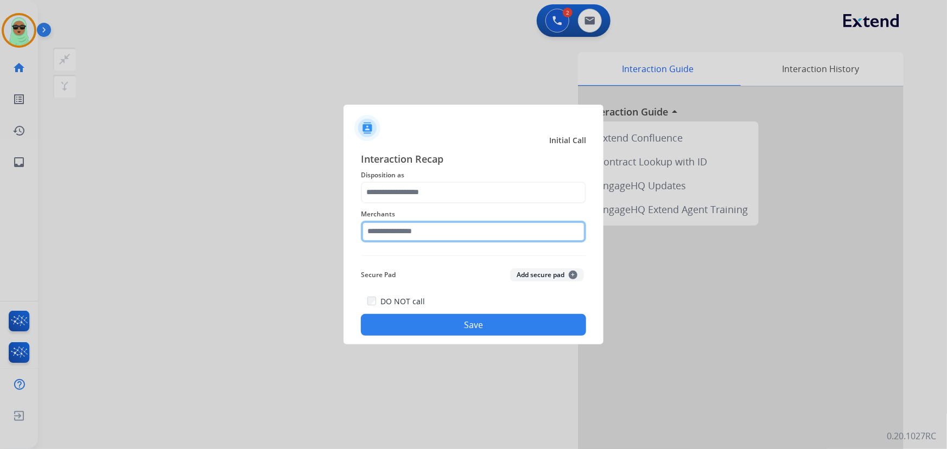
click at [445, 226] on input "text" at bounding box center [473, 232] width 225 height 22
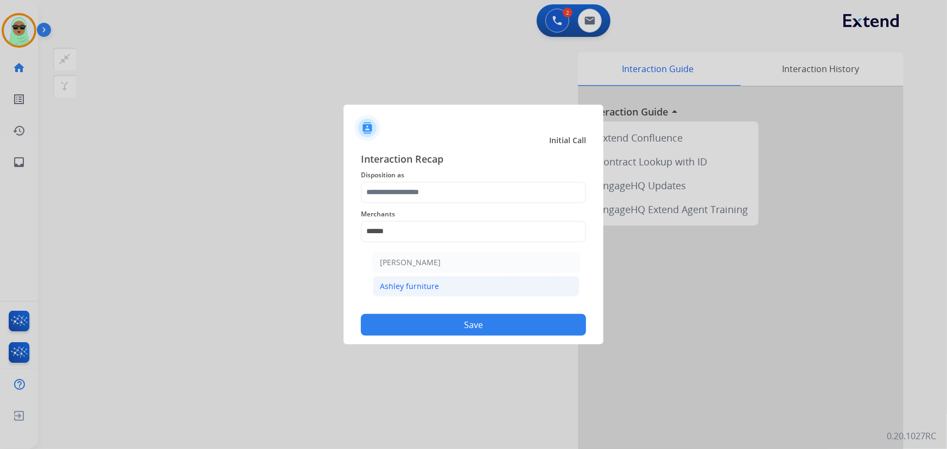
click at [458, 282] on li "Ashley furniture" at bounding box center [476, 286] width 207 height 21
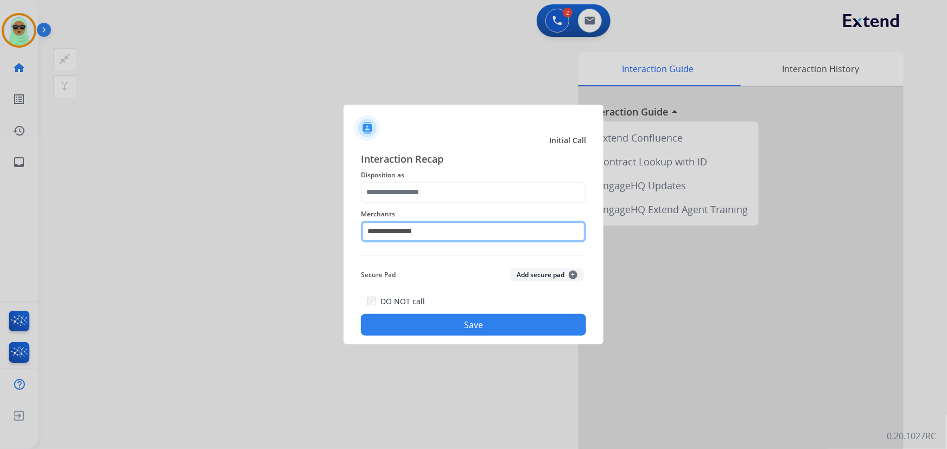
click at [444, 225] on input "**********" at bounding box center [473, 232] width 225 height 22
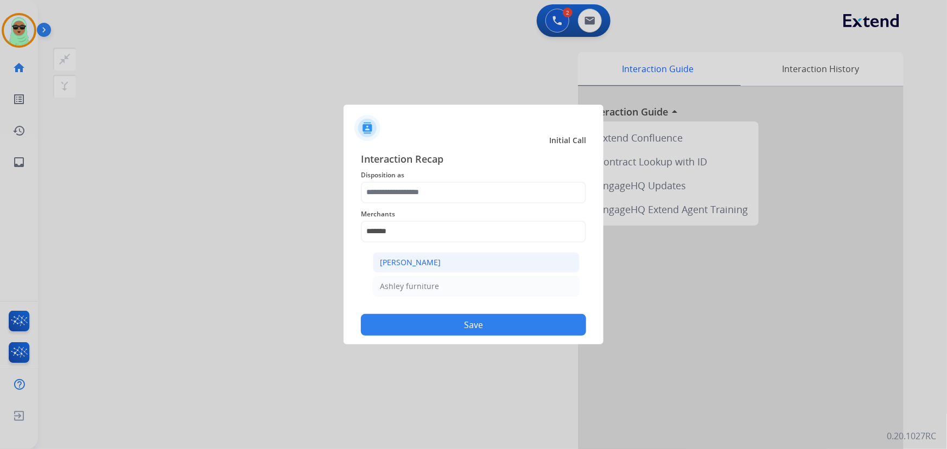
click at [443, 266] on li "[PERSON_NAME]" at bounding box center [476, 262] width 207 height 21
type input "**********"
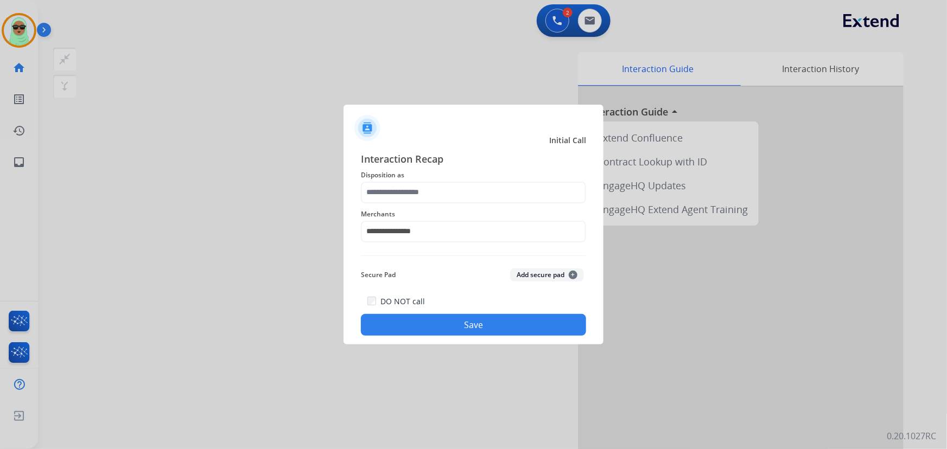
click at [455, 321] on button "Save" at bounding box center [473, 325] width 225 height 22
click at [487, 347] on div at bounding box center [473, 224] width 947 height 449
drag, startPoint x: 430, startPoint y: 207, endPoint x: 430, endPoint y: 190, distance: 16.8
click at [430, 206] on div "**********" at bounding box center [473, 224] width 225 height 43
click at [430, 190] on input "text" at bounding box center [473, 193] width 225 height 22
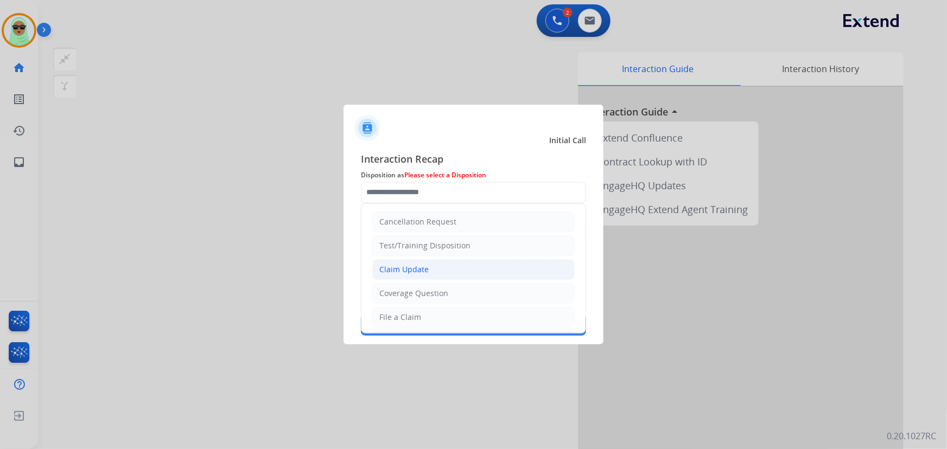
click at [439, 271] on li "Claim Update" at bounding box center [473, 269] width 202 height 21
type input "**********"
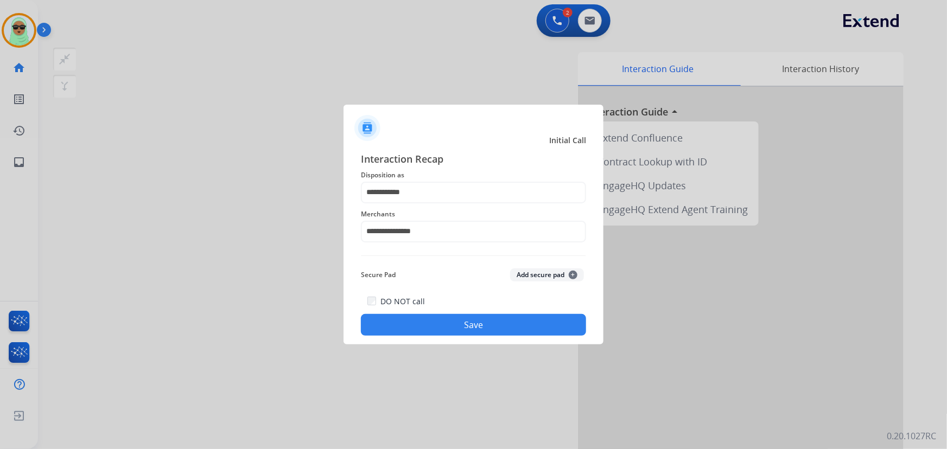
click at [457, 320] on button "Save" at bounding box center [473, 325] width 225 height 22
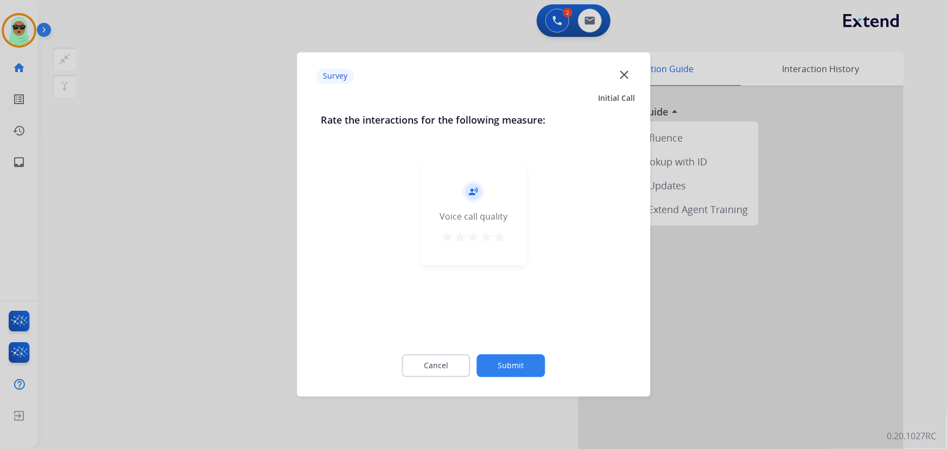
click at [534, 367] on button "Submit" at bounding box center [511, 366] width 68 height 23
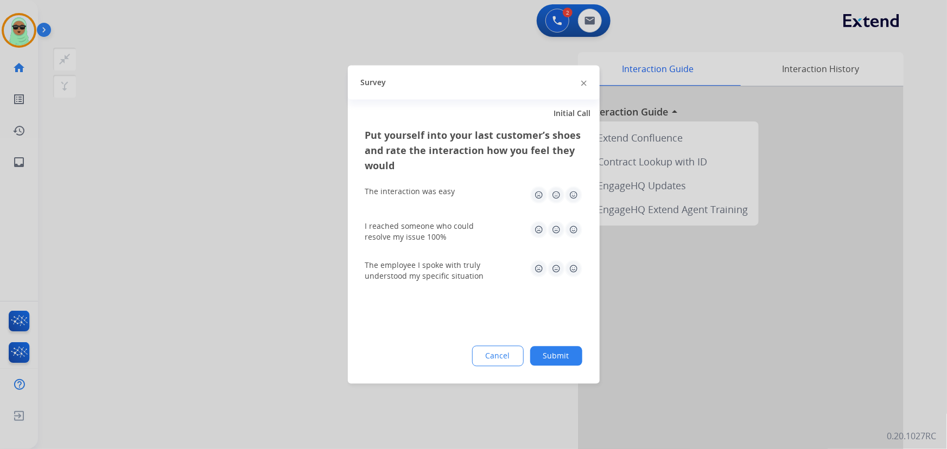
click at [559, 353] on button "Submit" at bounding box center [556, 357] width 52 height 20
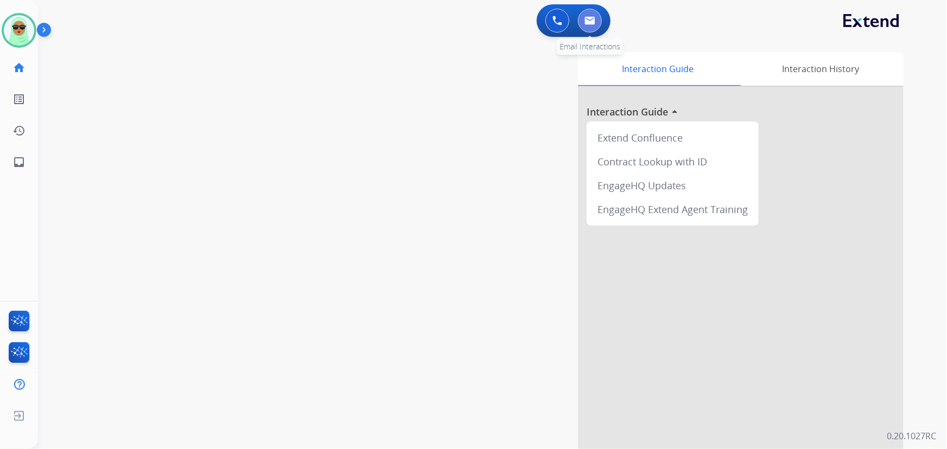
click at [591, 22] on img at bounding box center [589, 20] width 11 height 9
select select "**********"
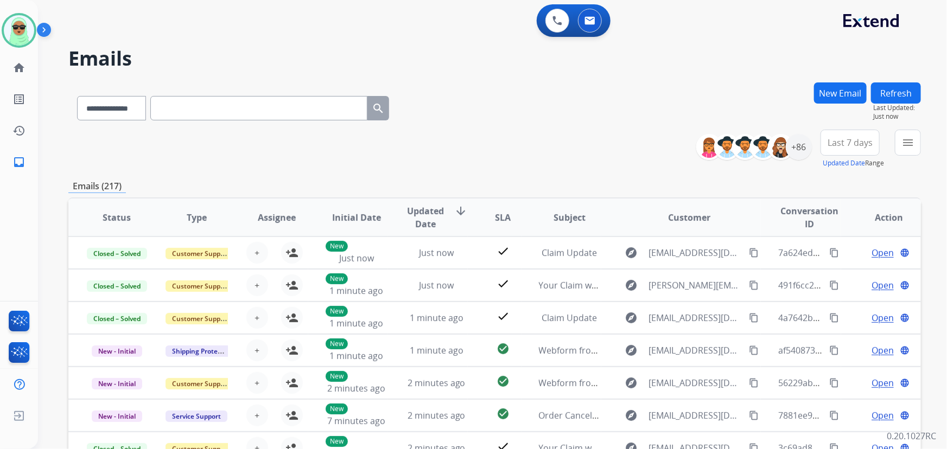
click at [906, 89] on button "Refresh" at bounding box center [896, 92] width 50 height 21
click at [854, 102] on button "New Email" at bounding box center [840, 92] width 53 height 21
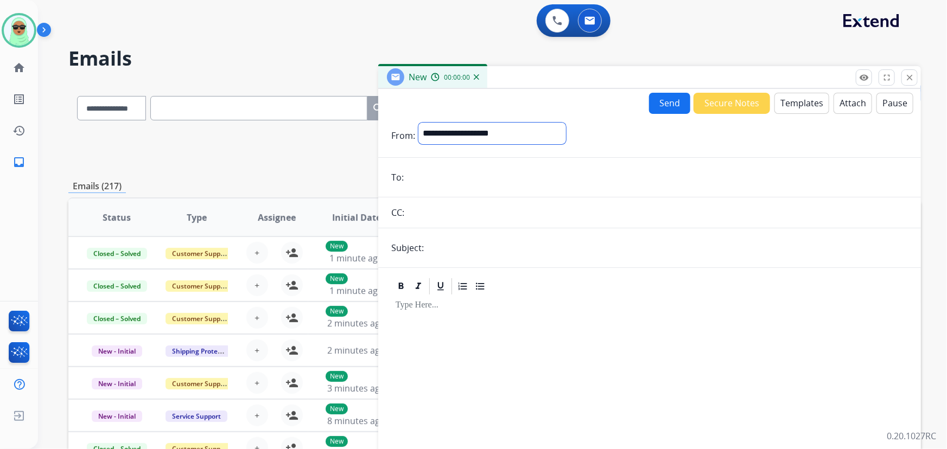
click at [484, 132] on select "**********" at bounding box center [492, 134] width 148 height 22
select select "**********"
click at [418, 123] on select "**********" at bounding box center [492, 134] width 148 height 22
click at [481, 175] on input "email" at bounding box center [657, 179] width 501 height 22
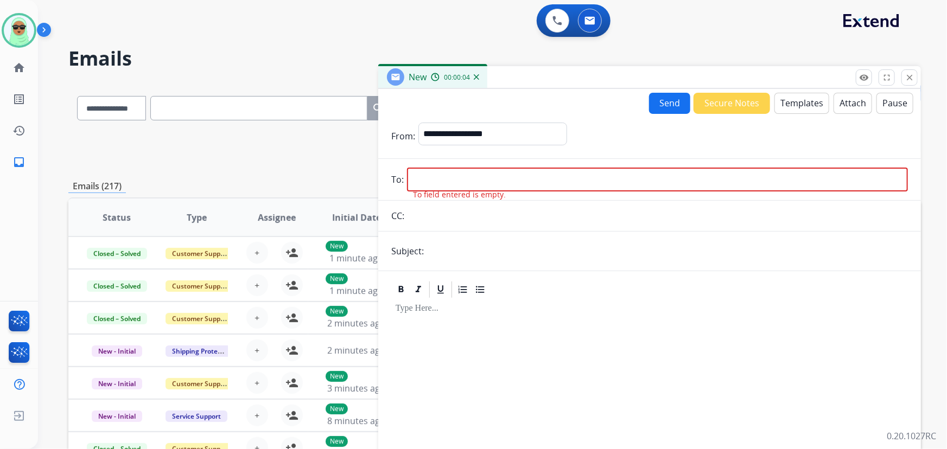
drag, startPoint x: 491, startPoint y: 164, endPoint x: 485, endPoint y: 183, distance: 19.2
click at [491, 165] on form "**********" at bounding box center [649, 302] width 542 height 376
click at [485, 183] on input "email" at bounding box center [657, 180] width 501 height 24
paste input "**********"
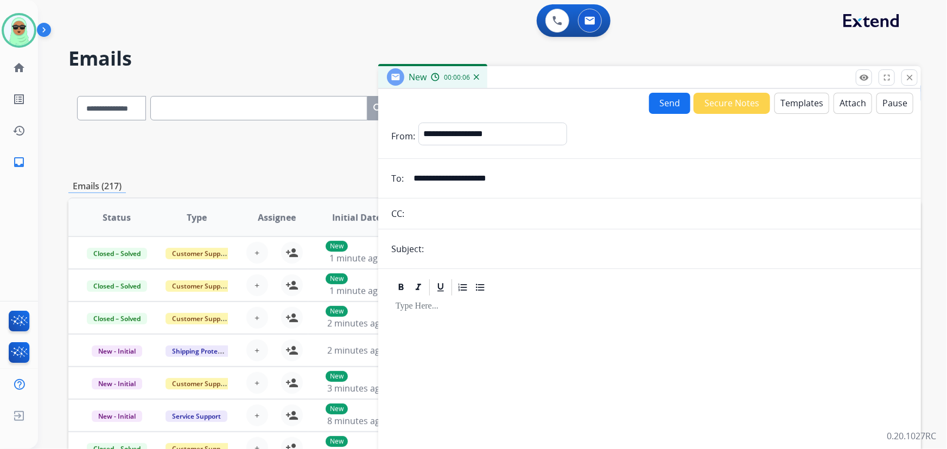
type input "**********"
drag, startPoint x: 488, startPoint y: 233, endPoint x: 488, endPoint y: 246, distance: 13.0
click at [487, 234] on form "**********" at bounding box center [649, 302] width 542 height 376
click at [488, 246] on input "text" at bounding box center [667, 249] width 481 height 22
type input "**********"
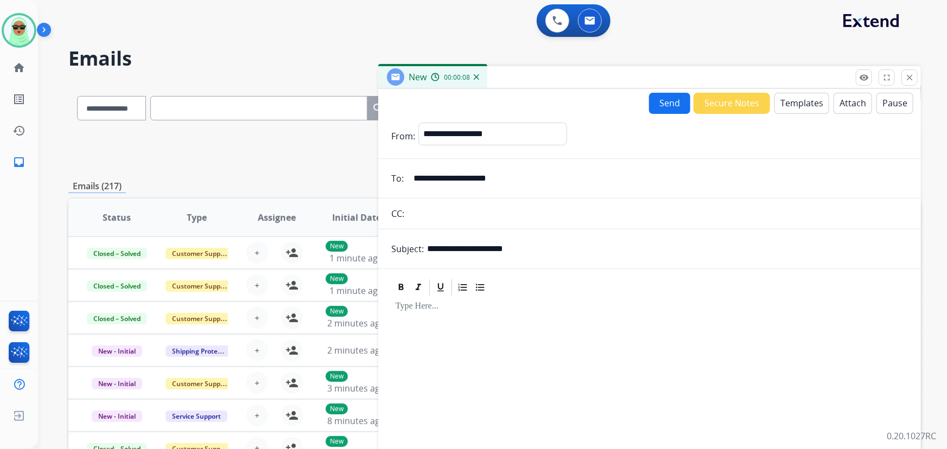
click at [808, 96] on button "Templates" at bounding box center [801, 103] width 55 height 21
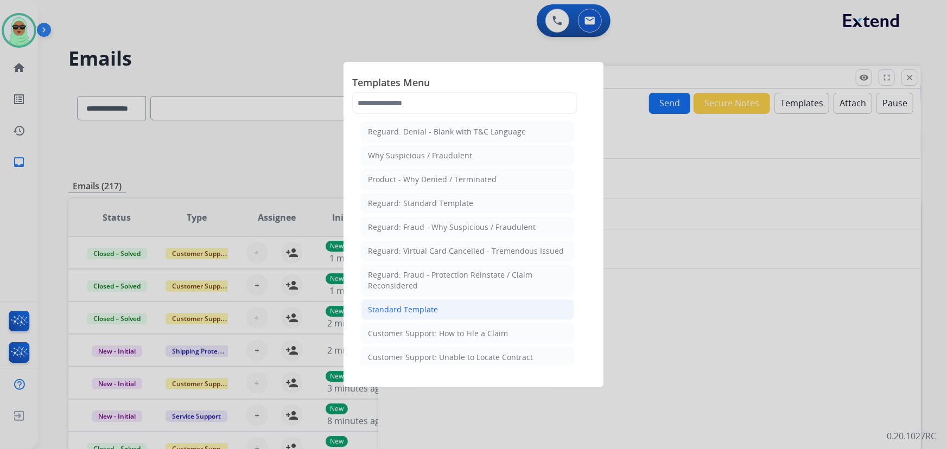
click at [432, 311] on div "Standard Template" at bounding box center [403, 309] width 70 height 11
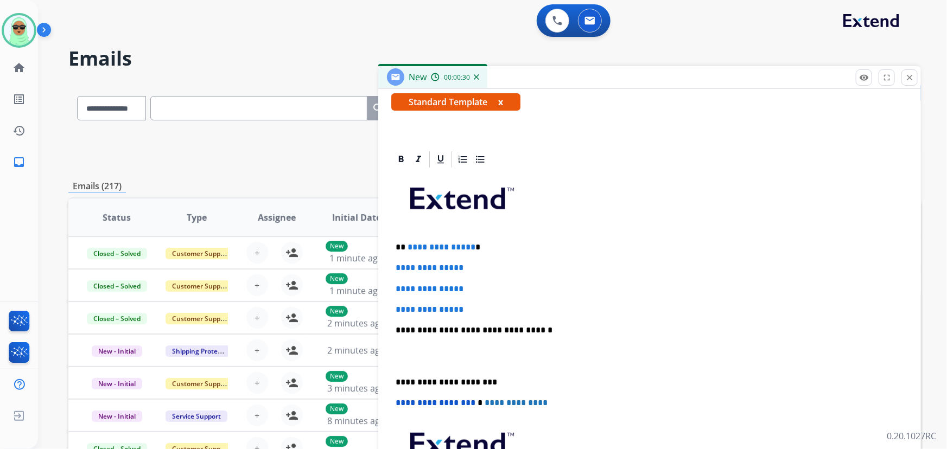
scroll to position [187, 0]
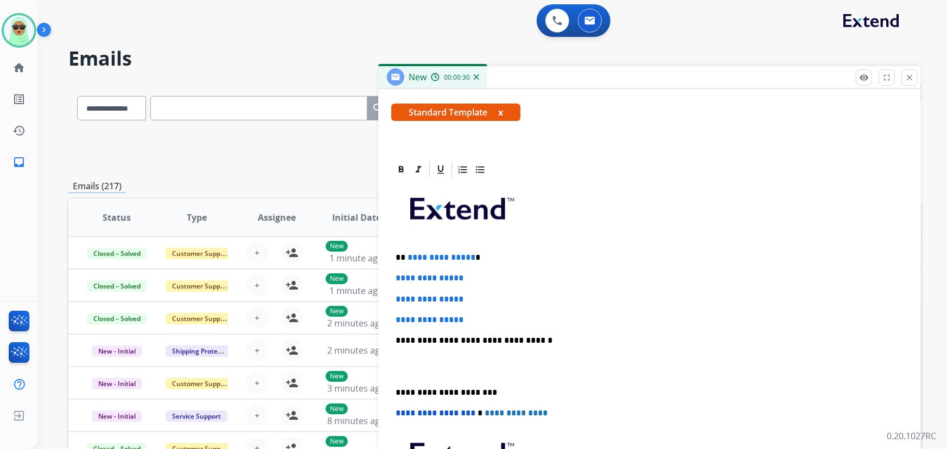
drag, startPoint x: 497, startPoint y: 308, endPoint x: 412, endPoint y: 248, distance: 104.1
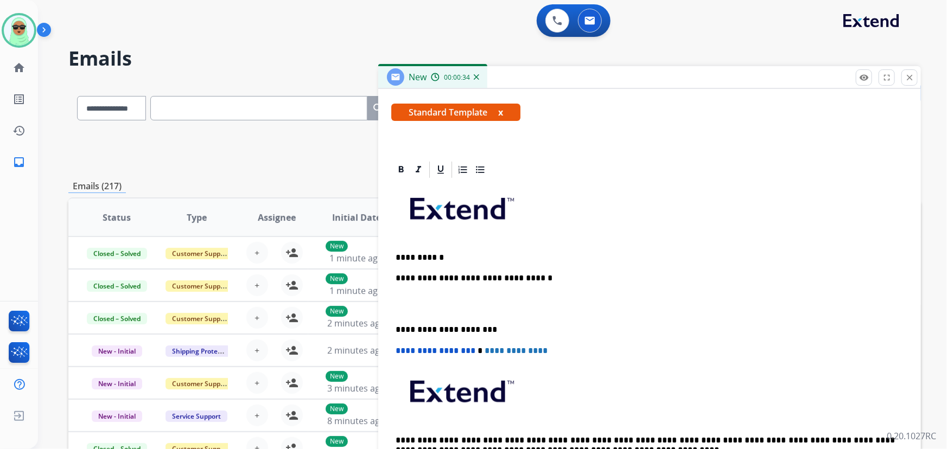
scroll to position [197, 0]
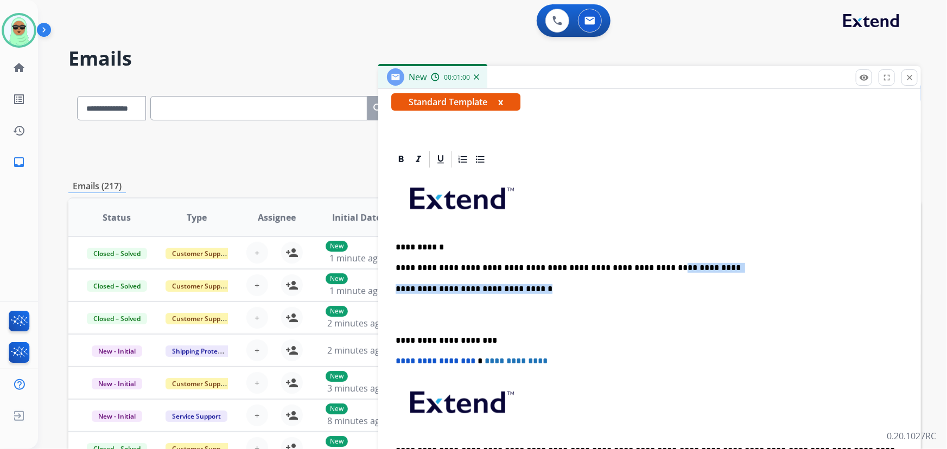
drag, startPoint x: 682, startPoint y: 277, endPoint x: 627, endPoint y: 260, distance: 58.0
click at [623, 258] on div "**********" at bounding box center [649, 334] width 516 height 331
click at [728, 263] on p "**********" at bounding box center [645, 268] width 500 height 10
drag, startPoint x: 677, startPoint y: 264, endPoint x: 611, endPoint y: 265, distance: 66.7
click at [611, 265] on p "**********" at bounding box center [645, 268] width 500 height 10
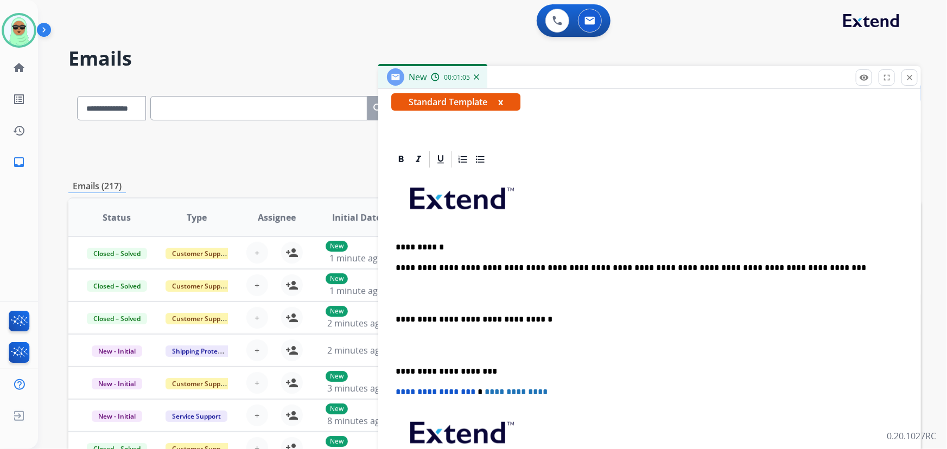
click at [509, 264] on p "**********" at bounding box center [645, 268] width 500 height 10
click at [864, 257] on div "**********" at bounding box center [649, 350] width 516 height 362
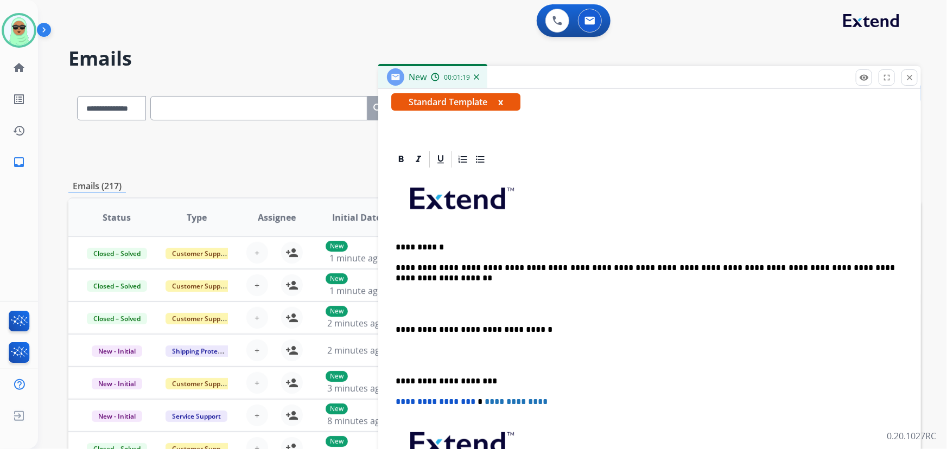
click at [595, 263] on p "**********" at bounding box center [645, 273] width 500 height 20
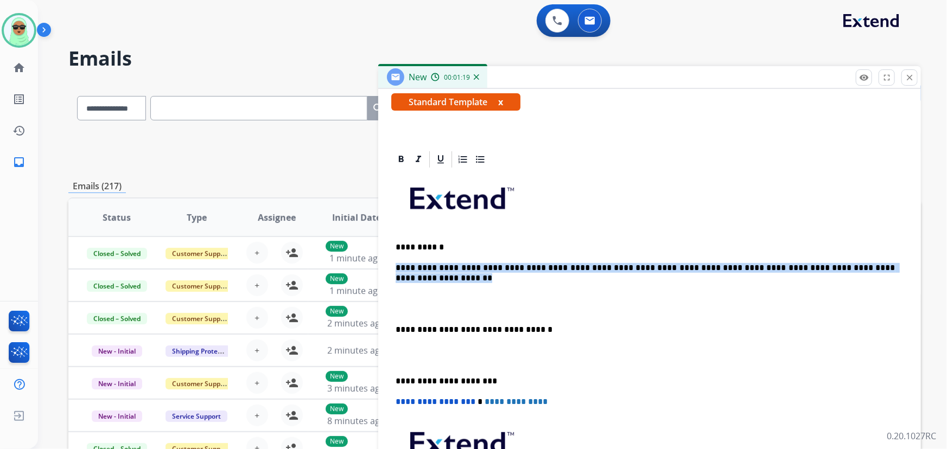
click at [595, 263] on p "**********" at bounding box center [645, 273] width 500 height 20
copy p "**********"
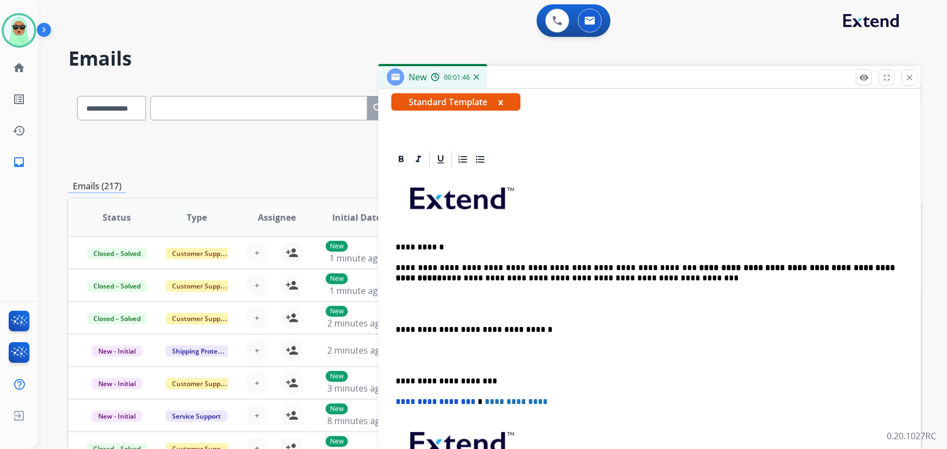
click at [559, 303] on p at bounding box center [649, 304] width 508 height 20
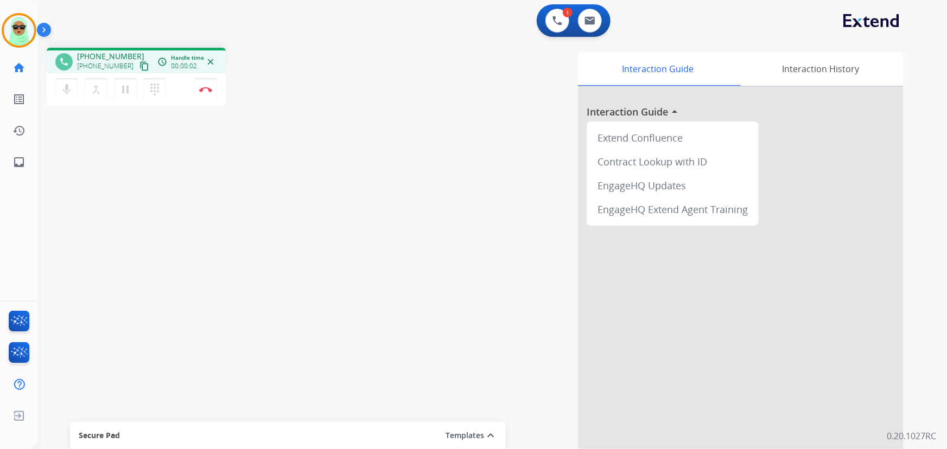
drag, startPoint x: 116, startPoint y: 194, endPoint x: 123, endPoint y: 168, distance: 26.5
click at [116, 194] on div "phone +19176458027 +19176458027 content_copy access_time Call metrics Queue 00:…" at bounding box center [479, 265] width 883 height 452
click at [138, 61] on button "content_copy" at bounding box center [144, 66] width 13 height 13
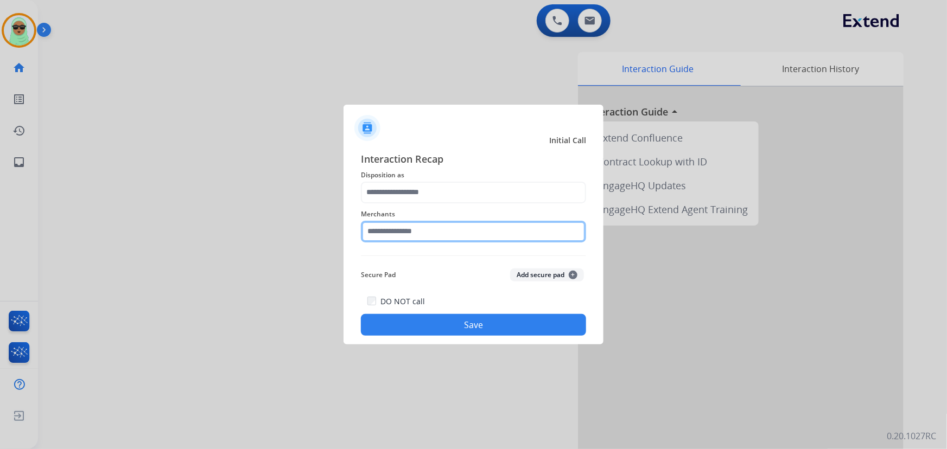
click at [436, 236] on input "text" at bounding box center [473, 232] width 225 height 22
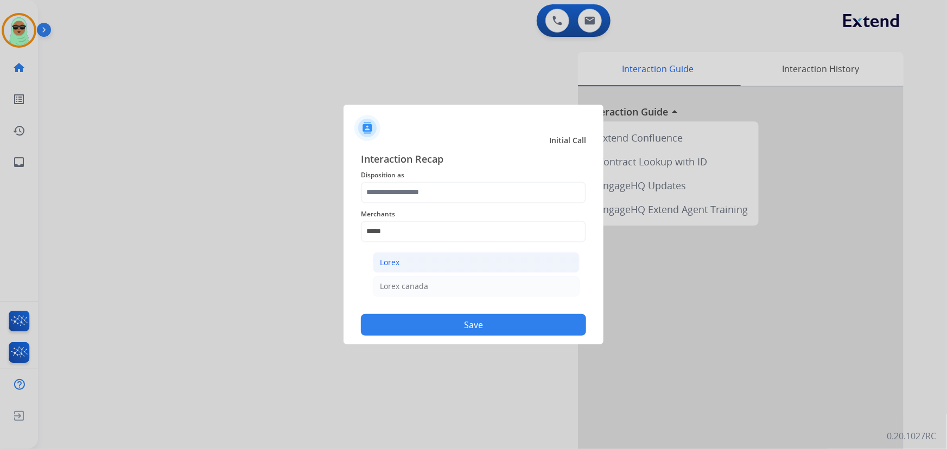
click at [429, 258] on li "Lorex" at bounding box center [476, 262] width 207 height 21
type input "*****"
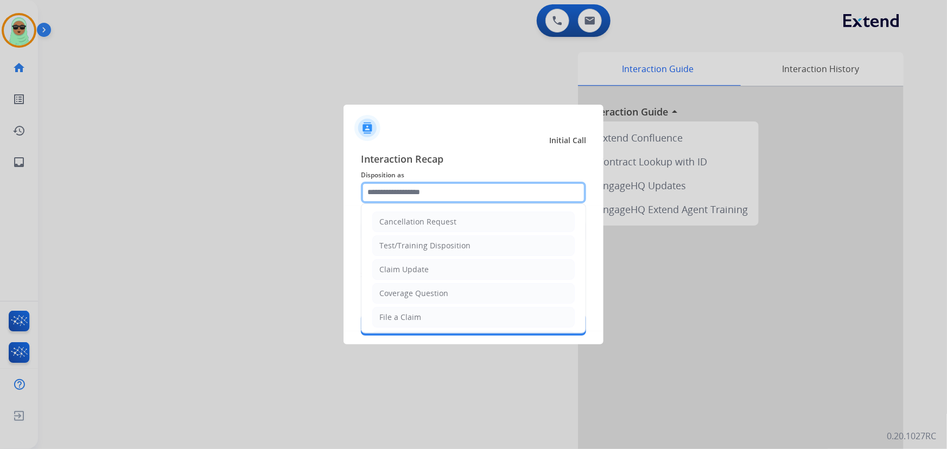
drag, startPoint x: 420, startPoint y: 182, endPoint x: 423, endPoint y: 204, distance: 22.4
click at [420, 183] on input "text" at bounding box center [473, 193] width 225 height 22
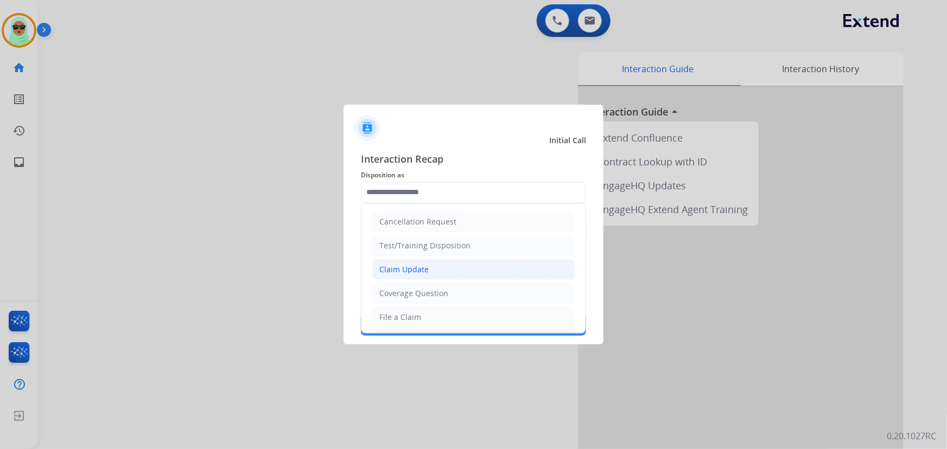
click at [414, 269] on div "Claim Update" at bounding box center [403, 269] width 49 height 11
type input "**********"
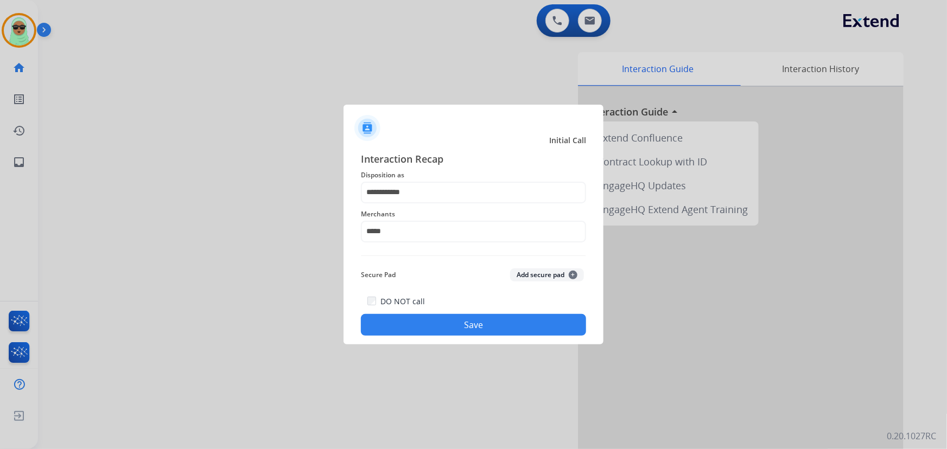
click at [420, 304] on label "DO NOT call" at bounding box center [402, 301] width 44 height 11
click at [427, 330] on button "Save" at bounding box center [473, 325] width 225 height 22
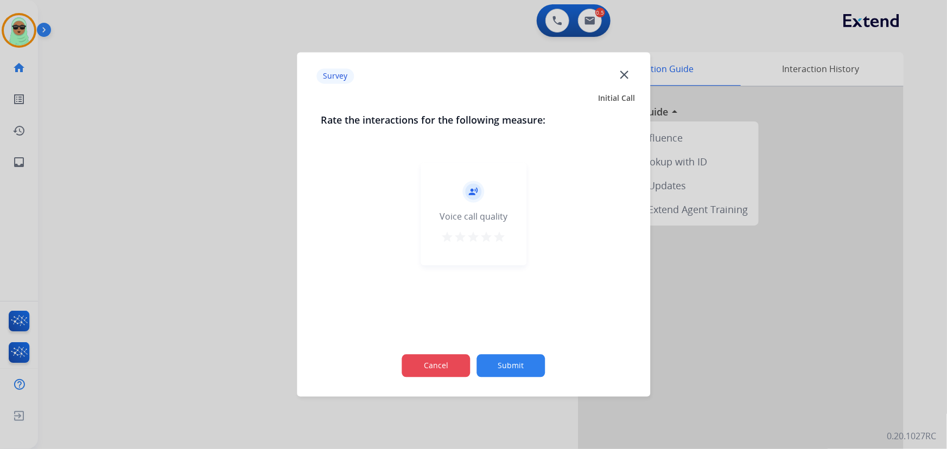
click at [453, 361] on button "Cancel" at bounding box center [436, 366] width 68 height 23
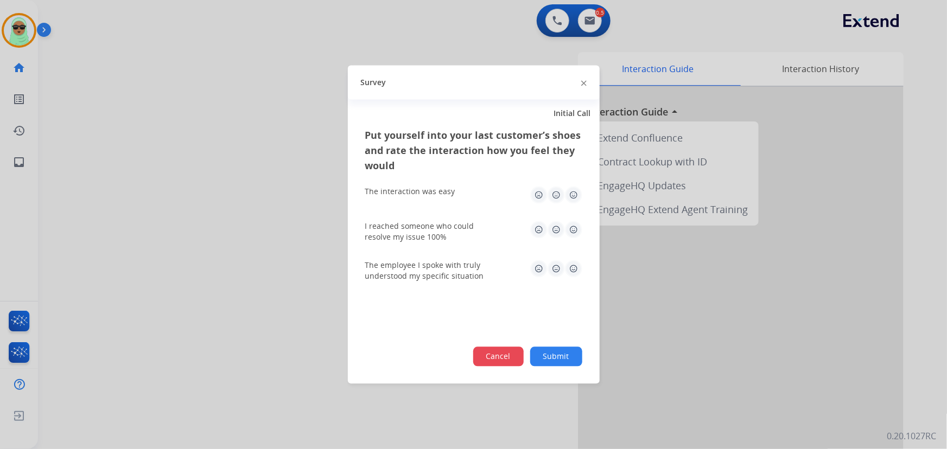
click at [521, 365] on button "Cancel" at bounding box center [498, 357] width 50 height 20
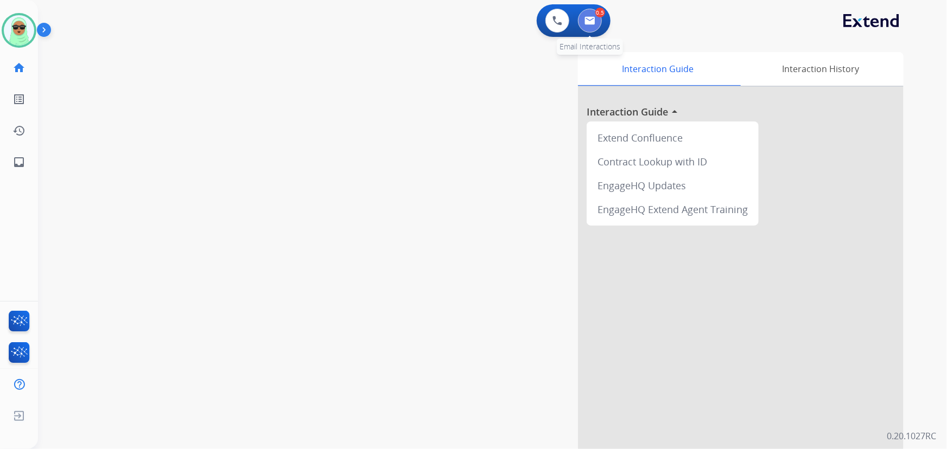
click at [591, 24] on img at bounding box center [589, 20] width 11 height 9
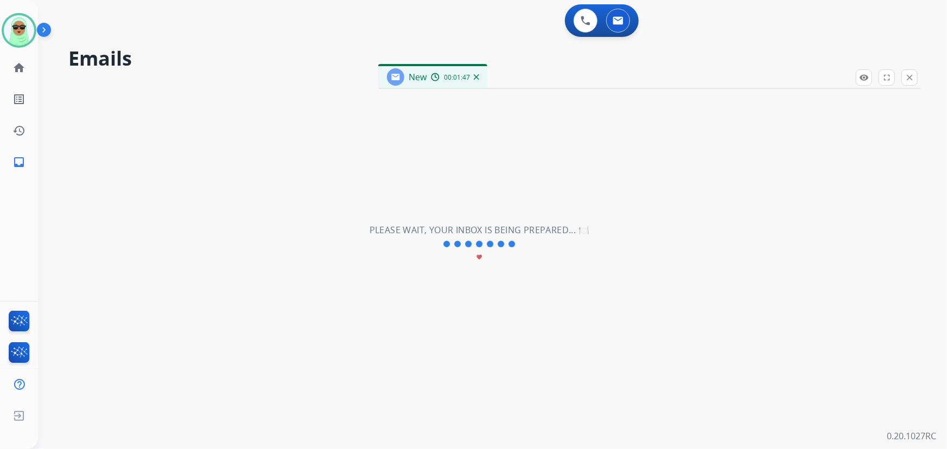
select select "**********"
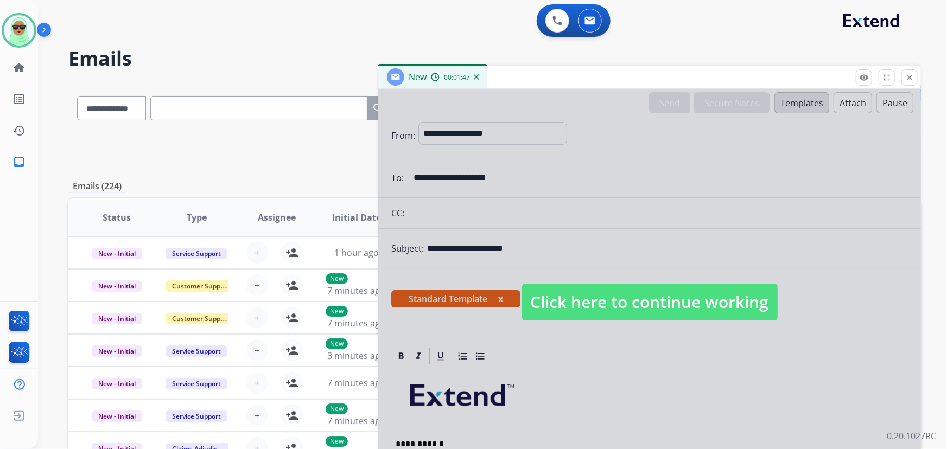
click at [627, 318] on span "Click here to continue working" at bounding box center [649, 302] width 255 height 37
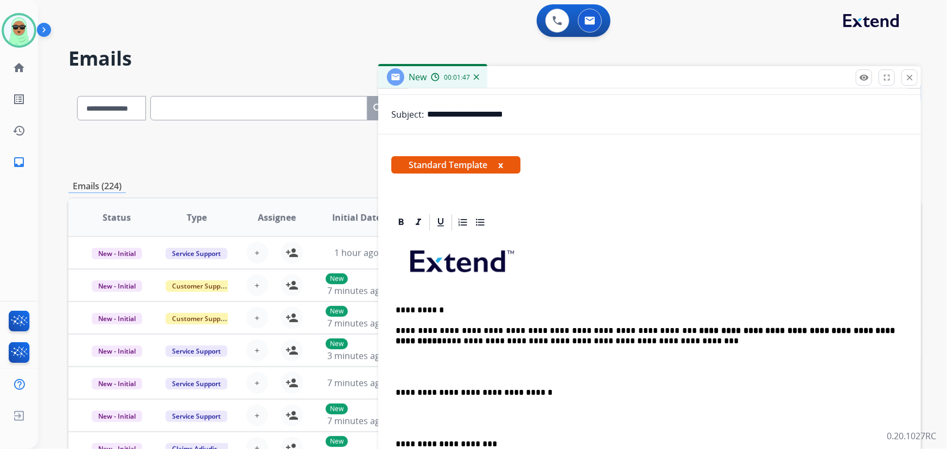
scroll to position [148, 0]
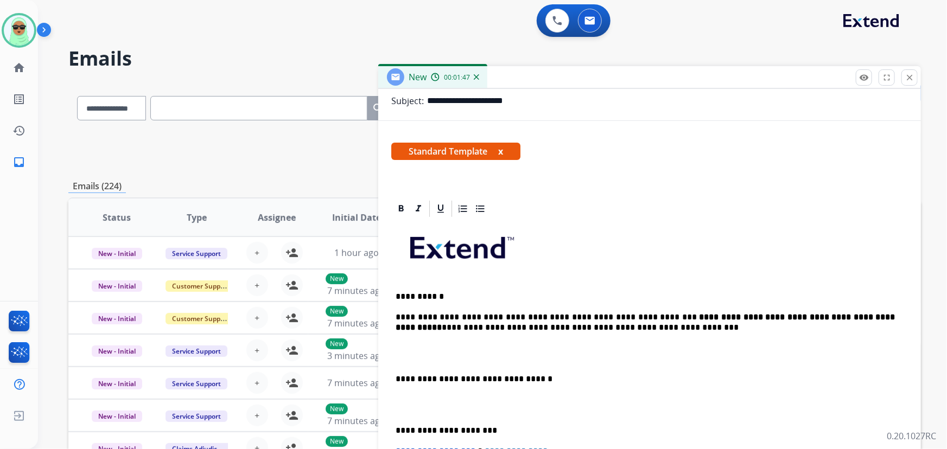
click at [704, 318] on strong "**********" at bounding box center [646, 322] width 502 height 18
drag, startPoint x: 631, startPoint y: 315, endPoint x: 831, endPoint y: 314, distance: 200.2
click at [852, 314] on p "**********" at bounding box center [645, 322] width 500 height 20
drag, startPoint x: 856, startPoint y: 317, endPoint x: 632, endPoint y: 315, distance: 224.6
click at [632, 315] on p "**********" at bounding box center [645, 322] width 500 height 20
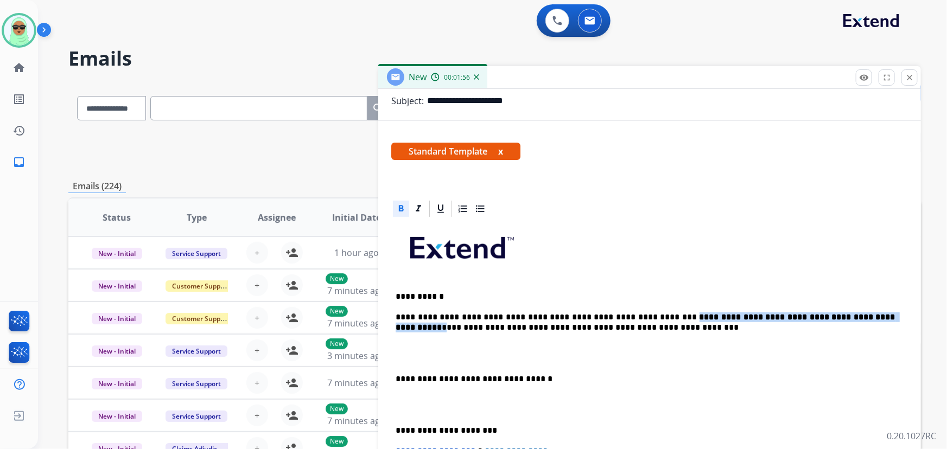
click at [399, 209] on icon at bounding box center [401, 208] width 5 height 7
click at [744, 287] on div "**********" at bounding box center [649, 405] width 516 height 372
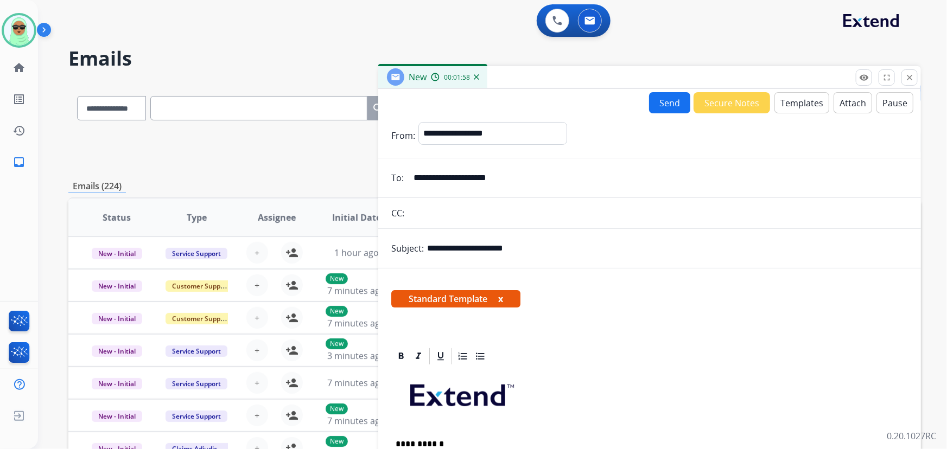
scroll to position [0, 0]
click at [662, 106] on button "Send" at bounding box center [669, 102] width 41 height 21
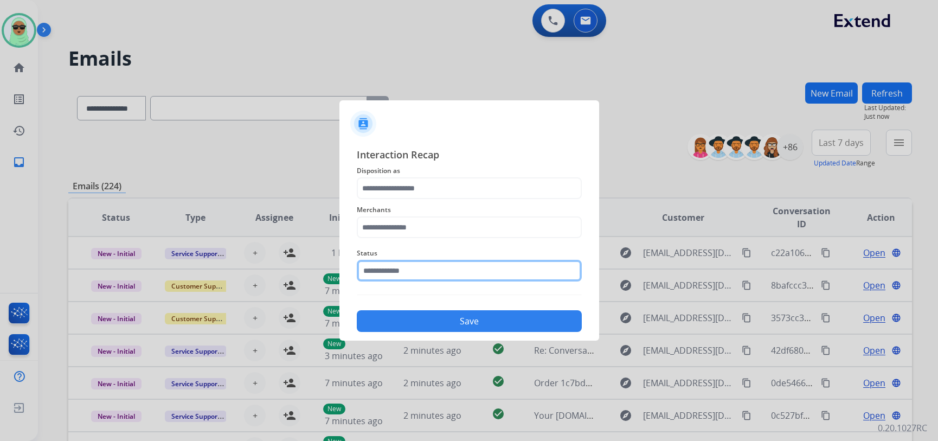
click at [452, 269] on input "text" at bounding box center [469, 271] width 225 height 22
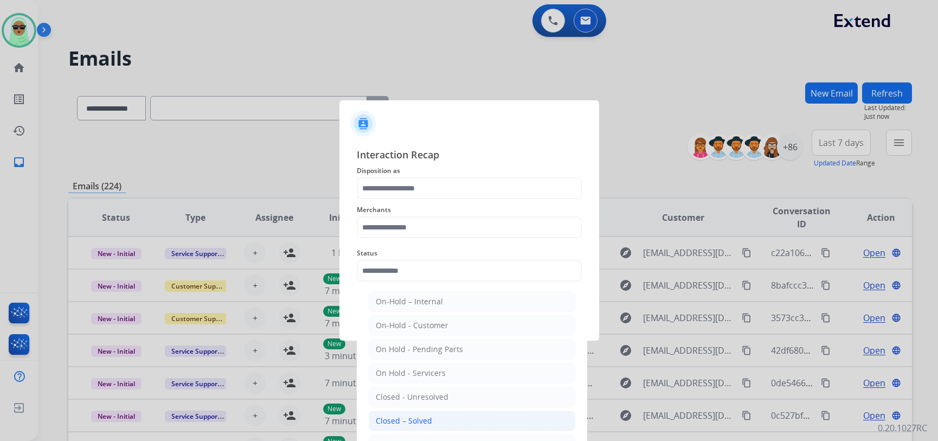
click at [422, 421] on div "Closed – Solved" at bounding box center [404, 420] width 56 height 11
type input "**********"
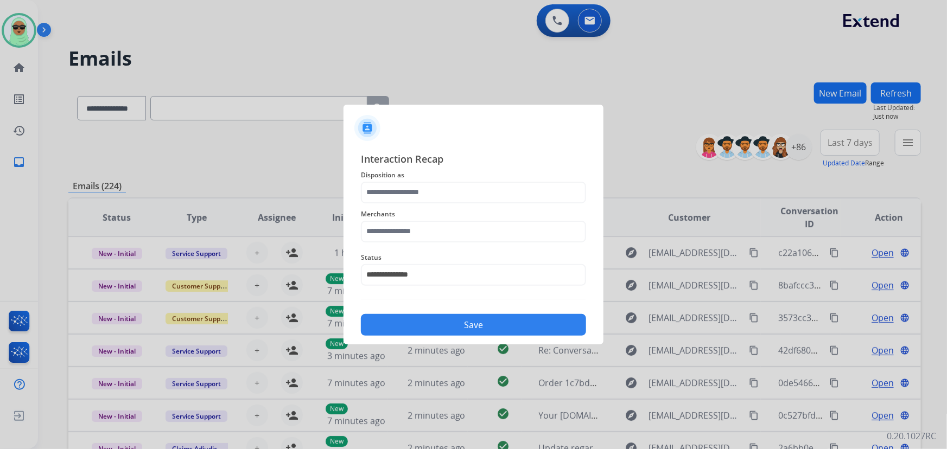
click at [420, 174] on span "Disposition as" at bounding box center [473, 175] width 225 height 13
click at [425, 190] on input "text" at bounding box center [473, 193] width 225 height 22
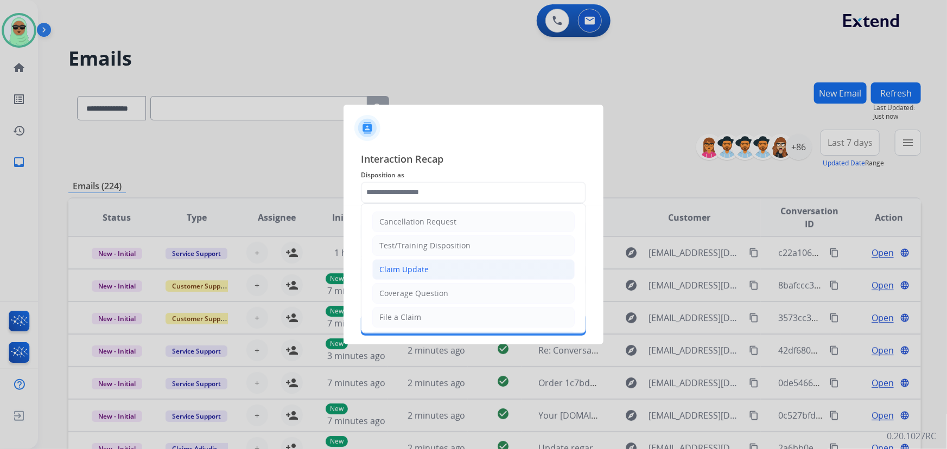
click at [443, 275] on li "Claim Update" at bounding box center [473, 269] width 202 height 21
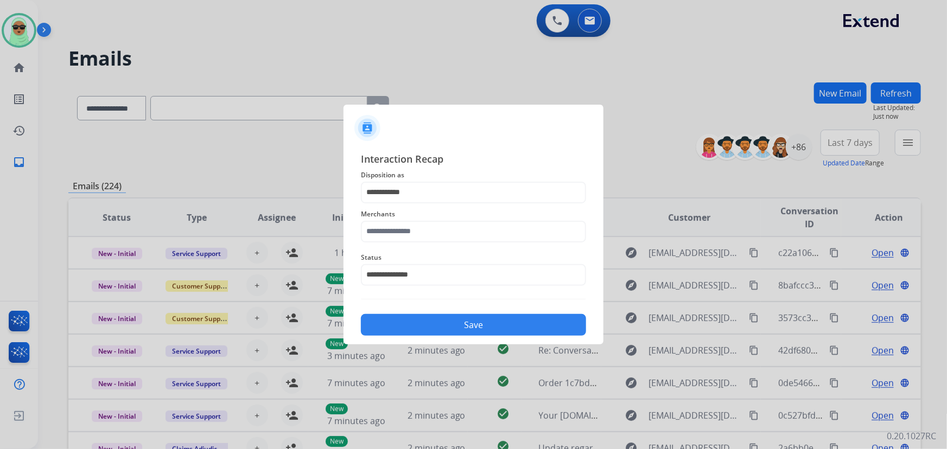
click at [425, 240] on div "Merchants" at bounding box center [473, 224] width 225 height 43
click at [423, 233] on input "text" at bounding box center [473, 232] width 225 height 22
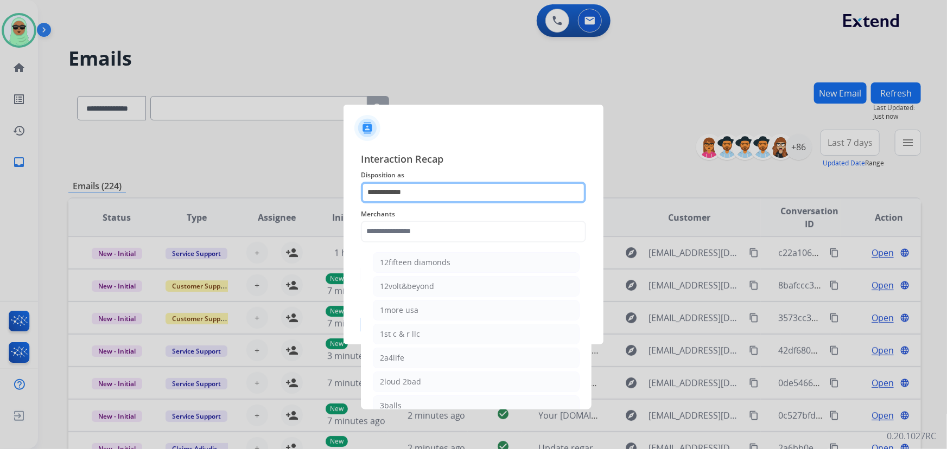
click at [449, 186] on input "**********" at bounding box center [473, 193] width 225 height 22
click at [445, 190] on input "**********" at bounding box center [473, 193] width 225 height 22
click at [443, 190] on input "**********" at bounding box center [473, 193] width 225 height 22
drag, startPoint x: 440, startPoint y: 193, endPoint x: 434, endPoint y: 198, distance: 8.1
click at [439, 195] on input "**********" at bounding box center [473, 193] width 225 height 22
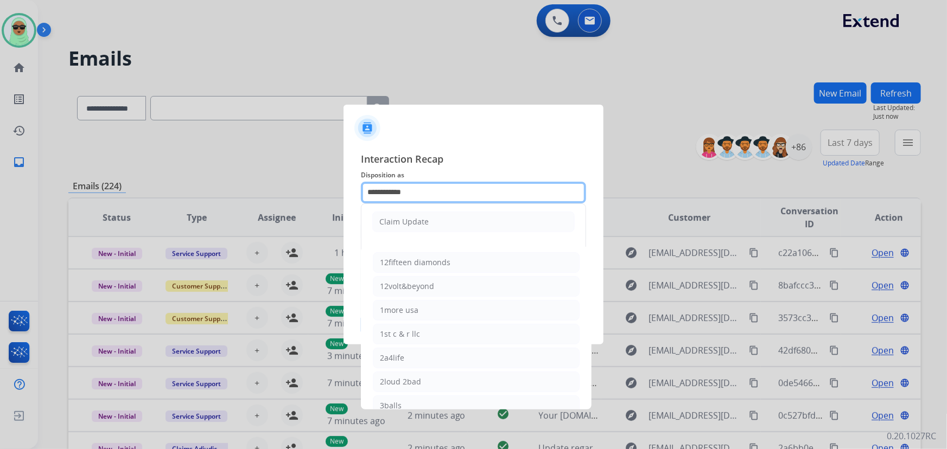
click at [434, 198] on input "**********" at bounding box center [473, 193] width 225 height 22
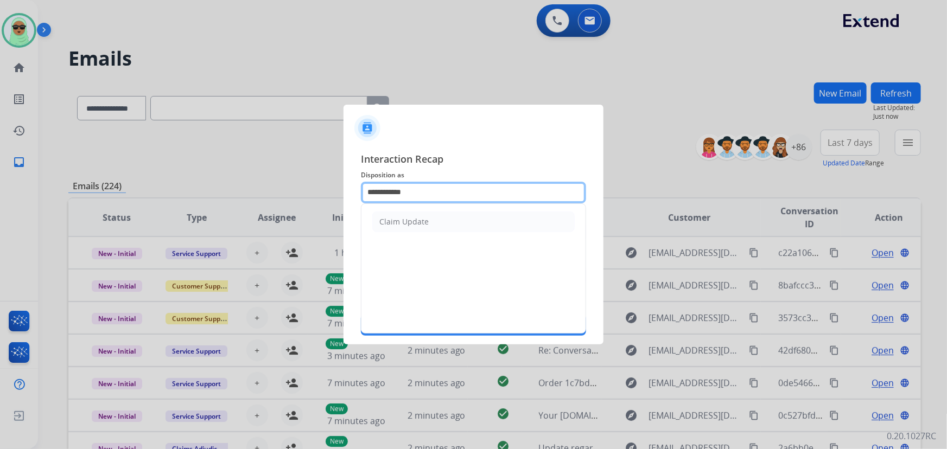
click at [434, 198] on input "**********" at bounding box center [473, 193] width 225 height 22
type input "*"
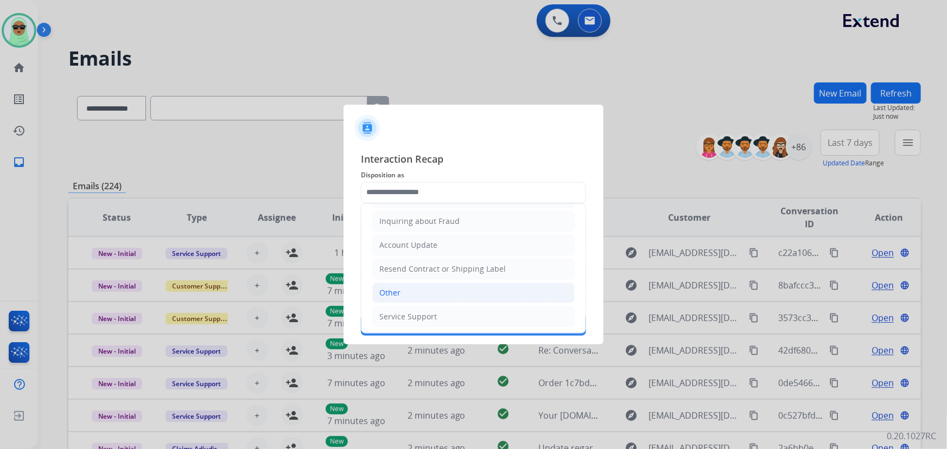
click at [432, 287] on li "Other" at bounding box center [473, 293] width 202 height 21
type input "*****"
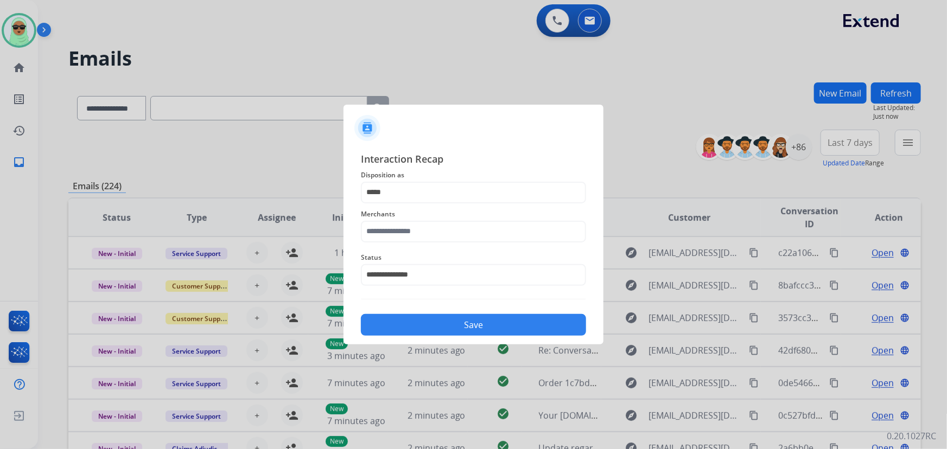
click at [442, 247] on div "**********" at bounding box center [473, 268] width 225 height 43
click at [442, 247] on div "Merchants" at bounding box center [473, 224] width 225 height 43
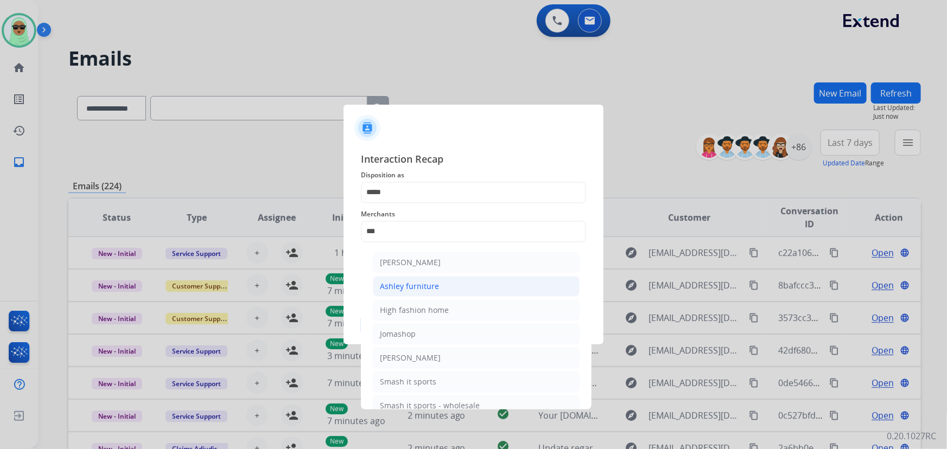
click at [430, 285] on div "Ashley furniture" at bounding box center [409, 286] width 59 height 11
type input "**********"
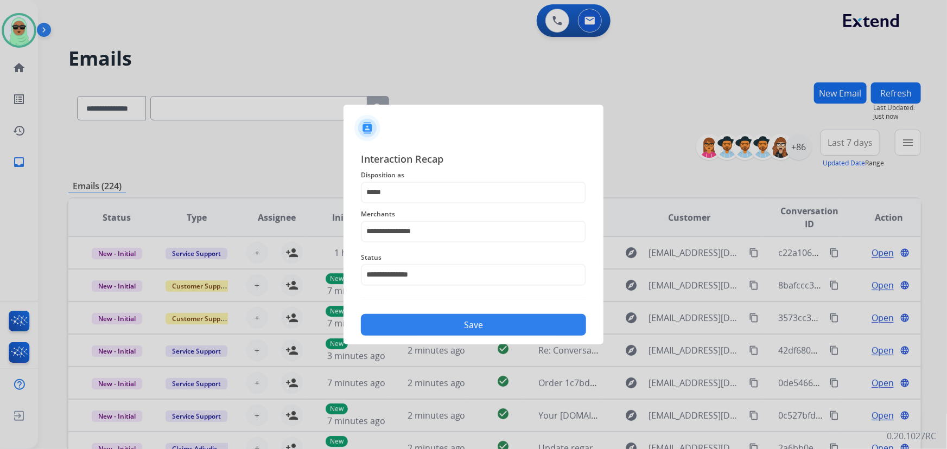
click at [525, 325] on button "Save" at bounding box center [473, 325] width 225 height 22
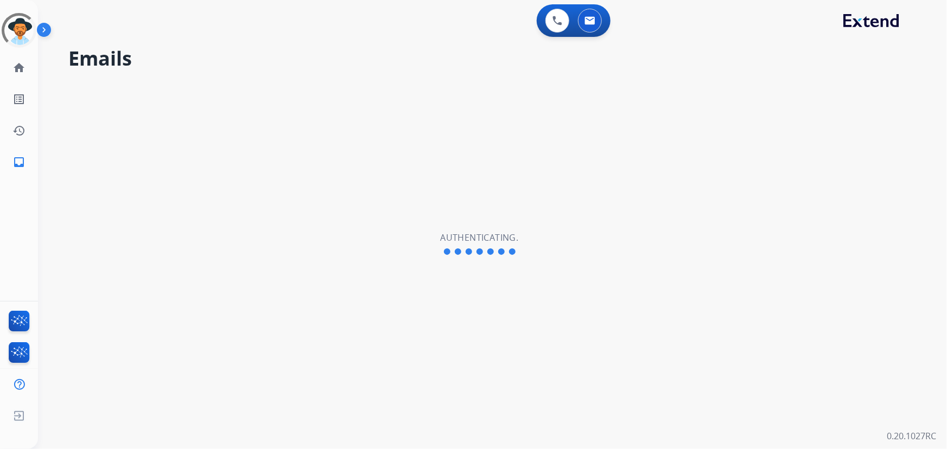
drag, startPoint x: 217, startPoint y: 31, endPoint x: 120, endPoint y: 32, distance: 97.1
click at [216, 31] on div "0 Voice Interactions 0 Email Interactions" at bounding box center [486, 21] width 870 height 35
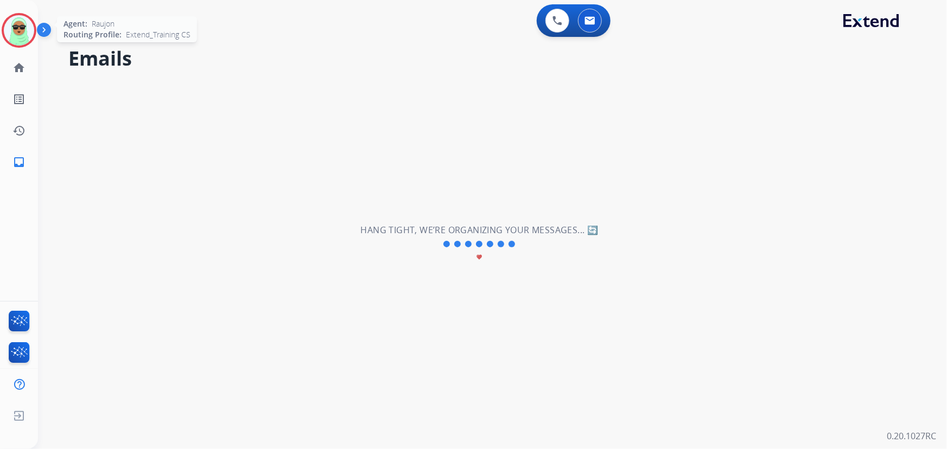
click at [16, 24] on img at bounding box center [19, 30] width 30 height 30
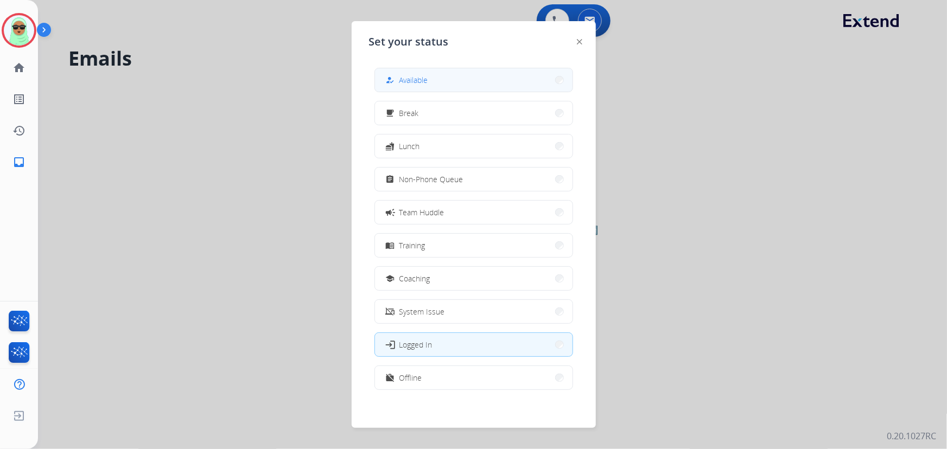
click at [442, 70] on button "how_to_reg Available" at bounding box center [473, 79] width 197 height 23
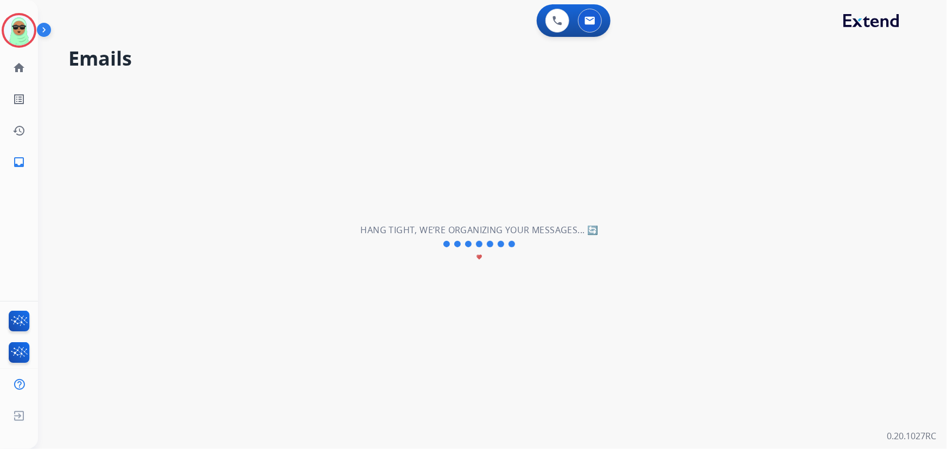
click at [437, 76] on div "**********" at bounding box center [479, 244] width 883 height 410
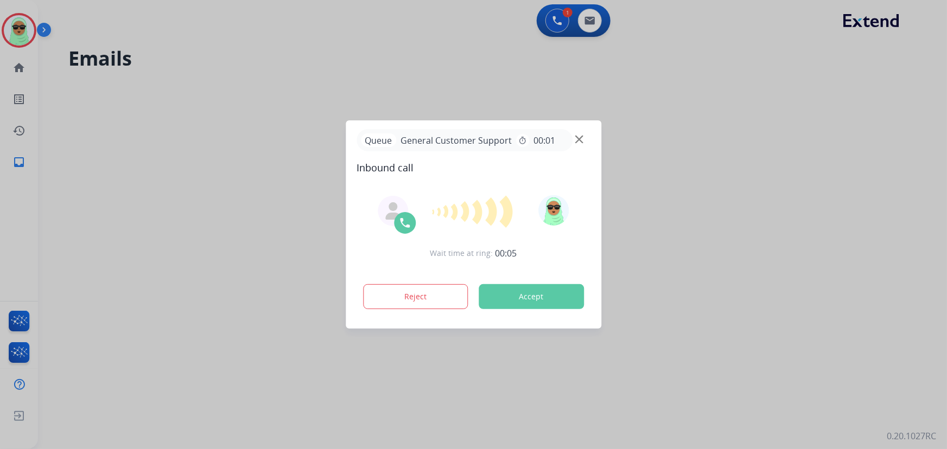
click at [579, 134] on div "Queue General Customer Support timer 00:01" at bounding box center [473, 140] width 234 height 22
click at [579, 136] on img at bounding box center [579, 140] width 8 height 8
click at [580, 136] on img at bounding box center [579, 140] width 8 height 8
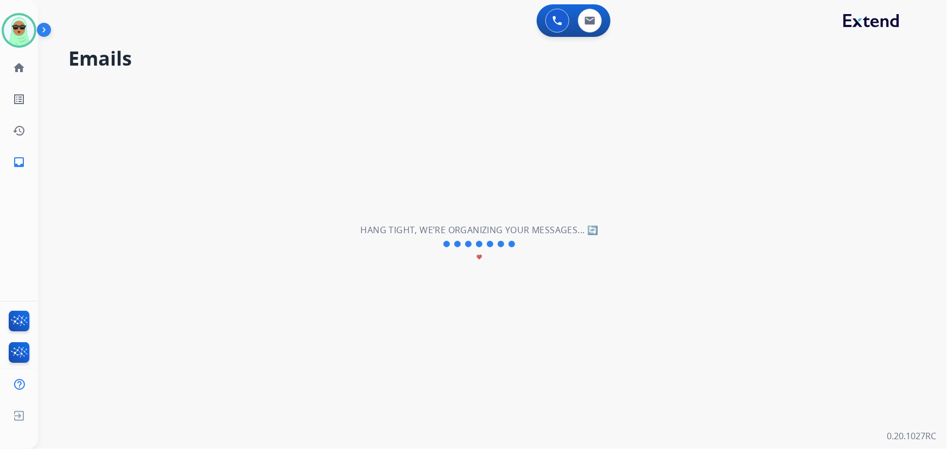
click at [667, 169] on div "**********" at bounding box center [479, 244] width 883 height 410
drag, startPoint x: 26, startPoint y: 69, endPoint x: 37, endPoint y: 72, distance: 11.2
click at [37, 72] on ul "home Home Home" at bounding box center [19, 67] width 38 height 31
drag, startPoint x: 383, startPoint y: 141, endPoint x: 113, endPoint y: 108, distance: 271.5
click at [381, 143] on div "**********" at bounding box center [479, 244] width 883 height 410
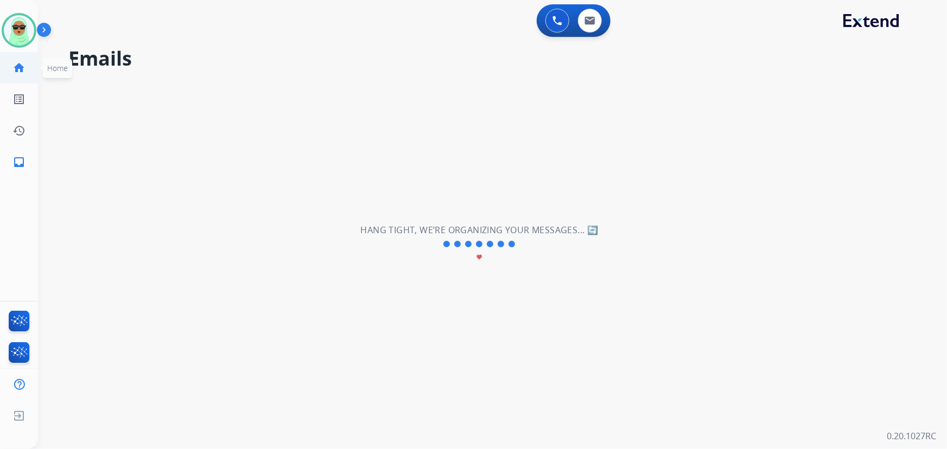
click at [31, 73] on link "home Home" at bounding box center [19, 68] width 30 height 30
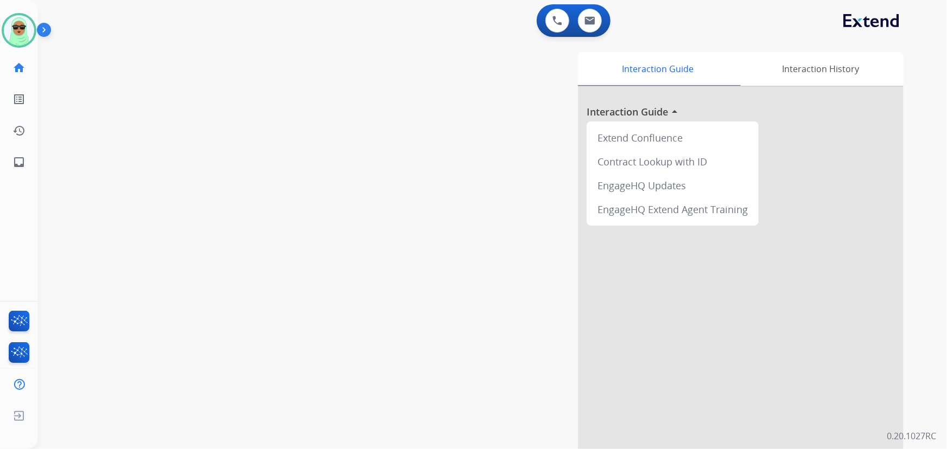
click at [242, 103] on div "swap_horiz Break voice bridge close_fullscreen Connect 3-Way Call merge_type Se…" at bounding box center [479, 265] width 883 height 452
drag, startPoint x: 461, startPoint y: 84, endPoint x: 453, endPoint y: 81, distance: 8.6
click at [461, 84] on div "Interaction Guide Interaction History Interaction Guide arrow_drop_up Extend Co…" at bounding box center [625, 271] width 555 height 439
click at [296, 189] on div "swap_horiz Break voice bridge close_fullscreen Connect 3-Way Call merge_type Se…" at bounding box center [479, 265] width 883 height 452
click at [27, 27] on img at bounding box center [19, 30] width 30 height 30
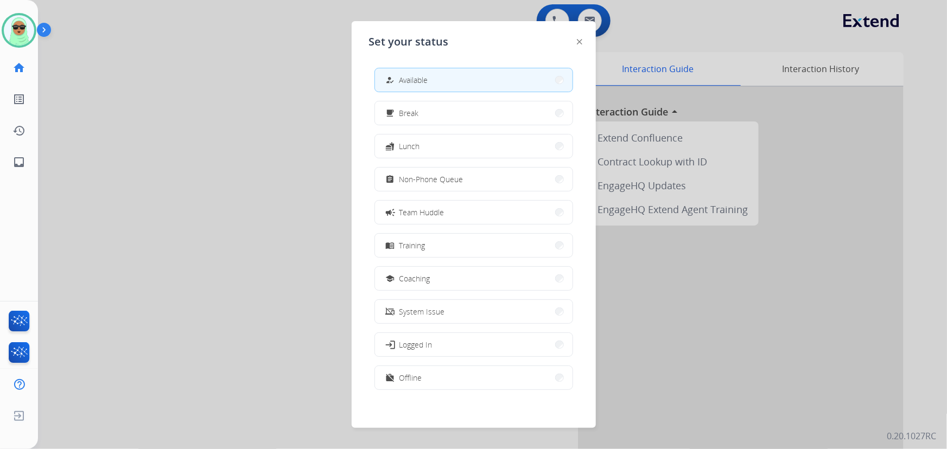
drag, startPoint x: 360, startPoint y: 116, endPoint x: 364, endPoint y: 108, distance: 9.2
click at [360, 114] on div "Set your status how_to_reg Available free_breakfast Break fastfood Lunch assign…" at bounding box center [473, 224] width 244 height 407
drag, startPoint x: 426, startPoint y: 90, endPoint x: 418, endPoint y: 97, distance: 10.4
click at [424, 91] on div "how_to_reg Available" at bounding box center [473, 80] width 199 height 24
click at [417, 136] on button "fastfood Lunch" at bounding box center [473, 146] width 197 height 23
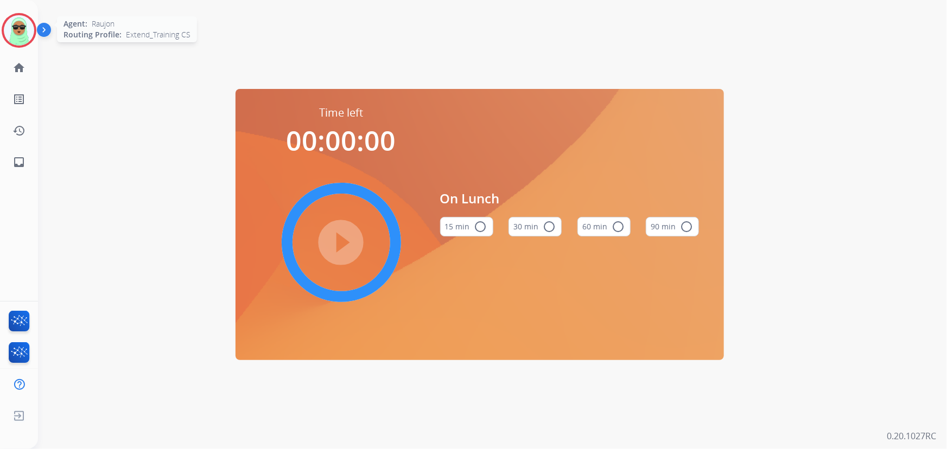
click at [14, 26] on img at bounding box center [19, 30] width 30 height 30
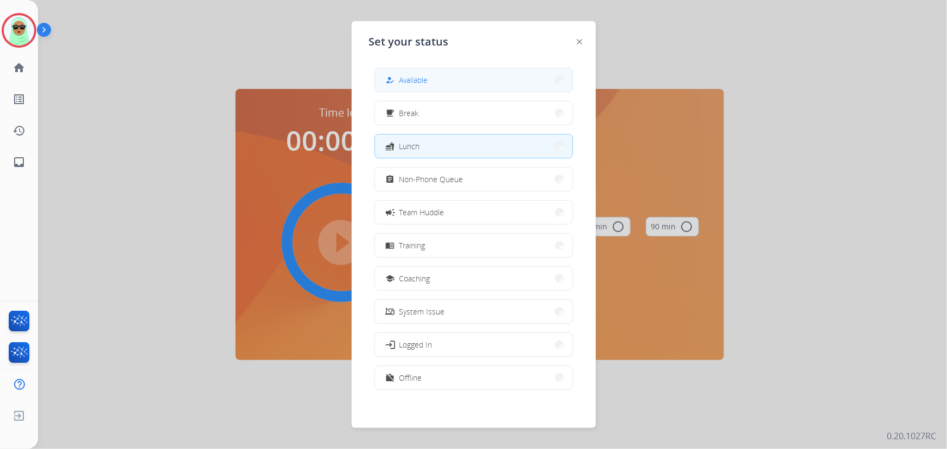
click at [509, 85] on button "how_to_reg Available" at bounding box center [473, 79] width 197 height 23
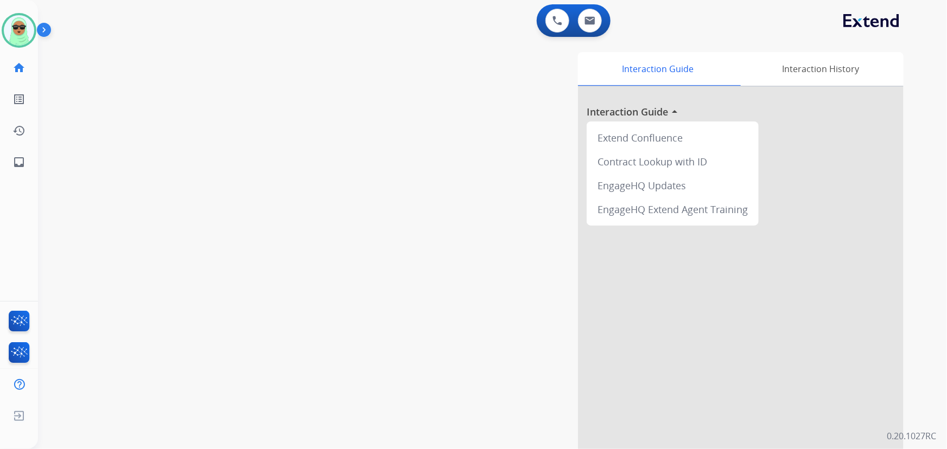
click at [139, 254] on div "swap_horiz Break voice bridge close_fullscreen Connect 3-Way Call merge_type Se…" at bounding box center [479, 265] width 883 height 452
drag, startPoint x: 23, startPoint y: 28, endPoint x: 32, endPoint y: 33, distance: 10.2
click at [23, 28] on img at bounding box center [19, 30] width 30 height 30
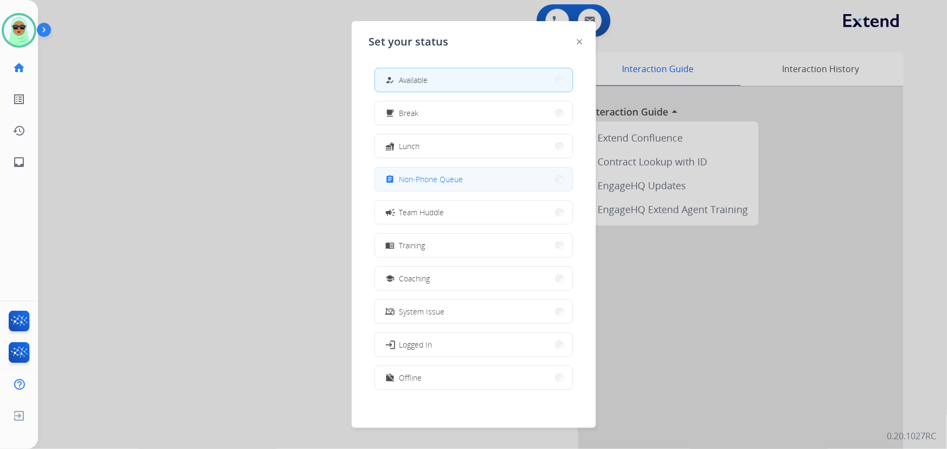
click at [509, 182] on button "assignment Non-Phone Queue" at bounding box center [473, 179] width 197 height 23
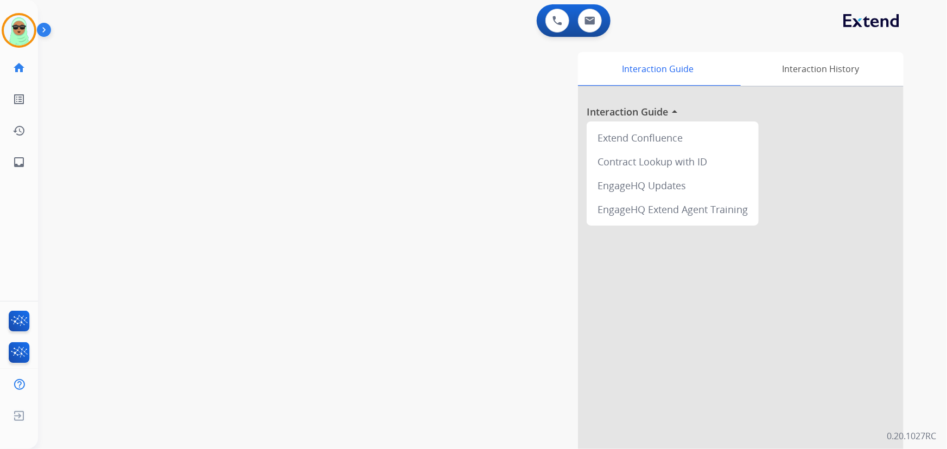
drag, startPoint x: 184, startPoint y: 168, endPoint x: 78, endPoint y: 67, distance: 146.9
click at [185, 159] on div "swap_horiz Break voice bridge close_fullscreen Connect 3-Way Call merge_type Se…" at bounding box center [479, 265] width 883 height 452
click at [11, 42] on img at bounding box center [19, 30] width 30 height 30
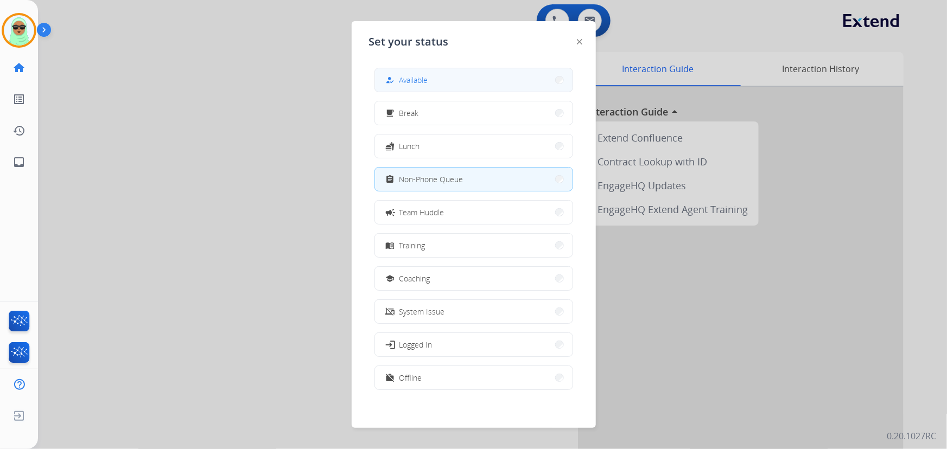
click at [465, 85] on button "how_to_reg Available" at bounding box center [473, 79] width 197 height 23
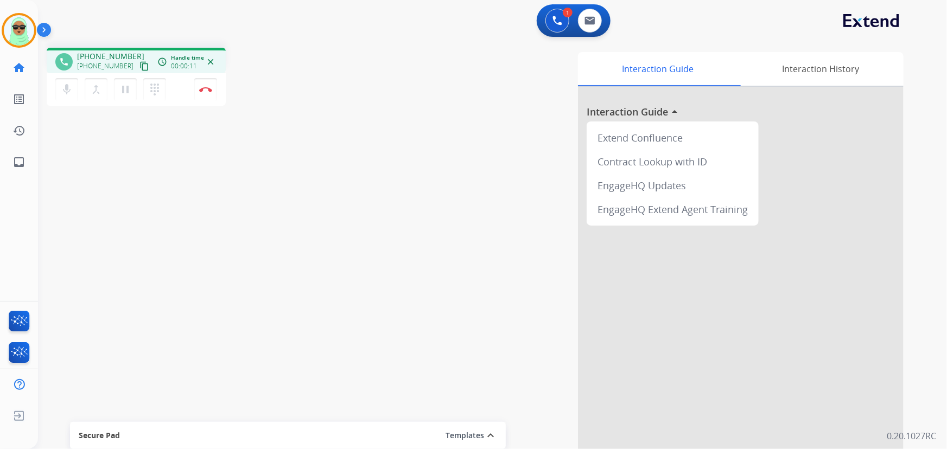
click at [139, 69] on mat-icon "content_copy" at bounding box center [144, 66] width 10 height 10
click at [380, 213] on div "Interaction Guide Interaction History Interaction Guide arrow_drop_up Extend Co…" at bounding box center [625, 271] width 555 height 439
click at [139, 65] on mat-icon "content_copy" at bounding box center [144, 66] width 10 height 10
click at [208, 93] on button "Disconnect" at bounding box center [205, 89] width 23 height 23
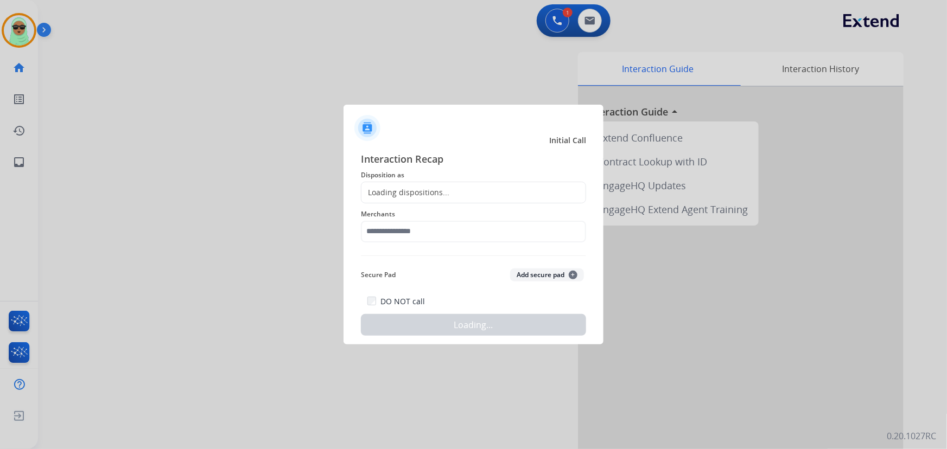
click at [379, 208] on span "Merchants" at bounding box center [473, 214] width 225 height 13
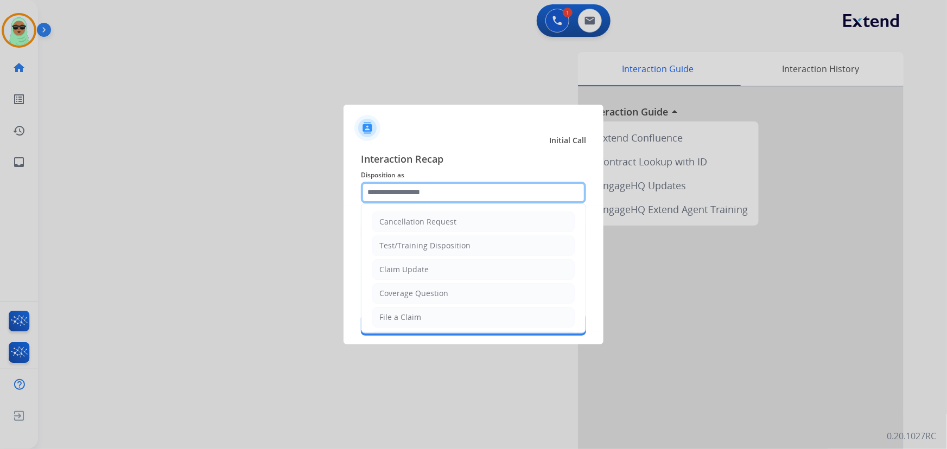
click at [382, 186] on input "text" at bounding box center [473, 193] width 225 height 22
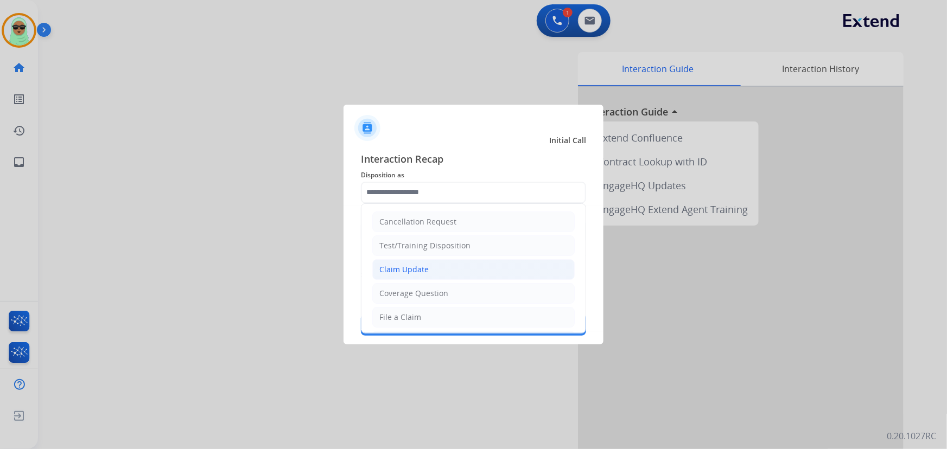
click at [434, 266] on li "Claim Update" at bounding box center [473, 269] width 202 height 21
type input "**********"
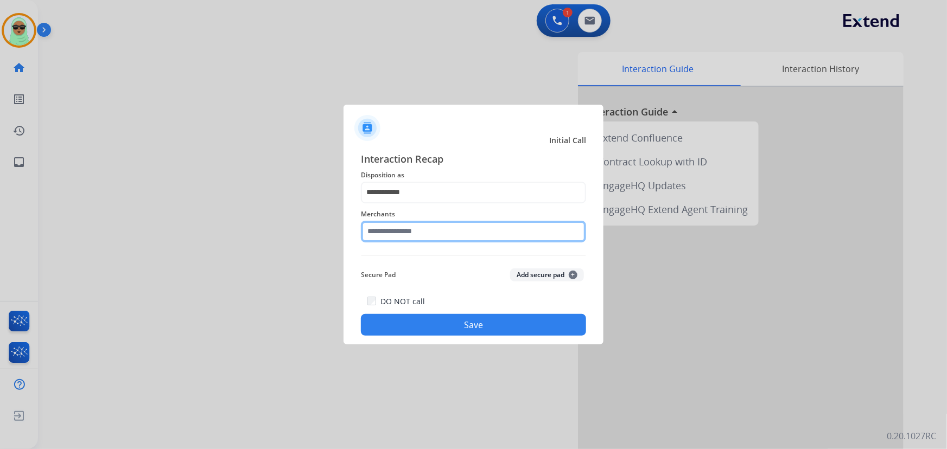
click at [421, 221] on input "text" at bounding box center [473, 232] width 225 height 22
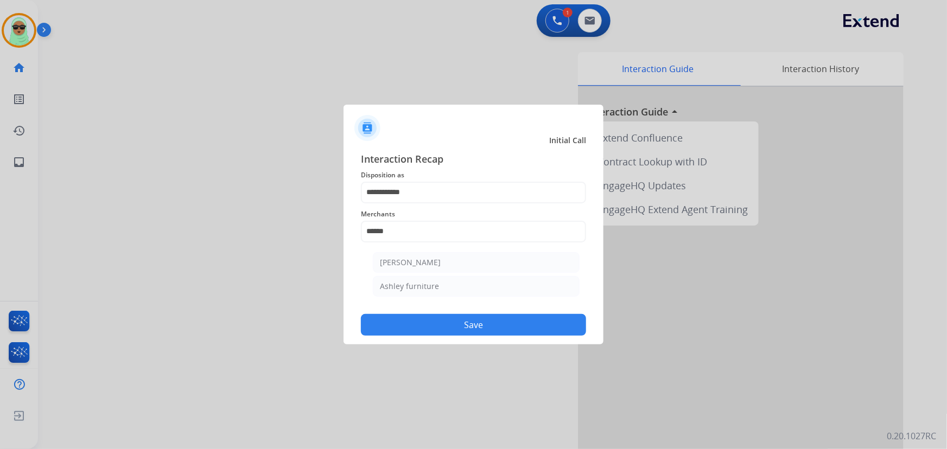
click at [417, 265] on div "[PERSON_NAME]" at bounding box center [410, 262] width 61 height 11
type input "**********"
click at [480, 319] on button "Save" at bounding box center [473, 325] width 225 height 22
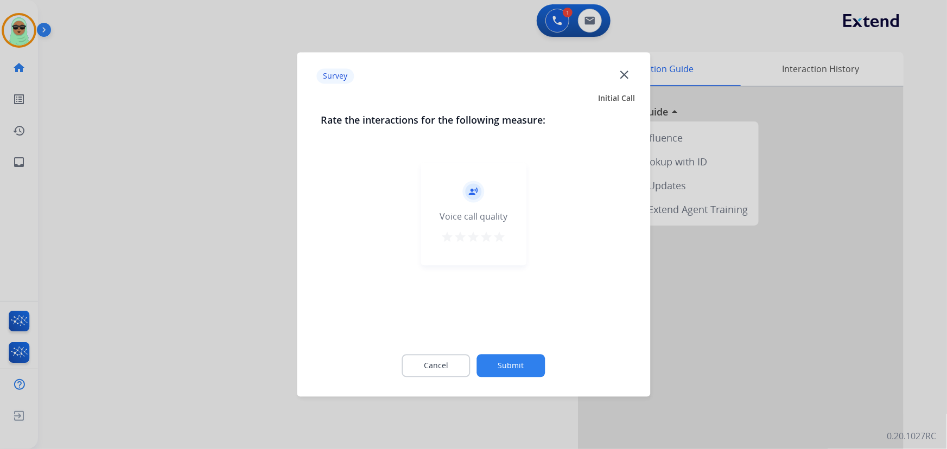
click at [500, 322] on div "record_voice_over Voice call quality star star star star star" at bounding box center [473, 248] width 305 height 188
click at [525, 367] on button "Submit" at bounding box center [511, 366] width 68 height 23
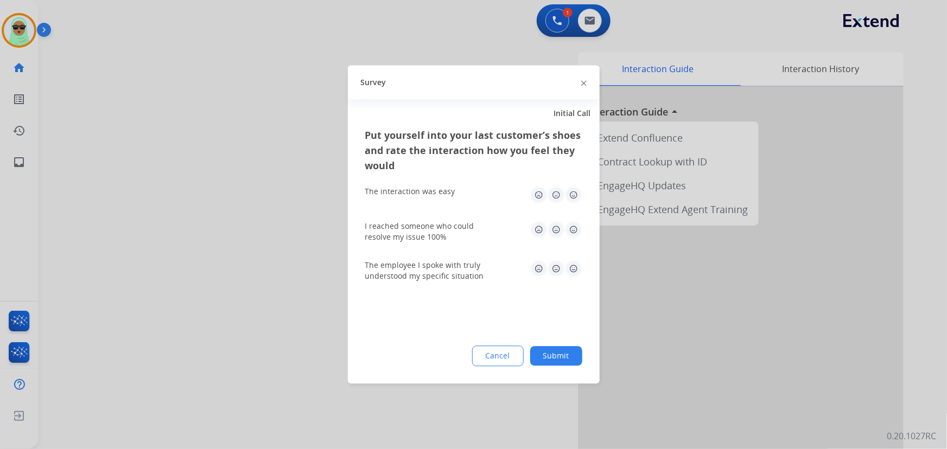
drag, startPoint x: 536, startPoint y: 334, endPoint x: 542, endPoint y: 347, distance: 13.8
click at [538, 336] on div "Put yourself into your last customer’s shoes and rate the interaction how you f…" at bounding box center [474, 256] width 252 height 256
click at [548, 357] on button "Submit" at bounding box center [556, 357] width 52 height 20
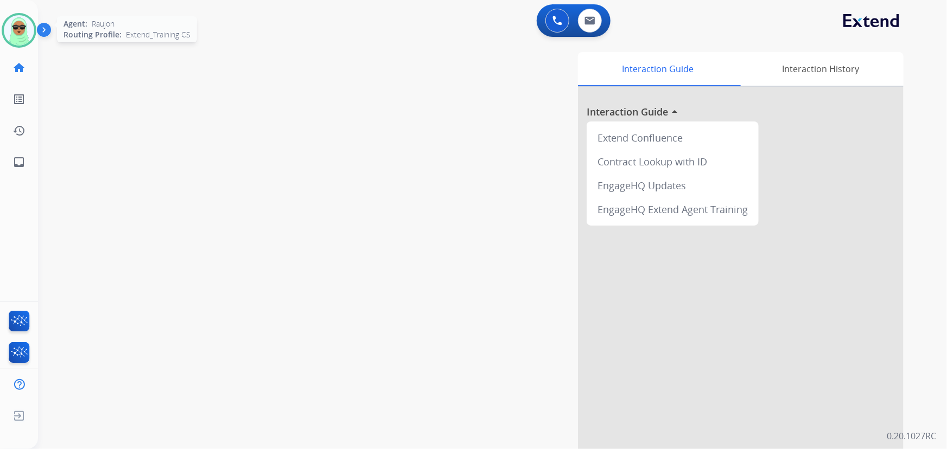
drag, startPoint x: 14, startPoint y: 48, endPoint x: 33, endPoint y: 37, distance: 21.9
click at [14, 44] on div "Raujon Available Edit Avatar Agent: Raujon Routing Profile: Extend_Training CS …" at bounding box center [19, 89] width 38 height 178
drag, startPoint x: 15, startPoint y: 32, endPoint x: 30, endPoint y: 35, distance: 15.0
click at [16, 32] on img at bounding box center [19, 30] width 30 height 30
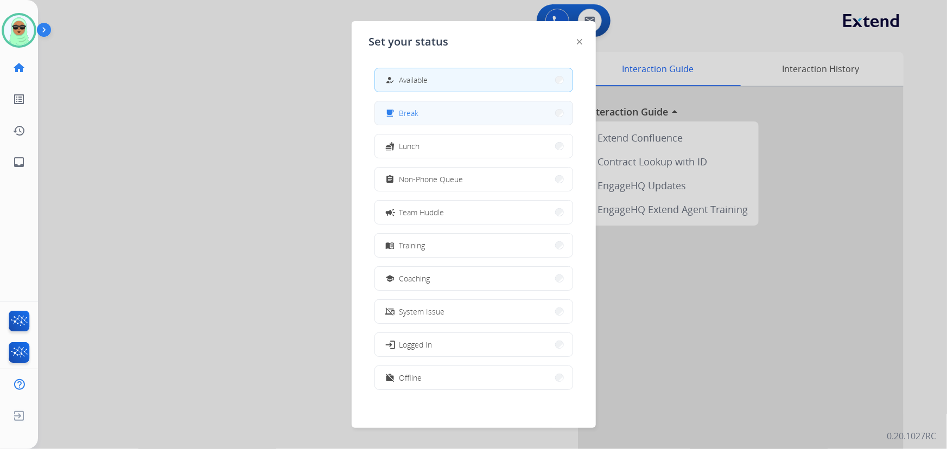
click at [430, 114] on button "free_breakfast Break" at bounding box center [473, 112] width 197 height 23
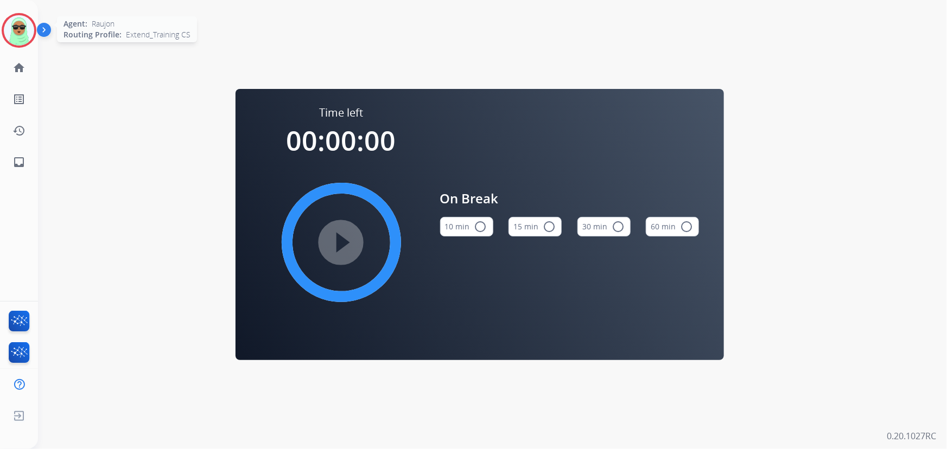
drag, startPoint x: 40, startPoint y: 49, endPoint x: 5, endPoint y: 35, distance: 37.5
click at [40, 49] on div "Time left 00:00:00 play_circle_filled On Break 10 min radio_button_unchecked 15…" at bounding box center [479, 224] width 883 height 449
click at [4, 33] on img at bounding box center [19, 30] width 30 height 30
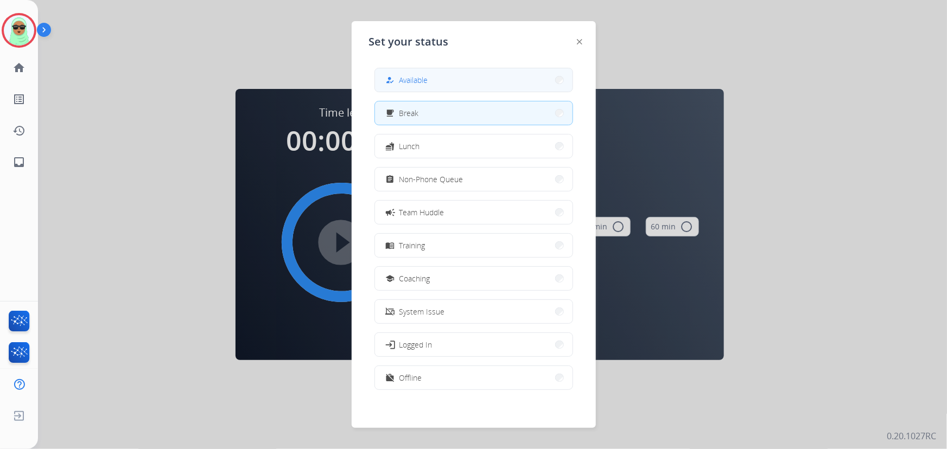
click at [448, 79] on button "how_to_reg Available" at bounding box center [473, 79] width 197 height 23
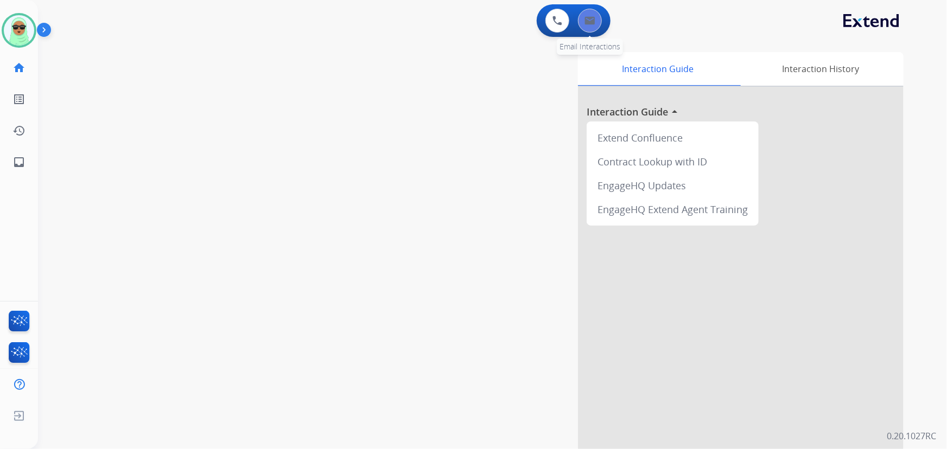
click at [595, 21] on img at bounding box center [589, 20] width 11 height 9
select select "**********"
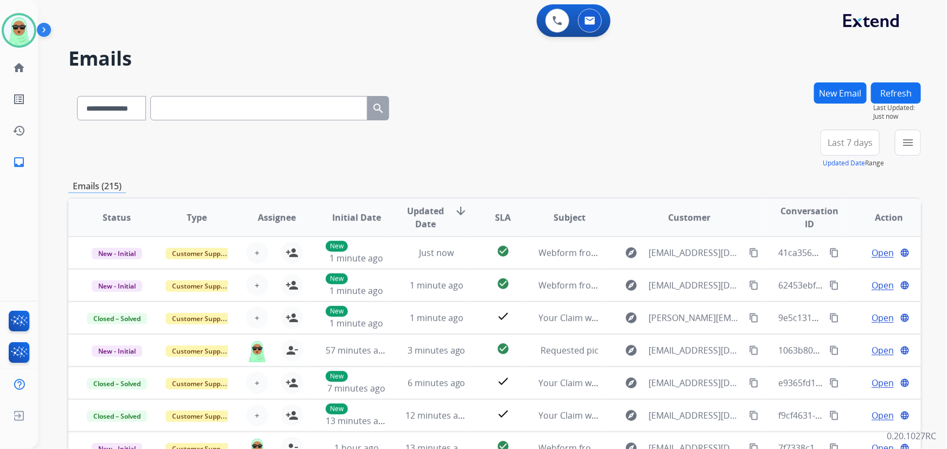
click at [891, 149] on div "**********" at bounding box center [865, 149] width 109 height 39
click at [902, 147] on button "menu Filters" at bounding box center [907, 143] width 26 height 26
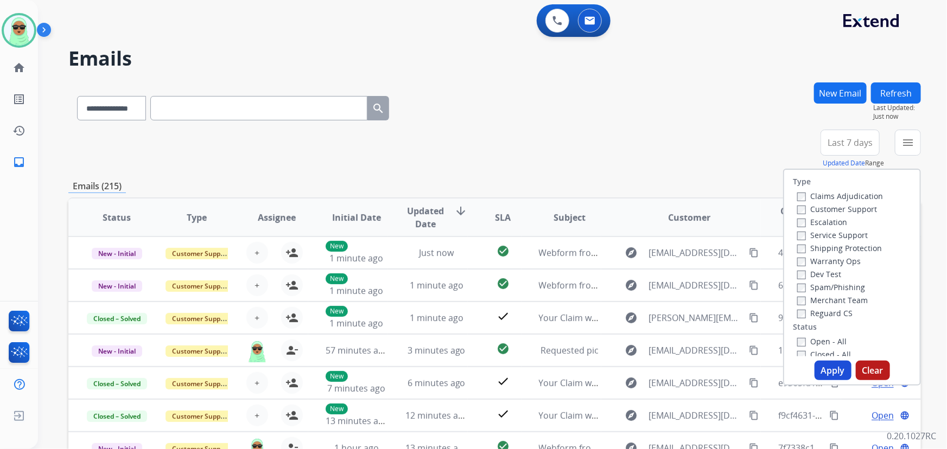
click at [828, 208] on label "Customer Support" at bounding box center [837, 209] width 80 height 10
click at [823, 244] on label "Shipping Protection" at bounding box center [839, 248] width 85 height 10
click at [832, 319] on div "Reguard CS" at bounding box center [840, 312] width 86 height 13
click at [819, 315] on label "Reguard CS" at bounding box center [824, 313] width 55 height 10
drag, startPoint x: 813, startPoint y: 348, endPoint x: 813, endPoint y: 342, distance: 6.5
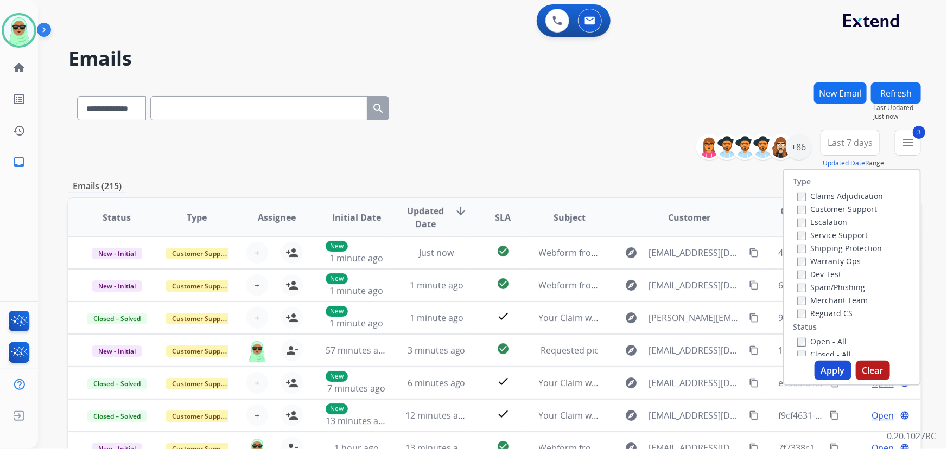
click at [813, 348] on div "Closed - All" at bounding box center [854, 354] width 114 height 13
click at [813, 338] on label "Open - All" at bounding box center [821, 341] width 49 height 10
click at [824, 369] on button "Apply" at bounding box center [832, 371] width 37 height 20
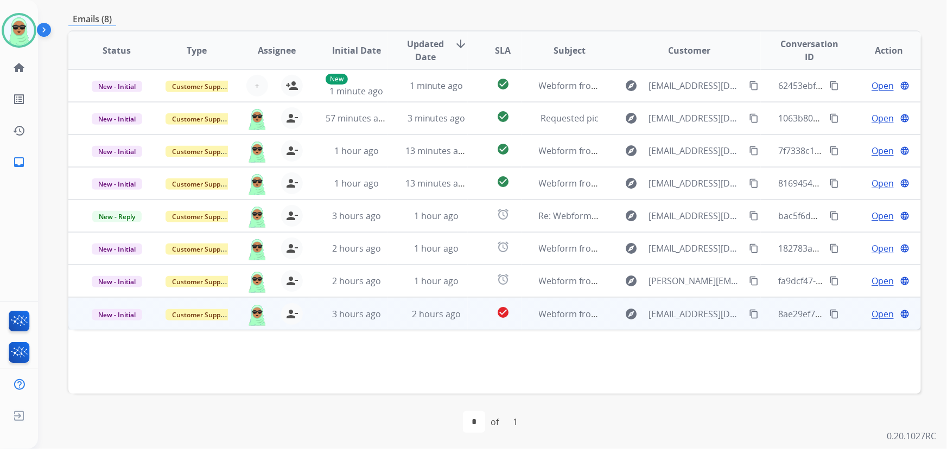
scroll to position [220, 0]
click at [871, 311] on span "Open" at bounding box center [882, 313] width 22 height 13
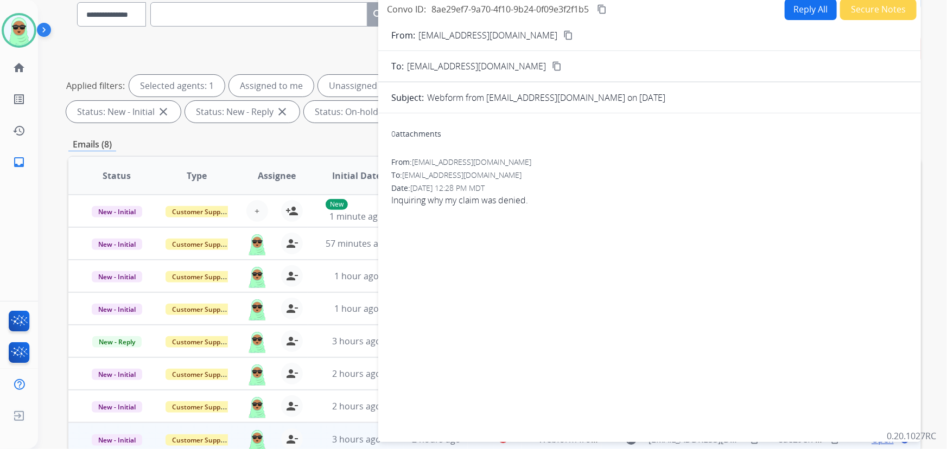
scroll to position [22, 0]
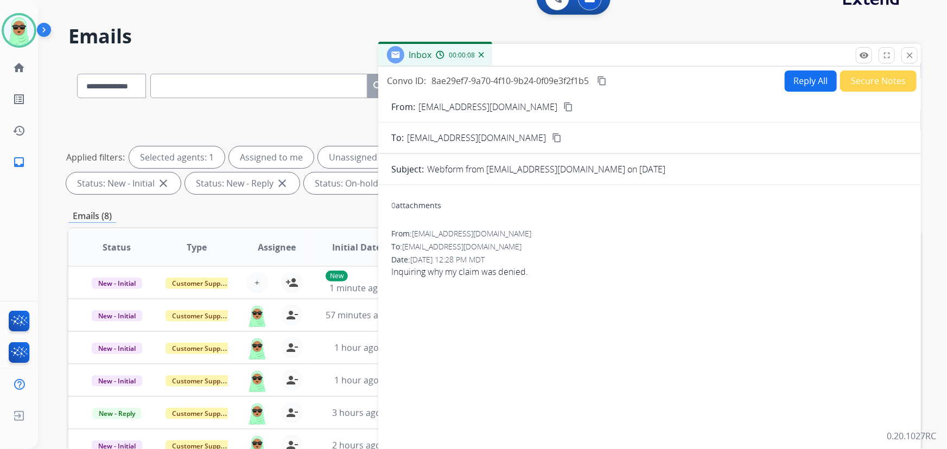
click at [563, 105] on mat-icon "content_copy" at bounding box center [568, 107] width 10 height 10
click at [807, 74] on button "Reply All" at bounding box center [810, 81] width 52 height 21
select select "**********"
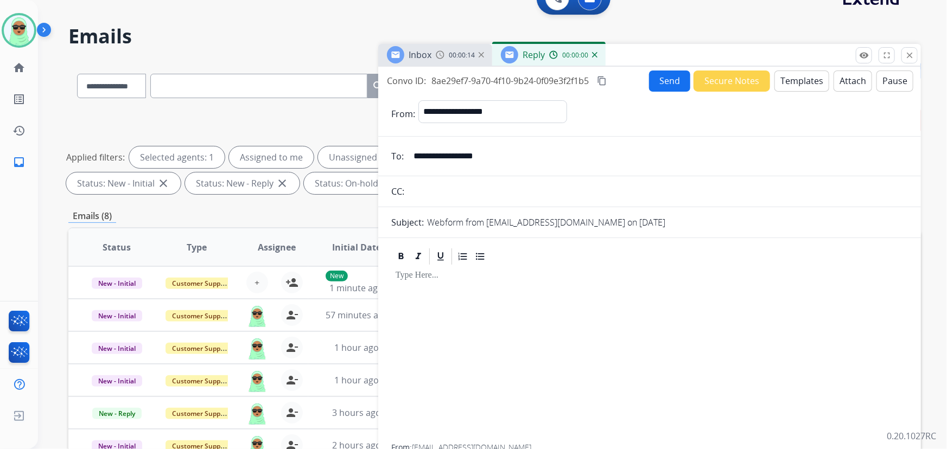
click at [807, 74] on button "Templates" at bounding box center [801, 81] width 55 height 21
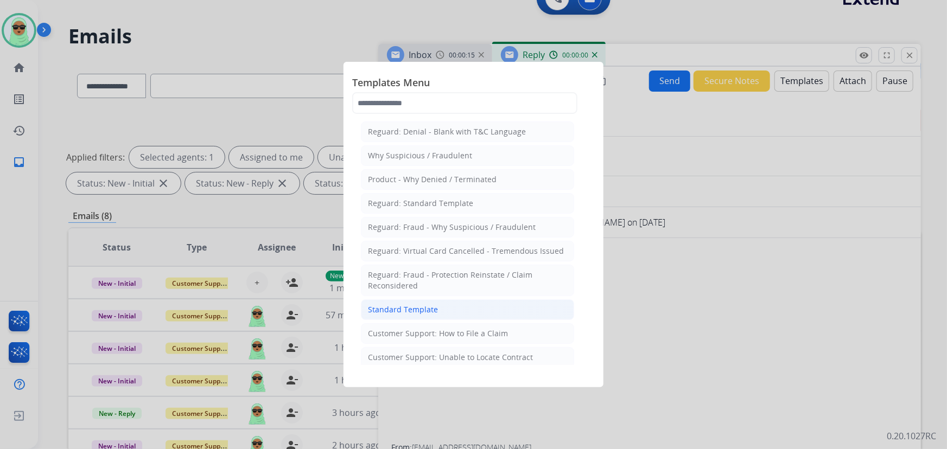
click at [438, 299] on li "Standard Template" at bounding box center [467, 309] width 213 height 21
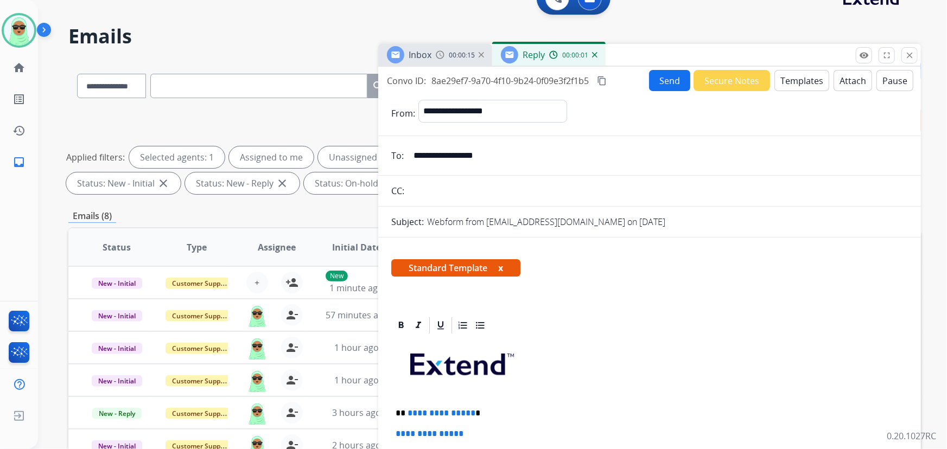
scroll to position [246, 0]
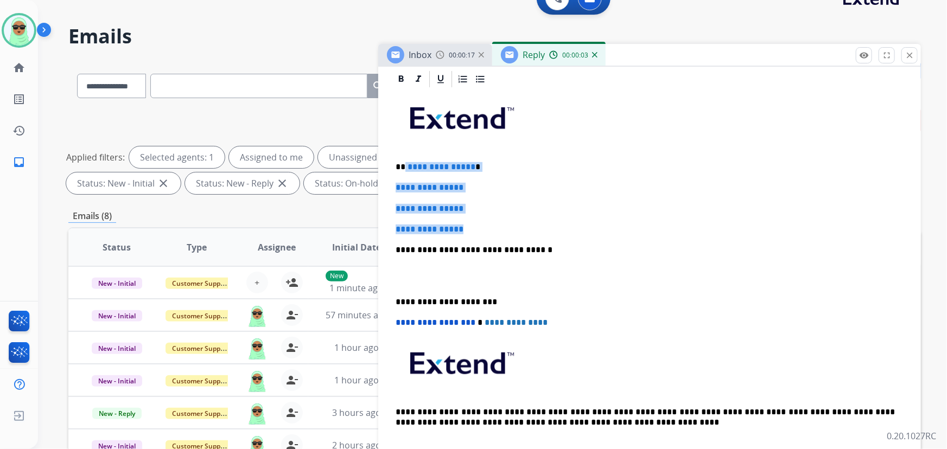
drag, startPoint x: 470, startPoint y: 216, endPoint x: 403, endPoint y: 168, distance: 82.8
click at [403, 168] on div "**********" at bounding box center [649, 275] width 516 height 373
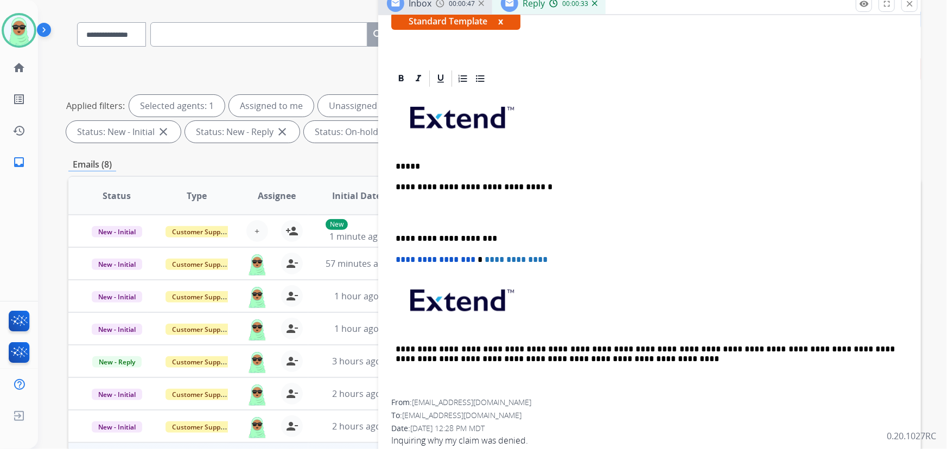
scroll to position [47, 0]
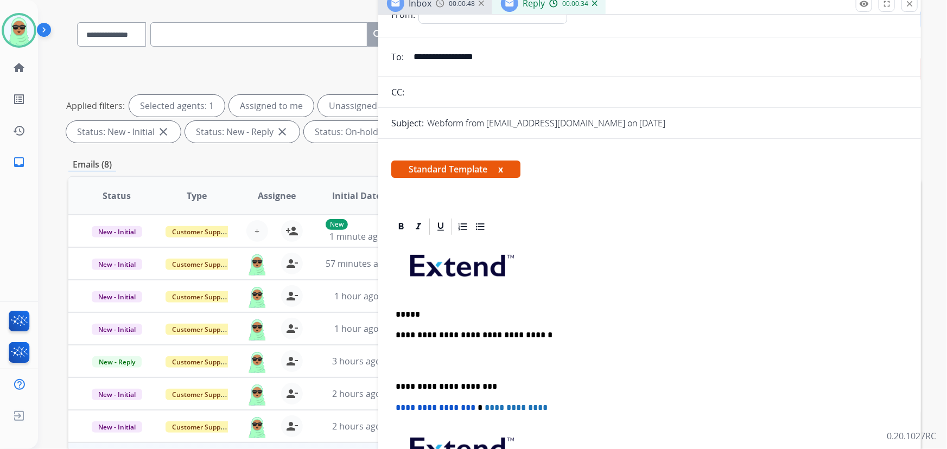
click at [446, 315] on p "*****" at bounding box center [645, 315] width 500 height 10
click at [439, 301] on div "**********" at bounding box center [649, 391] width 516 height 311
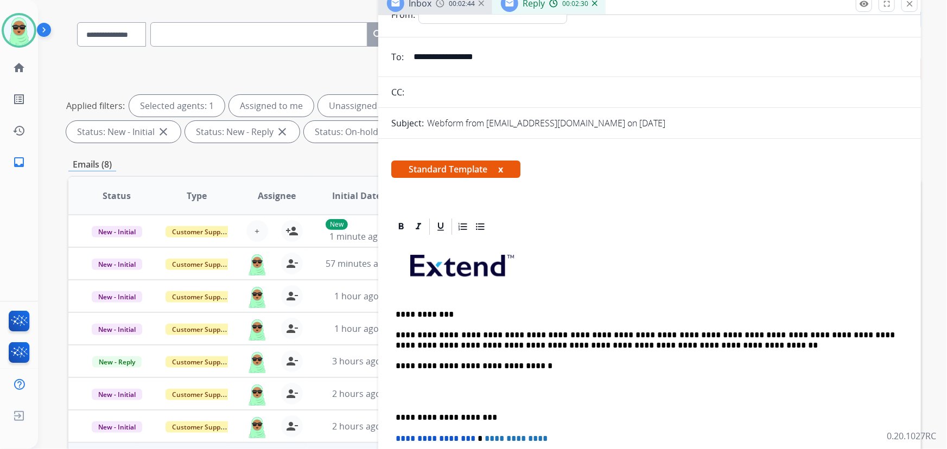
click at [516, 324] on div "**********" at bounding box center [649, 407] width 516 height 342
click at [520, 334] on p "**********" at bounding box center [645, 340] width 500 height 20
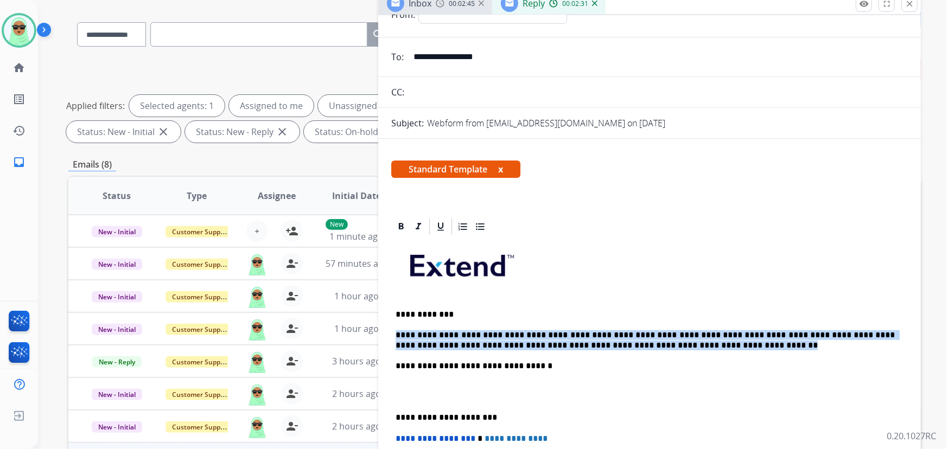
click at [520, 334] on p "**********" at bounding box center [645, 340] width 500 height 20
copy p "**********"
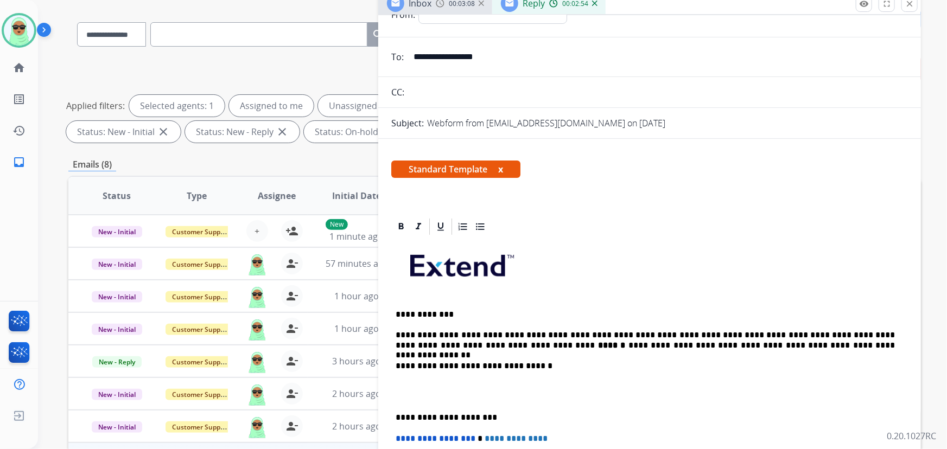
click at [488, 348] on p "**********" at bounding box center [645, 340] width 500 height 20
click at [598, 348] on strong "******" at bounding box center [611, 345] width 27 height 8
click at [401, 225] on icon at bounding box center [401, 226] width 5 height 7
click at [704, 331] on p "**********" at bounding box center [645, 340] width 500 height 20
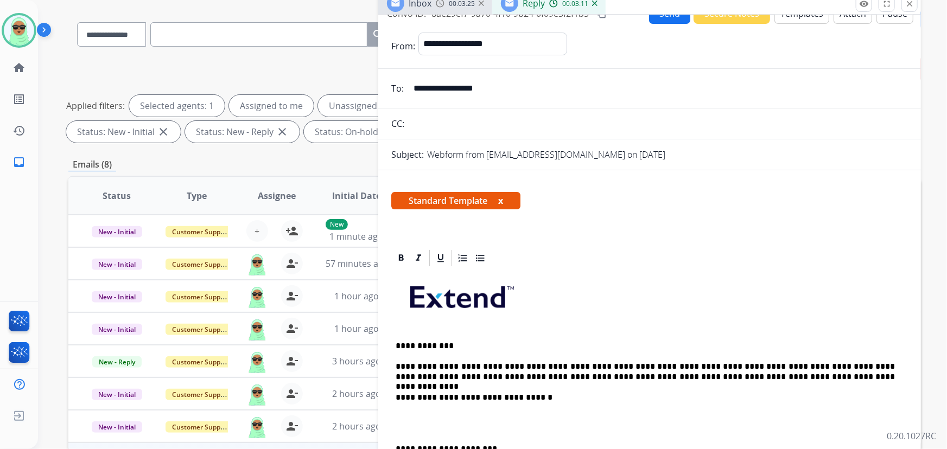
scroll to position [0, 0]
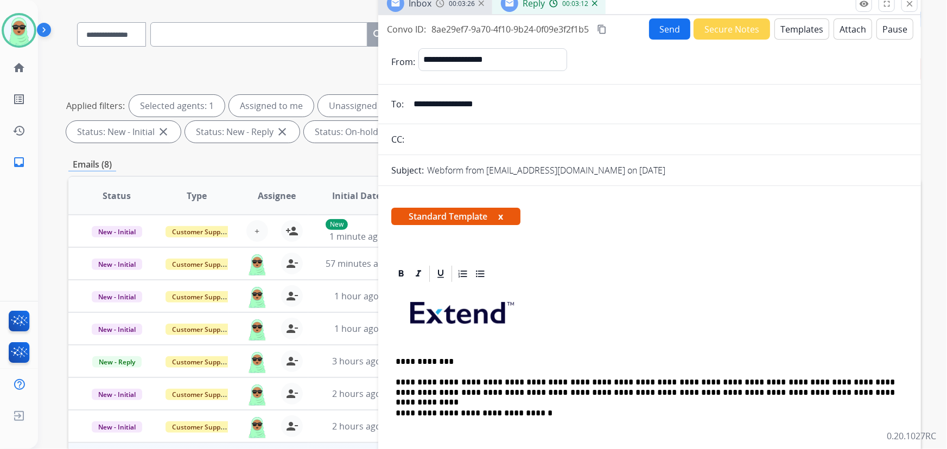
click at [443, 96] on input "**********" at bounding box center [657, 104] width 501 height 22
click at [517, 391] on p "**********" at bounding box center [645, 388] width 500 height 20
click at [517, 389] on p "**********" at bounding box center [645, 388] width 500 height 20
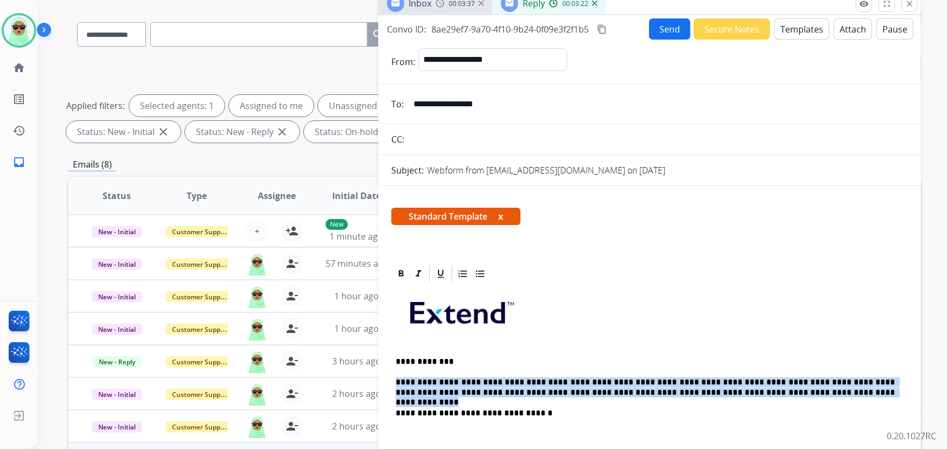
click at [517, 388] on p "**********" at bounding box center [645, 388] width 500 height 20
click at [516, 387] on p "**********" at bounding box center [645, 388] width 500 height 20
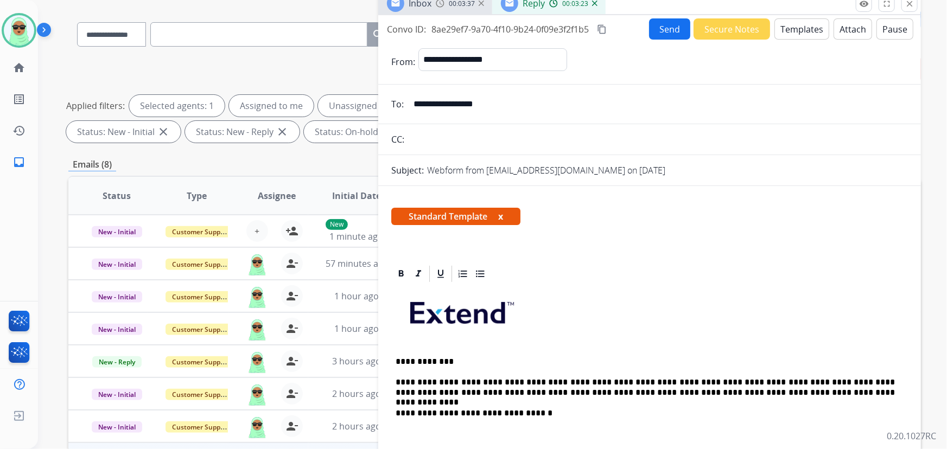
click at [514, 380] on p "**********" at bounding box center [645, 388] width 500 height 20
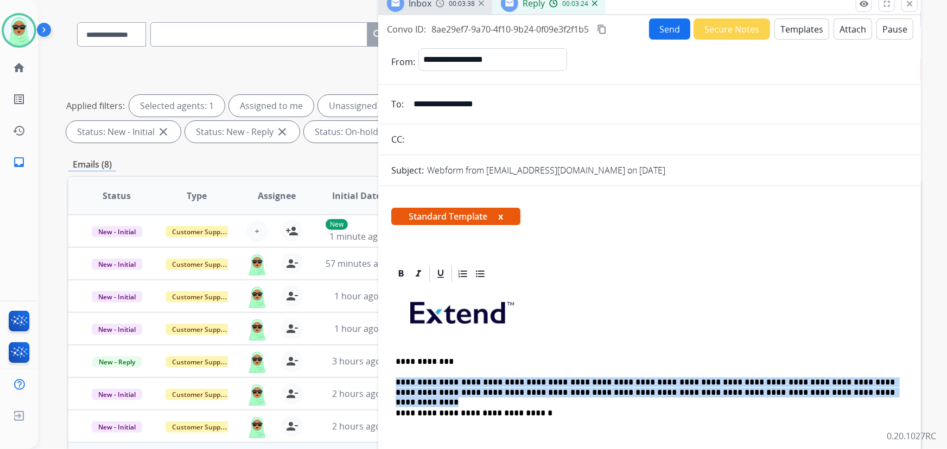
click at [514, 380] on p "**********" at bounding box center [645, 388] width 500 height 20
copy p "**********"
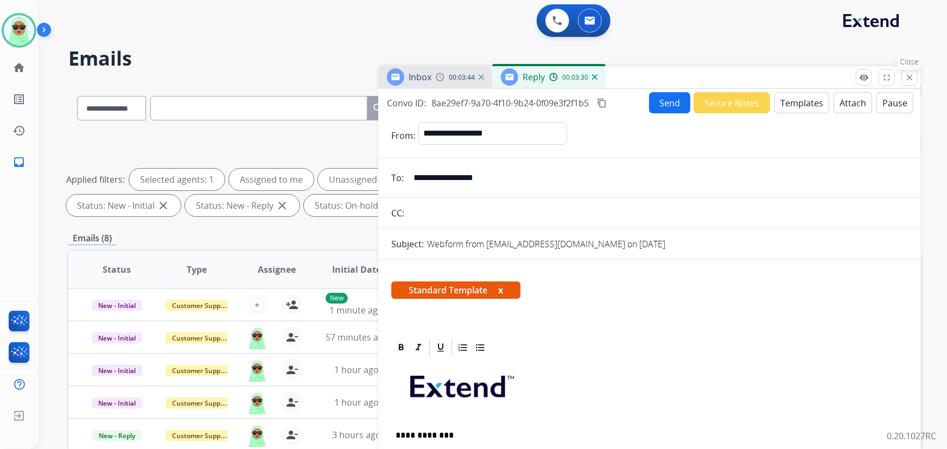
click at [904, 81] on mat-icon "close" at bounding box center [909, 78] width 10 height 10
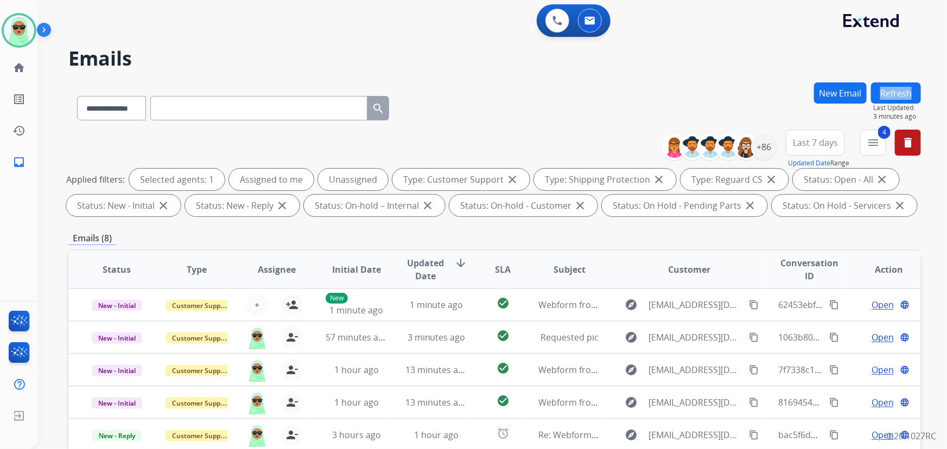
click at [904, 81] on div "**********" at bounding box center [479, 263] width 883 height 449
click at [893, 90] on button "Refresh" at bounding box center [896, 92] width 50 height 21
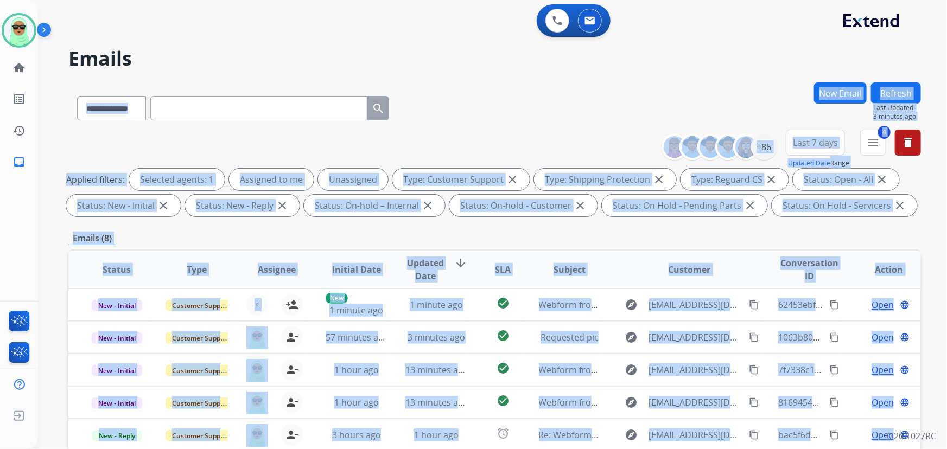
click at [893, 90] on div "**********" at bounding box center [479, 263] width 883 height 449
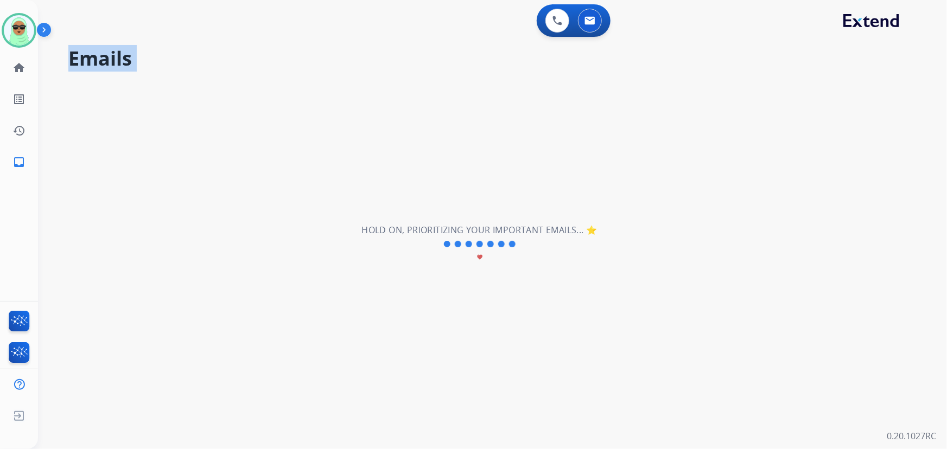
click at [893, 90] on div "**********" at bounding box center [479, 244] width 883 height 410
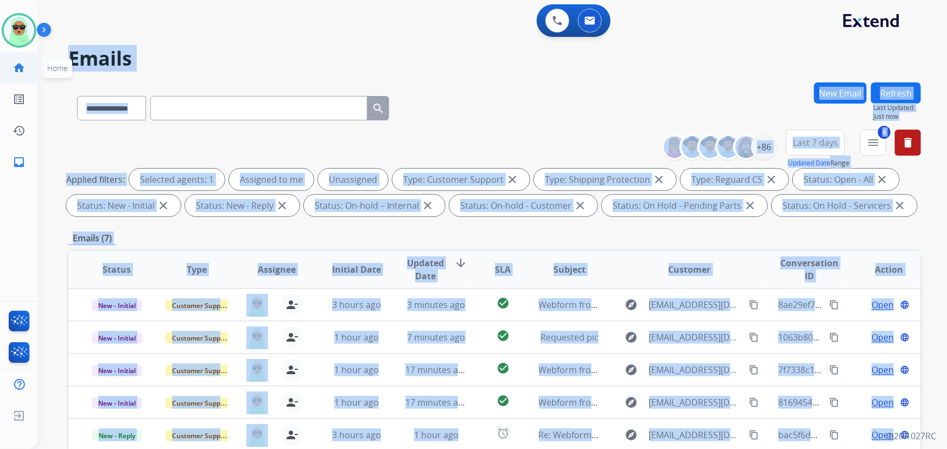
click at [19, 67] on mat-icon "home" at bounding box center [18, 67] width 13 height 13
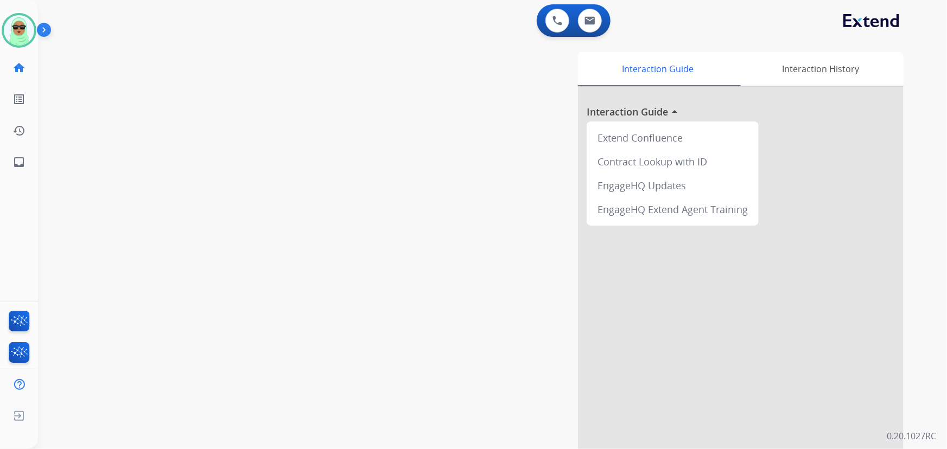
click at [19, 67] on mat-icon "home" at bounding box center [18, 67] width 13 height 13
click at [21, 66] on mat-icon "home" at bounding box center [18, 67] width 13 height 13
drag, startPoint x: 401, startPoint y: 229, endPoint x: 359, endPoint y: 213, distance: 45.1
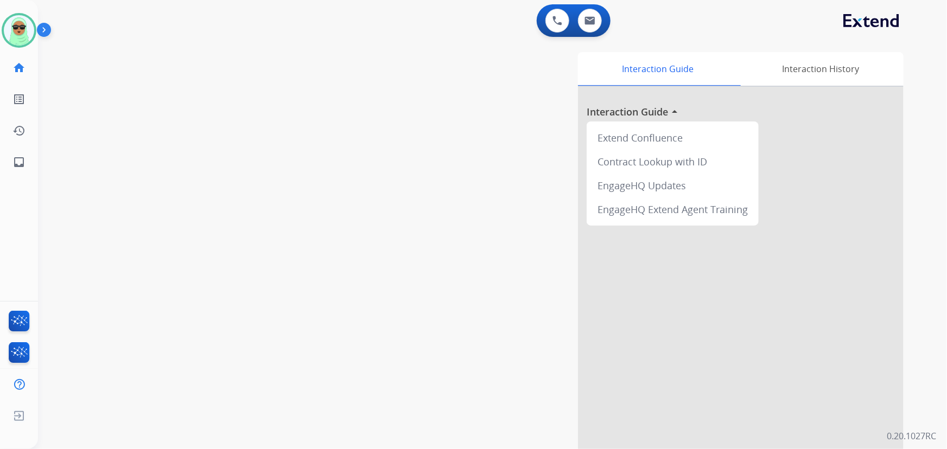
click at [401, 229] on div "Interaction Guide Interaction History Interaction Guide arrow_drop_up Extend Co…" at bounding box center [625, 271] width 555 height 439
click at [556, 18] on img at bounding box center [557, 21] width 10 height 10
click at [547, 16] on button at bounding box center [557, 21] width 24 height 24
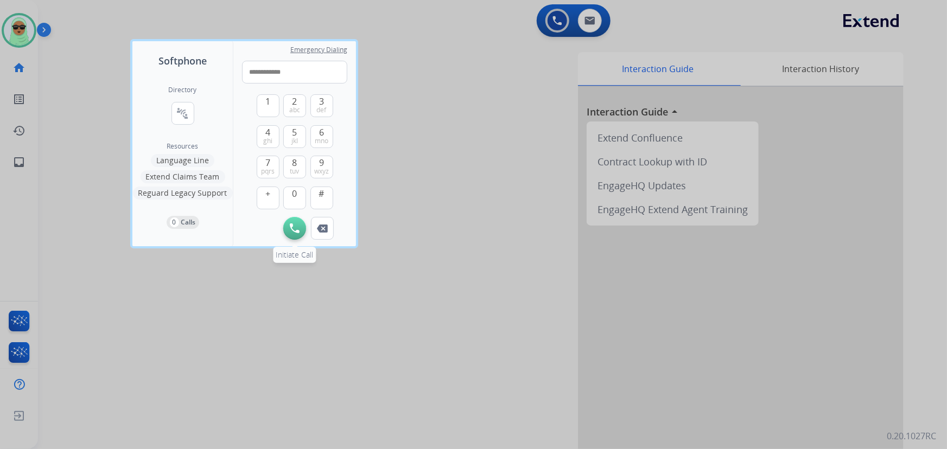
type input "**********"
click at [289, 228] on button "Initiate Call" at bounding box center [294, 228] width 23 height 23
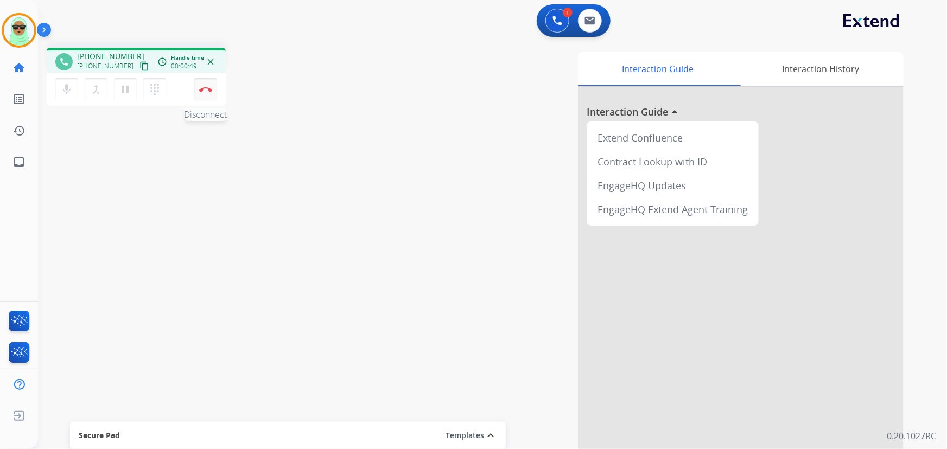
click at [205, 93] on button "Disconnect" at bounding box center [205, 89] width 23 height 23
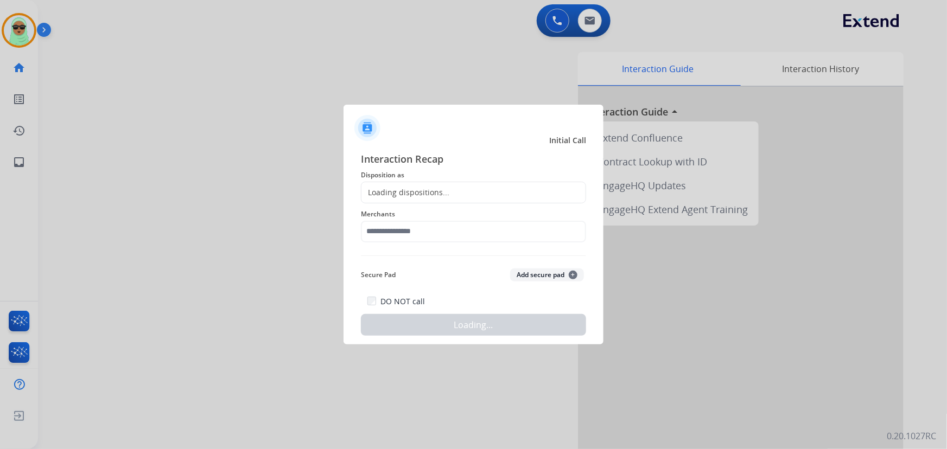
drag, startPoint x: 412, startPoint y: 249, endPoint x: 413, endPoint y: 244, distance: 5.5
click at [413, 246] on div "Interaction Recap Disposition as Loading dispositions... Merchants Secure Pad A…" at bounding box center [473, 243] width 225 height 185
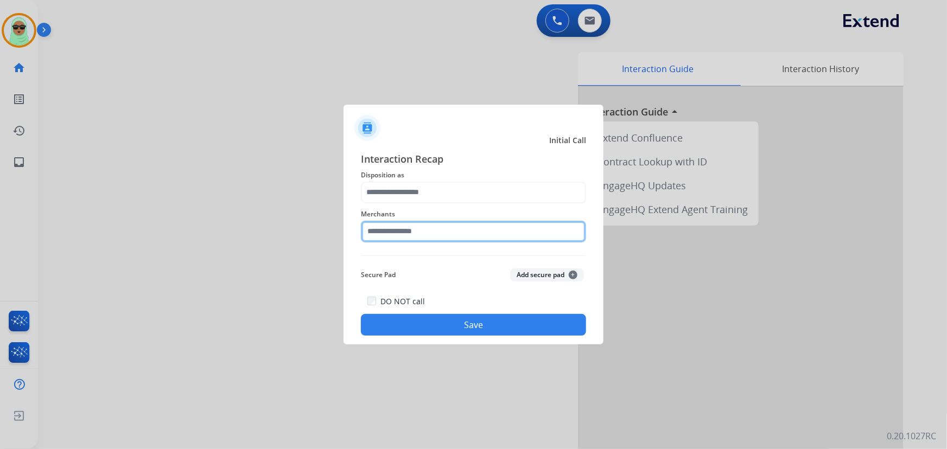
click at [413, 231] on input "text" at bounding box center [473, 232] width 225 height 22
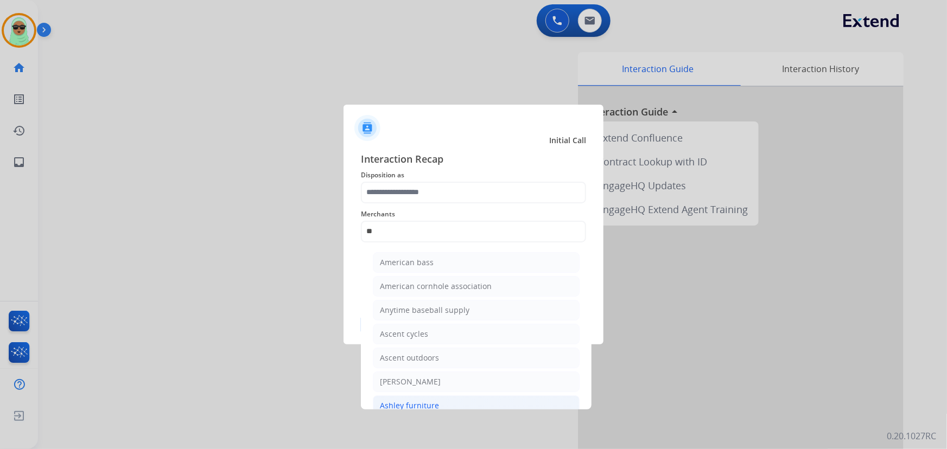
click at [453, 404] on li "Ashley furniture" at bounding box center [476, 405] width 207 height 21
type input "**********"
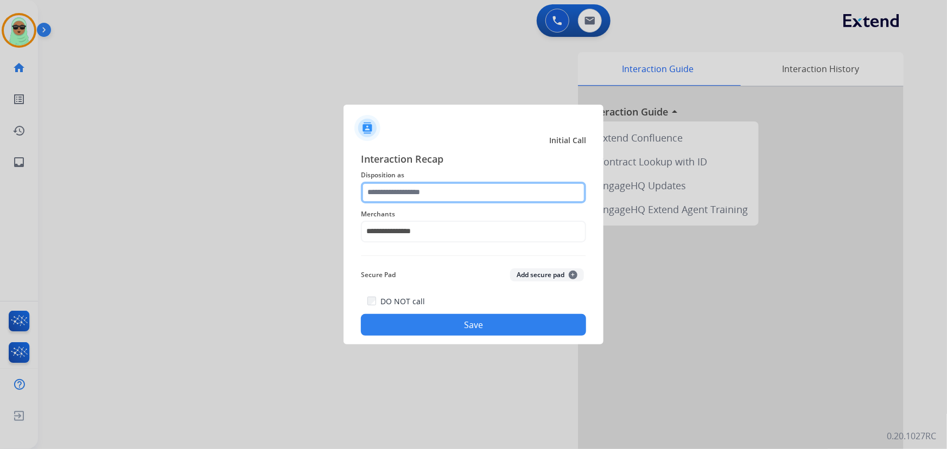
click at [423, 195] on input "text" at bounding box center [473, 193] width 225 height 22
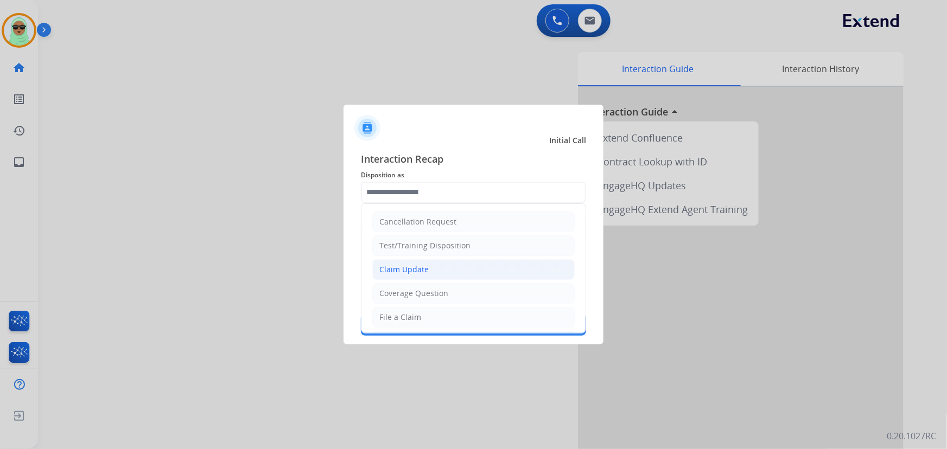
click at [432, 269] on li "Claim Update" at bounding box center [473, 269] width 202 height 21
type input "**********"
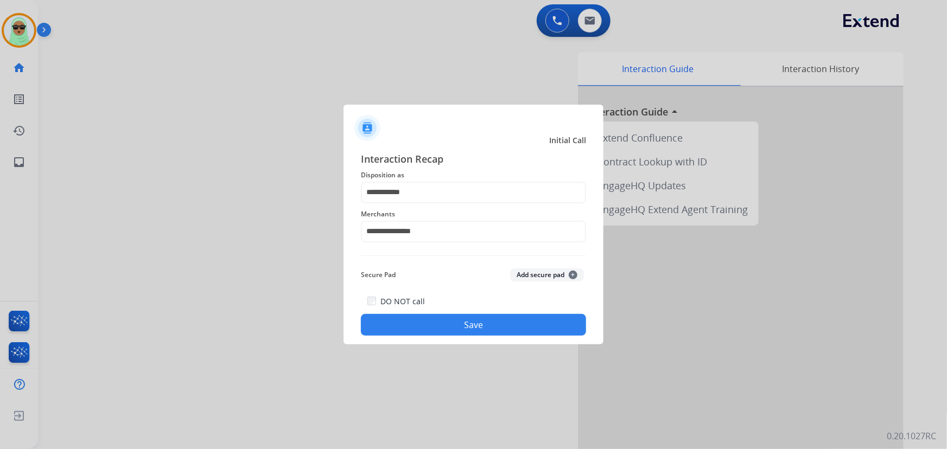
click at [458, 331] on button "Save" at bounding box center [473, 325] width 225 height 22
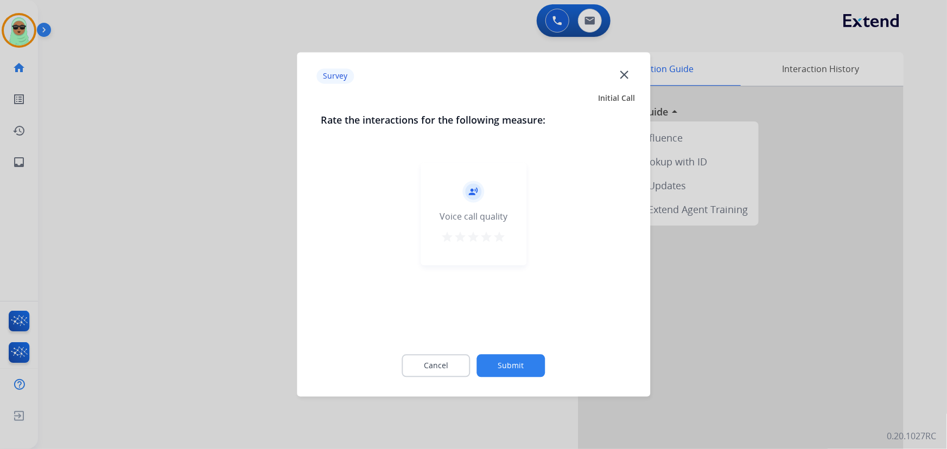
click at [507, 356] on button "Submit" at bounding box center [511, 366] width 68 height 23
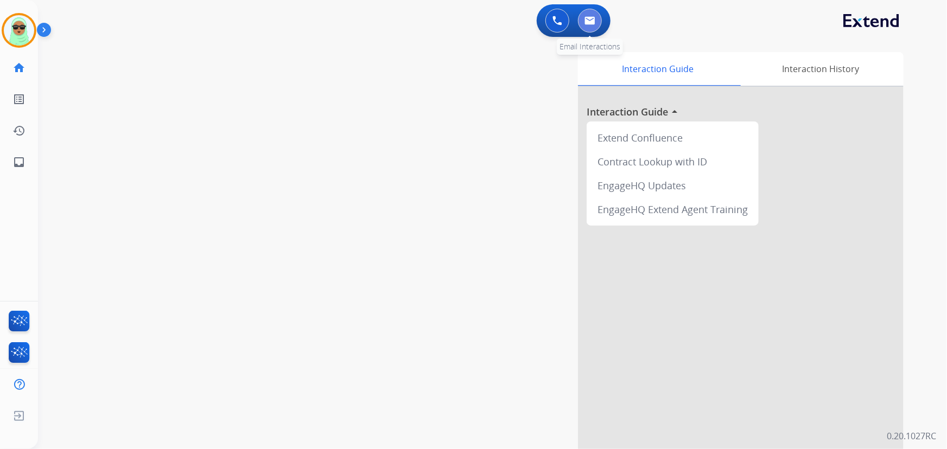
click at [594, 25] on button at bounding box center [590, 21] width 24 height 24
select select "**********"
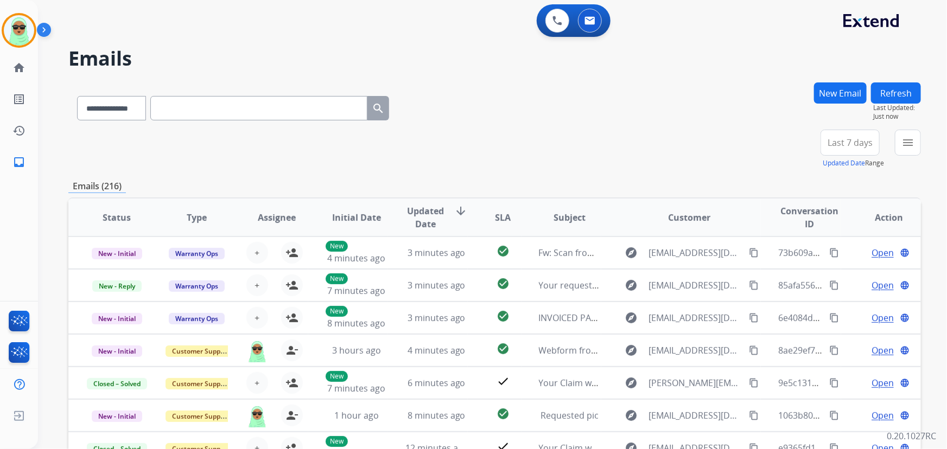
click at [908, 158] on div "menu Type Claims Adjudication Customer Support Escalation Service Support Shipp…" at bounding box center [907, 149] width 26 height 39
click at [907, 159] on div "menu Type Claims Adjudication Customer Support Escalation Service Support Shipp…" at bounding box center [907, 149] width 26 height 39
click at [907, 142] on mat-icon "menu" at bounding box center [907, 142] width 13 height 13
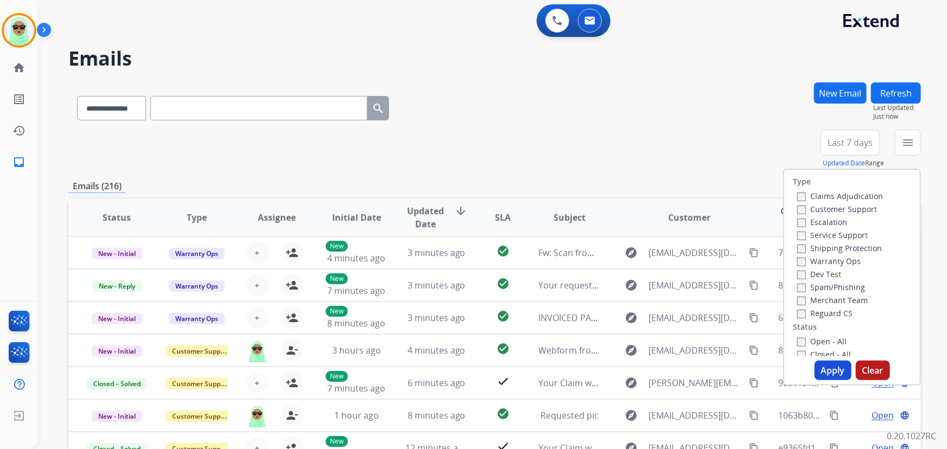
click at [851, 213] on label "Customer Support" at bounding box center [837, 209] width 80 height 10
click at [852, 245] on label "Shipping Protection" at bounding box center [839, 248] width 85 height 10
drag, startPoint x: 832, startPoint y: 313, endPoint x: 820, endPoint y: 337, distance: 27.2
click at [832, 312] on label "Reguard CS" at bounding box center [824, 313] width 55 height 10
click at [811, 343] on label "Open - All" at bounding box center [821, 341] width 49 height 10
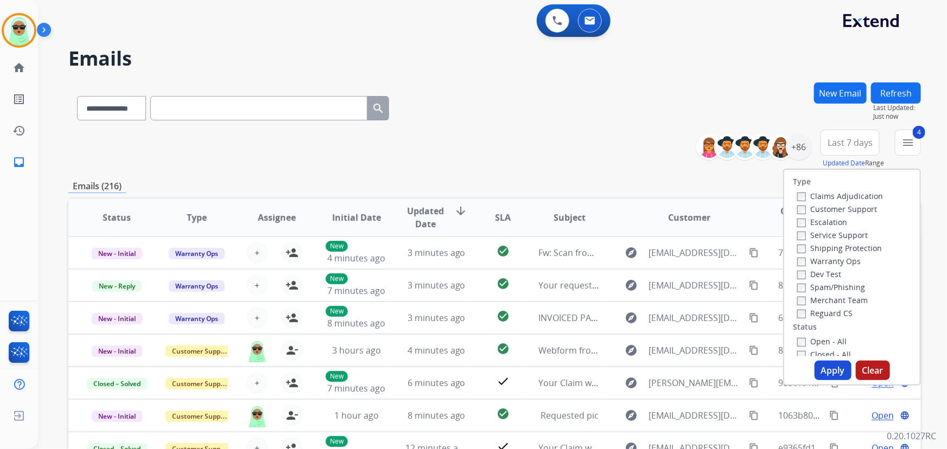
click at [818, 365] on button "Apply" at bounding box center [832, 371] width 37 height 20
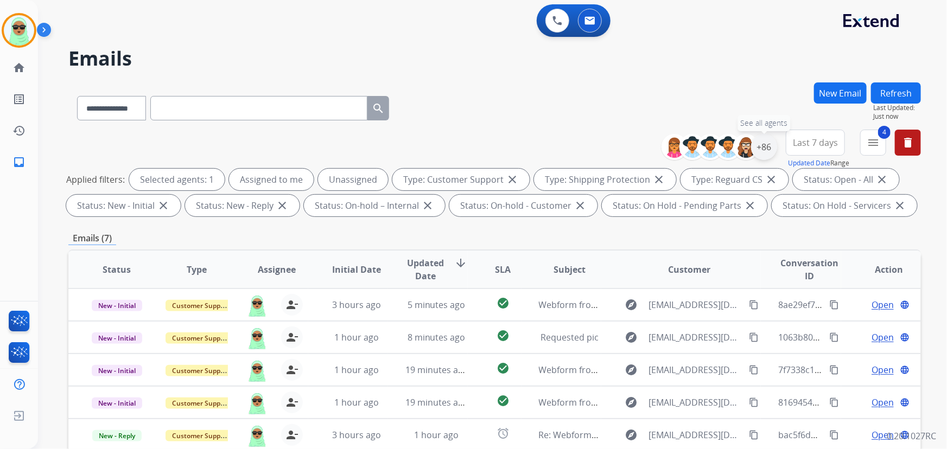
click at [765, 148] on div "+86" at bounding box center [764, 147] width 26 height 26
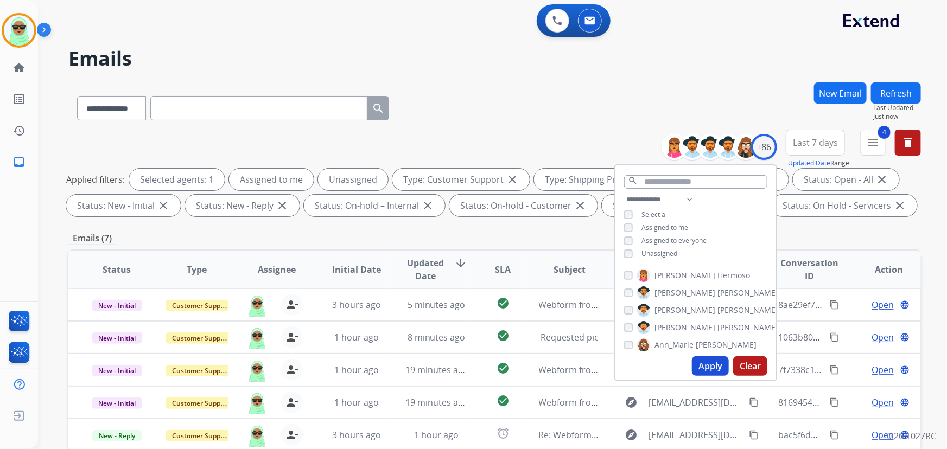
click at [643, 249] on span "Unassigned" at bounding box center [659, 253] width 36 height 9
click at [708, 366] on button "Apply" at bounding box center [710, 366] width 37 height 20
click at [875, 232] on div "Emails (7)" at bounding box center [494, 239] width 852 height 14
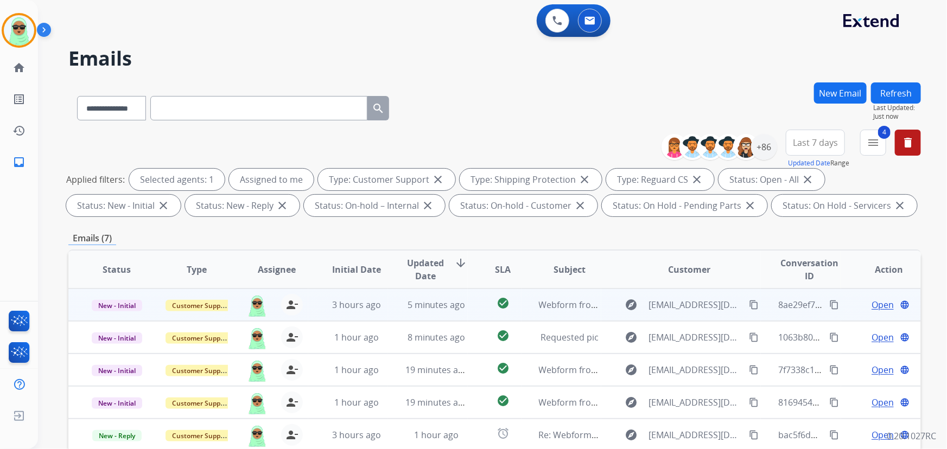
click at [871, 304] on span "Open" at bounding box center [882, 304] width 22 height 13
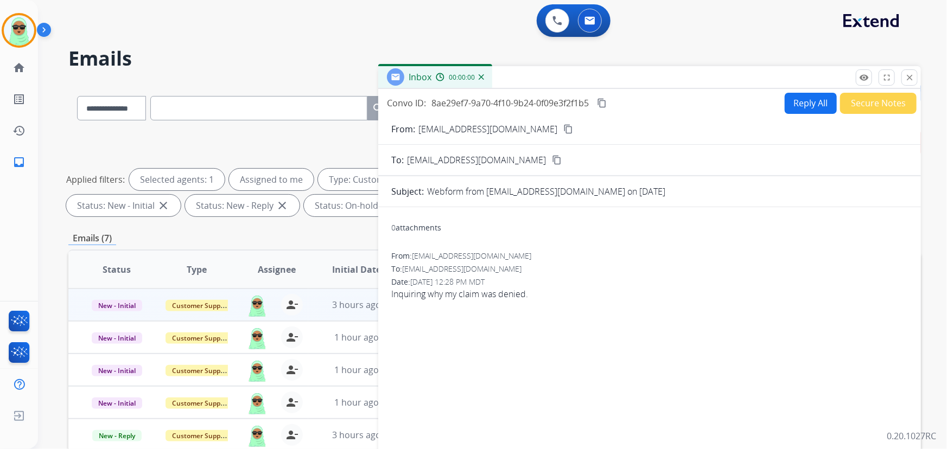
click at [879, 105] on button "Secure Notes" at bounding box center [878, 103] width 76 height 21
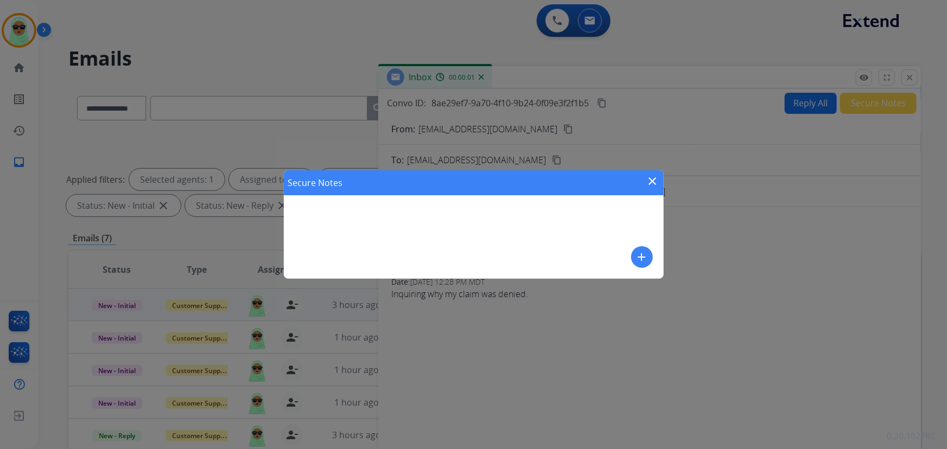
click at [636, 261] on mat-icon "add" at bounding box center [641, 257] width 13 height 13
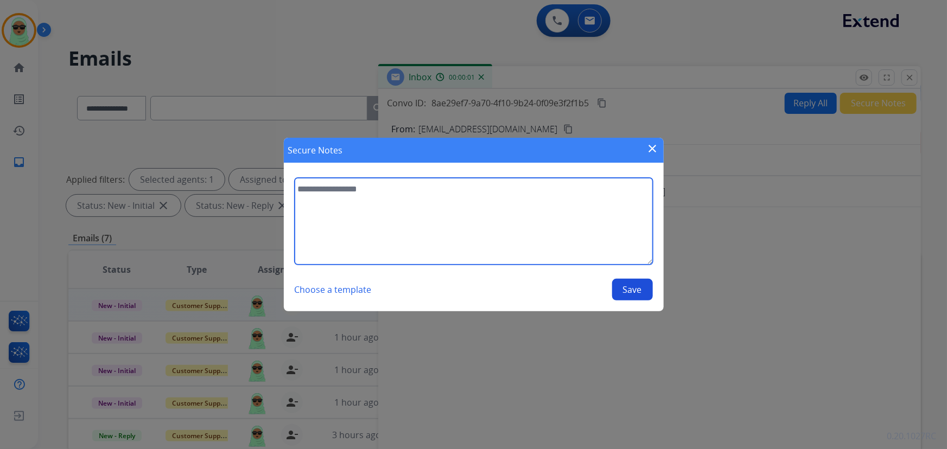
drag, startPoint x: 439, startPoint y: 219, endPoint x: 411, endPoint y: 210, distance: 29.2
click at [439, 219] on textarea at bounding box center [474, 221] width 358 height 87
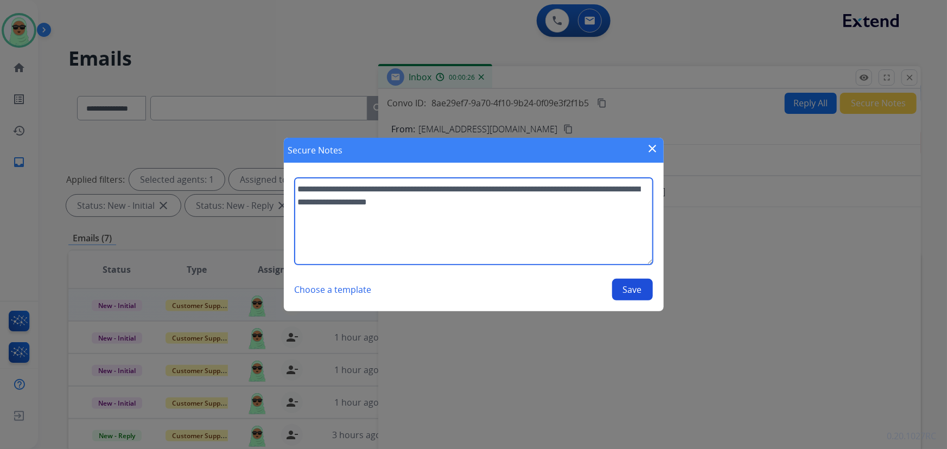
click at [444, 206] on textarea "**********" at bounding box center [474, 221] width 358 height 87
click at [456, 235] on textarea "**********" at bounding box center [474, 221] width 358 height 87
drag, startPoint x: 469, startPoint y: 201, endPoint x: 489, endPoint y: 194, distance: 21.6
click at [476, 197] on textarea "**********" at bounding box center [474, 221] width 358 height 87
type textarea "**********"
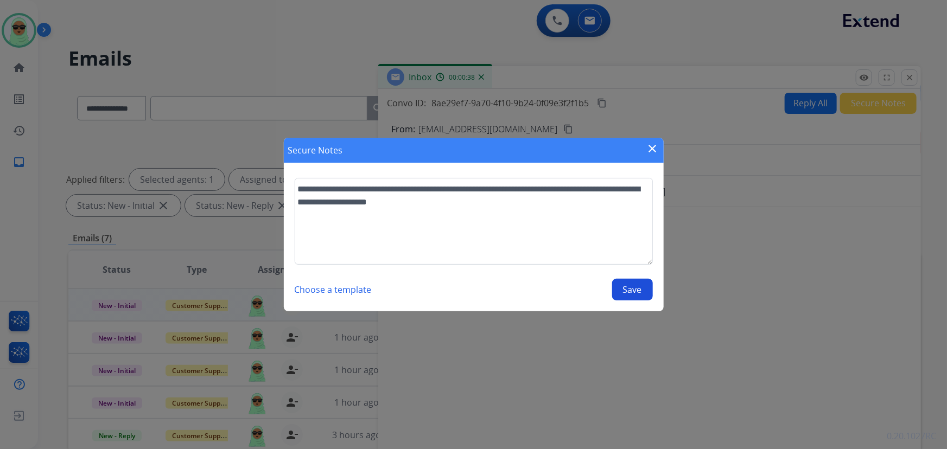
click at [616, 276] on div "**********" at bounding box center [474, 239] width 358 height 123
click at [627, 290] on button "Save" at bounding box center [632, 290] width 41 height 22
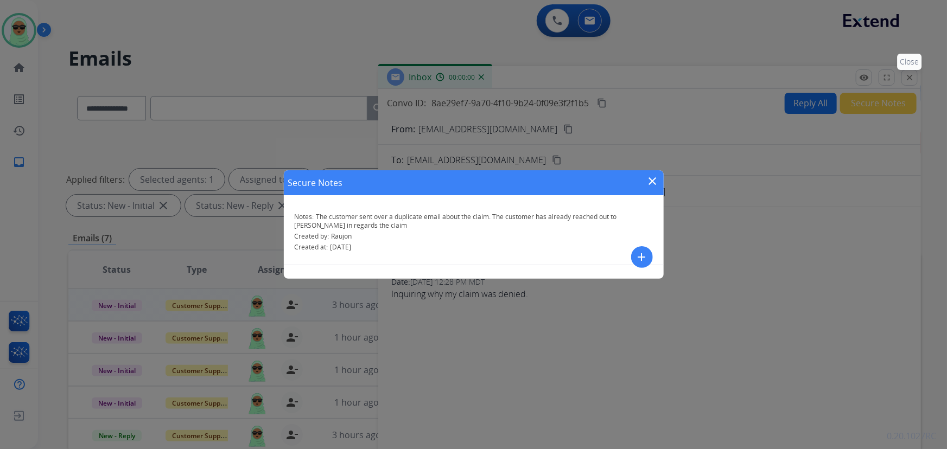
click at [902, 78] on div "Secure Notes close Notes: The customer sent over a duplicate email about the cl…" at bounding box center [473, 224] width 947 height 449
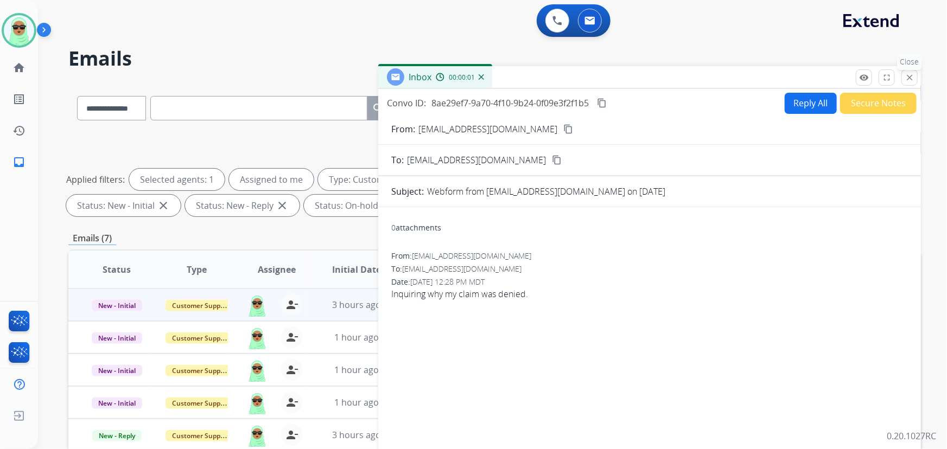
click at [911, 76] on mat-icon "close" at bounding box center [909, 78] width 10 height 10
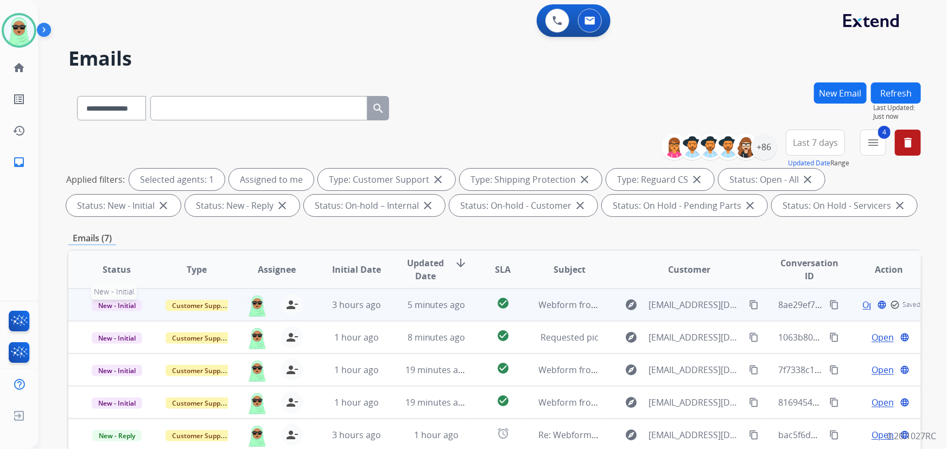
drag, startPoint x: 124, startPoint y: 301, endPoint x: 130, endPoint y: 302, distance: 5.5
click at [124, 302] on span "New - Initial" at bounding box center [117, 305] width 50 height 11
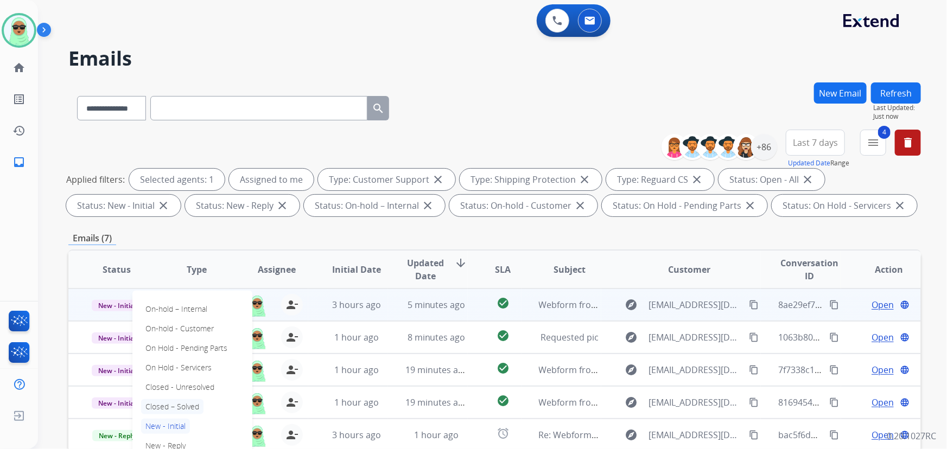
click at [196, 408] on p "Closed – Solved" at bounding box center [172, 406] width 62 height 15
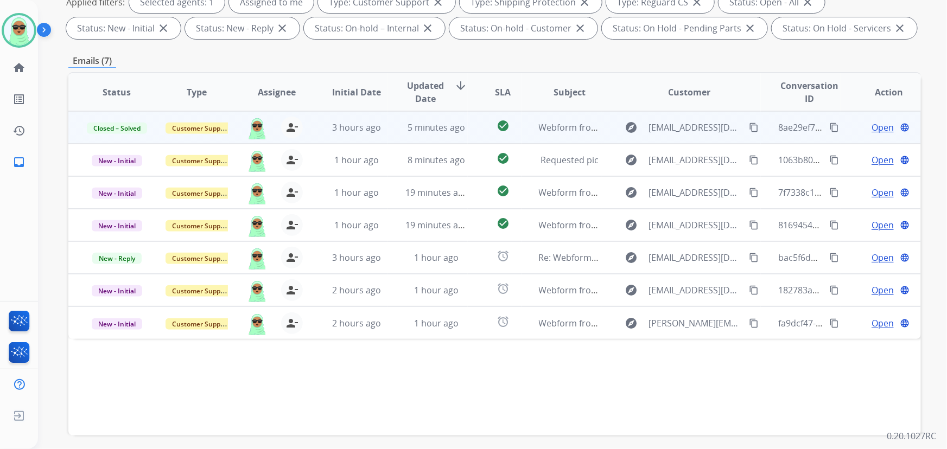
scroll to position [220, 0]
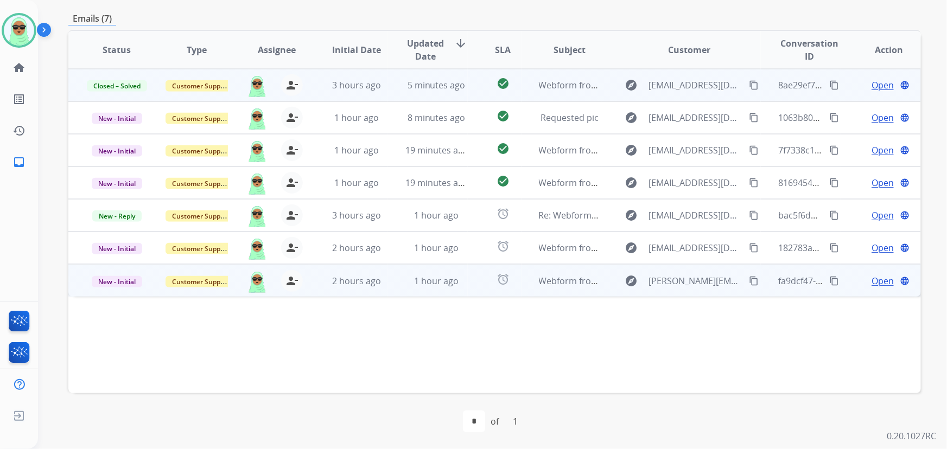
click at [749, 282] on mat-icon "content_copy" at bounding box center [754, 281] width 10 height 10
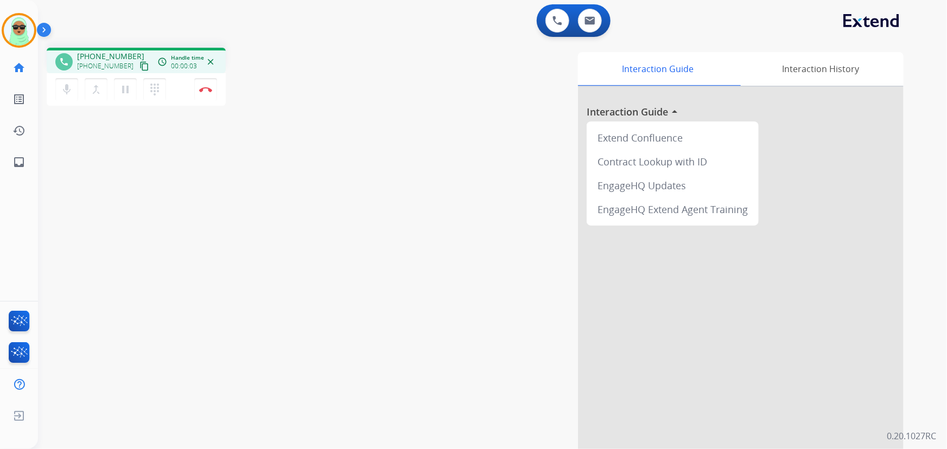
click at [124, 63] on div "+17072870998 content_copy" at bounding box center [114, 66] width 74 height 13
click at [139, 67] on mat-icon "content_copy" at bounding box center [144, 66] width 10 height 10
click at [133, 95] on button "pause Hold" at bounding box center [125, 89] width 23 height 23
click at [54, 93] on div "mic Mute merge_type Bridge play_arrow Hold dialpad Dialpad Disconnect" at bounding box center [136, 89] width 179 height 33
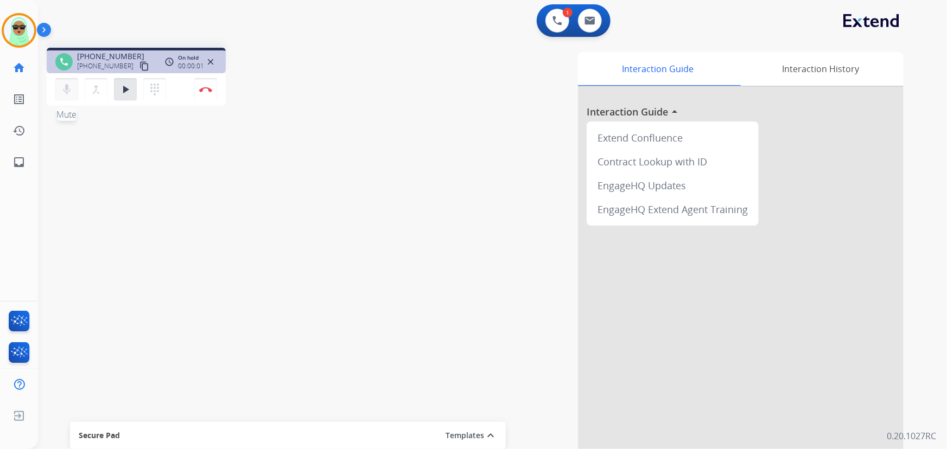
click at [61, 93] on mat-icon "mic" at bounding box center [66, 89] width 13 height 13
click at [126, 174] on div "phone +17072870998 +17072870998 content_copy access_time Call metrics Queue 00:…" at bounding box center [479, 265] width 883 height 452
click at [61, 96] on button "mic_off Mute" at bounding box center [66, 89] width 23 height 23
click at [128, 88] on mat-icon "play_arrow" at bounding box center [125, 89] width 13 height 13
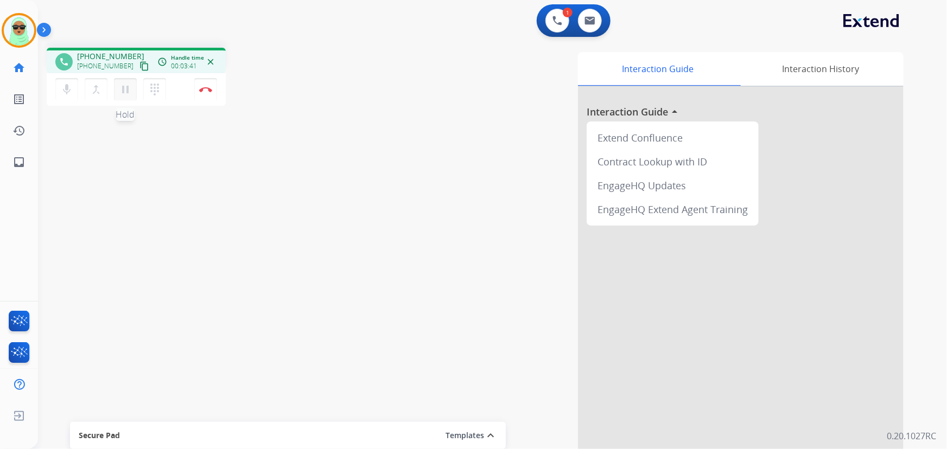
click at [123, 94] on mat-icon "pause" at bounding box center [125, 89] width 13 height 13
click at [62, 94] on mat-icon "mic" at bounding box center [66, 89] width 13 height 13
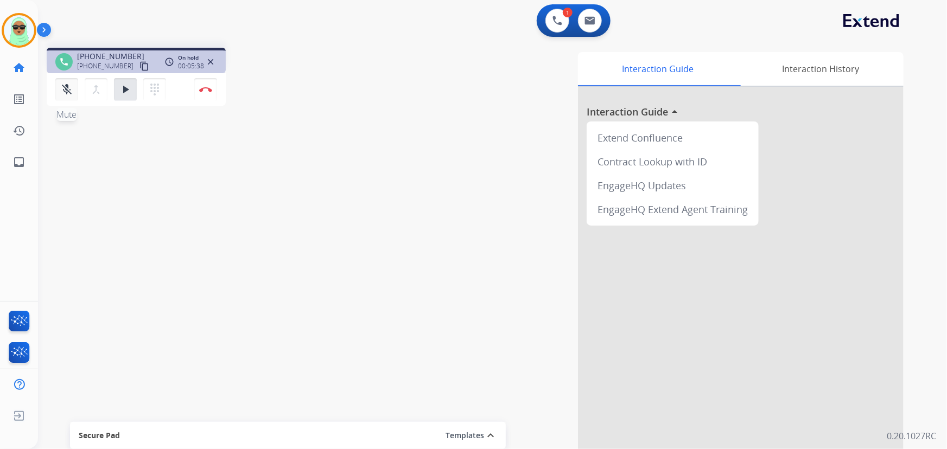
click at [66, 84] on mat-icon "mic_off" at bounding box center [66, 89] width 13 height 13
click at [116, 96] on button "play_arrow Hold" at bounding box center [125, 89] width 23 height 23
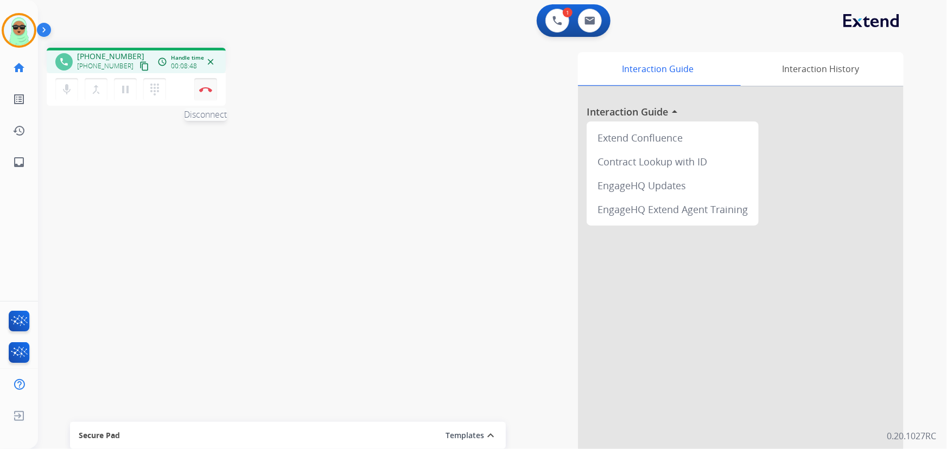
click at [202, 88] on img at bounding box center [205, 89] width 13 height 5
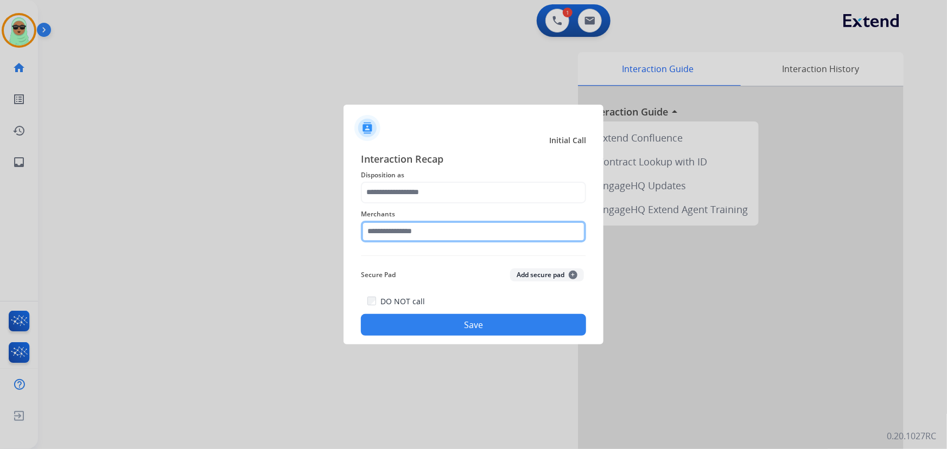
click at [499, 238] on input "text" at bounding box center [473, 232] width 225 height 22
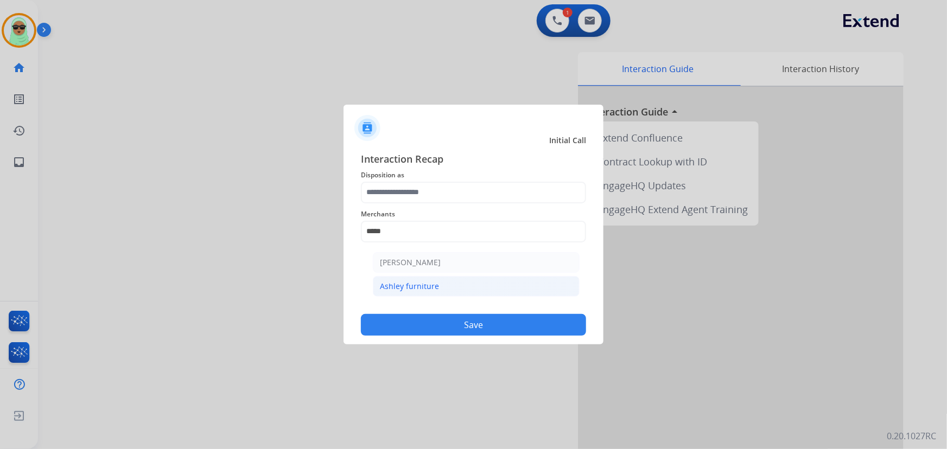
drag, startPoint x: 429, startPoint y: 286, endPoint x: 435, endPoint y: 237, distance: 49.3
click at [429, 285] on div "Ashley furniture" at bounding box center [409, 286] width 59 height 11
type input "**********"
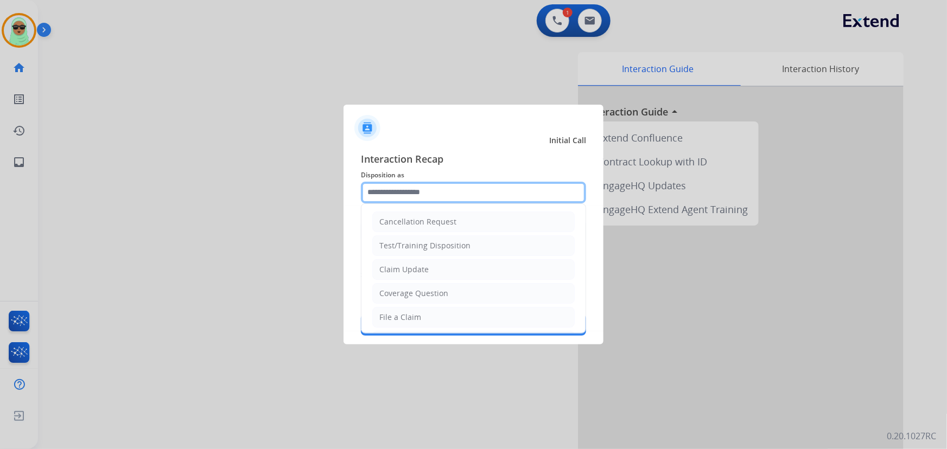
click at [438, 201] on input "text" at bounding box center [473, 193] width 225 height 22
drag, startPoint x: 435, startPoint y: 273, endPoint x: 439, endPoint y: 280, distance: 8.7
click at [435, 272] on li "Claim Update" at bounding box center [473, 269] width 202 height 21
type input "**********"
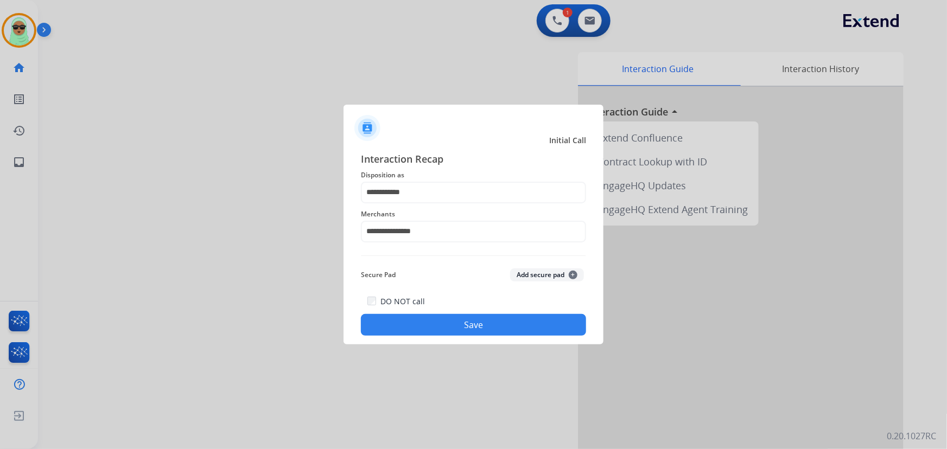
drag, startPoint x: 452, startPoint y: 312, endPoint x: 482, endPoint y: 341, distance: 41.4
click at [452, 312] on div "DO NOT call Save" at bounding box center [473, 315] width 225 height 41
click at [482, 340] on div "**********" at bounding box center [473, 244] width 260 height 202
click at [482, 326] on button "Save" at bounding box center [473, 325] width 225 height 22
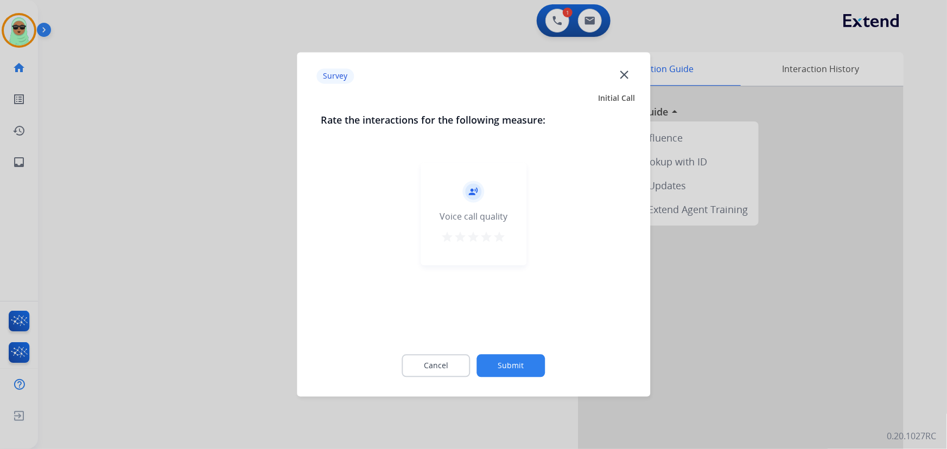
click at [528, 363] on button "Submit" at bounding box center [511, 366] width 68 height 23
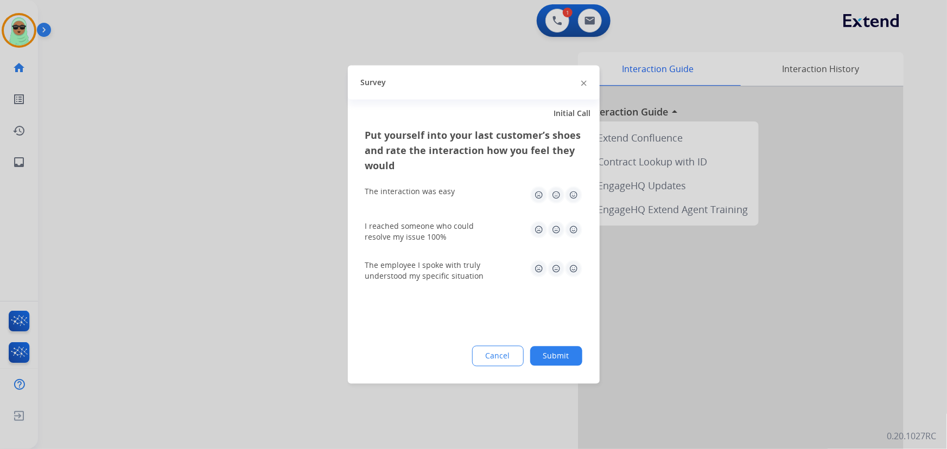
click at [551, 361] on button "Submit" at bounding box center [556, 357] width 52 height 20
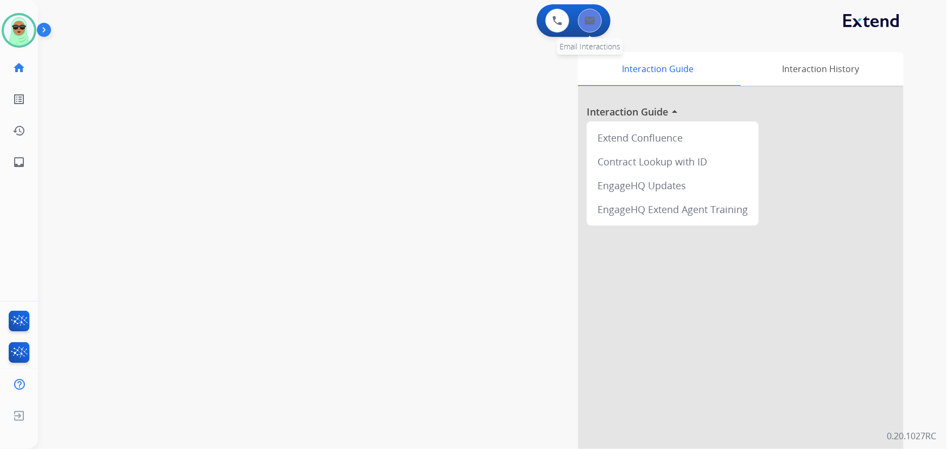
click at [599, 15] on button at bounding box center [590, 21] width 24 height 24
select select "**********"
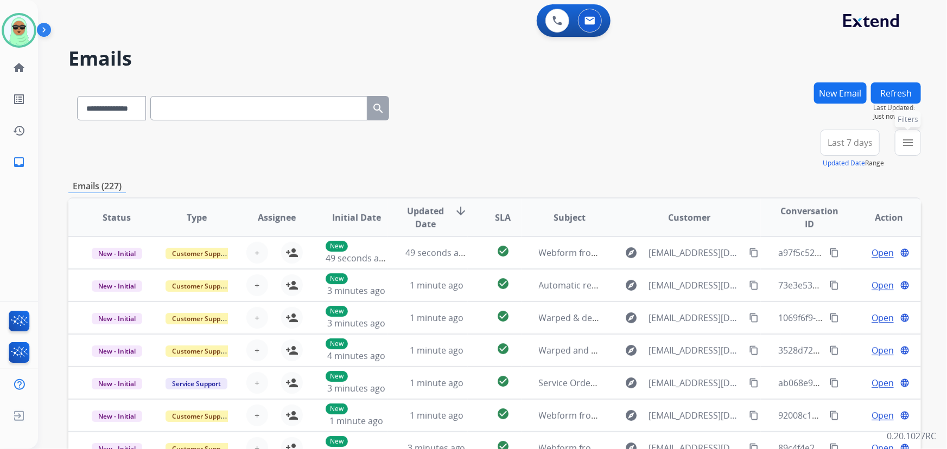
click at [909, 148] on mat-icon "menu" at bounding box center [907, 142] width 13 height 13
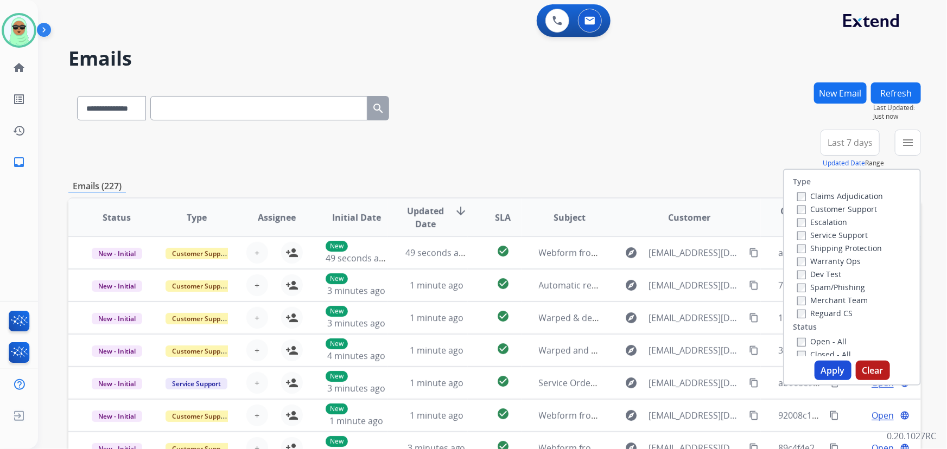
click at [837, 211] on label "Customer Support" at bounding box center [837, 209] width 80 height 10
click at [834, 241] on div "Shipping Protection" at bounding box center [840, 247] width 86 height 13
click at [830, 247] on label "Shipping Protection" at bounding box center [839, 248] width 85 height 10
click at [832, 316] on label "Reguard CS" at bounding box center [824, 313] width 55 height 10
click at [818, 342] on label "Open - All" at bounding box center [821, 341] width 49 height 10
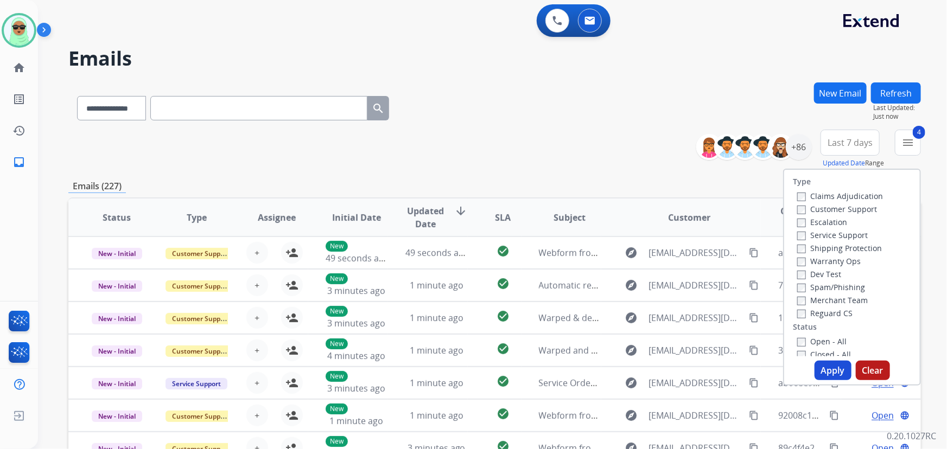
click at [840, 374] on button "Apply" at bounding box center [832, 371] width 37 height 20
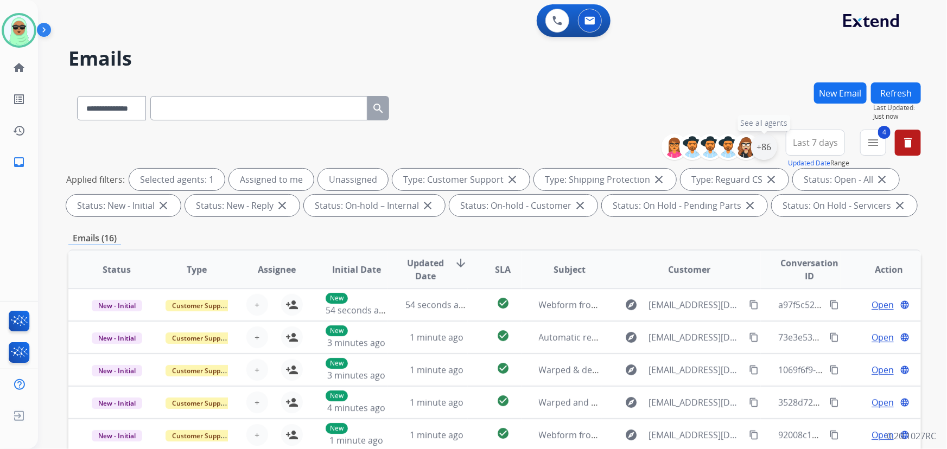
click at [768, 148] on div "+86" at bounding box center [764, 147] width 26 height 26
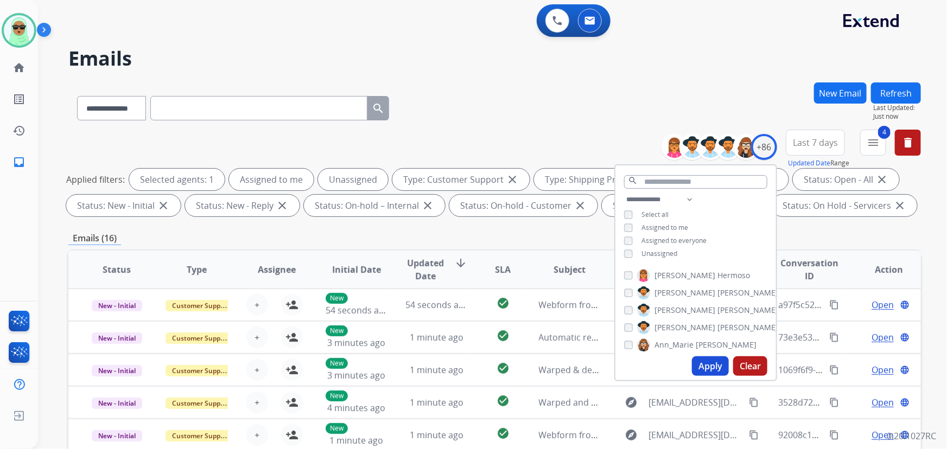
click at [655, 249] on span "Unassigned" at bounding box center [659, 253] width 36 height 9
click at [709, 367] on button "Apply" at bounding box center [710, 366] width 37 height 20
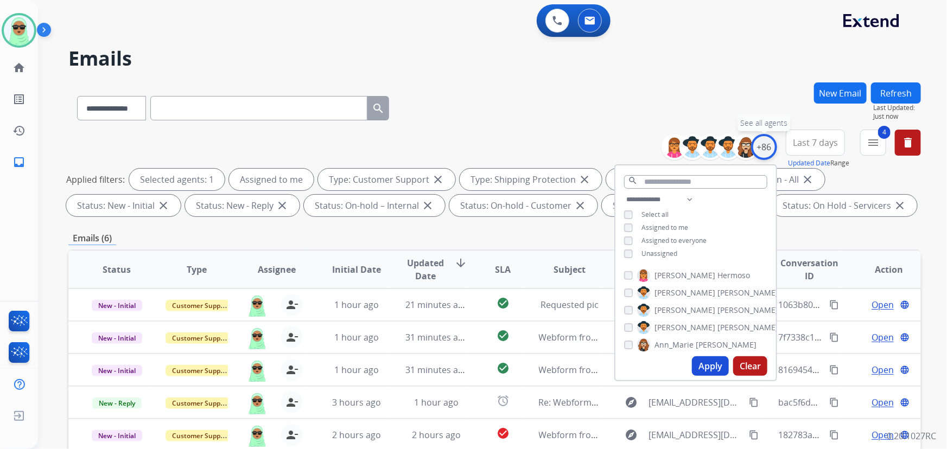
click at [769, 154] on div "+86" at bounding box center [764, 147] width 26 height 26
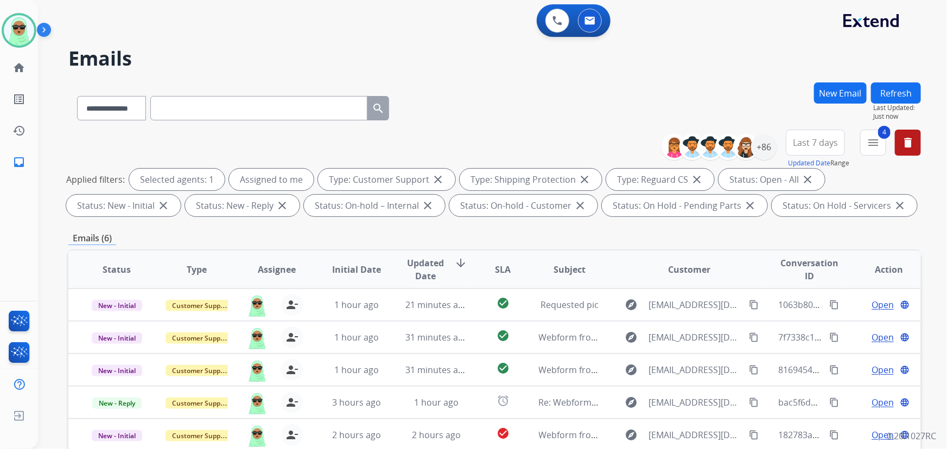
scroll to position [197, 0]
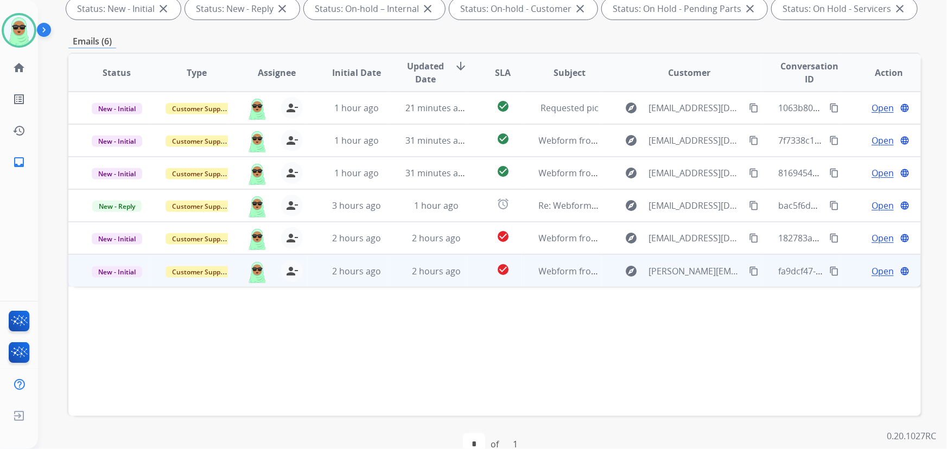
click at [879, 270] on span "Open" at bounding box center [882, 271] width 22 height 13
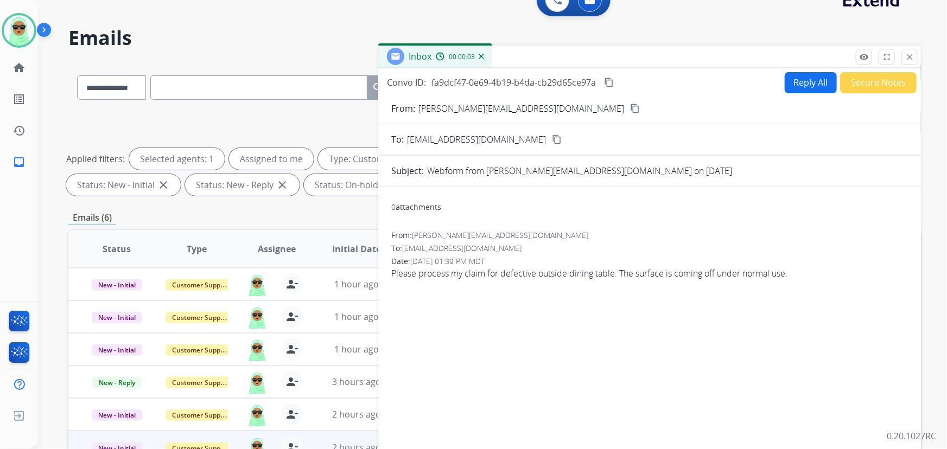
scroll to position [0, 0]
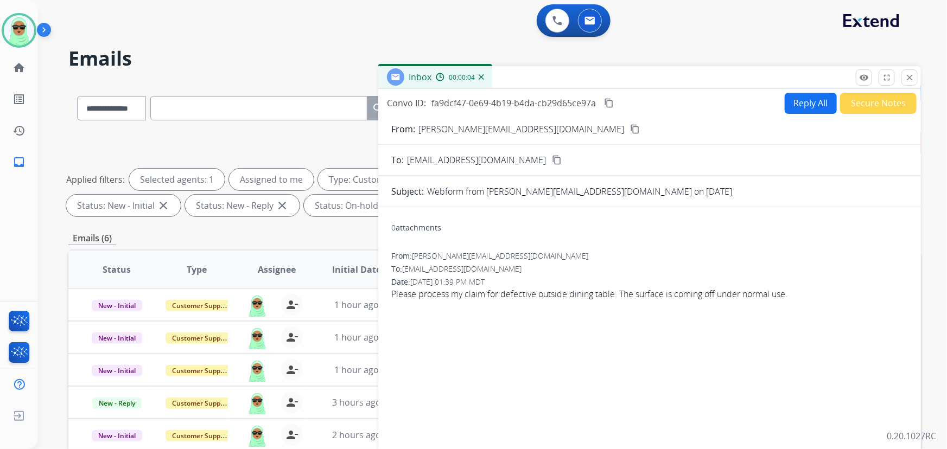
click at [628, 135] on button "content_copy" at bounding box center [634, 129] width 13 height 13
click at [805, 93] on button "Reply All" at bounding box center [810, 103] width 52 height 21
select select "**********"
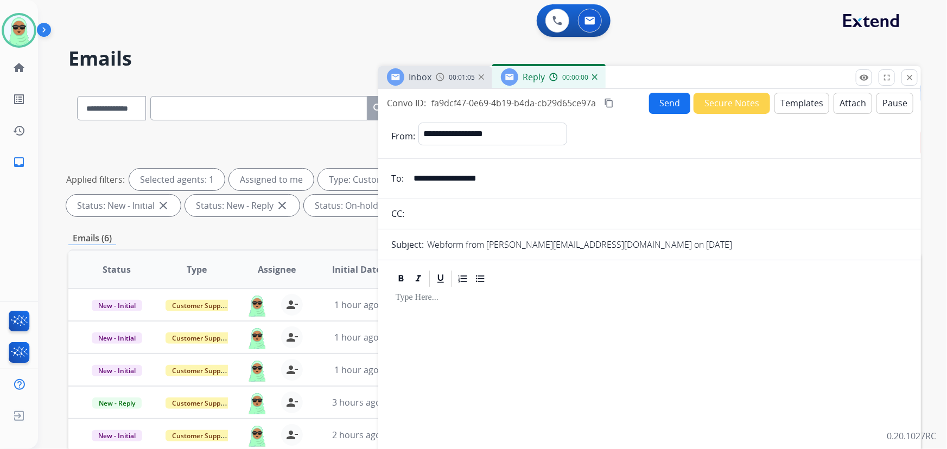
click at [807, 103] on button "Templates" at bounding box center [801, 103] width 55 height 21
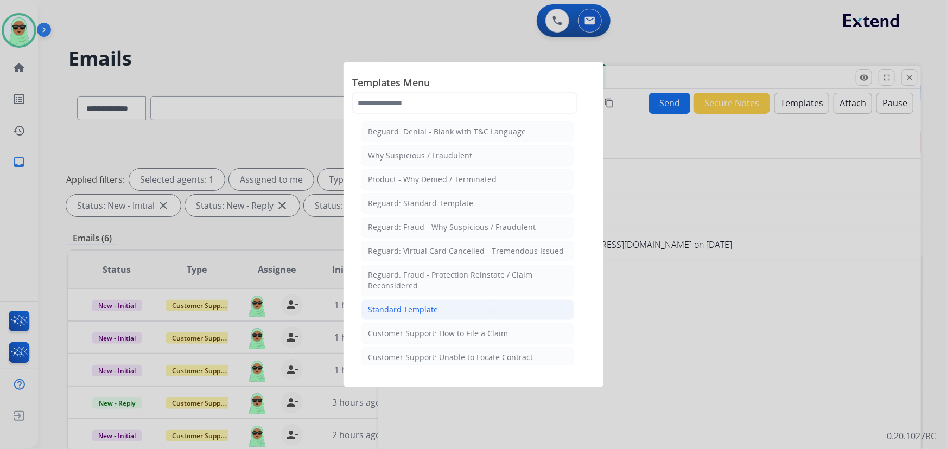
click at [498, 306] on li "Standard Template" at bounding box center [467, 309] width 213 height 21
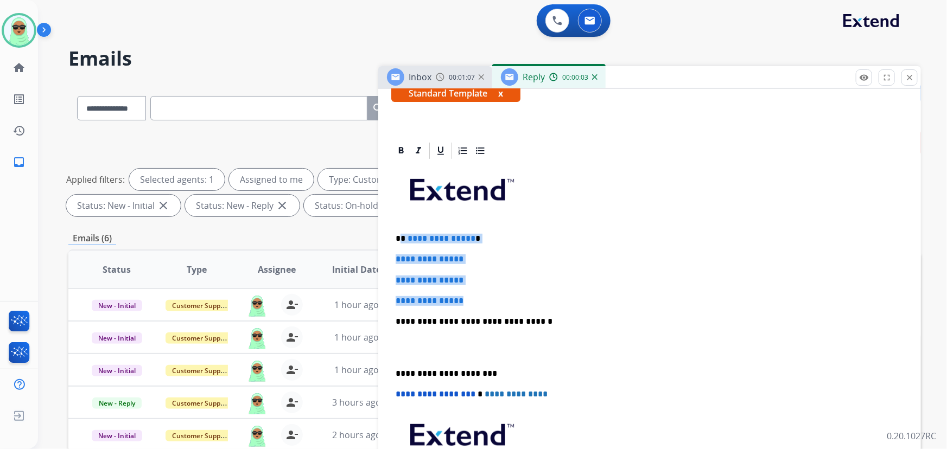
scroll to position [195, 0]
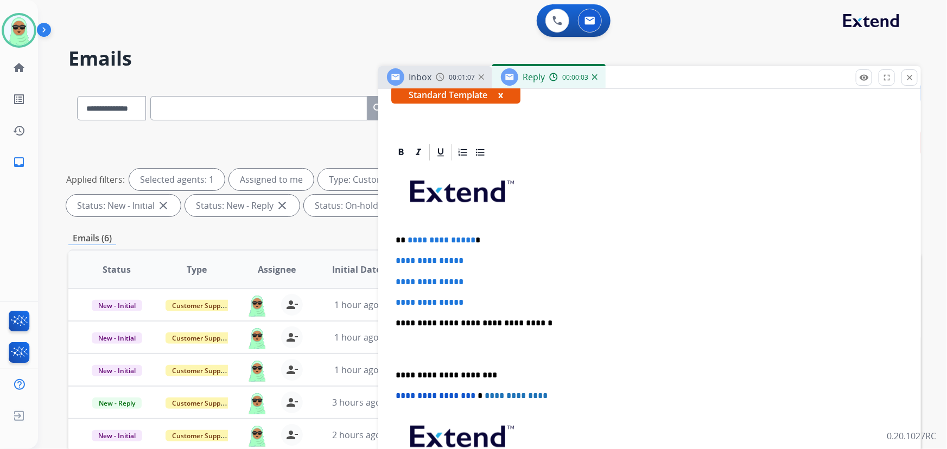
drag, startPoint x: 456, startPoint y: 287, endPoint x: 400, endPoint y: 231, distance: 79.4
click at [400, 231] on div "**********" at bounding box center [649, 348] width 516 height 373
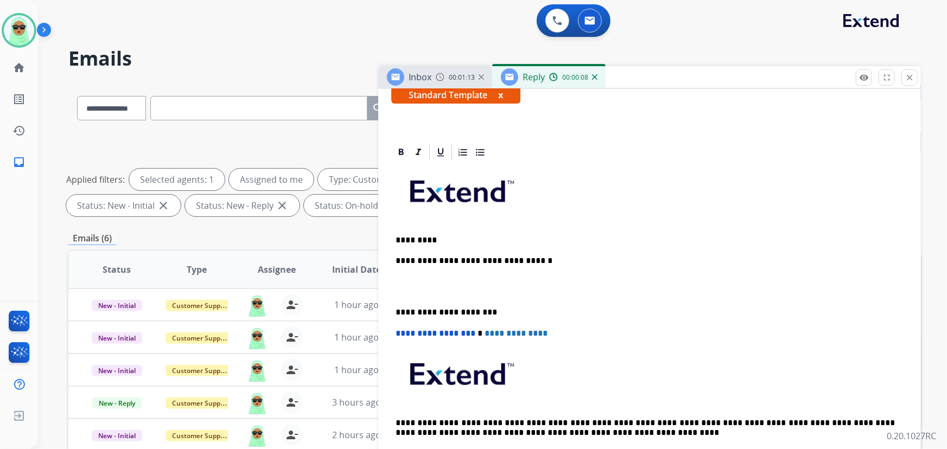
scroll to position [197, 0]
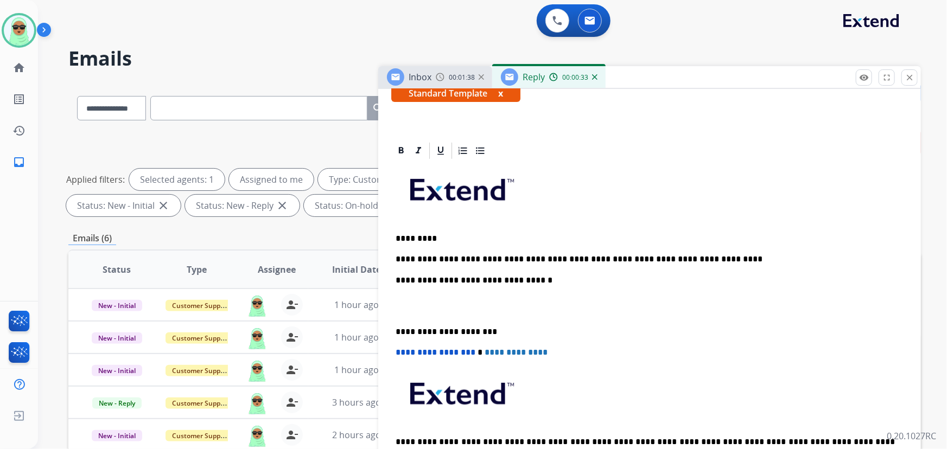
drag, startPoint x: 545, startPoint y: 249, endPoint x: 539, endPoint y: 250, distance: 6.0
click at [544, 248] on div "**********" at bounding box center [649, 326] width 516 height 331
drag, startPoint x: 539, startPoint y: 250, endPoint x: 527, endPoint y: 257, distance: 14.1
click at [534, 254] on div "**********" at bounding box center [649, 326] width 516 height 331
click at [527, 257] on p "**********" at bounding box center [645, 259] width 500 height 10
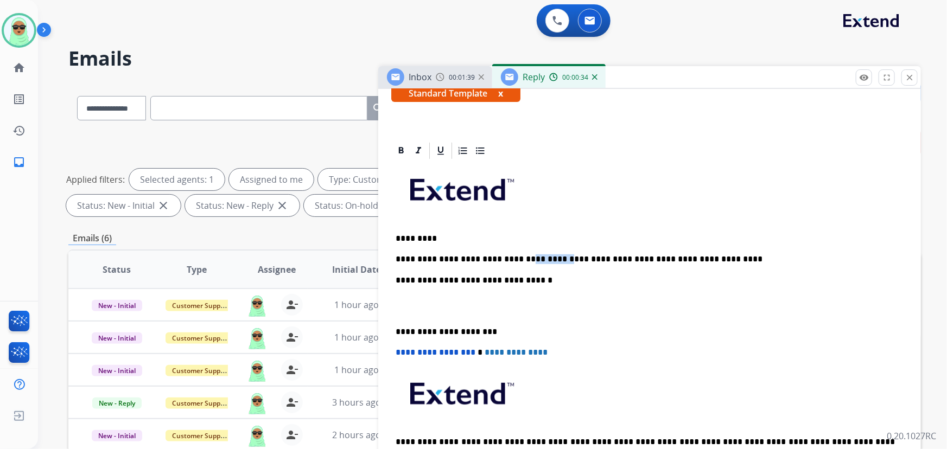
click at [527, 257] on p "**********" at bounding box center [645, 259] width 500 height 10
copy p "**********"
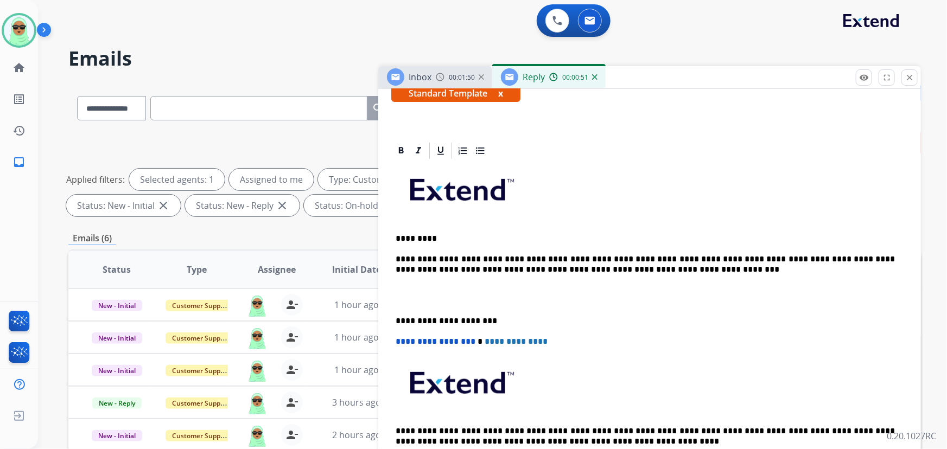
click at [540, 289] on p at bounding box center [649, 295] width 508 height 20
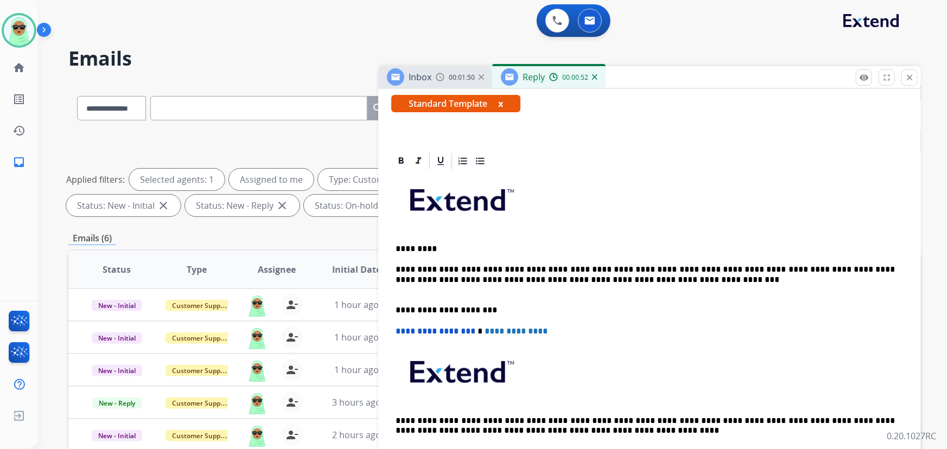
scroll to position [184, 0]
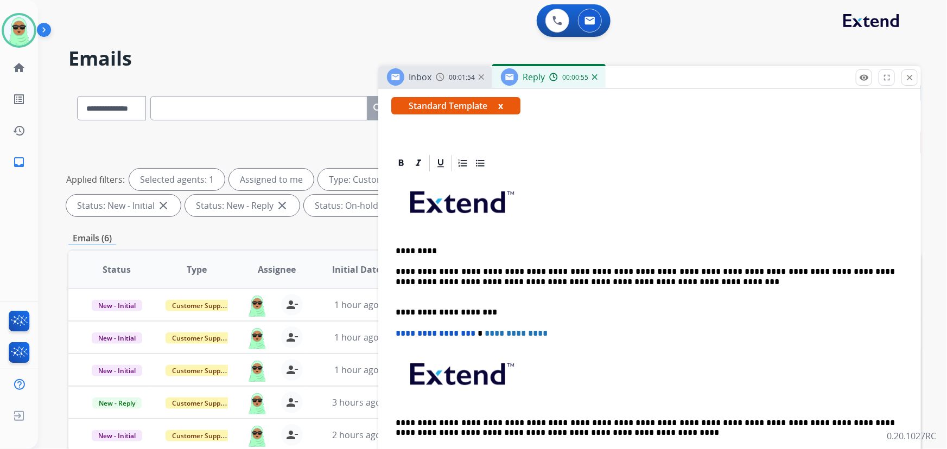
click at [484, 280] on p "**********" at bounding box center [645, 282] width 500 height 30
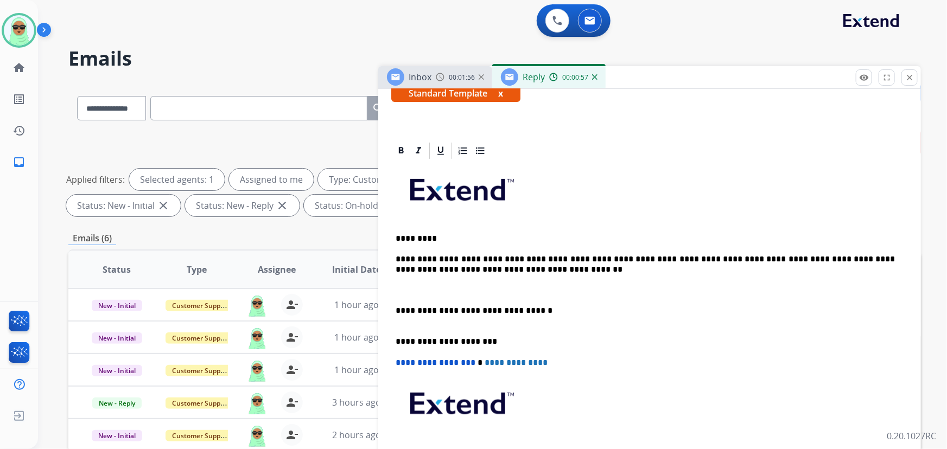
click at [502, 267] on p "**********" at bounding box center [645, 264] width 500 height 20
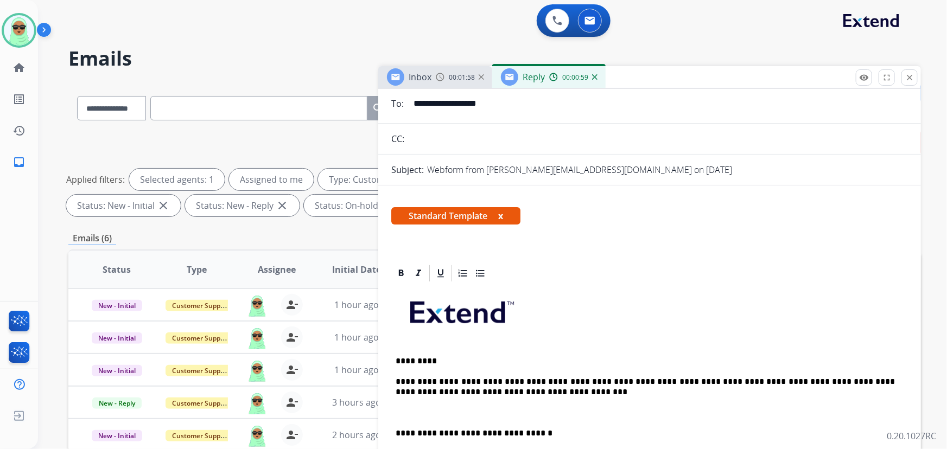
scroll to position [0, 0]
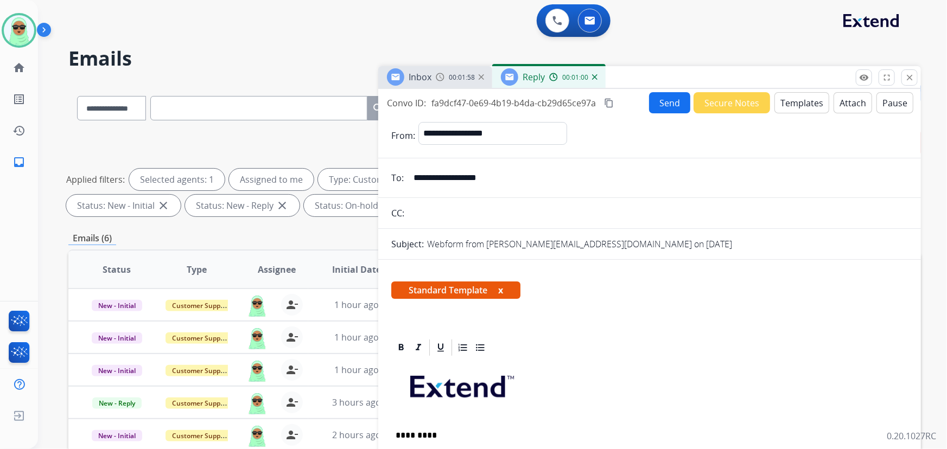
click at [656, 107] on button "Send" at bounding box center [669, 102] width 41 height 21
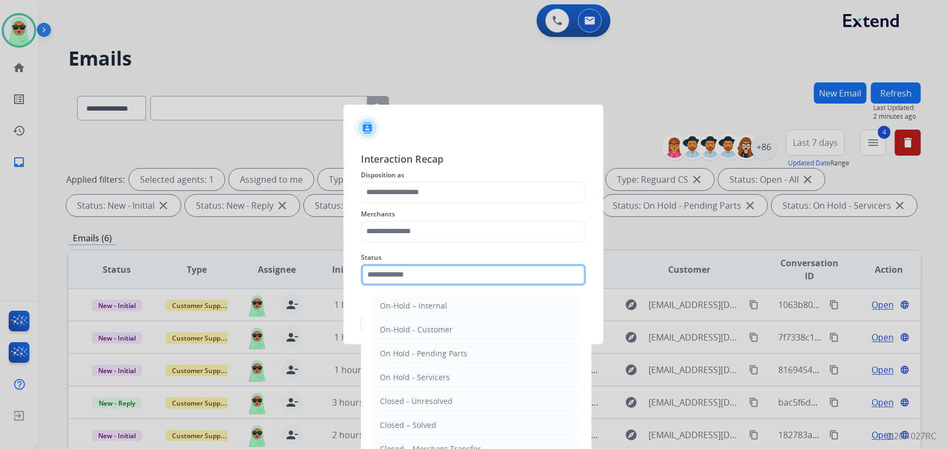
click at [397, 265] on input "text" at bounding box center [473, 275] width 225 height 22
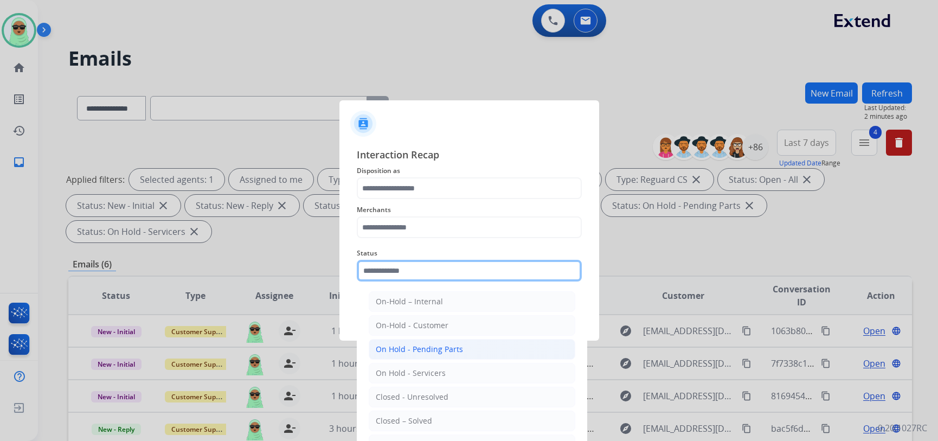
drag, startPoint x: 398, startPoint y: 276, endPoint x: 407, endPoint y: 349, distance: 73.7
click at [397, 276] on input "text" at bounding box center [469, 271] width 225 height 22
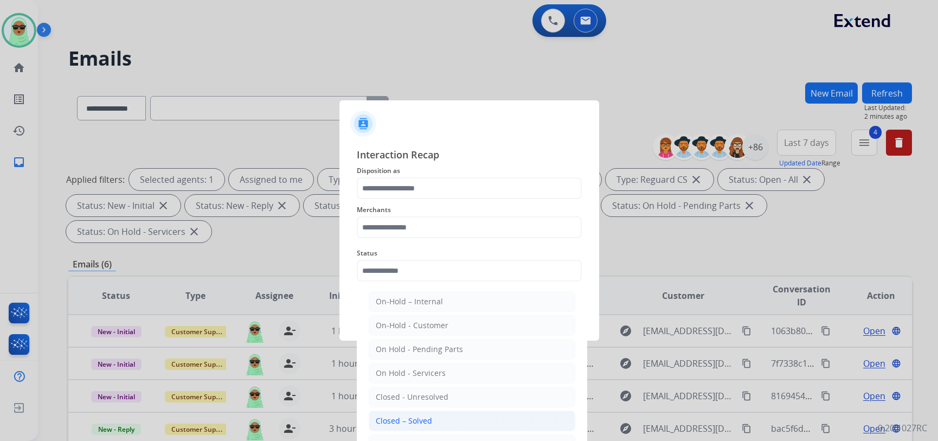
drag, startPoint x: 415, startPoint y: 413, endPoint x: 412, endPoint y: 342, distance: 70.6
click at [415, 413] on li "Closed – Solved" at bounding box center [472, 421] width 207 height 21
type input "**********"
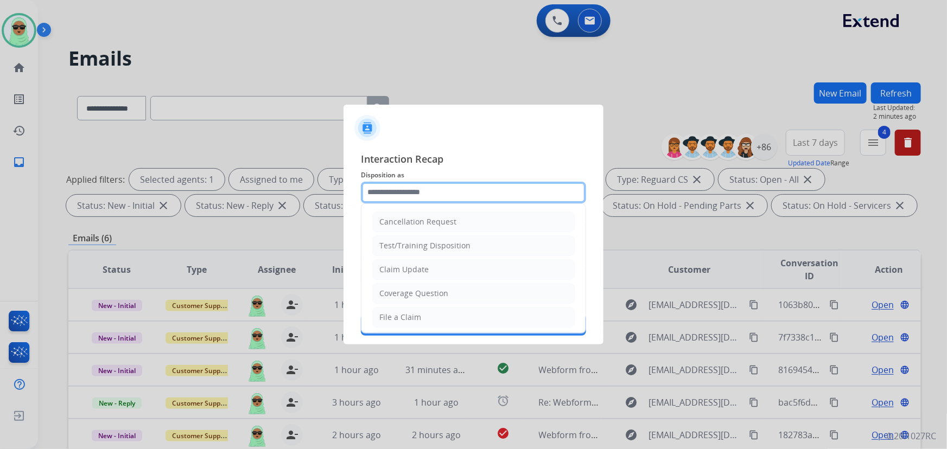
click at [412, 201] on input "text" at bounding box center [473, 193] width 225 height 22
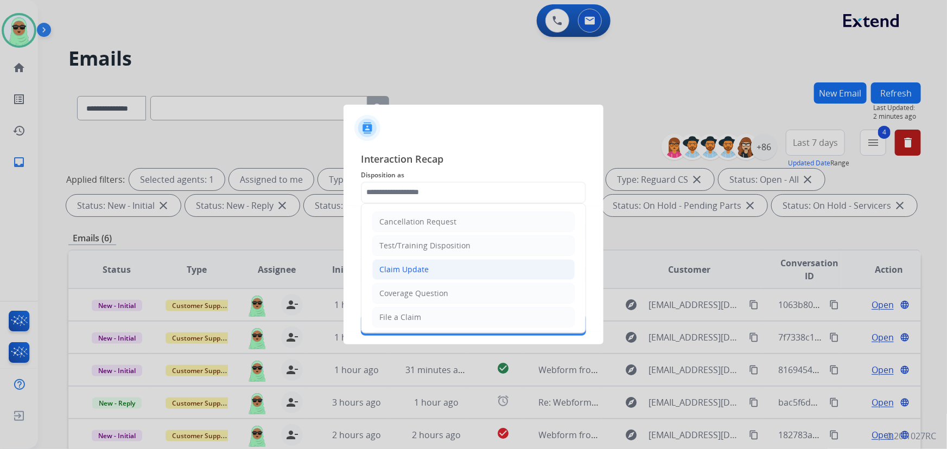
click at [418, 261] on li "Claim Update" at bounding box center [473, 269] width 202 height 21
type input "**********"
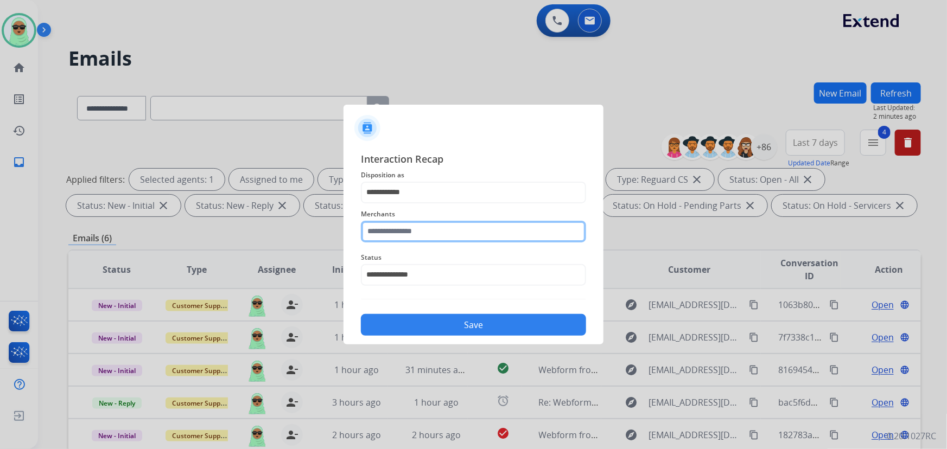
click at [415, 237] on input "text" at bounding box center [473, 232] width 225 height 22
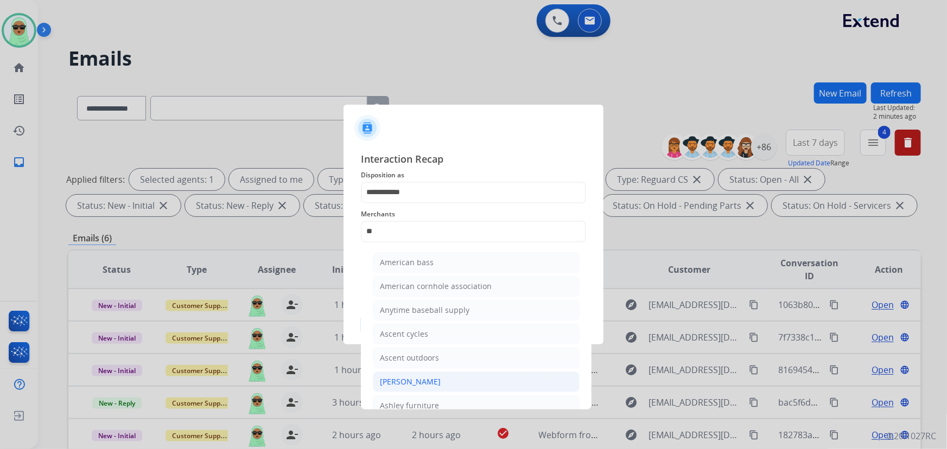
click at [422, 380] on div "[PERSON_NAME]" at bounding box center [410, 381] width 61 height 11
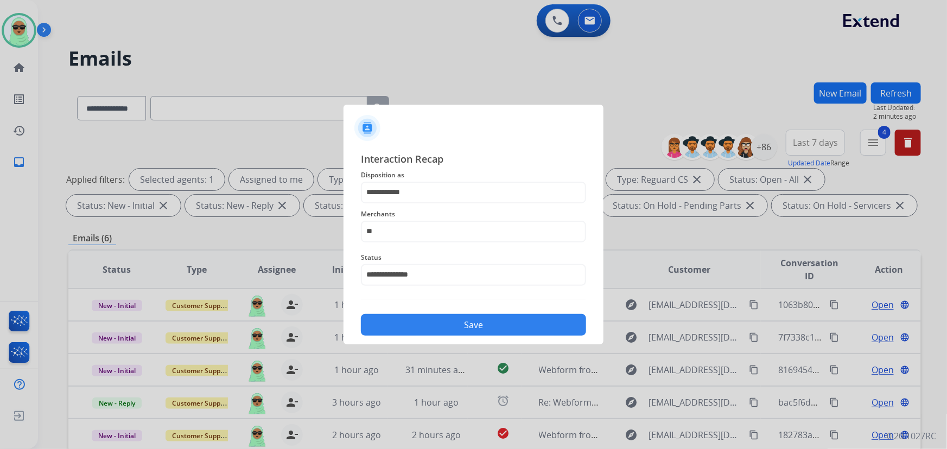
type input "**********"
click at [477, 325] on button "Save" at bounding box center [473, 325] width 225 height 22
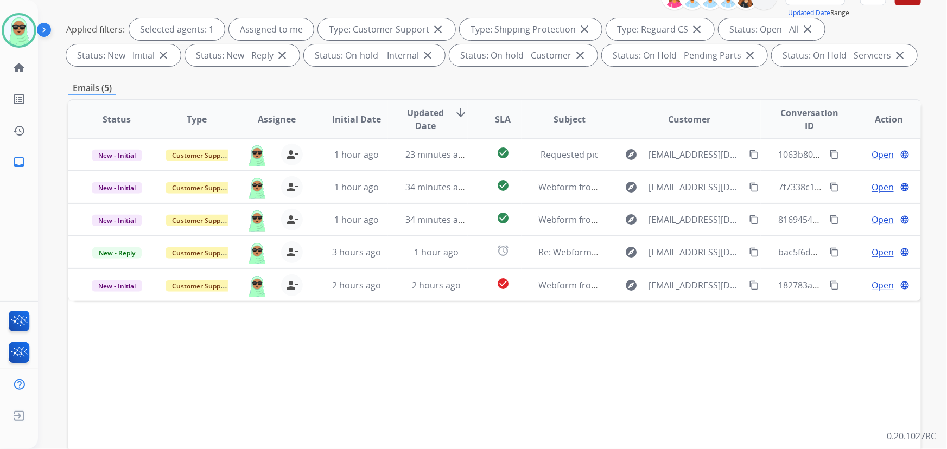
scroll to position [197, 0]
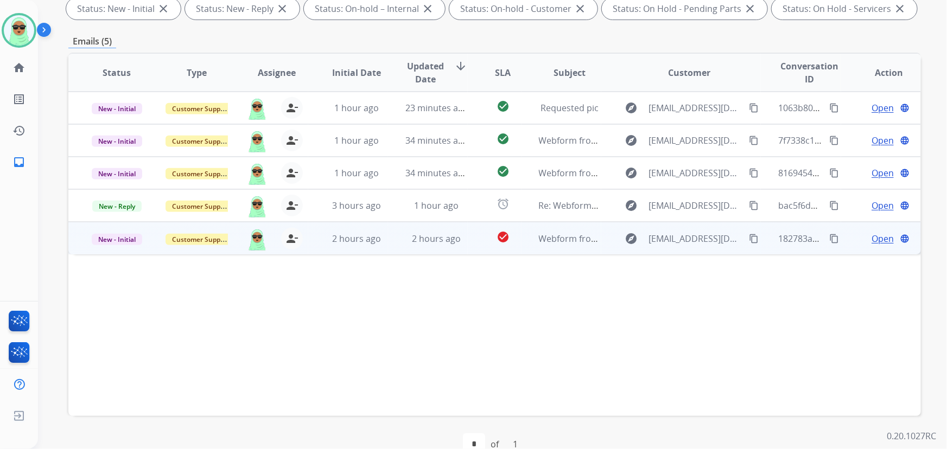
click at [749, 238] on mat-icon "content_copy" at bounding box center [754, 239] width 10 height 10
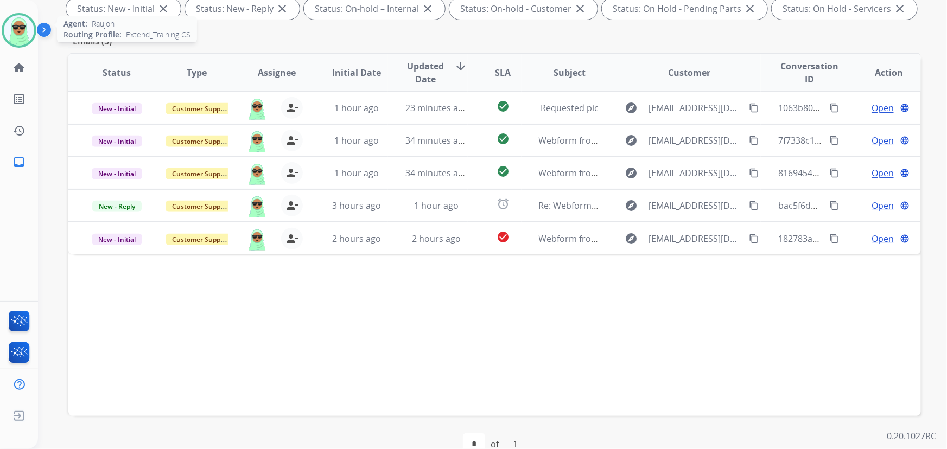
click at [25, 43] on img at bounding box center [19, 30] width 30 height 30
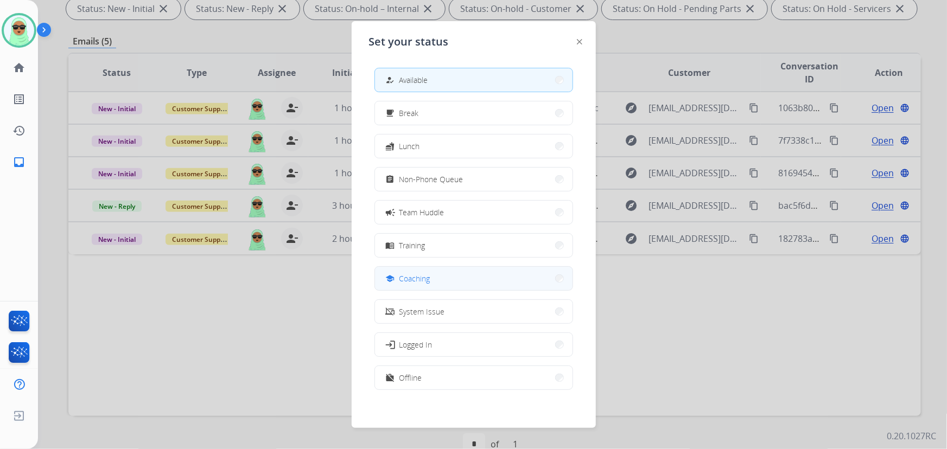
click at [480, 282] on button "school Coaching" at bounding box center [473, 278] width 197 height 23
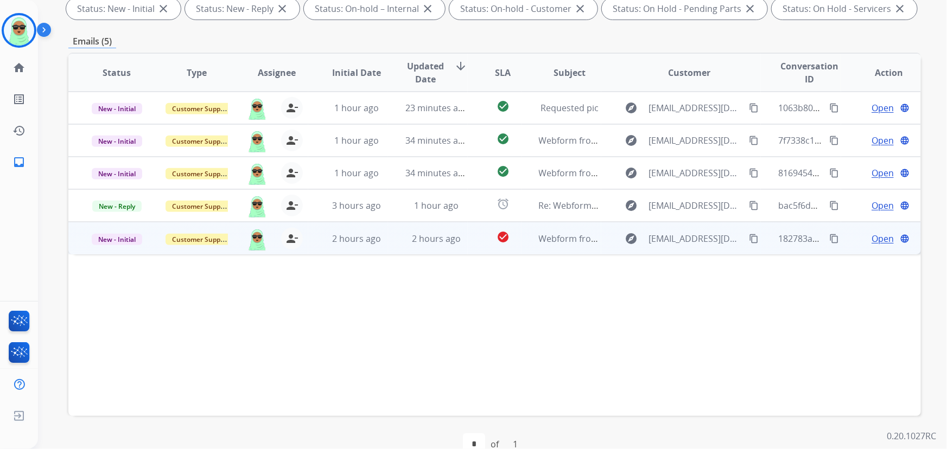
click at [880, 239] on span "Open" at bounding box center [882, 238] width 22 height 13
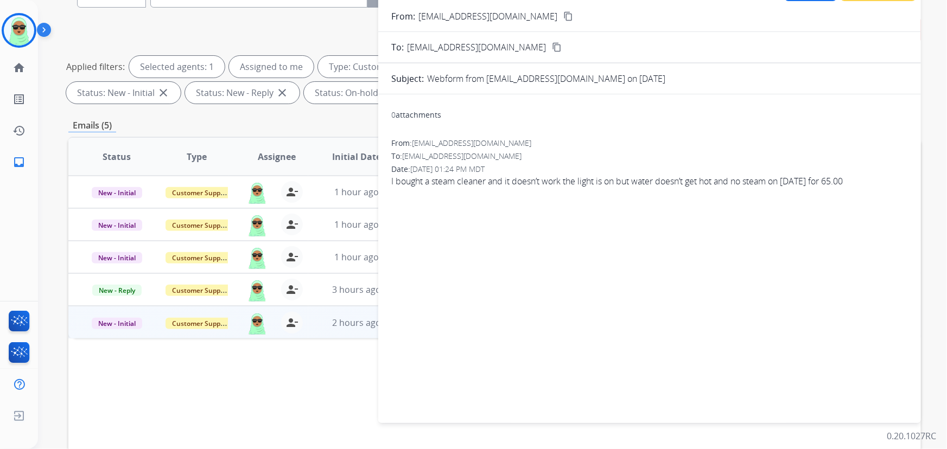
scroll to position [0, 0]
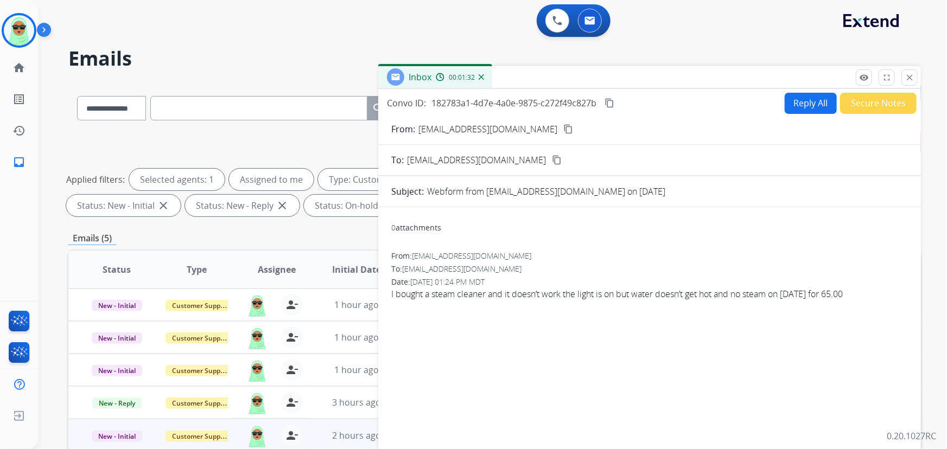
click at [788, 104] on button "Reply All" at bounding box center [810, 103] width 52 height 21
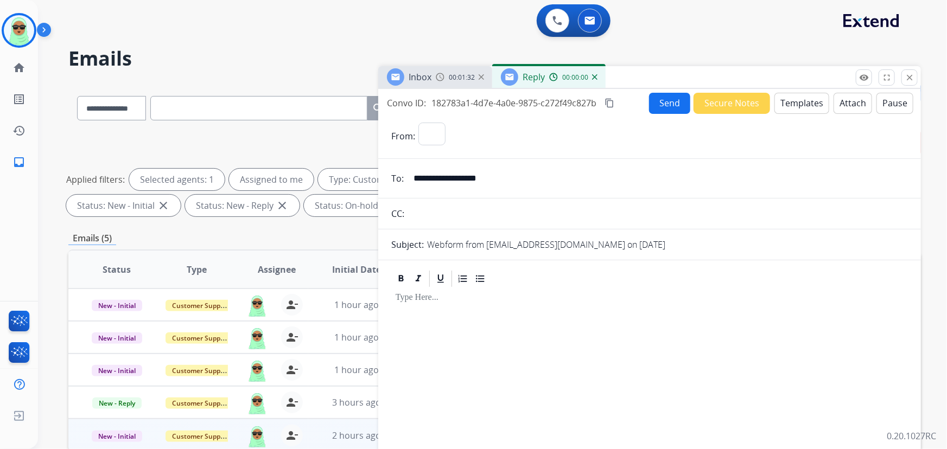
select select "**********"
click at [797, 105] on button "Templates" at bounding box center [801, 103] width 55 height 21
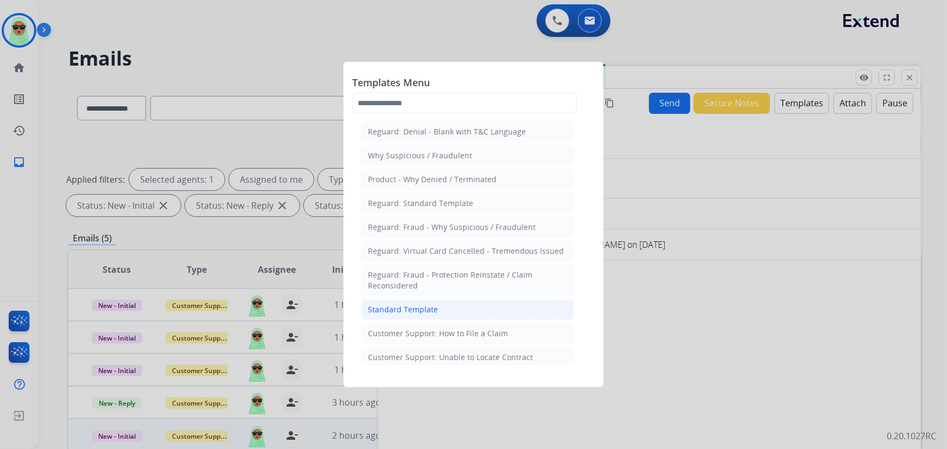
click at [477, 302] on li "Standard Template" at bounding box center [467, 309] width 213 height 21
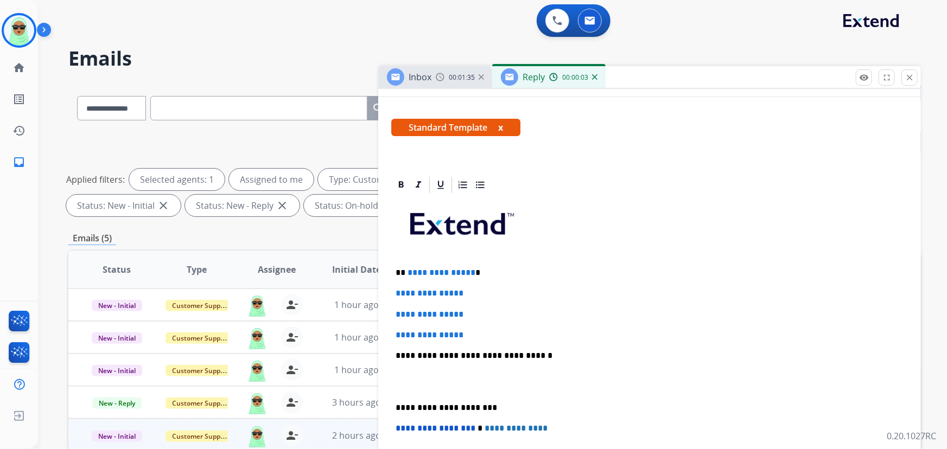
scroll to position [258, 0]
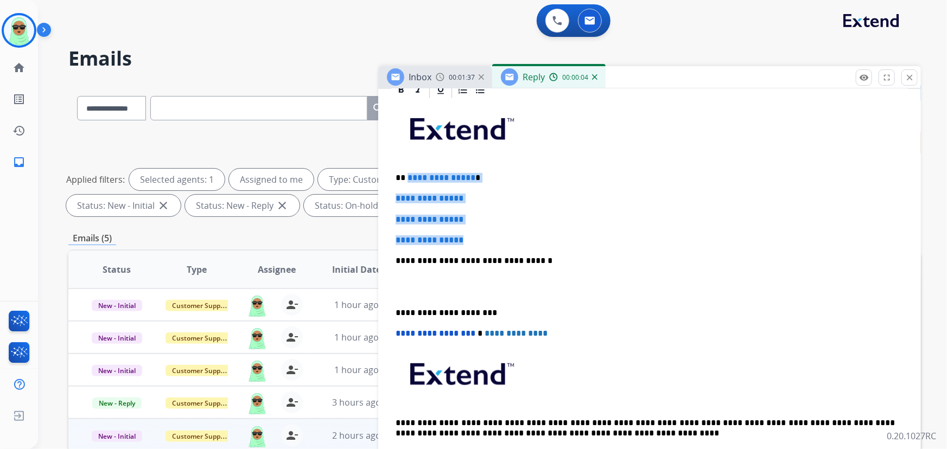
drag, startPoint x: 466, startPoint y: 227, endPoint x: 407, endPoint y: 174, distance: 80.3
click at [407, 174] on div "**********" at bounding box center [649, 286] width 516 height 373
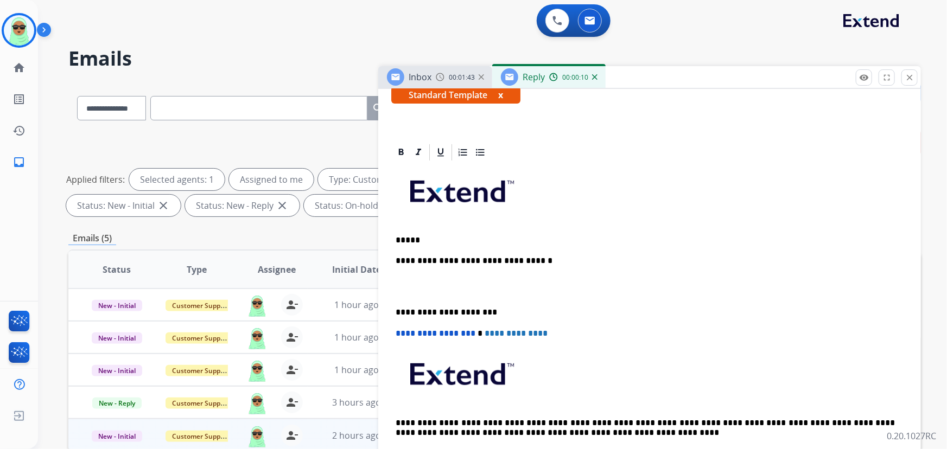
click at [487, 235] on p "*****" at bounding box center [645, 240] width 500 height 10
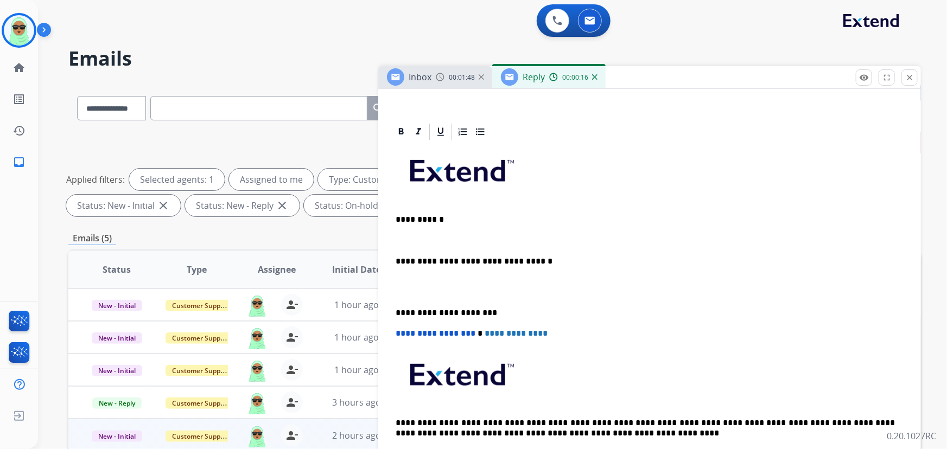
scroll to position [226, 0]
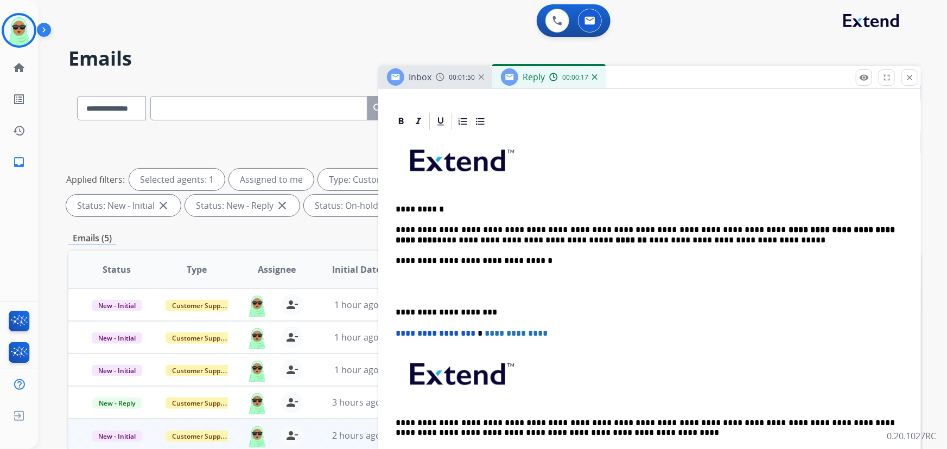
click at [615, 236] on strong "*******" at bounding box center [630, 240] width 31 height 8
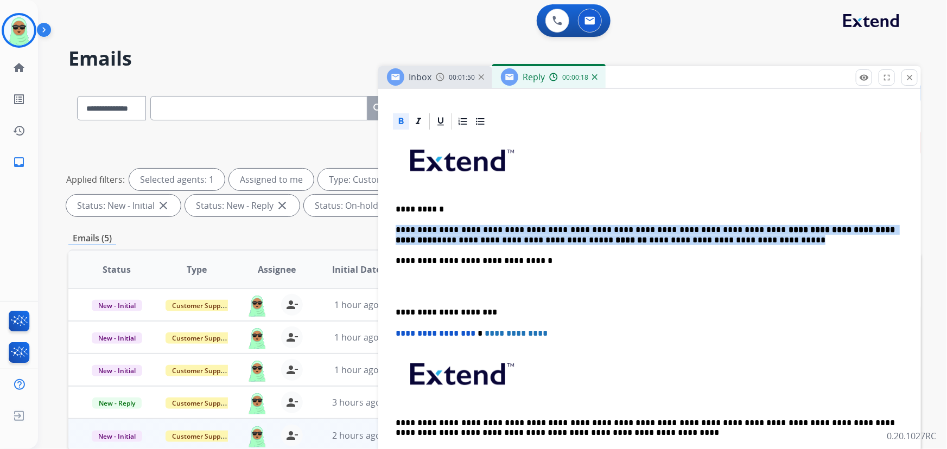
click at [615, 236] on strong "*******" at bounding box center [630, 240] width 31 height 8
click at [399, 118] on icon at bounding box center [401, 121] width 5 height 7
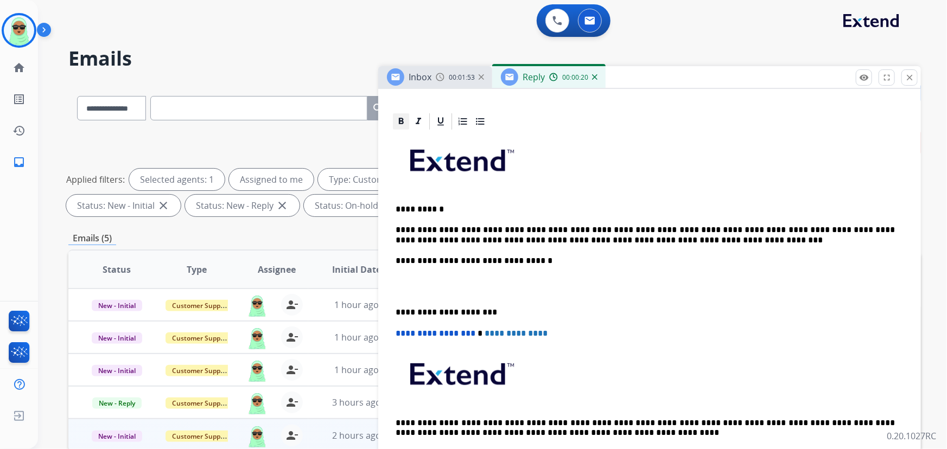
click at [399, 118] on icon at bounding box center [401, 121] width 5 height 7
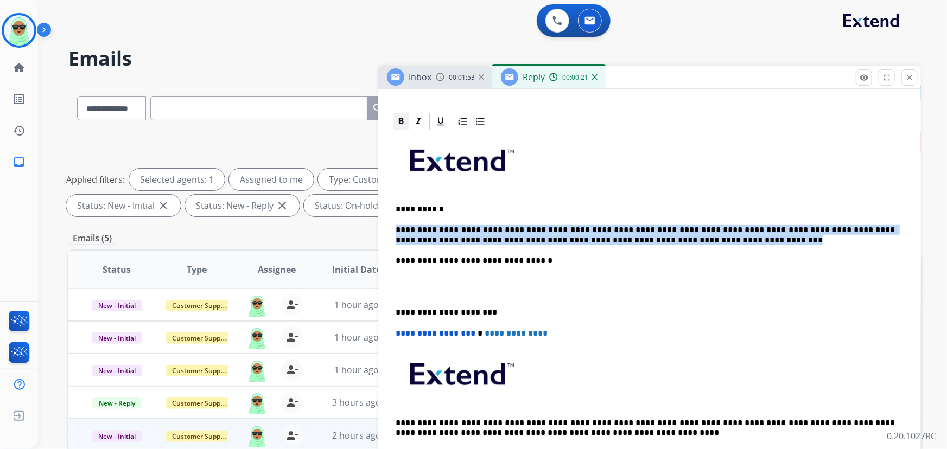
click at [399, 118] on icon at bounding box center [401, 121] width 5 height 7
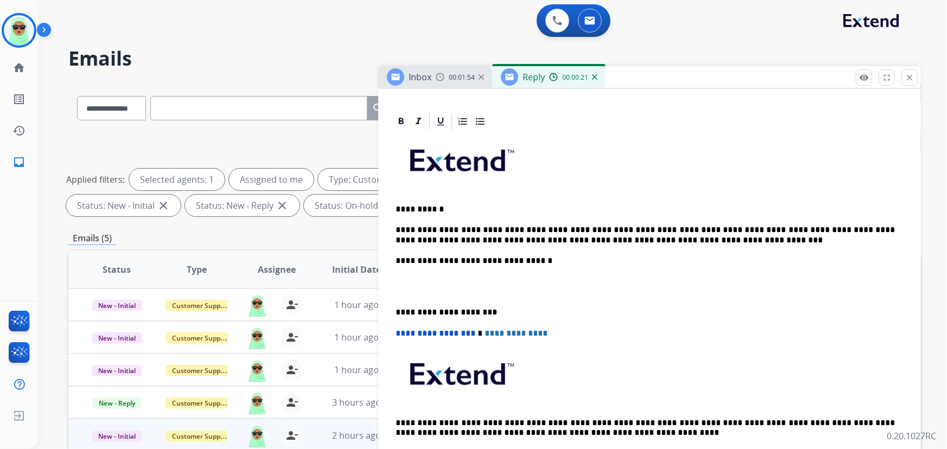
drag, startPoint x: 683, startPoint y: 323, endPoint x: 681, endPoint y: 318, distance: 5.7
click at [685, 322] on div "**********" at bounding box center [649, 302] width 516 height 342
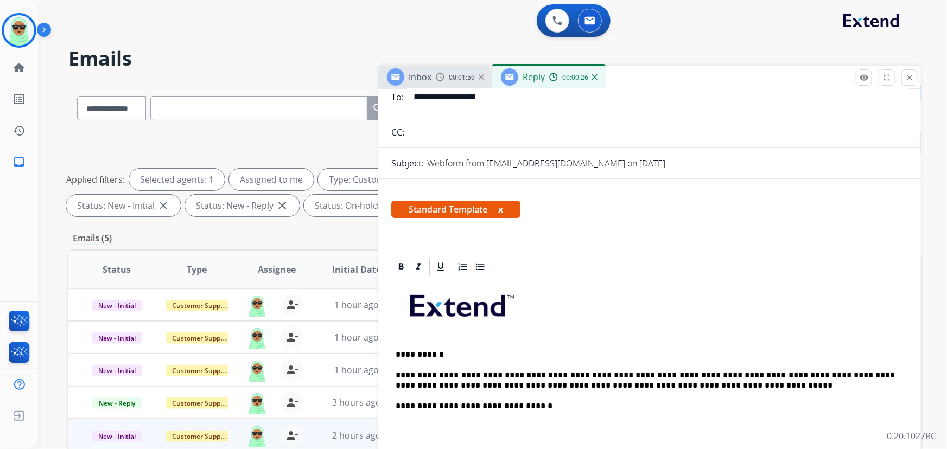
scroll to position [0, 0]
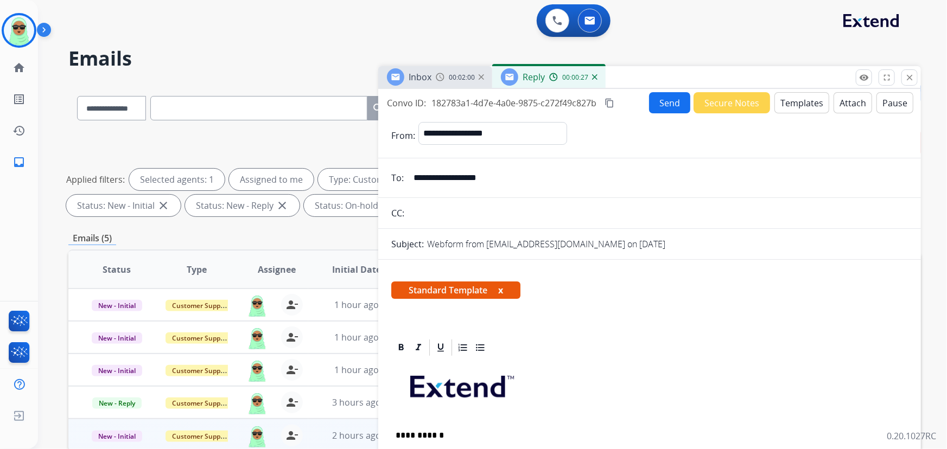
click at [662, 102] on button "Send" at bounding box center [669, 102] width 41 height 21
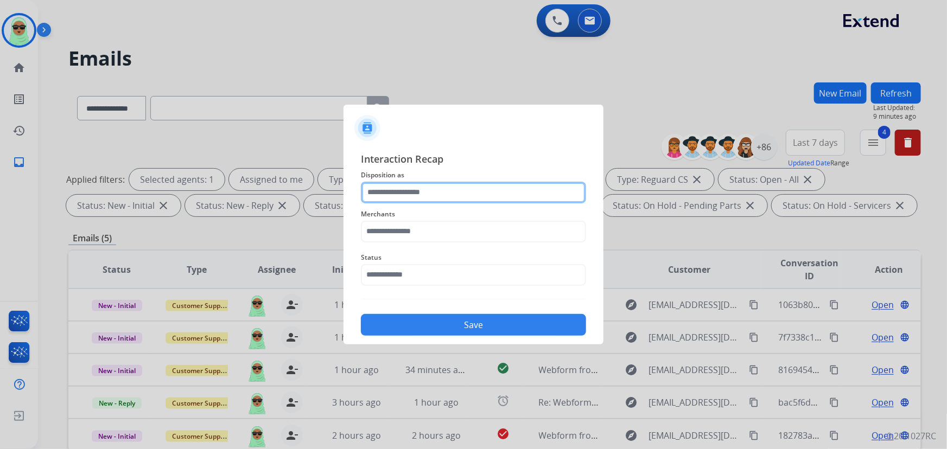
click at [401, 194] on input "text" at bounding box center [473, 193] width 225 height 22
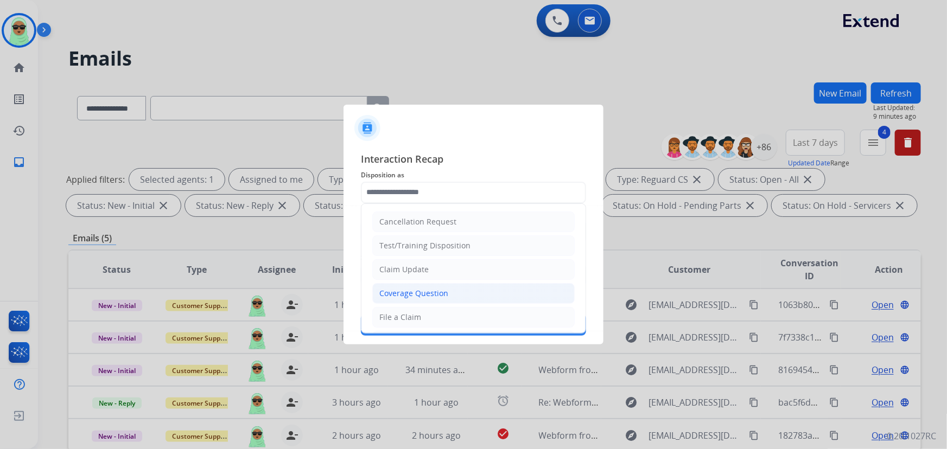
click at [457, 296] on li "Coverage Question" at bounding box center [473, 293] width 202 height 21
type input "**********"
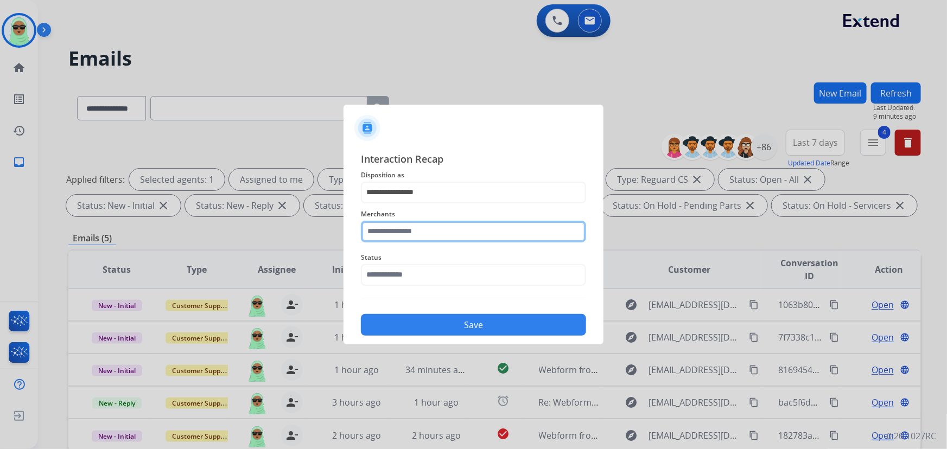
click at [417, 233] on input "text" at bounding box center [473, 232] width 225 height 22
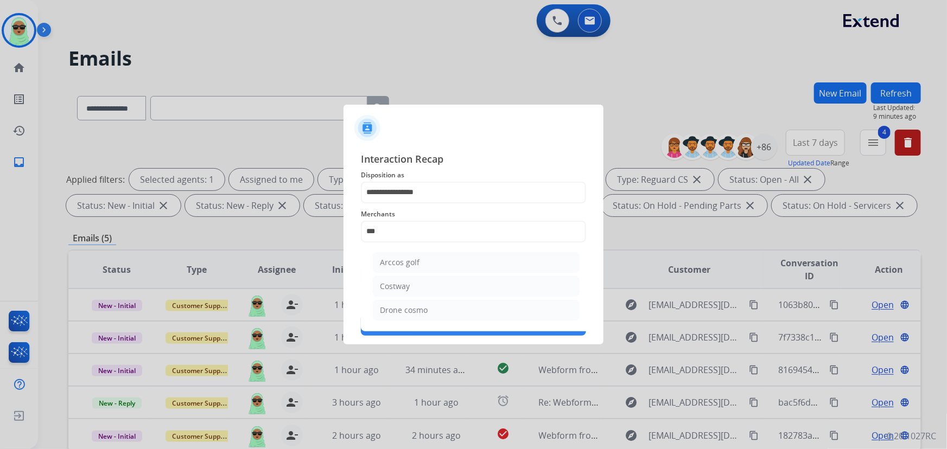
drag, startPoint x: 425, startPoint y: 282, endPoint x: 417, endPoint y: 240, distance: 43.1
click at [425, 280] on li "Costway" at bounding box center [476, 286] width 207 height 21
type input "*******"
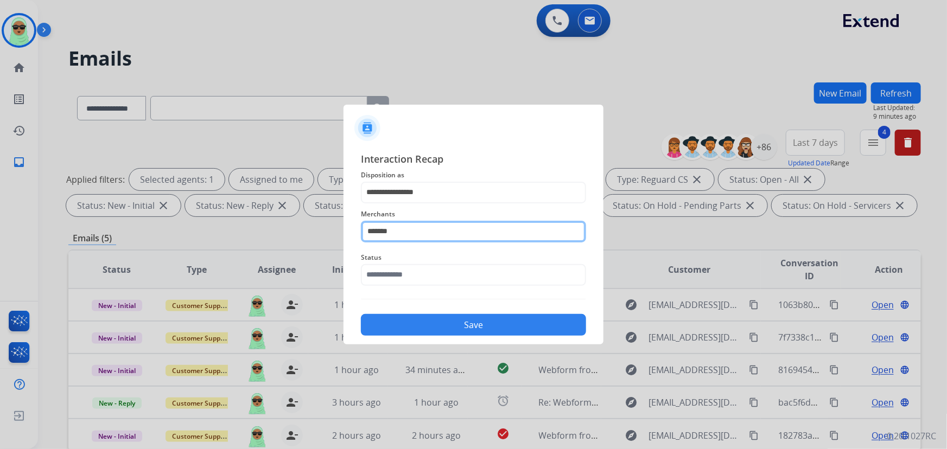
click at [415, 235] on input "*******" at bounding box center [473, 232] width 225 height 22
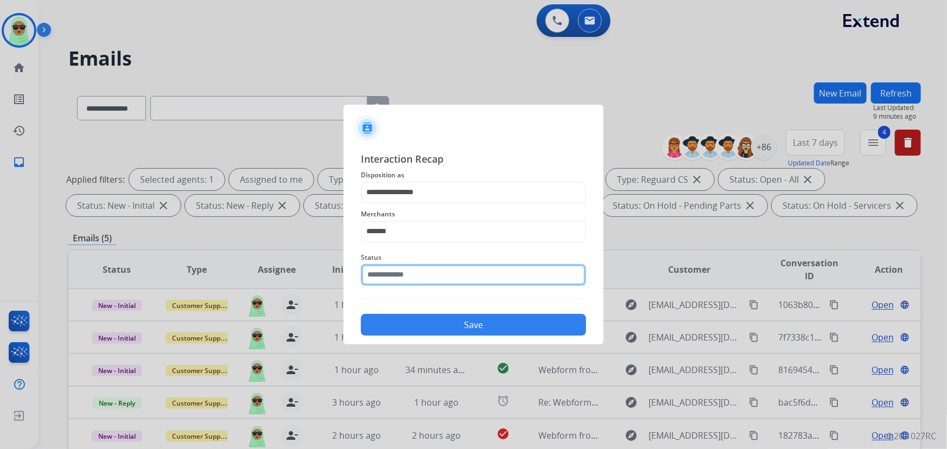
click at [404, 264] on input "text" at bounding box center [473, 275] width 225 height 22
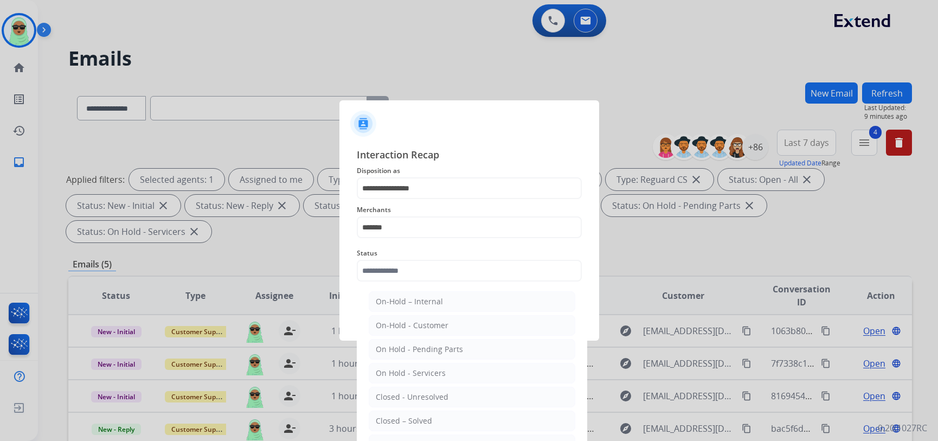
click at [411, 418] on div "Closed – Solved" at bounding box center [404, 420] width 56 height 11
type input "**********"
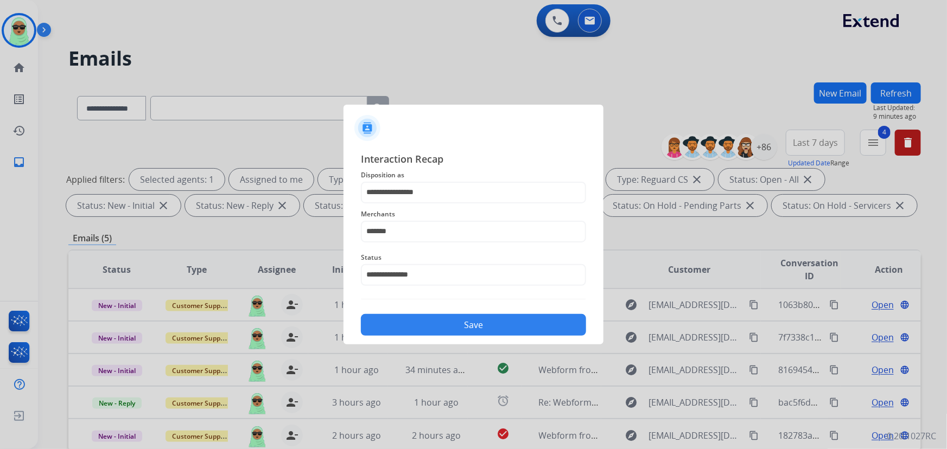
click at [474, 322] on button "Save" at bounding box center [473, 325] width 225 height 22
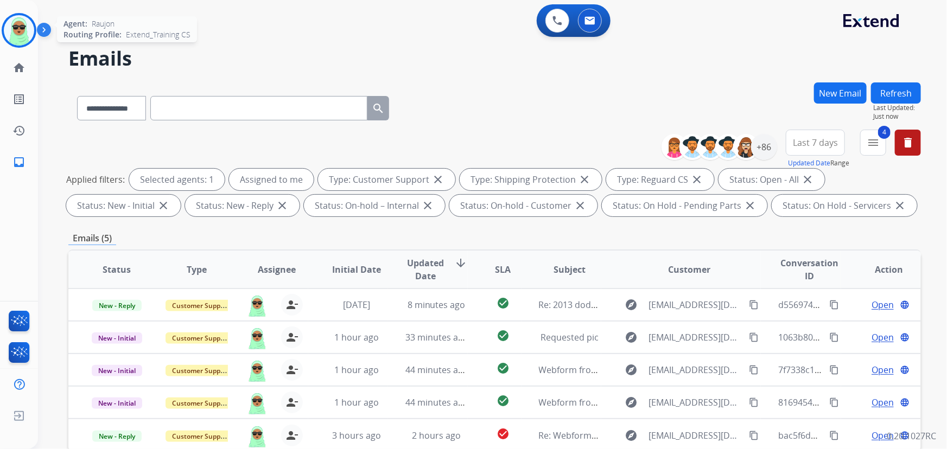
click at [30, 39] on img at bounding box center [19, 30] width 30 height 30
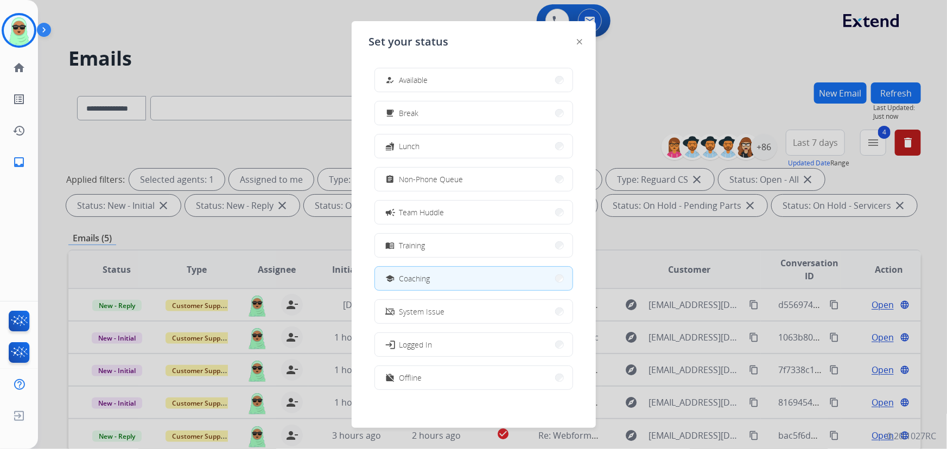
click at [504, 79] on button "how_to_reg Available" at bounding box center [473, 79] width 197 height 23
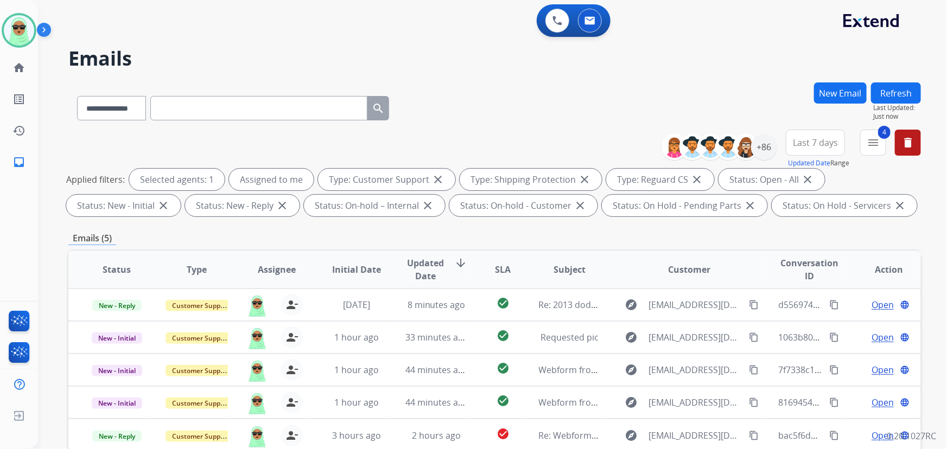
click at [275, 75] on div "**********" at bounding box center [479, 263] width 883 height 449
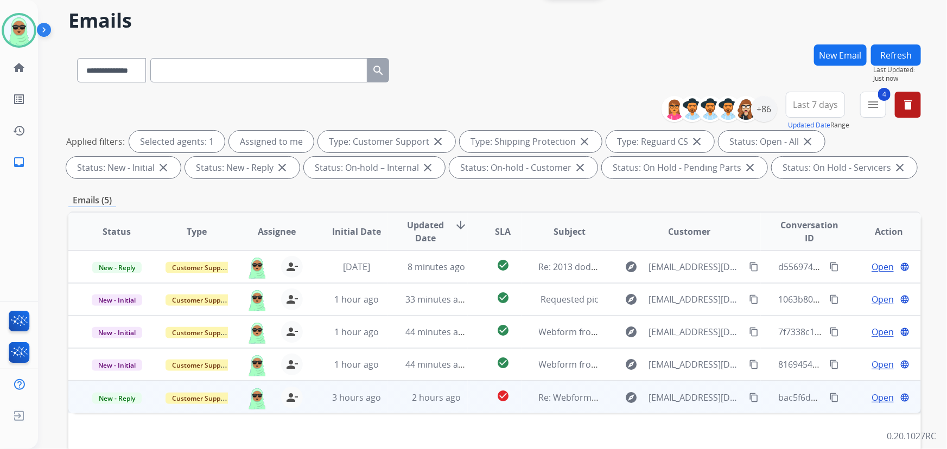
scroll to position [197, 0]
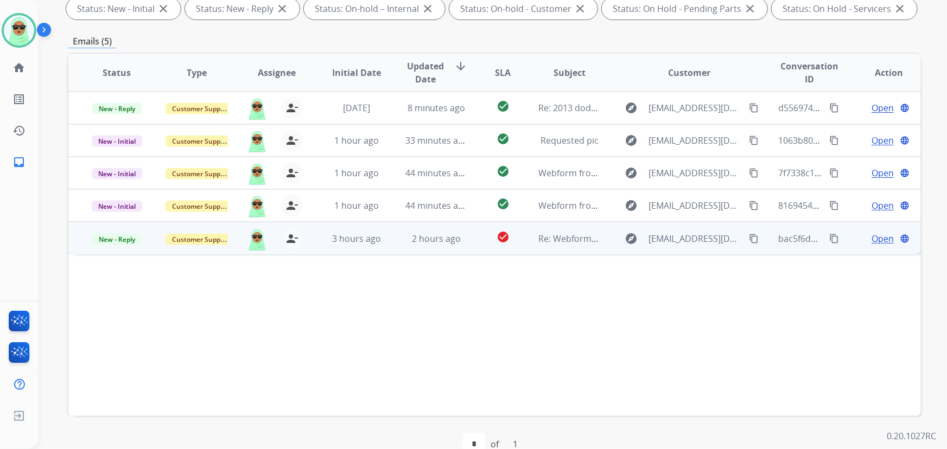
click at [749, 239] on mat-icon "content_copy" at bounding box center [754, 239] width 10 height 10
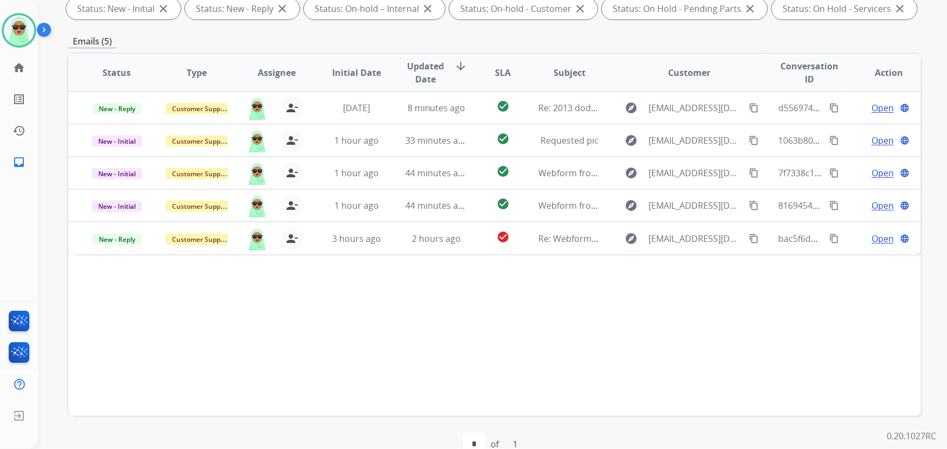
click at [882, 38] on div "Emails (5)" at bounding box center [494, 42] width 852 height 14
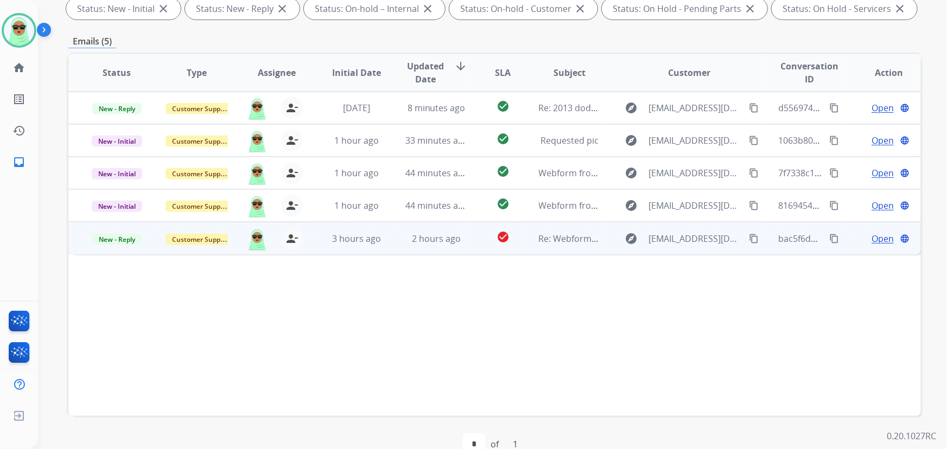
click at [879, 237] on span "Open" at bounding box center [882, 238] width 22 height 13
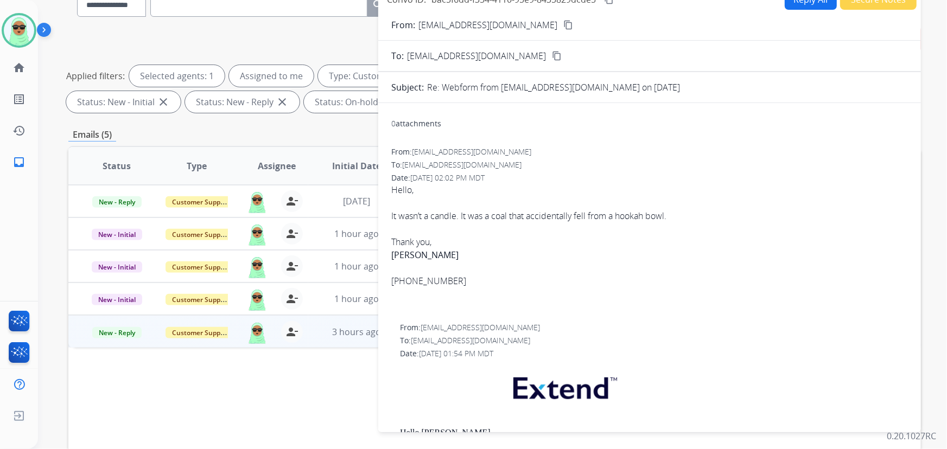
scroll to position [0, 0]
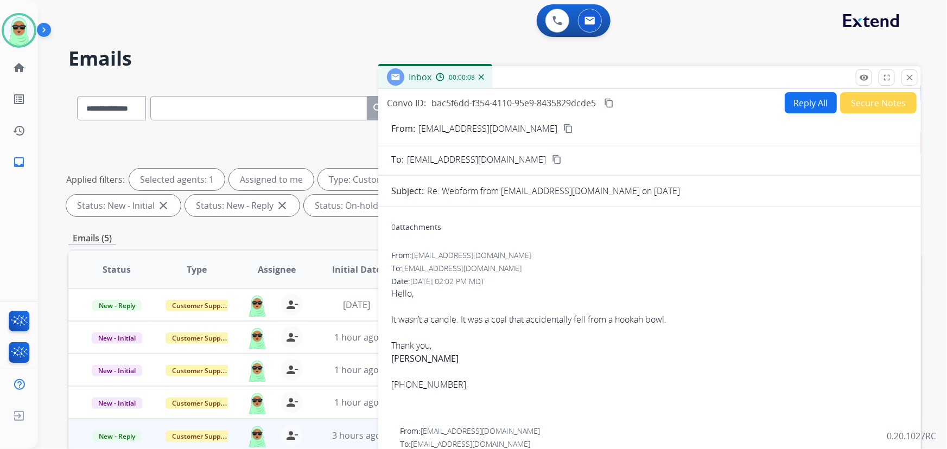
click at [772, 98] on div "Convo ID: bac5f6dd-f354-4110-95e9-8435829dcde5 content_copy Reply All Secure No…" at bounding box center [649, 102] width 542 height 21
click at [806, 110] on button "Reply All" at bounding box center [810, 102] width 52 height 21
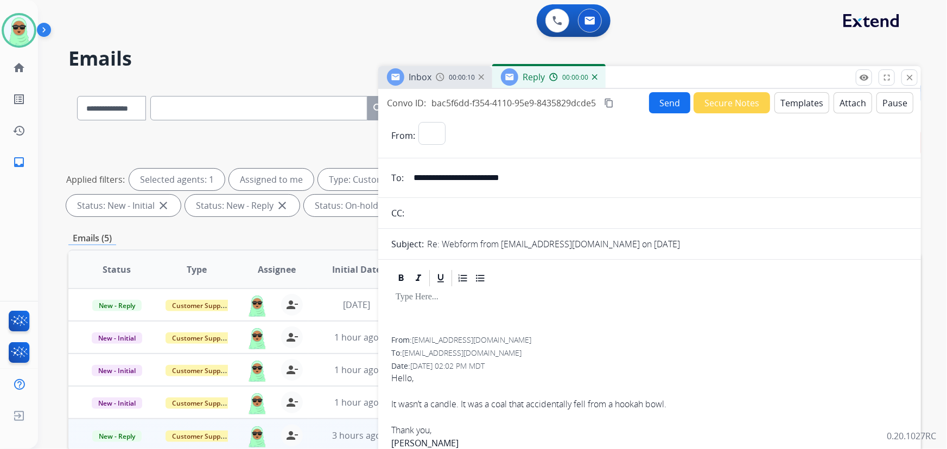
select select "**********"
click at [789, 105] on button "Templates" at bounding box center [801, 102] width 55 height 21
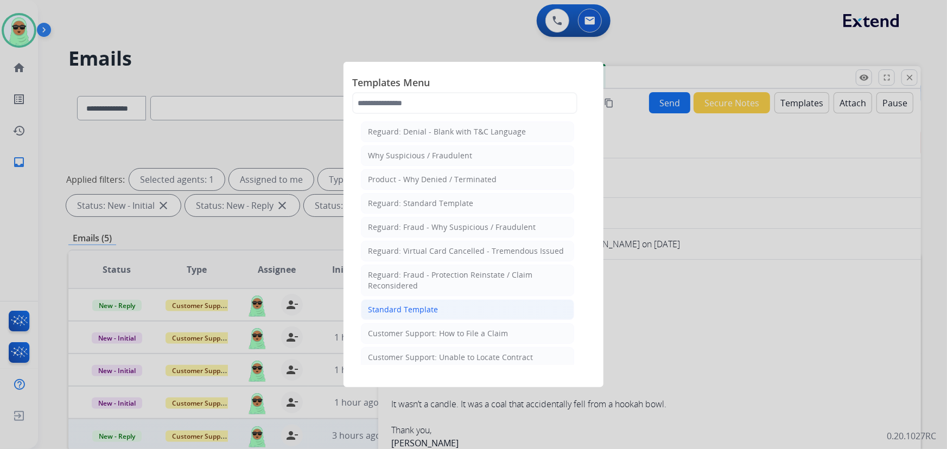
click at [459, 303] on li "Standard Template" at bounding box center [467, 309] width 213 height 21
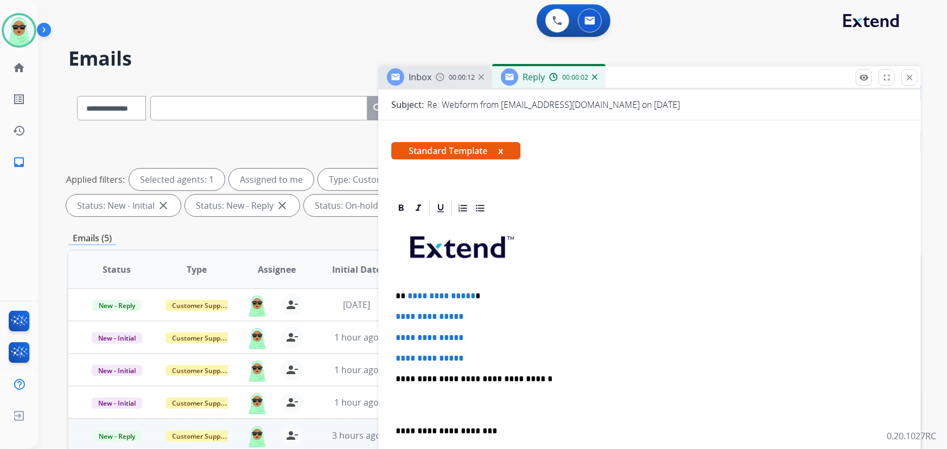
scroll to position [246, 0]
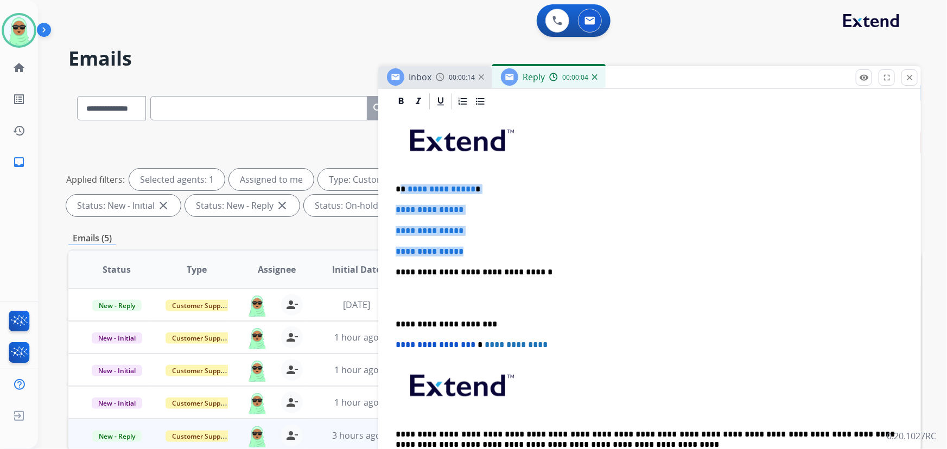
drag, startPoint x: 487, startPoint y: 241, endPoint x: 400, endPoint y: 188, distance: 101.5
click at [400, 188] on div "**********" at bounding box center [649, 297] width 516 height 373
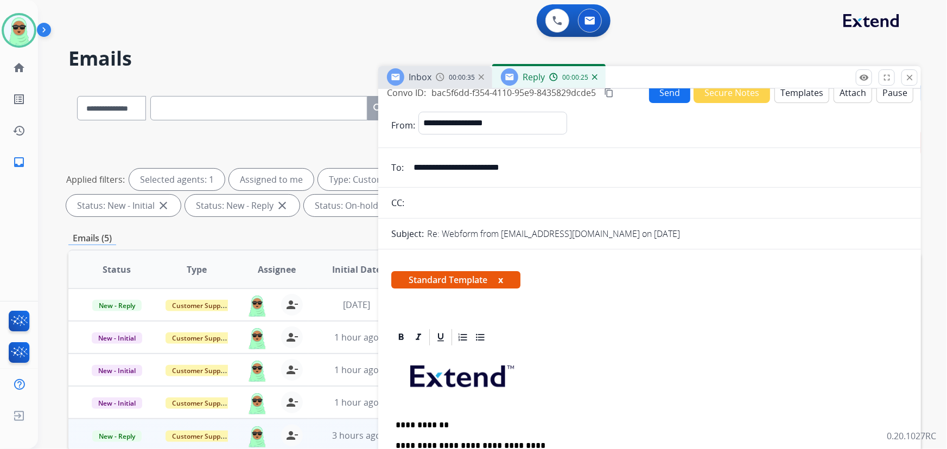
scroll to position [0, 0]
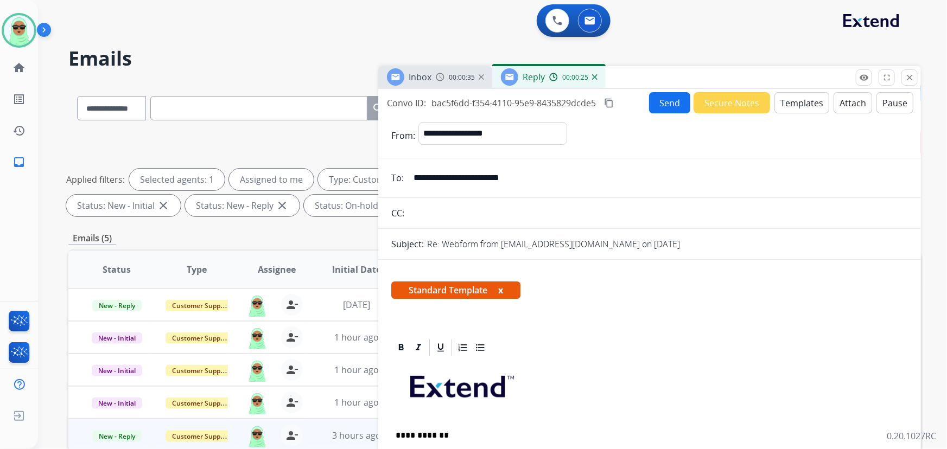
click at [662, 97] on button "Send" at bounding box center [669, 102] width 41 height 21
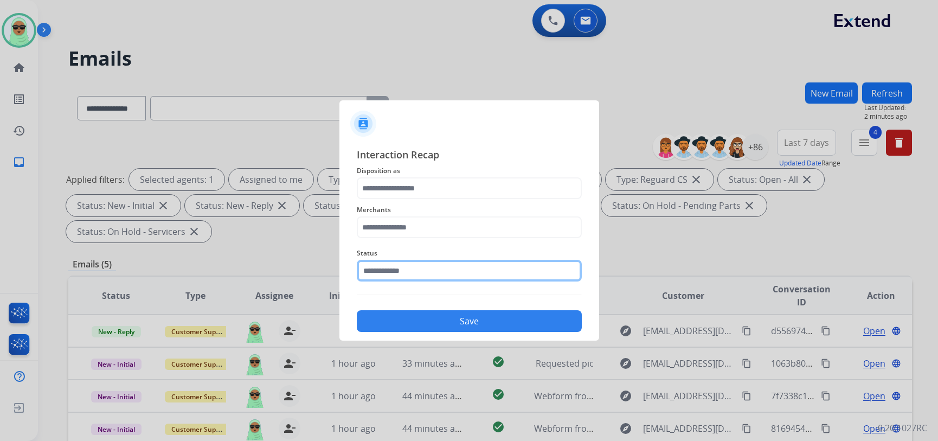
click at [401, 273] on input "text" at bounding box center [469, 271] width 225 height 22
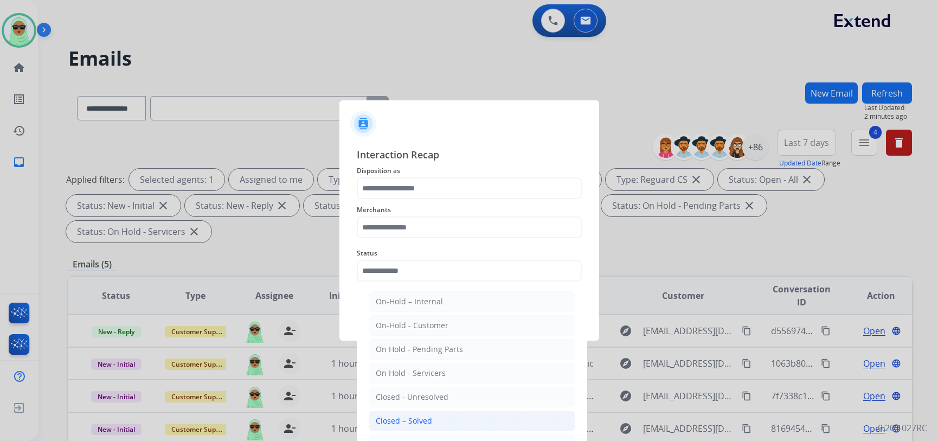
click at [445, 421] on li "Closed – Solved" at bounding box center [472, 421] width 207 height 21
type input "**********"
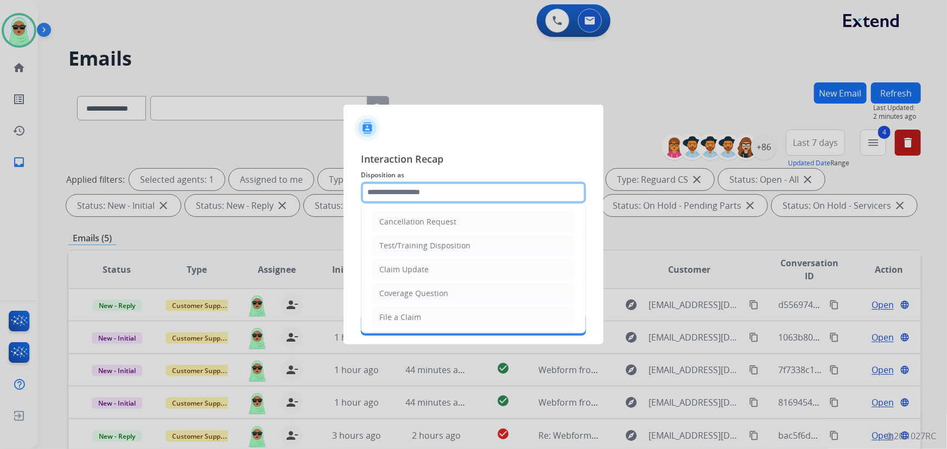
click at [417, 190] on input "text" at bounding box center [473, 193] width 225 height 22
click at [432, 231] on li "Cancellation Request" at bounding box center [473, 222] width 202 height 21
type input "**********"
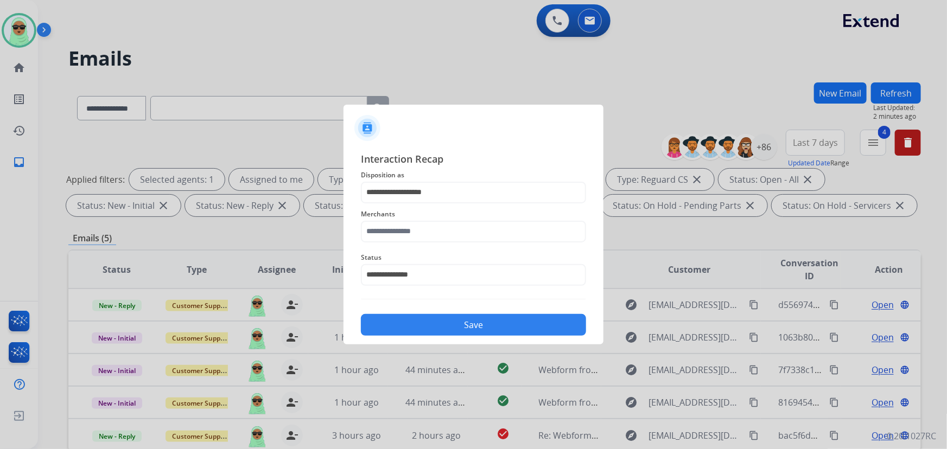
drag, startPoint x: 424, startPoint y: 215, endPoint x: 401, endPoint y: 224, distance: 24.6
click at [418, 218] on span "Merchants" at bounding box center [473, 214] width 225 height 13
click at [395, 228] on input "text" at bounding box center [473, 232] width 225 height 22
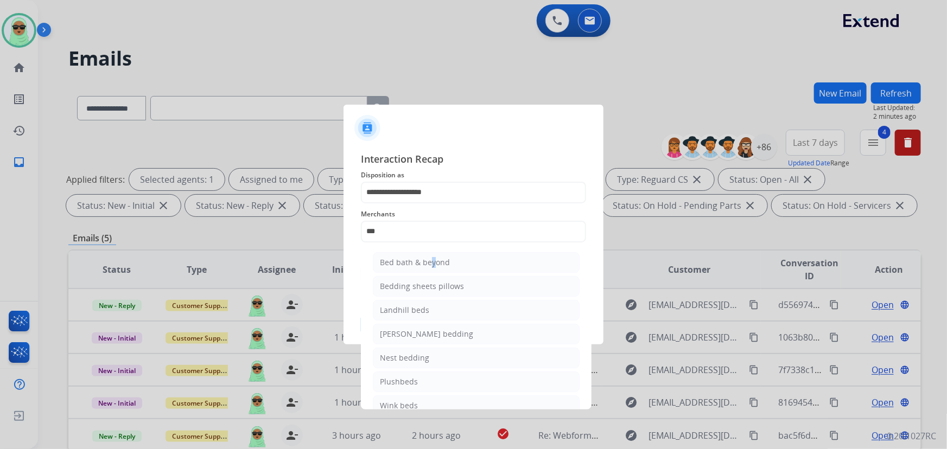
click at [429, 258] on div "Bed bath & beyond" at bounding box center [415, 262] width 70 height 11
type input "**********"
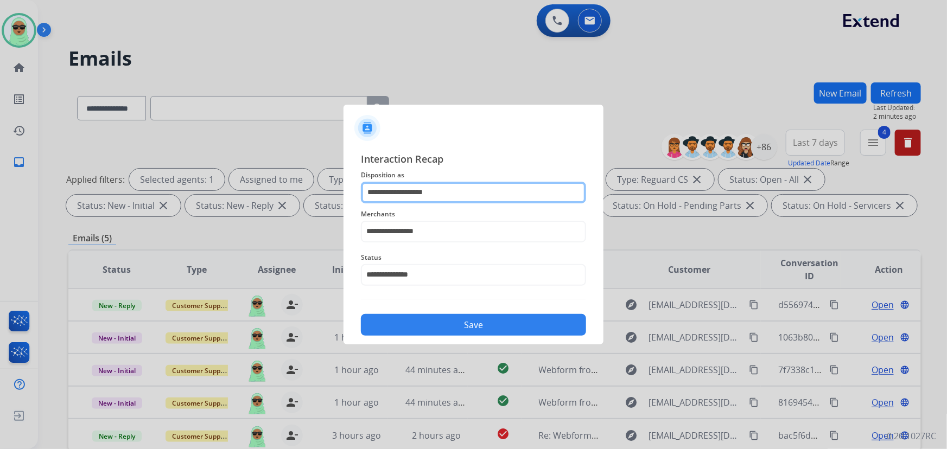
click at [451, 189] on input "**********" at bounding box center [473, 193] width 225 height 22
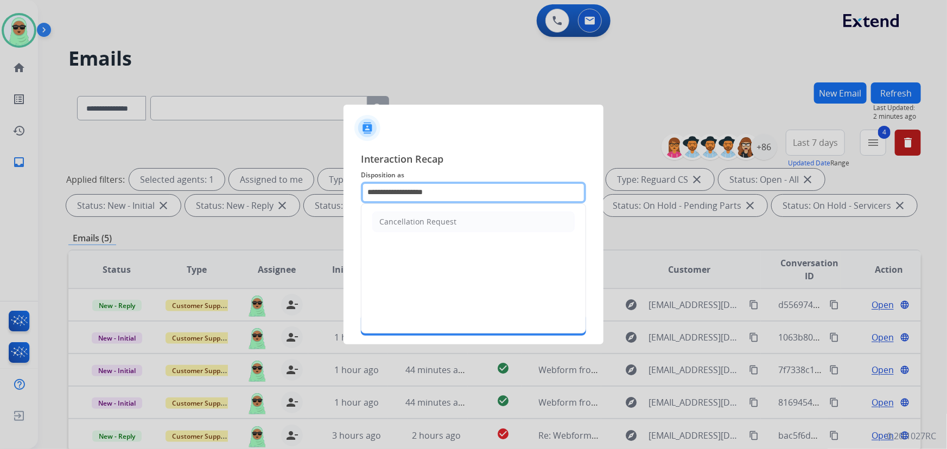
click at [451, 189] on input "**********" at bounding box center [473, 193] width 225 height 22
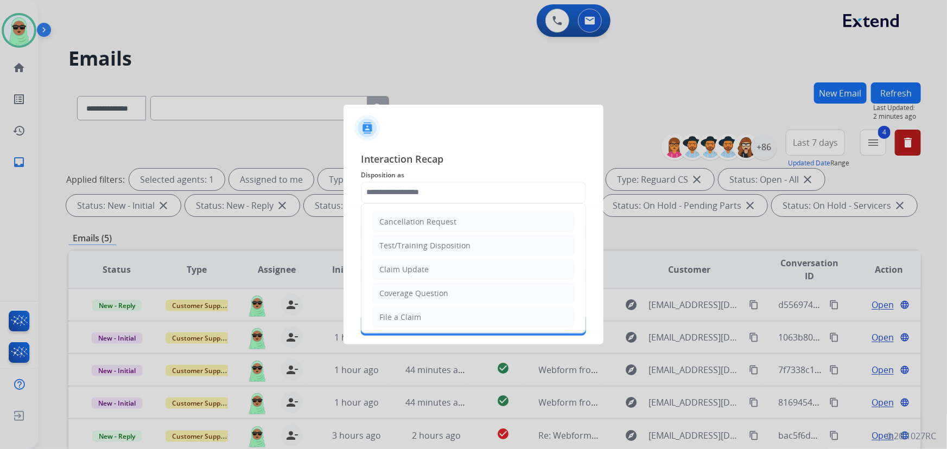
click at [418, 269] on div "Claim Update" at bounding box center [403, 269] width 49 height 11
type input "**********"
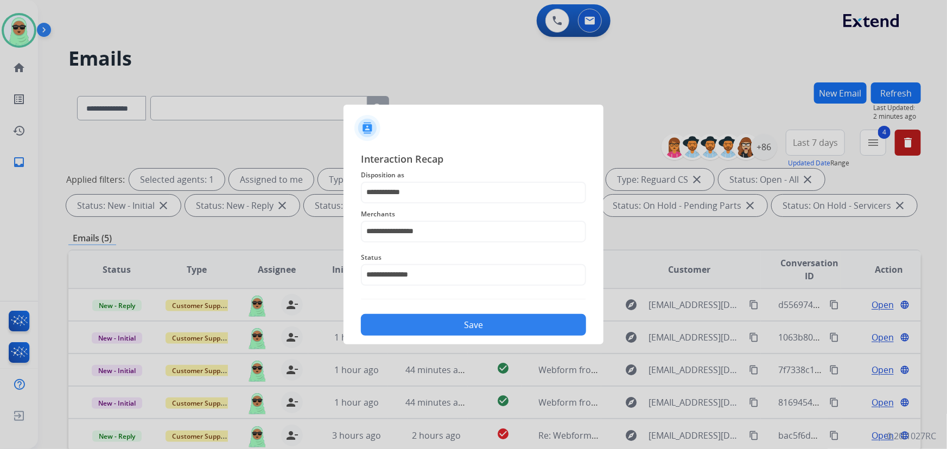
click at [476, 332] on button "Save" at bounding box center [473, 325] width 225 height 22
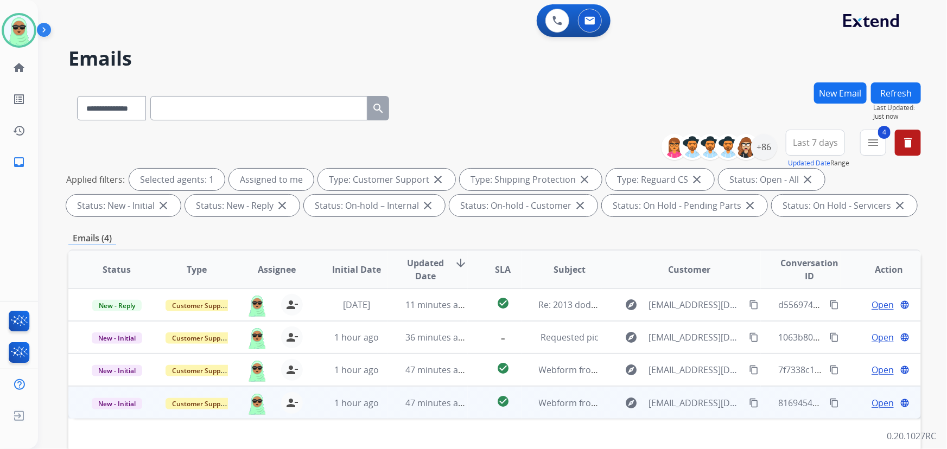
click at [750, 401] on div "explore giants6119@aol.com content_copy" at bounding box center [689, 402] width 142 height 17
click at [749, 402] on mat-icon "content_copy" at bounding box center [754, 403] width 10 height 10
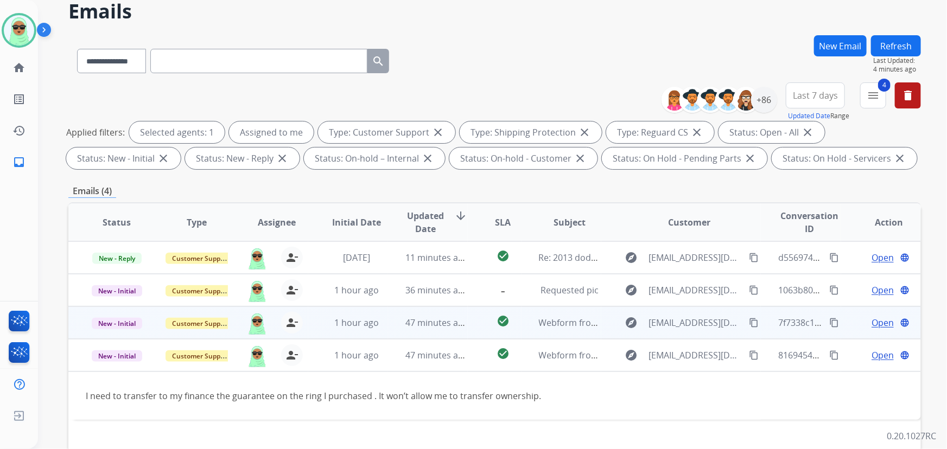
scroll to position [49, 0]
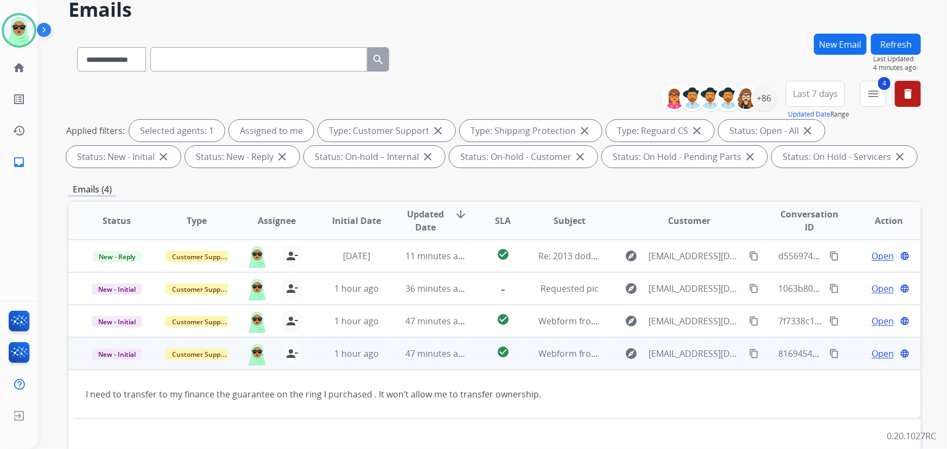
click at [871, 354] on span "Open" at bounding box center [882, 353] width 22 height 13
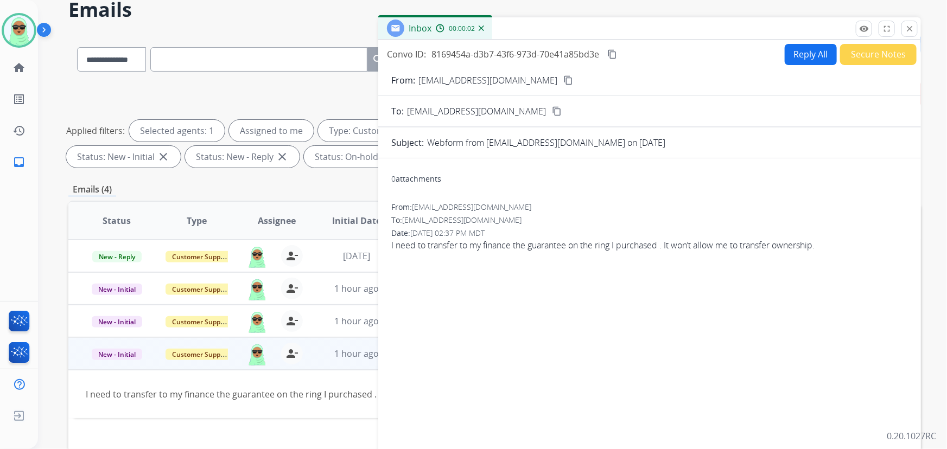
click at [563, 80] on mat-icon "content_copy" at bounding box center [568, 80] width 10 height 10
click at [503, 245] on span "I need to transfer to my finance the guarantee on the ring I purchased . It won…" at bounding box center [649, 245] width 516 height 13
click at [781, 52] on div "Reply All Secure Notes" at bounding box center [848, 54] width 135 height 21
click at [795, 51] on button "Reply All" at bounding box center [810, 54] width 52 height 21
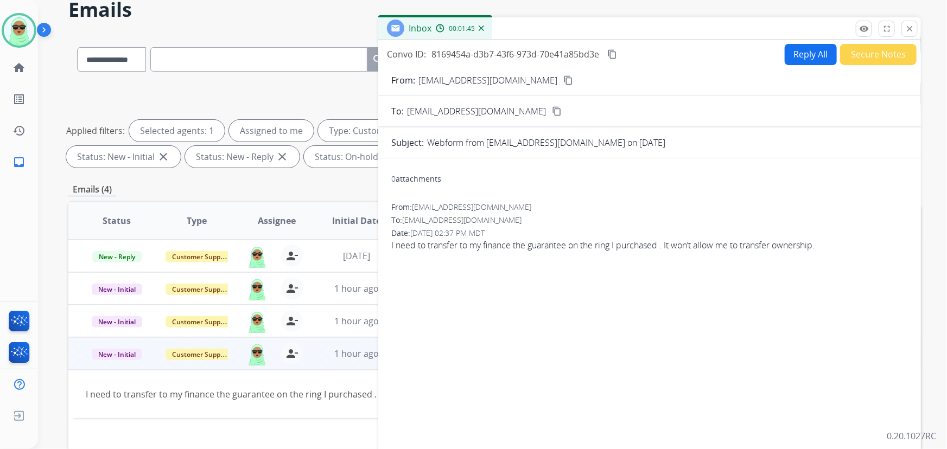
select select "**********"
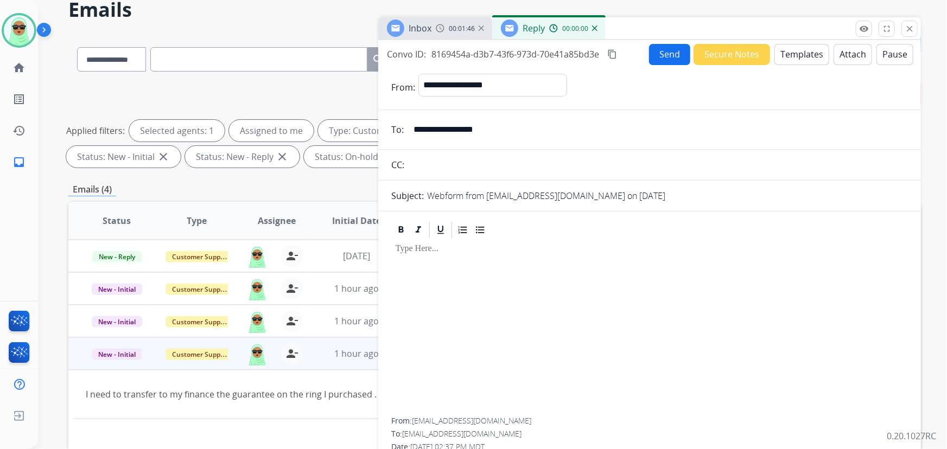
click at [815, 54] on button "Templates" at bounding box center [801, 54] width 55 height 21
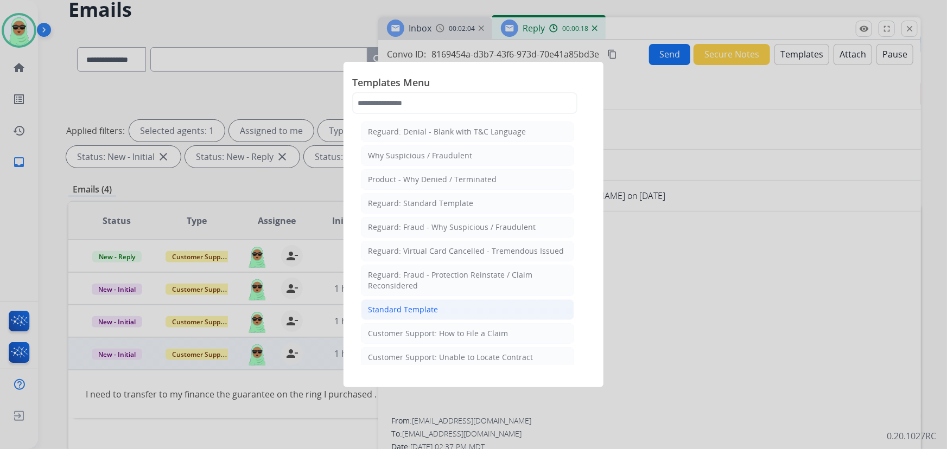
click at [451, 310] on li "Standard Template" at bounding box center [467, 309] width 213 height 21
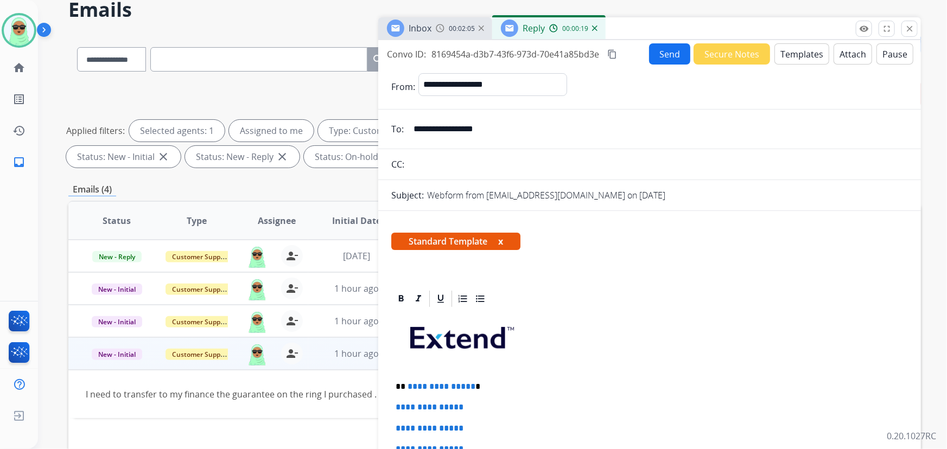
scroll to position [148, 0]
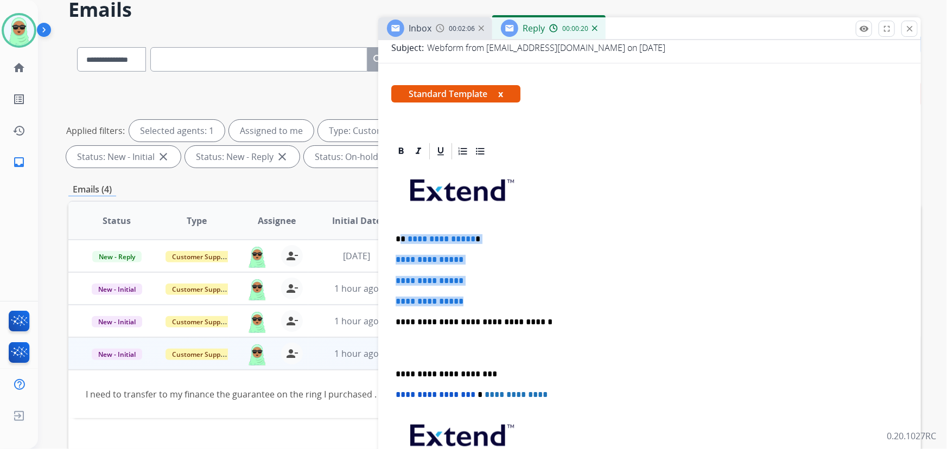
drag, startPoint x: 474, startPoint y: 298, endPoint x: 401, endPoint y: 235, distance: 95.7
click at [401, 235] on div "**********" at bounding box center [649, 347] width 516 height 373
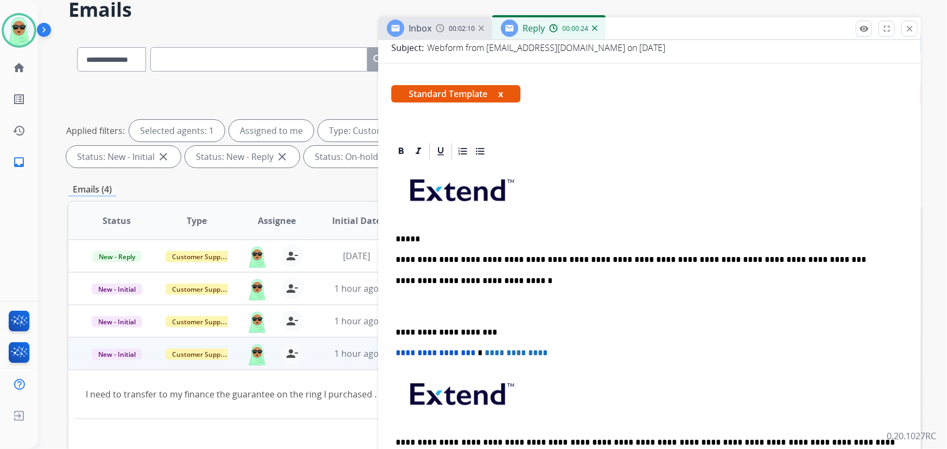
click at [462, 242] on div "**********" at bounding box center [649, 326] width 516 height 331
click at [462, 236] on p "*****" at bounding box center [645, 239] width 500 height 10
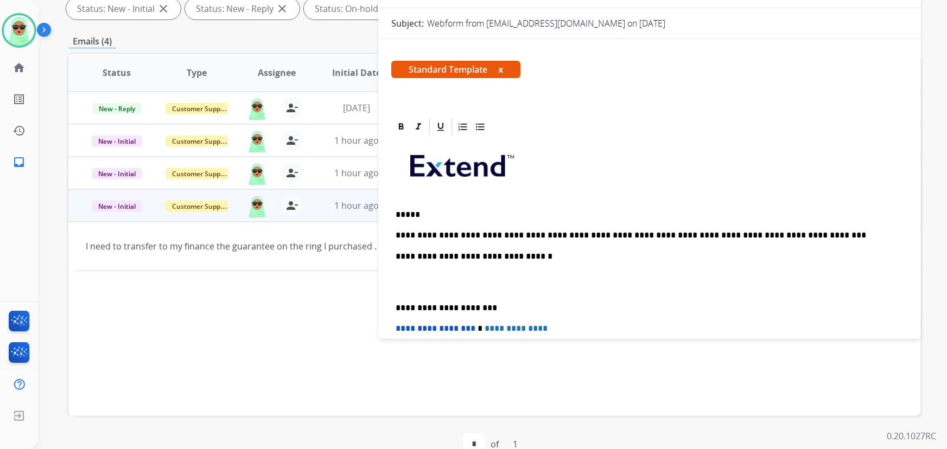
scroll to position [18, 0]
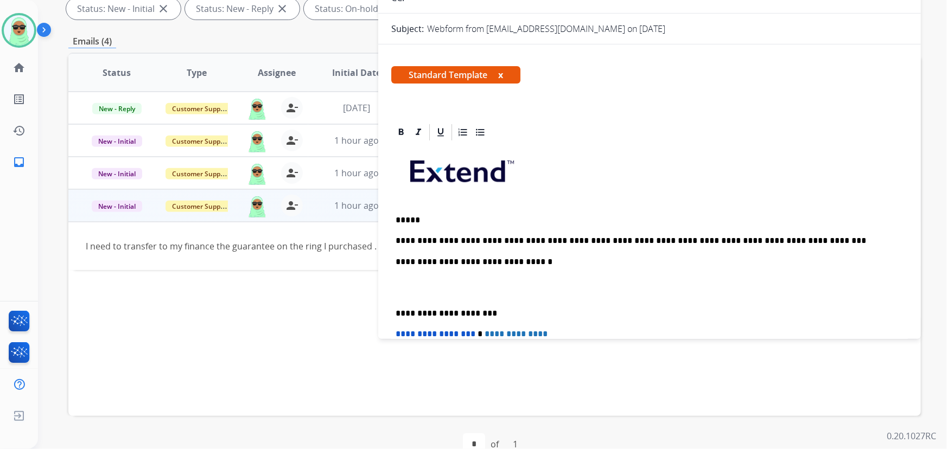
click at [471, 222] on p "*****" at bounding box center [645, 220] width 500 height 10
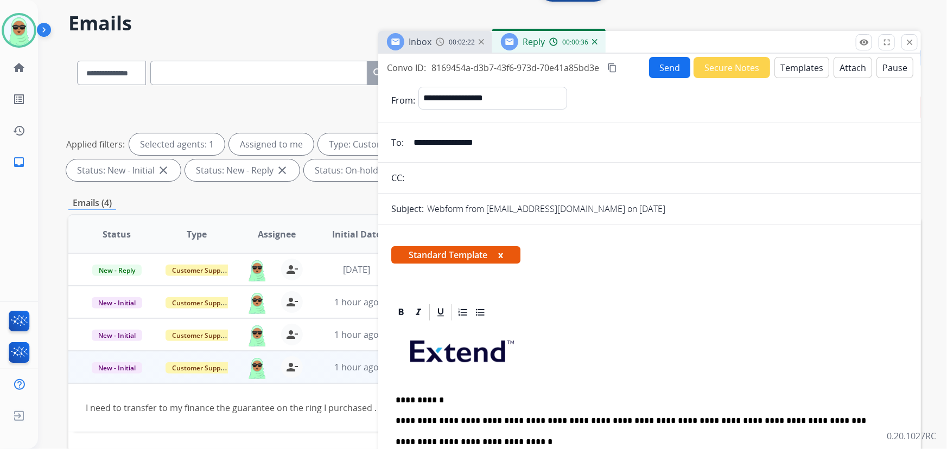
scroll to position [0, 0]
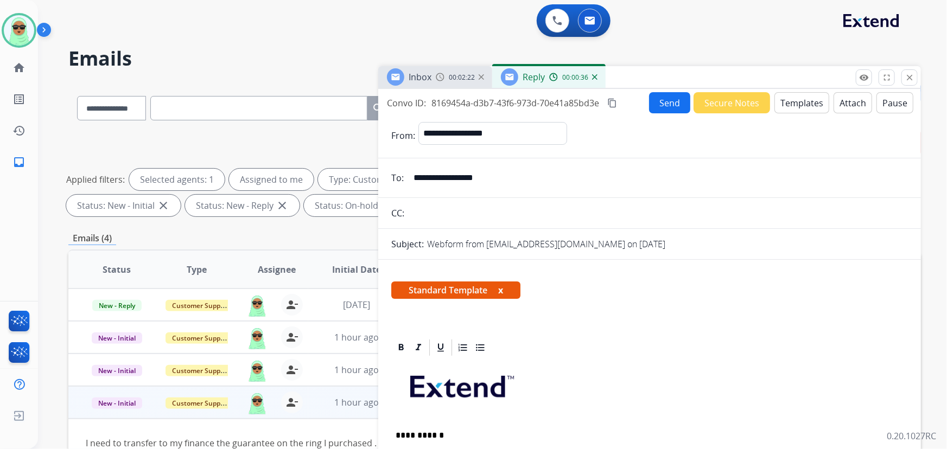
click at [661, 102] on button "Send" at bounding box center [669, 102] width 41 height 21
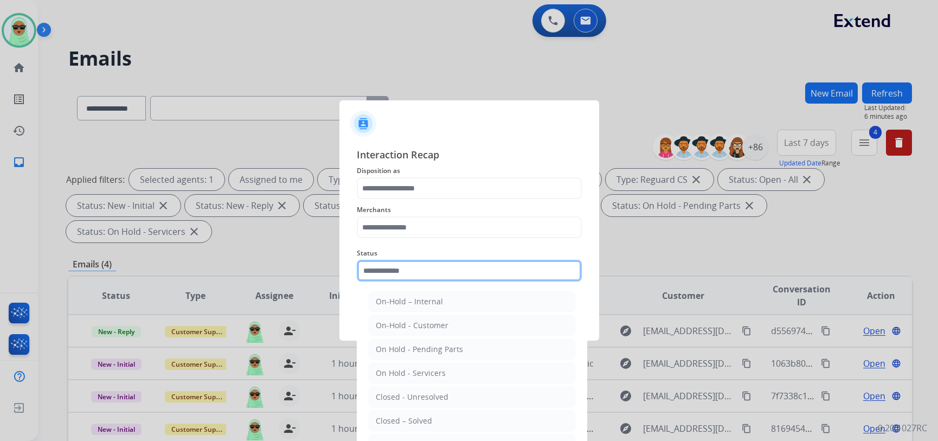
click at [406, 277] on input "text" at bounding box center [469, 271] width 225 height 22
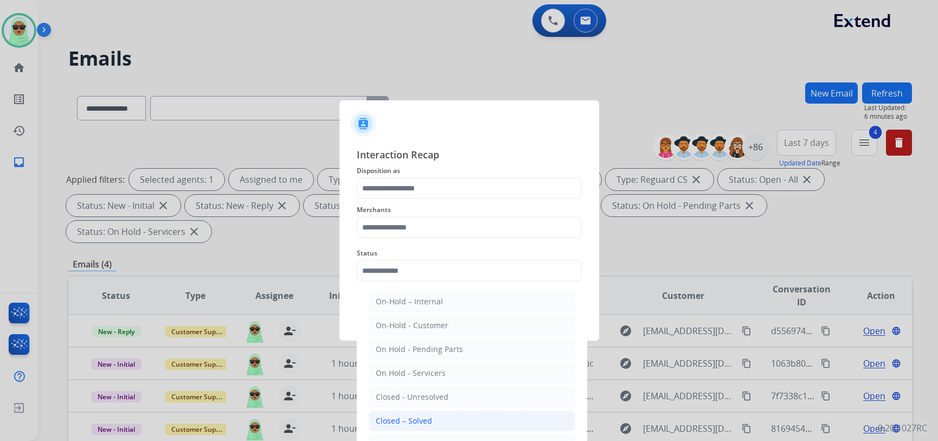
click at [438, 420] on li "Closed – Solved" at bounding box center [472, 421] width 207 height 21
type input "**********"
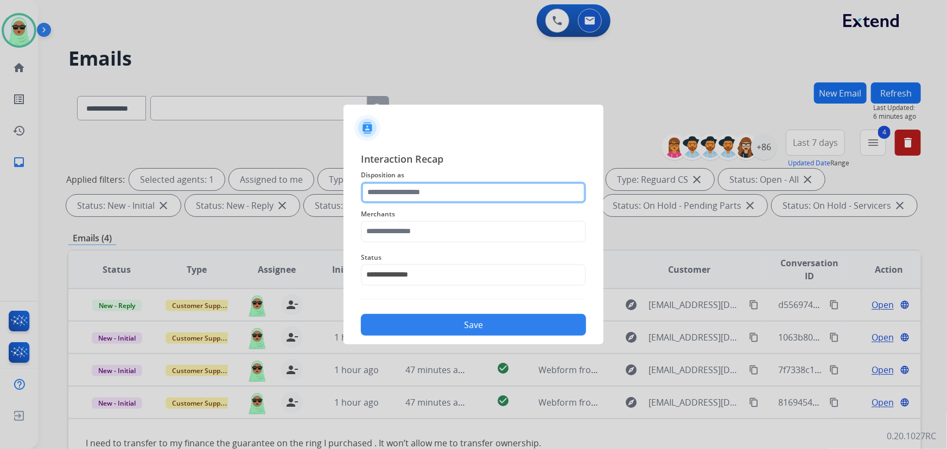
click at [430, 193] on input "text" at bounding box center [473, 193] width 225 height 22
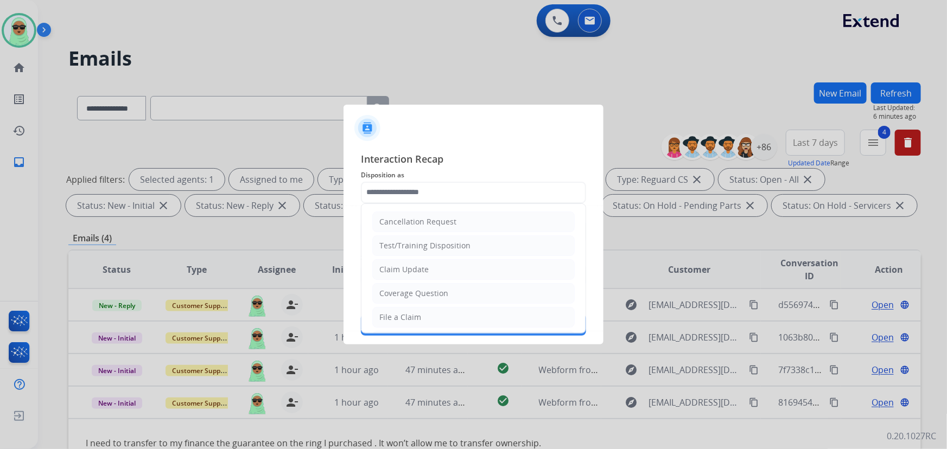
drag, startPoint x: 431, startPoint y: 292, endPoint x: 422, endPoint y: 260, distance: 33.3
click at [431, 289] on div "Coverage Question" at bounding box center [413, 293] width 69 height 11
type input "**********"
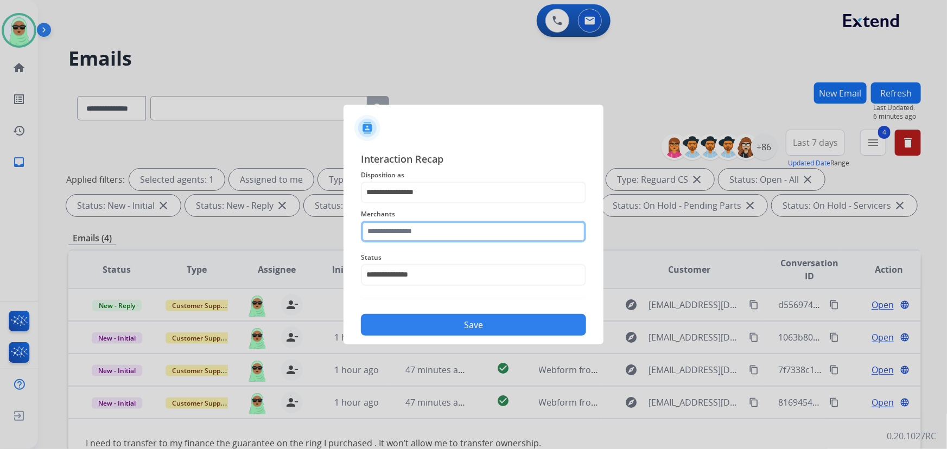
click at [412, 229] on input "text" at bounding box center [473, 232] width 225 height 22
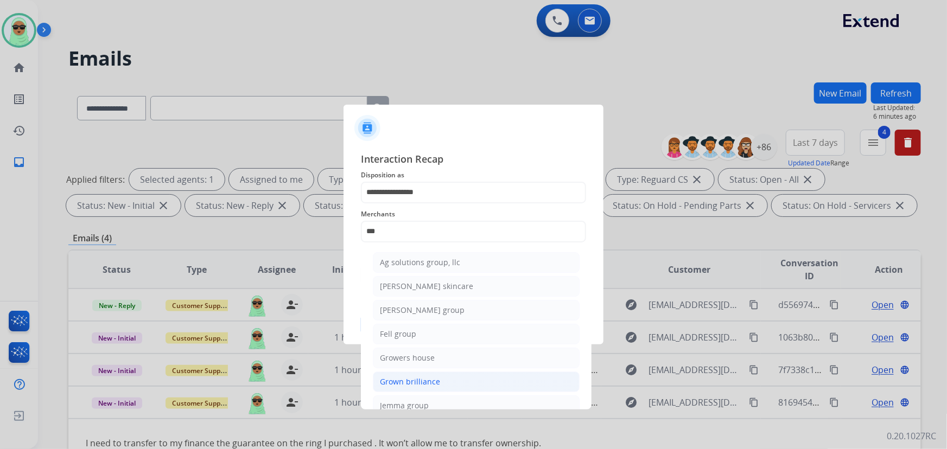
click at [413, 374] on li "Grown brilliance" at bounding box center [476, 382] width 207 height 21
type input "**********"
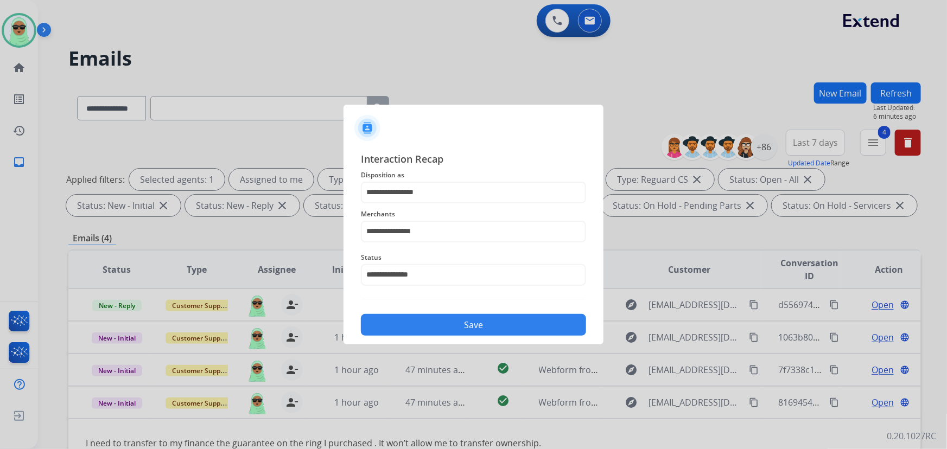
click at [438, 340] on div "**********" at bounding box center [473, 244] width 260 height 202
click at [439, 334] on button "Save" at bounding box center [473, 325] width 225 height 22
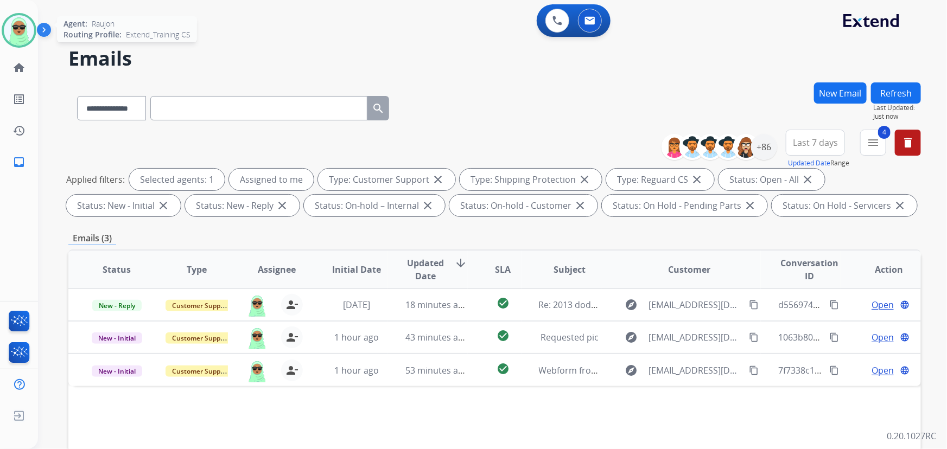
click at [13, 34] on img at bounding box center [19, 30] width 30 height 30
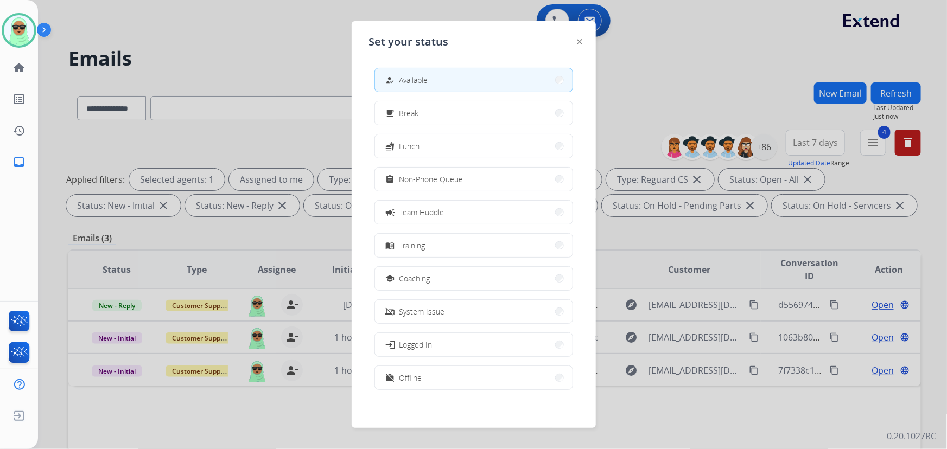
click at [202, 52] on div at bounding box center [473, 224] width 947 height 449
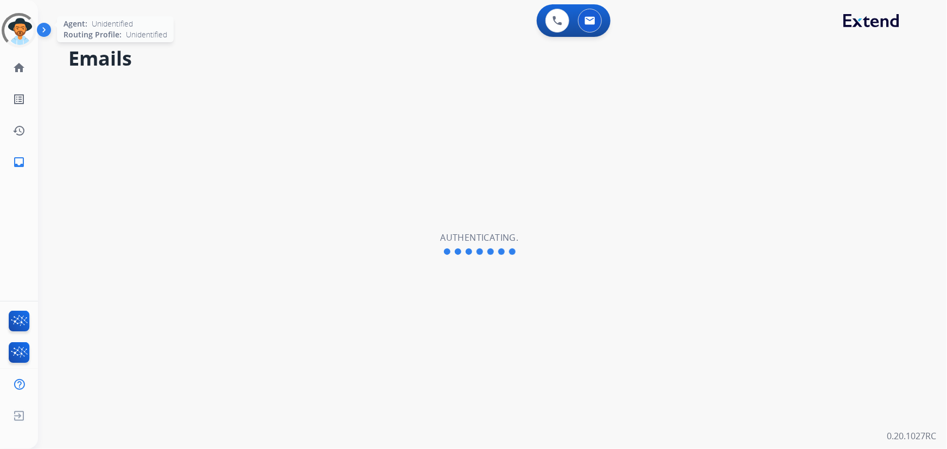
select select "**********"
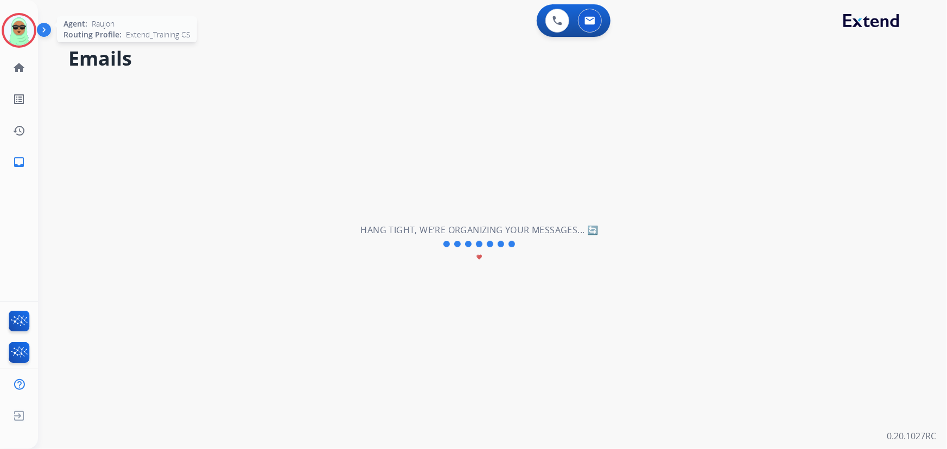
click at [18, 22] on img at bounding box center [19, 30] width 30 height 30
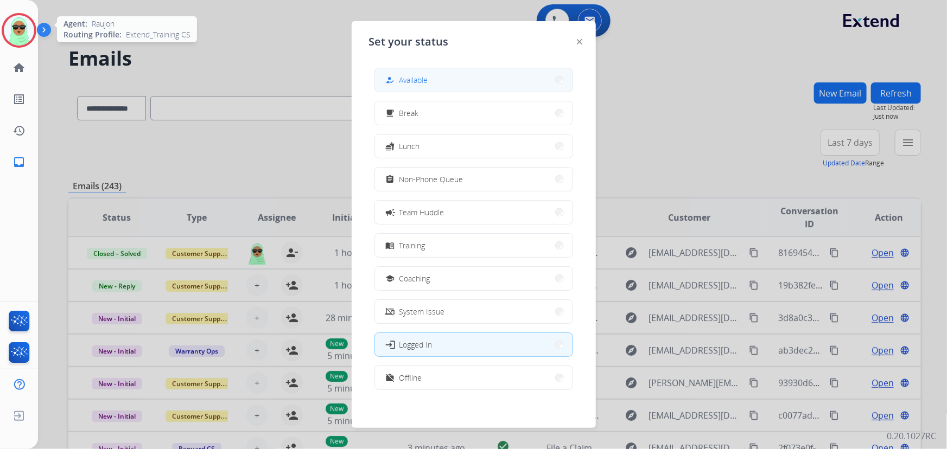
click at [407, 82] on span "Available" at bounding box center [413, 79] width 29 height 11
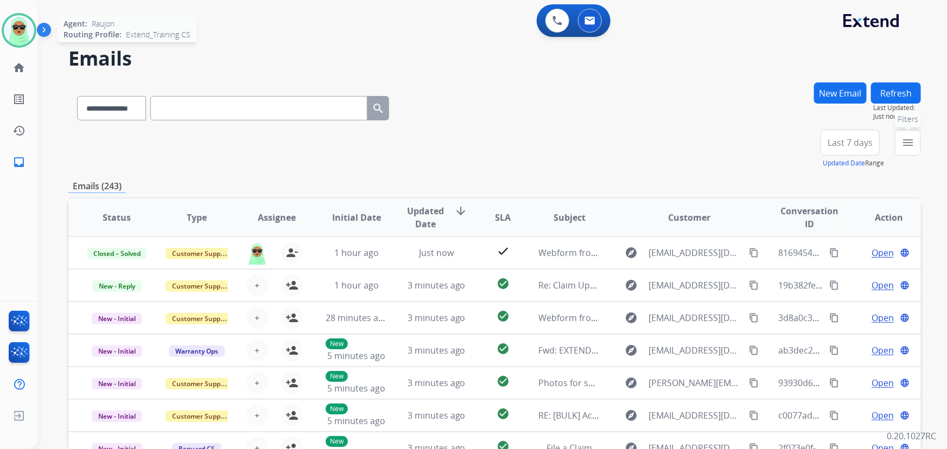
click at [918, 144] on button "menu Filters" at bounding box center [907, 143] width 26 height 26
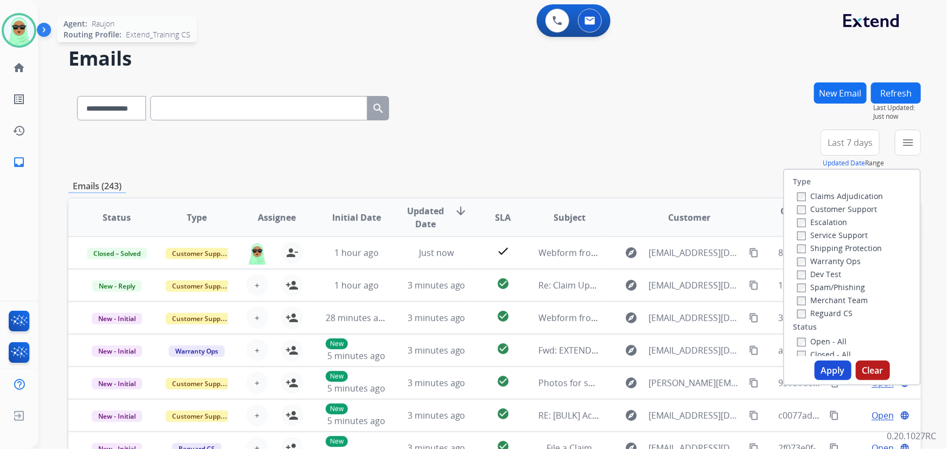
click at [828, 210] on label "Customer Support" at bounding box center [837, 209] width 80 height 10
click at [835, 249] on label "Shipping Protection" at bounding box center [839, 248] width 85 height 10
click at [824, 314] on label "Reguard CS" at bounding box center [824, 313] width 55 height 10
drag, startPoint x: 828, startPoint y: 339, endPoint x: 826, endPoint y: 357, distance: 18.1
click at [828, 338] on label "Open - All" at bounding box center [821, 341] width 49 height 10
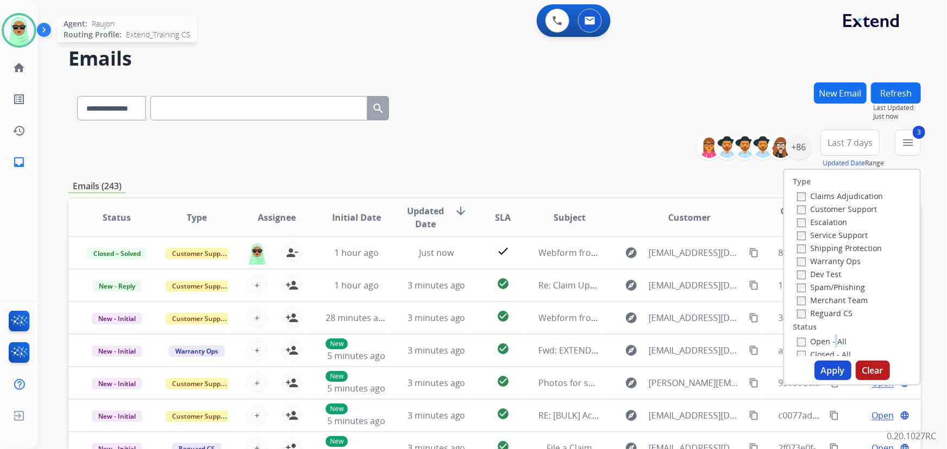
click at [828, 331] on div "Type Claims Adjudication Customer Support Escalation Service Support Shipping P…" at bounding box center [852, 263] width 136 height 187
click at [827, 337] on label "Open - All" at bounding box center [821, 341] width 49 height 10
click at [826, 369] on button "Apply" at bounding box center [832, 371] width 37 height 20
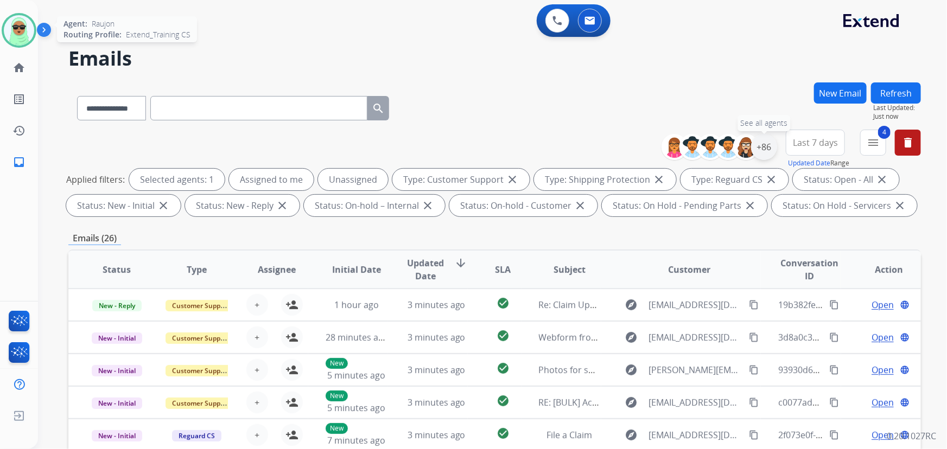
click at [765, 150] on div "+86" at bounding box center [764, 147] width 26 height 26
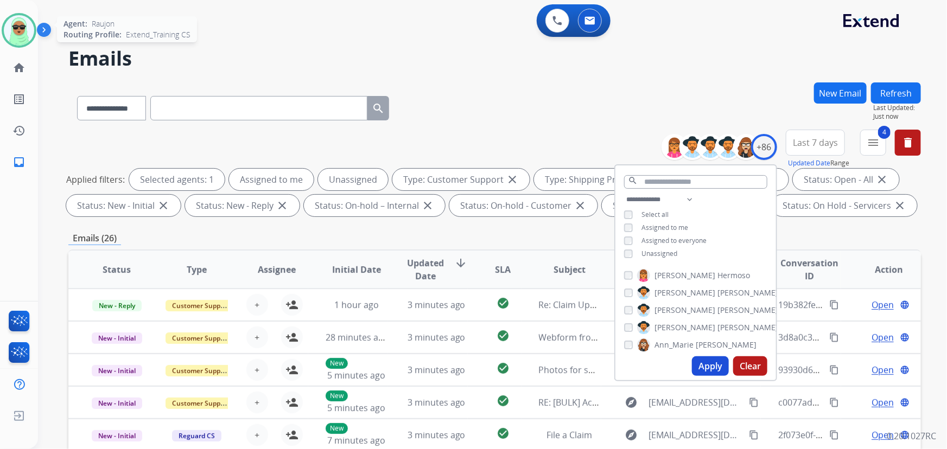
click at [671, 255] on span "Unassigned" at bounding box center [659, 253] width 36 height 9
click at [705, 373] on button "Apply" at bounding box center [710, 366] width 37 height 20
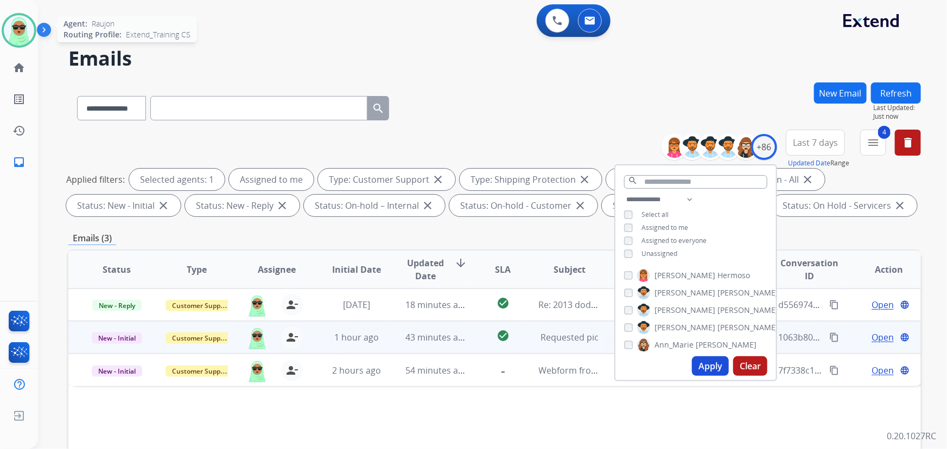
drag, startPoint x: 760, startPoint y: 412, endPoint x: 764, endPoint y: 333, distance: 79.3
click at [760, 410] on div "Status Type Assignee Initial Date Updated Date arrow_downward SLA Subject Custo…" at bounding box center [494, 431] width 852 height 363
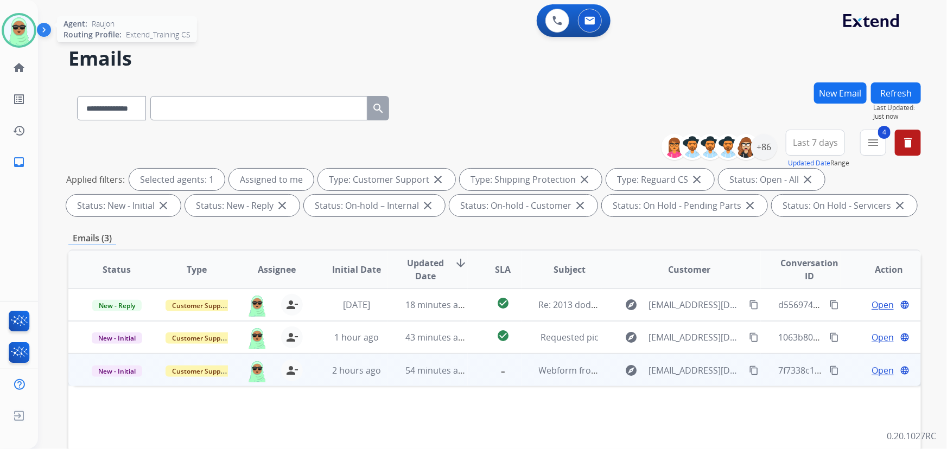
click at [749, 368] on mat-icon "content_copy" at bounding box center [754, 371] width 10 height 10
click at [859, 368] on div "Open language" at bounding box center [889, 370] width 62 height 13
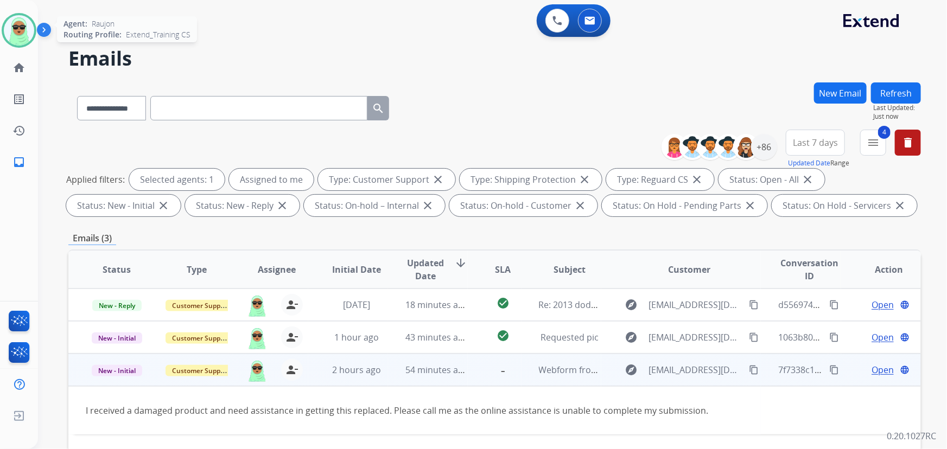
click at [871, 369] on span "Open" at bounding box center [882, 369] width 22 height 13
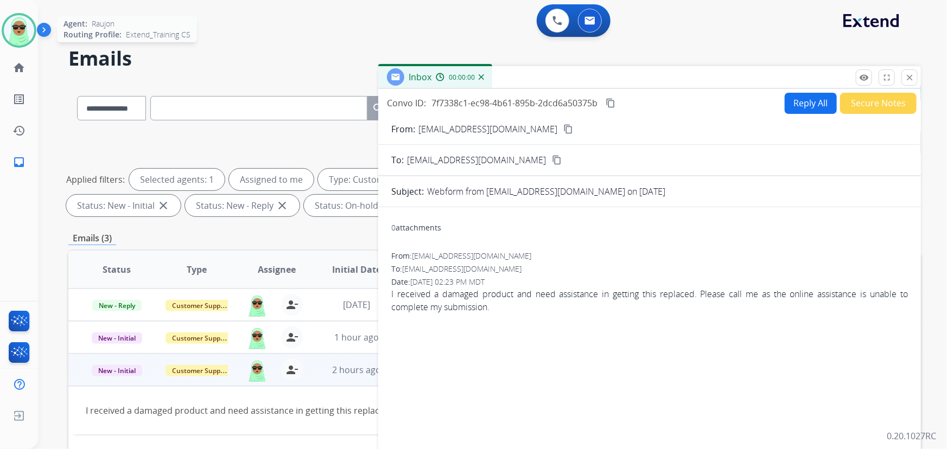
click at [791, 102] on button "Reply All" at bounding box center [810, 103] width 52 height 21
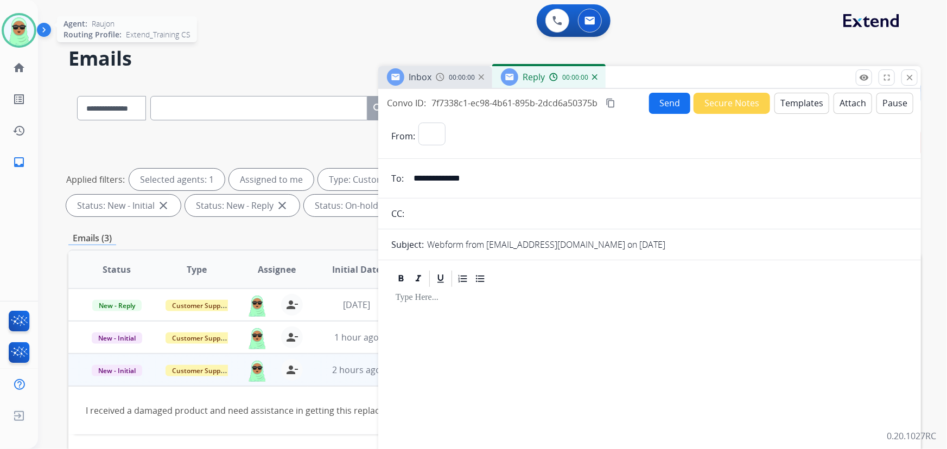
select select "**********"
click at [809, 108] on button "Templates" at bounding box center [801, 103] width 55 height 21
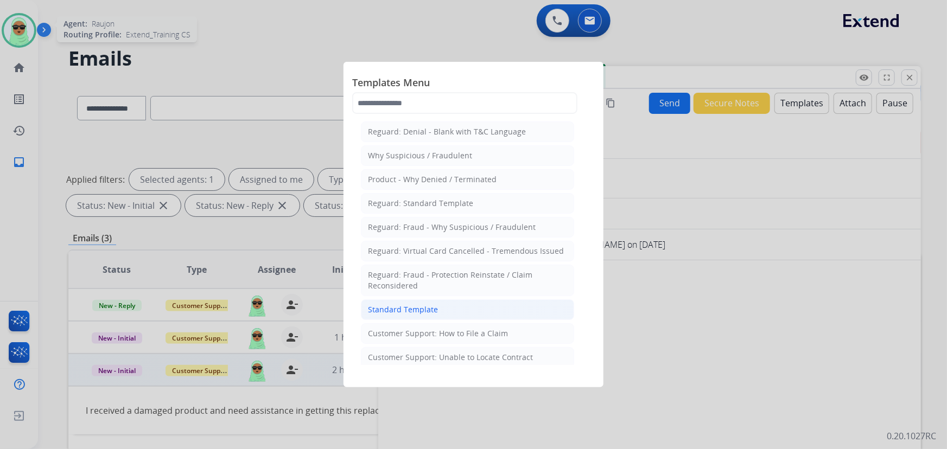
click at [445, 308] on li "Standard Template" at bounding box center [467, 309] width 213 height 21
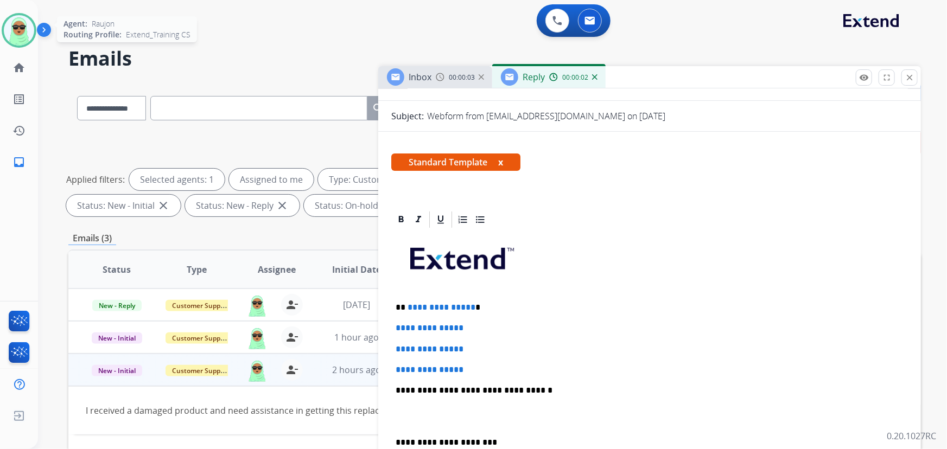
scroll to position [197, 0]
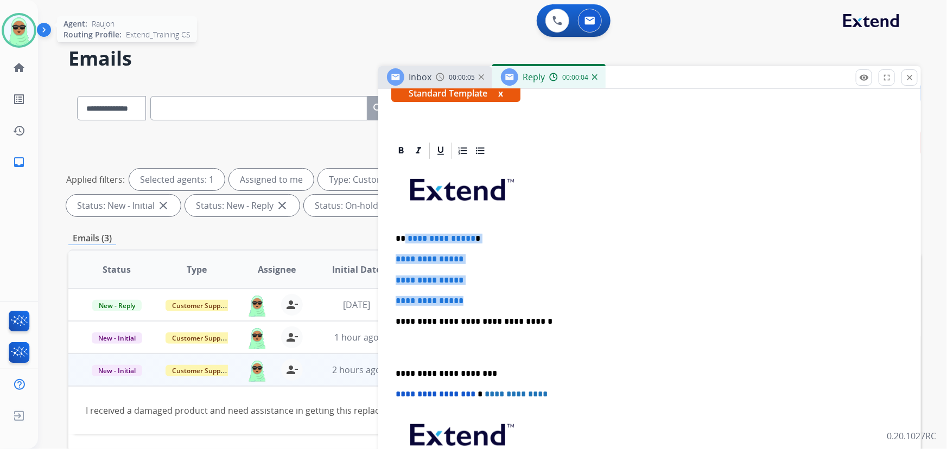
drag, startPoint x: 480, startPoint y: 293, endPoint x: 403, endPoint y: 238, distance: 94.8
click at [403, 238] on div "**********" at bounding box center [649, 347] width 516 height 373
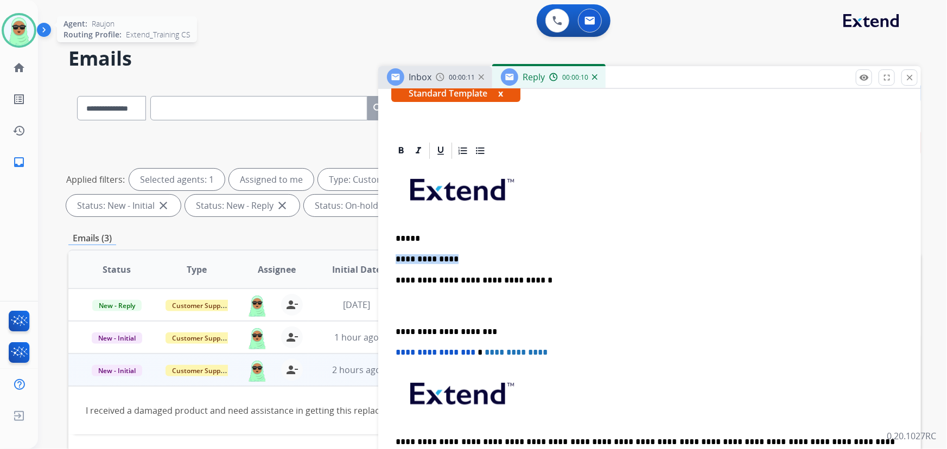
drag, startPoint x: 479, startPoint y: 253, endPoint x: 396, endPoint y: 254, distance: 83.0
click at [396, 254] on p "**********" at bounding box center [645, 259] width 500 height 10
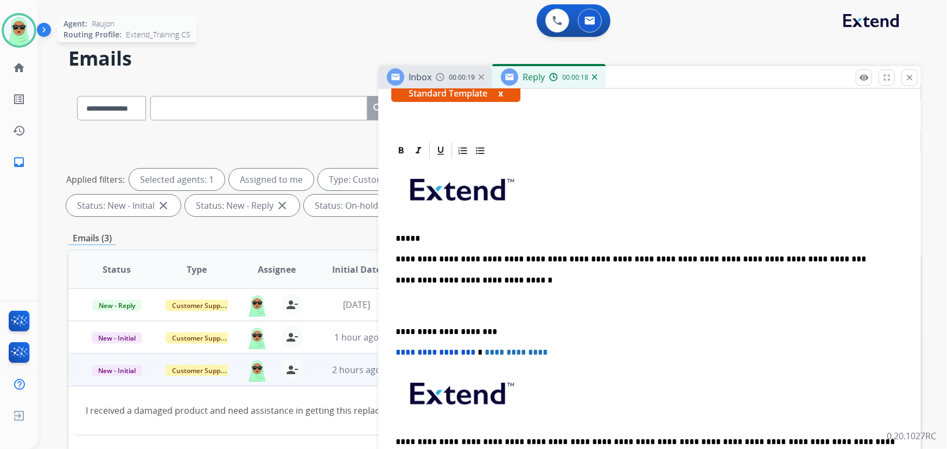
click at [458, 234] on p "*****" at bounding box center [645, 239] width 500 height 10
click at [426, 231] on div "**********" at bounding box center [649, 326] width 516 height 331
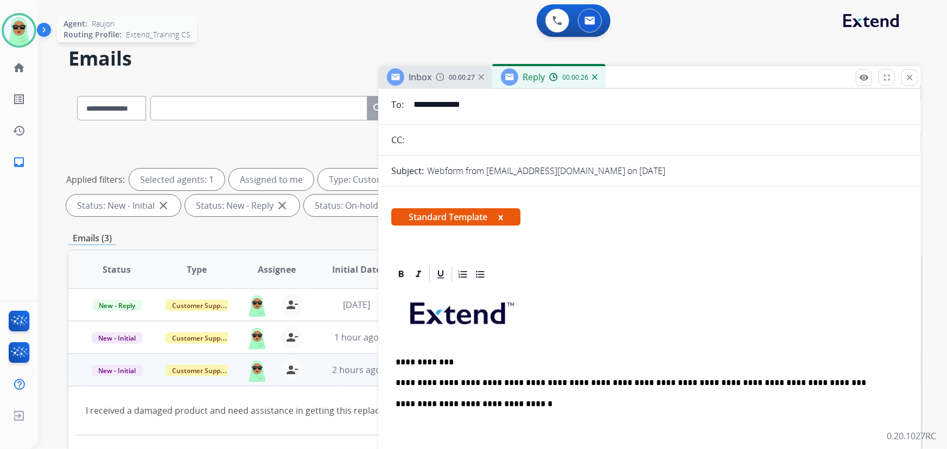
scroll to position [0, 0]
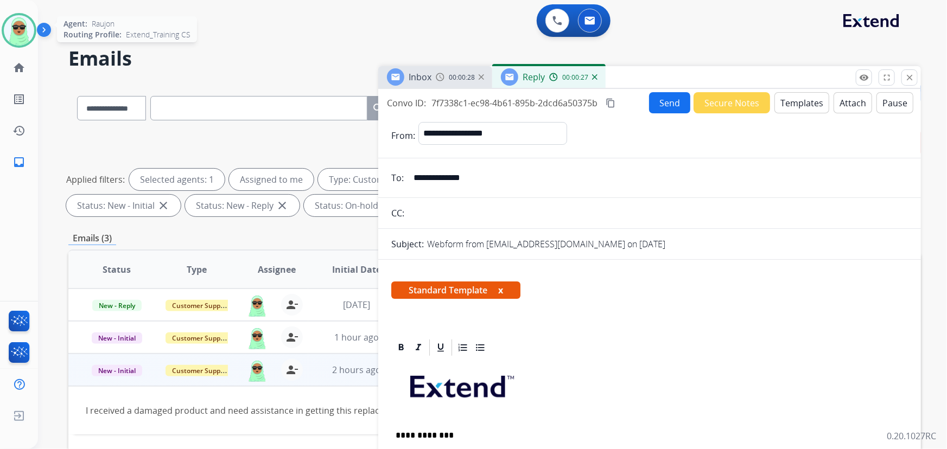
click at [656, 98] on button "Send" at bounding box center [669, 102] width 41 height 21
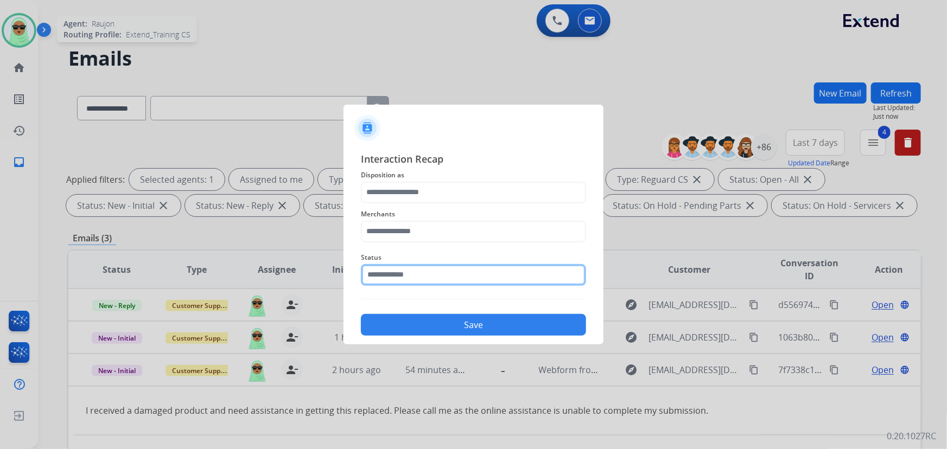
click at [402, 286] on div "Status" at bounding box center [473, 268] width 225 height 43
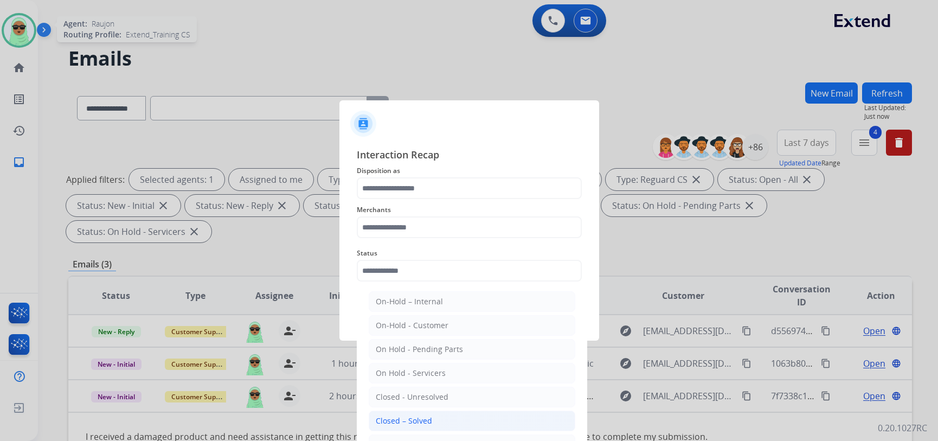
click at [414, 423] on div "Closed – Solved" at bounding box center [404, 420] width 56 height 11
type input "**********"
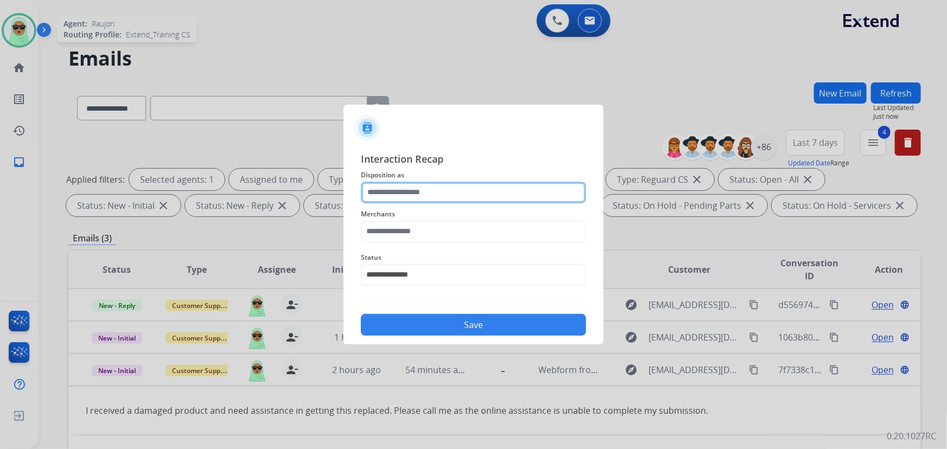
drag, startPoint x: 444, startPoint y: 203, endPoint x: 444, endPoint y: 194, distance: 8.7
click at [444, 199] on input "text" at bounding box center [473, 193] width 225 height 22
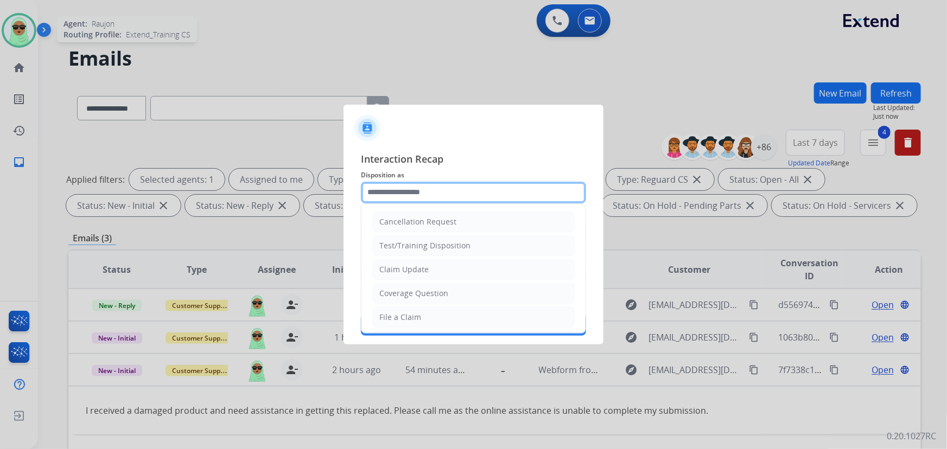
click at [444, 194] on input "text" at bounding box center [473, 193] width 225 height 22
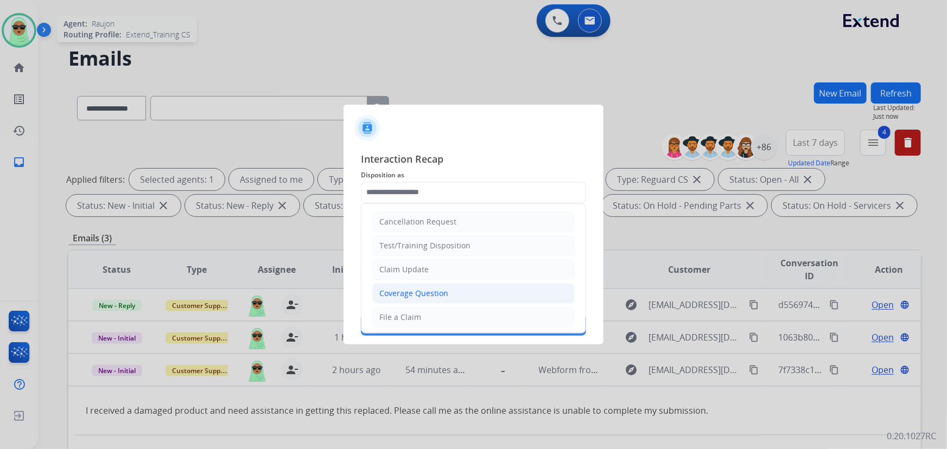
click at [419, 299] on li "Coverage Question" at bounding box center [473, 293] width 202 height 21
type input "**********"
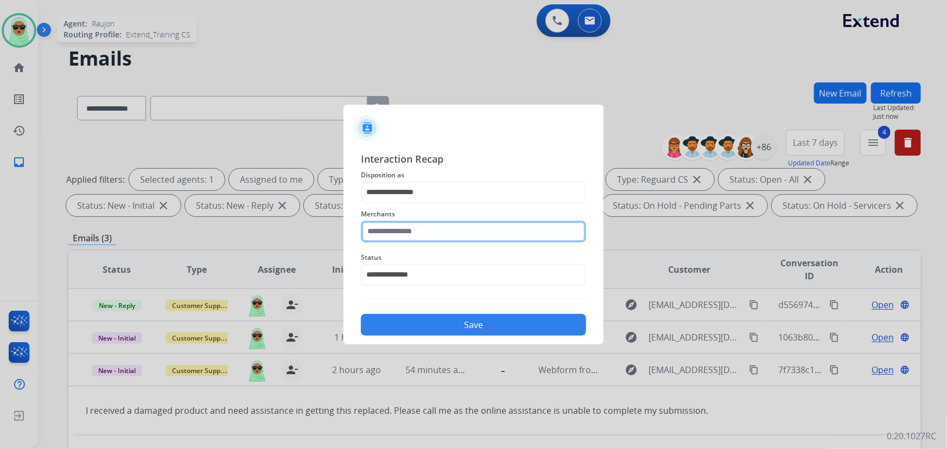
click at [415, 231] on input "text" at bounding box center [473, 232] width 225 height 22
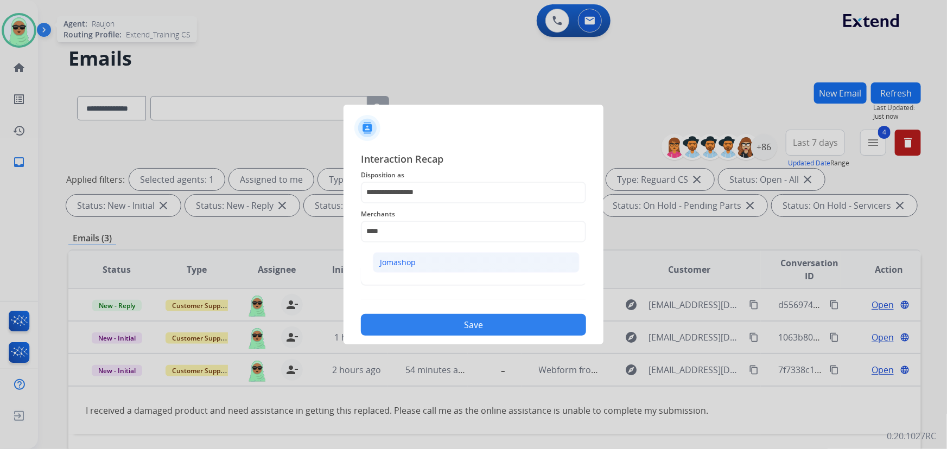
click at [407, 259] on div "Jomashop" at bounding box center [398, 262] width 36 height 11
type input "********"
click at [484, 321] on button "Save" at bounding box center [473, 325] width 225 height 22
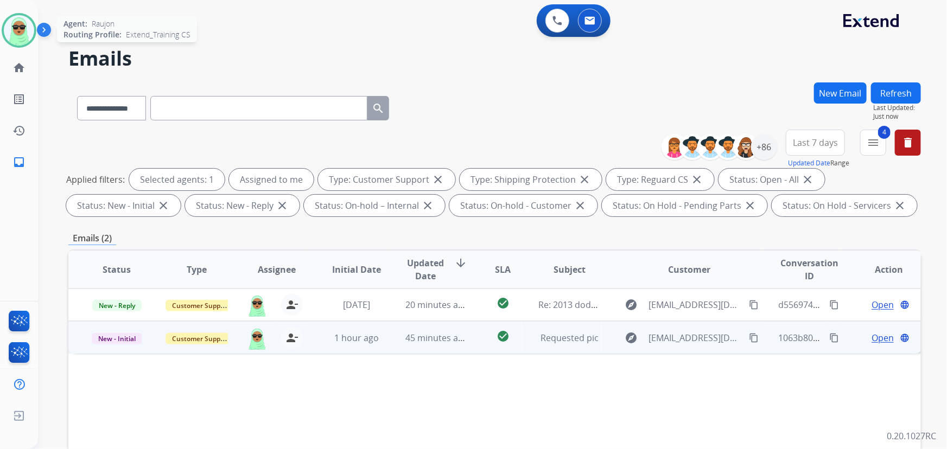
click at [749, 336] on mat-icon "content_copy" at bounding box center [754, 338] width 10 height 10
click at [875, 336] on span "Open" at bounding box center [882, 337] width 22 height 13
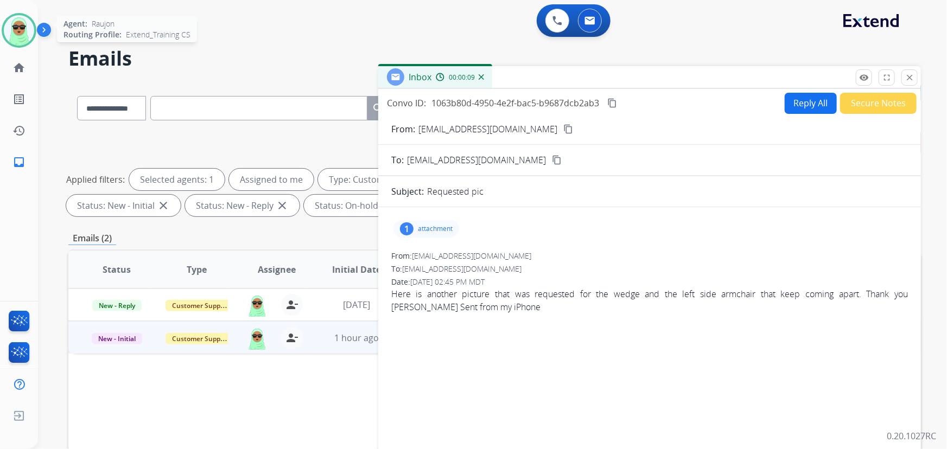
click at [433, 225] on p "attachment" at bounding box center [435, 229] width 35 height 9
click at [431, 248] on div at bounding box center [429, 257] width 54 height 38
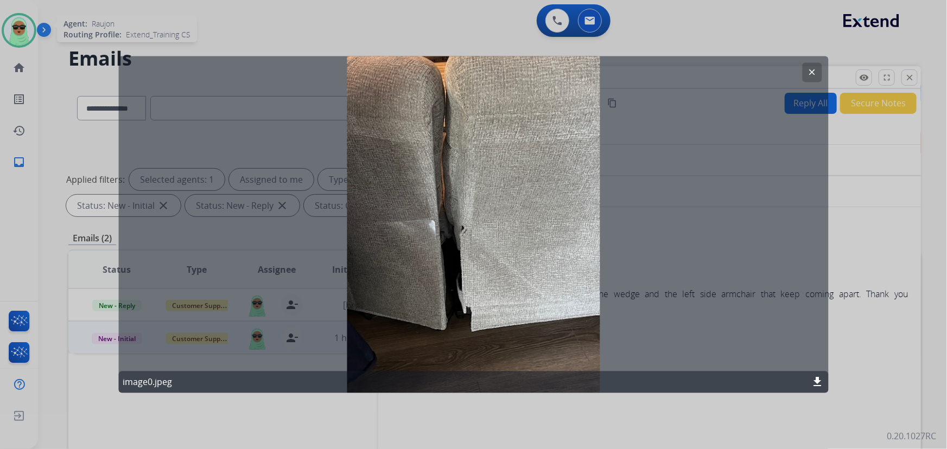
drag, startPoint x: 818, startPoint y: 71, endPoint x: 807, endPoint y: 72, distance: 11.5
click at [817, 71] on button "clear" at bounding box center [812, 73] width 20 height 20
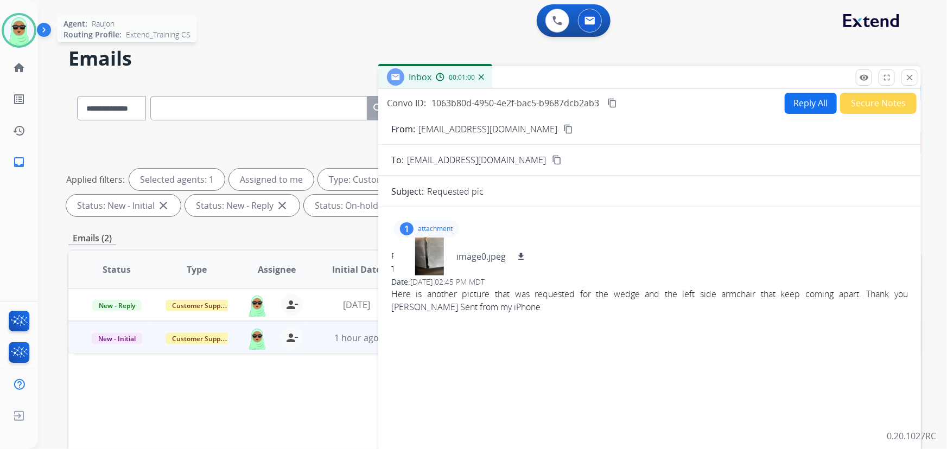
drag, startPoint x: 909, startPoint y: 81, endPoint x: 705, endPoint y: 117, distance: 207.6
click at [909, 80] on mat-icon "close" at bounding box center [909, 78] width 10 height 10
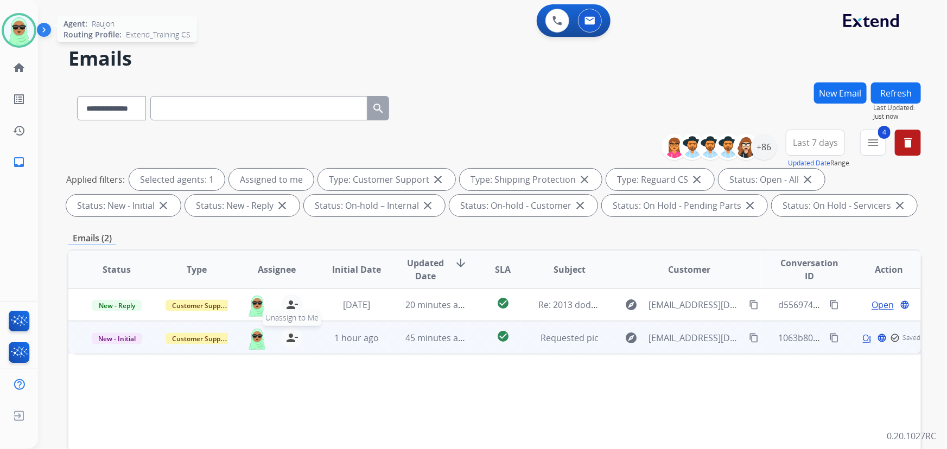
click at [285, 341] on mat-icon "person_remove" at bounding box center [291, 337] width 13 height 13
click at [256, 336] on button "+ Select agent" at bounding box center [257, 338] width 22 height 22
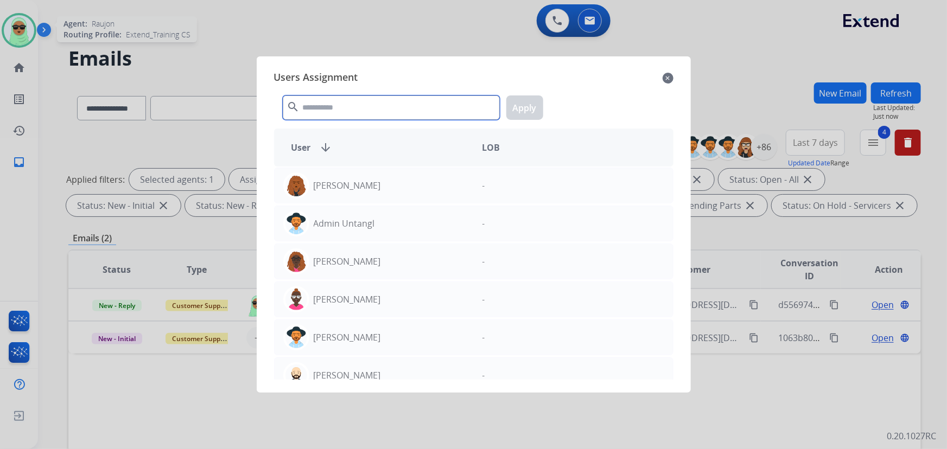
click at [362, 106] on input "text" at bounding box center [391, 107] width 217 height 24
paste input "**********"
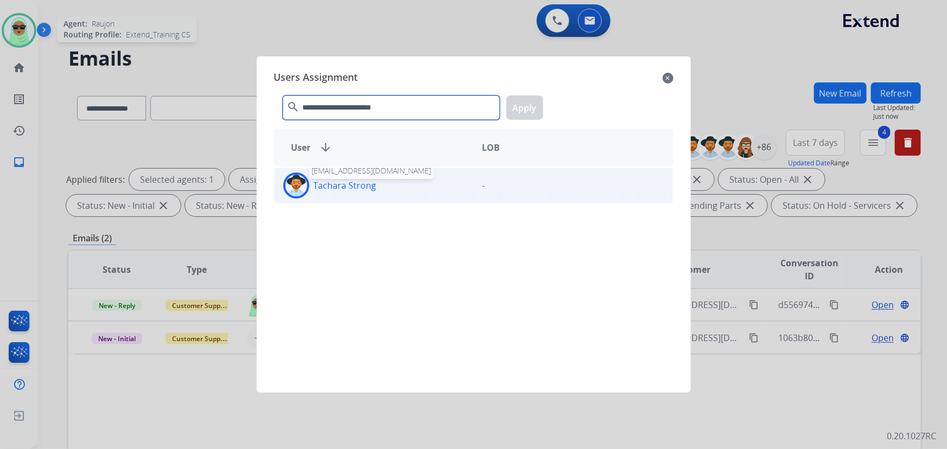
type input "**********"
click at [369, 190] on p "Tachara Strong" at bounding box center [345, 185] width 63 height 13
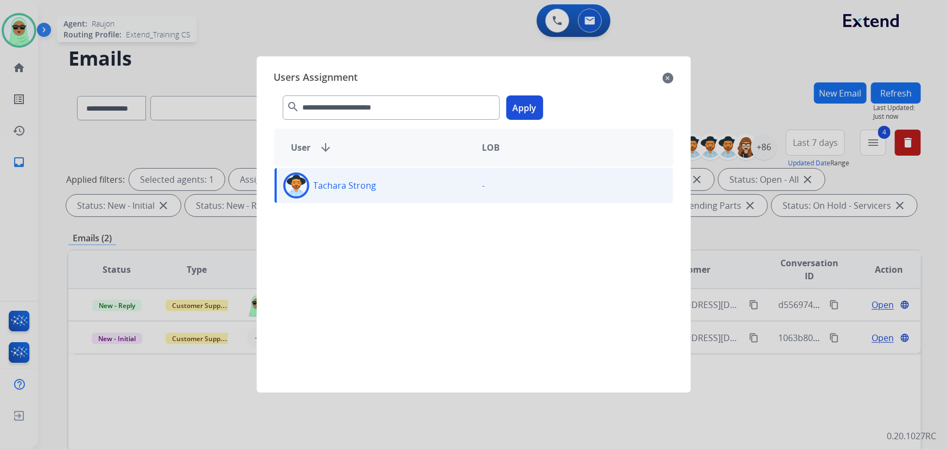
click at [293, 184] on img at bounding box center [296, 186] width 22 height 22
click at [300, 182] on img at bounding box center [296, 186] width 22 height 22
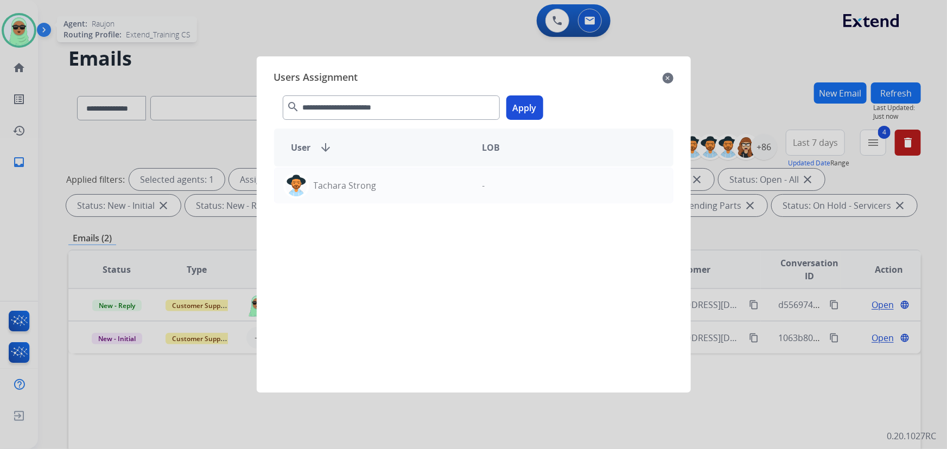
click at [659, 82] on div "Users Assignment close" at bounding box center [473, 77] width 399 height 17
click at [666, 79] on mat-icon "close" at bounding box center [667, 78] width 11 height 13
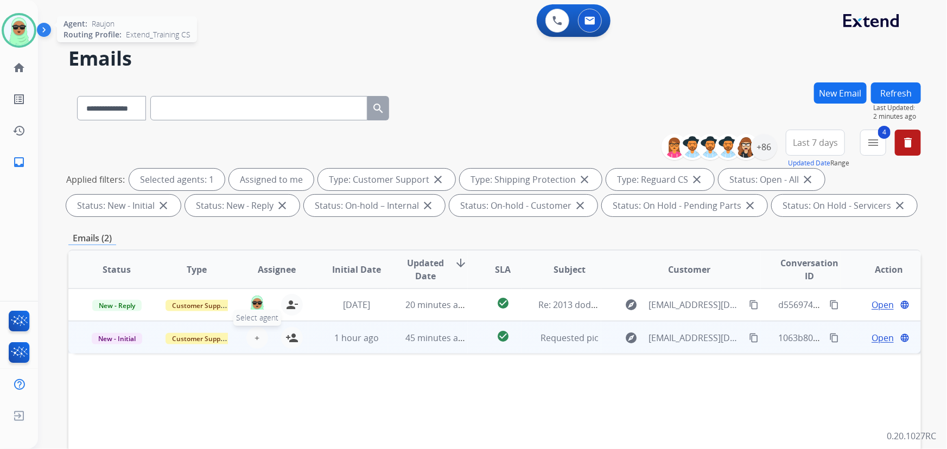
click at [254, 336] on span "+" at bounding box center [256, 337] width 5 height 13
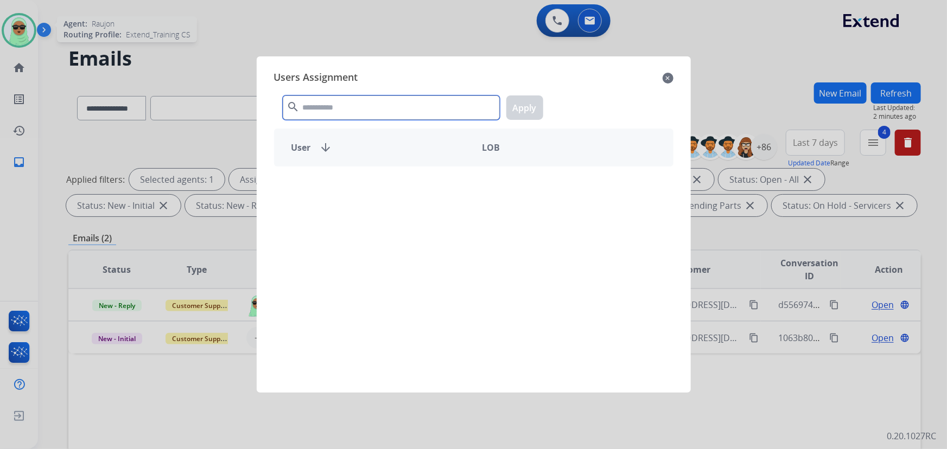
click at [341, 114] on input "text" at bounding box center [391, 107] width 217 height 24
paste input "**********"
type input "**********"
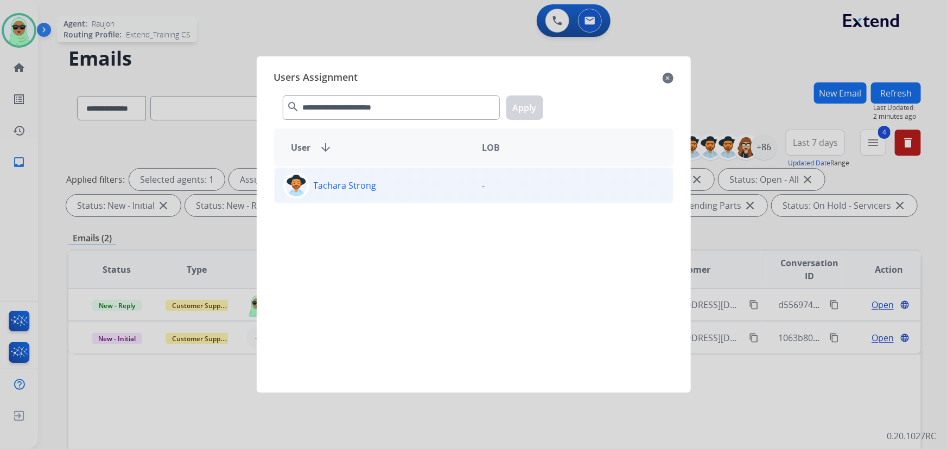
drag, startPoint x: 317, startPoint y: 214, endPoint x: 331, endPoint y: 190, distance: 27.3
click at [318, 210] on div "Tachara Strong -" at bounding box center [473, 273] width 399 height 213
click at [331, 190] on p "Tachara Strong" at bounding box center [345, 185] width 63 height 13
click at [536, 100] on button "Apply" at bounding box center [524, 107] width 37 height 24
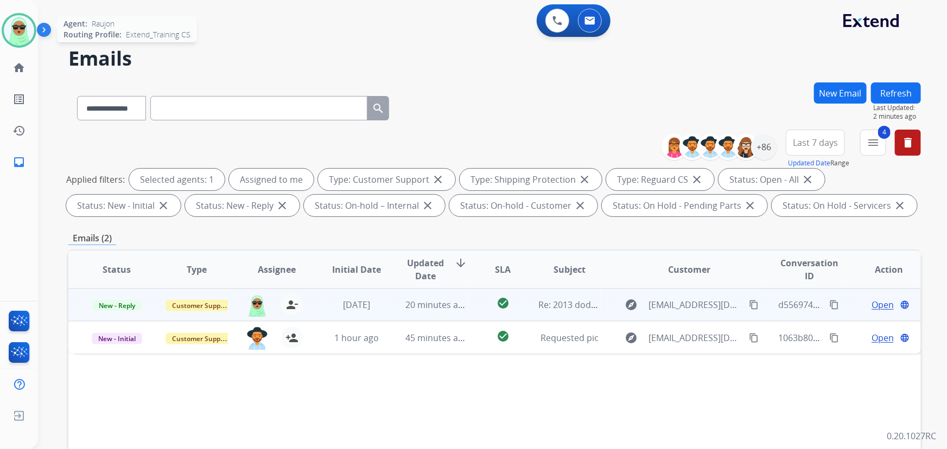
click at [871, 305] on span "Open" at bounding box center [882, 304] width 22 height 13
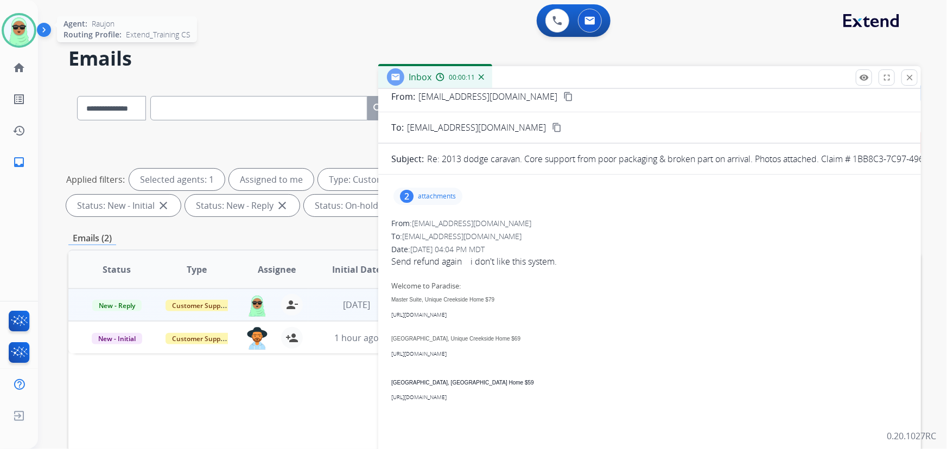
scroll to position [49, 0]
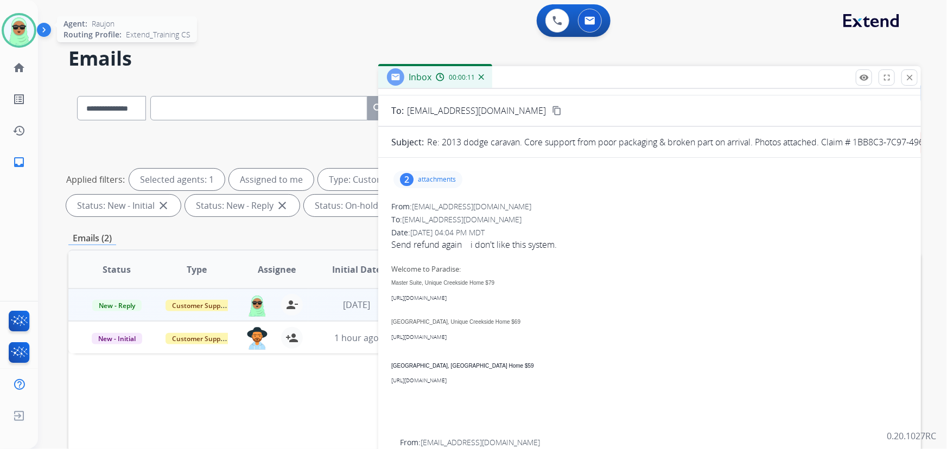
click at [423, 170] on div "2 attachments" at bounding box center [649, 180] width 516 height 26
click at [421, 178] on p "attachments" at bounding box center [437, 179] width 38 height 9
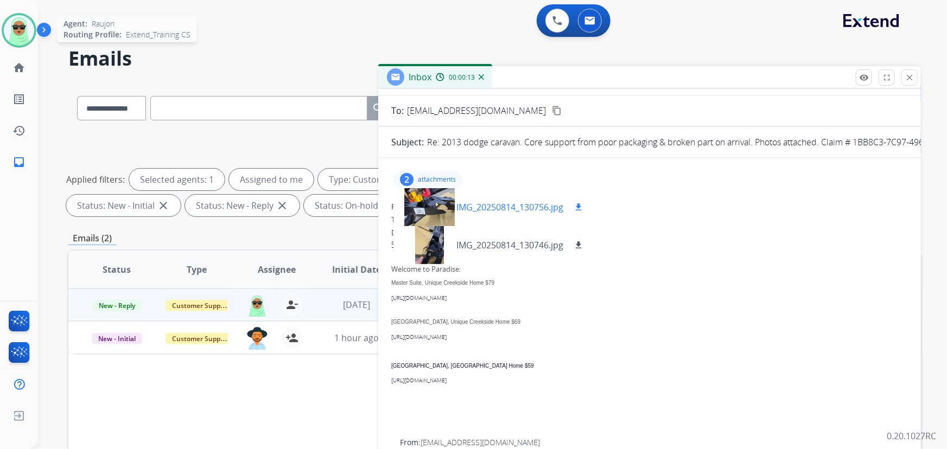
click at [437, 206] on div at bounding box center [429, 207] width 54 height 38
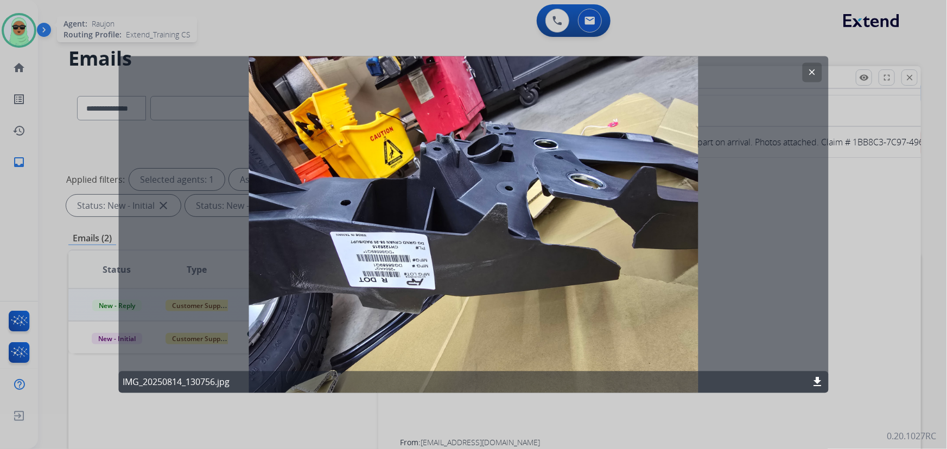
click at [806, 68] on button "clear" at bounding box center [812, 73] width 20 height 20
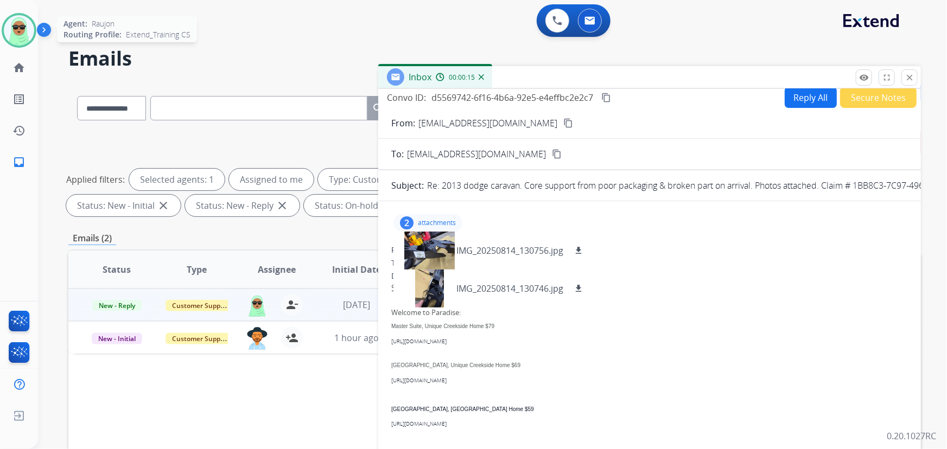
scroll to position [0, 0]
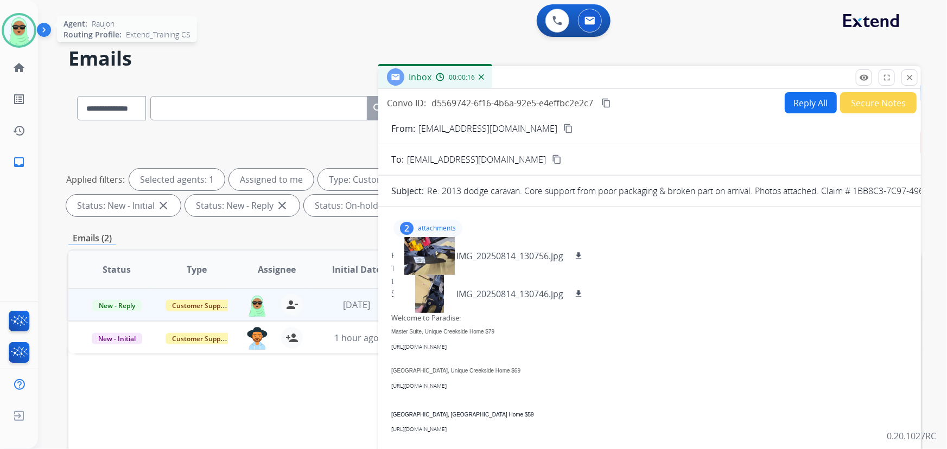
click at [563, 132] on mat-icon "content_copy" at bounding box center [568, 129] width 10 height 10
drag, startPoint x: 813, startPoint y: 114, endPoint x: 802, endPoint y: 102, distance: 16.1
click at [810, 112] on div "Convo ID: d5569742-6f16-4b6a-92e5-e4effbc2e2c7 content_copy Reply All Secure No…" at bounding box center [649, 310] width 542 height 443
click at [801, 102] on button "Reply All" at bounding box center [810, 102] width 52 height 21
select select "**********"
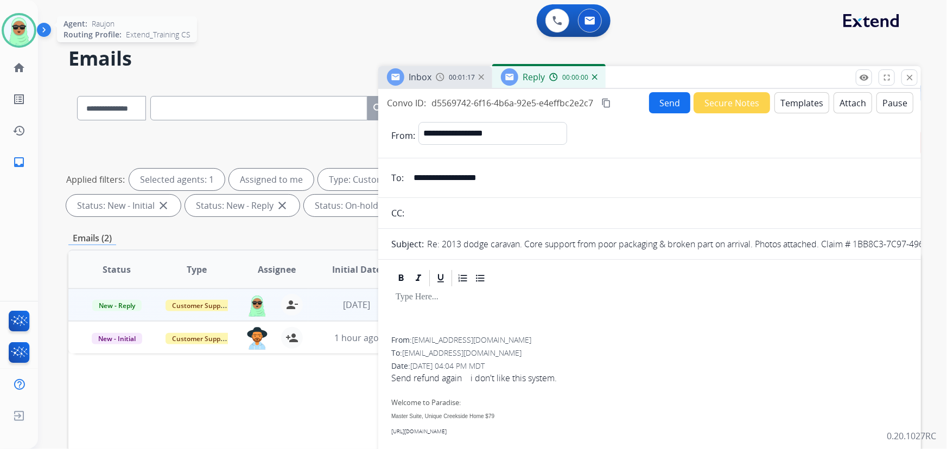
click at [804, 98] on button "Templates" at bounding box center [801, 102] width 55 height 21
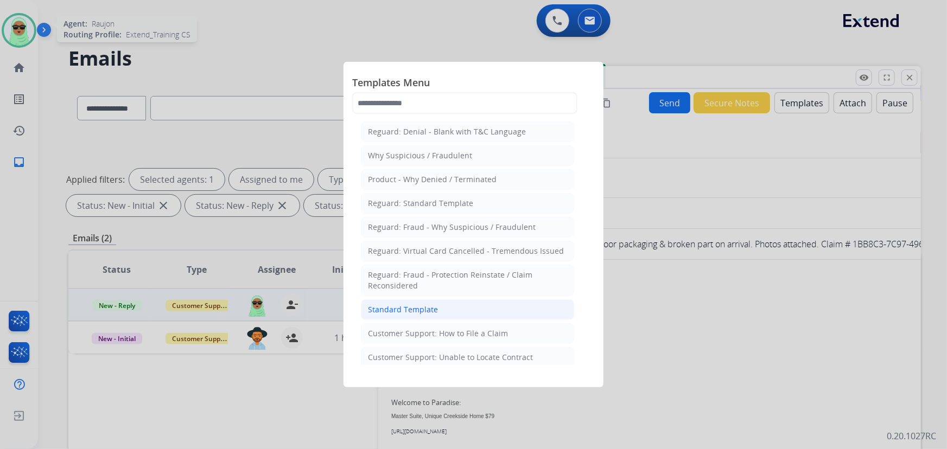
click at [407, 301] on li "Standard Template" at bounding box center [467, 309] width 213 height 21
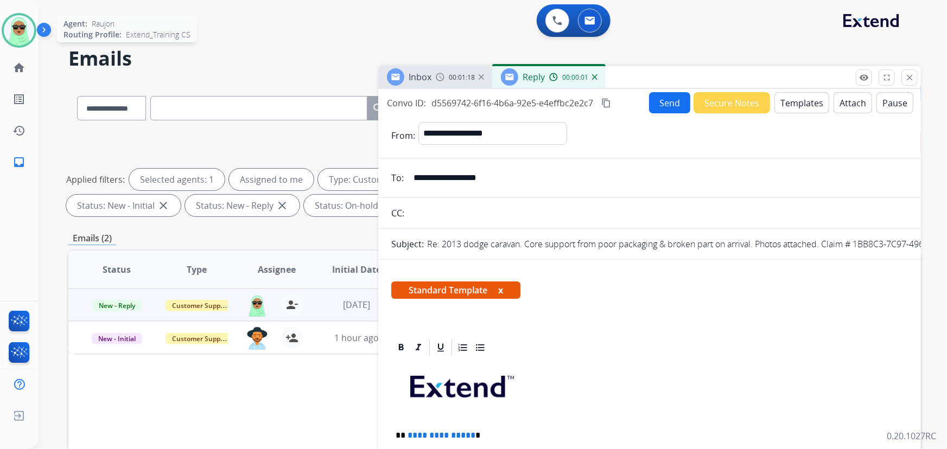
scroll to position [148, 0]
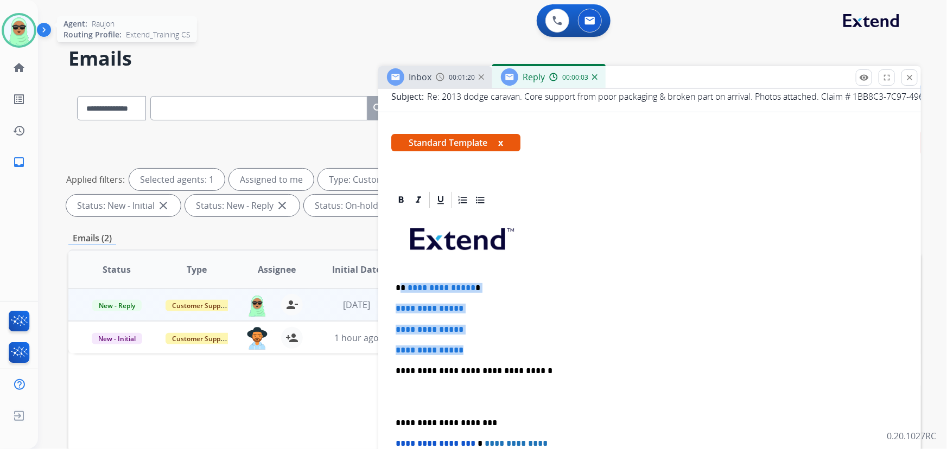
drag, startPoint x: 468, startPoint y: 347, endPoint x: 400, endPoint y: 285, distance: 92.2
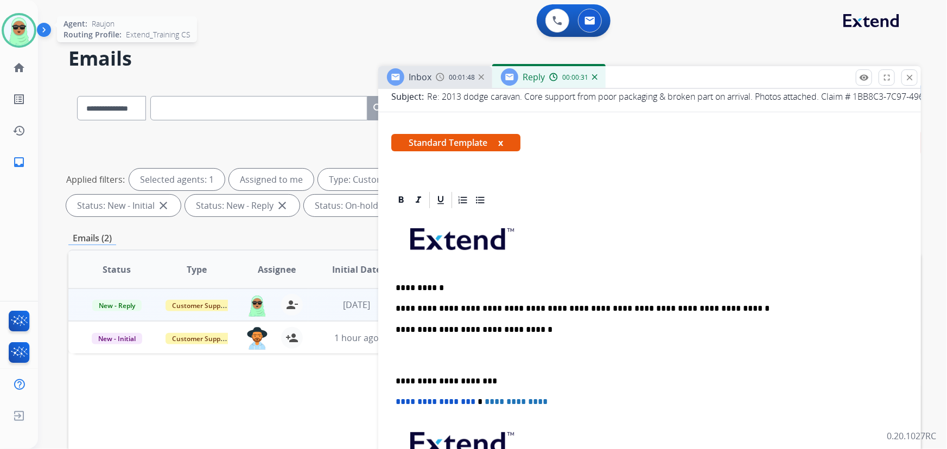
click at [568, 309] on p "**********" at bounding box center [645, 309] width 500 height 10
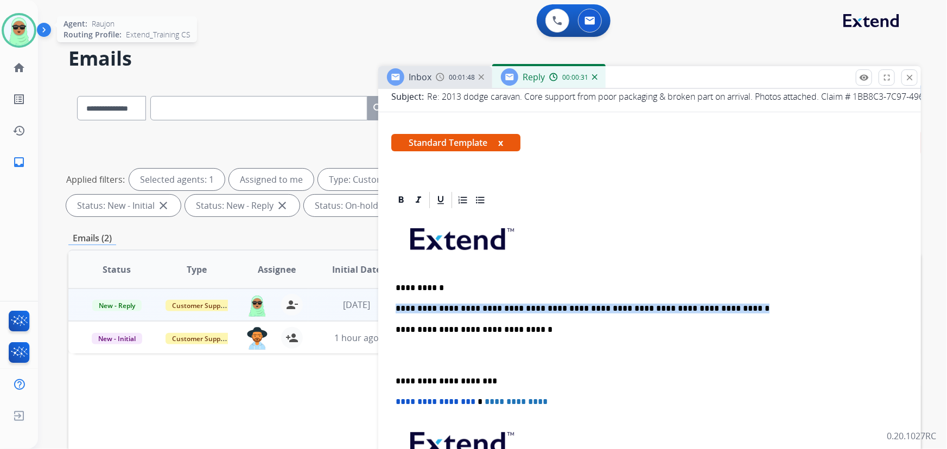
click at [568, 309] on p "**********" at bounding box center [645, 309] width 500 height 10
copy p "**********"
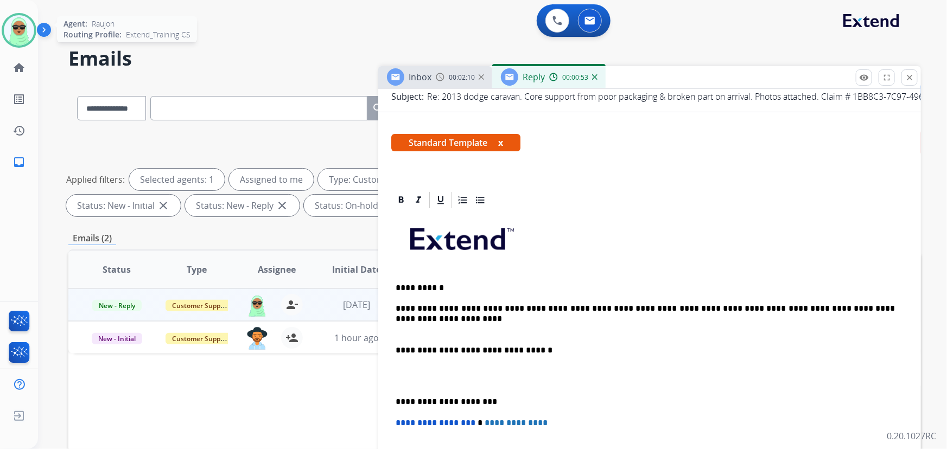
click at [492, 336] on div "**********" at bounding box center [649, 386] width 516 height 353
click at [459, 337] on div "**********" at bounding box center [649, 386] width 516 height 353
click at [443, 325] on p at bounding box center [649, 330] width 508 height 10
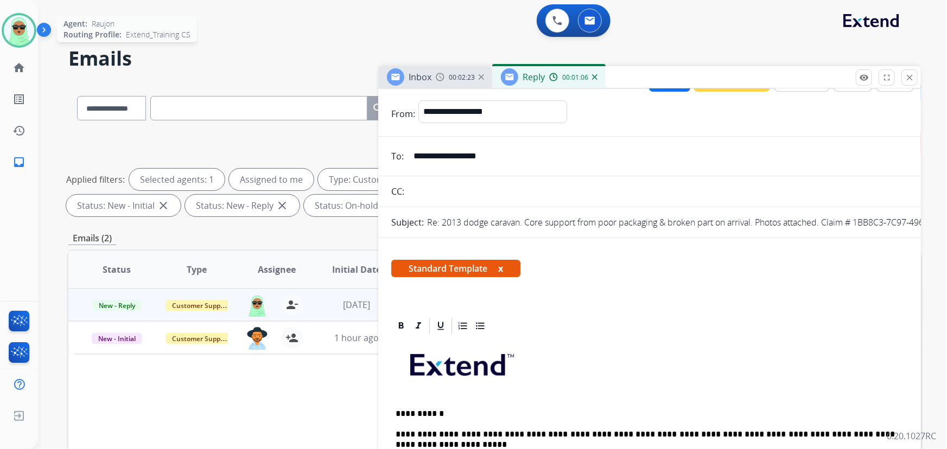
scroll to position [0, 0]
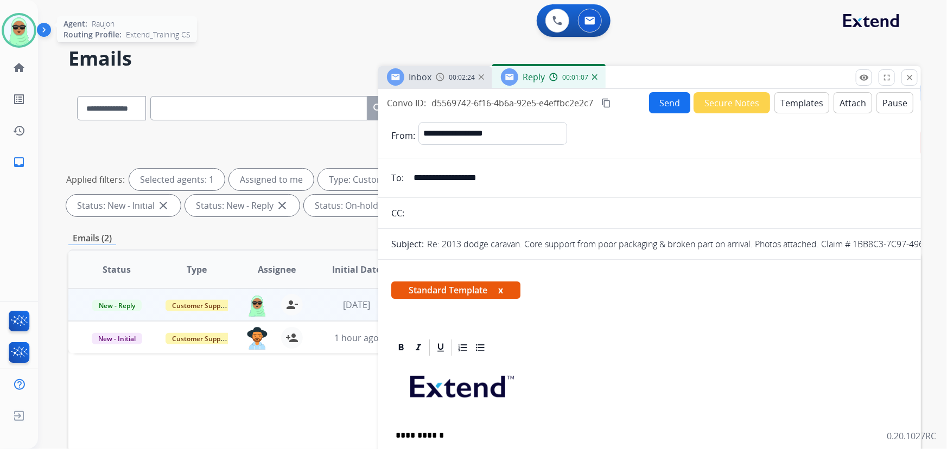
click at [669, 100] on button "Send" at bounding box center [669, 102] width 41 height 21
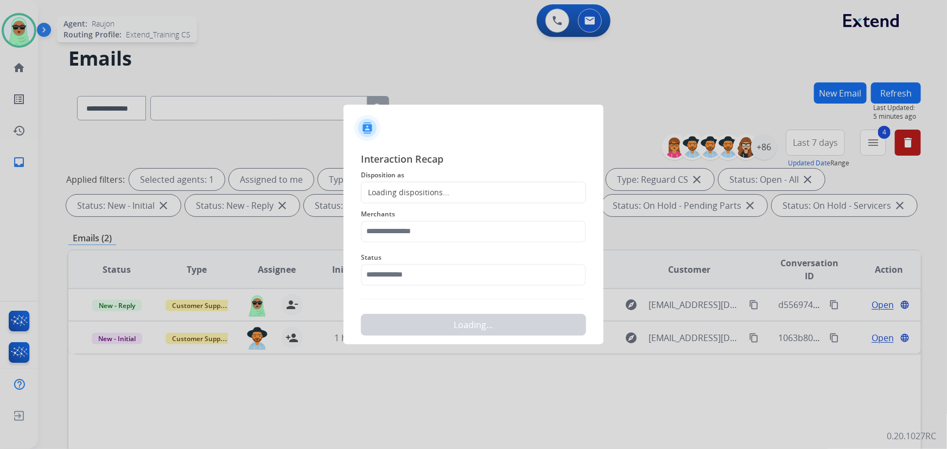
drag, startPoint x: 437, startPoint y: 290, endPoint x: 438, endPoint y: 271, distance: 19.6
click at [437, 290] on div "Interaction Recap Disposition as Loading dispositions... Merchants Status Loadi…" at bounding box center [473, 243] width 225 height 185
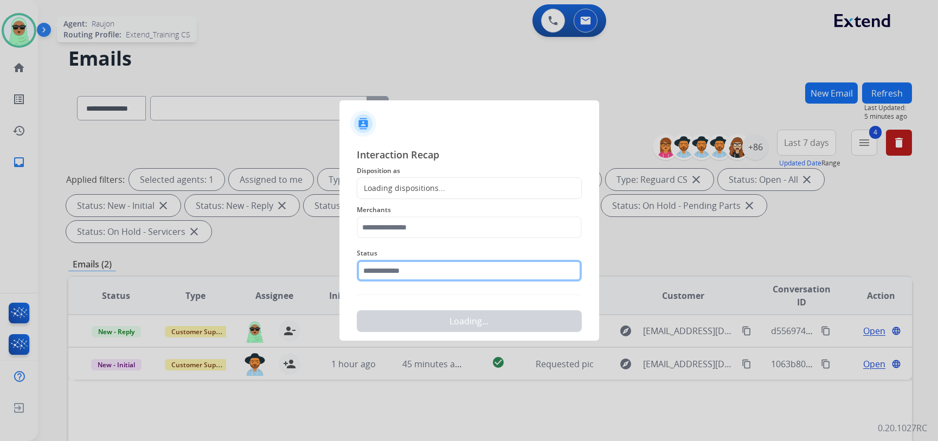
click at [438, 271] on input "text" at bounding box center [469, 271] width 225 height 22
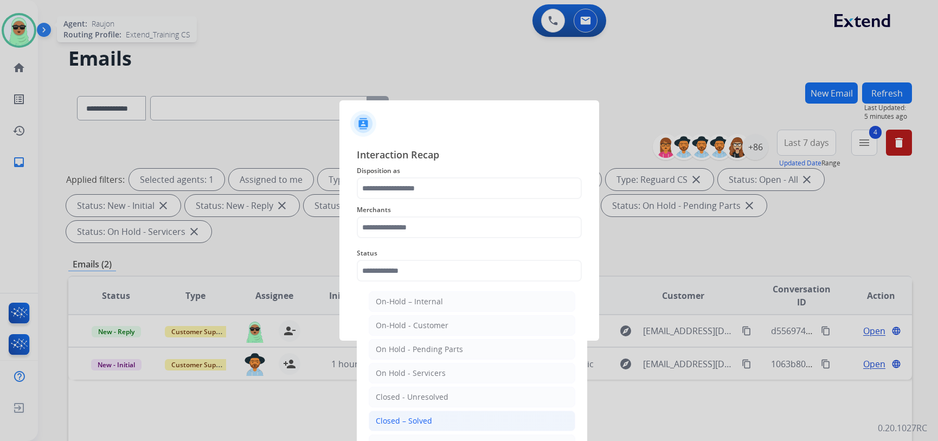
click at [420, 418] on div "Closed – Solved" at bounding box center [404, 420] width 56 height 11
type input "**********"
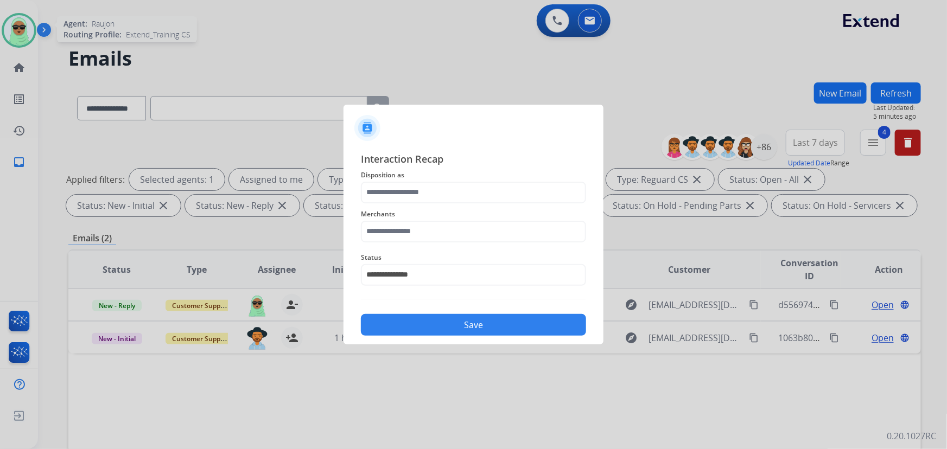
click at [432, 204] on div "Merchants" at bounding box center [473, 224] width 225 height 43
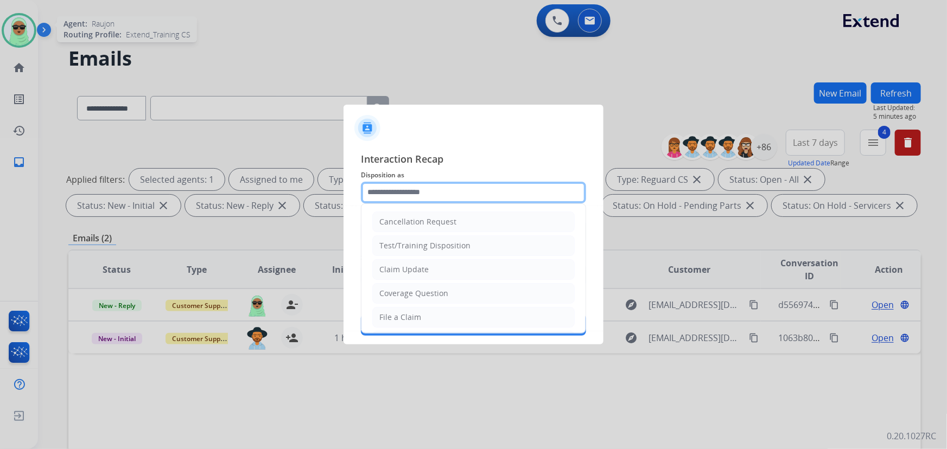
click at [426, 191] on input "text" at bounding box center [473, 193] width 225 height 22
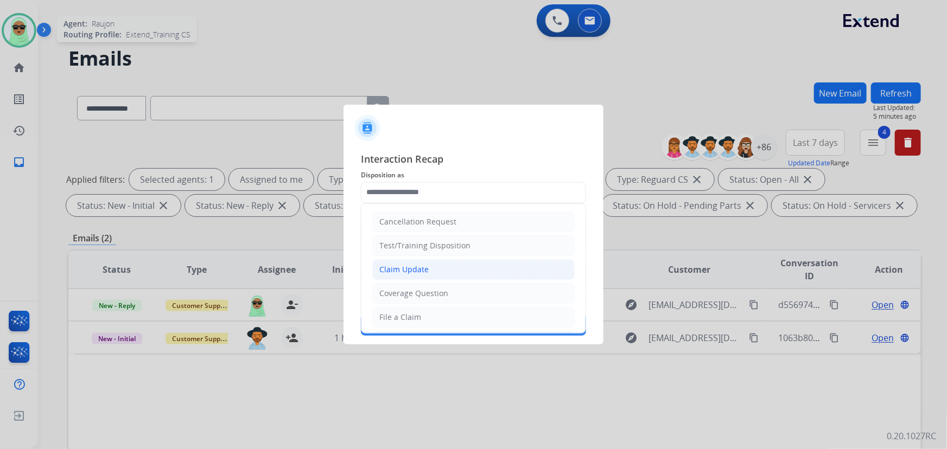
click at [432, 270] on li "Claim Update" at bounding box center [473, 269] width 202 height 21
type input "**********"
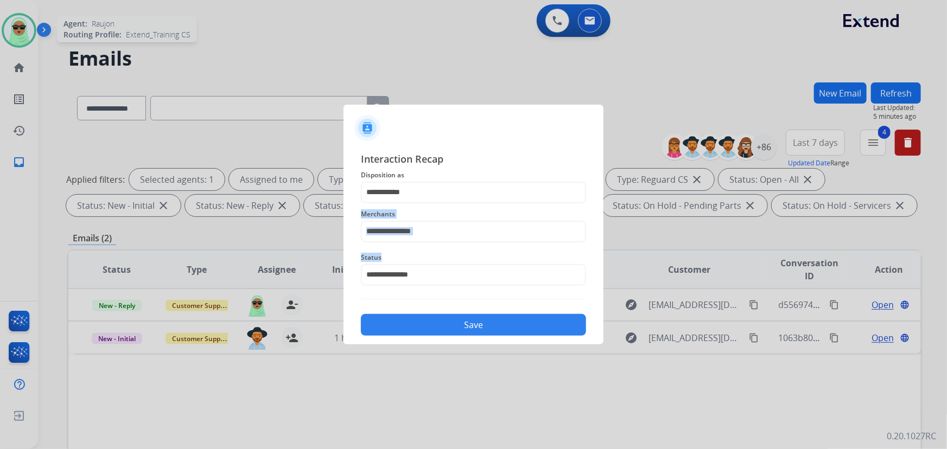
drag, startPoint x: 437, startPoint y: 246, endPoint x: 439, endPoint y: 233, distance: 13.7
click at [439, 240] on div "**********" at bounding box center [473, 243] width 225 height 185
click at [439, 233] on input "text" at bounding box center [473, 232] width 225 height 22
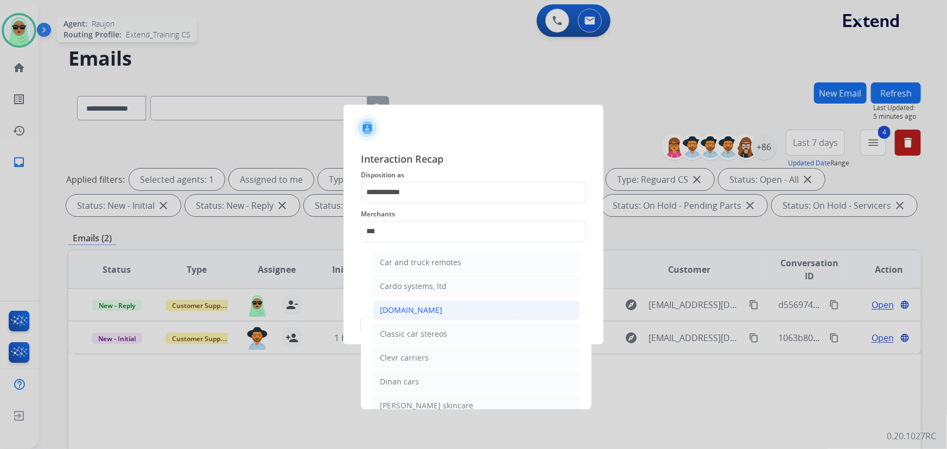
click at [400, 309] on div "[DOMAIN_NAME]" at bounding box center [411, 310] width 62 height 11
type input "**********"
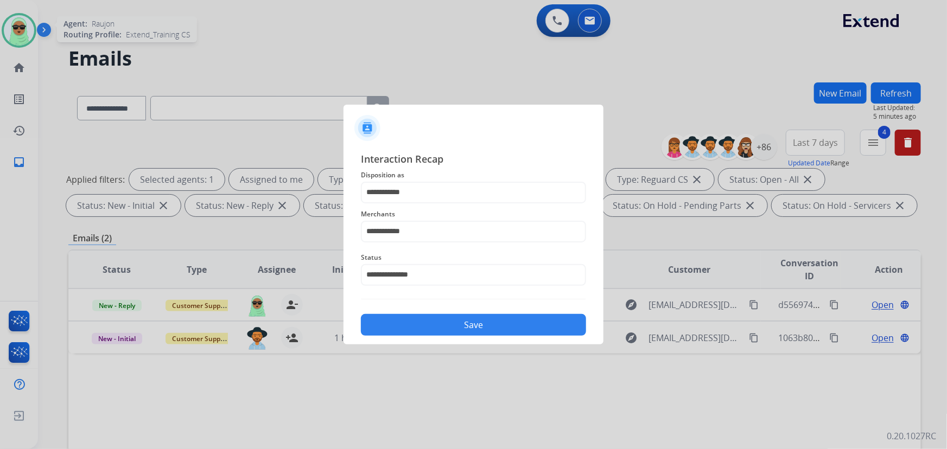
drag, startPoint x: 546, startPoint y: 322, endPoint x: 535, endPoint y: 322, distance: 10.8
click at [544, 322] on button "Save" at bounding box center [473, 325] width 225 height 22
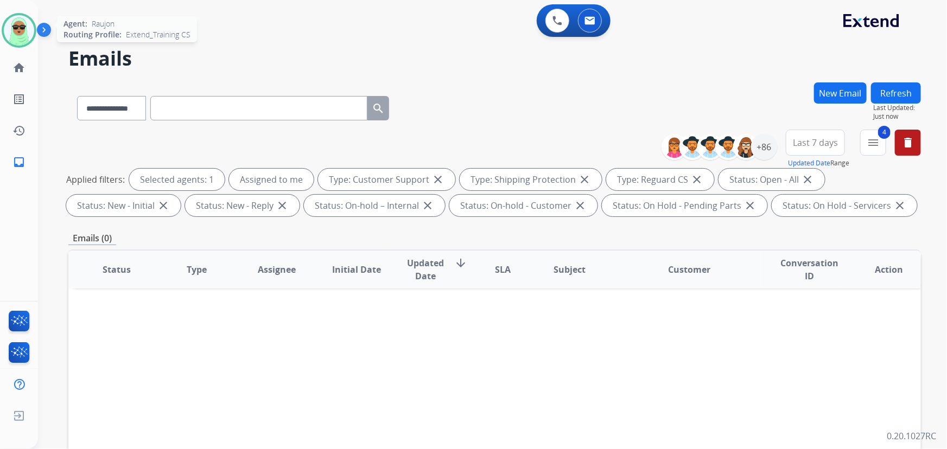
click at [893, 91] on button "Refresh" at bounding box center [896, 92] width 50 height 21
drag, startPoint x: 946, startPoint y: 299, endPoint x: 946, endPoint y: 1, distance: 298.9
click at [946, 155] on div "**********" at bounding box center [492, 224] width 909 height 449
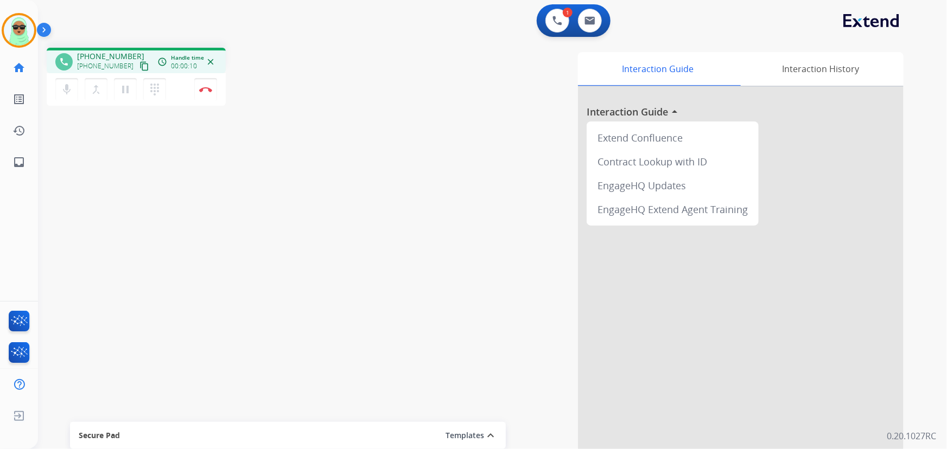
click at [139, 66] on mat-icon "content_copy" at bounding box center [144, 66] width 10 height 10
click at [204, 92] on img at bounding box center [205, 89] width 13 height 5
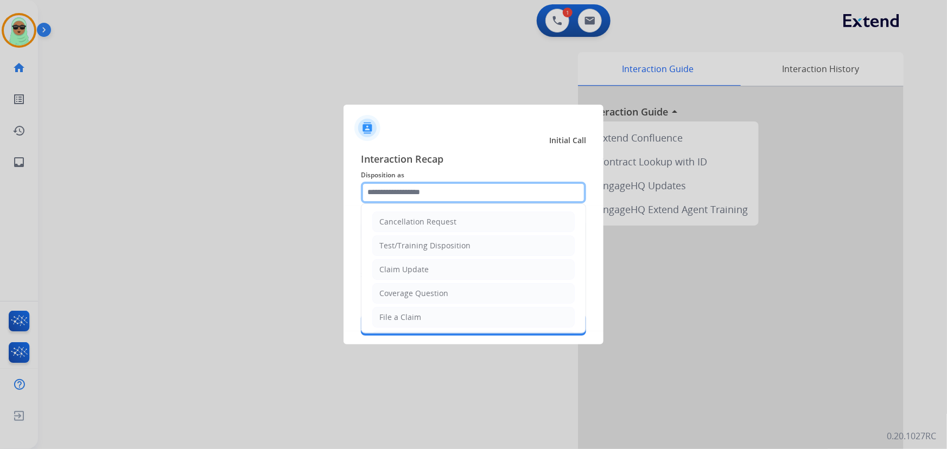
click at [439, 190] on input "text" at bounding box center [473, 193] width 225 height 22
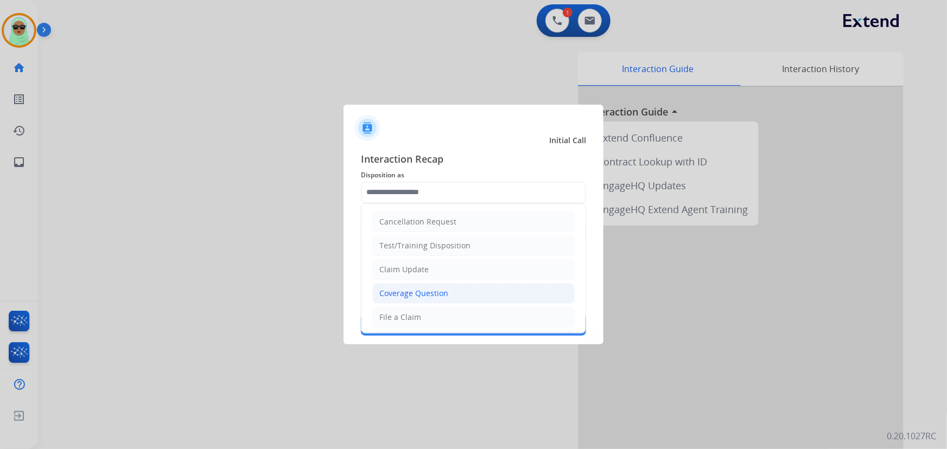
click at [414, 294] on div "Coverage Question" at bounding box center [413, 293] width 69 height 11
type input "**********"
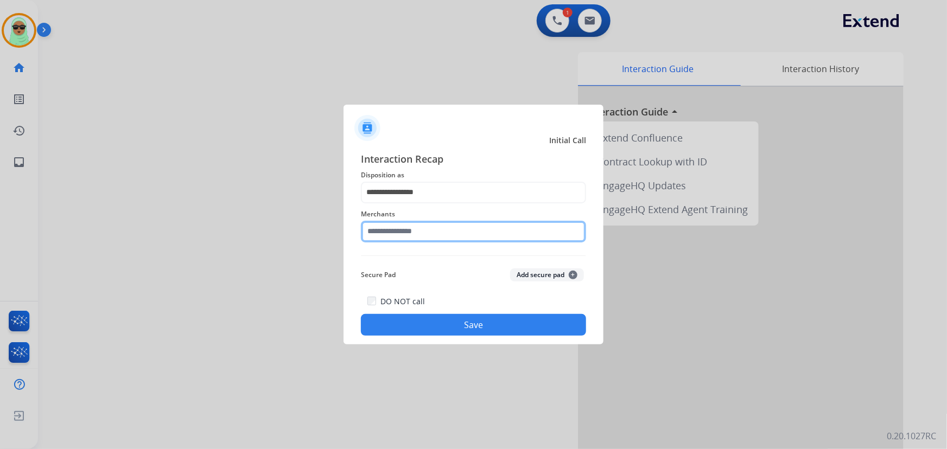
click at [406, 226] on input "text" at bounding box center [473, 232] width 225 height 22
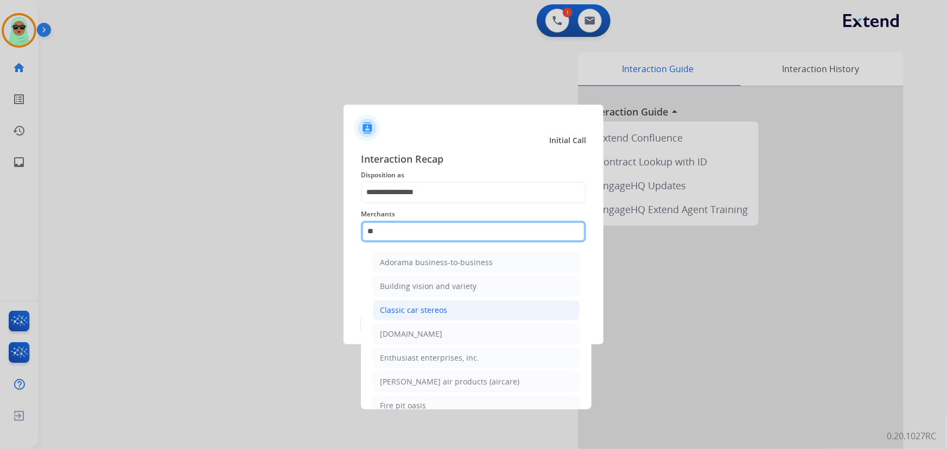
scroll to position [87, 0]
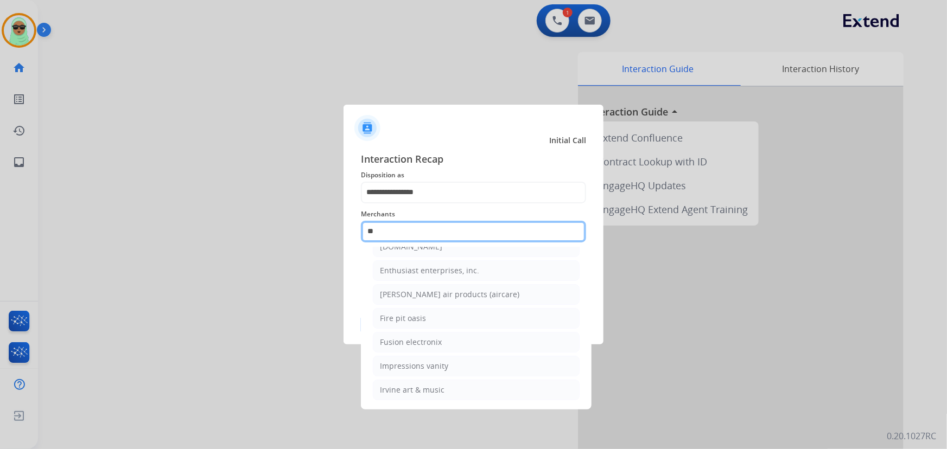
type input "*"
click at [430, 232] on input "*" at bounding box center [473, 232] width 225 height 22
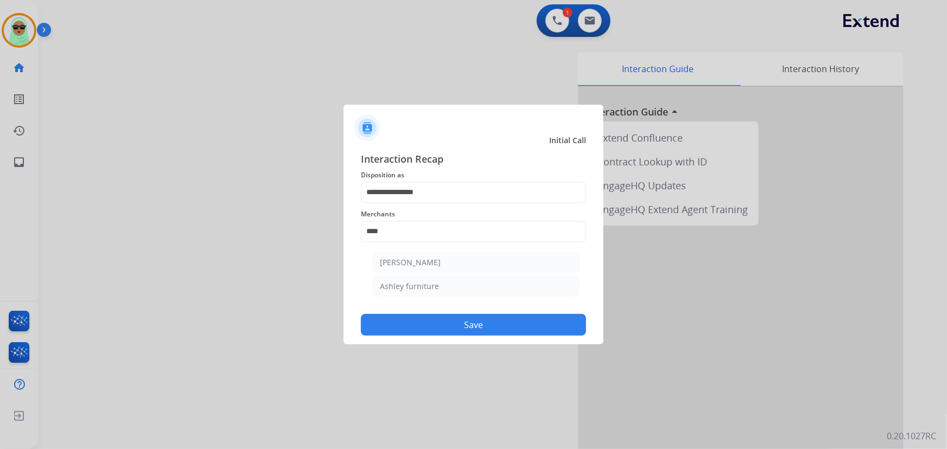
click at [424, 291] on div "Ashley furniture" at bounding box center [409, 286] width 59 height 11
type input "**********"
click at [450, 327] on button "Save" at bounding box center [473, 325] width 225 height 22
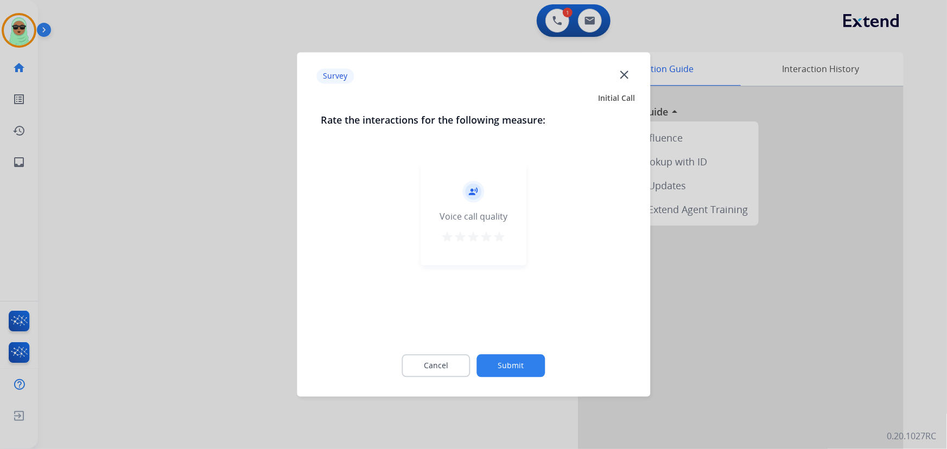
click at [531, 349] on div "Cancel Submit" at bounding box center [473, 366] width 305 height 49
click at [525, 364] on button "Submit" at bounding box center [511, 366] width 68 height 23
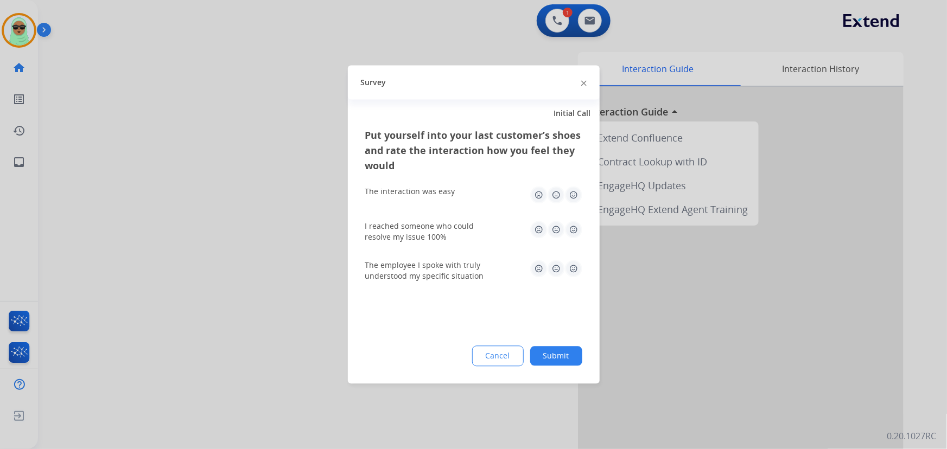
click at [559, 357] on button "Submit" at bounding box center [556, 357] width 52 height 20
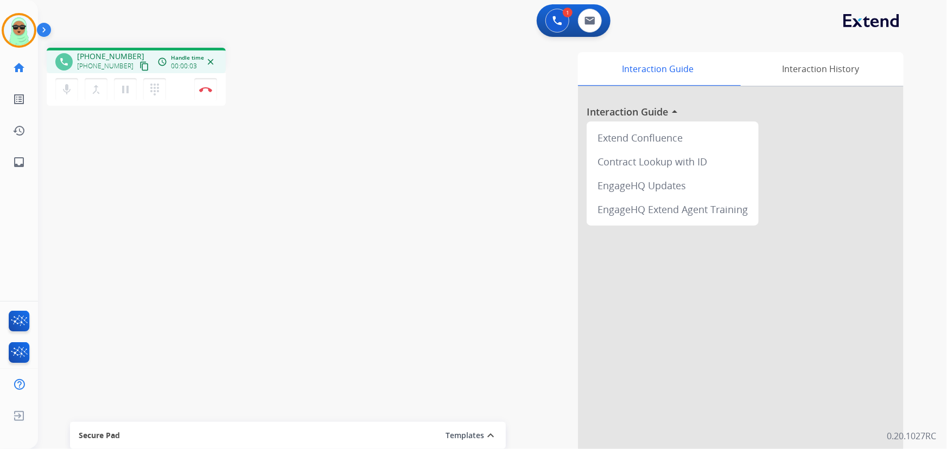
click at [140, 69] on div "phone +15622063038 +15622063038 content_copy access_time Call metrics Queue 00:…" at bounding box center [136, 60] width 179 height 25
click at [139, 69] on mat-icon "content_copy" at bounding box center [144, 66] width 10 height 10
click at [207, 87] on img at bounding box center [205, 89] width 13 height 5
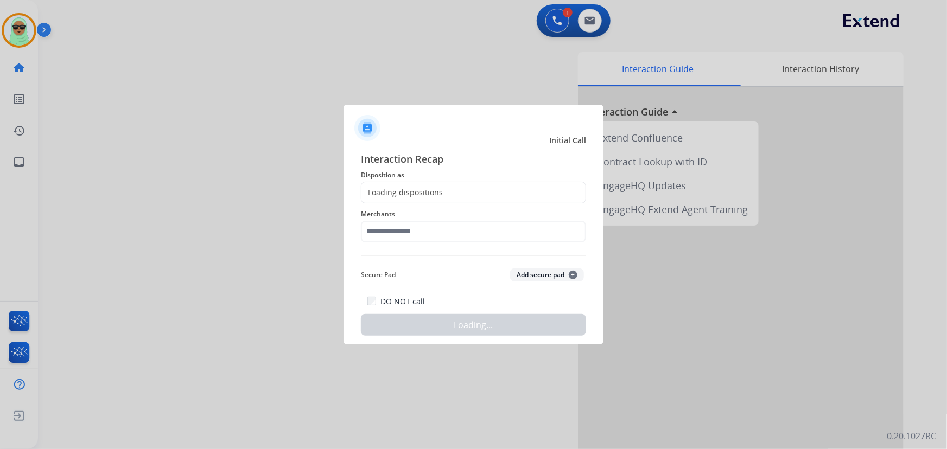
drag, startPoint x: 445, startPoint y: 215, endPoint x: 442, endPoint y: 204, distance: 11.8
click at [445, 215] on span "Merchants" at bounding box center [473, 214] width 225 height 13
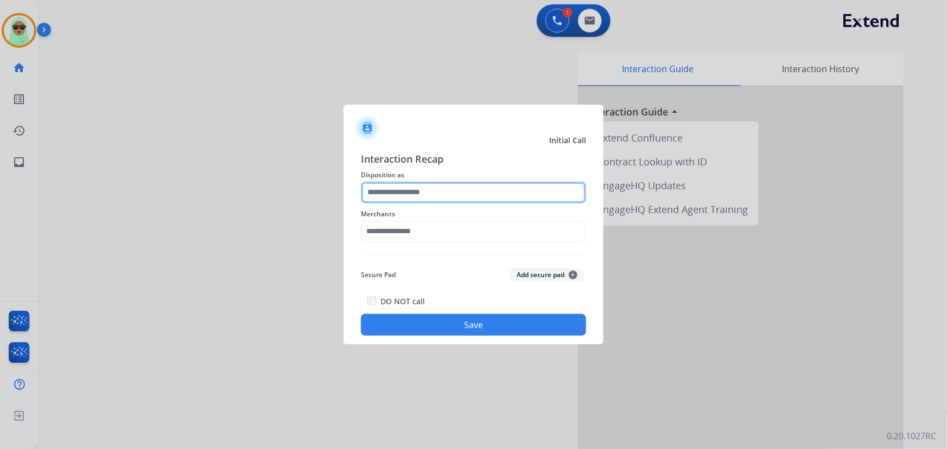
click at [444, 191] on input "text" at bounding box center [473, 193] width 225 height 22
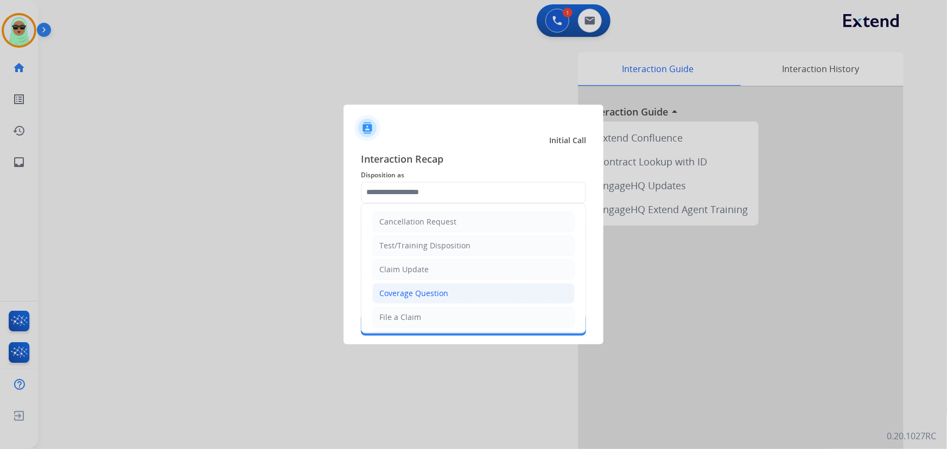
drag, startPoint x: 429, startPoint y: 298, endPoint x: 432, endPoint y: 257, distance: 40.8
click at [429, 297] on div "Coverage Question" at bounding box center [413, 293] width 69 height 11
type input "**********"
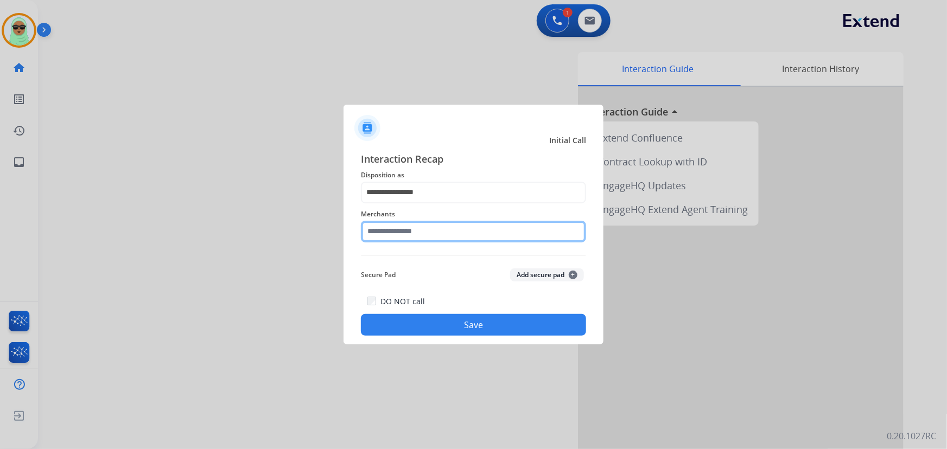
click at [422, 233] on input "text" at bounding box center [473, 232] width 225 height 22
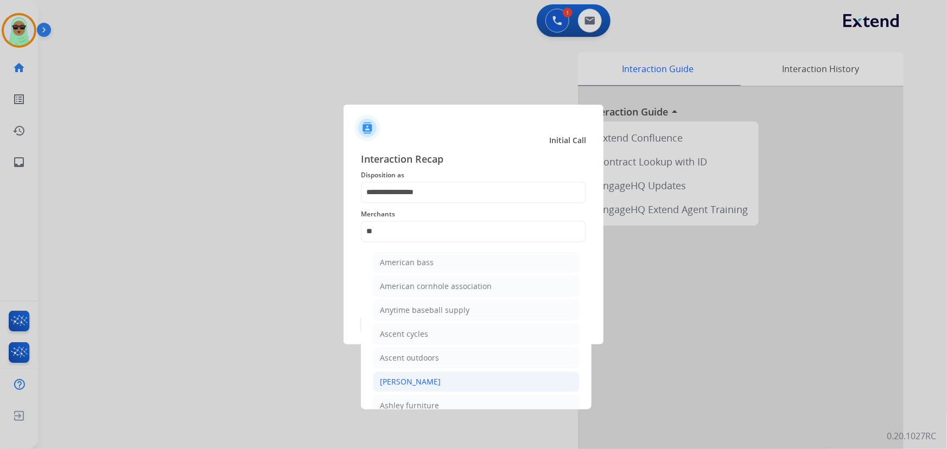
drag, startPoint x: 462, startPoint y: 381, endPoint x: 483, endPoint y: 373, distance: 22.5
click at [462, 380] on li "[PERSON_NAME]" at bounding box center [476, 382] width 207 height 21
type input "**********"
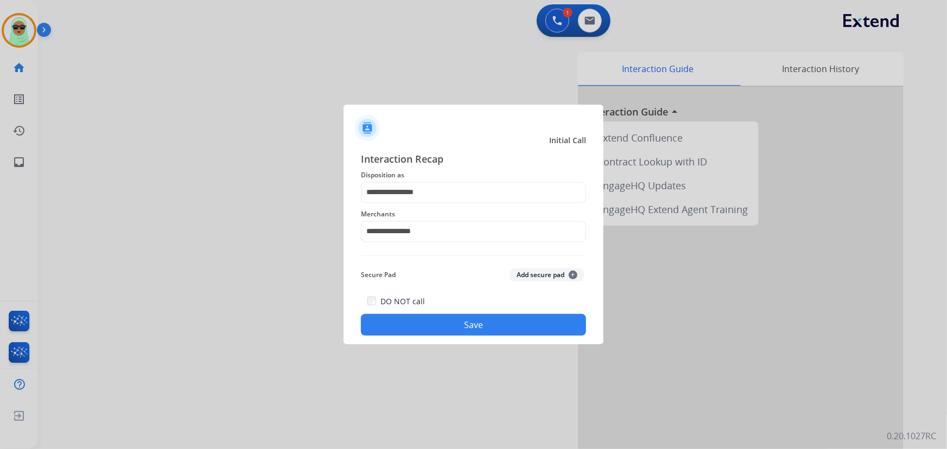
click at [508, 329] on button "Save" at bounding box center [473, 325] width 225 height 22
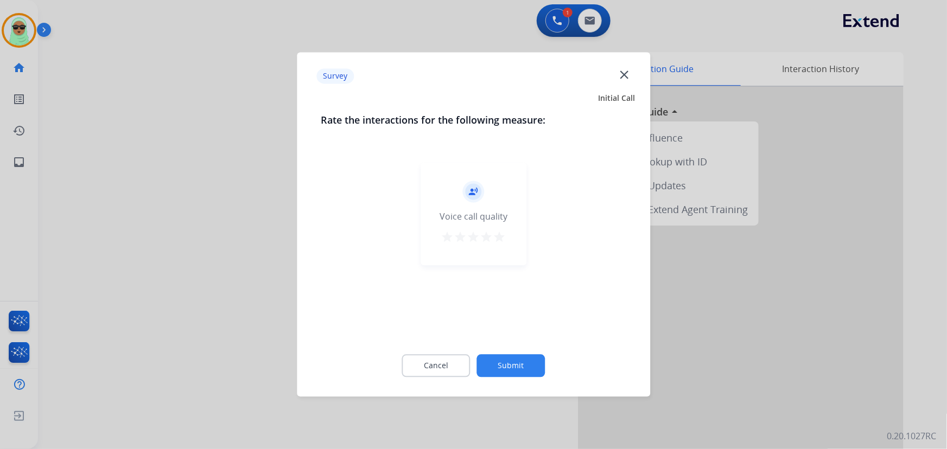
click at [523, 358] on button "Submit" at bounding box center [511, 366] width 68 height 23
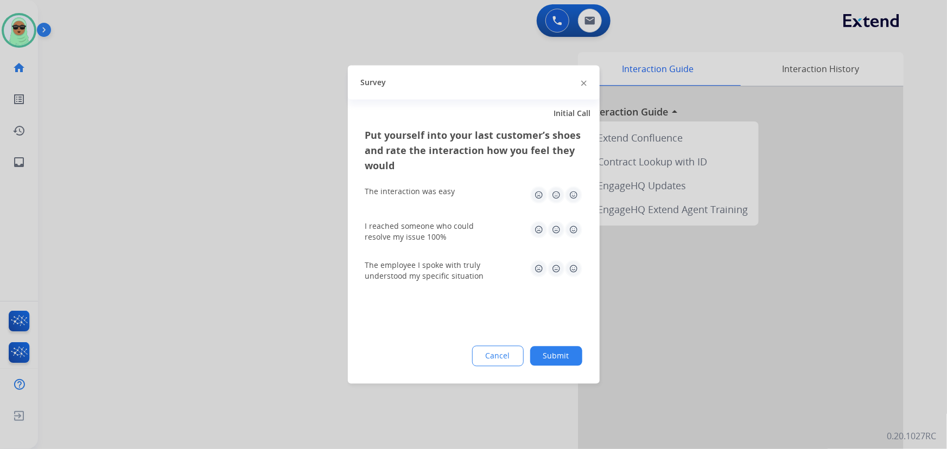
click at [552, 356] on button "Submit" at bounding box center [556, 357] width 52 height 20
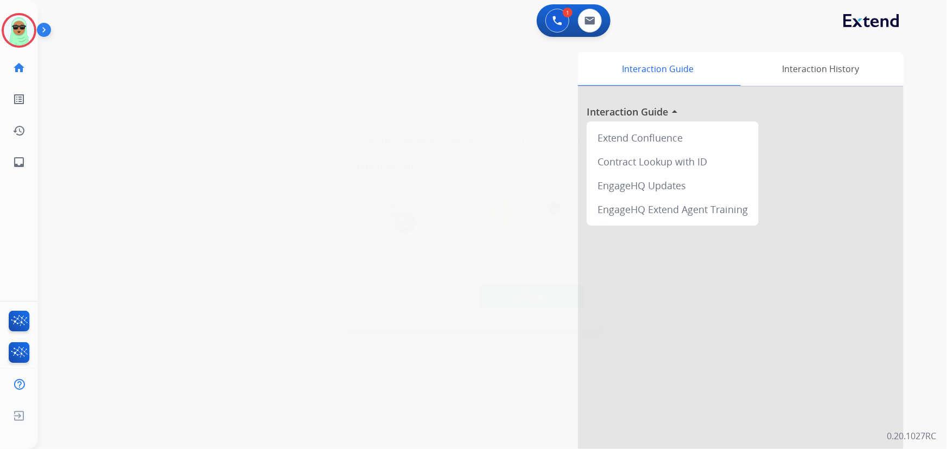
click at [200, 219] on div at bounding box center [473, 224] width 947 height 449
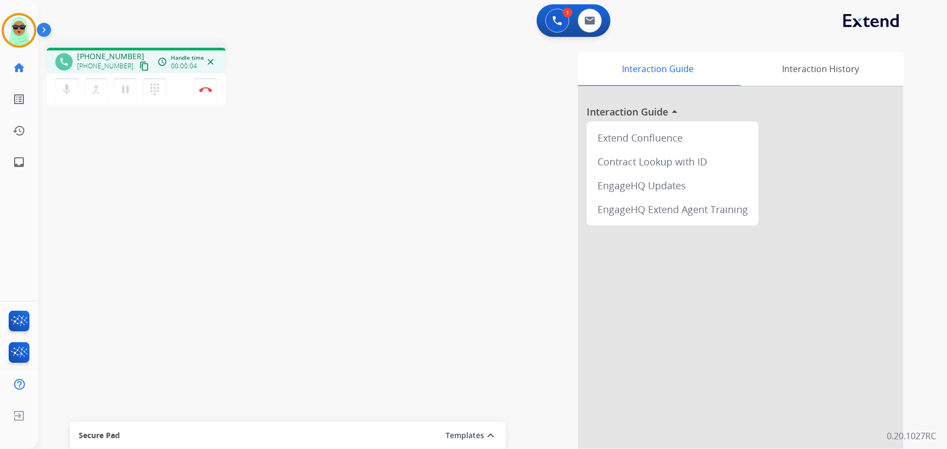
click at [139, 64] on mat-icon "content_copy" at bounding box center [144, 66] width 10 height 10
click at [207, 95] on button "Disconnect" at bounding box center [205, 89] width 23 height 23
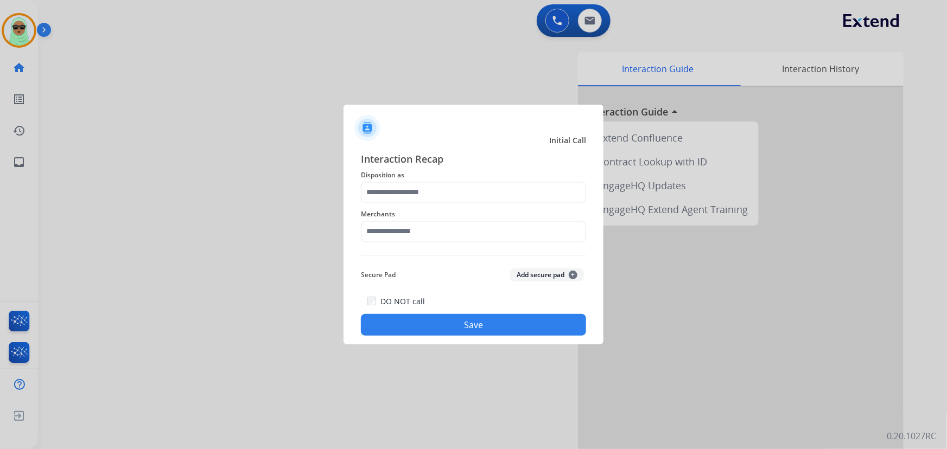
click at [376, 218] on span "Merchants" at bounding box center [473, 214] width 225 height 13
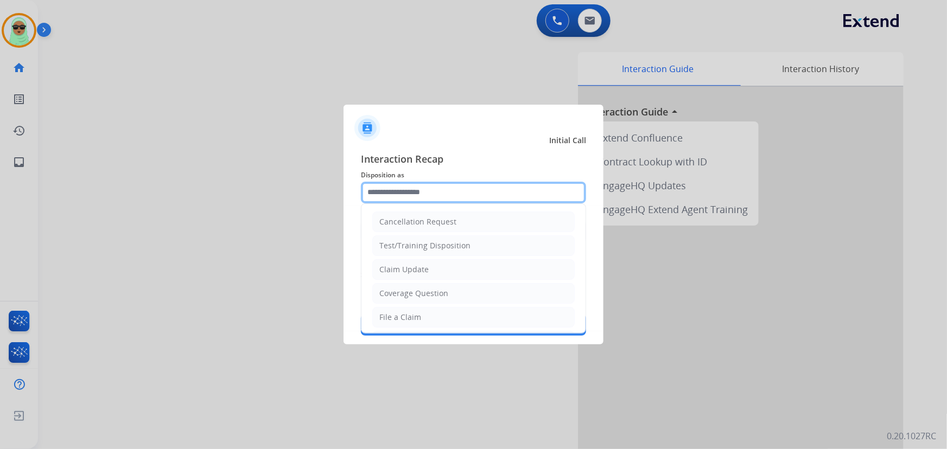
click at [383, 192] on input "text" at bounding box center [473, 193] width 225 height 22
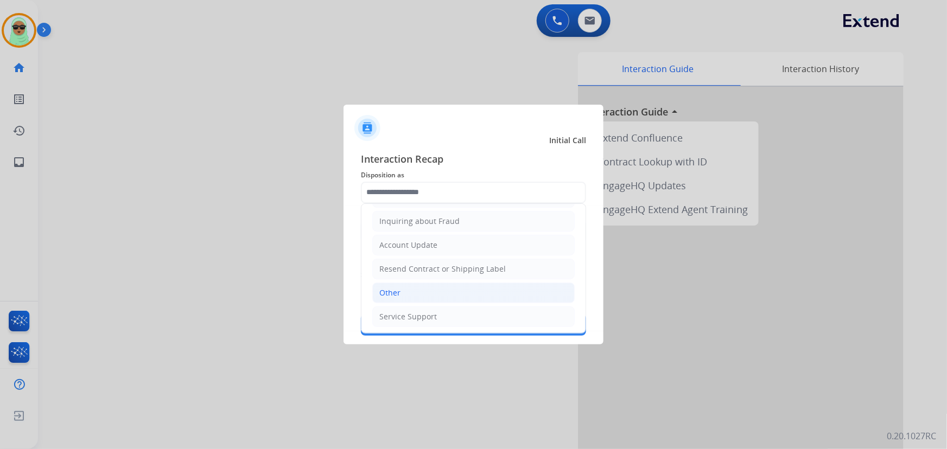
click at [423, 294] on li "Other" at bounding box center [473, 293] width 202 height 21
type input "*****"
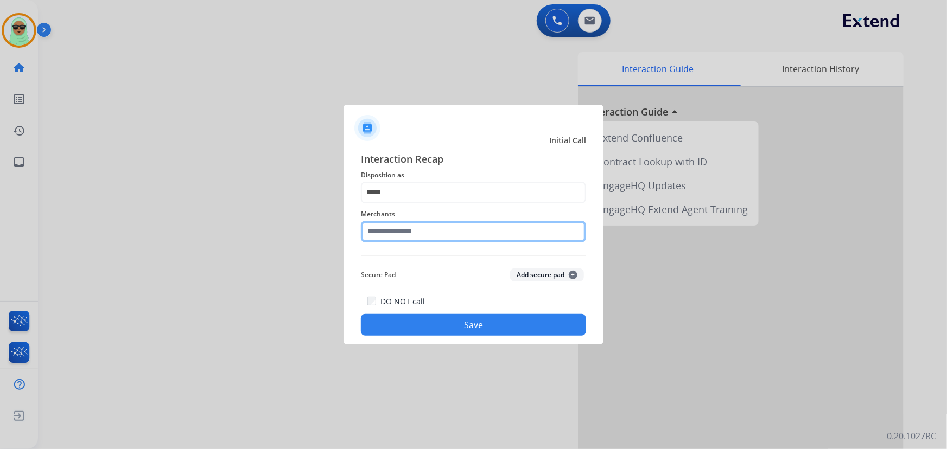
click at [418, 233] on input "text" at bounding box center [473, 232] width 225 height 22
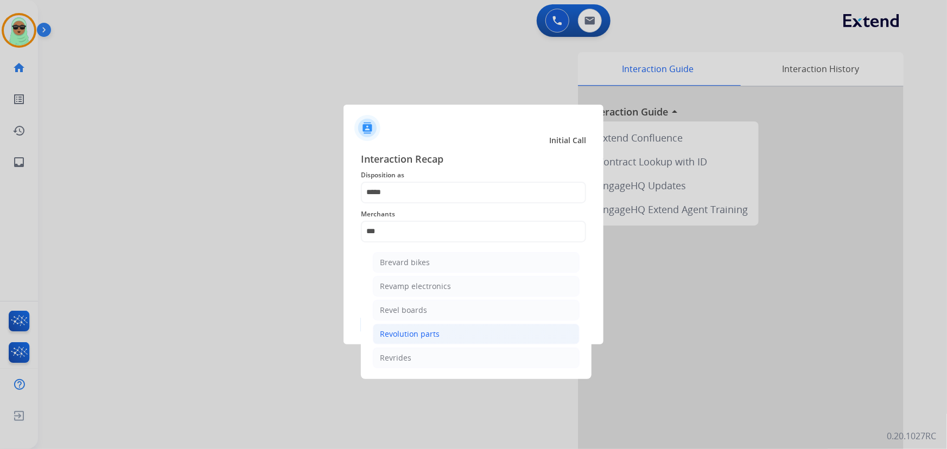
click at [424, 338] on div "Revolution parts" at bounding box center [410, 334] width 60 height 11
type input "**********"
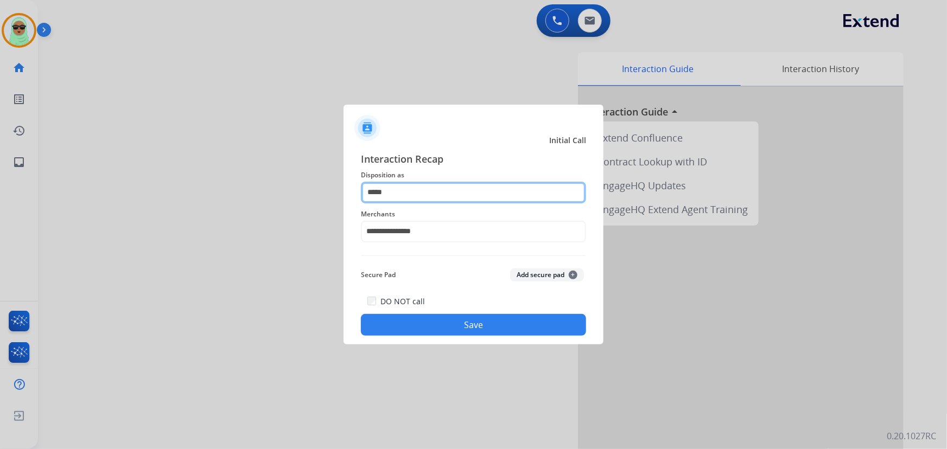
click at [401, 187] on input "*****" at bounding box center [473, 193] width 225 height 22
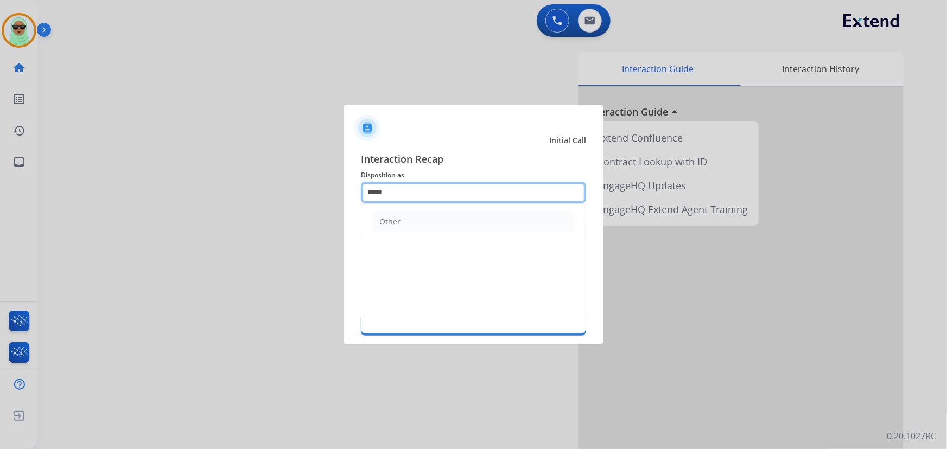
click at [401, 187] on input "*****" at bounding box center [473, 193] width 225 height 22
click at [403, 188] on input "*****" at bounding box center [473, 193] width 225 height 22
click at [404, 188] on input "*****" at bounding box center [473, 193] width 225 height 22
type input "*"
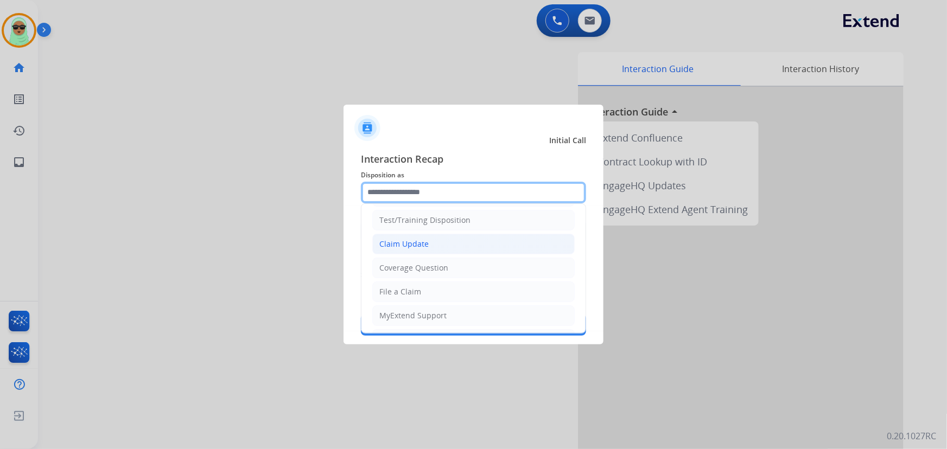
scroll to position [20, 0]
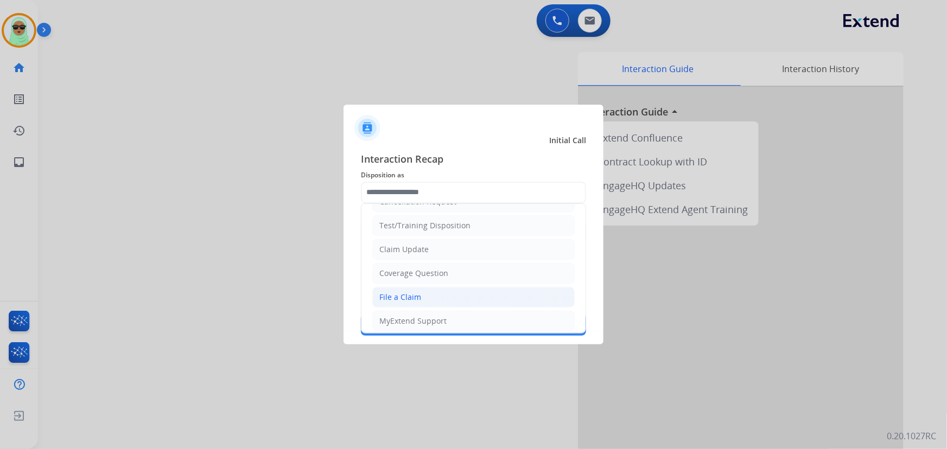
click at [423, 299] on li "File a Claim" at bounding box center [473, 297] width 202 height 21
type input "**********"
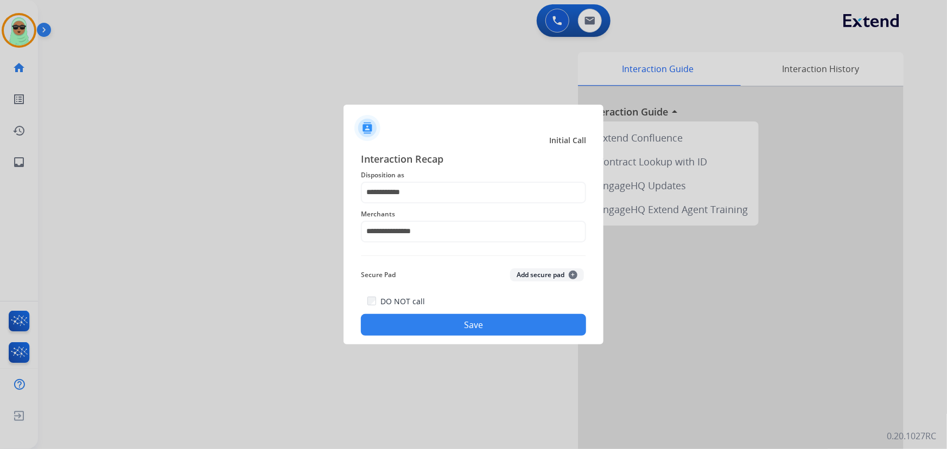
click at [465, 319] on button "Save" at bounding box center [473, 325] width 225 height 22
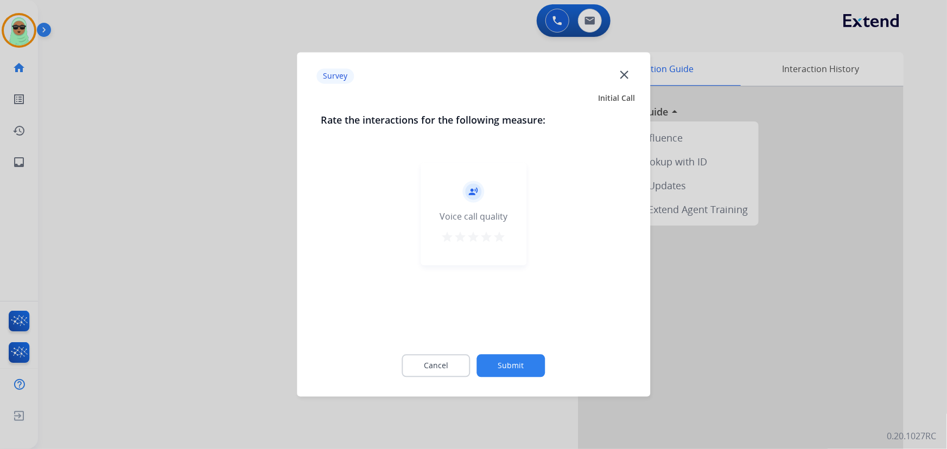
click at [515, 360] on button "Submit" at bounding box center [511, 366] width 68 height 23
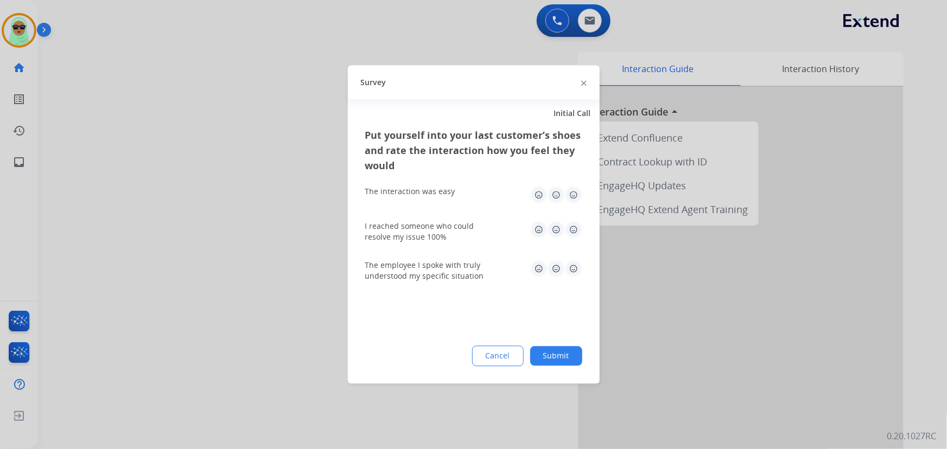
click at [549, 358] on button "Submit" at bounding box center [556, 357] width 52 height 20
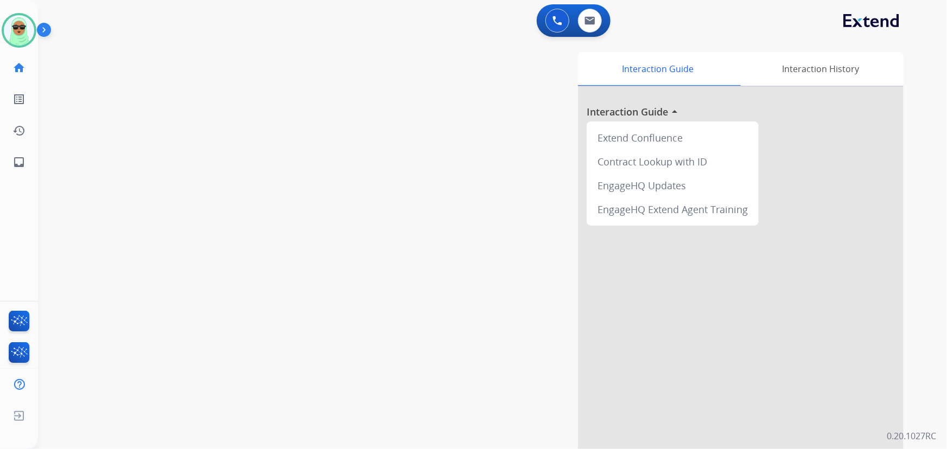
click at [494, 355] on div "Interaction Guide Interaction History Interaction Guide arrow_drop_up Extend Co…" at bounding box center [625, 271] width 555 height 439
click at [29, 37] on img at bounding box center [19, 30] width 30 height 30
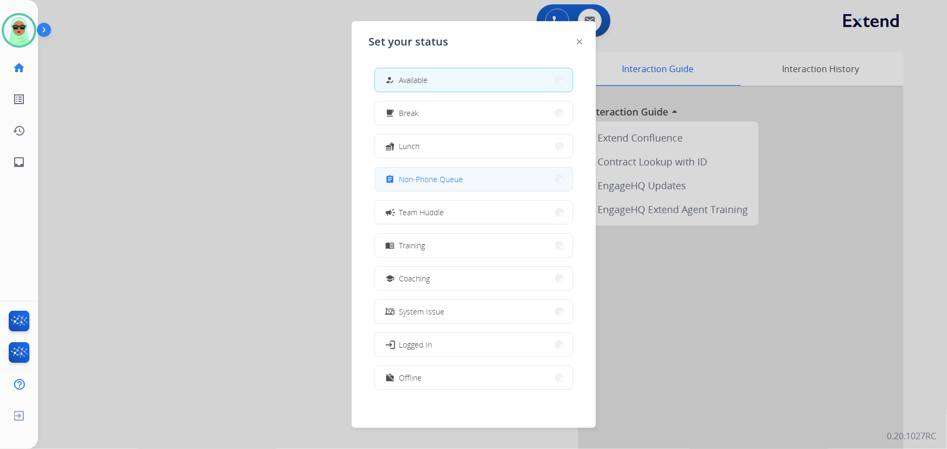
click at [453, 190] on div "assignment Non-Phone Queue" at bounding box center [473, 179] width 199 height 24
click at [456, 169] on button "assignment Non-Phone Queue" at bounding box center [473, 179] width 197 height 23
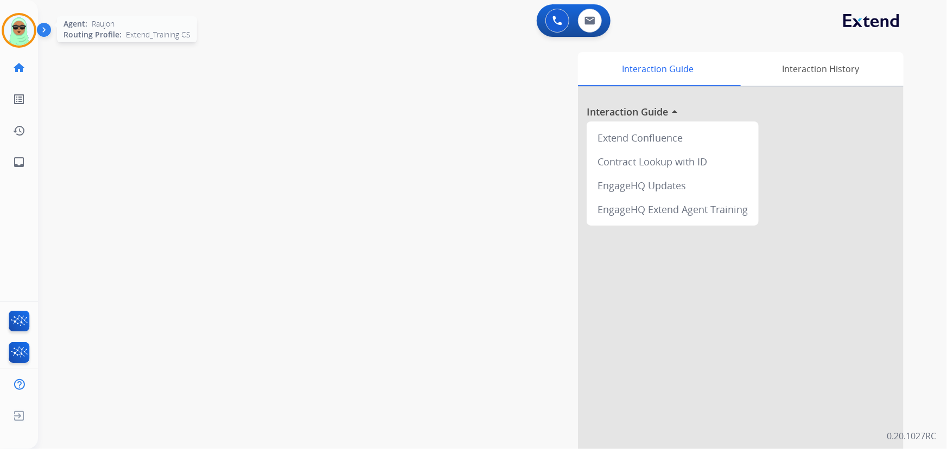
click at [16, 25] on img at bounding box center [19, 30] width 30 height 30
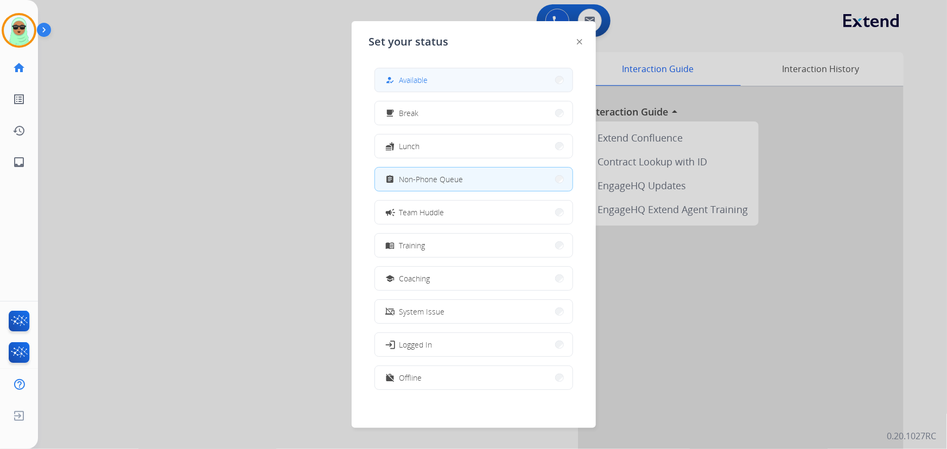
click at [461, 84] on button "how_to_reg Available" at bounding box center [473, 79] width 197 height 23
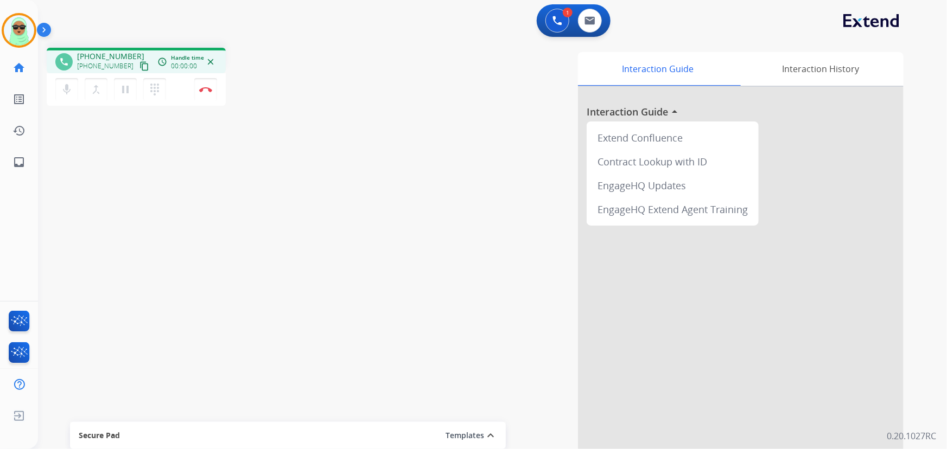
click at [139, 69] on mat-icon "content_copy" at bounding box center [144, 66] width 10 height 10
click at [203, 84] on button "Disconnect" at bounding box center [205, 89] width 23 height 23
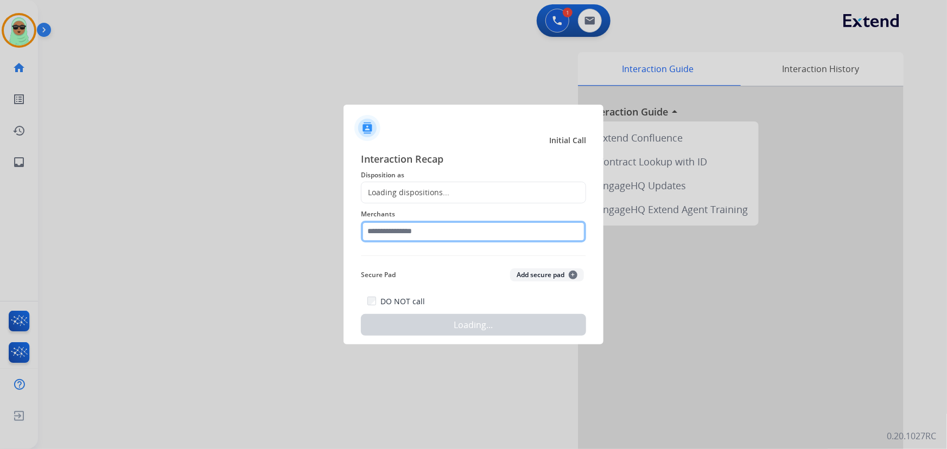
click at [466, 219] on div "Merchants" at bounding box center [473, 224] width 225 height 43
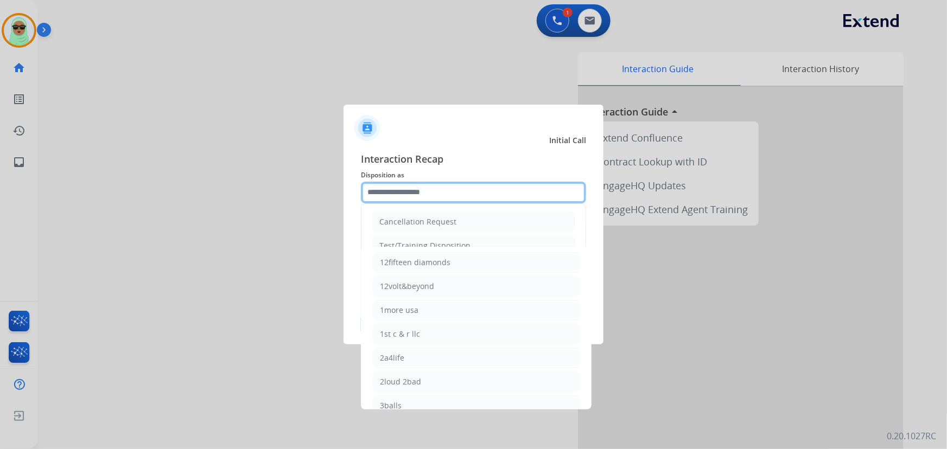
click at [445, 188] on input "text" at bounding box center [473, 193] width 225 height 22
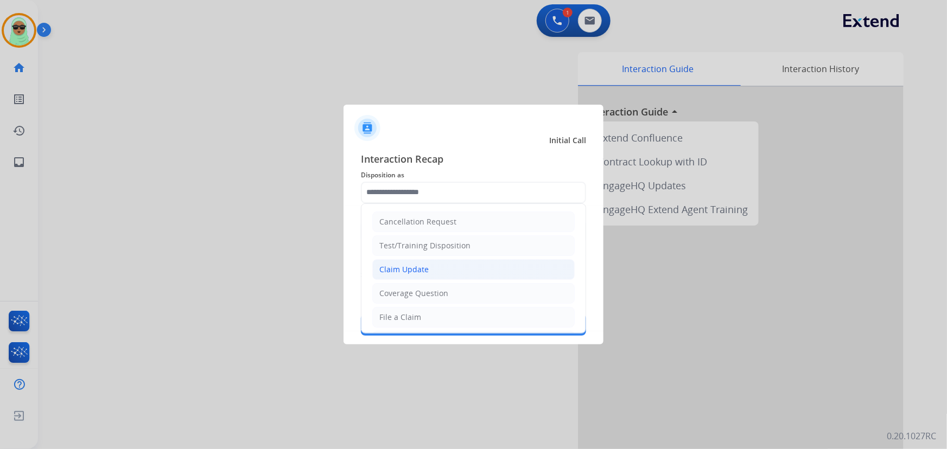
click at [426, 269] on div "Claim Update" at bounding box center [403, 269] width 49 height 11
type input "**********"
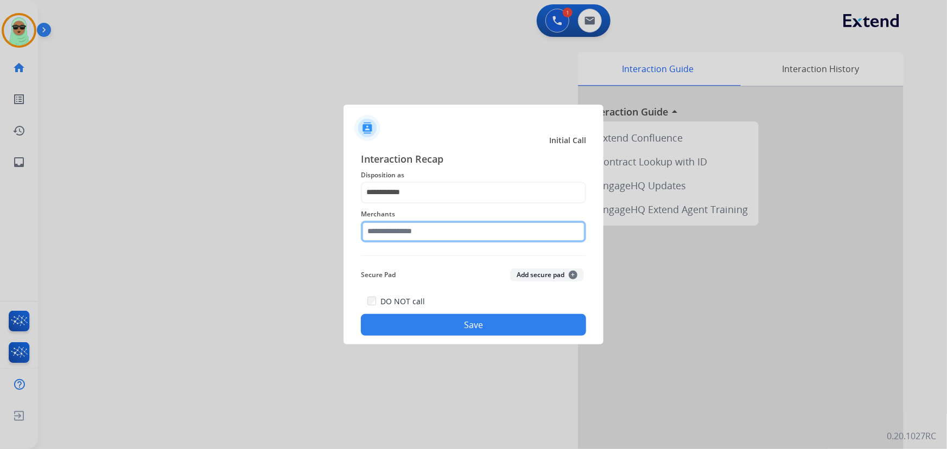
click at [429, 238] on input "text" at bounding box center [473, 232] width 225 height 22
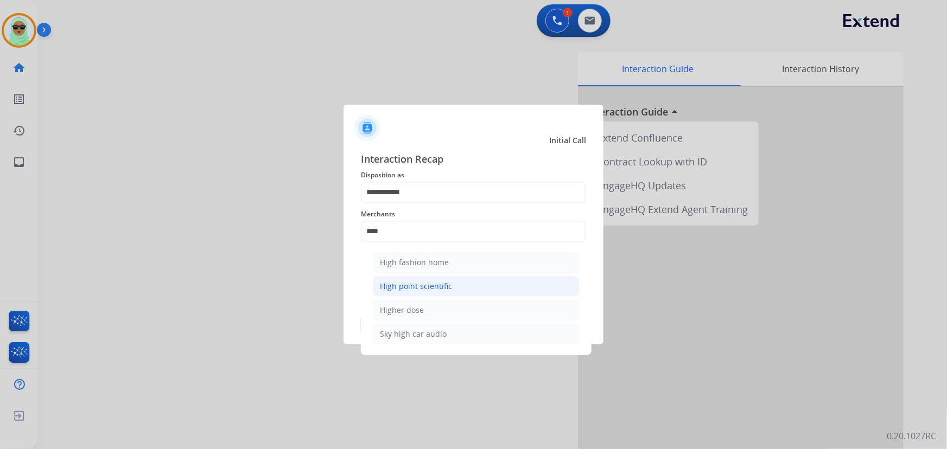
click at [449, 280] on li "High point scientific" at bounding box center [476, 286] width 207 height 21
type input "**********"
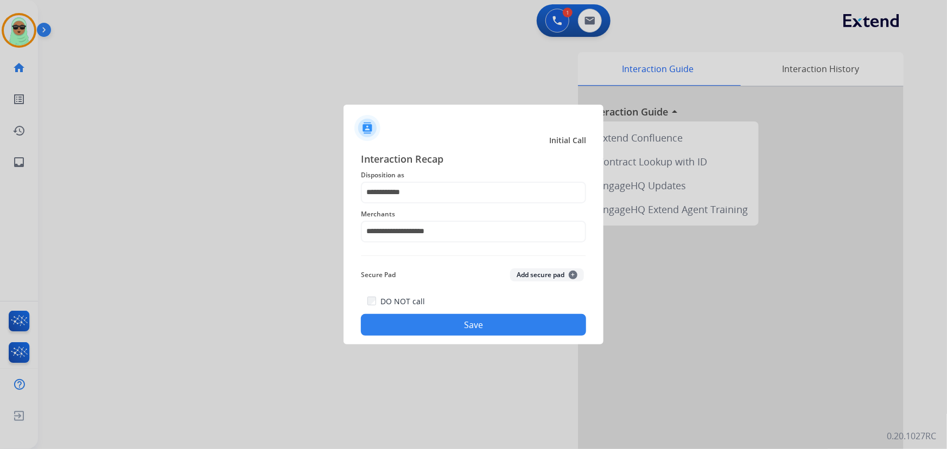
click at [495, 329] on button "Save" at bounding box center [473, 325] width 225 height 22
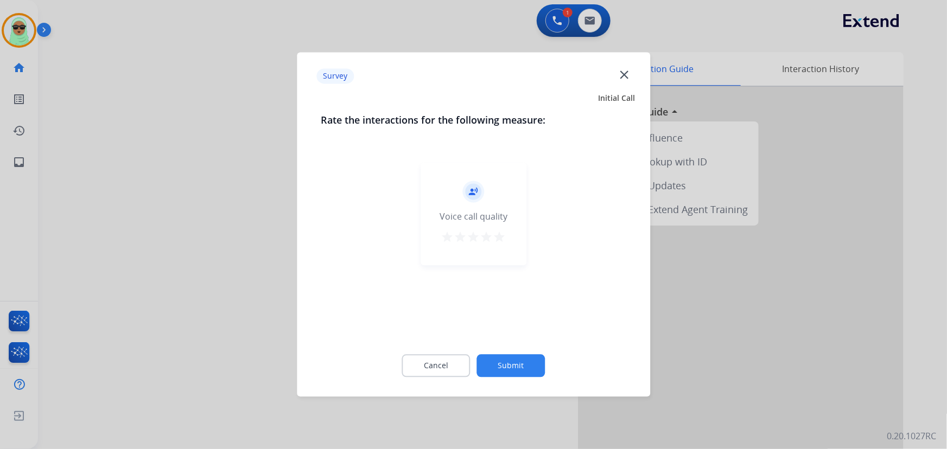
click at [535, 375] on button "Submit" at bounding box center [511, 366] width 68 height 23
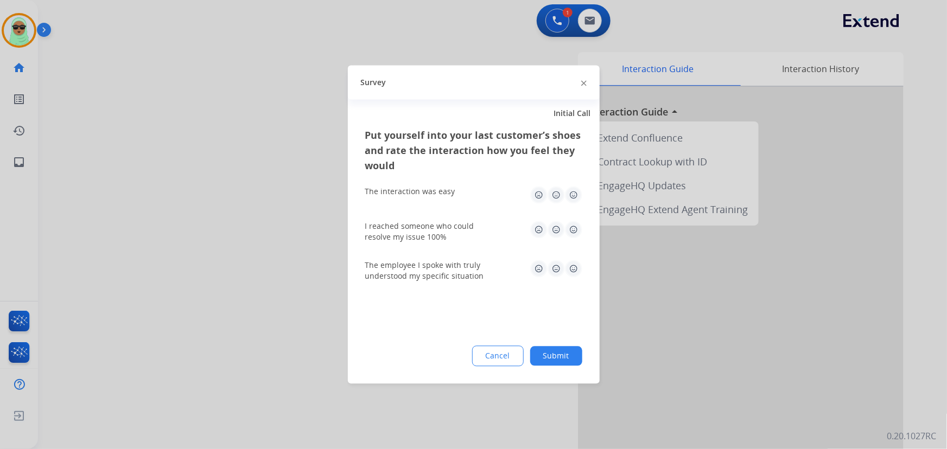
click at [564, 359] on button "Submit" at bounding box center [556, 357] width 52 height 20
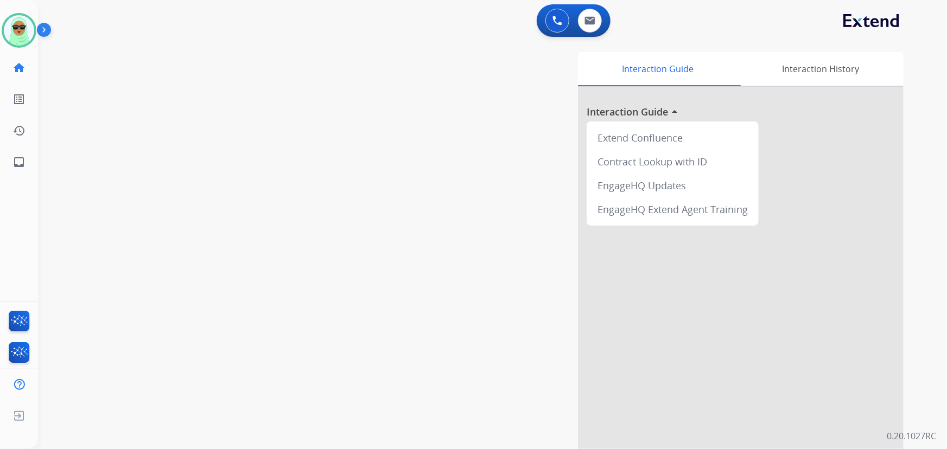
drag, startPoint x: 290, startPoint y: 40, endPoint x: 189, endPoint y: 32, distance: 101.2
click at [285, 40] on div "swap_horiz Break voice bridge close_fullscreen Connect 3-Way Call merge_type Se…" at bounding box center [479, 265] width 883 height 452
click at [29, 21] on img at bounding box center [19, 30] width 30 height 30
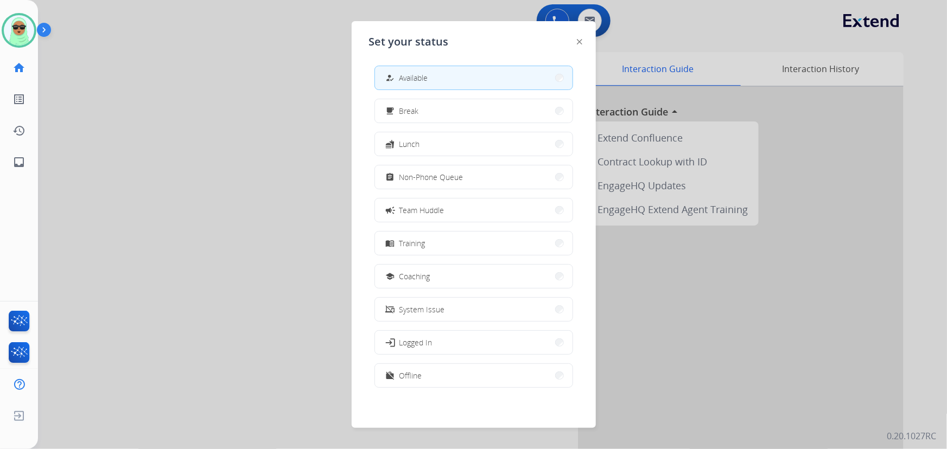
scroll to position [3, 0]
click at [437, 374] on button "work_off Offline" at bounding box center [473, 374] width 197 height 23
